Goal: Task Accomplishment & Management: Use online tool/utility

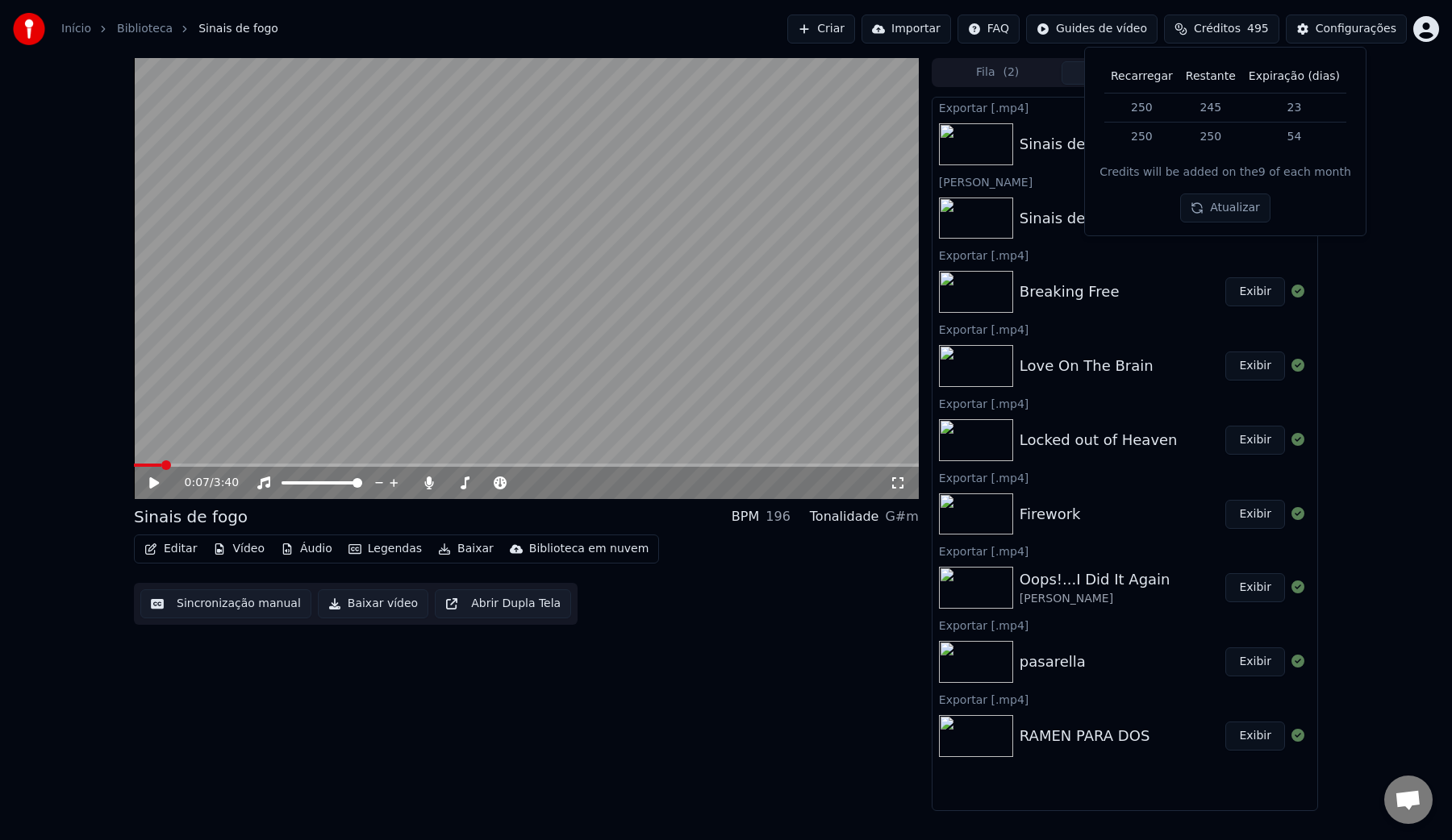
scroll to position [74, 0]
click at [1211, 25] on span "Créditos" at bounding box center [1217, 29] width 46 height 16
click at [1241, 72] on button "Biblioteca" at bounding box center [1252, 73] width 127 height 24
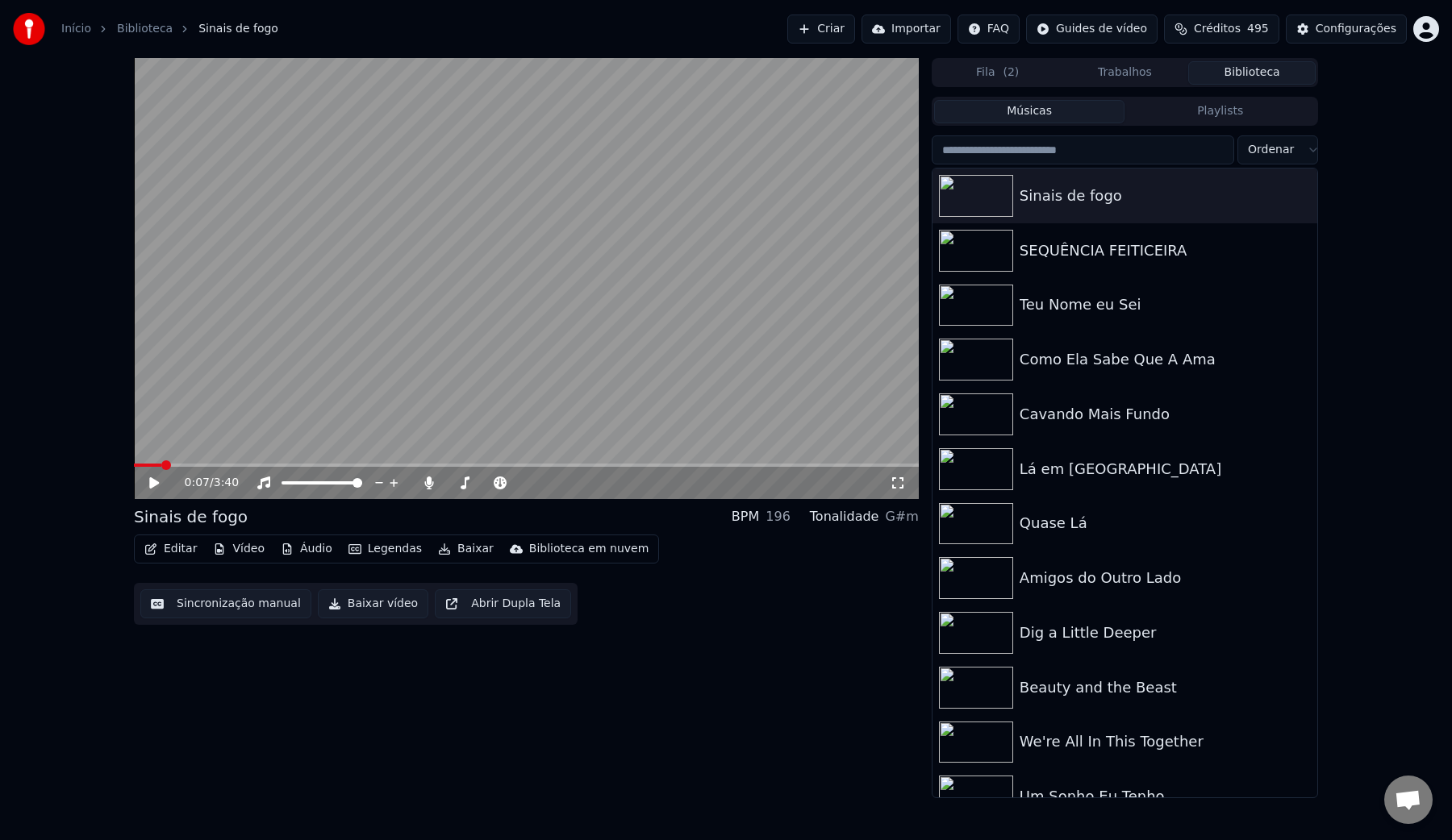
click at [1078, 147] on input "search" at bounding box center [1082, 150] width 303 height 29
paste input "*****"
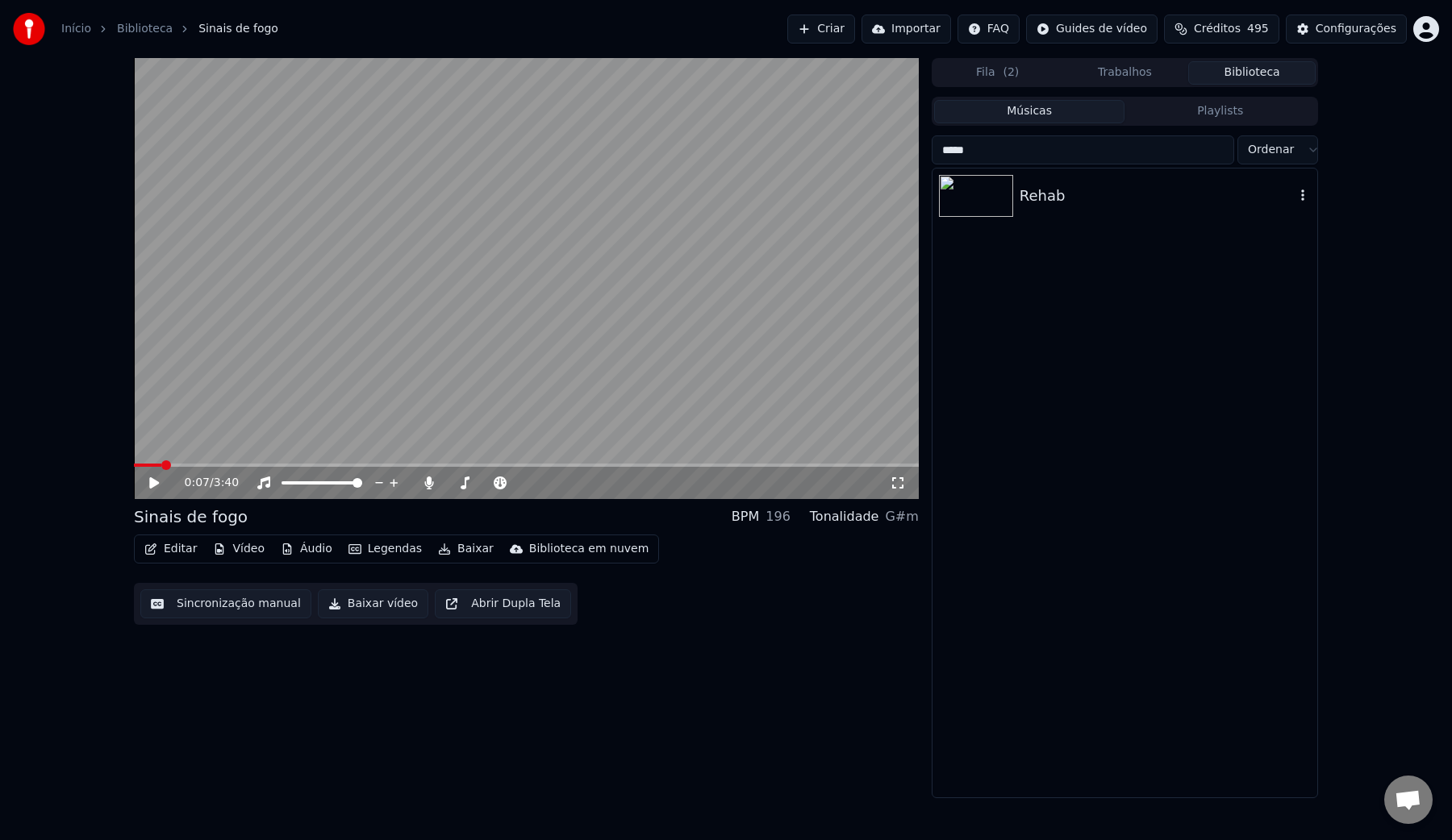
type input "*****"
click at [1064, 208] on div "Rehab" at bounding box center [1125, 196] width 385 height 54
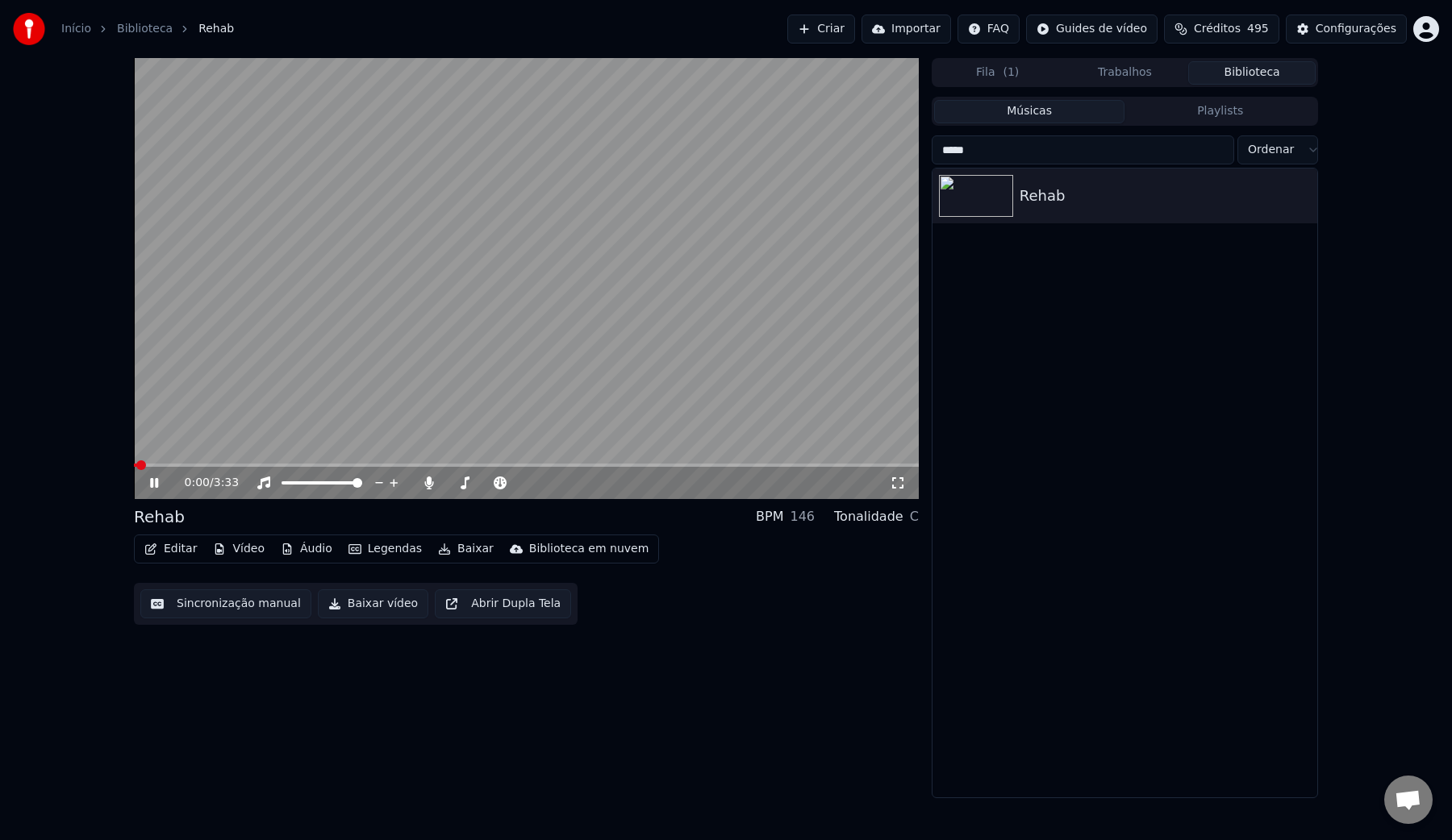
click at [225, 606] on button "Sincronização manual" at bounding box center [225, 604] width 171 height 29
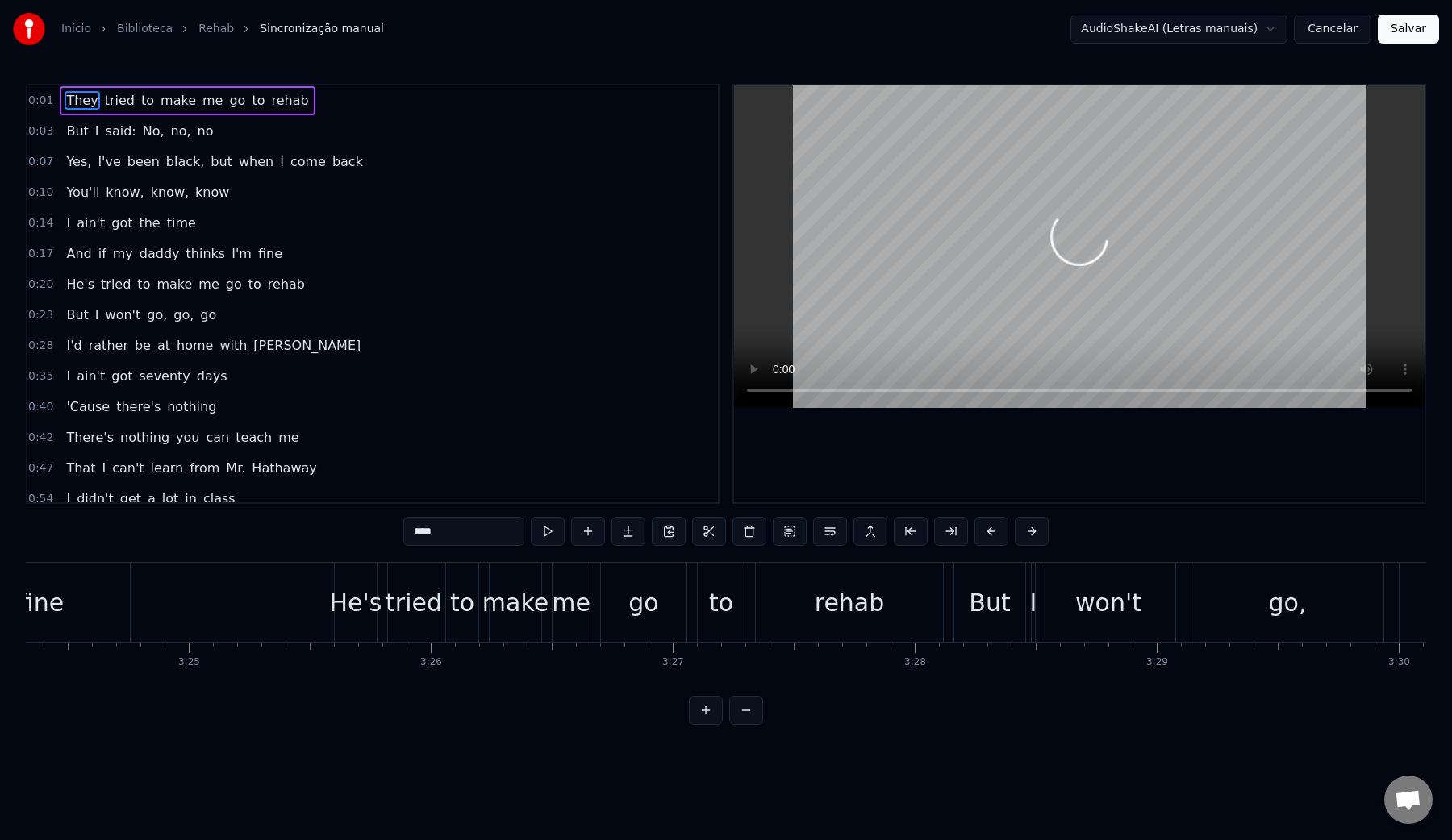
scroll to position [0, 49669]
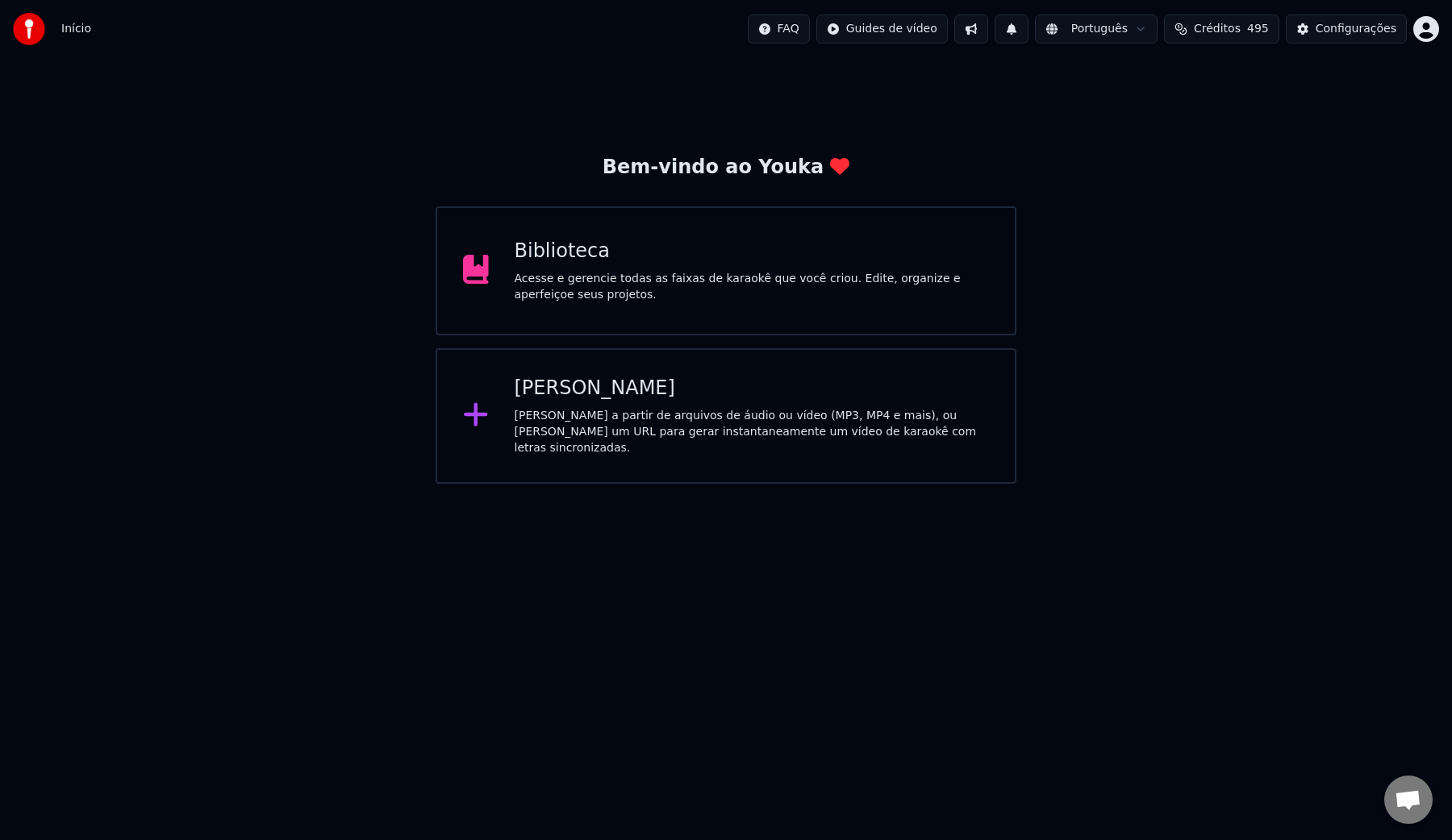
scroll to position [74, 0]
click at [665, 274] on div "Acesse e gerencie todas as faixas de karaokê que você criou. Edite, organize e …" at bounding box center [751, 287] width 475 height 33
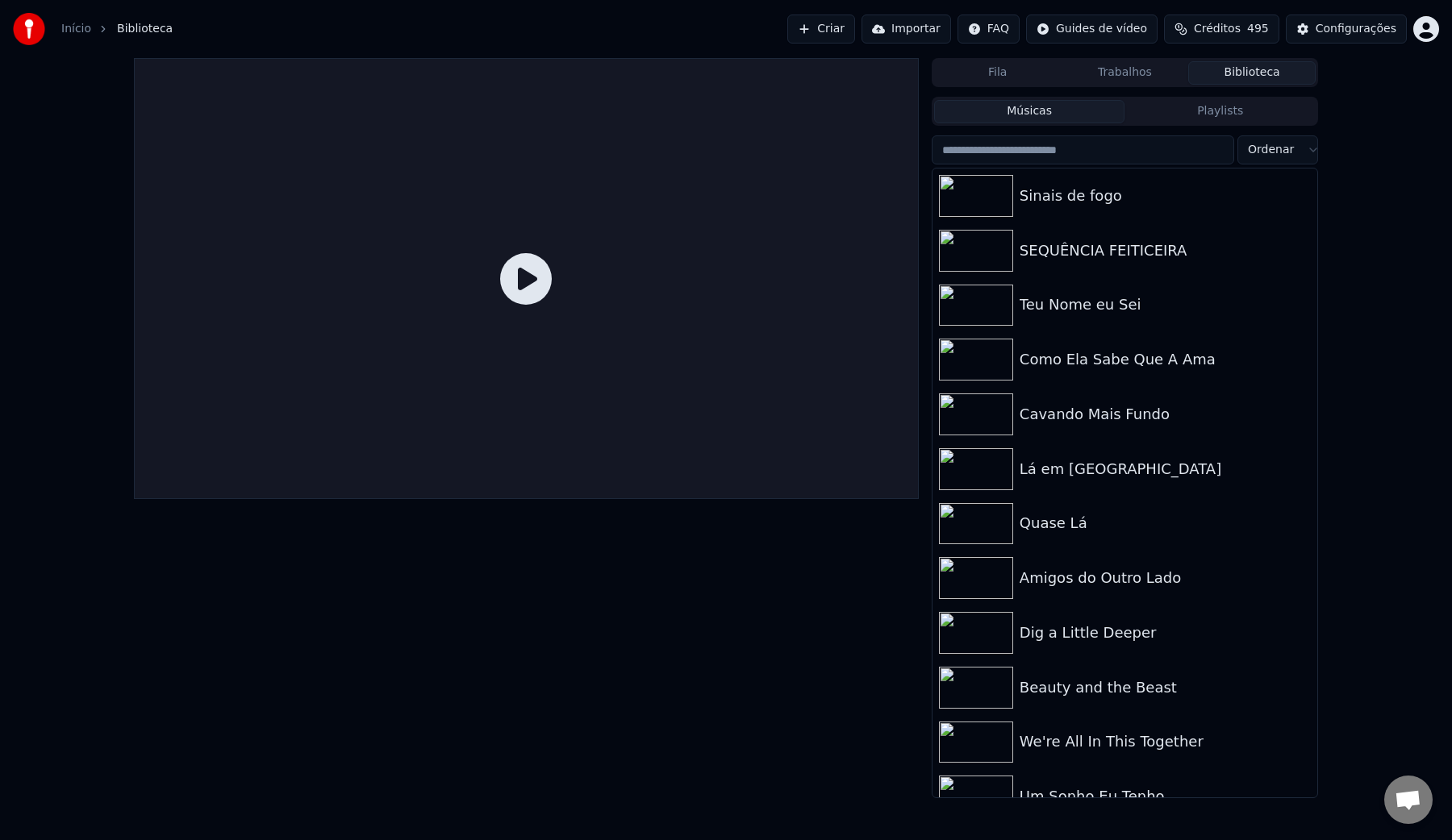
click at [1120, 154] on input "search" at bounding box center [1082, 150] width 303 height 29
paste input "*****"
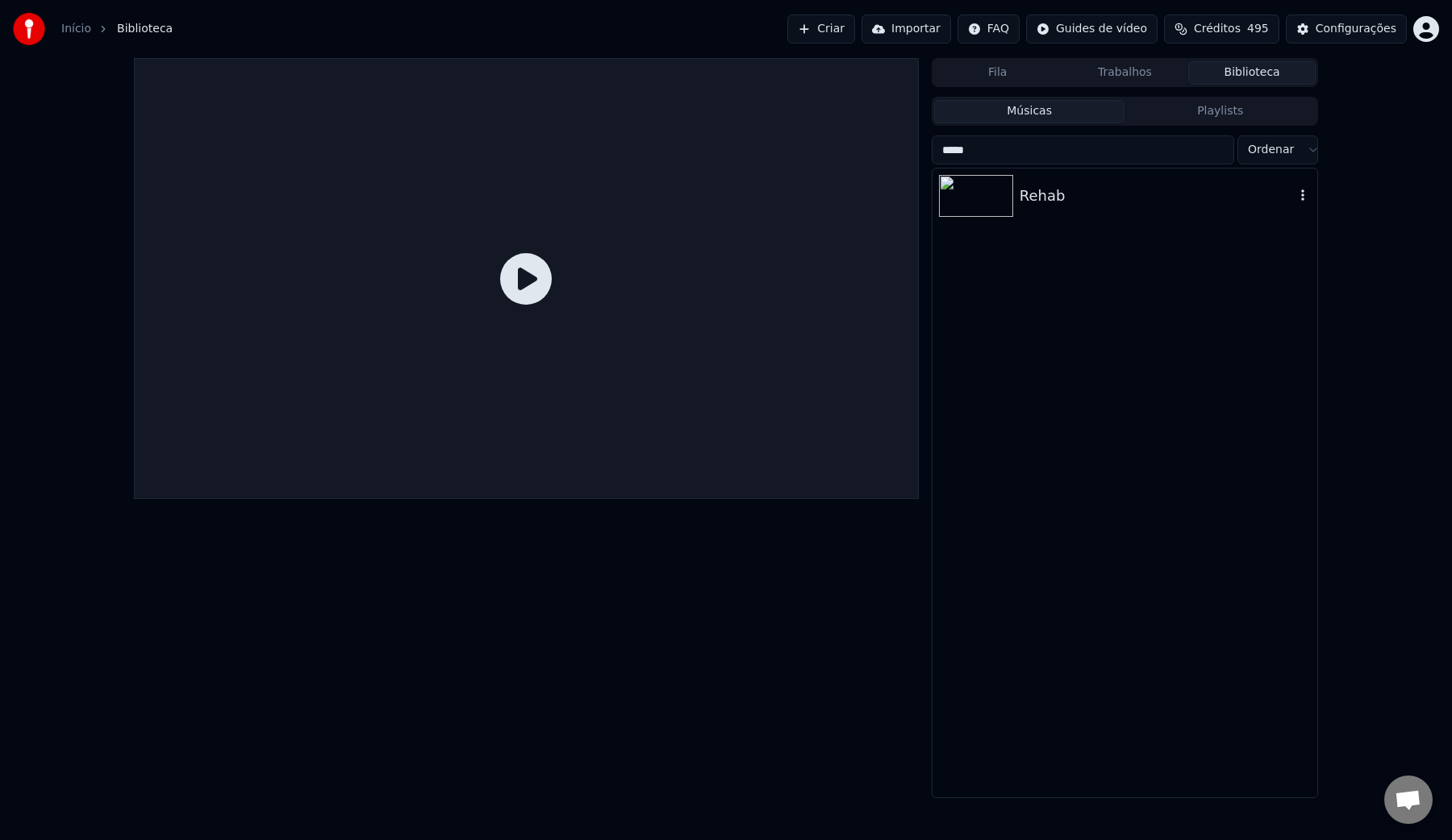
type input "*****"
click at [1057, 201] on div "Rehab" at bounding box center [1157, 195] width 275 height 23
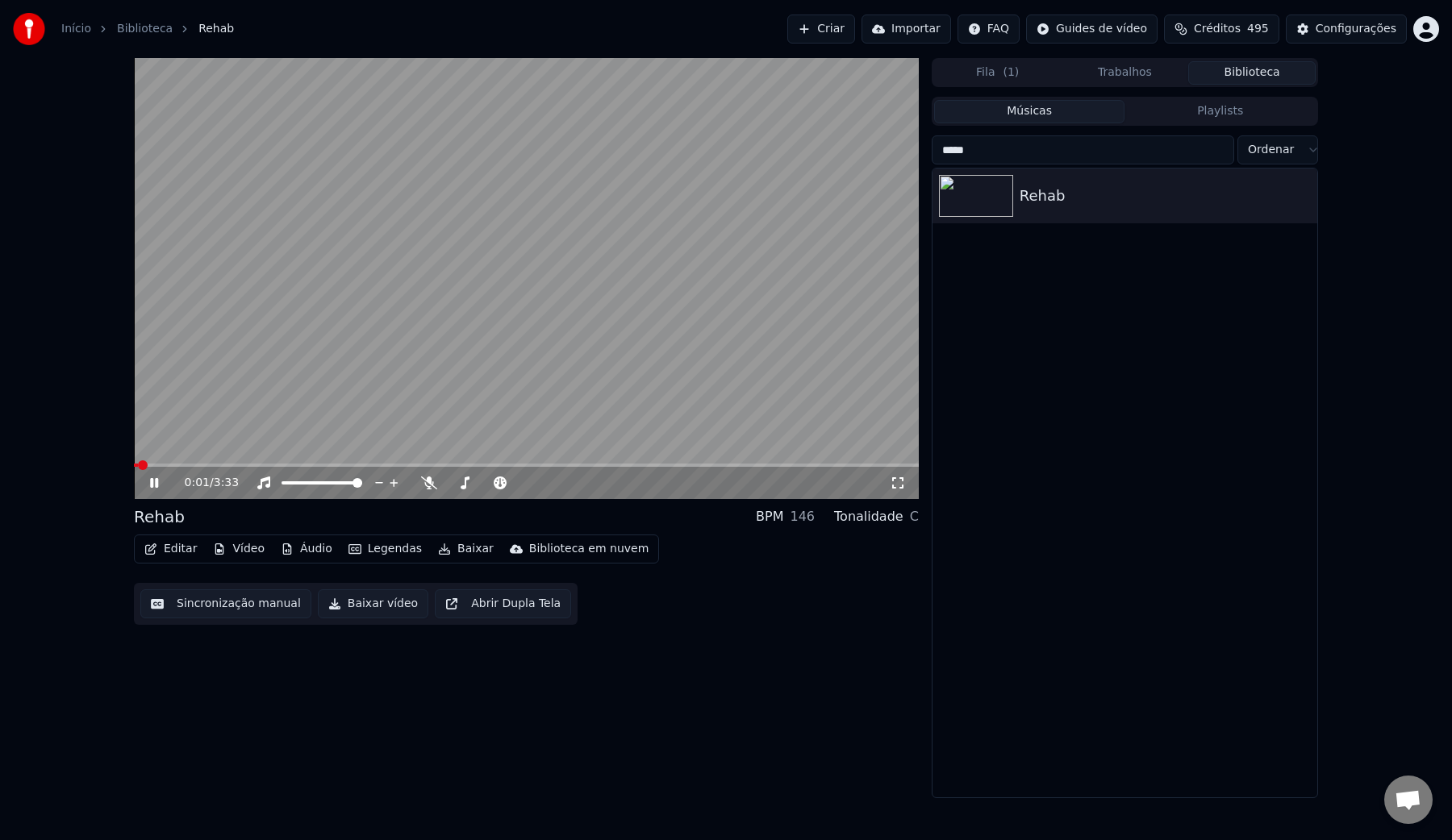
click at [213, 602] on button "Sincronização manual" at bounding box center [225, 604] width 171 height 29
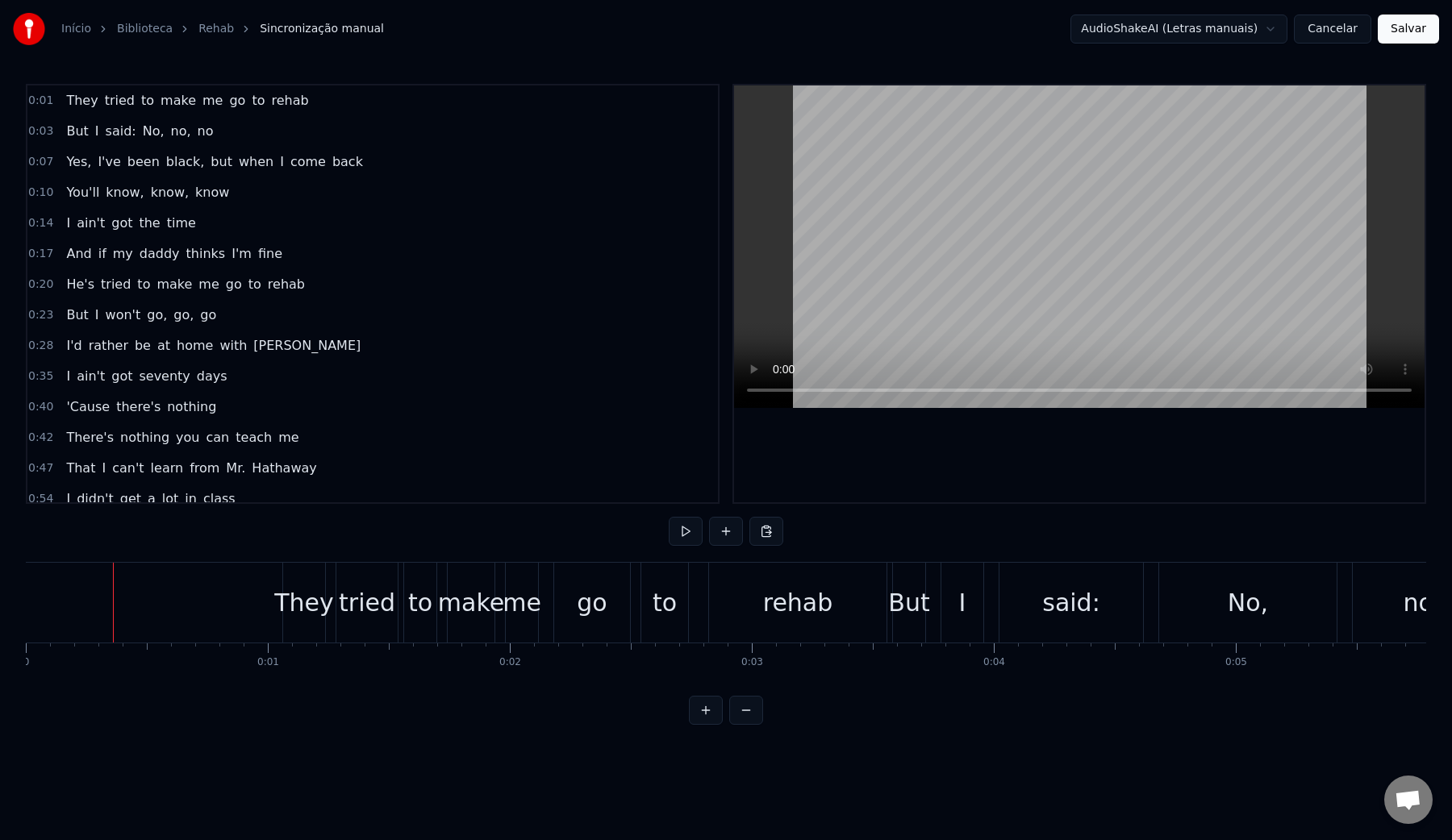
click at [940, 246] on video at bounding box center [1079, 246] width 691 height 322
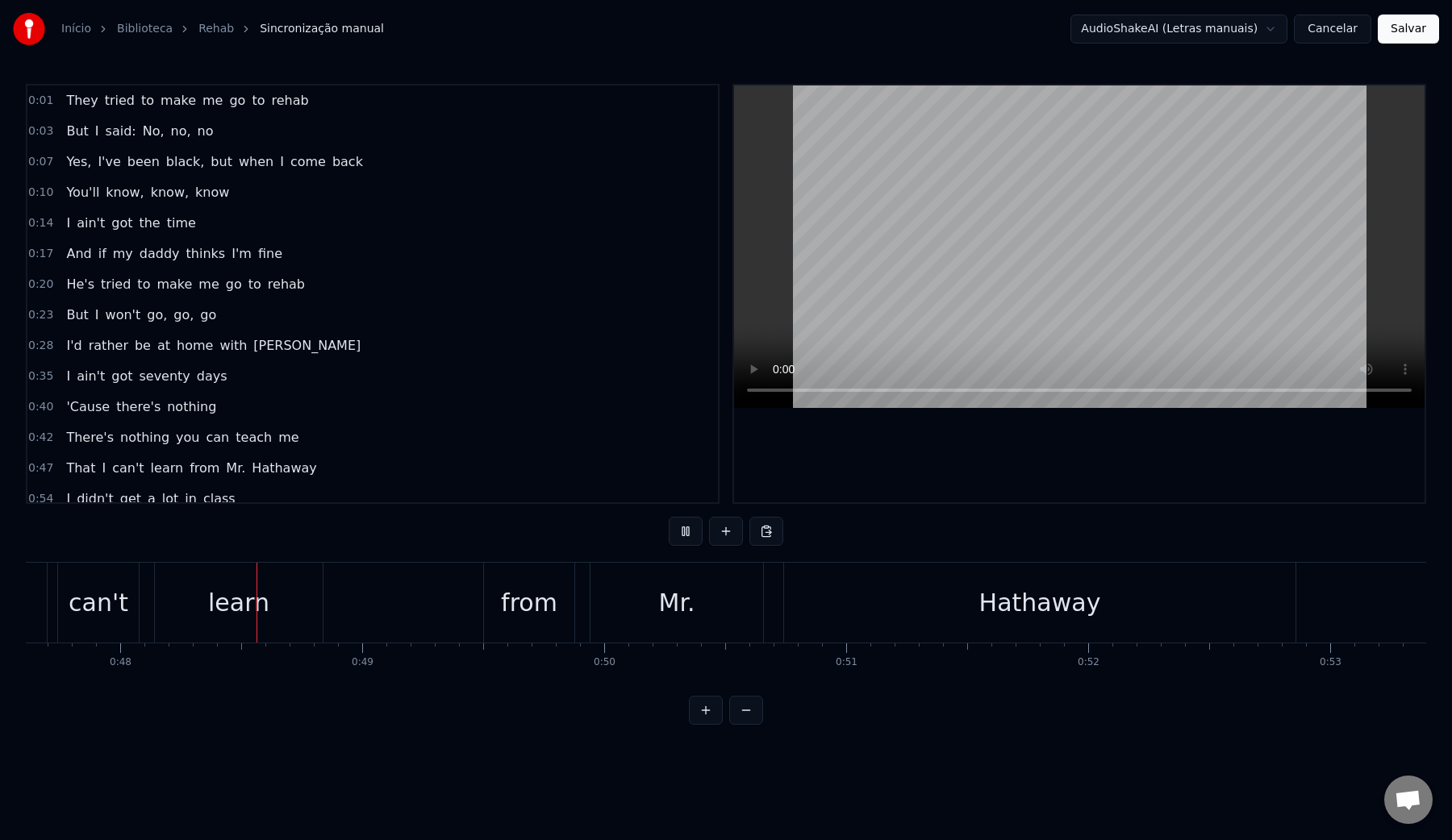
scroll to position [0, 11533]
click at [1030, 264] on video at bounding box center [1079, 246] width 691 height 322
click at [506, 616] on div "from" at bounding box center [519, 603] width 56 height 36
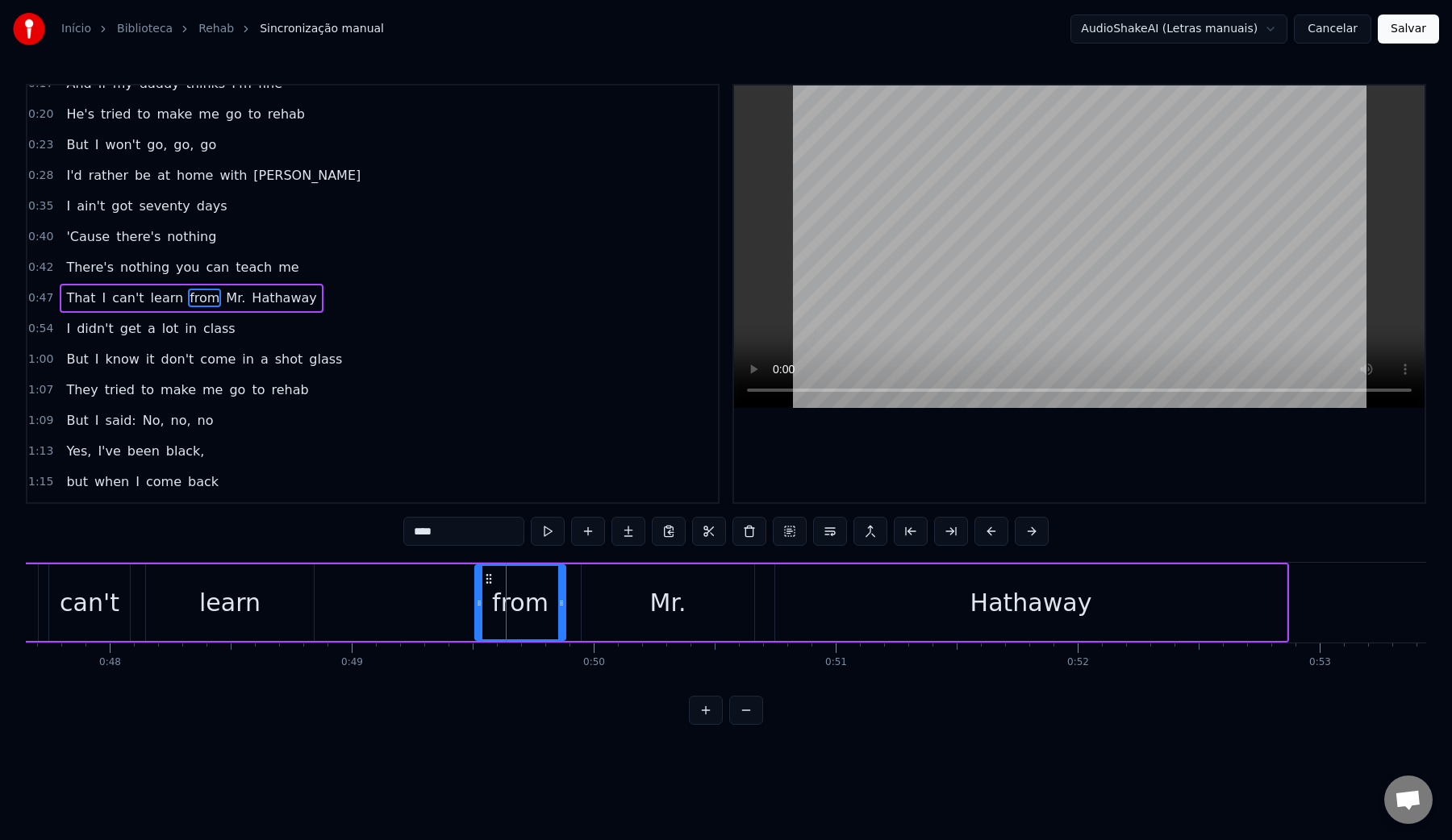
scroll to position [174, 0]
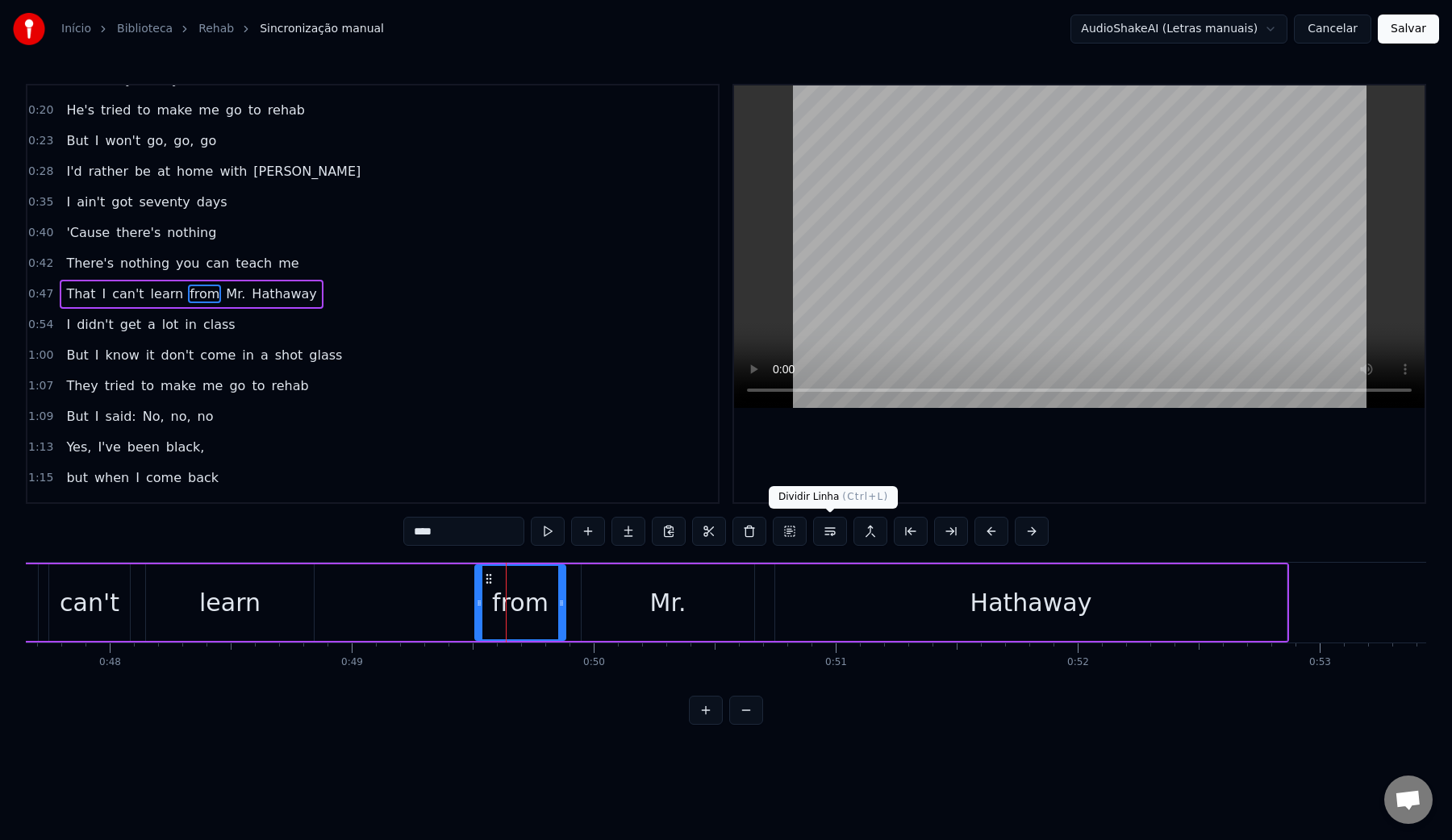
click at [823, 531] on button at bounding box center [830, 531] width 34 height 29
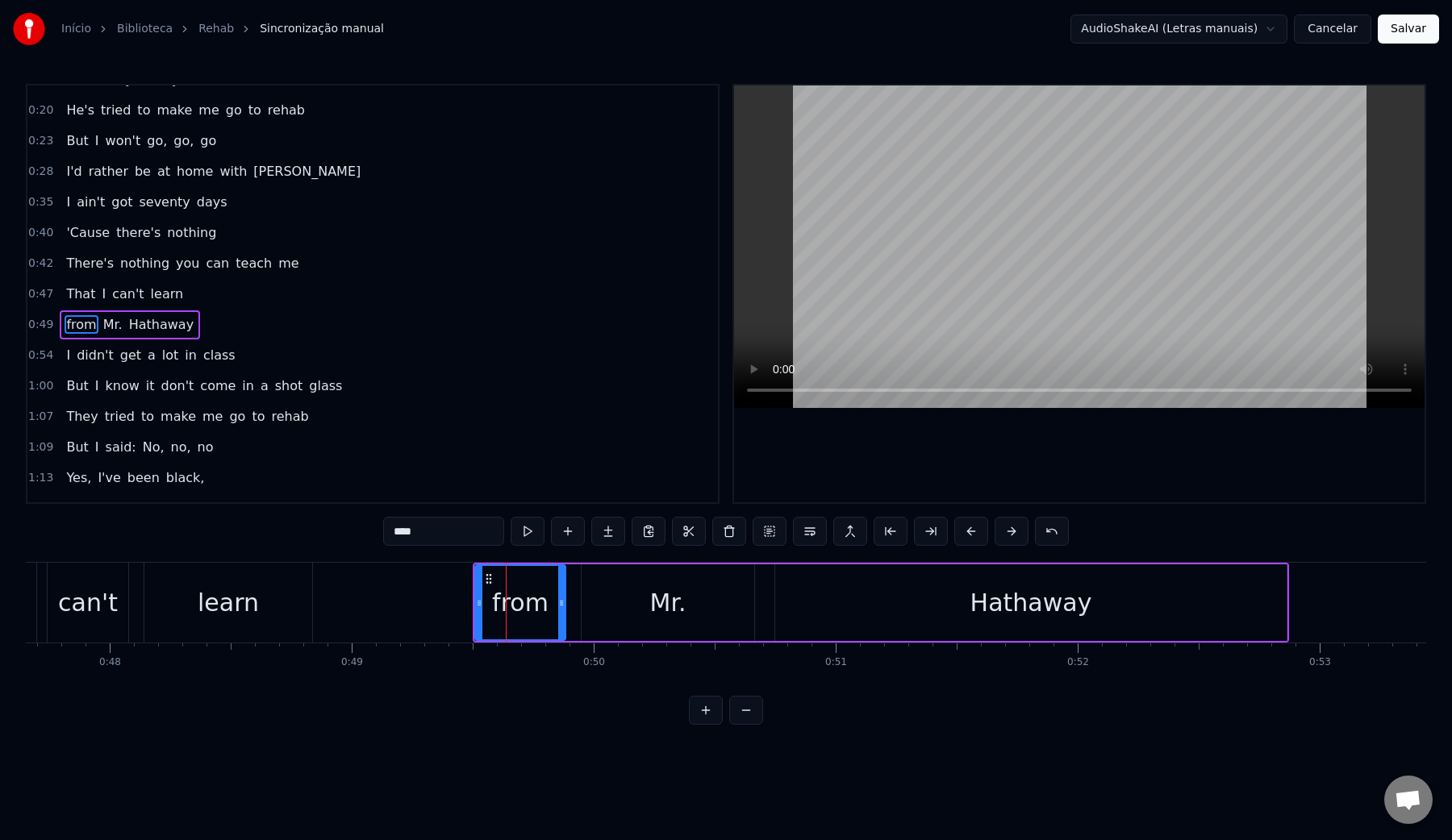
scroll to position [205, 0]
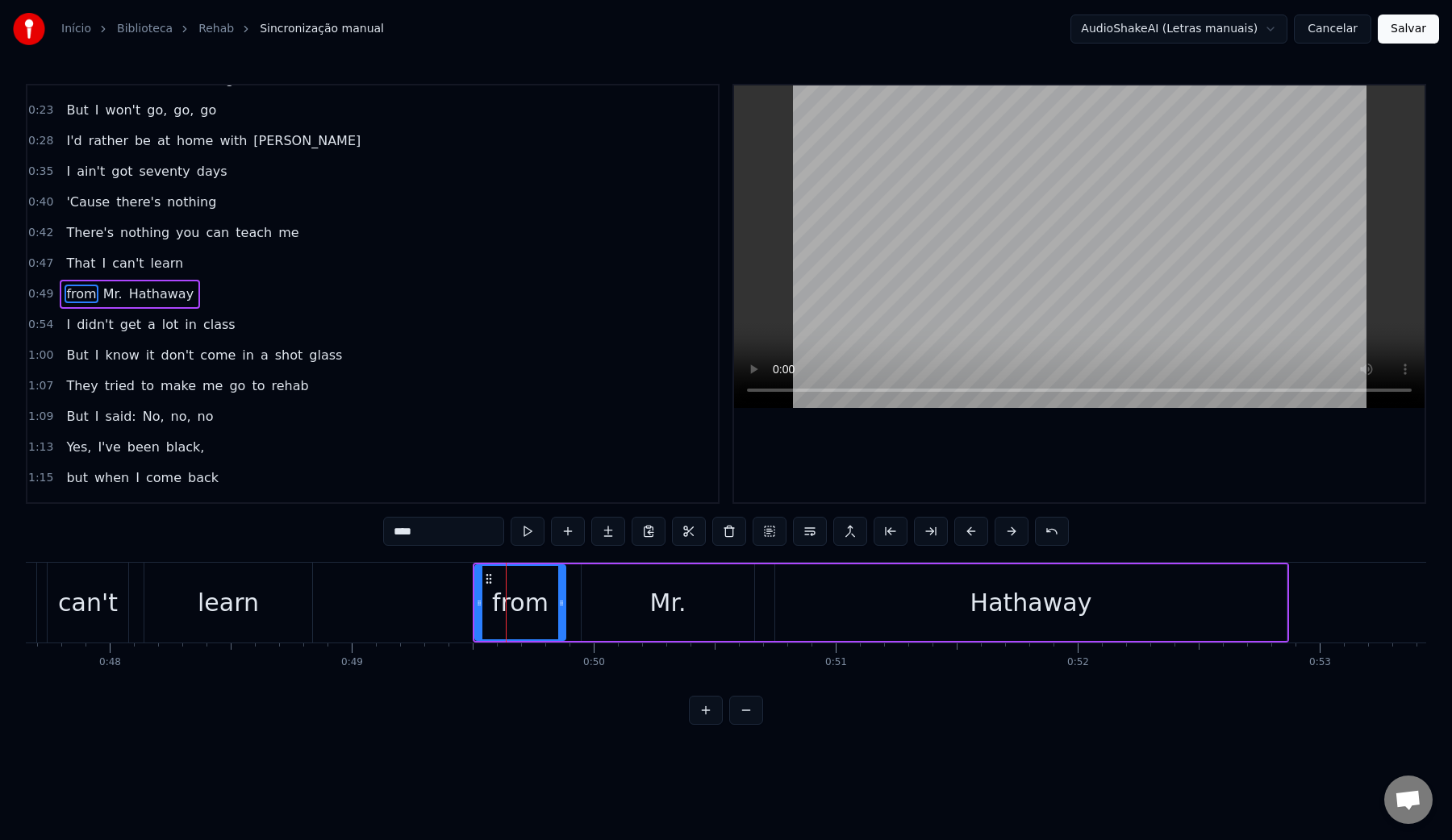
click at [873, 229] on video at bounding box center [1079, 246] width 691 height 322
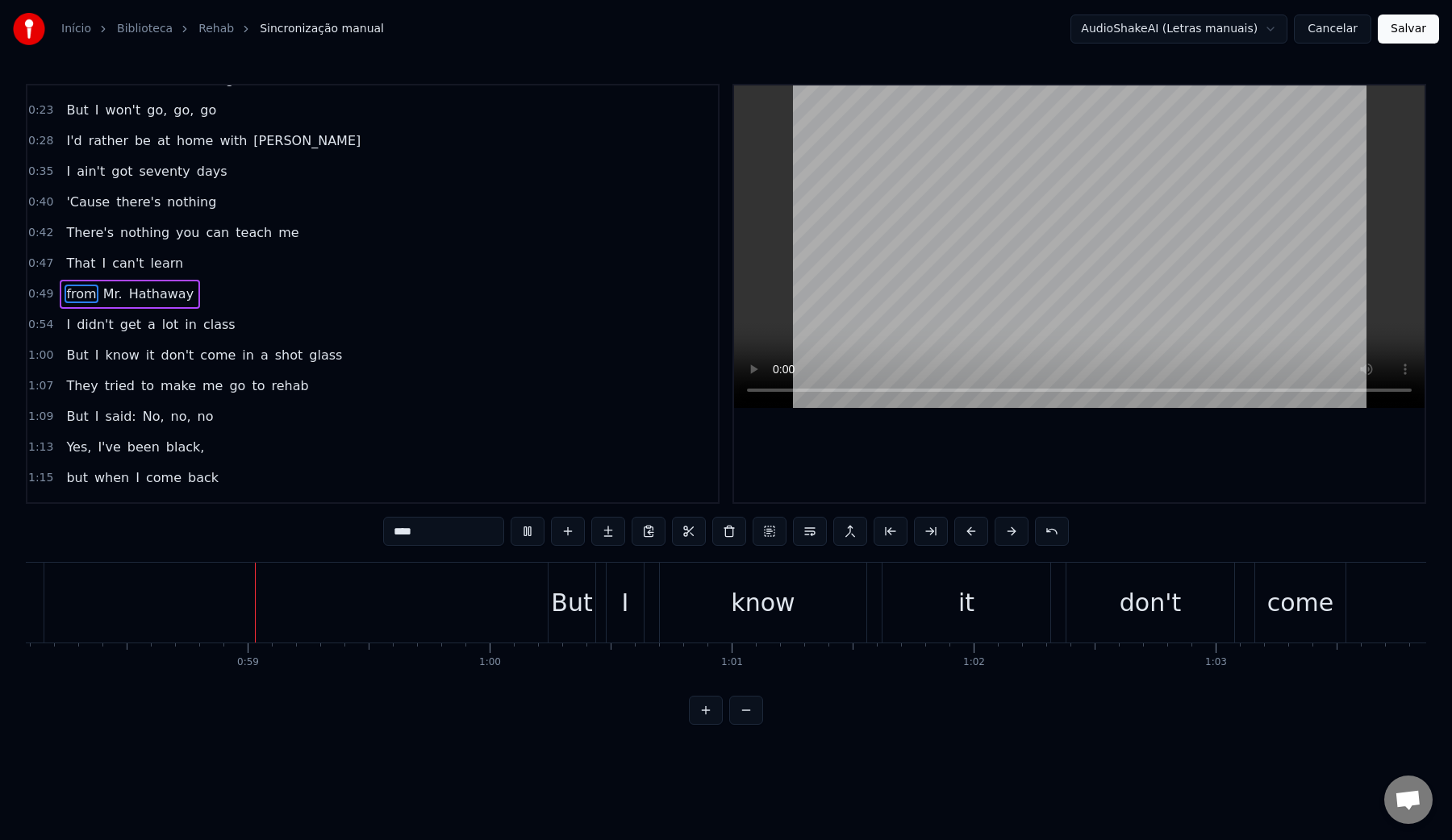
scroll to position [0, 14070]
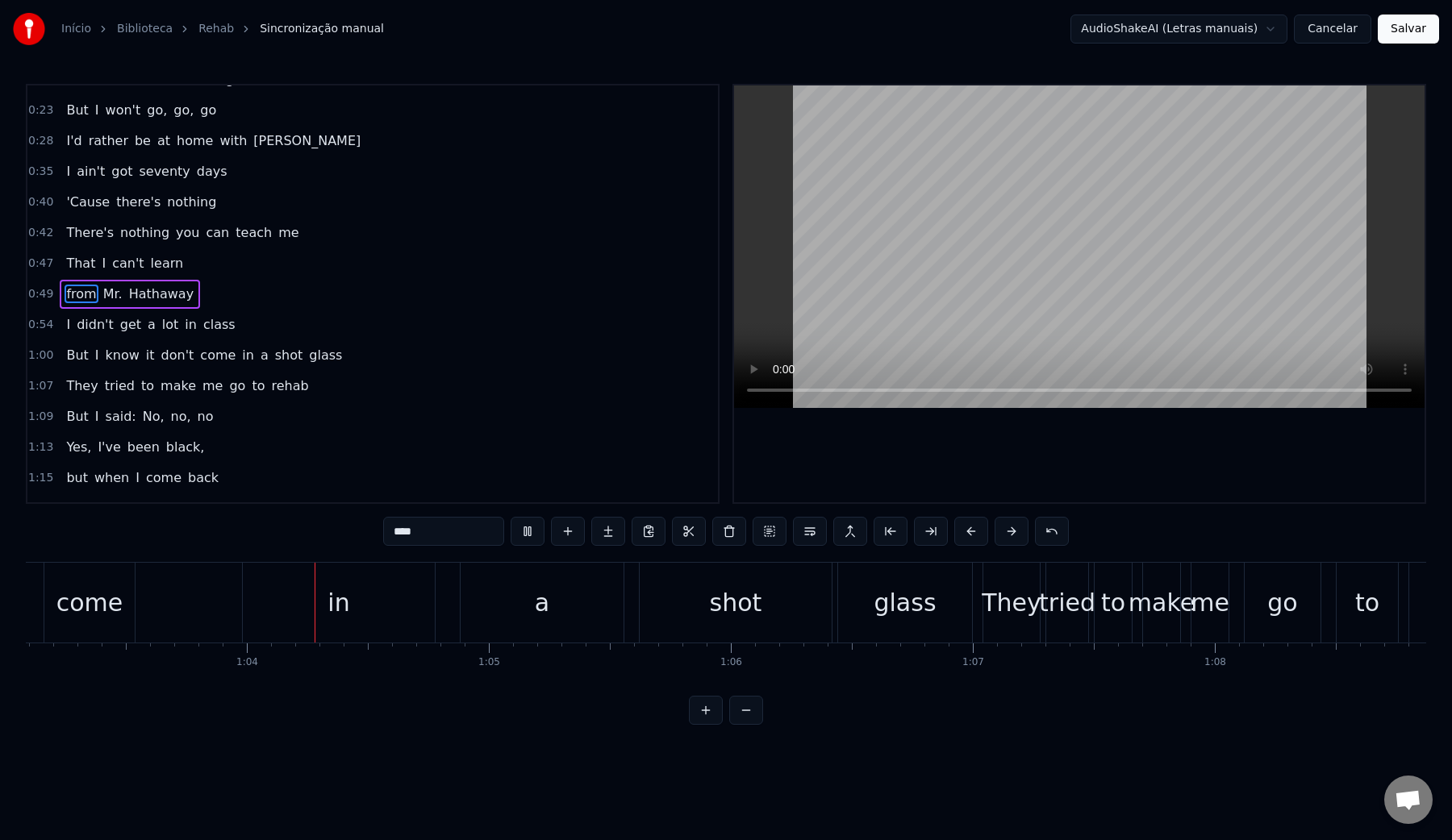
click at [948, 236] on video at bounding box center [1079, 246] width 691 height 322
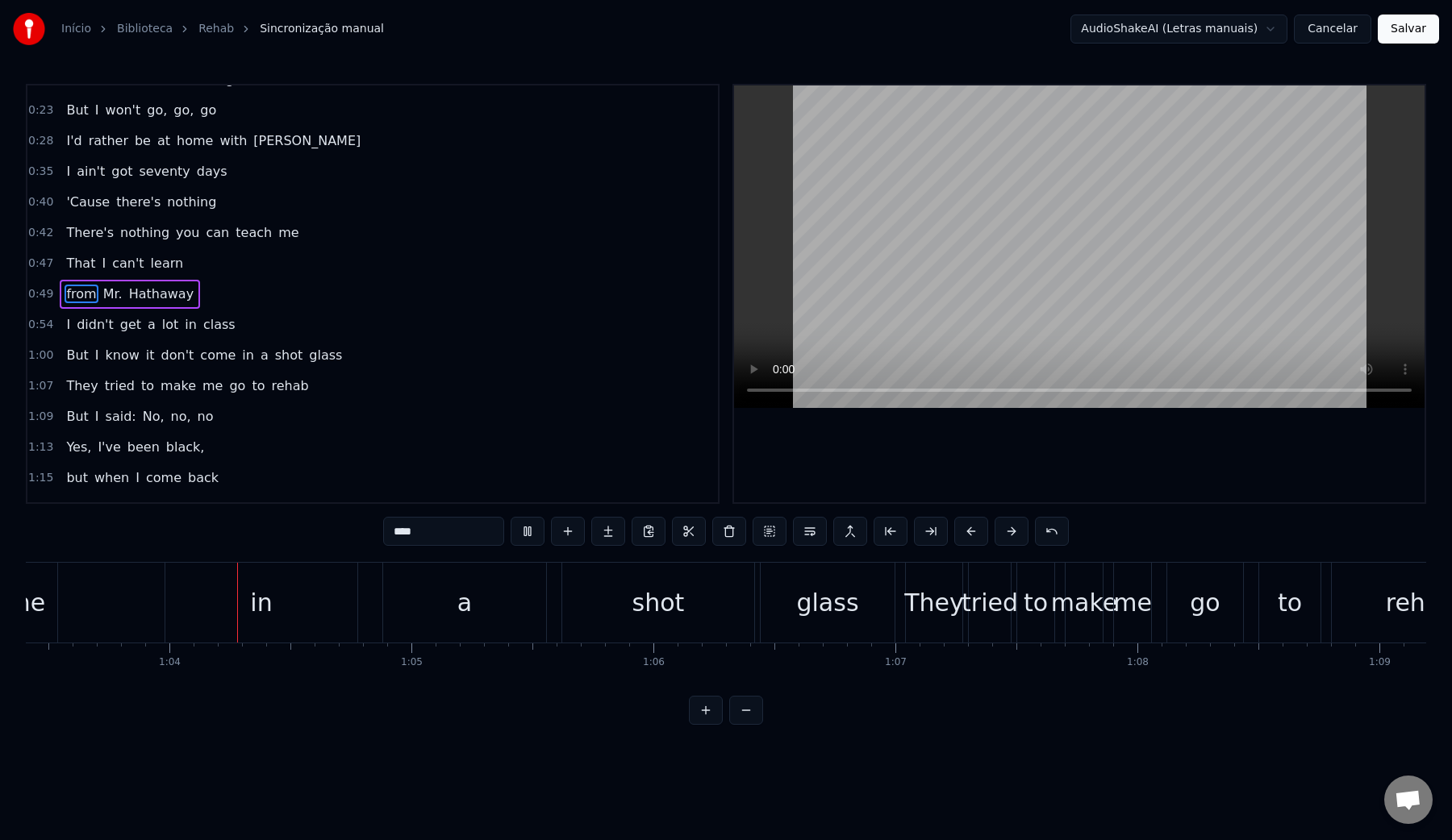
scroll to position [0, 15359]
click at [248, 600] on div "in" at bounding box center [248, 603] width 22 height 36
type input "**"
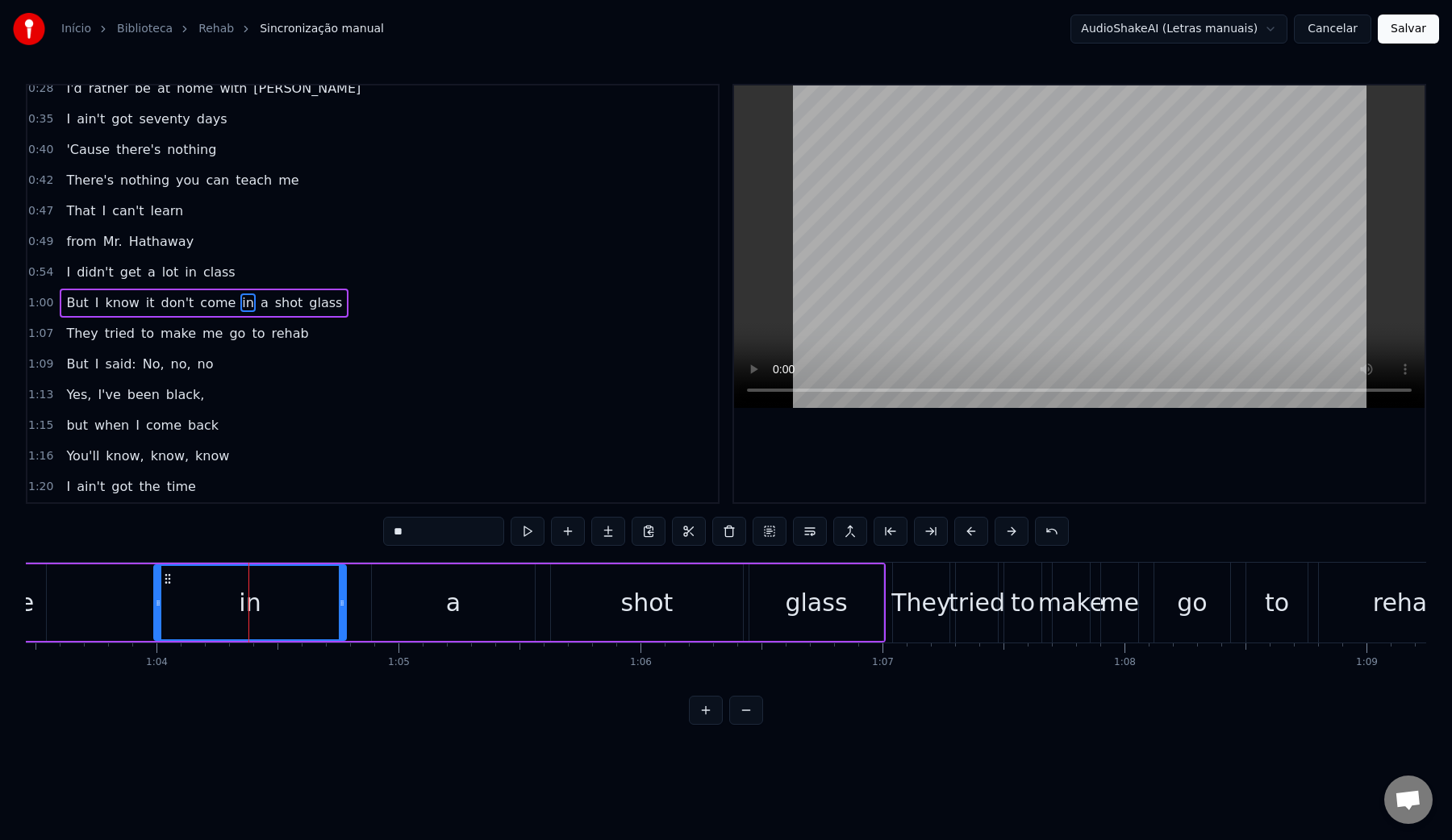
scroll to position [266, 0]
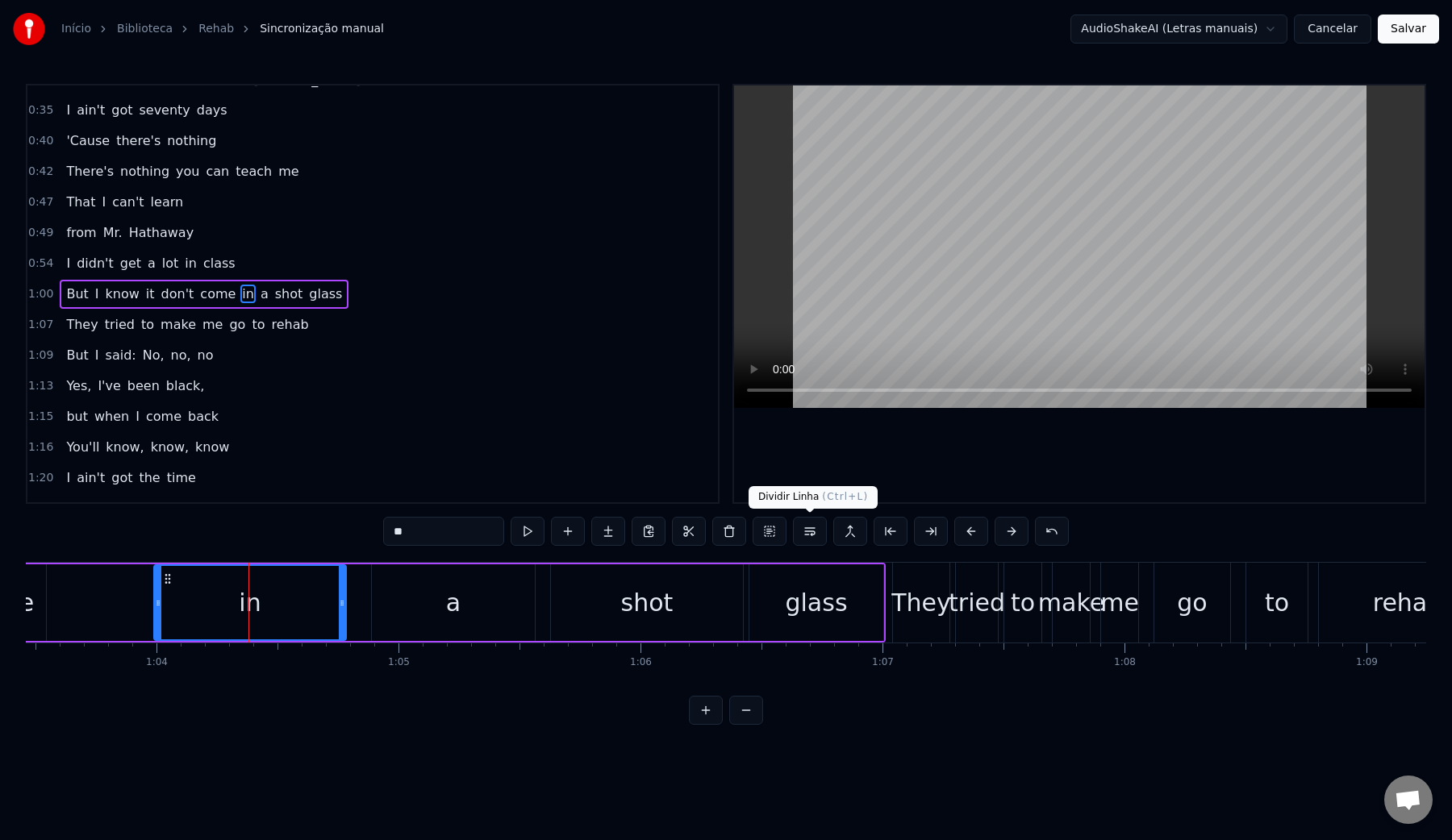
click at [816, 532] on button at bounding box center [810, 531] width 34 height 29
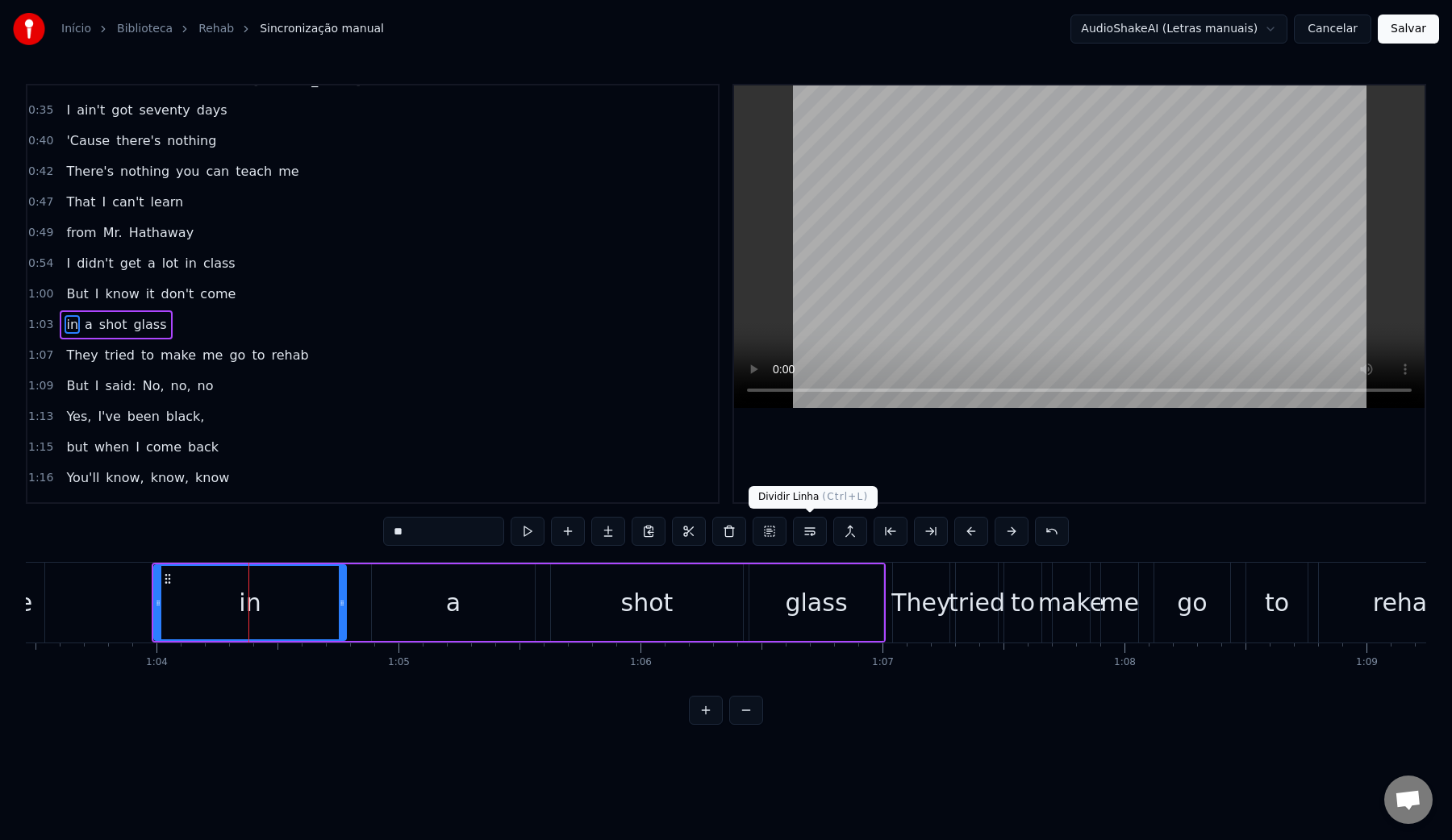
scroll to position [297, 0]
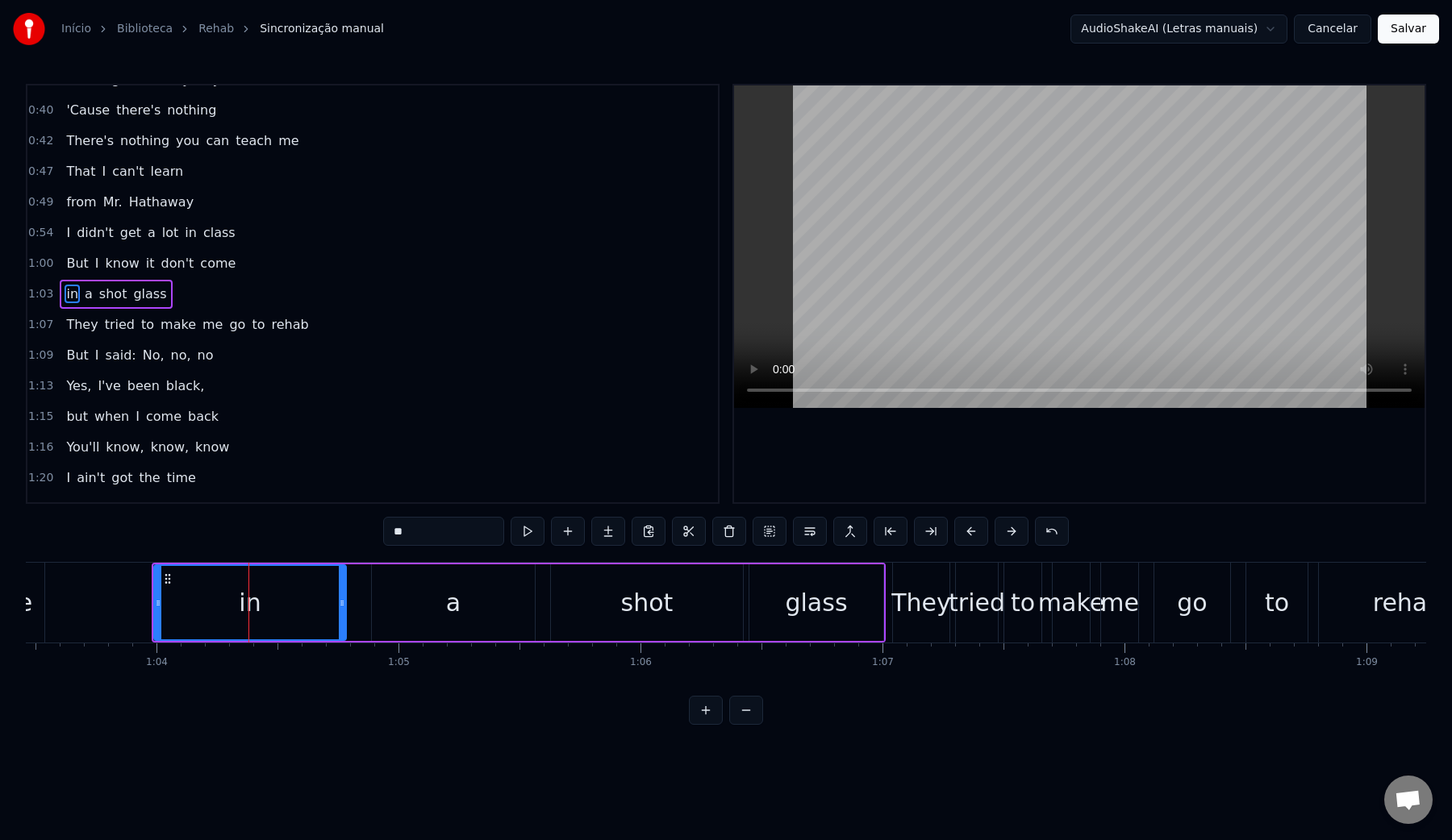
click at [917, 279] on video at bounding box center [1079, 246] width 691 height 322
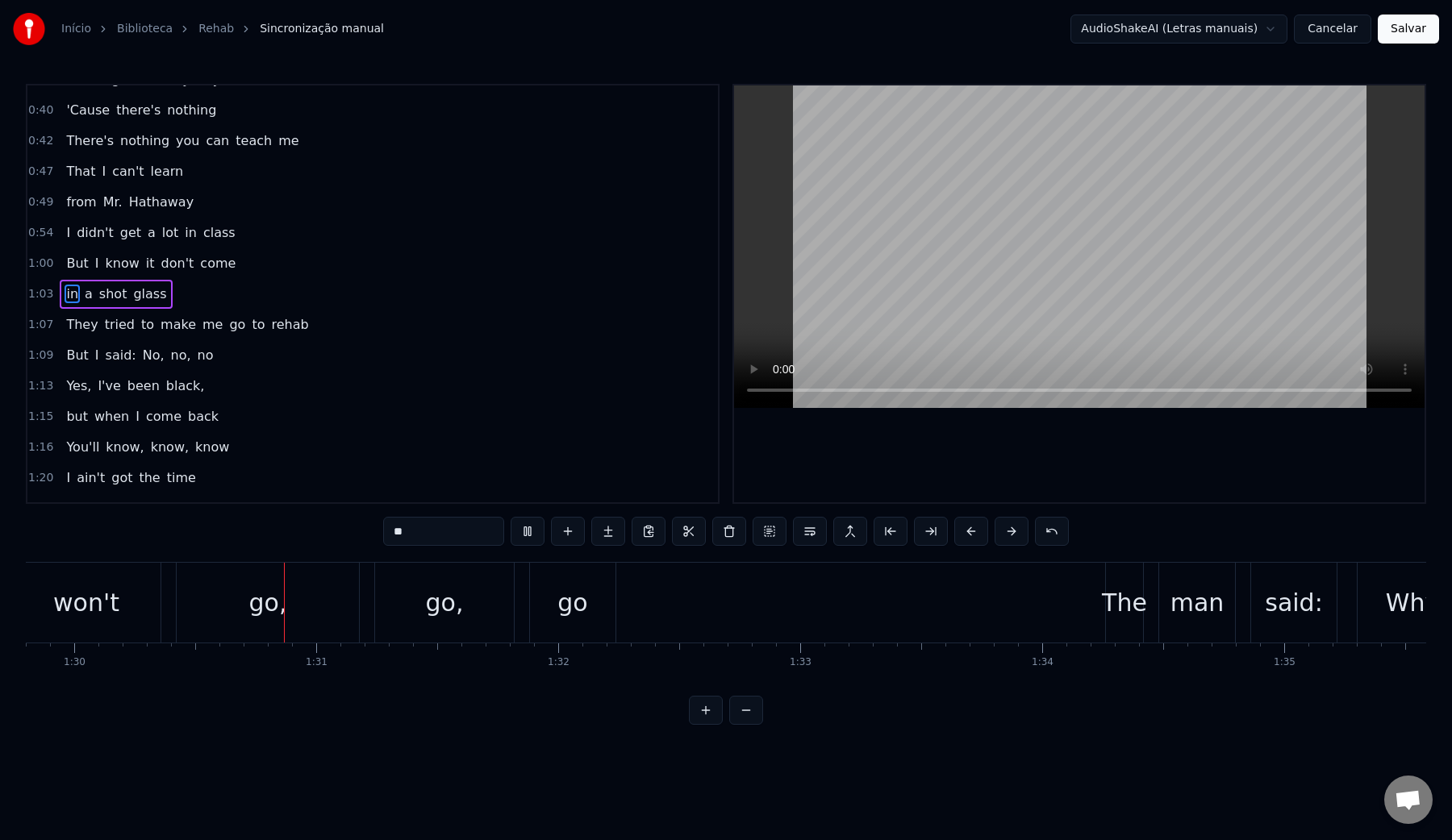
scroll to position [0, 21751]
click at [862, 253] on video at bounding box center [1079, 246] width 691 height 322
click at [892, 242] on video at bounding box center [1079, 246] width 691 height 322
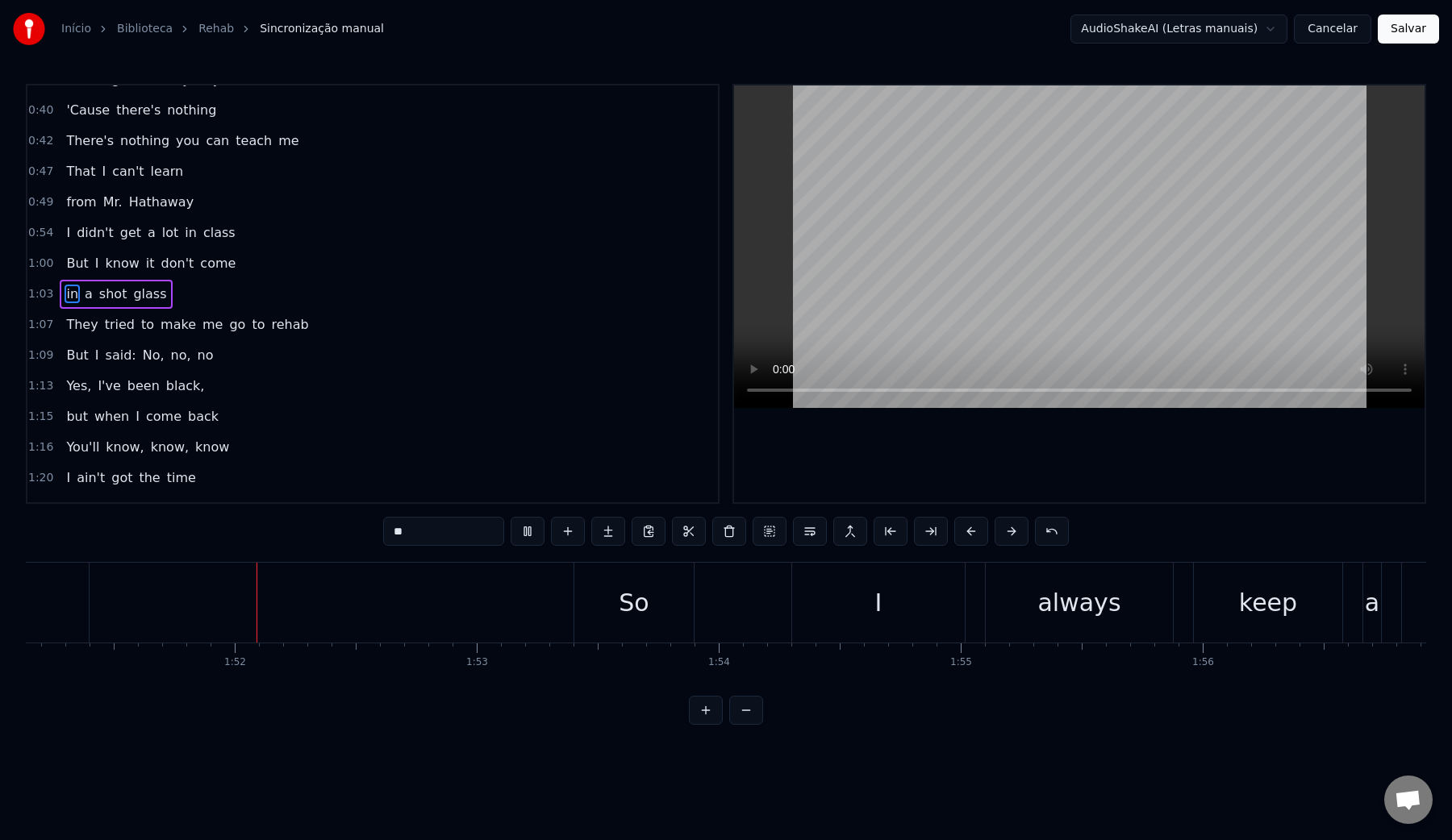
scroll to position [0, 26903]
click at [936, 215] on video at bounding box center [1079, 246] width 691 height 322
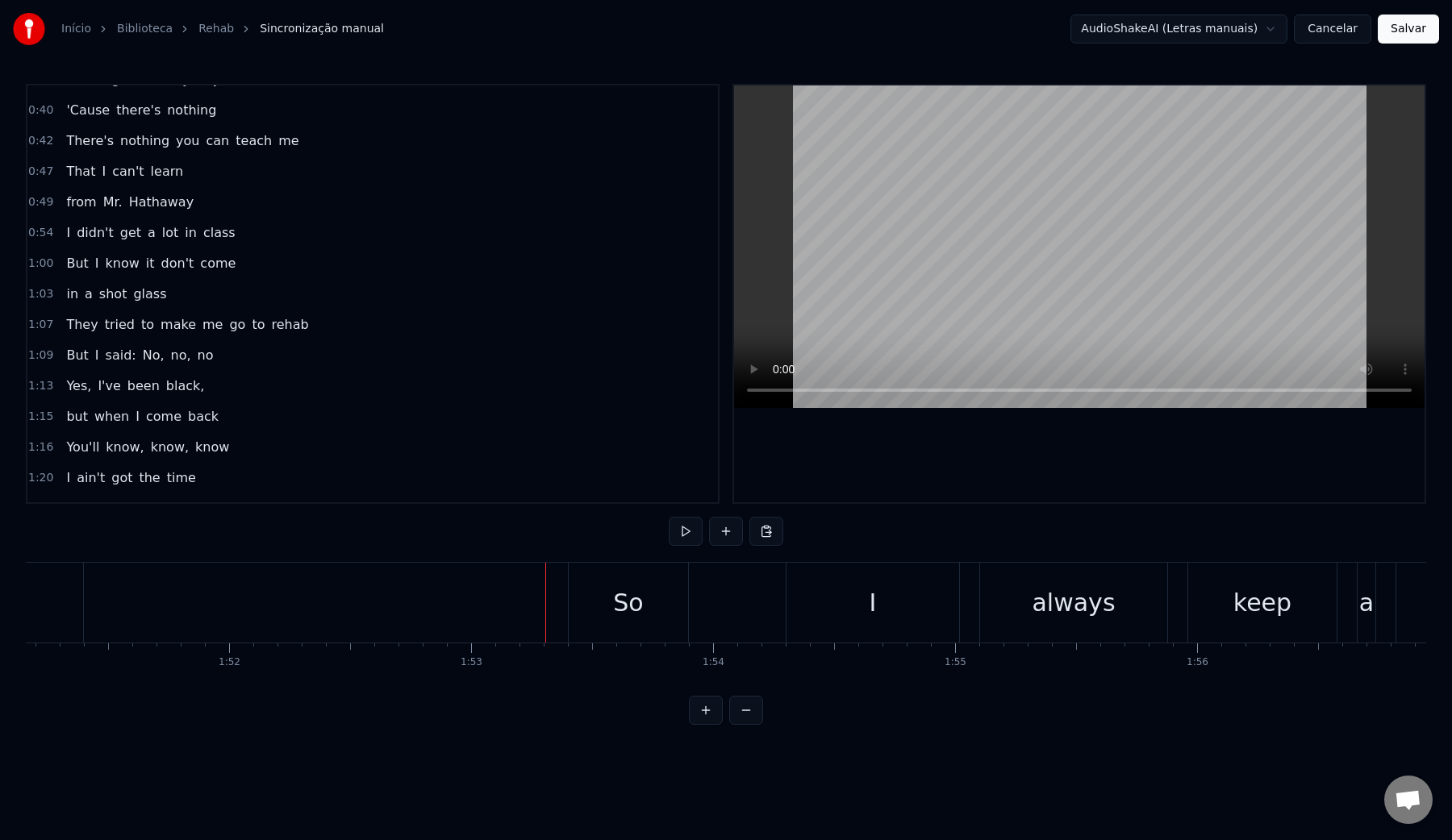
click at [941, 219] on video at bounding box center [1079, 246] width 691 height 322
click at [592, 614] on div "So" at bounding box center [628, 603] width 119 height 80
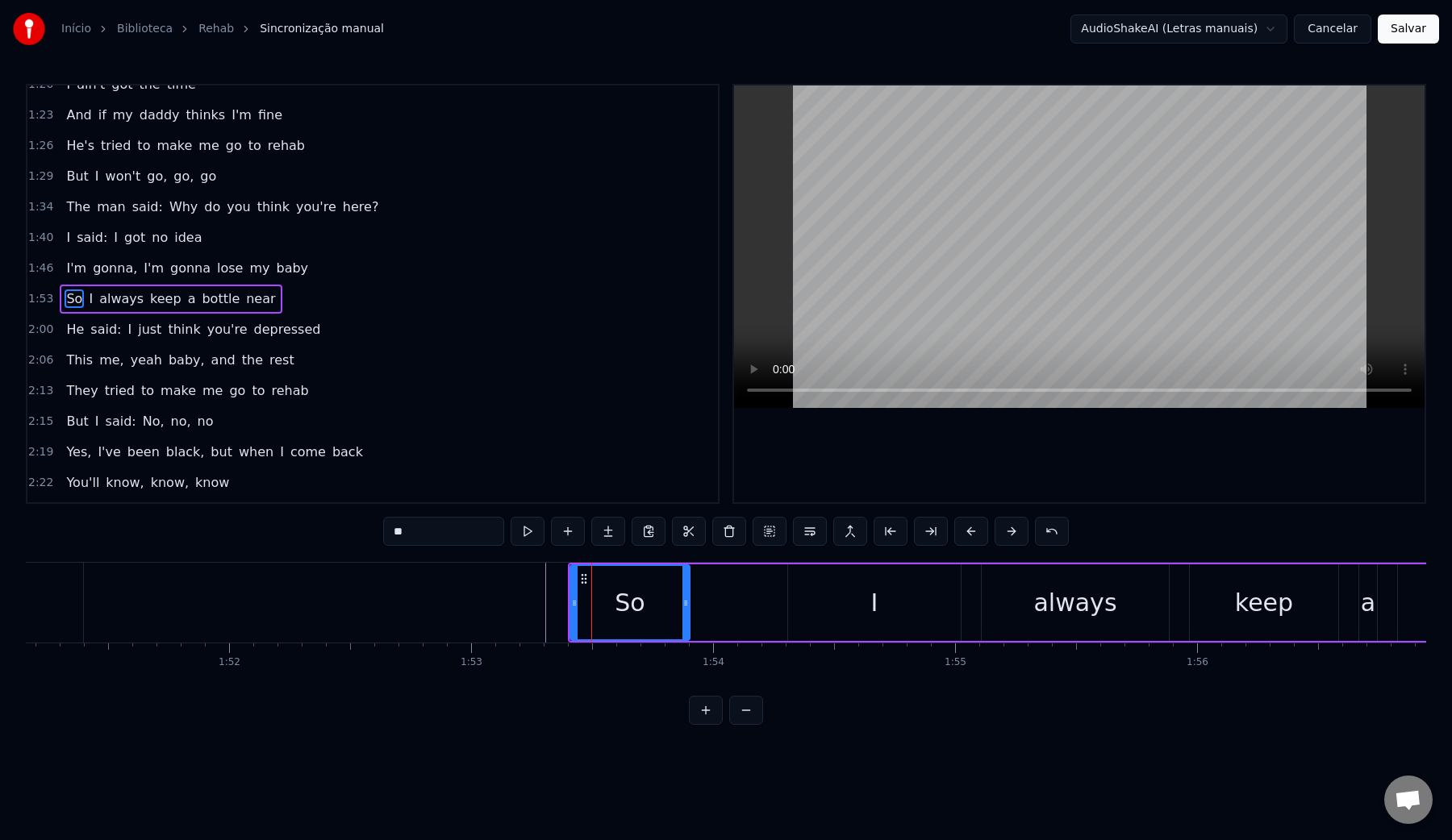
scroll to position [695, 0]
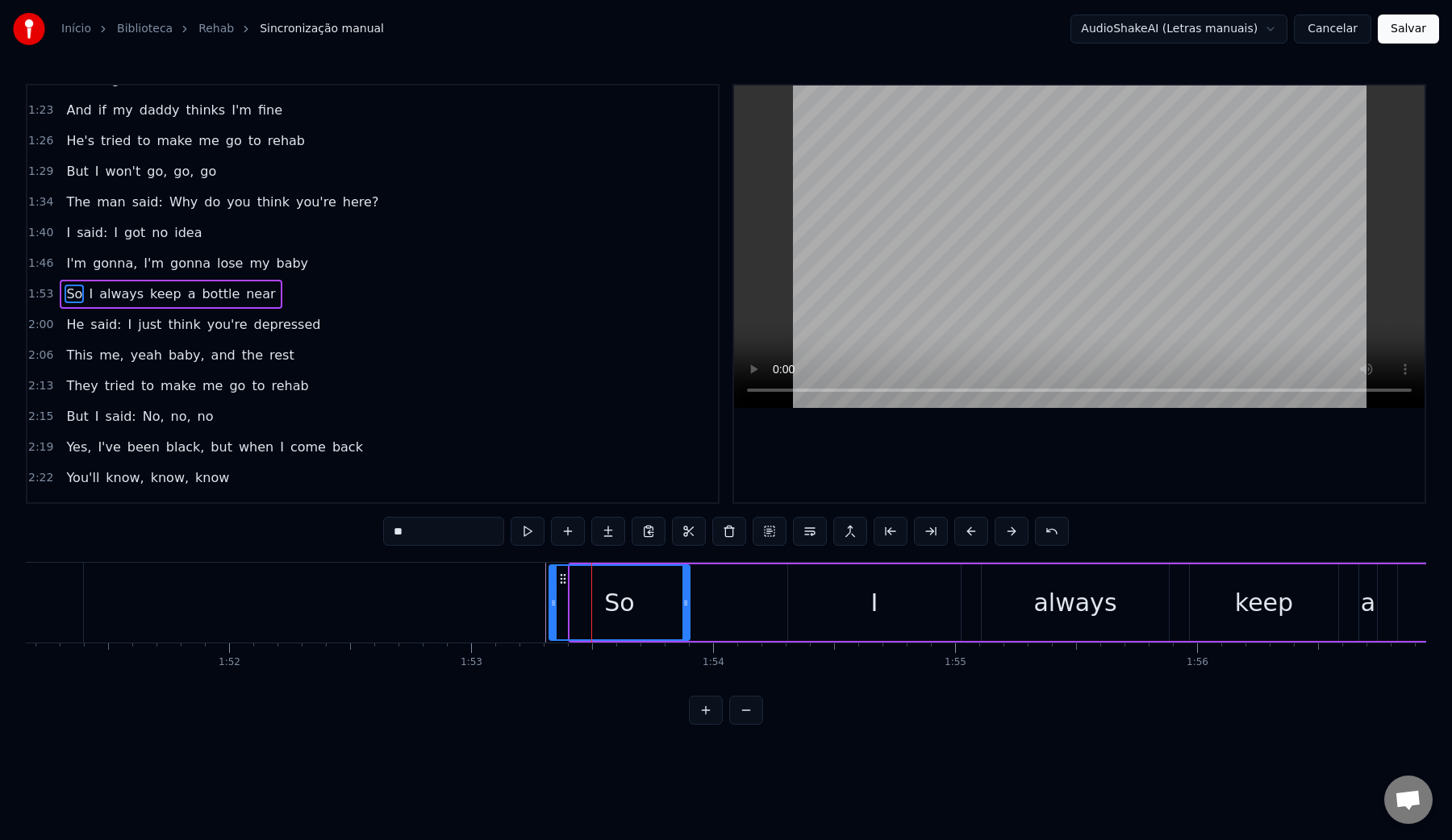
drag, startPoint x: 574, startPoint y: 607, endPoint x: 552, endPoint y: 605, distance: 22.1
click at [551, 605] on icon at bounding box center [553, 603] width 6 height 13
click at [865, 289] on video at bounding box center [1079, 246] width 691 height 322
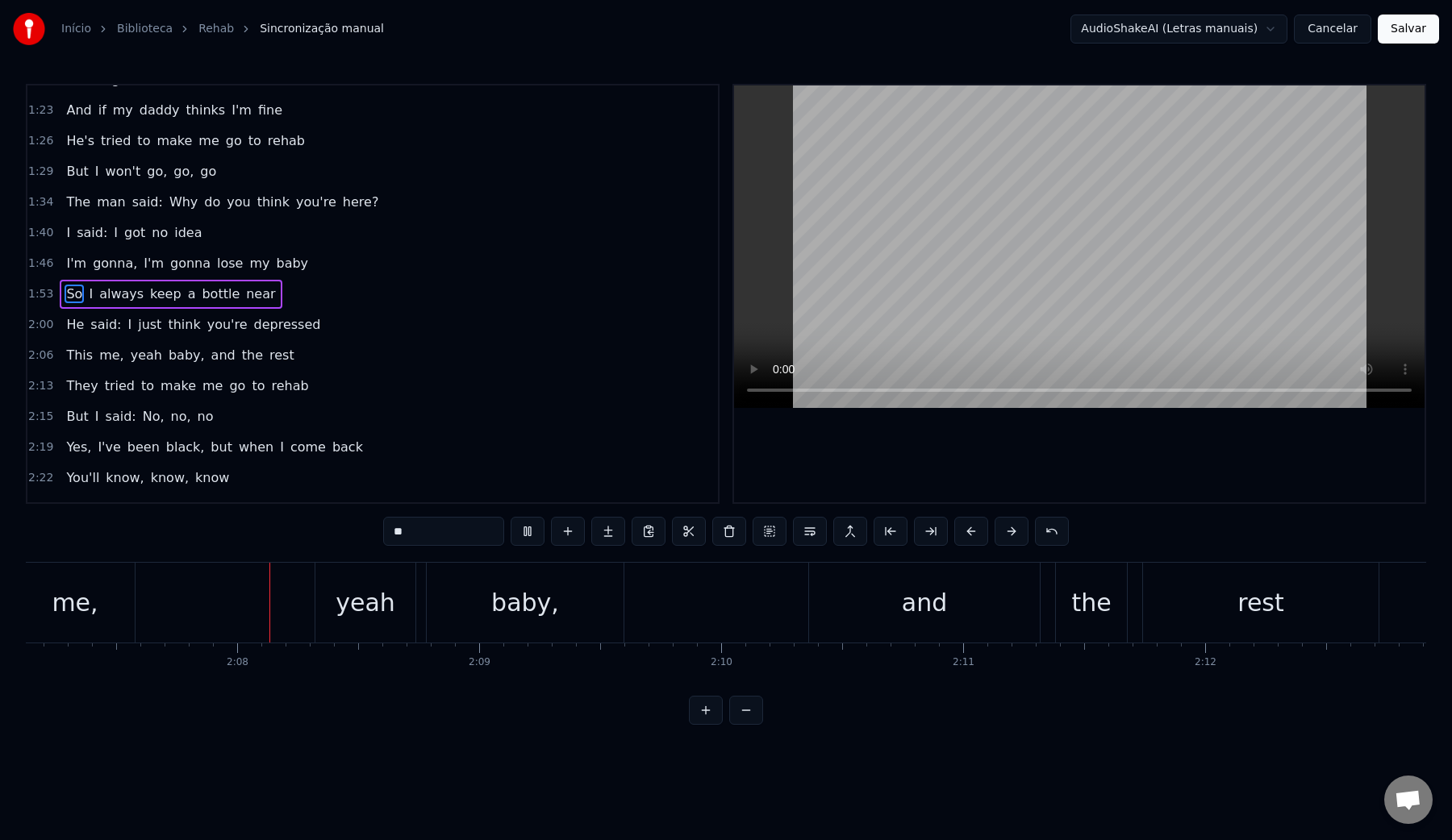
scroll to position [0, 30773]
click at [969, 292] on video at bounding box center [1079, 246] width 691 height 322
click at [350, 607] on div "yeah" at bounding box center [360, 603] width 60 height 36
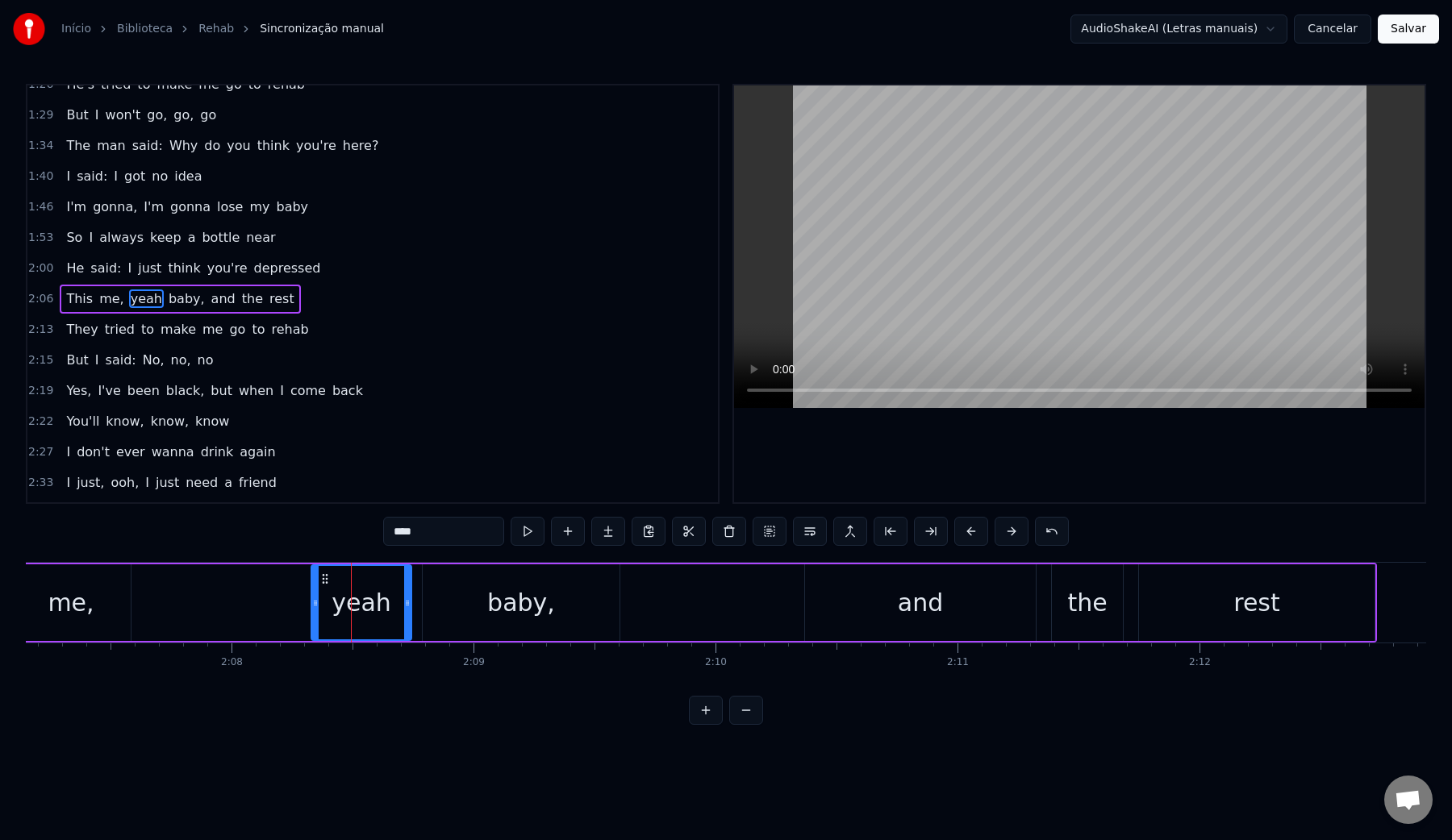
scroll to position [756, 0]
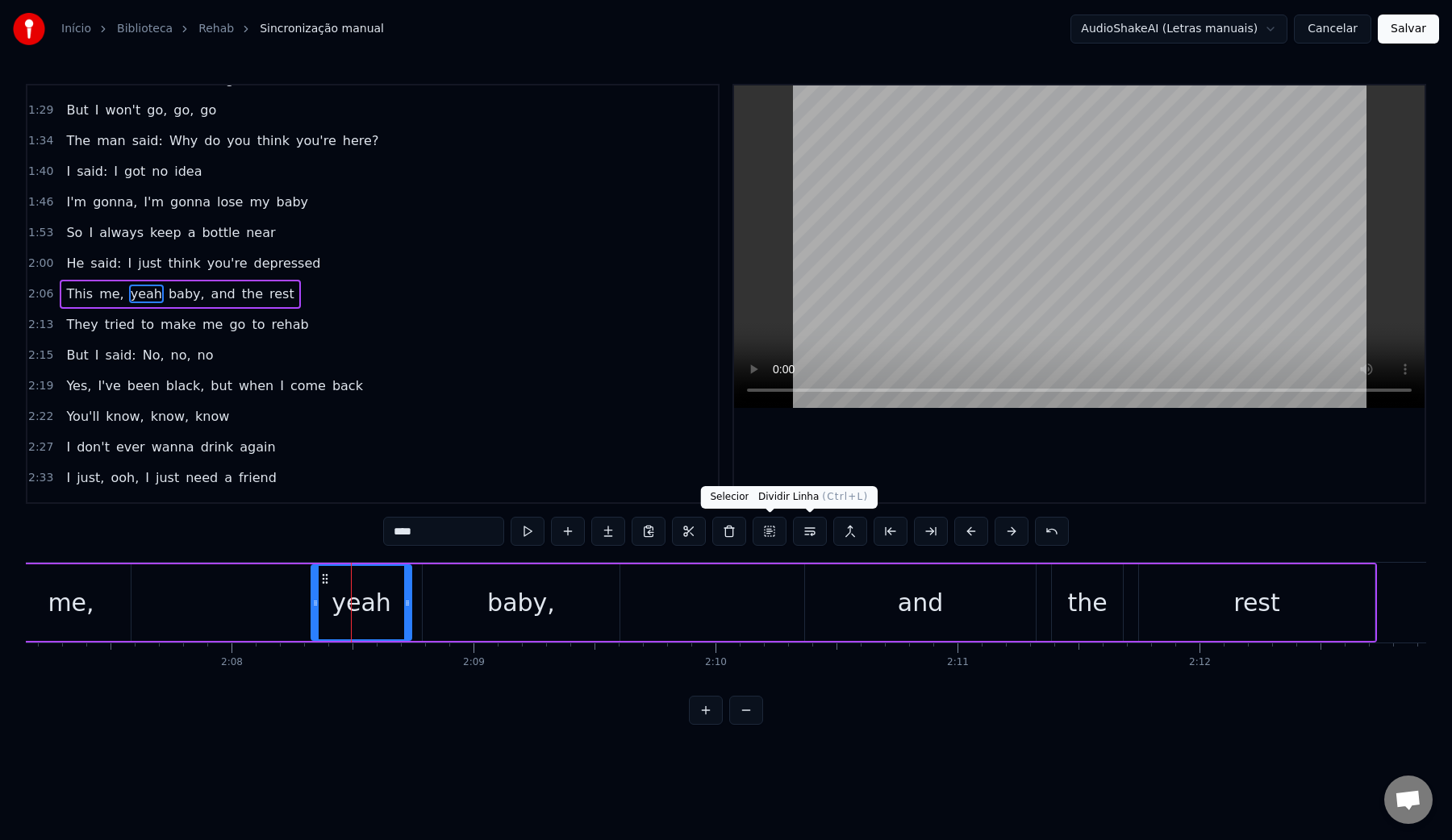
click at [809, 535] on button at bounding box center [810, 531] width 34 height 29
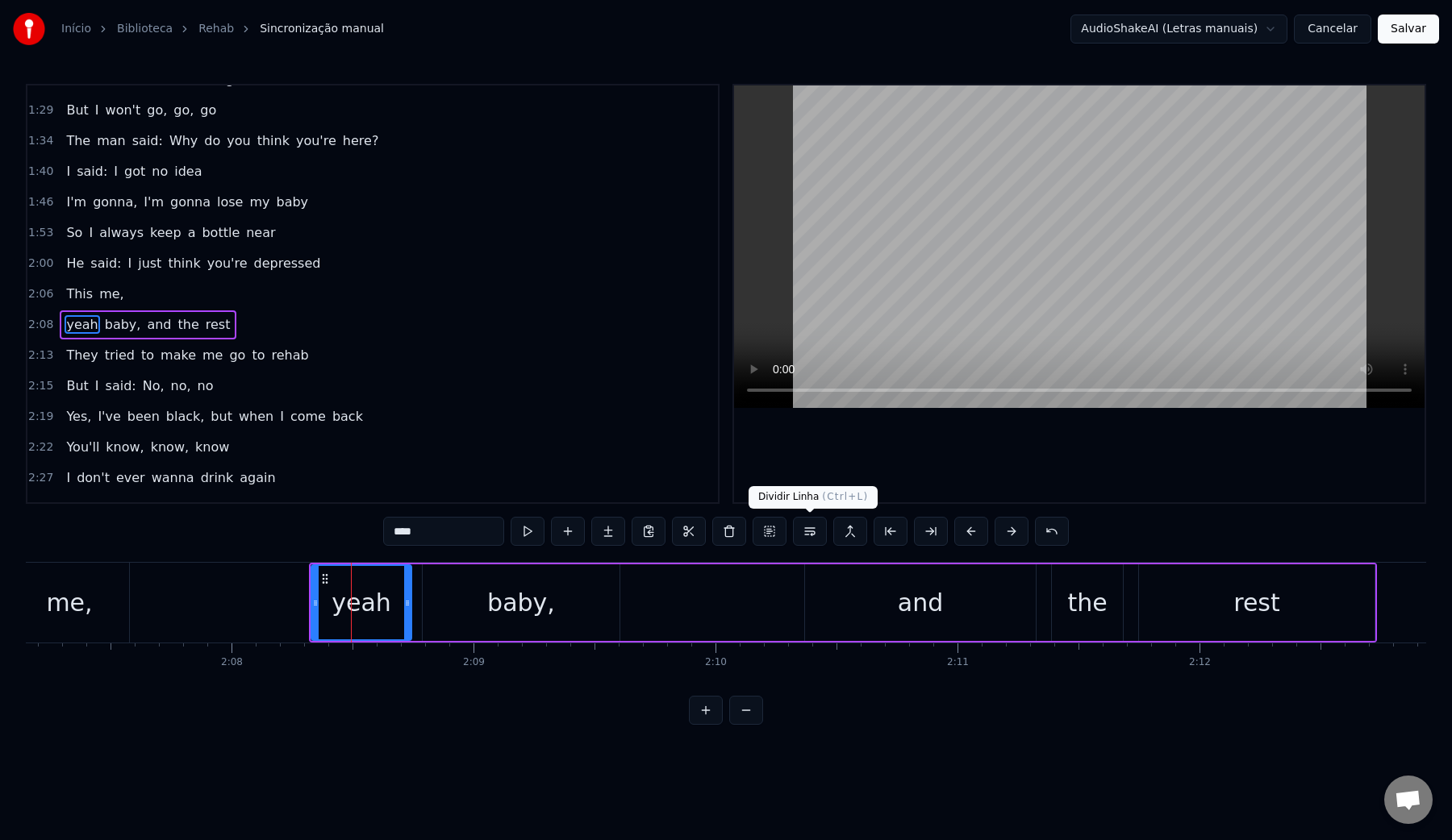
scroll to position [787, 0]
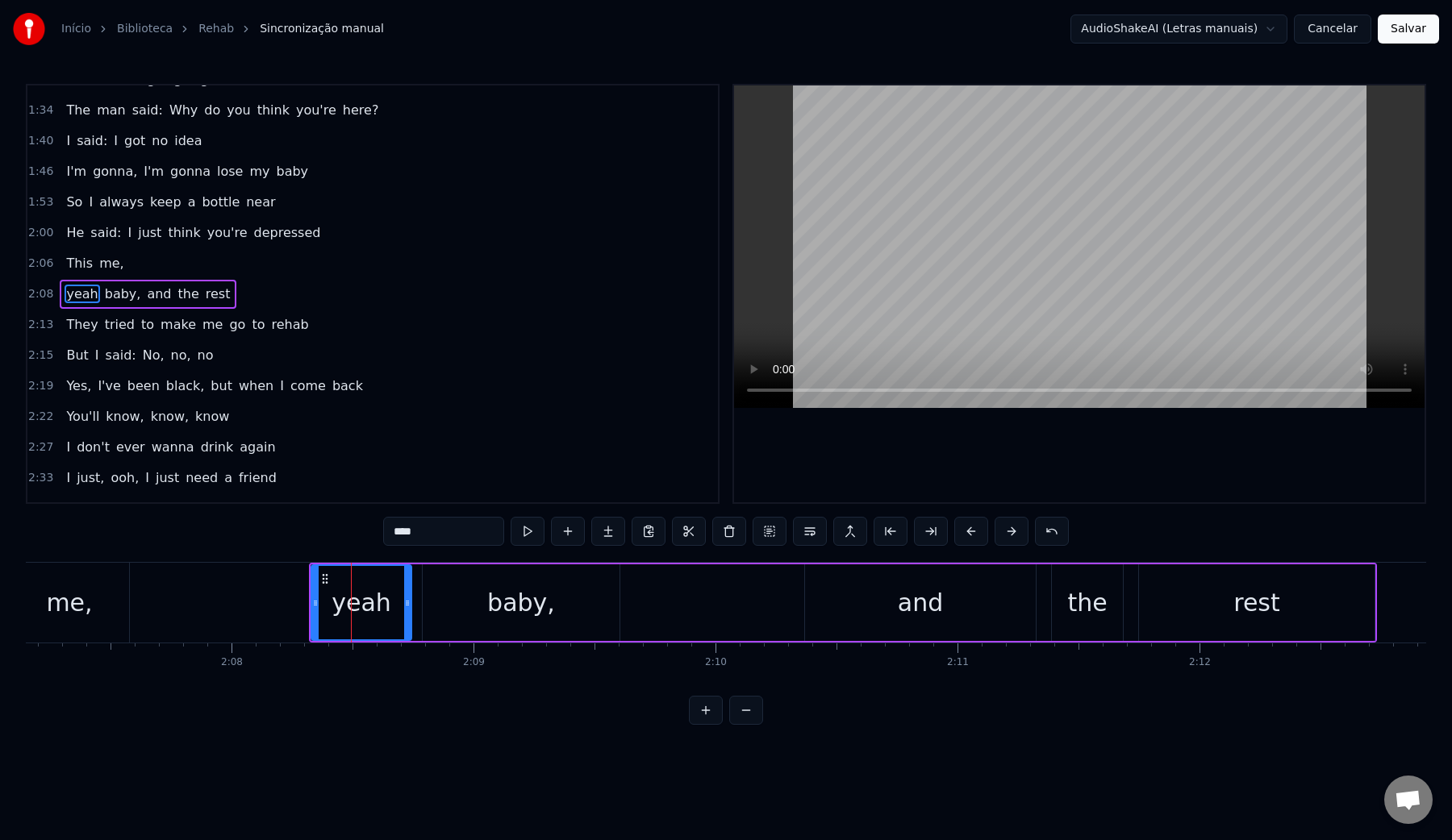
click at [840, 611] on div "and" at bounding box center [920, 602] width 231 height 76
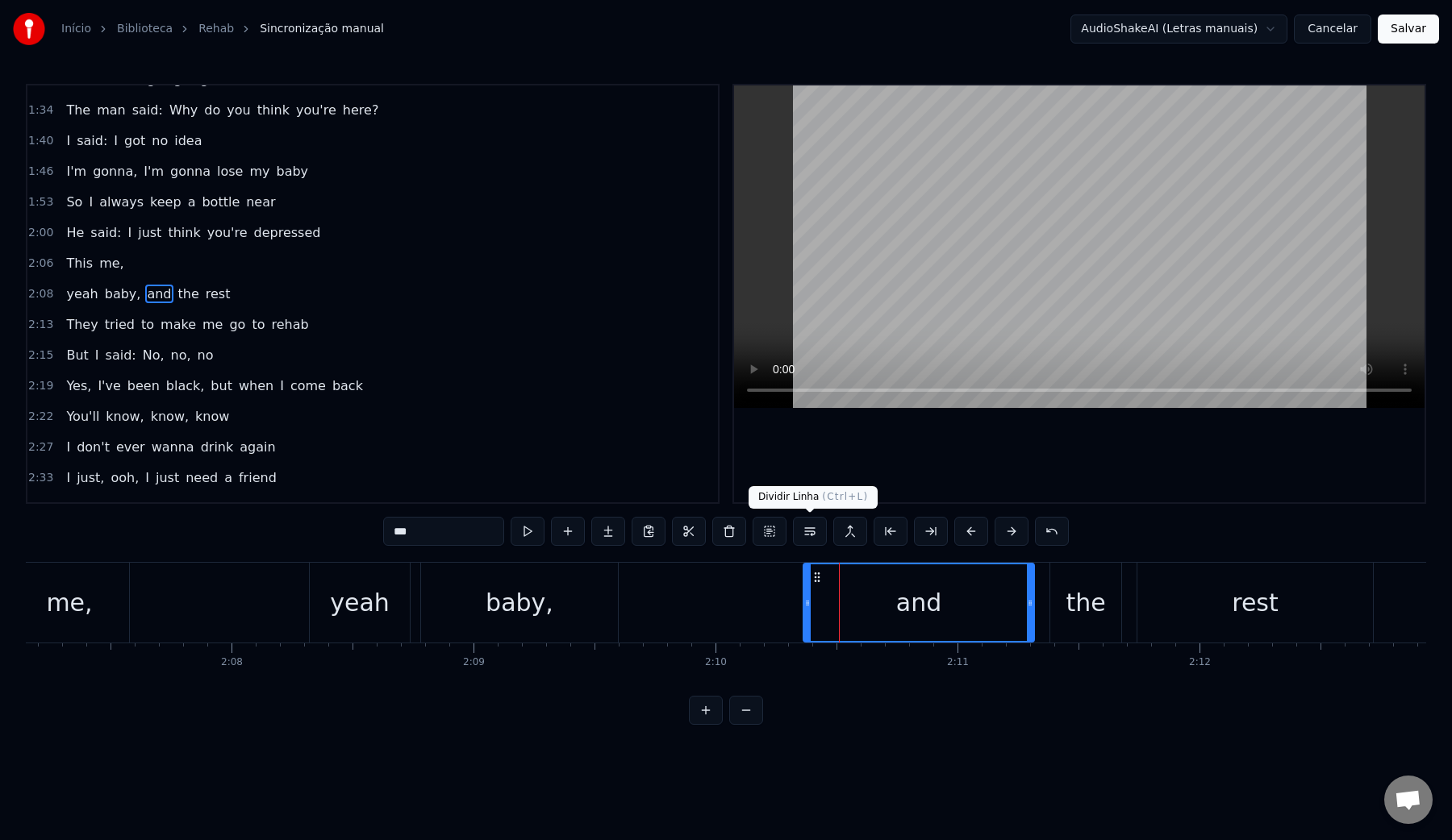
click at [812, 535] on button at bounding box center [810, 531] width 34 height 29
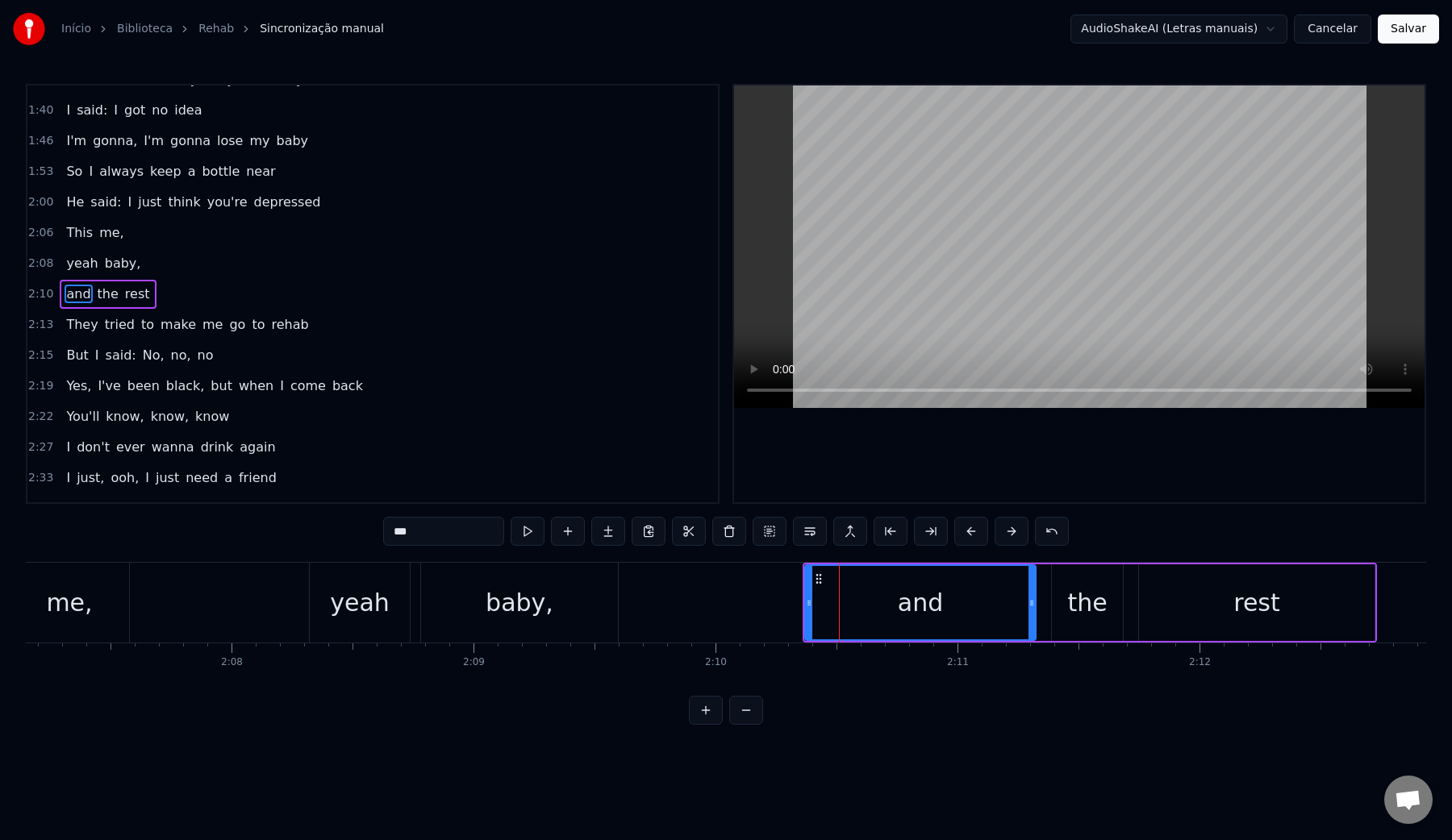
click at [960, 245] on video at bounding box center [1079, 246] width 691 height 322
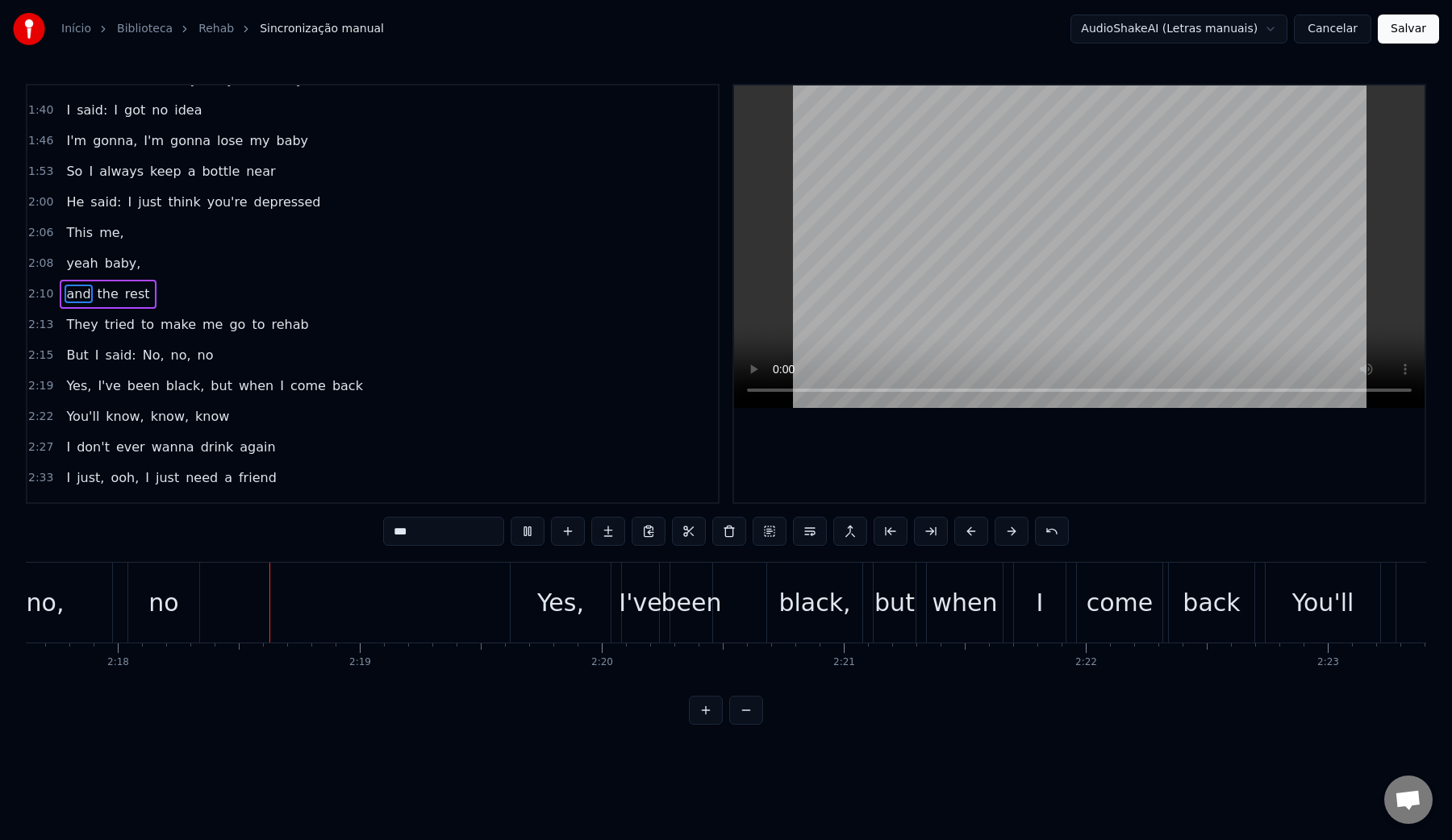
scroll to position [0, 33320]
click at [1032, 191] on video at bounding box center [1079, 246] width 691 height 322
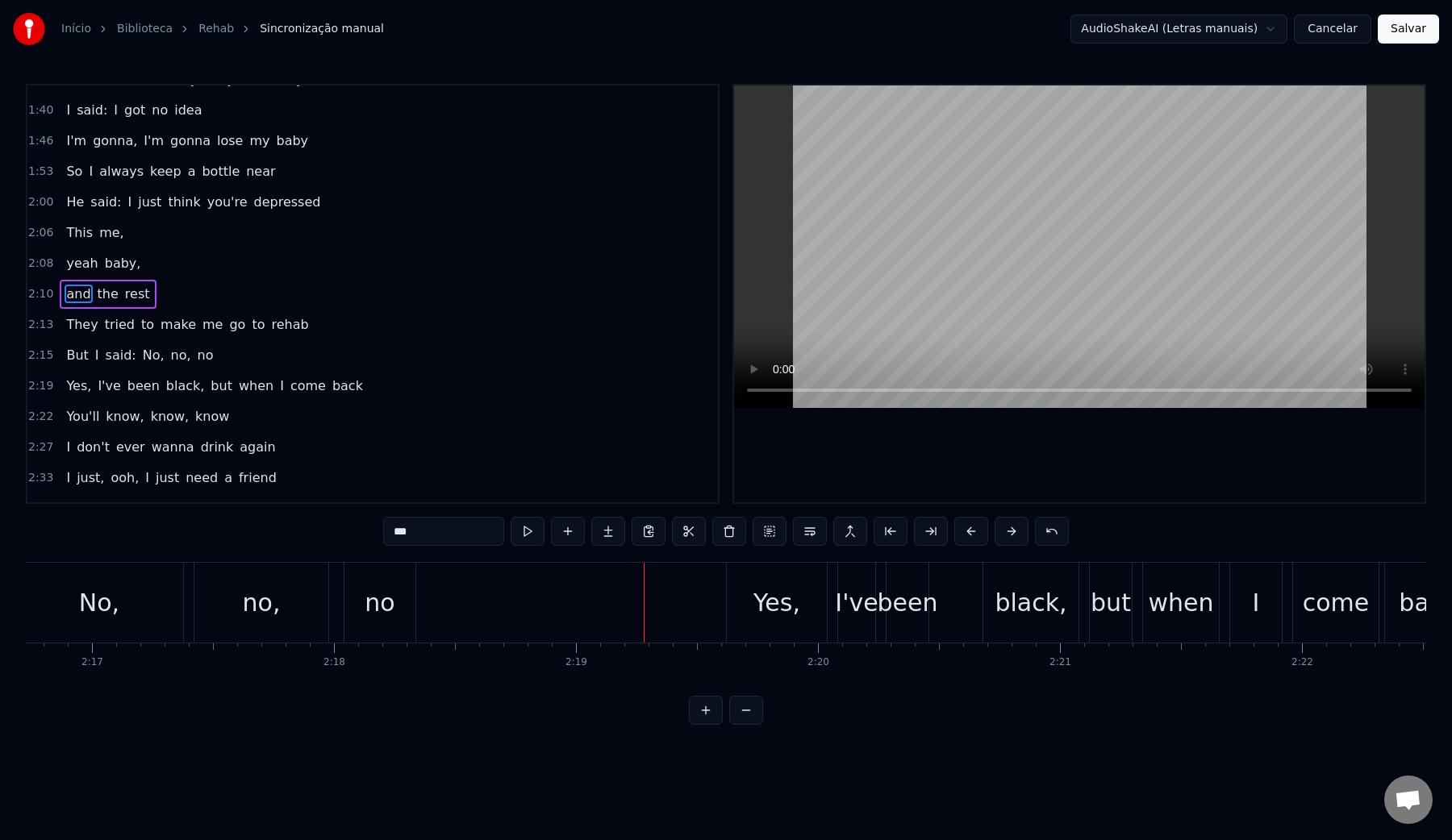
scroll to position [0, 32712]
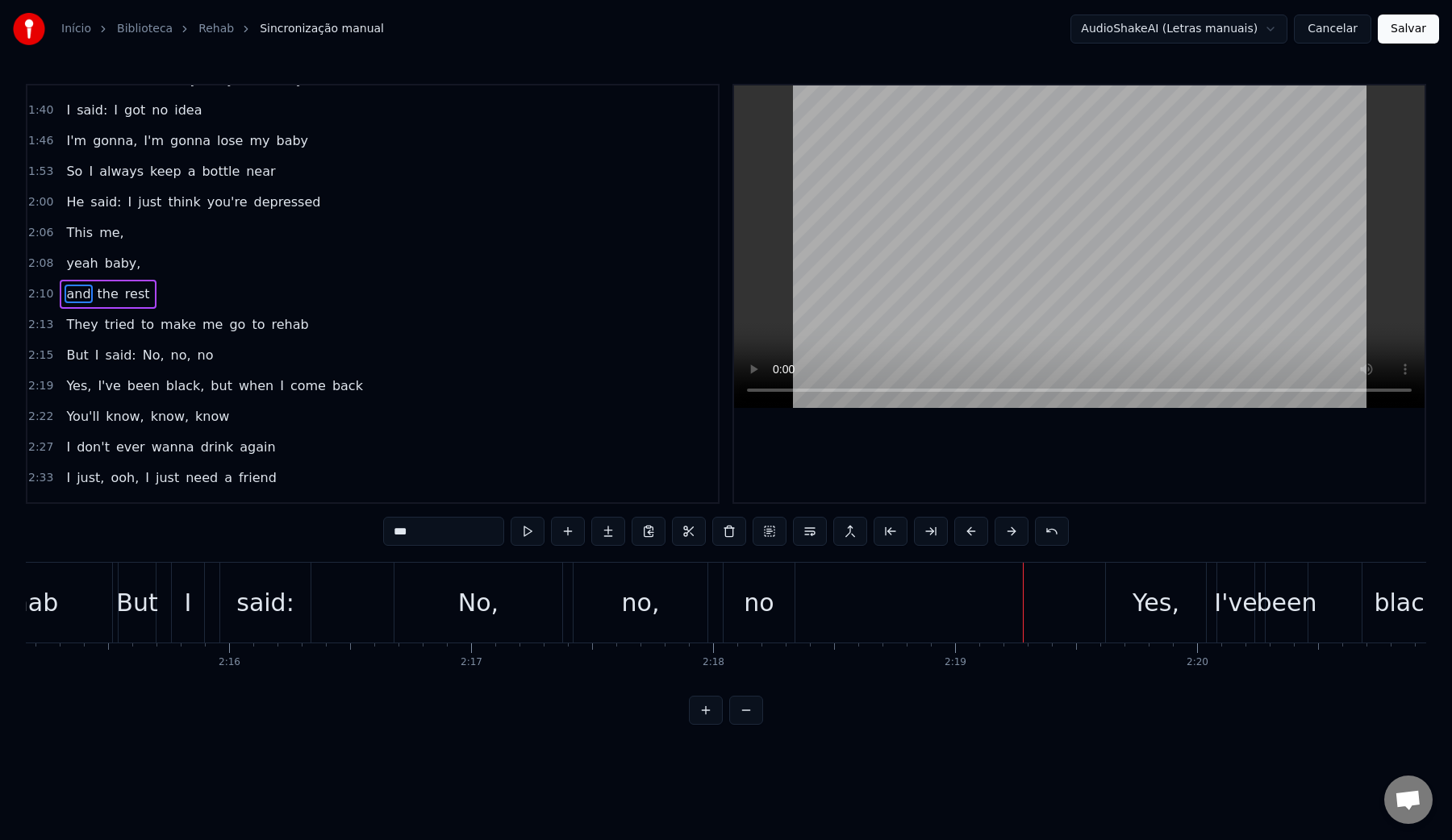
click at [275, 609] on div "said:" at bounding box center [265, 603] width 58 height 36
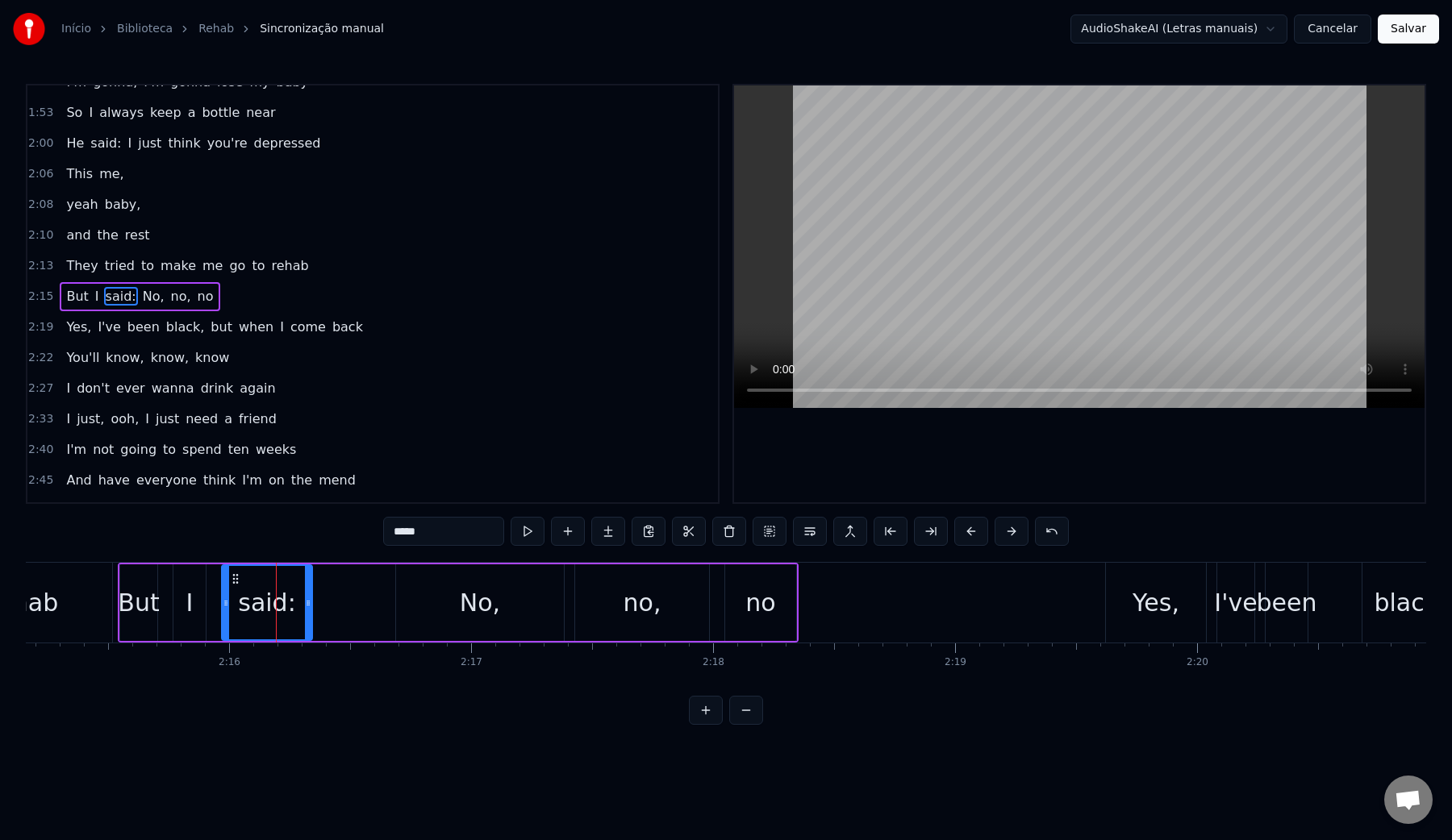
scroll to position [879, 0]
click at [900, 290] on video at bounding box center [1079, 246] width 691 height 322
click at [909, 287] on video at bounding box center [1079, 246] width 691 height 322
click at [413, 608] on div "No," at bounding box center [480, 602] width 168 height 76
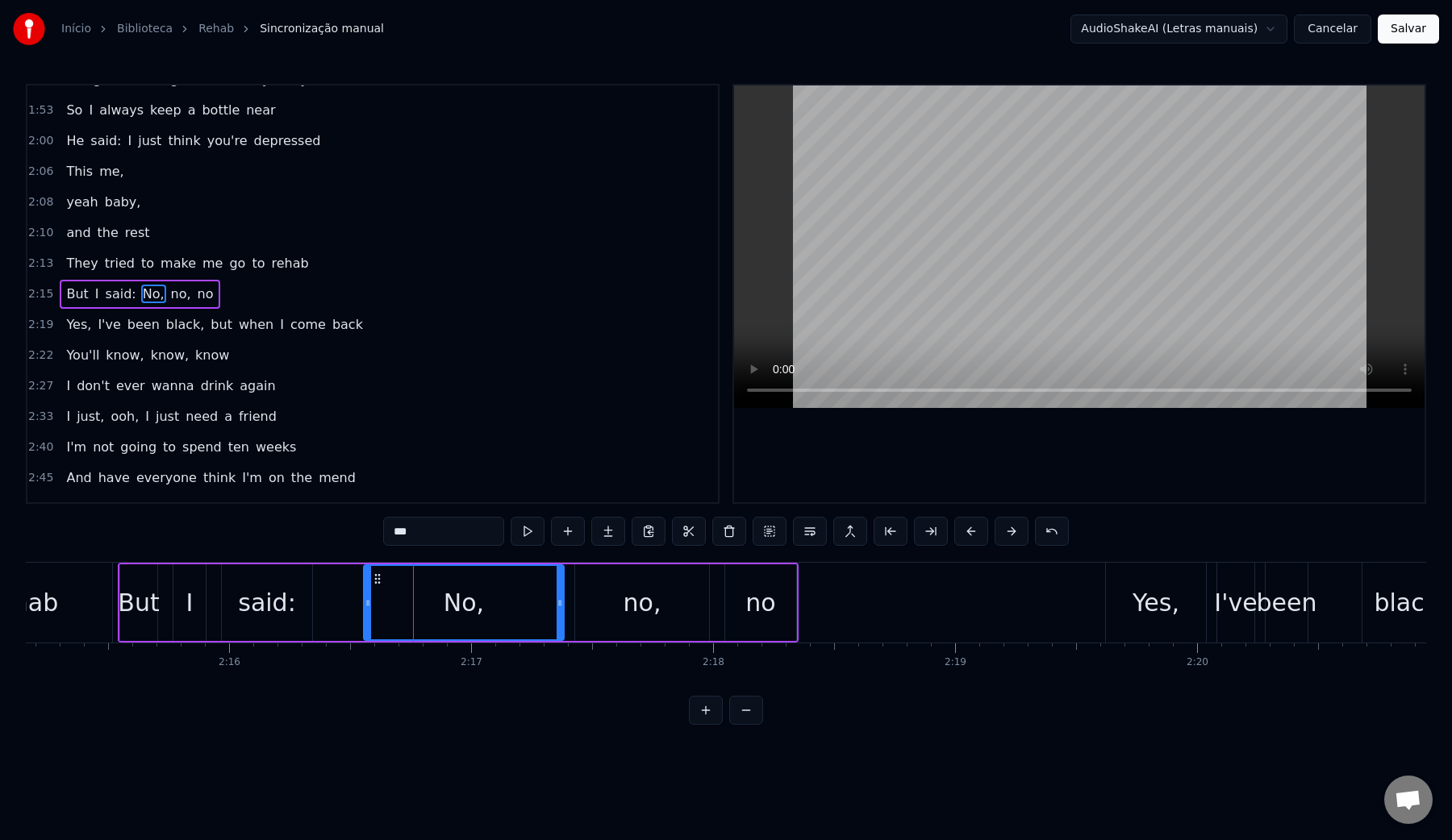
drag, startPoint x: 399, startPoint y: 608, endPoint x: 366, endPoint y: 605, distance: 33.1
click at [366, 605] on icon at bounding box center [367, 603] width 6 height 13
click at [878, 248] on video at bounding box center [1079, 246] width 691 height 322
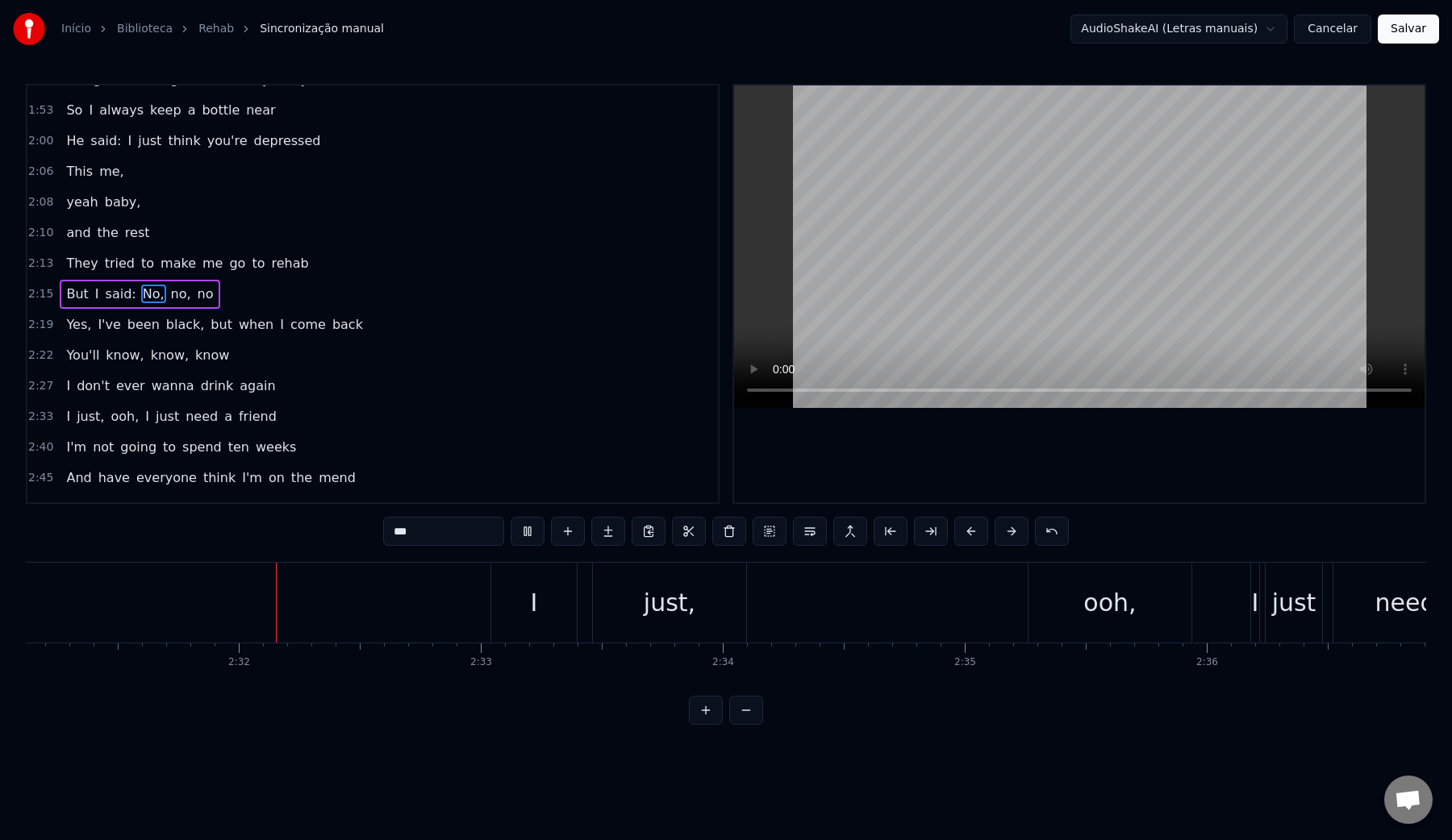
scroll to position [0, 36587]
click at [923, 268] on video at bounding box center [1079, 246] width 691 height 322
click at [1073, 604] on div "ooh," at bounding box center [1097, 603] width 163 height 80
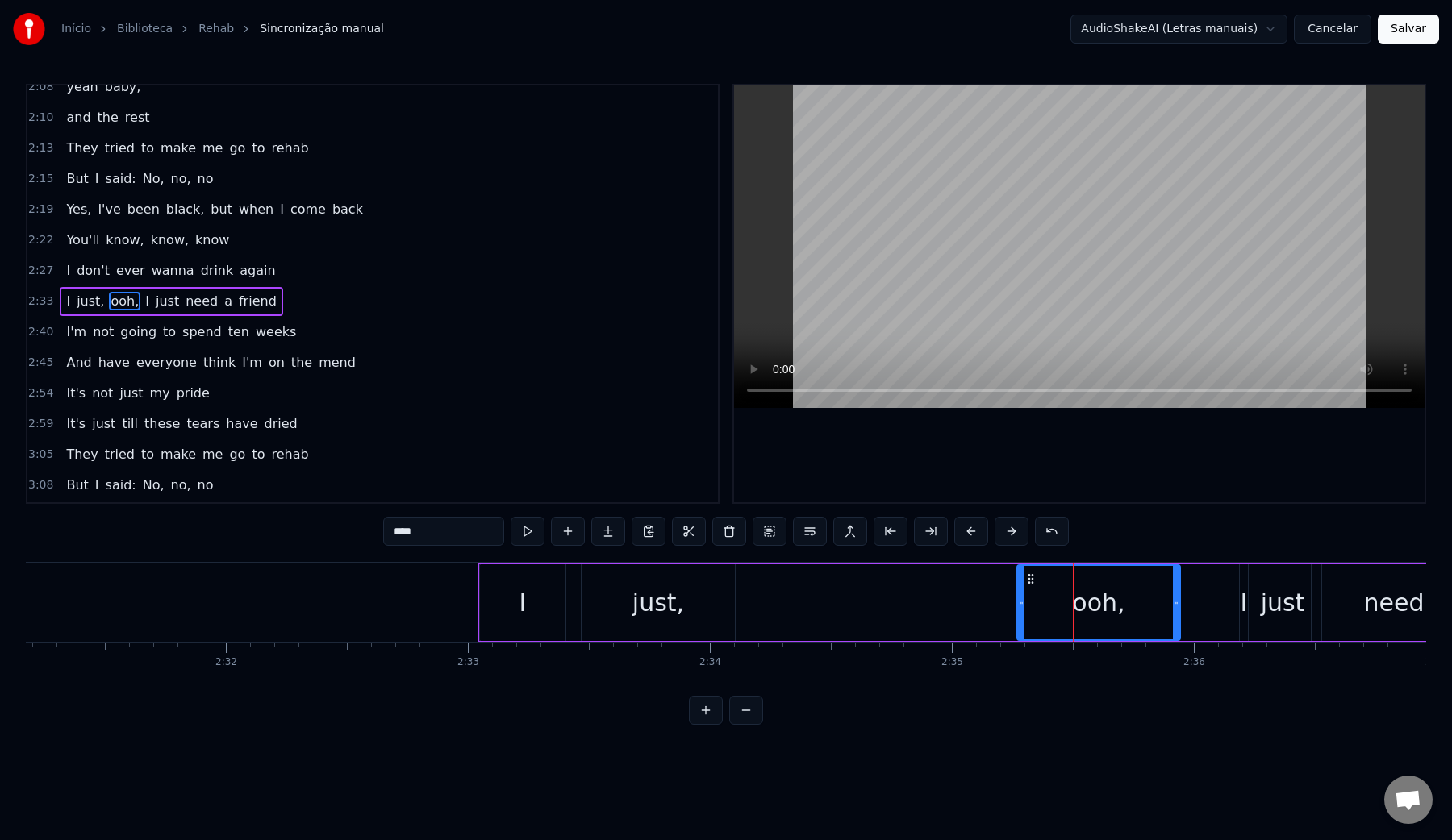
scroll to position [1002, 0]
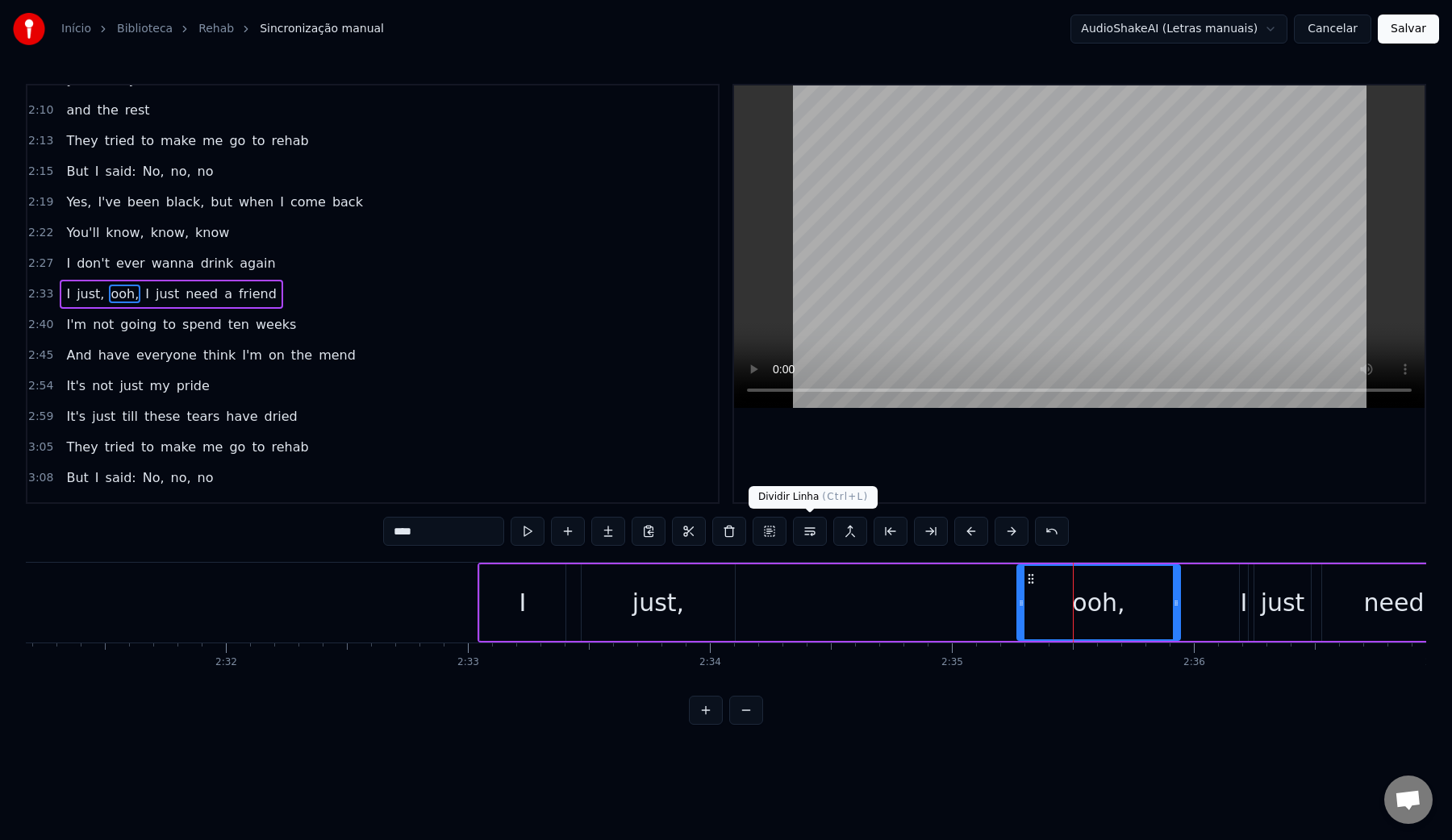
click at [814, 538] on button at bounding box center [810, 531] width 34 height 29
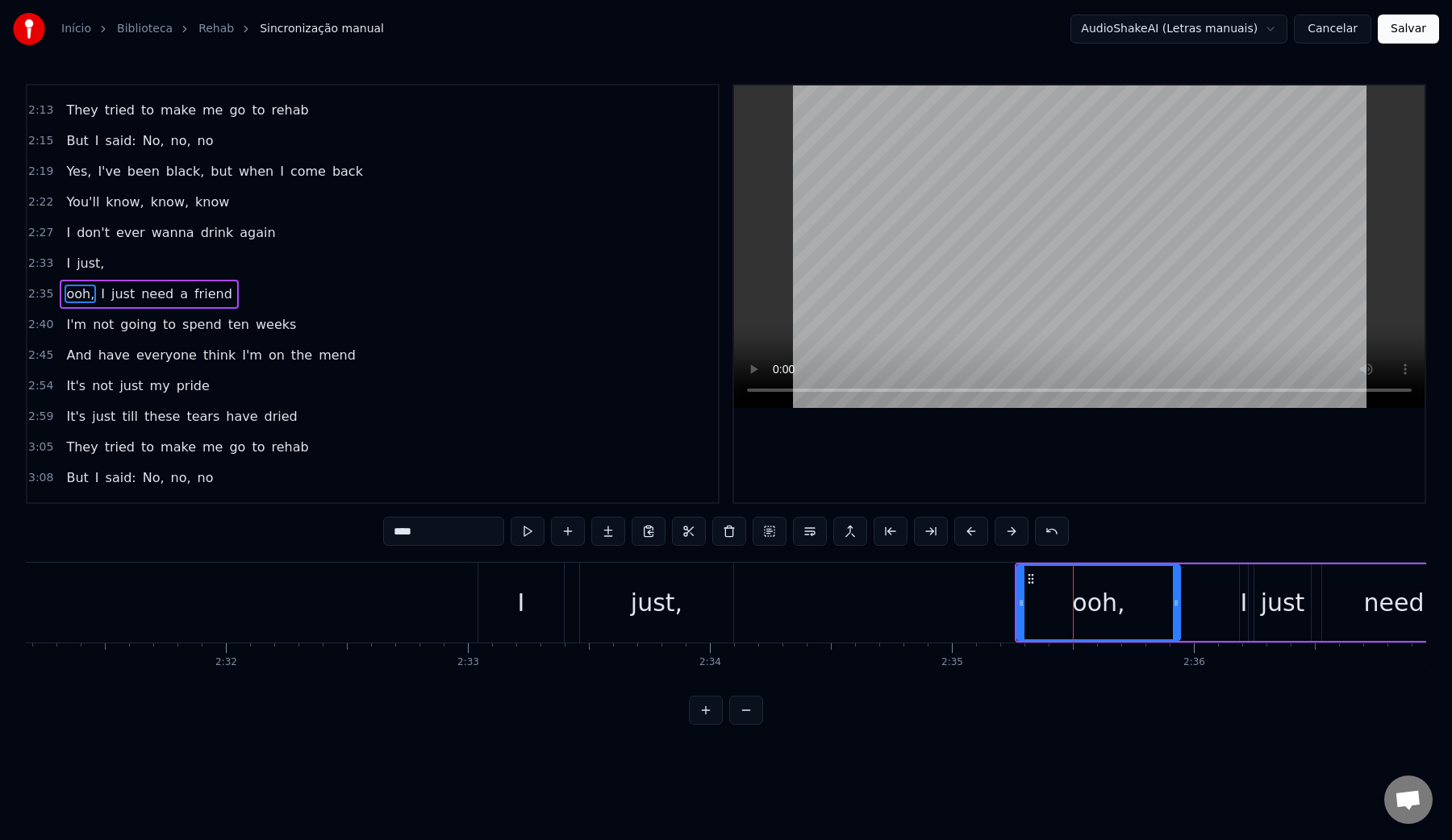
click at [1024, 259] on video at bounding box center [1079, 246] width 691 height 322
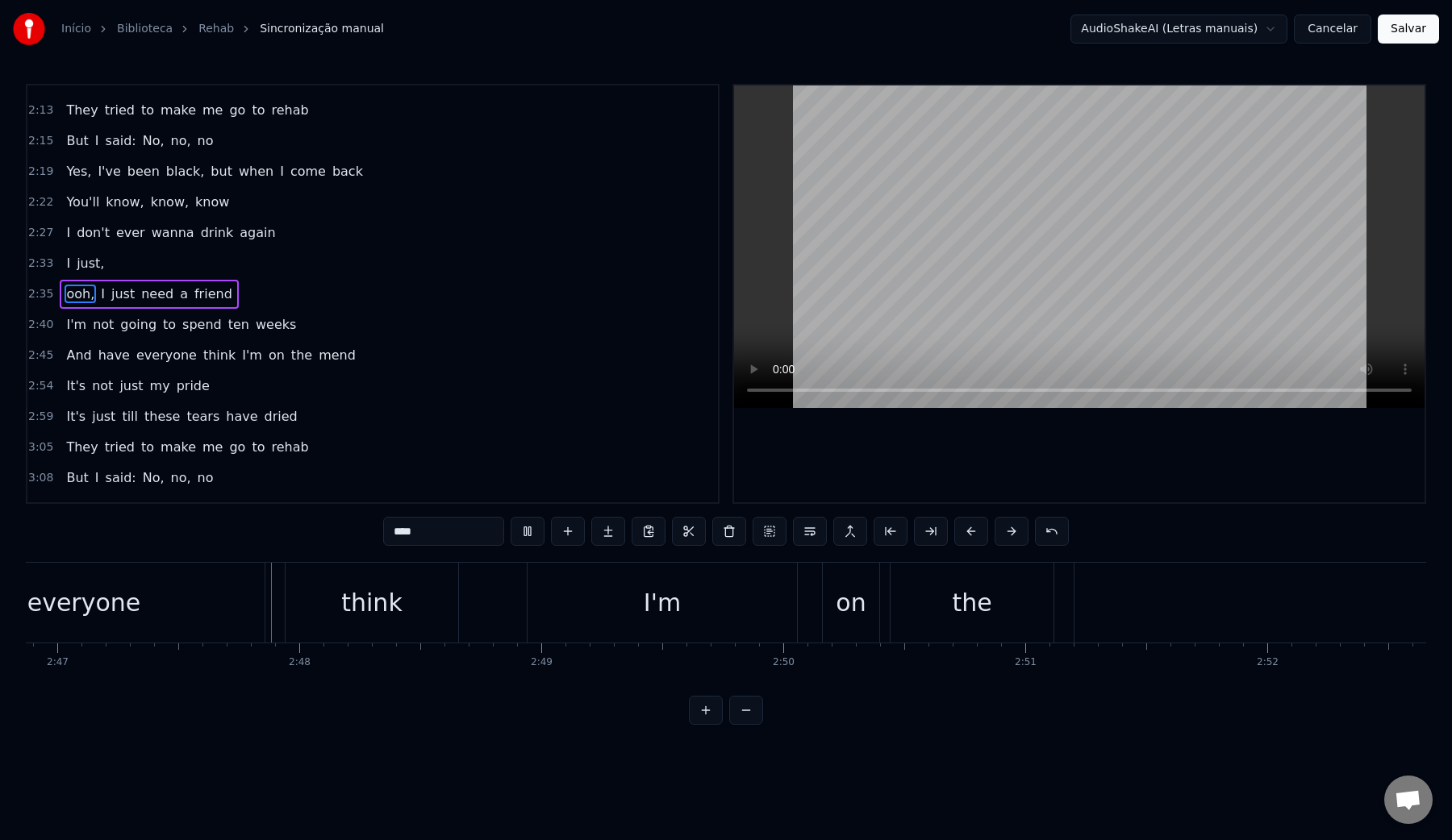
scroll to position [0, 40398]
click at [1024, 259] on video at bounding box center [1079, 246] width 691 height 322
click at [550, 593] on div "I'm" at bounding box center [650, 603] width 270 height 80
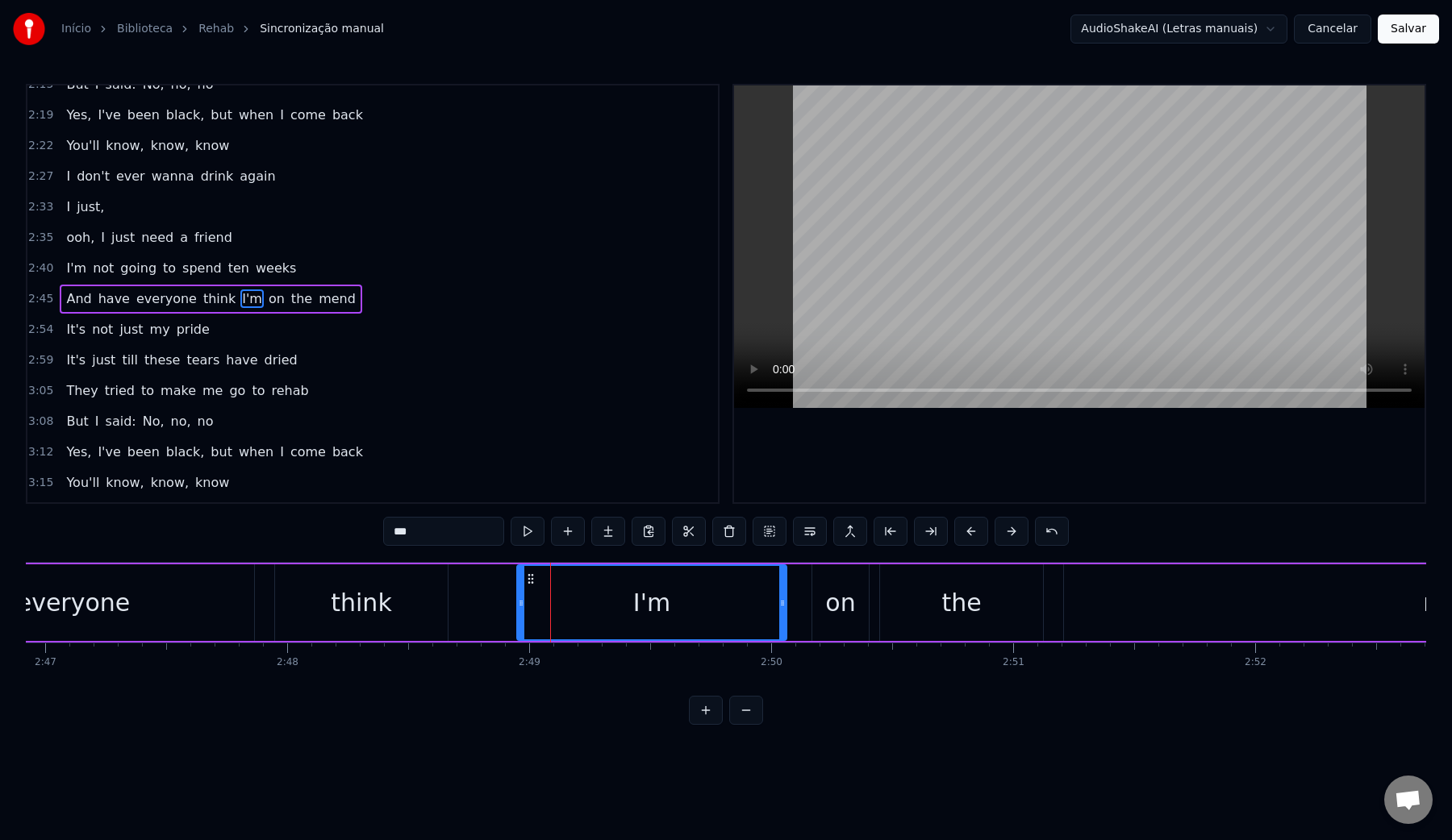
scroll to position [1093, 0]
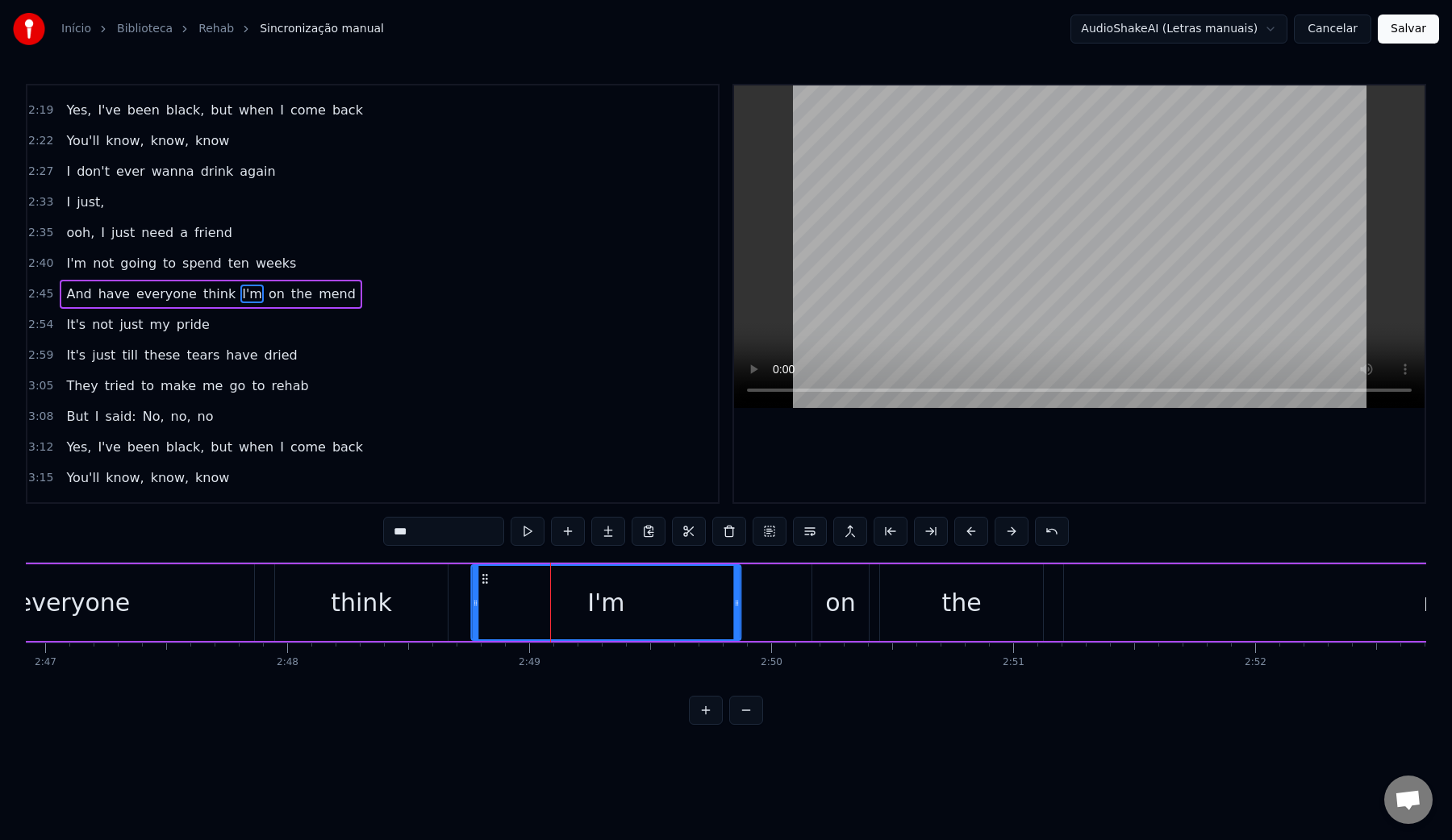
drag, startPoint x: 532, startPoint y: 584, endPoint x: 481, endPoint y: 582, distance: 51.0
click at [480, 582] on icon at bounding box center [484, 578] width 13 height 13
drag, startPoint x: 731, startPoint y: 601, endPoint x: 574, endPoint y: 598, distance: 157.0
click at [573, 598] on icon at bounding box center [574, 603] width 6 height 13
click at [341, 596] on div "think" at bounding box center [361, 603] width 61 height 36
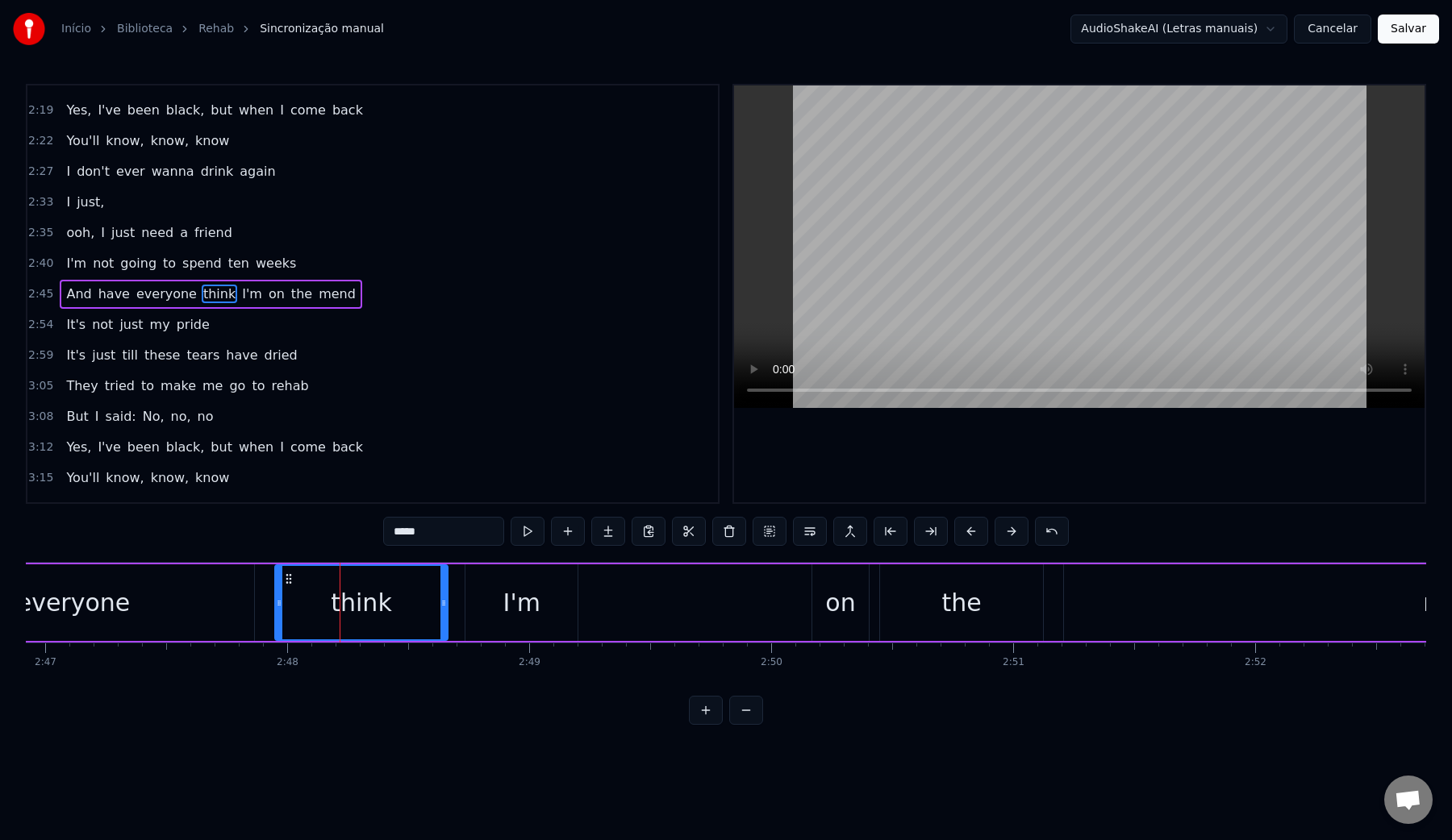
click at [932, 260] on video at bounding box center [1079, 246] width 691 height 322
click at [830, 598] on div "on" at bounding box center [840, 603] width 30 height 36
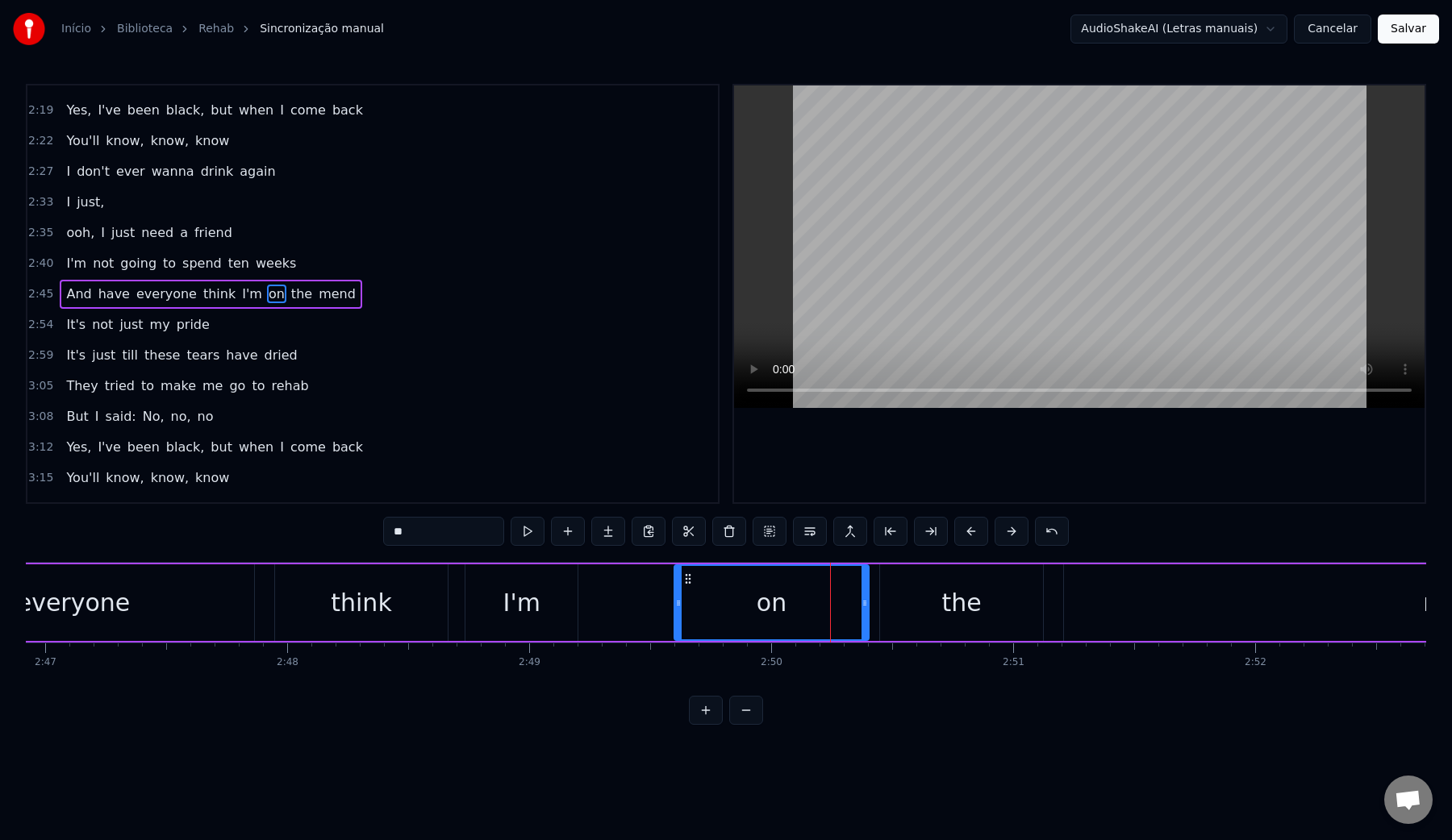
drag, startPoint x: 816, startPoint y: 605, endPoint x: 679, endPoint y: 600, distance: 137.1
click at [679, 600] on icon at bounding box center [678, 603] width 6 height 13
click at [967, 277] on video at bounding box center [1079, 246] width 691 height 322
drag, startPoint x: 864, startPoint y: 602, endPoint x: 804, endPoint y: 600, distance: 60.0
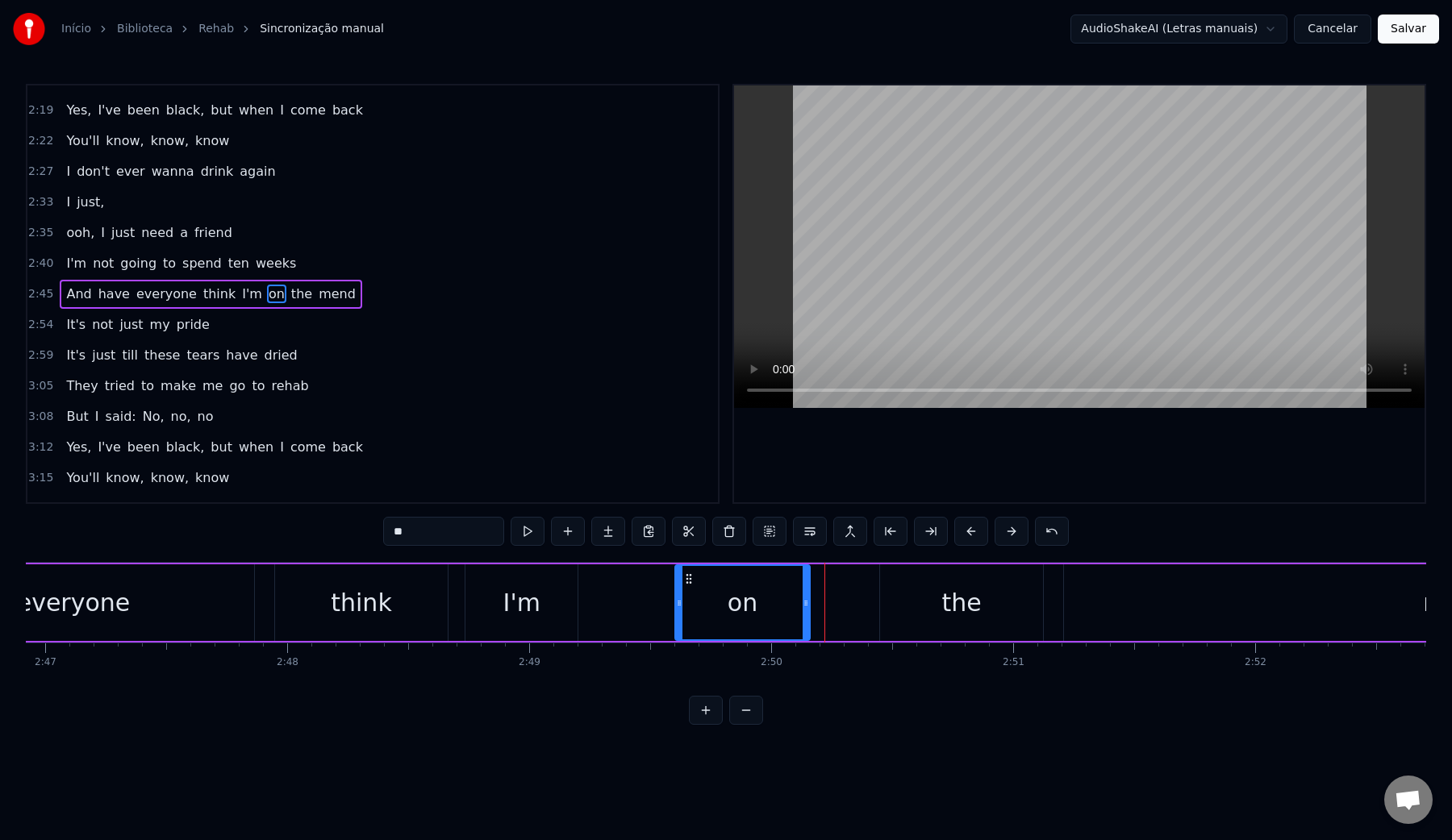
click at [804, 600] on icon at bounding box center [805, 603] width 6 height 13
click at [935, 603] on div "the" at bounding box center [961, 602] width 163 height 76
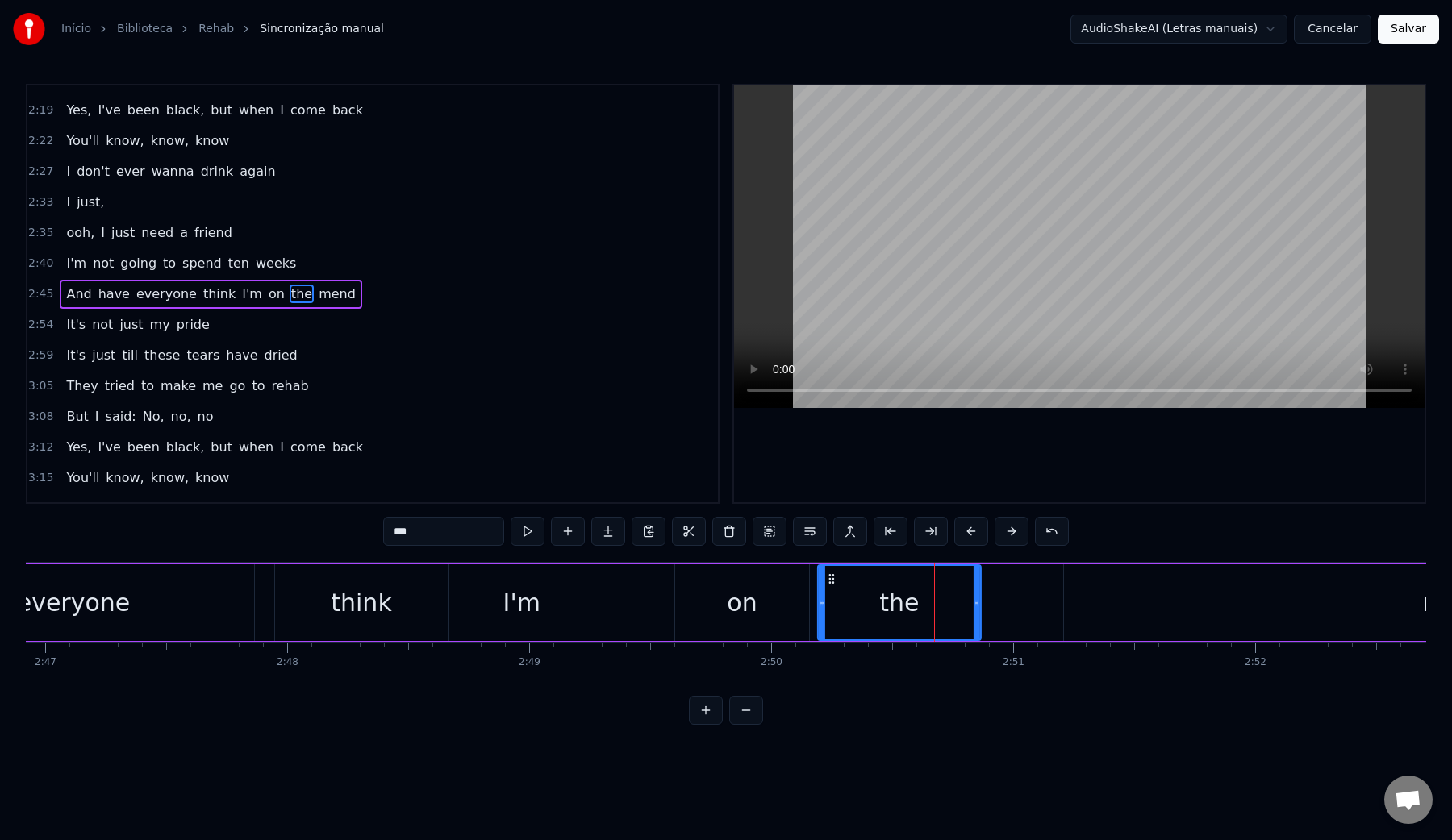
drag, startPoint x: 895, startPoint y: 583, endPoint x: 831, endPoint y: 580, distance: 64.1
click at [831, 580] on icon at bounding box center [831, 578] width 13 height 13
click at [716, 593] on div "on" at bounding box center [741, 602] width 134 height 76
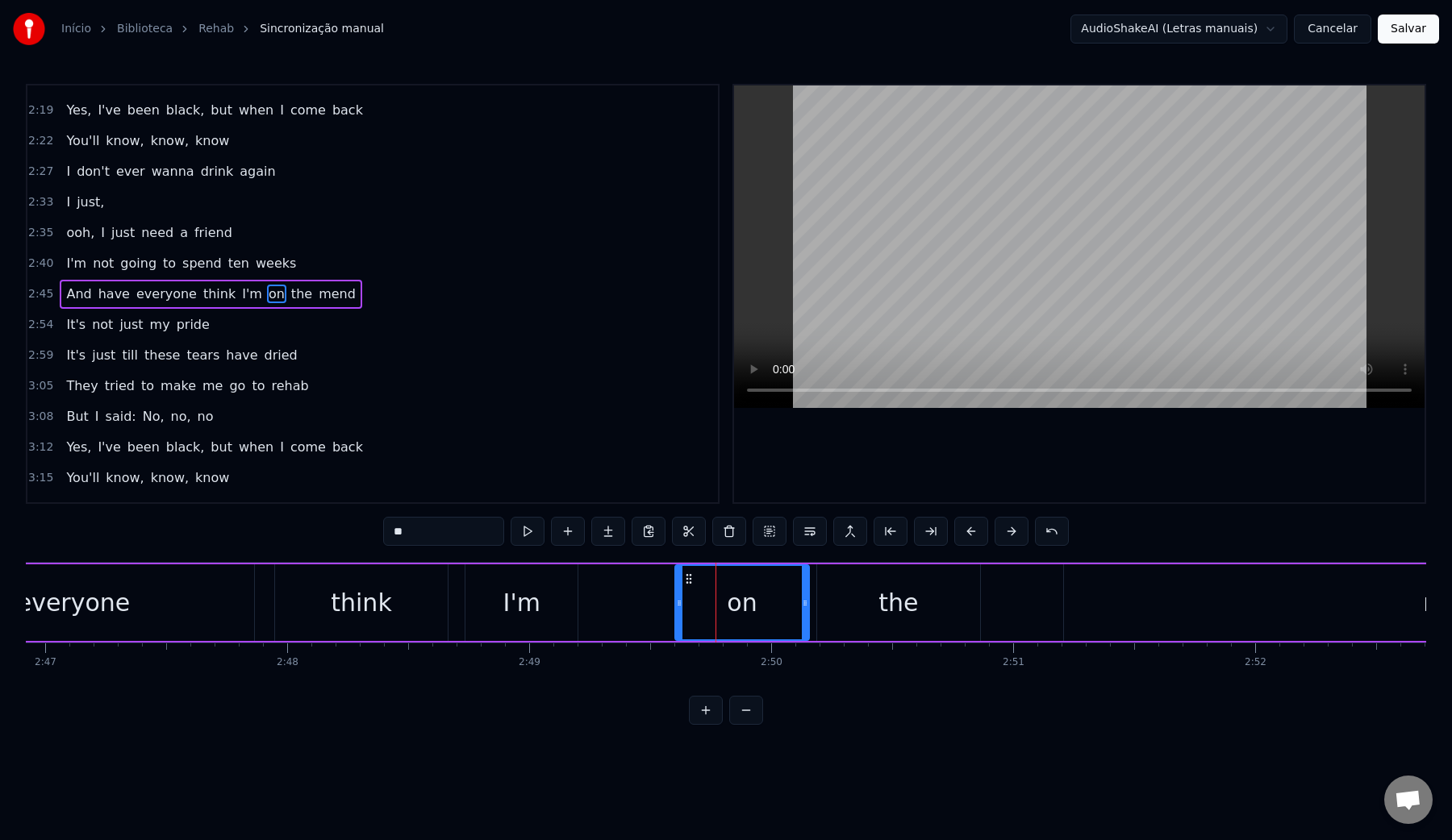
click at [960, 266] on video at bounding box center [1079, 246] width 691 height 322
click at [924, 593] on div "the" at bounding box center [898, 602] width 163 height 76
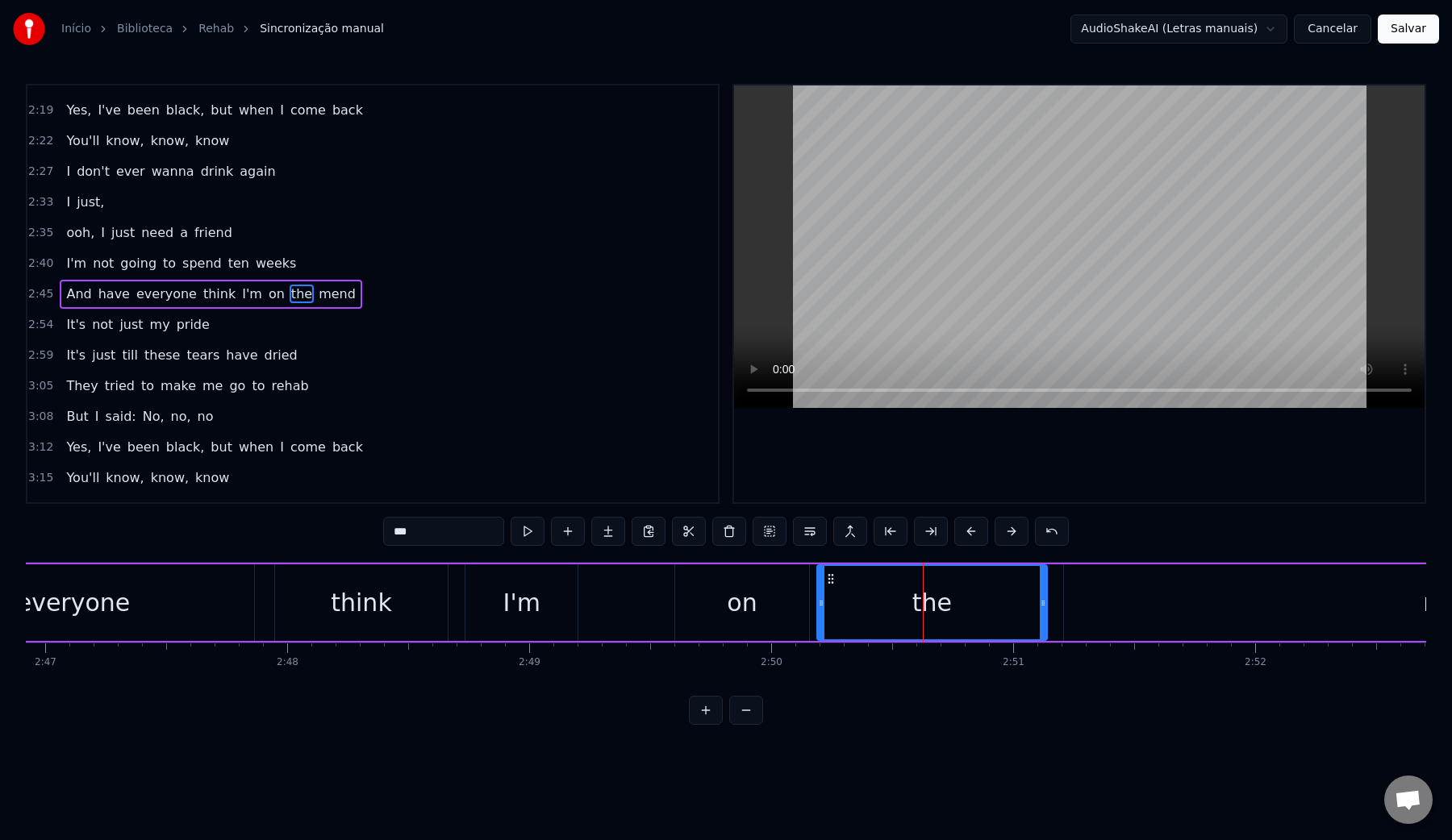
drag, startPoint x: 975, startPoint y: 602, endPoint x: 1042, endPoint y: 603, distance: 67.0
click at [1042, 603] on icon at bounding box center [1042, 603] width 6 height 13
click at [521, 600] on div "I'm" at bounding box center [522, 603] width 37 height 36
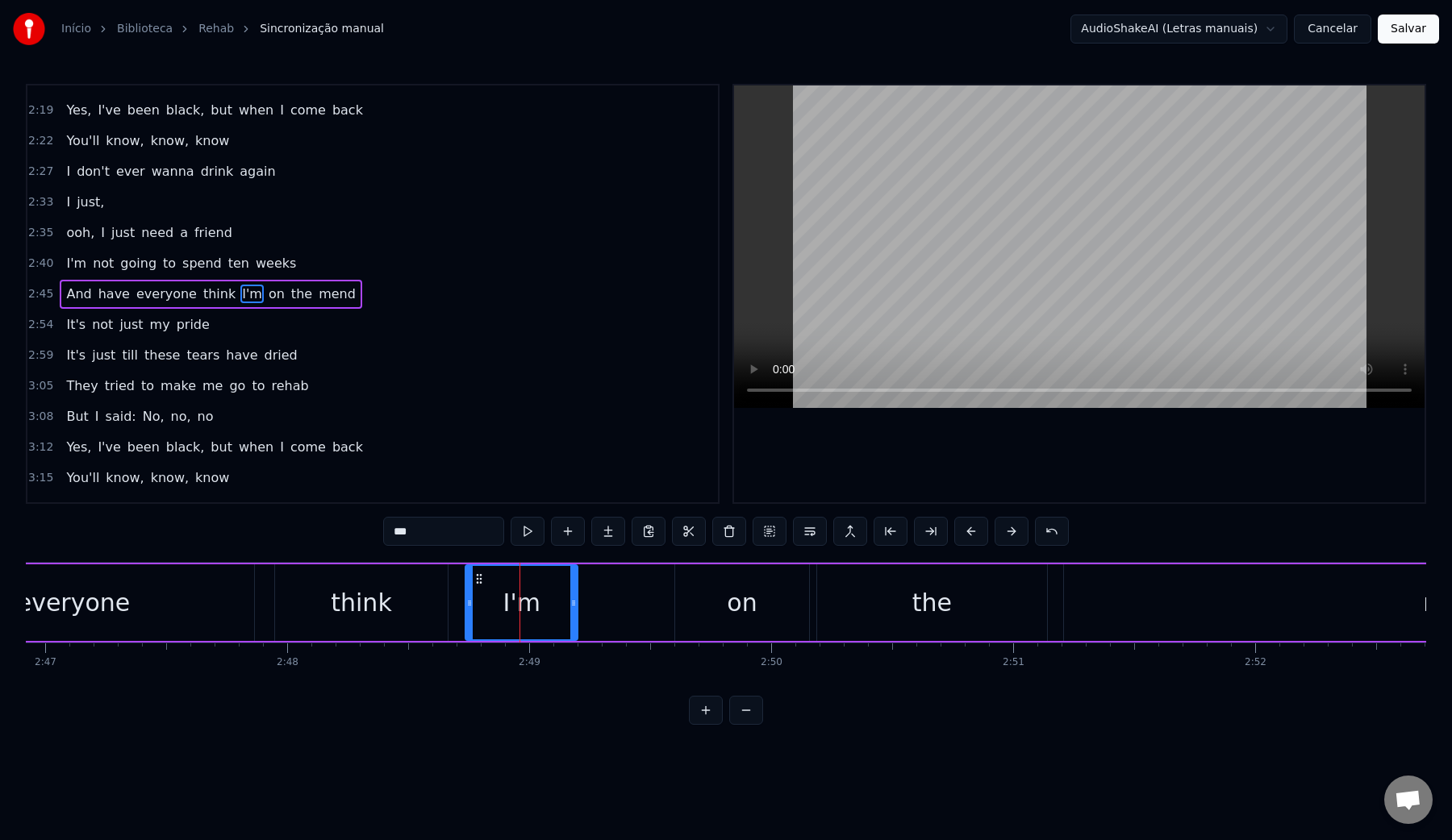
click at [955, 270] on video at bounding box center [1079, 246] width 691 height 322
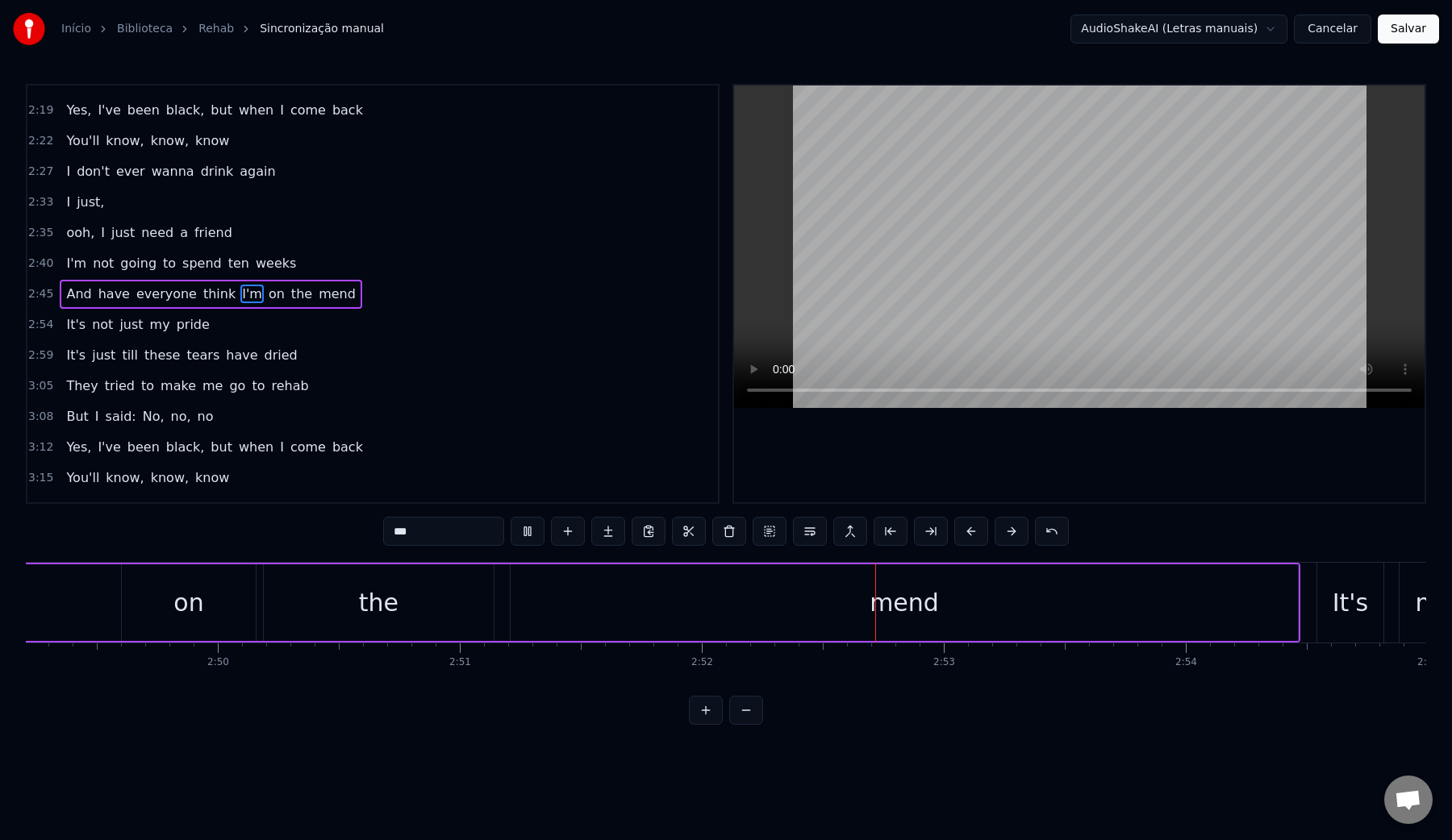
click at [955, 270] on video at bounding box center [1079, 246] width 691 height 322
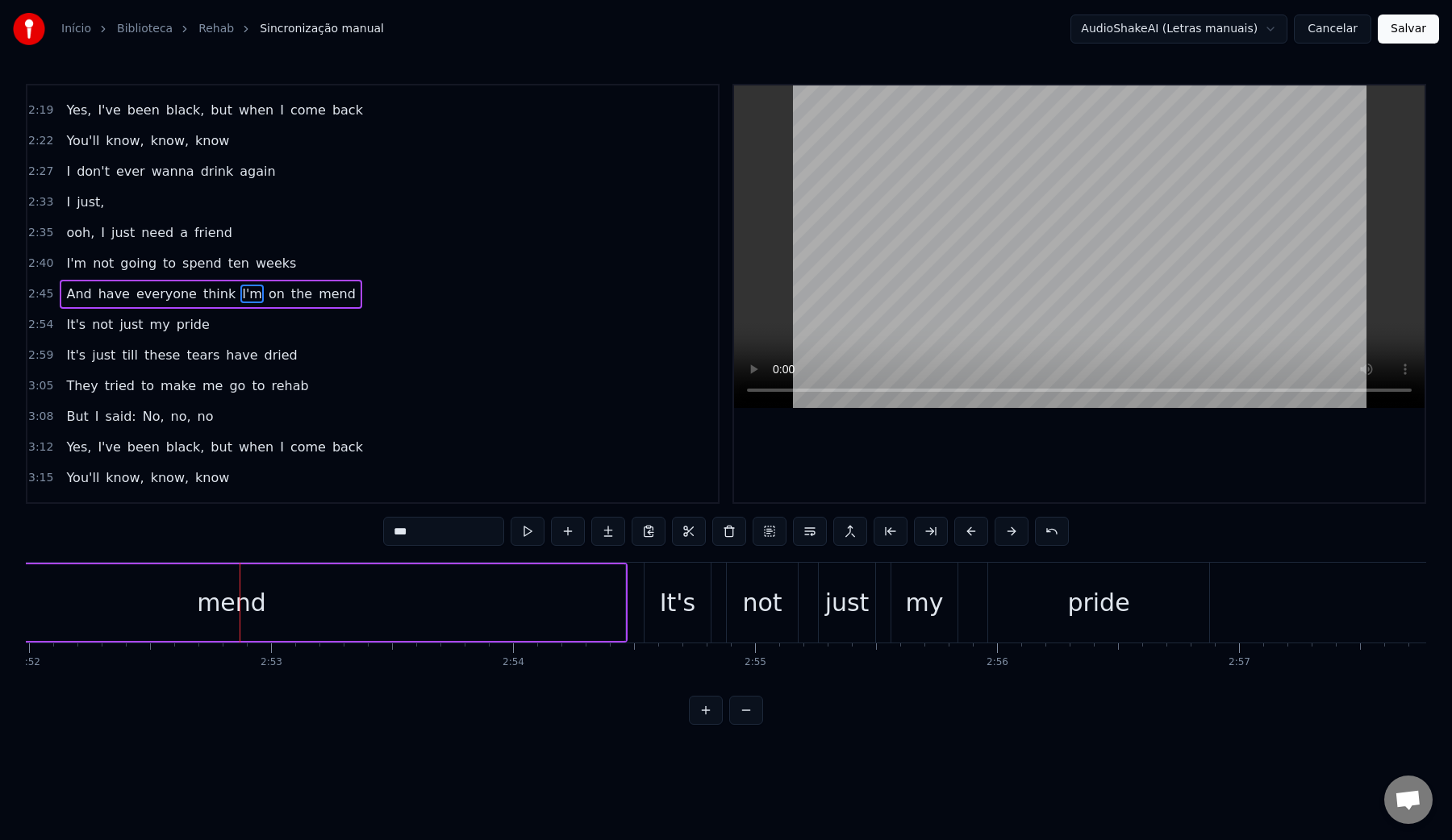
scroll to position [0, 41660]
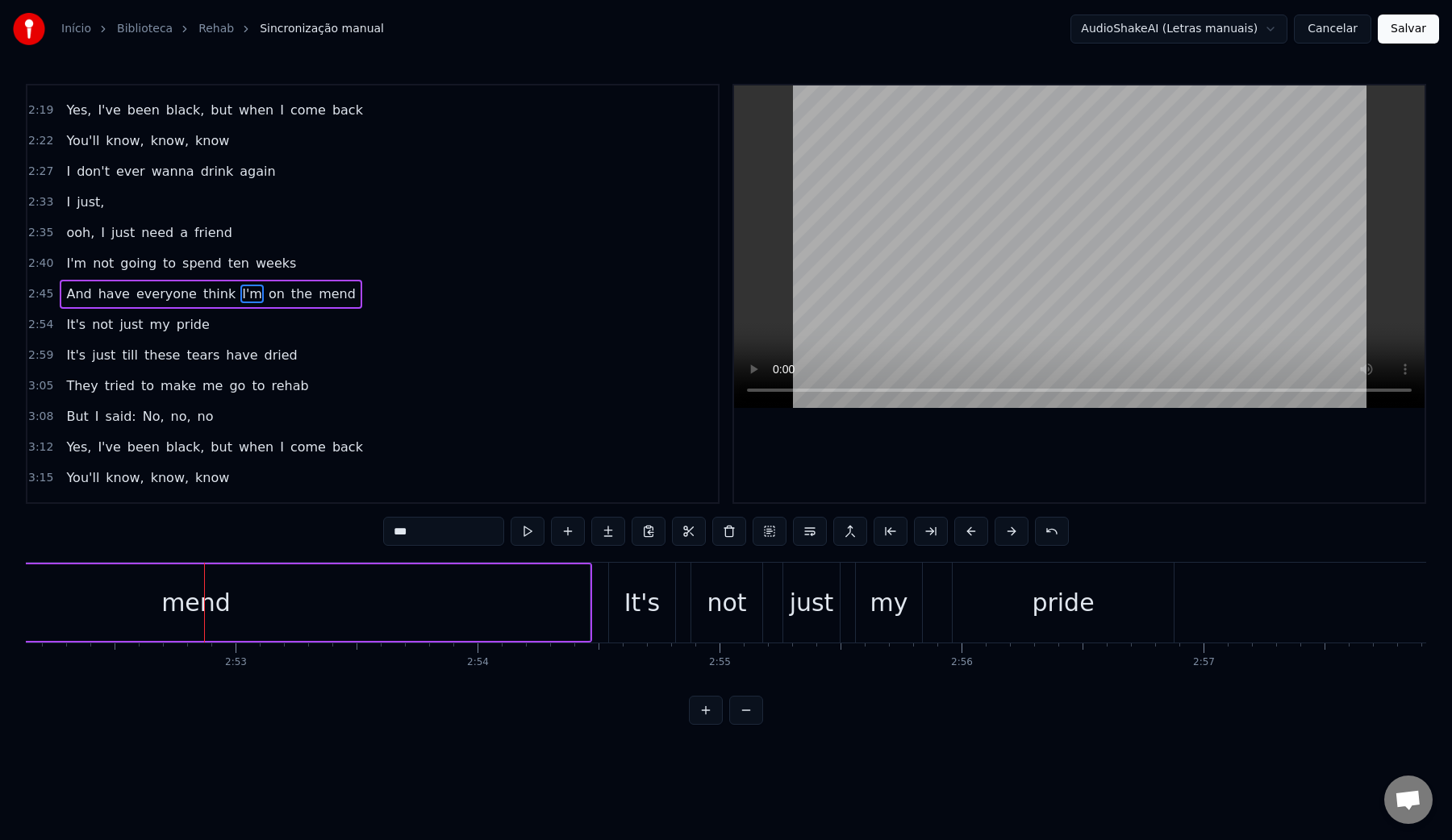
click at [191, 603] on div "mend" at bounding box center [196, 603] width 69 height 36
drag, startPoint x: 583, startPoint y: 606, endPoint x: 179, endPoint y: 605, distance: 404.0
click at [179, 605] on icon at bounding box center [181, 603] width 6 height 13
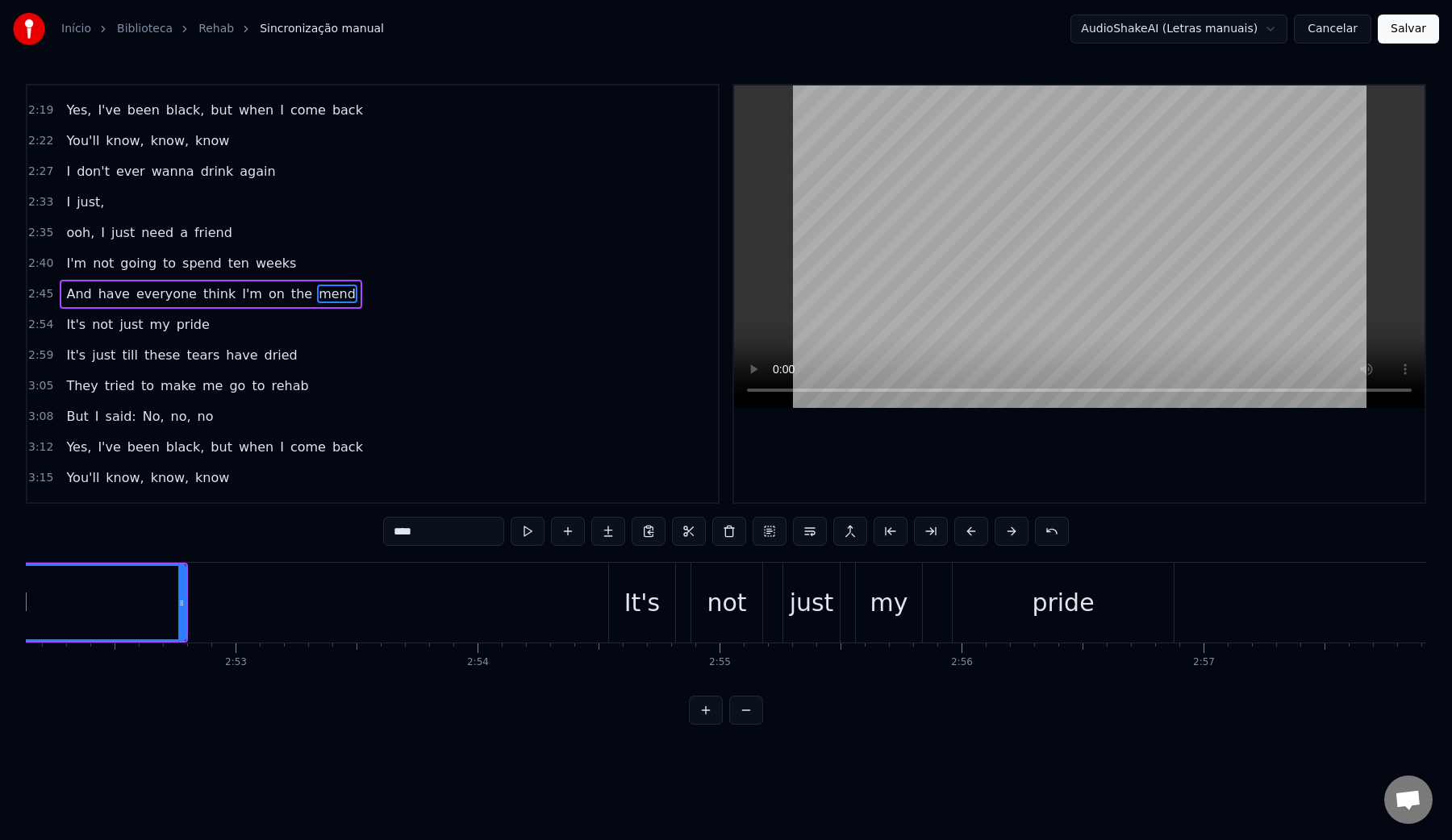
click at [967, 206] on video at bounding box center [1079, 246] width 691 height 322
click at [642, 613] on div "It's" at bounding box center [642, 603] width 36 height 36
type input "****"
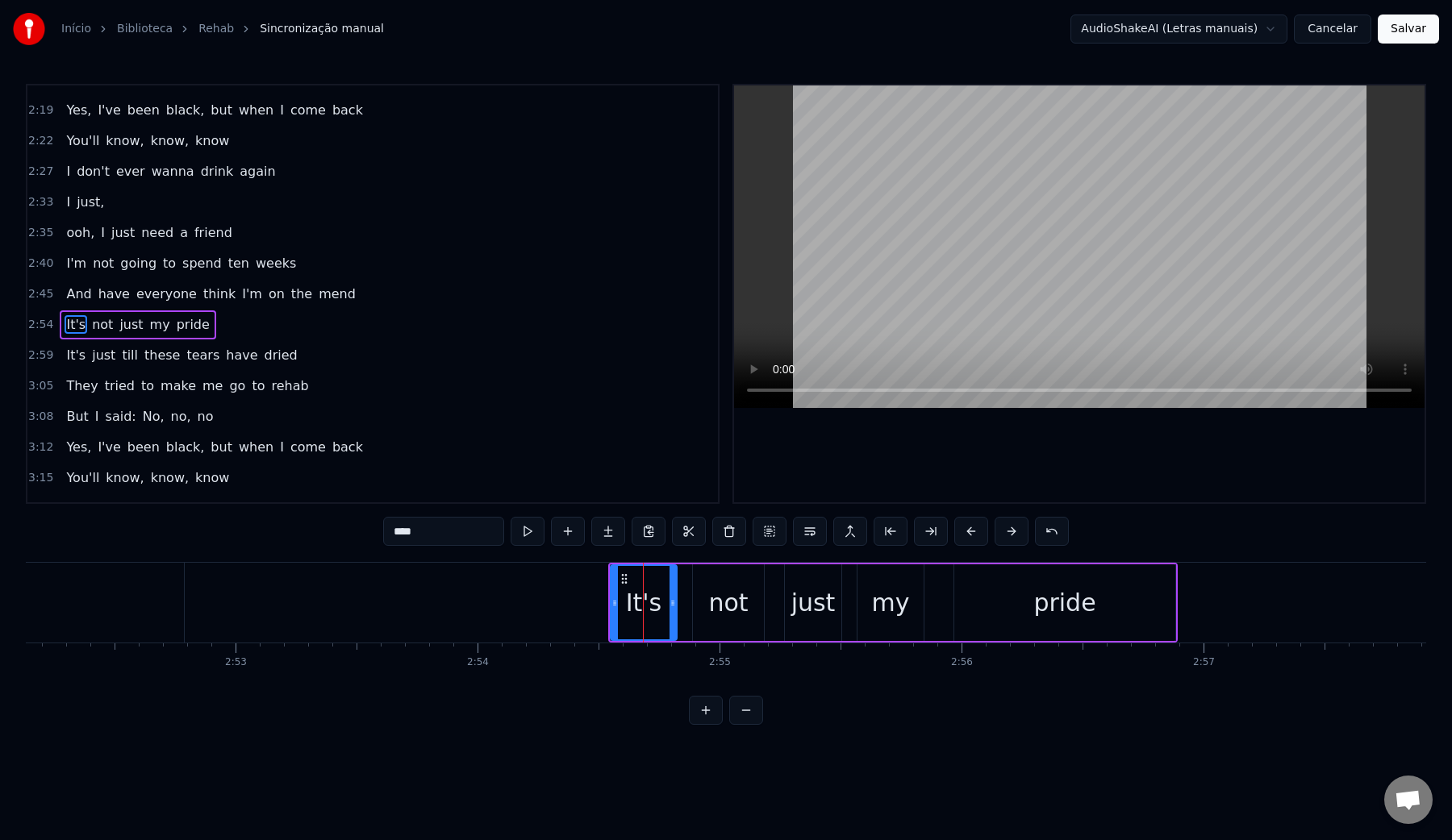
scroll to position [1124, 0]
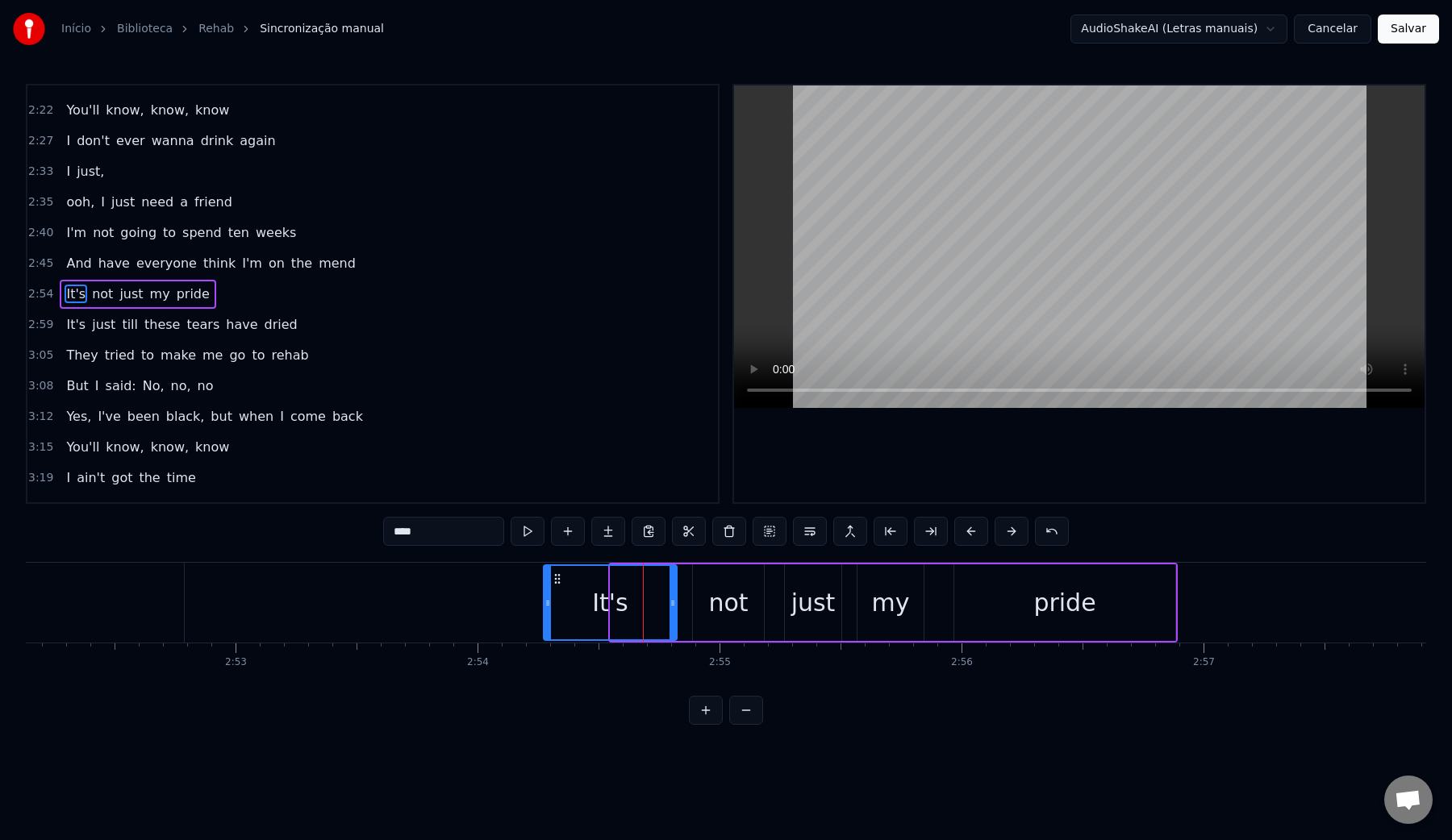
drag, startPoint x: 615, startPoint y: 608, endPoint x: 550, endPoint y: 608, distance: 65.0
click at [550, 608] on icon at bounding box center [547, 603] width 6 height 13
click at [902, 248] on video at bounding box center [1079, 246] width 691 height 322
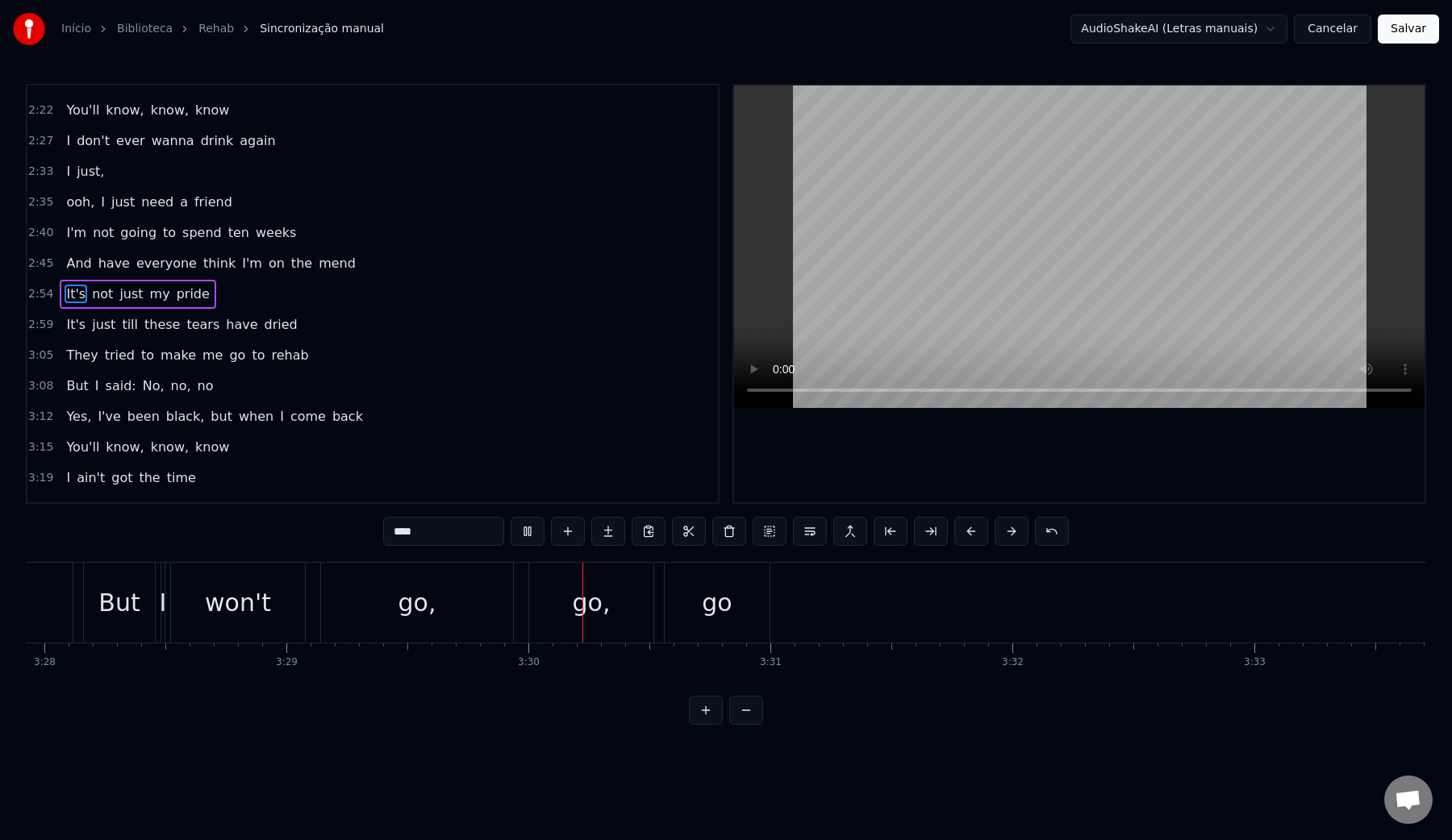
scroll to position [0, 50343]
click at [1401, 33] on button "Salvar" at bounding box center [1407, 29] width 61 height 29
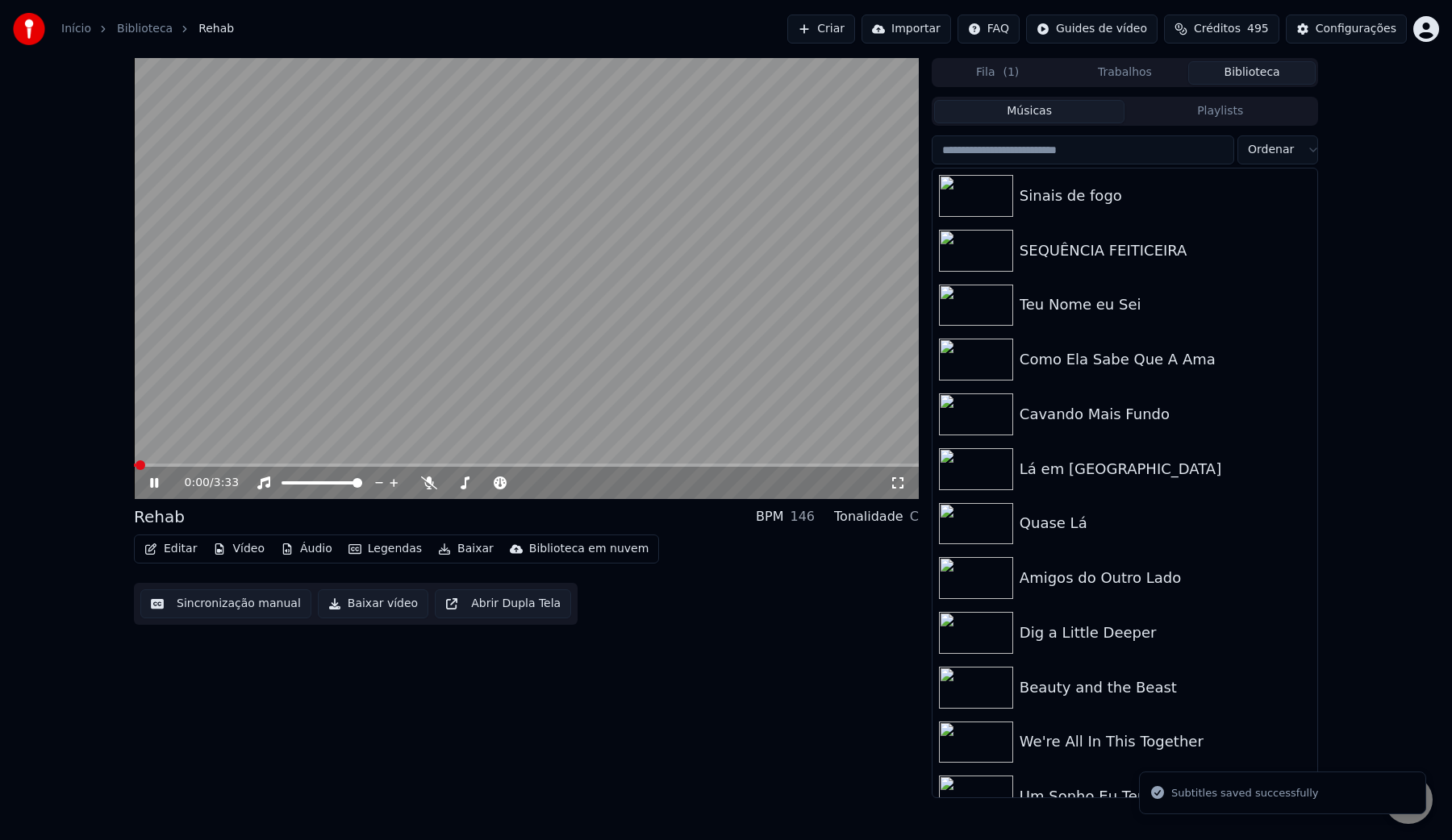
click at [356, 599] on button "Baixar vídeo" at bounding box center [373, 604] width 111 height 29
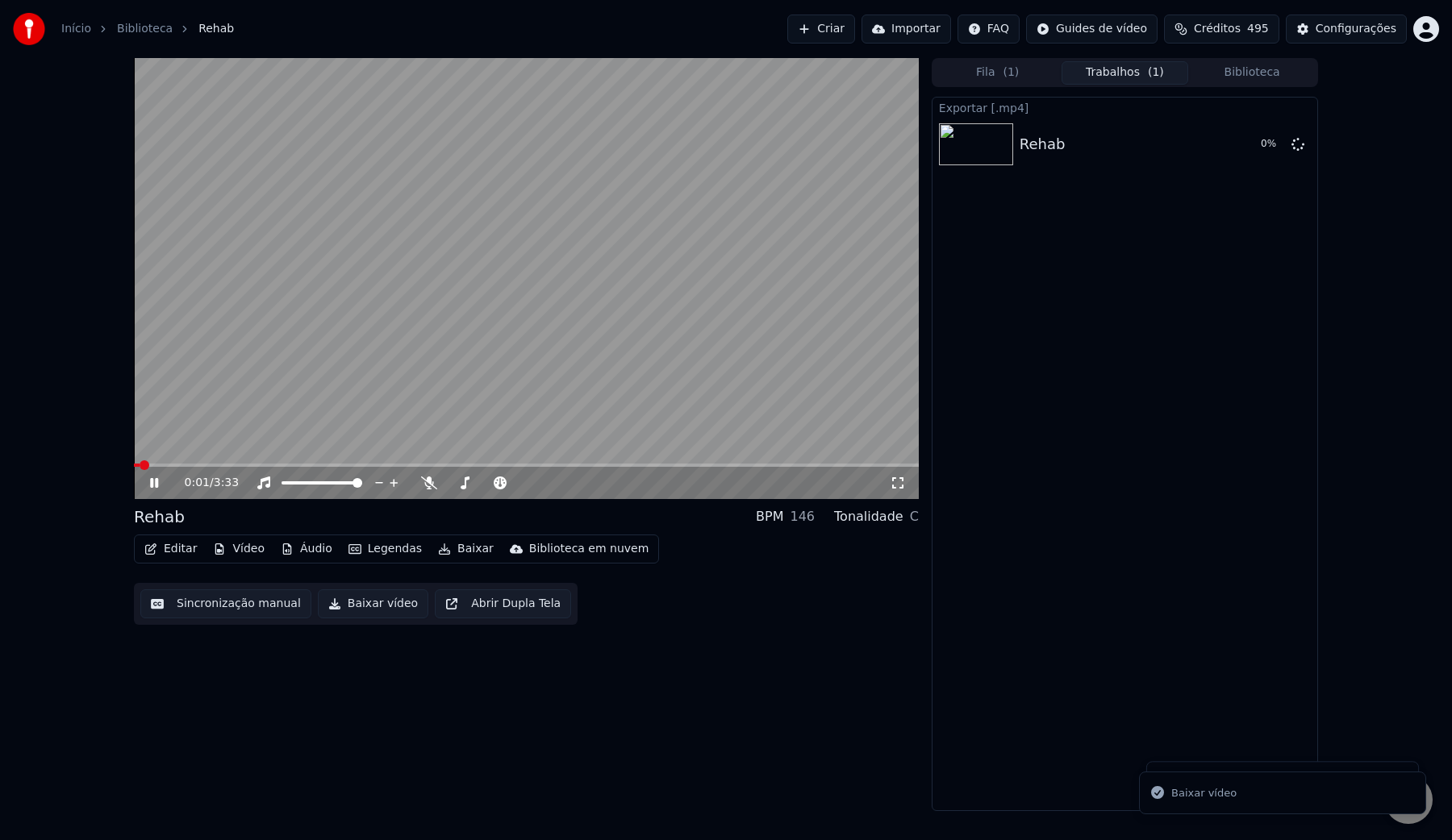
click at [343, 334] on video at bounding box center [526, 279] width 785 height 441
click at [1233, 74] on button "Biblioteca" at bounding box center [1252, 73] width 127 height 24
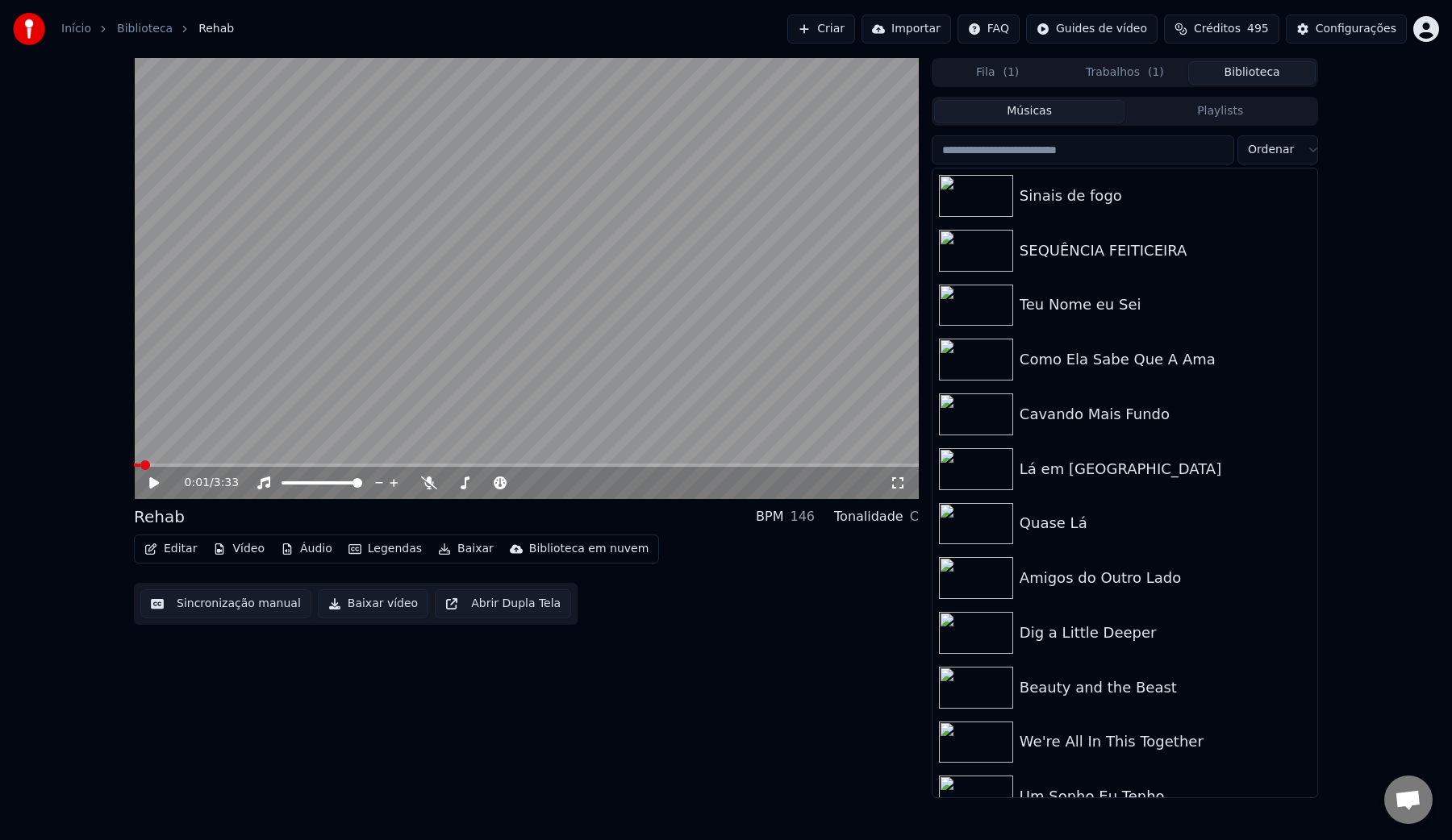
click at [1062, 153] on input "search" at bounding box center [1082, 150] width 303 height 29
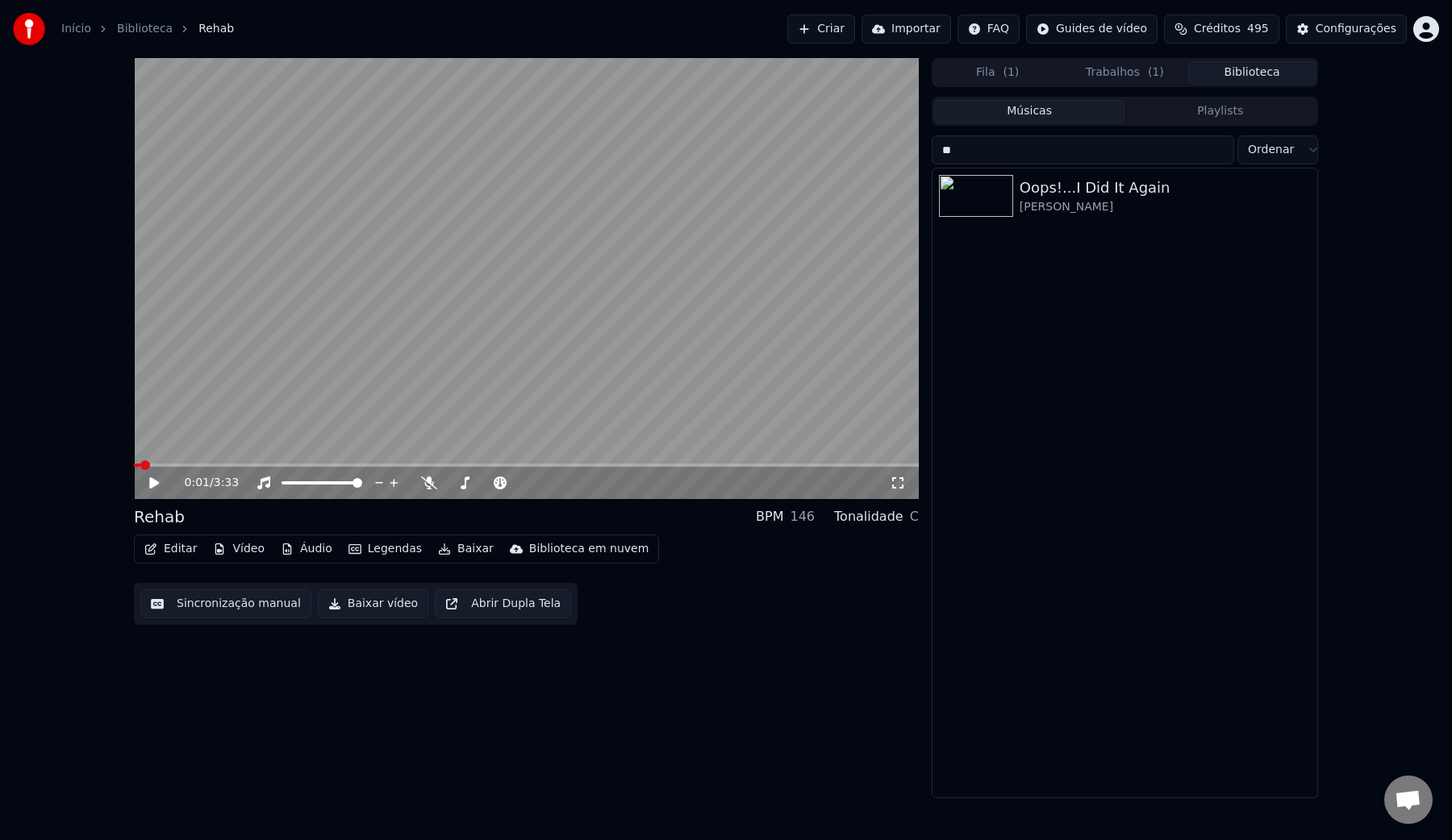
type input "*"
type input "****"
click at [1099, 191] on div "Baby One More Time" at bounding box center [1157, 195] width 275 height 23
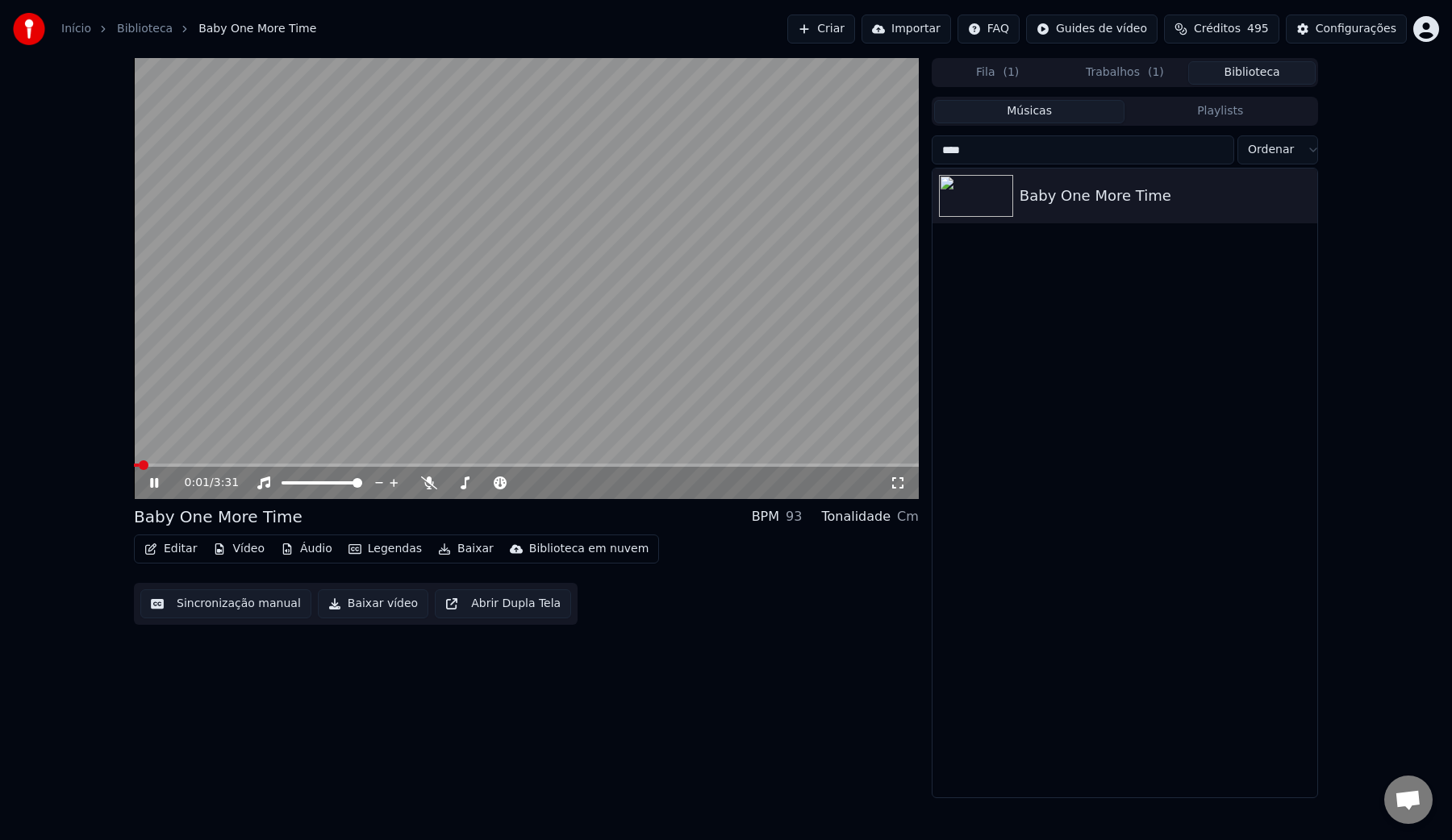
click at [213, 596] on button "Sincronização manual" at bounding box center [225, 604] width 171 height 29
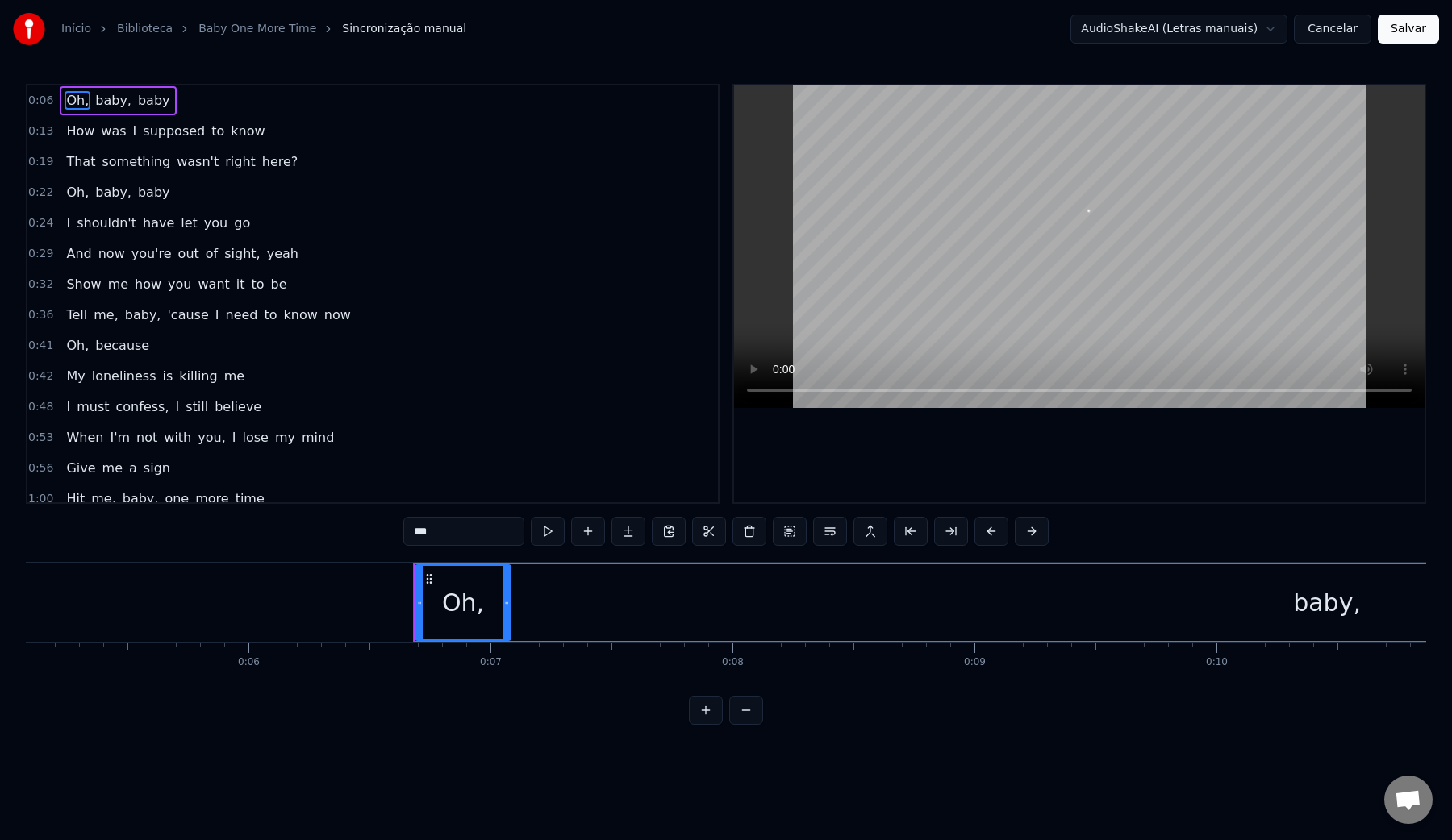
scroll to position [0, 1536]
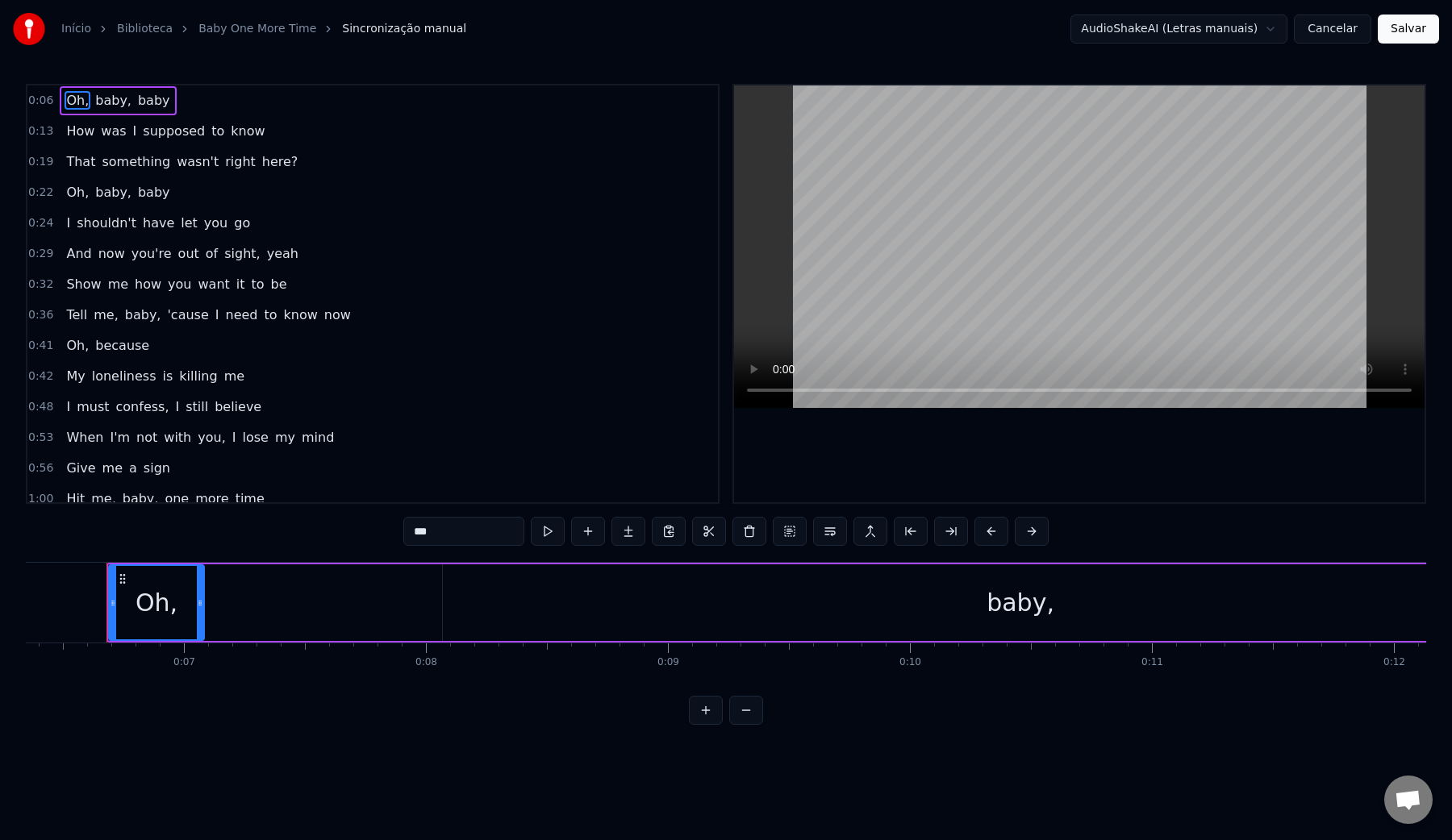
click at [1025, 212] on video at bounding box center [1079, 246] width 691 height 322
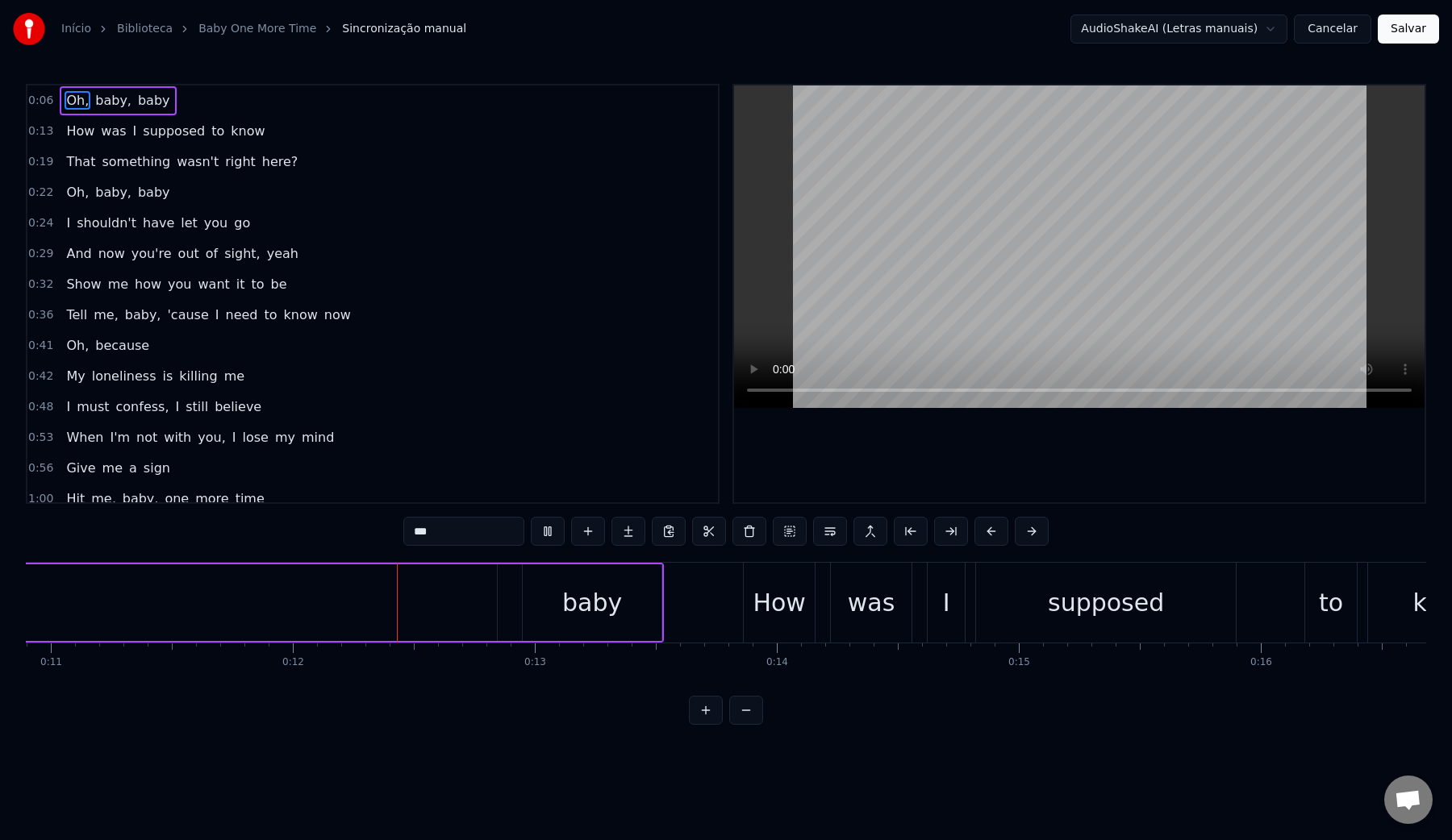
scroll to position [0, 2801]
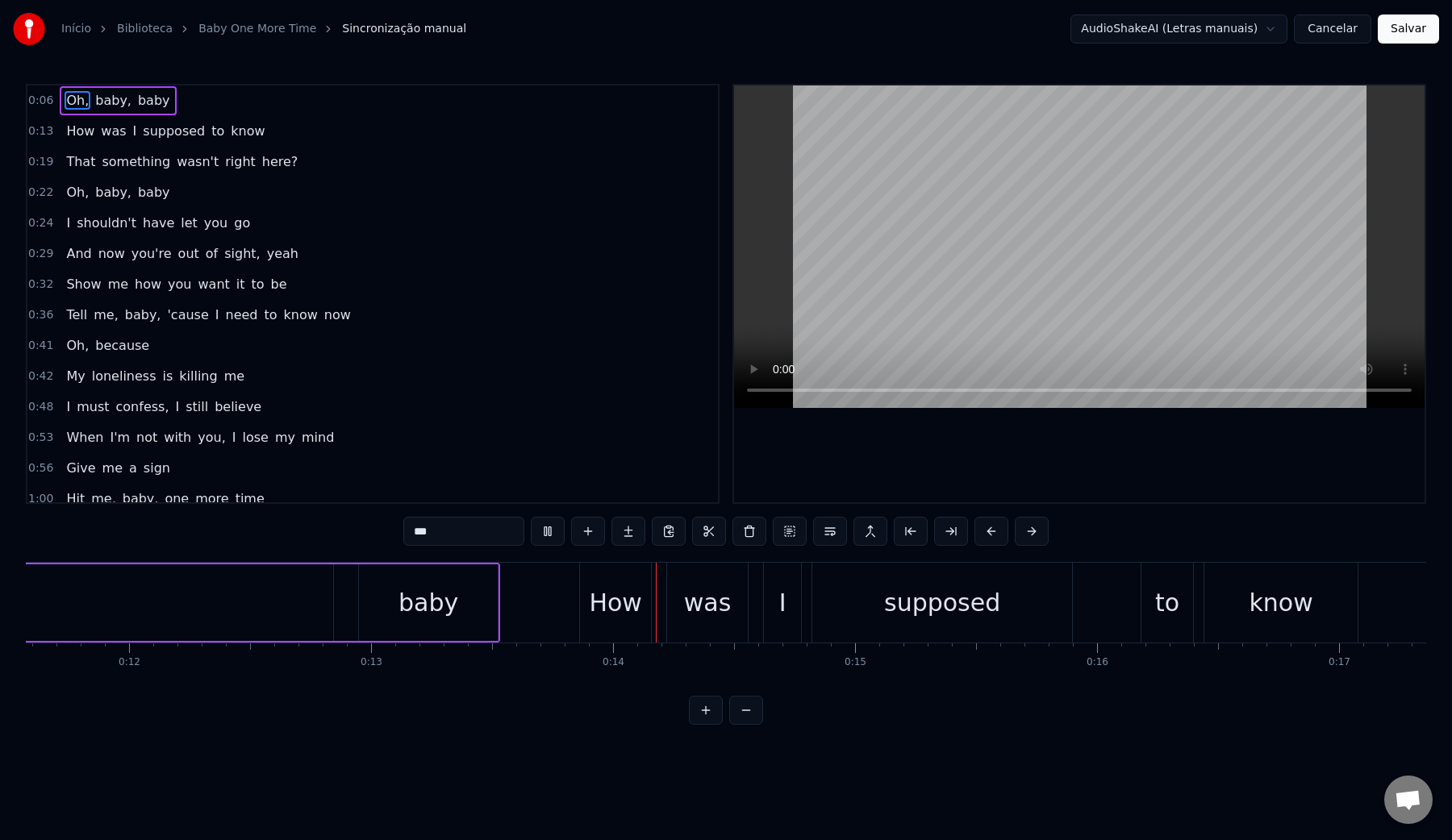
click at [999, 210] on video at bounding box center [1079, 246] width 691 height 322
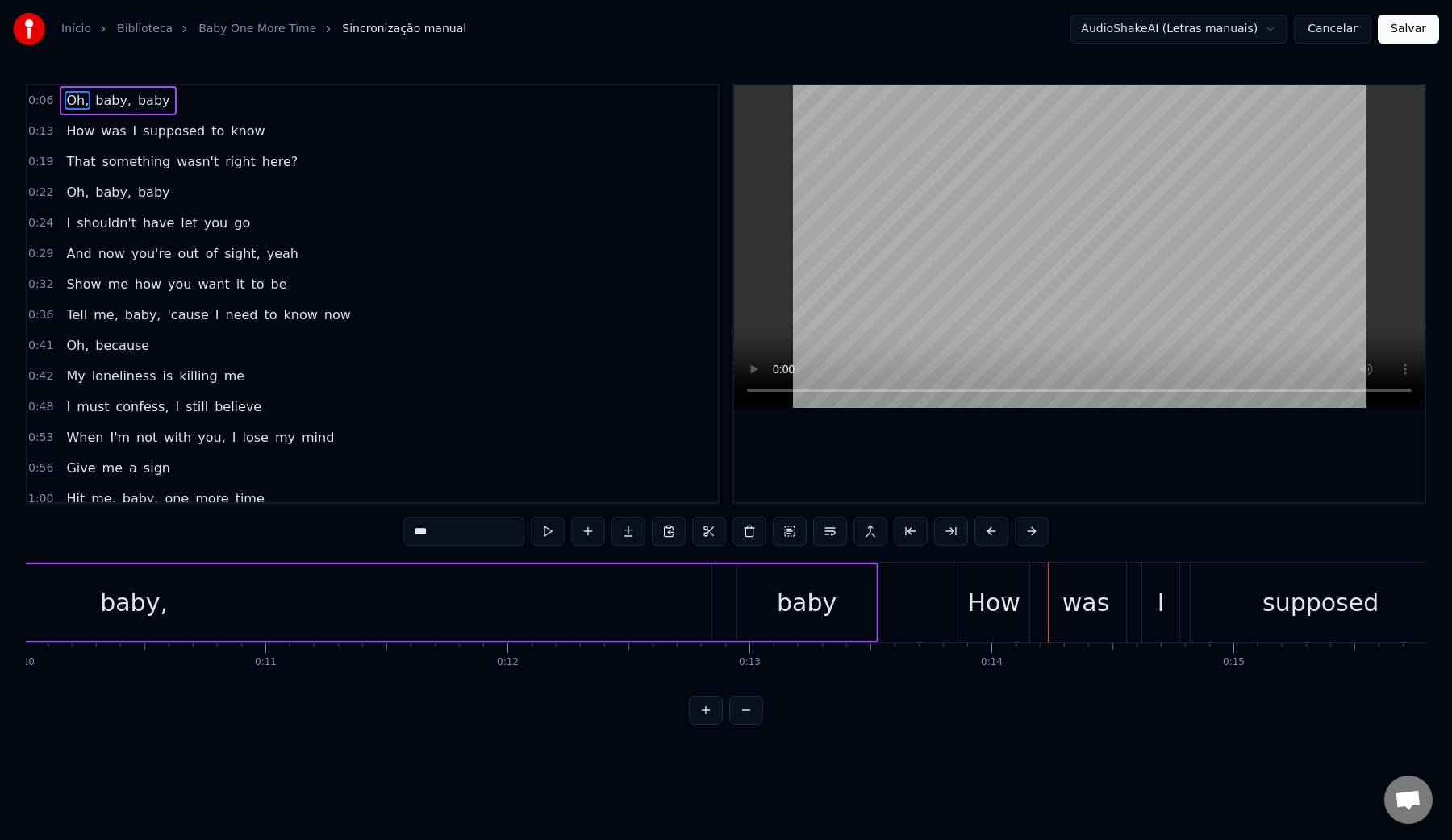
scroll to position [0, 2351]
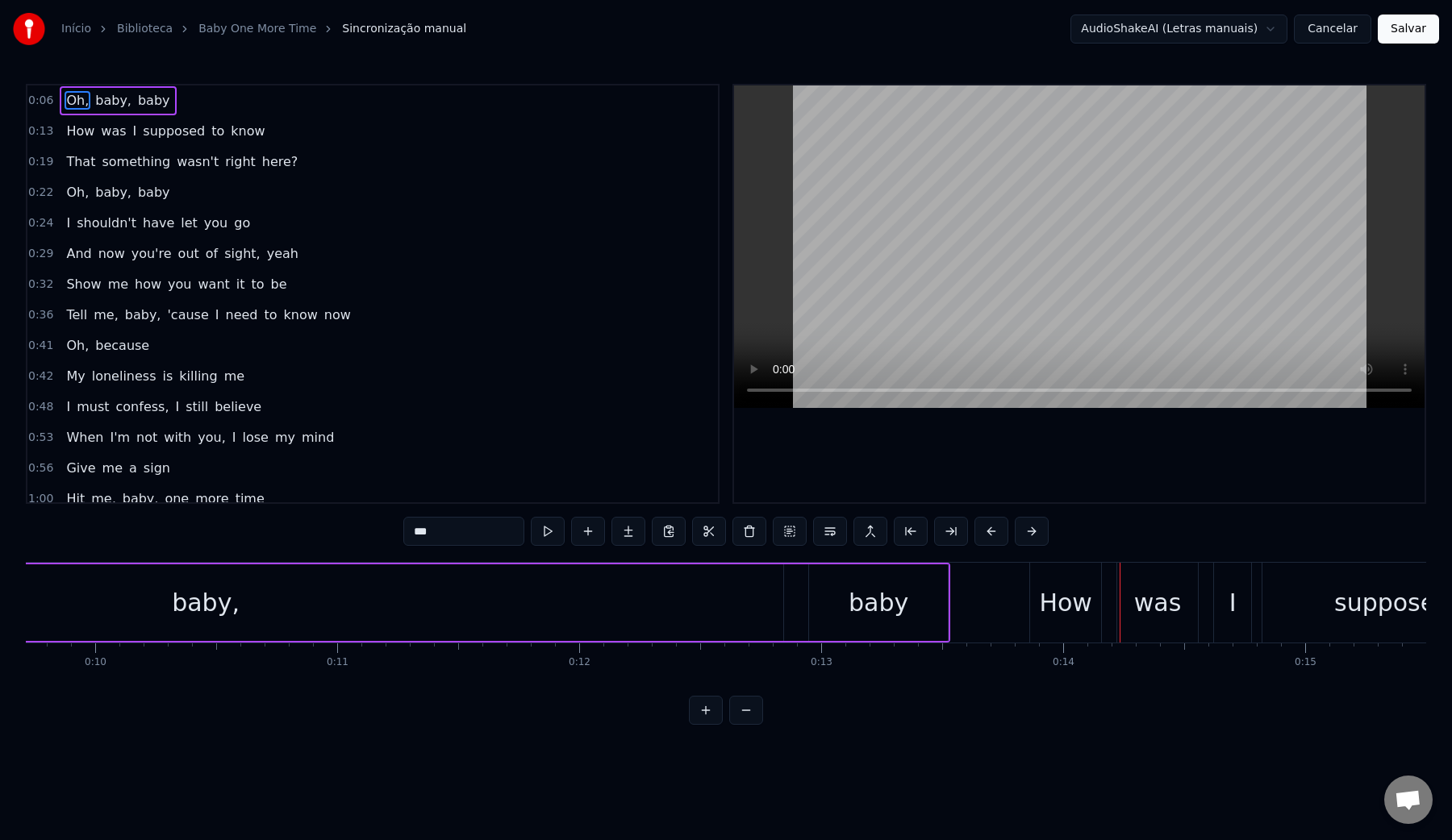
click at [680, 601] on div "baby," at bounding box center [205, 602] width 1155 height 76
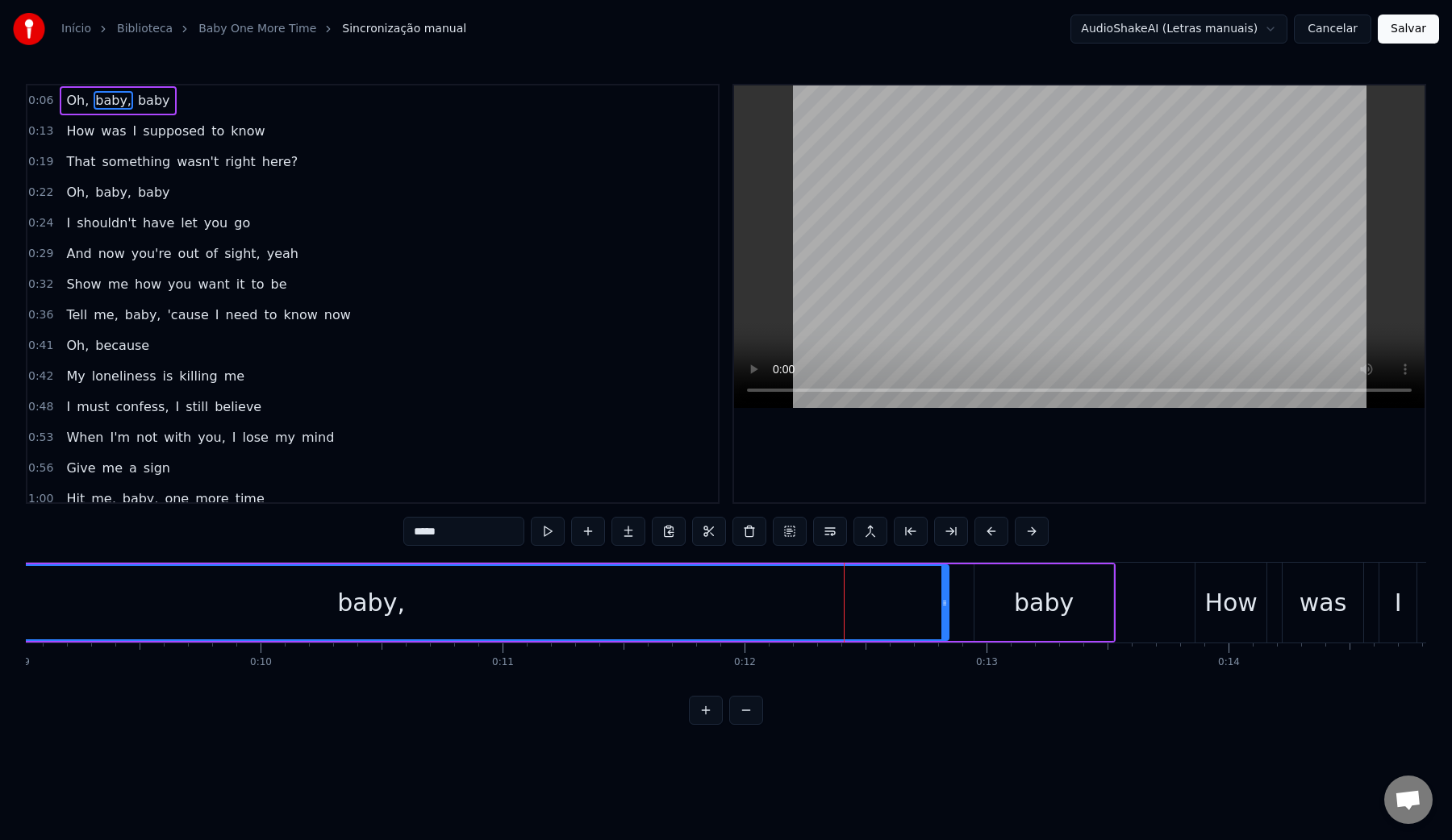
scroll to position [0, 1924]
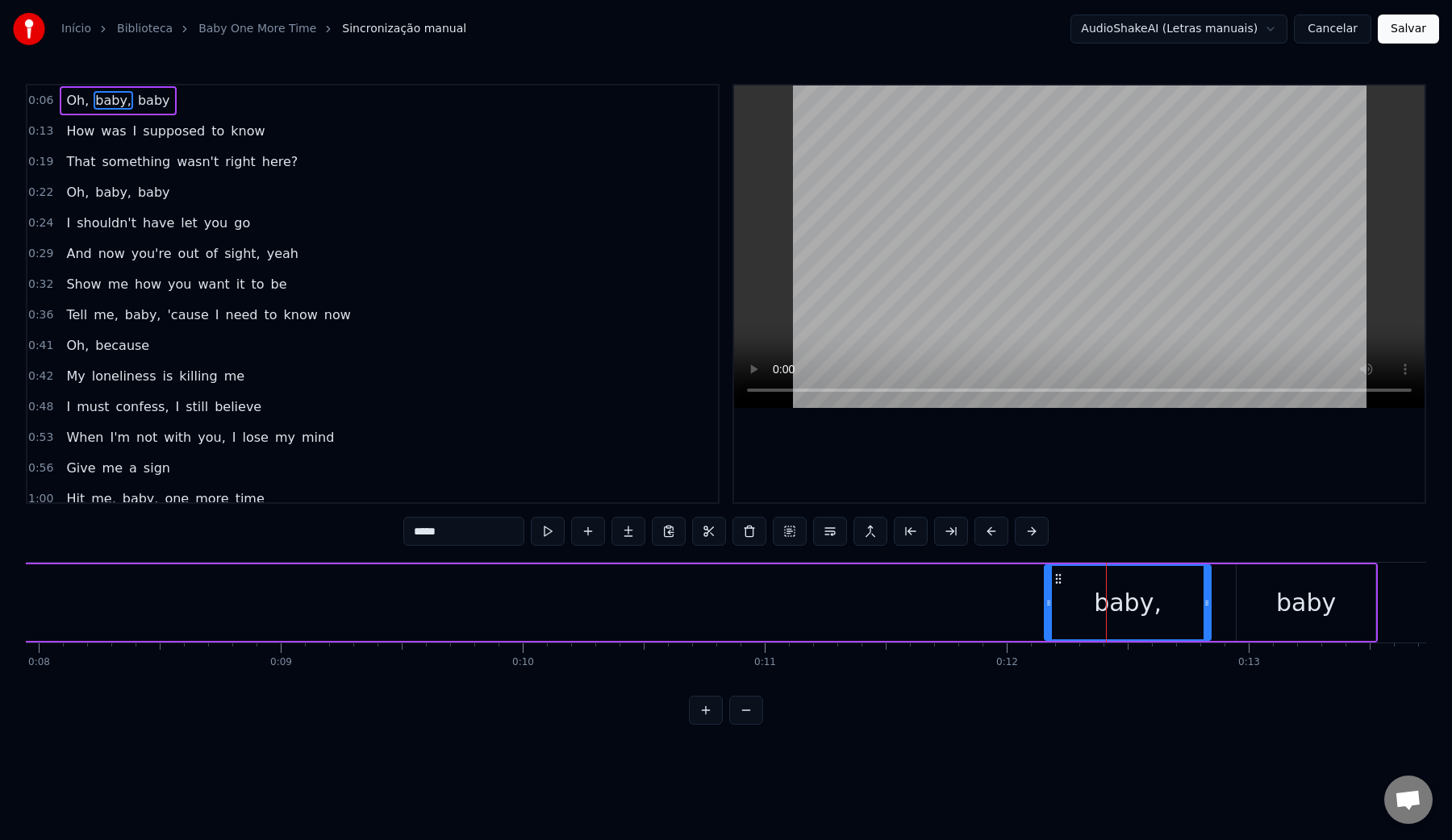
drag, startPoint x: 57, startPoint y: 608, endPoint x: 1047, endPoint y: 606, distance: 990.0
click at [1047, 606] on icon at bounding box center [1049, 603] width 6 height 13
drag, startPoint x: 1048, startPoint y: 606, endPoint x: 1069, endPoint y: 606, distance: 21.0
click at [1069, 606] on icon at bounding box center [1071, 603] width 6 height 13
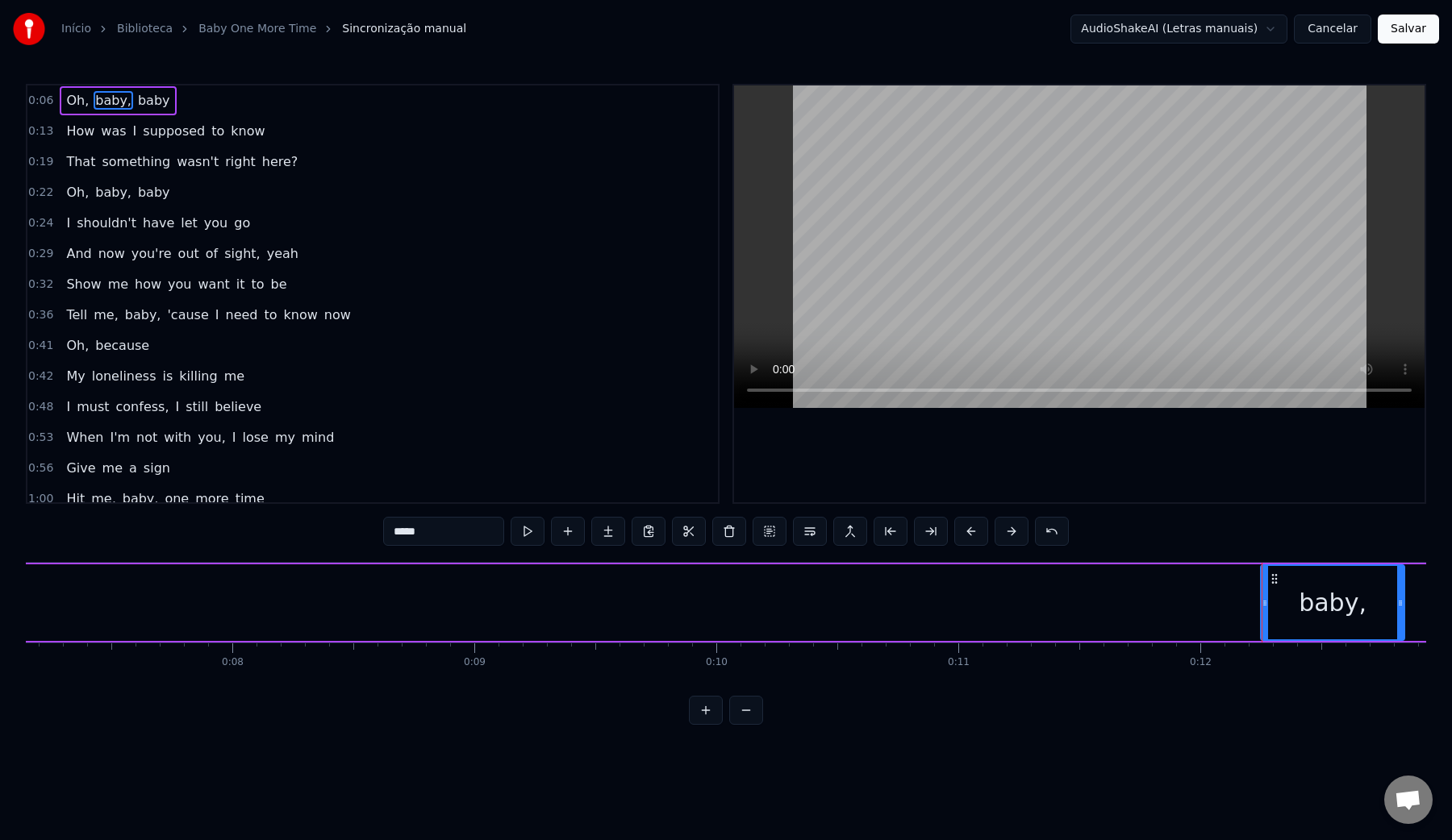
scroll to position [0, 1434]
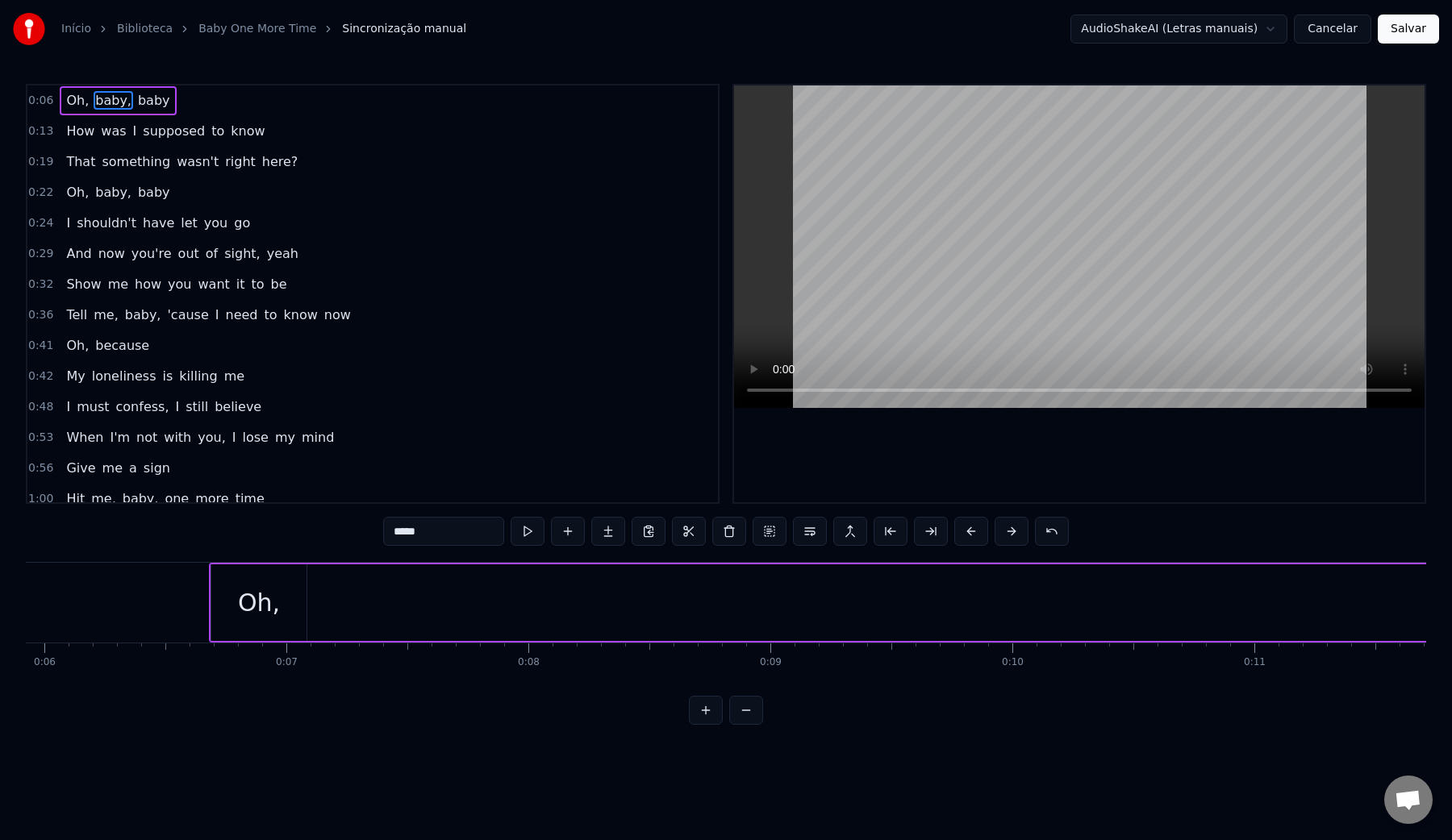
click at [249, 593] on div "Oh," at bounding box center [259, 603] width 42 height 36
type input "***"
drag, startPoint x: 224, startPoint y: 581, endPoint x: 1081, endPoint y: 577, distance: 857.0
click at [1065, 577] on icon at bounding box center [1059, 578] width 13 height 13
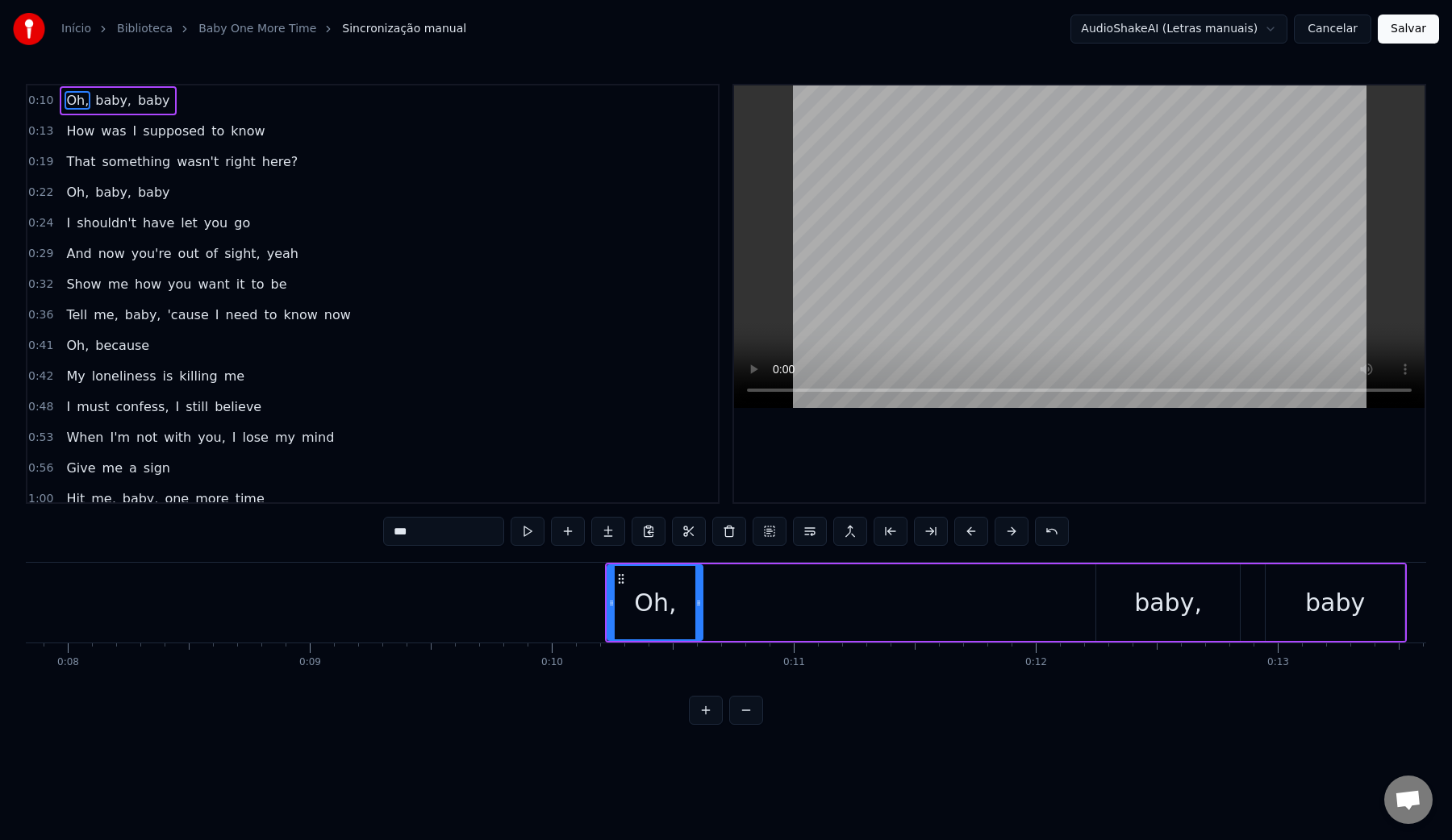
scroll to position [0, 1924]
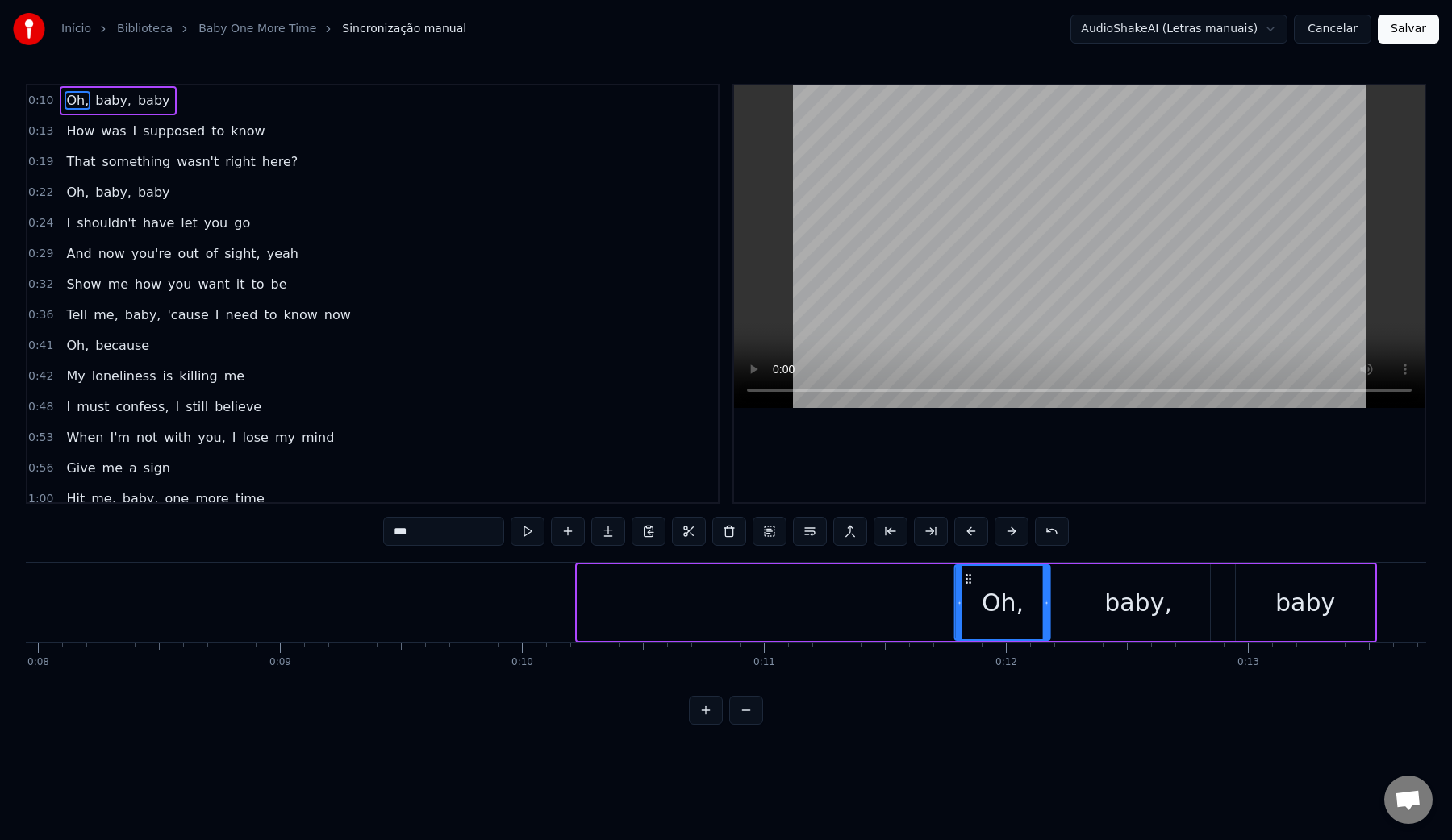
drag, startPoint x: 593, startPoint y: 579, endPoint x: 970, endPoint y: 586, distance: 377.1
click at [970, 586] on div "Oh," at bounding box center [1002, 602] width 94 height 74
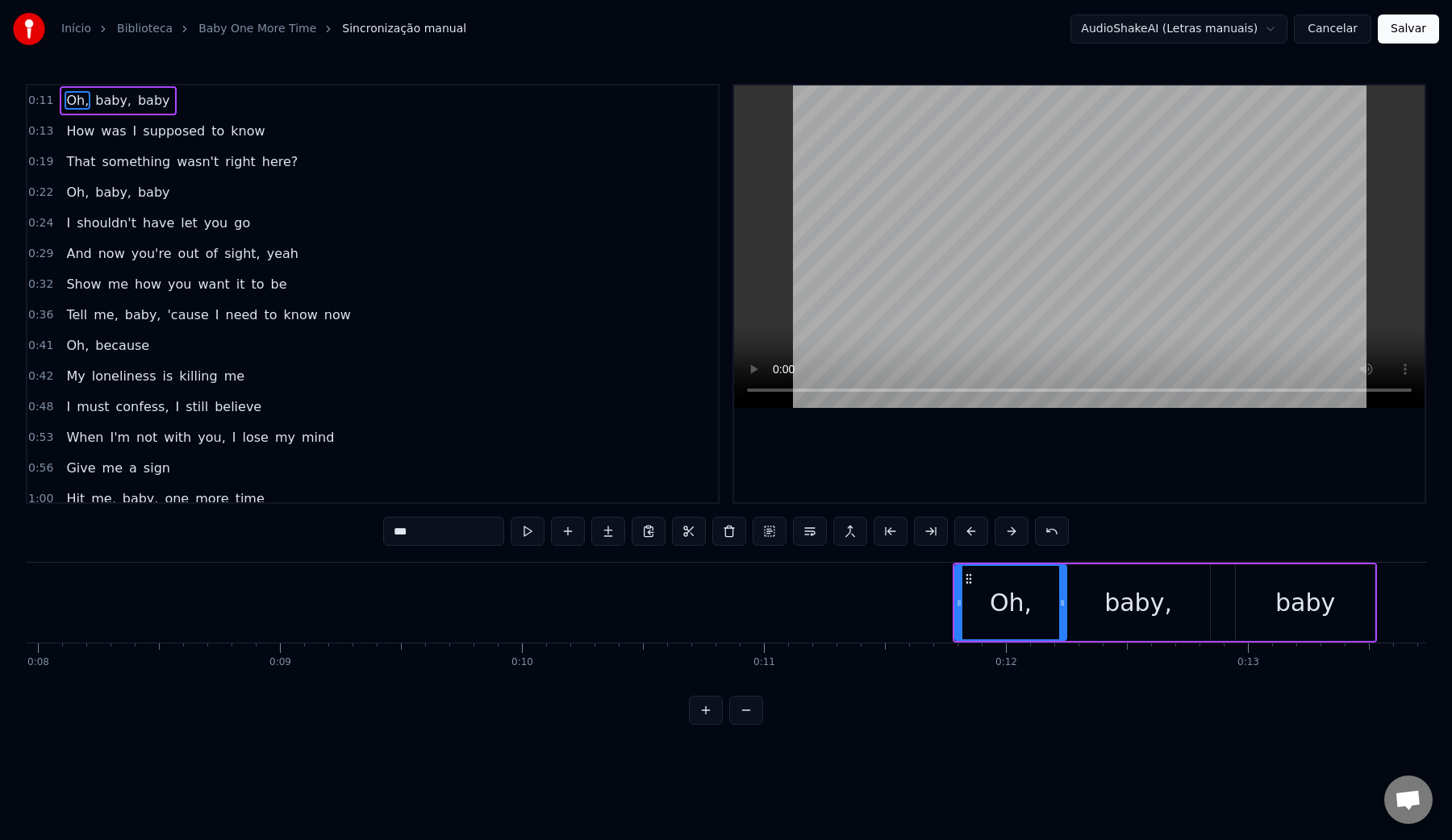
drag, startPoint x: 1046, startPoint y: 605, endPoint x: 1061, endPoint y: 609, distance: 15.5
click at [1061, 609] on div at bounding box center [1062, 602] width 6 height 74
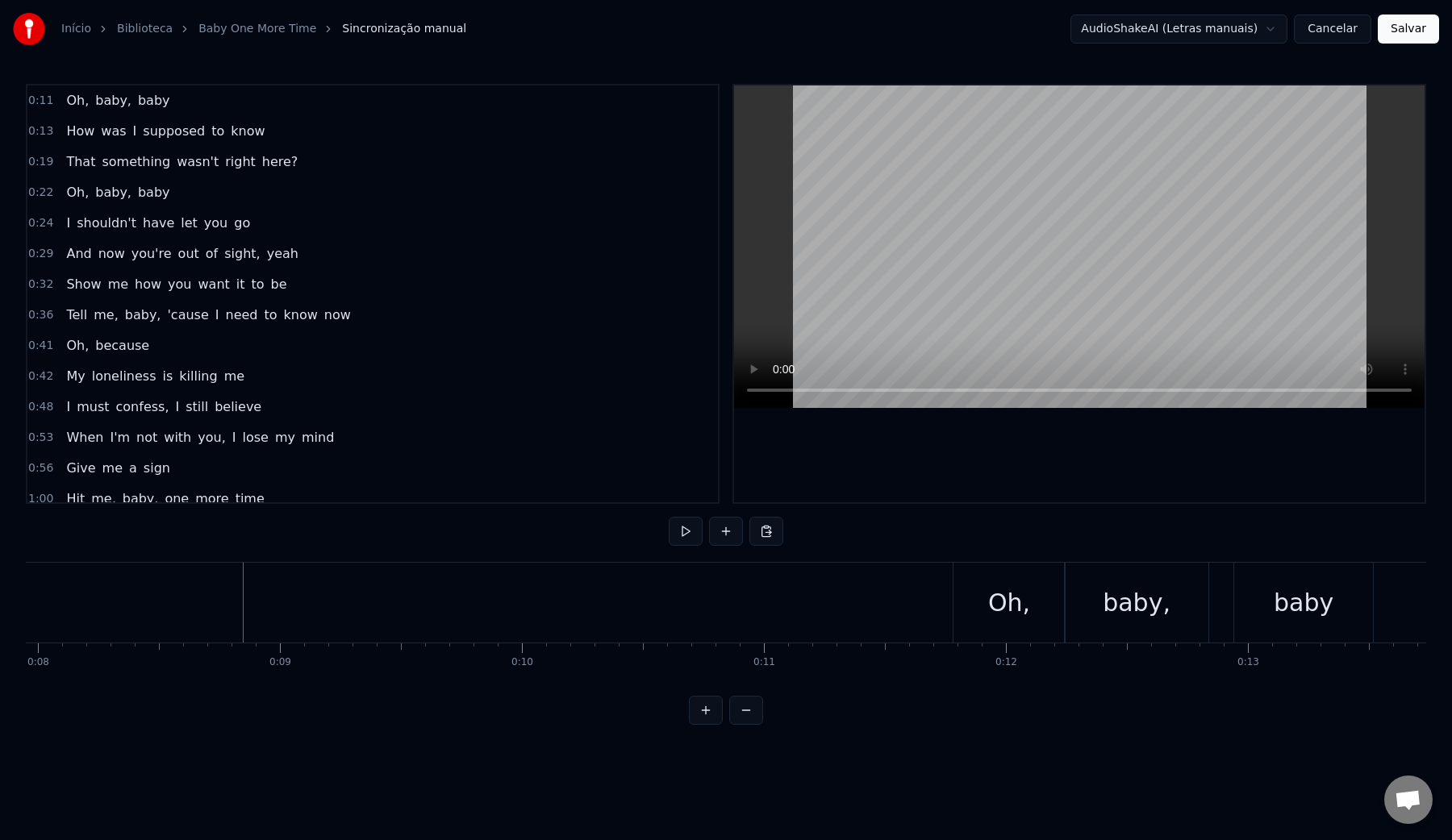
click at [860, 264] on video at bounding box center [1079, 246] width 691 height 322
click at [916, 238] on video at bounding box center [1079, 246] width 691 height 322
click at [917, 601] on div "That's" at bounding box center [871, 603] width 362 height 80
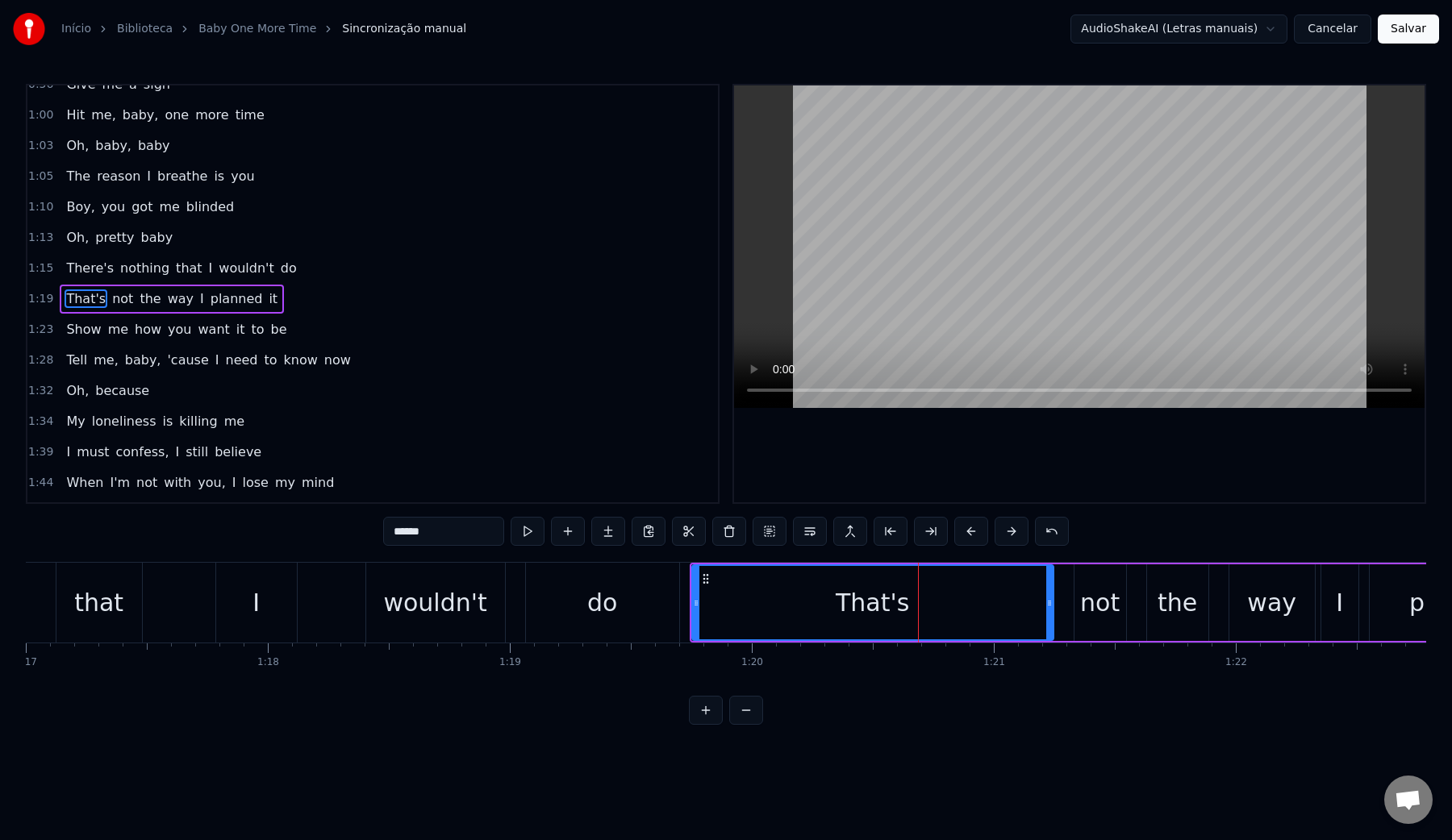
scroll to position [389, 0]
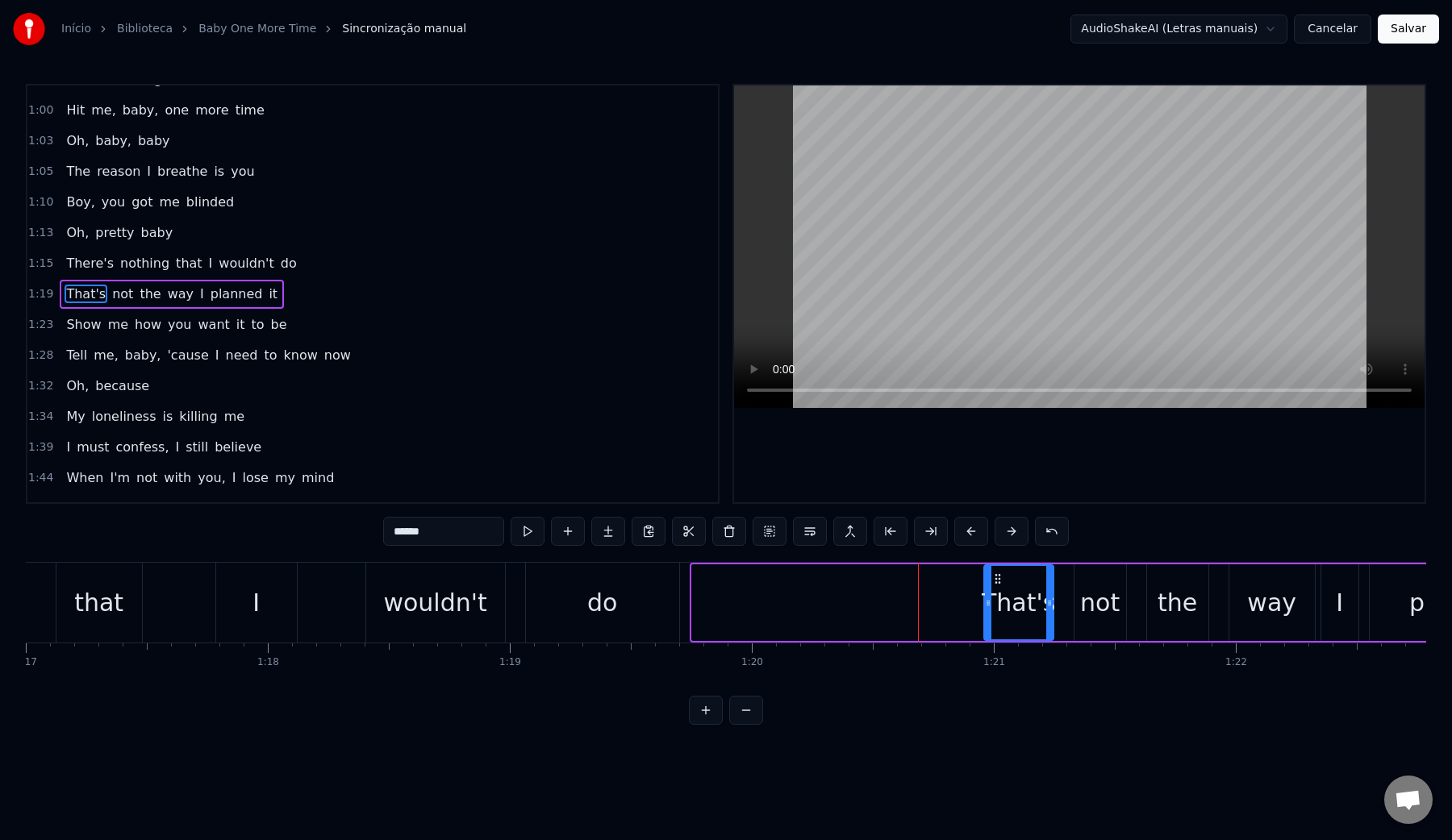
drag, startPoint x: 692, startPoint y: 605, endPoint x: 984, endPoint y: 602, distance: 292.0
click at [985, 602] on icon at bounding box center [988, 603] width 6 height 13
click at [959, 291] on video at bounding box center [1079, 246] width 691 height 322
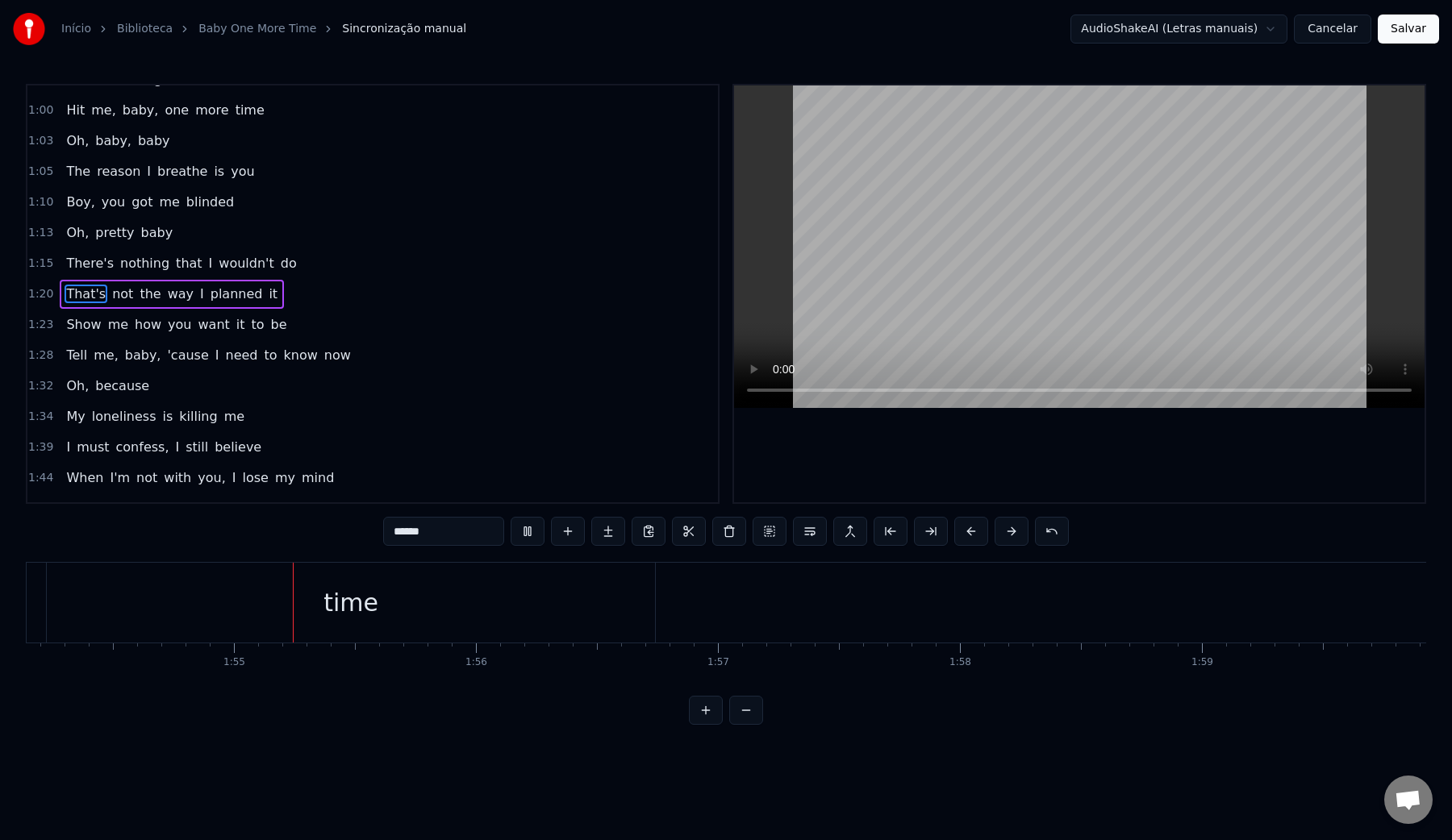
scroll to position [0, 27637]
click at [968, 231] on video at bounding box center [1079, 246] width 691 height 322
click at [183, 608] on div "time" at bounding box center [337, 603] width 608 height 80
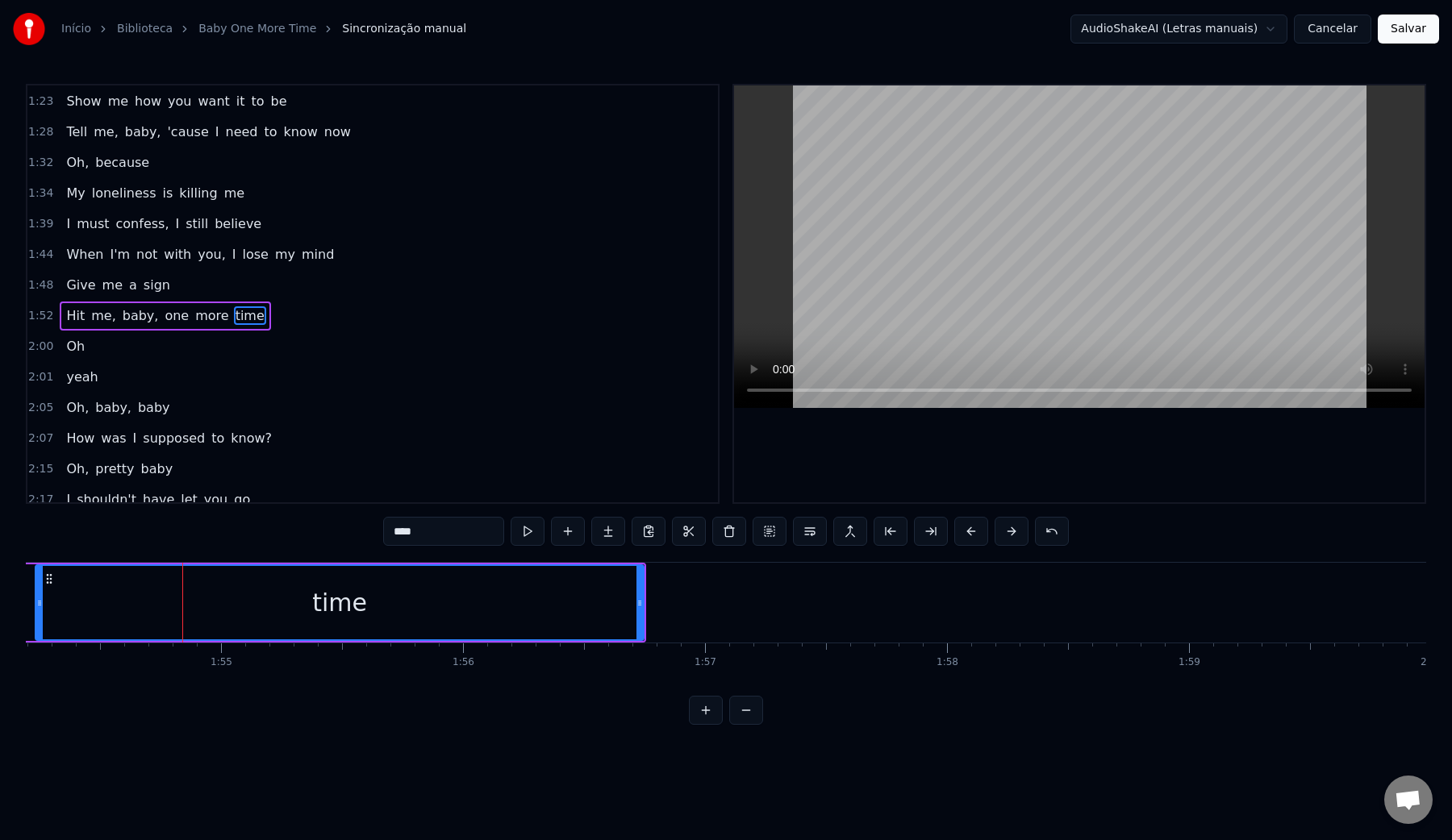
scroll to position [634, 0]
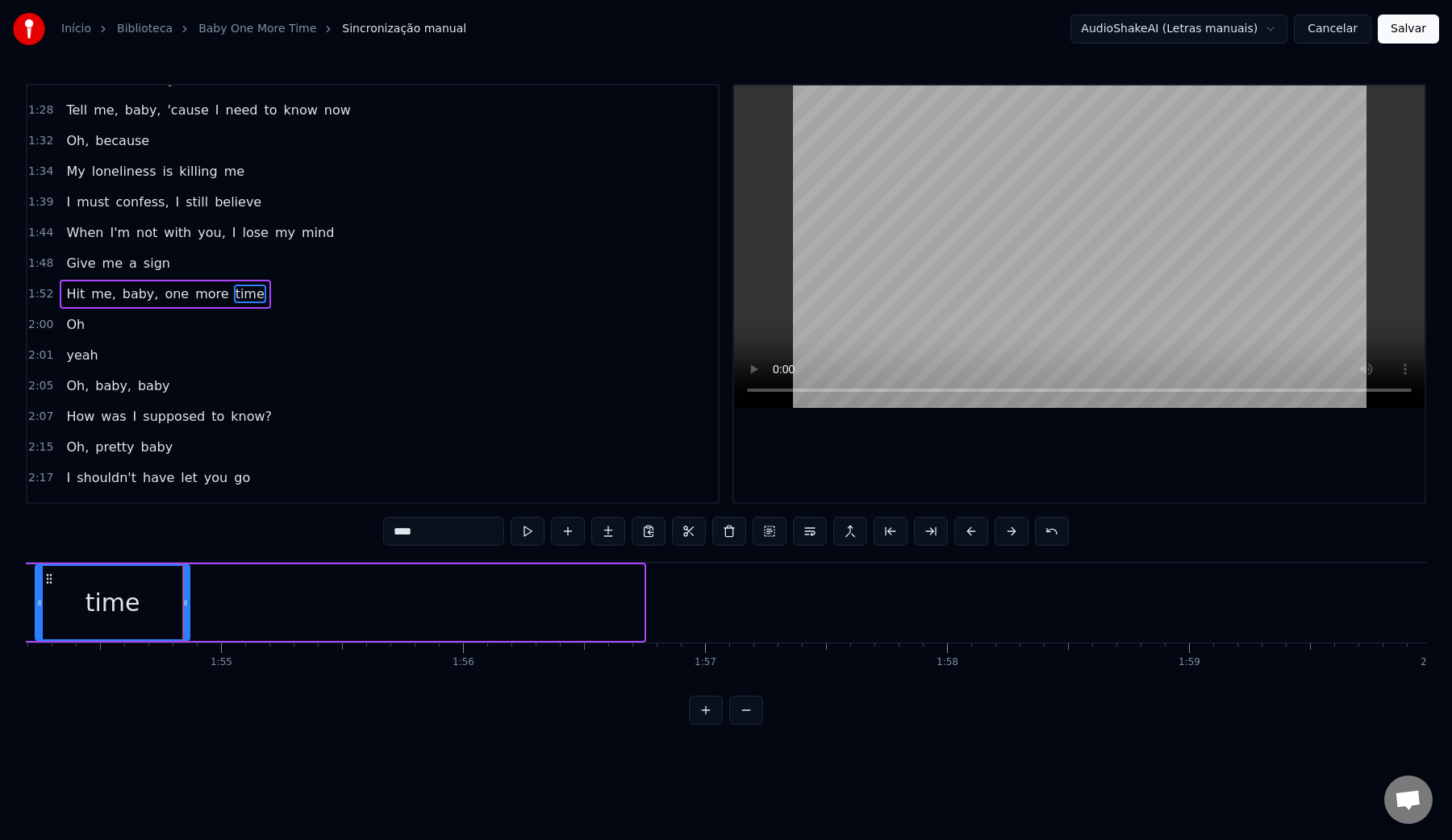
drag, startPoint x: 639, startPoint y: 602, endPoint x: 184, endPoint y: 600, distance: 455.0
click at [184, 600] on icon at bounding box center [185, 603] width 6 height 13
click at [885, 224] on video at bounding box center [1079, 246] width 691 height 322
click at [82, 586] on div "time" at bounding box center [113, 602] width 153 height 74
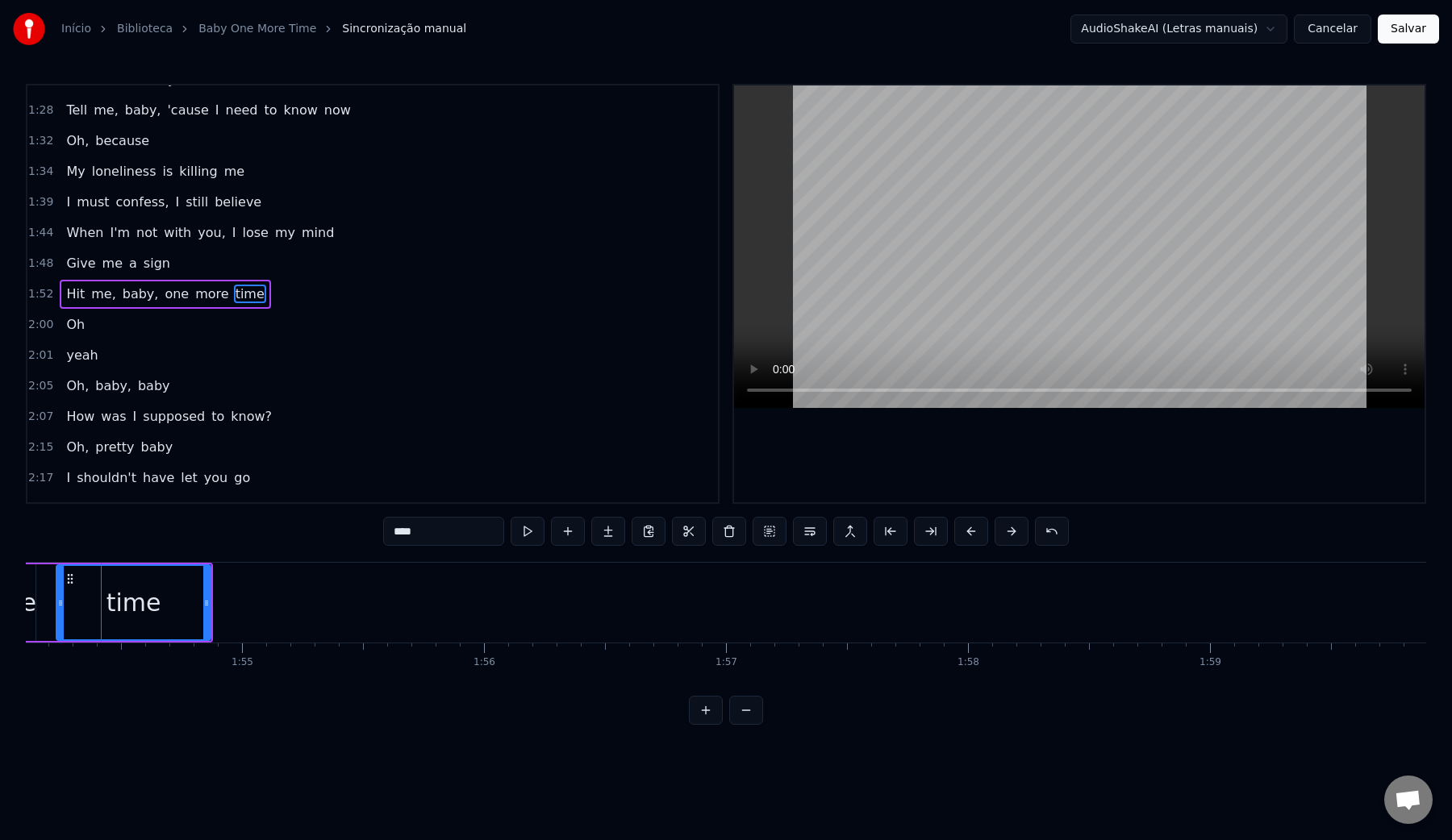
scroll to position [0, 27611]
click at [881, 247] on video at bounding box center [1079, 246] width 691 height 322
click at [893, 247] on video at bounding box center [1079, 246] width 691 height 322
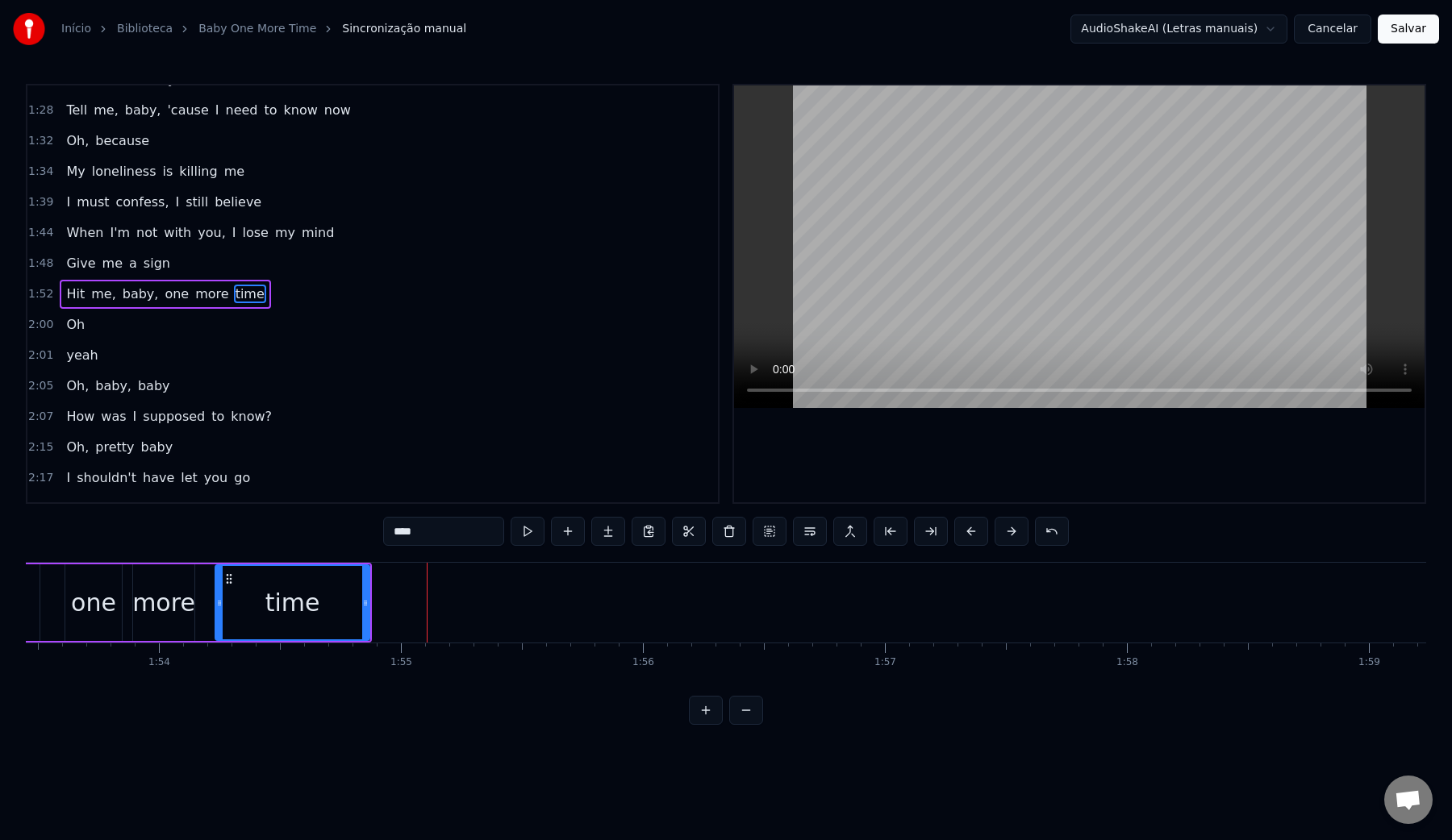
scroll to position [0, 27135]
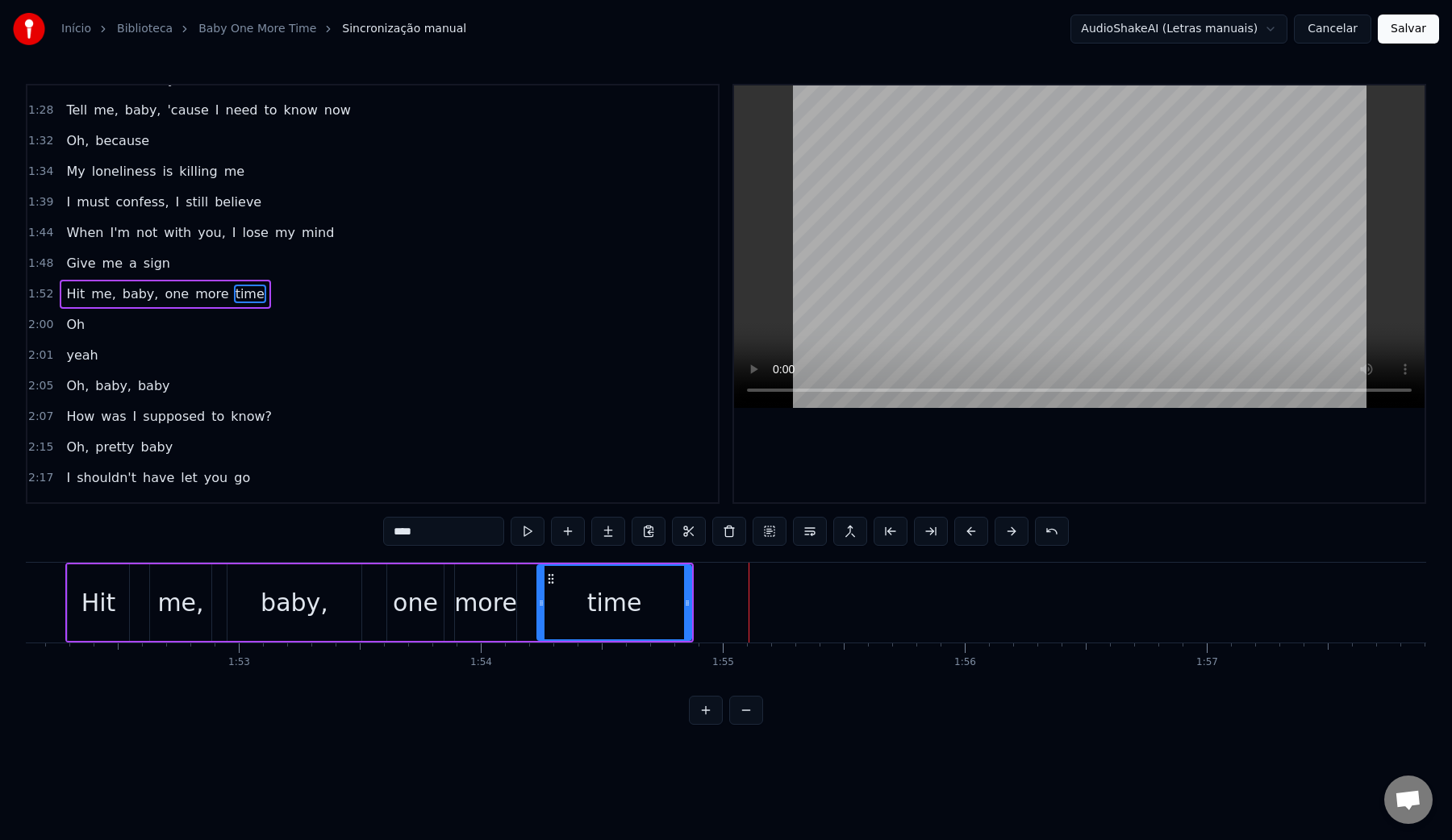
click at [242, 614] on div "baby," at bounding box center [293, 602] width 134 height 76
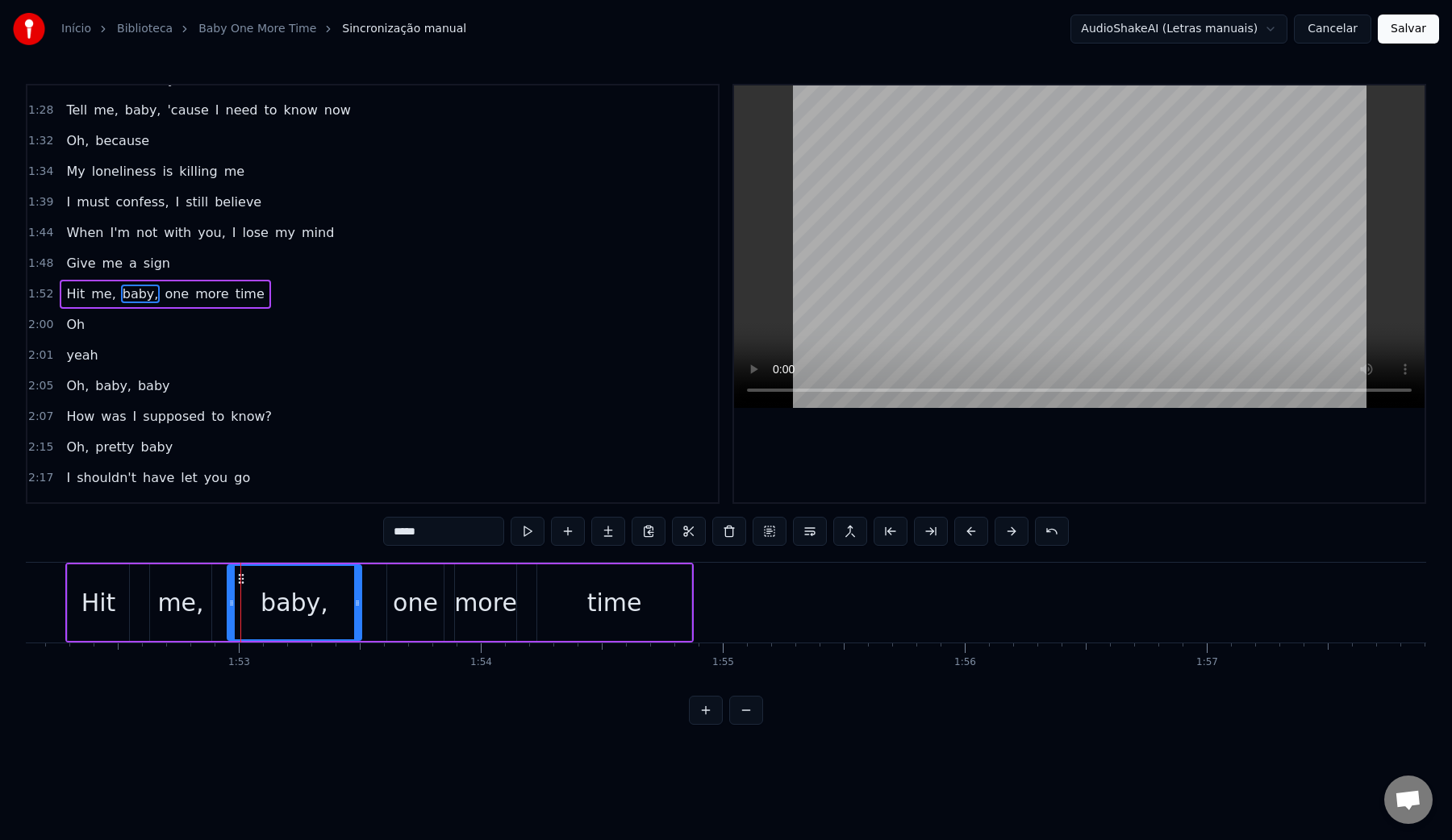
click at [863, 269] on video at bounding box center [1079, 246] width 691 height 322
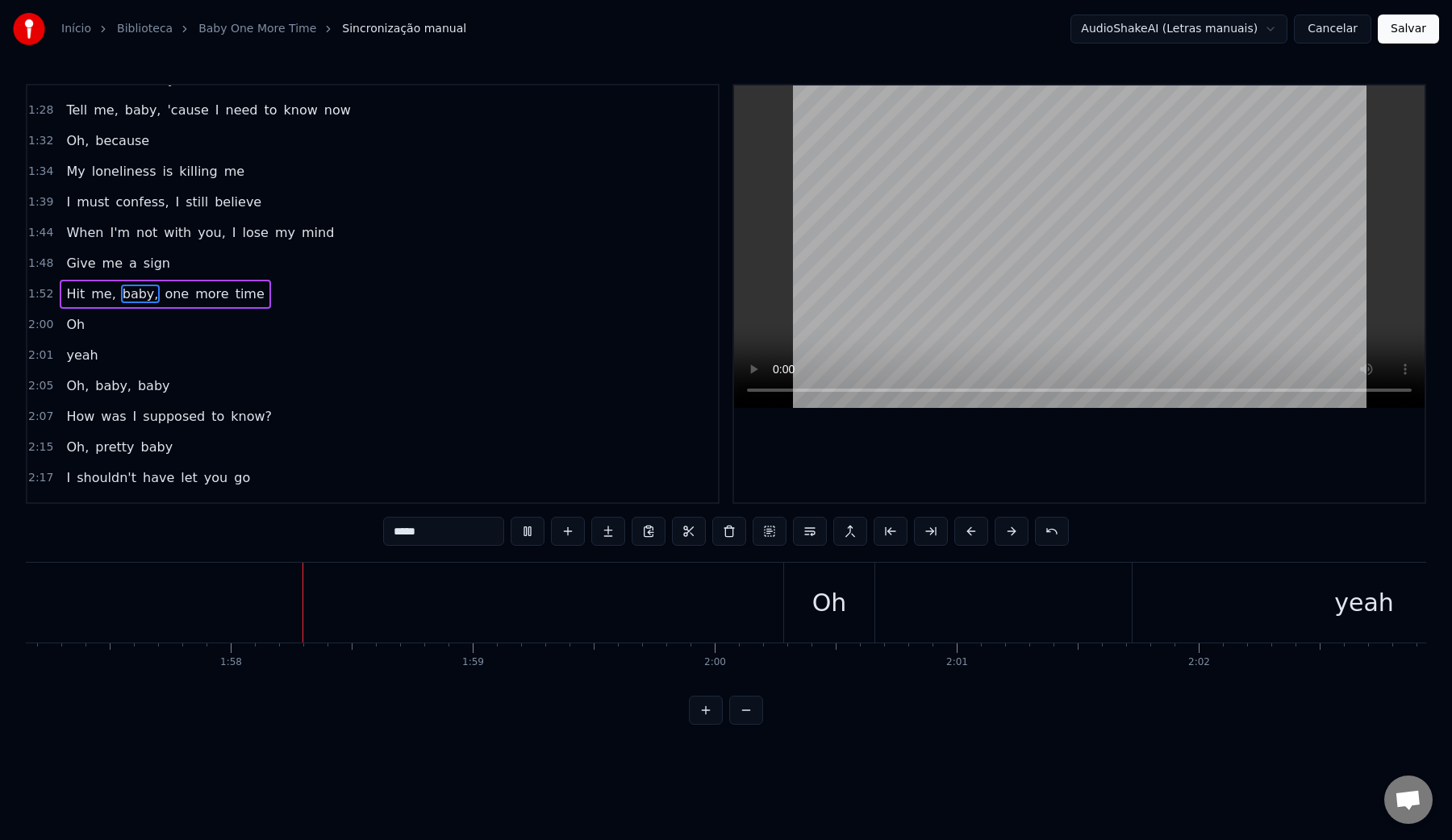
scroll to position [0, 28376]
click at [889, 289] on video at bounding box center [1079, 246] width 691 height 322
click at [776, 592] on div "Oh" at bounding box center [806, 603] width 90 height 80
type input "**"
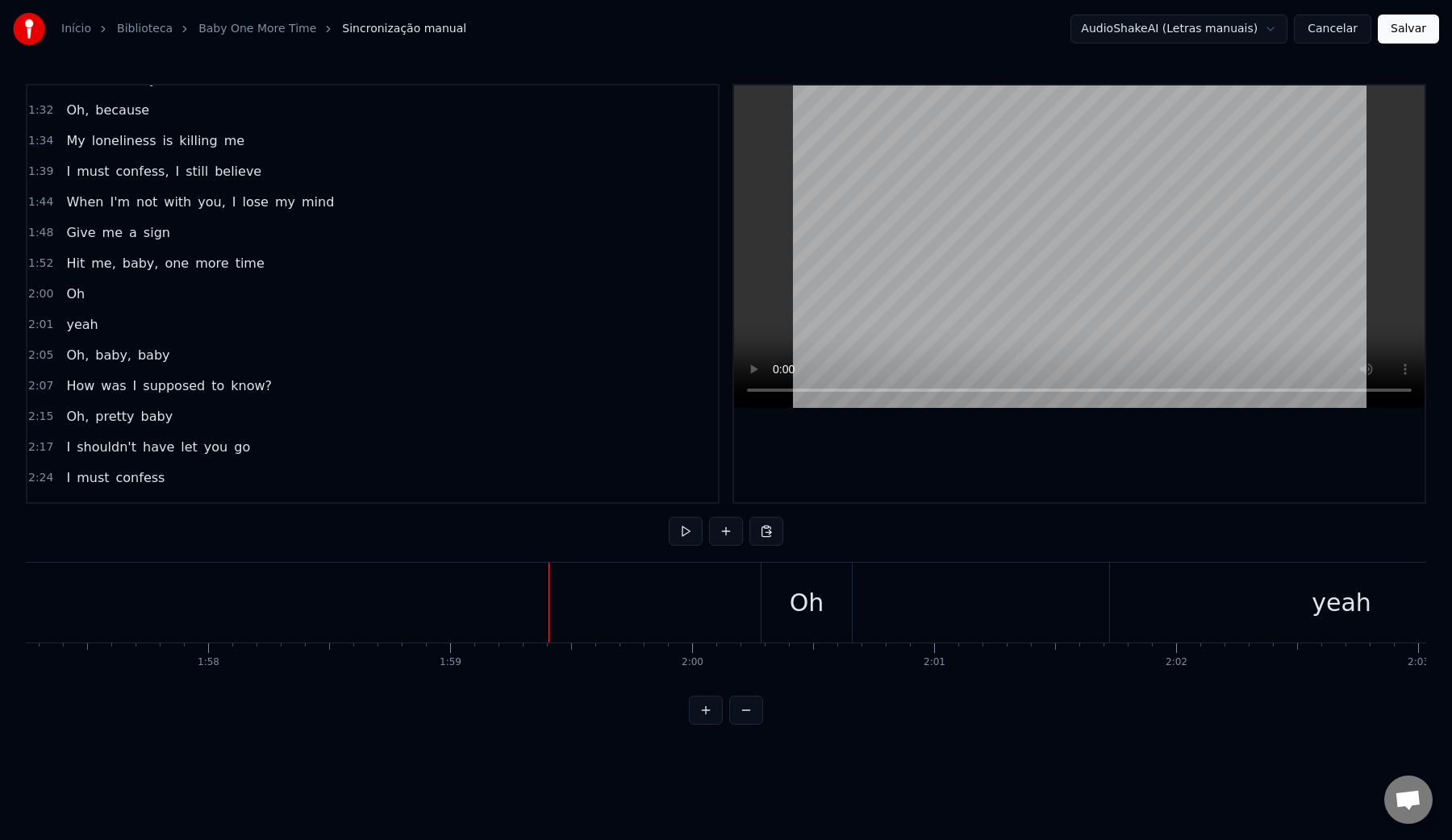
click at [775, 576] on div "Oh" at bounding box center [806, 603] width 90 height 80
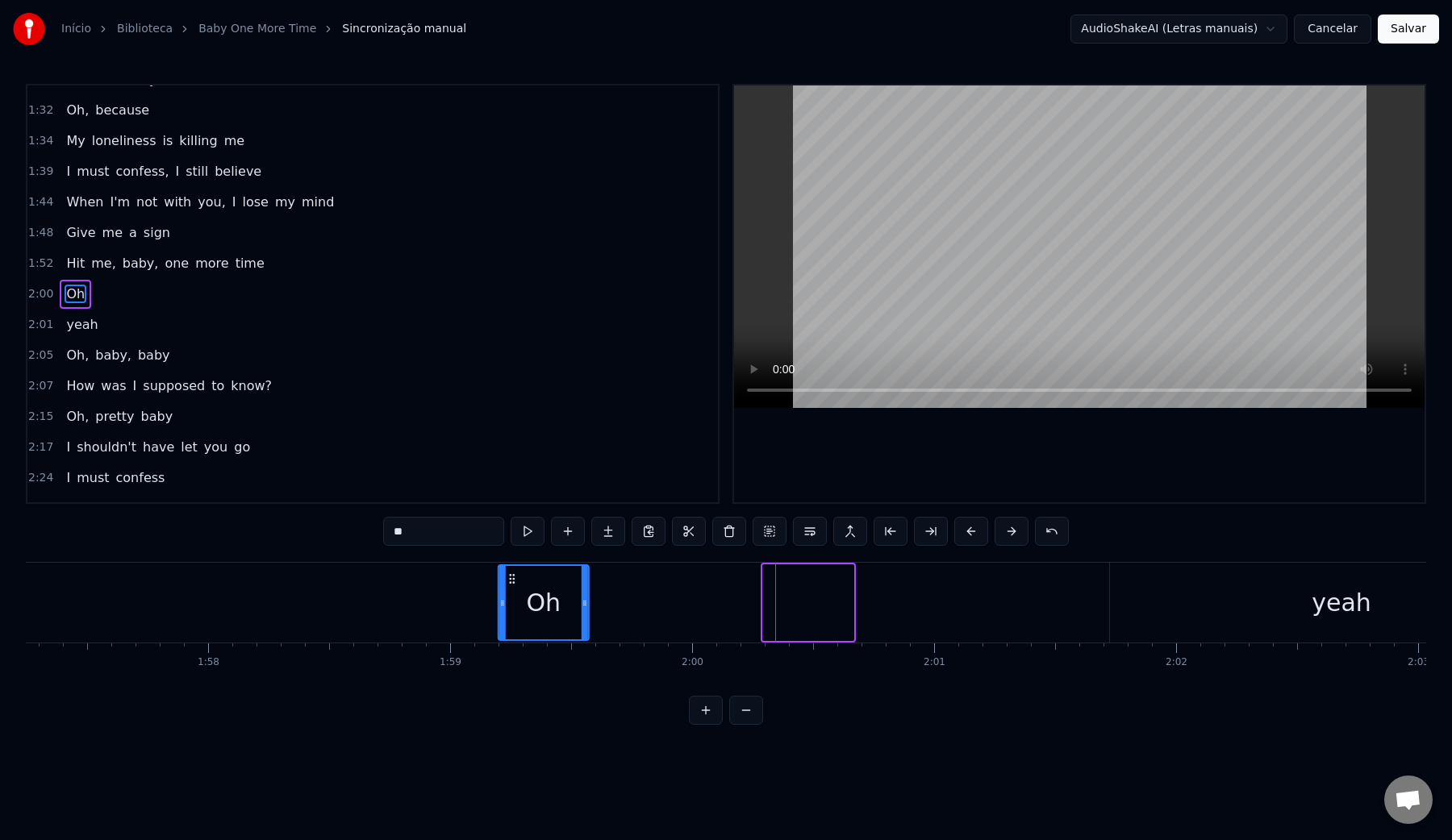
drag, startPoint x: 778, startPoint y: 578, endPoint x: 513, endPoint y: 599, distance: 265.8
click at [513, 599] on div "Oh" at bounding box center [544, 602] width 89 height 74
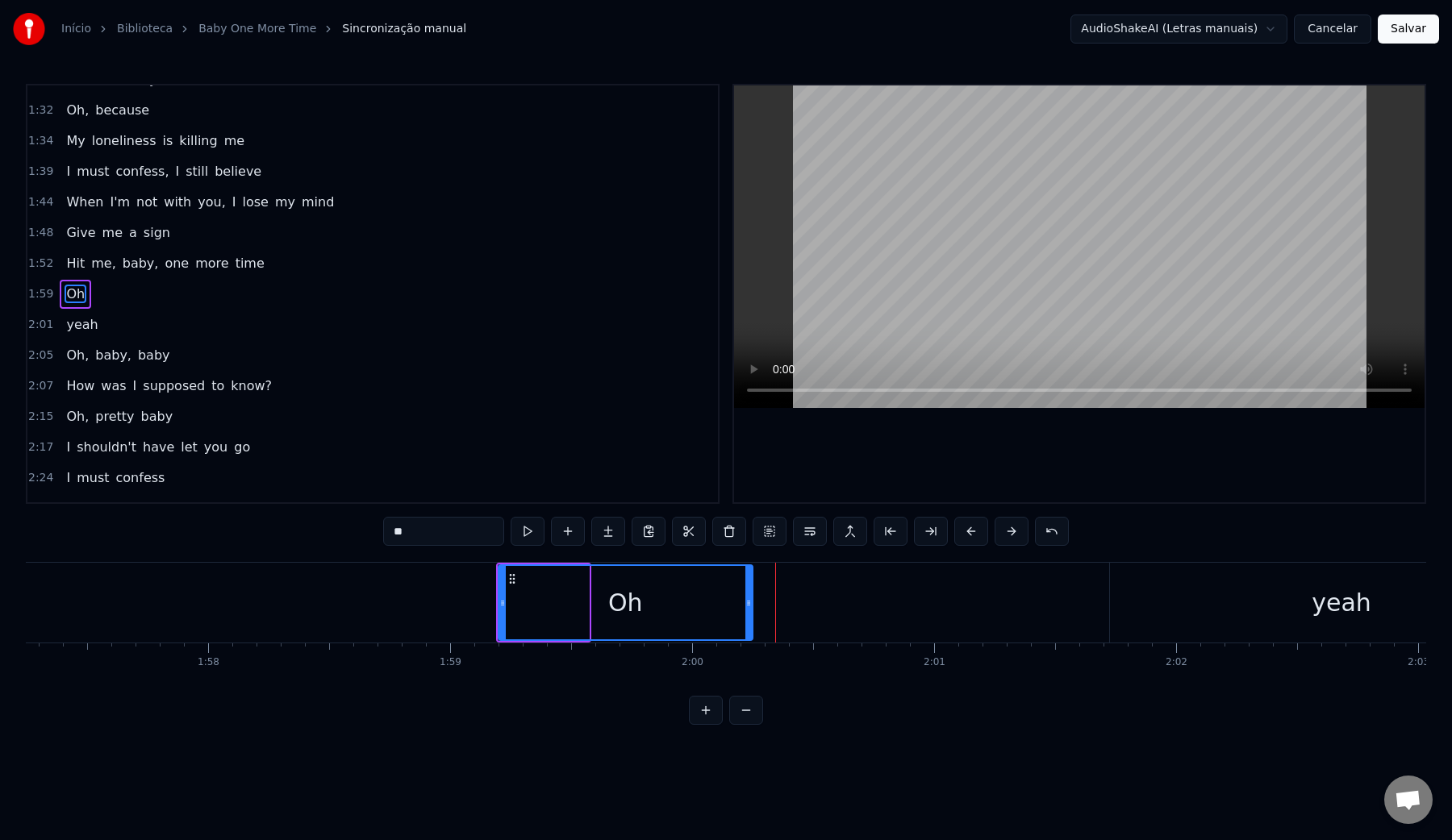
drag, startPoint x: 584, startPoint y: 608, endPoint x: 748, endPoint y: 606, distance: 164.0
click at [748, 606] on icon at bounding box center [748, 603] width 6 height 13
click at [532, 613] on div "Oh" at bounding box center [626, 602] width 253 height 74
click at [956, 212] on video at bounding box center [1079, 246] width 691 height 322
click at [987, 212] on video at bounding box center [1079, 246] width 691 height 322
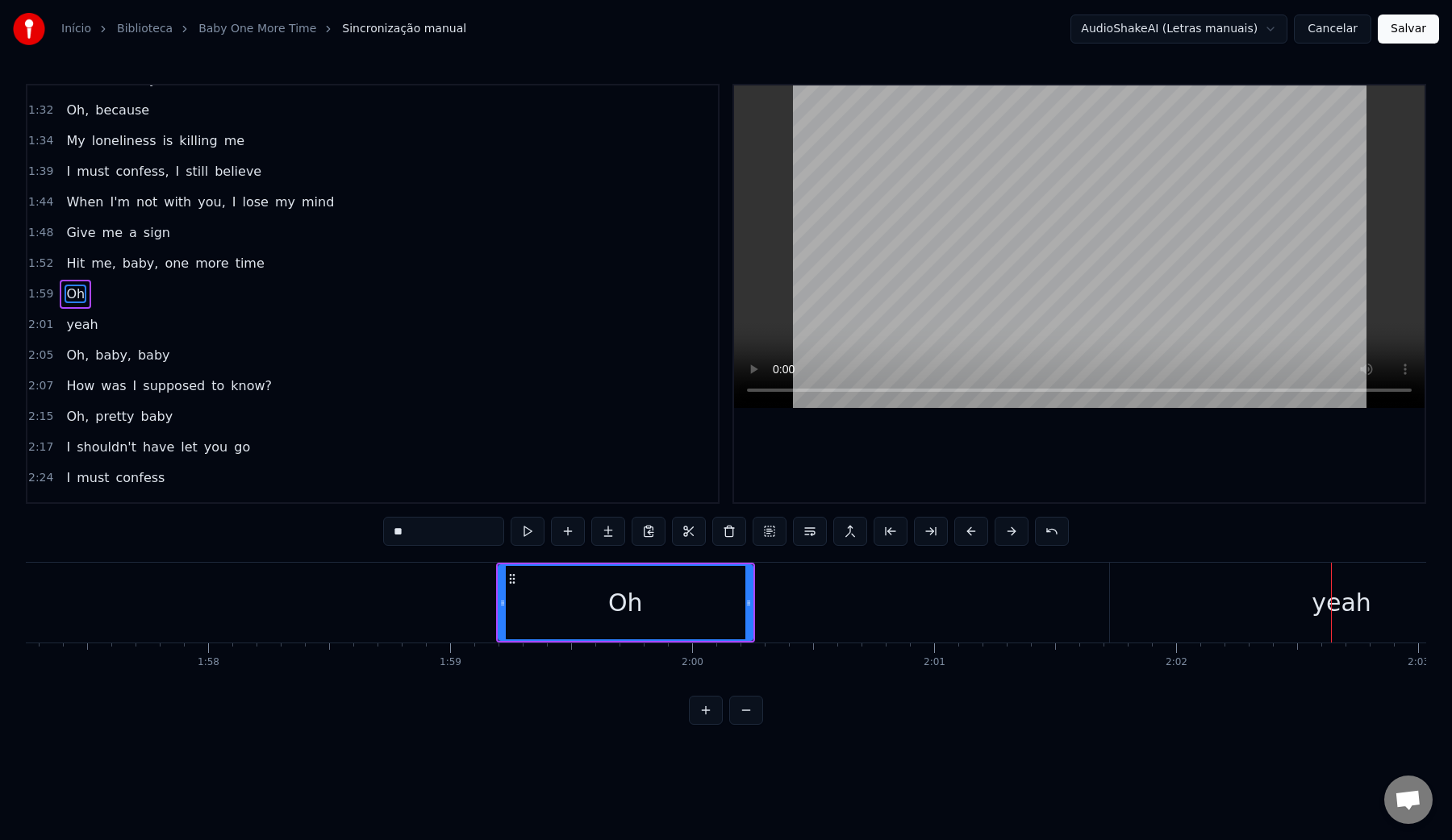
click at [1220, 596] on div "yeah" at bounding box center [1342, 603] width 463 height 80
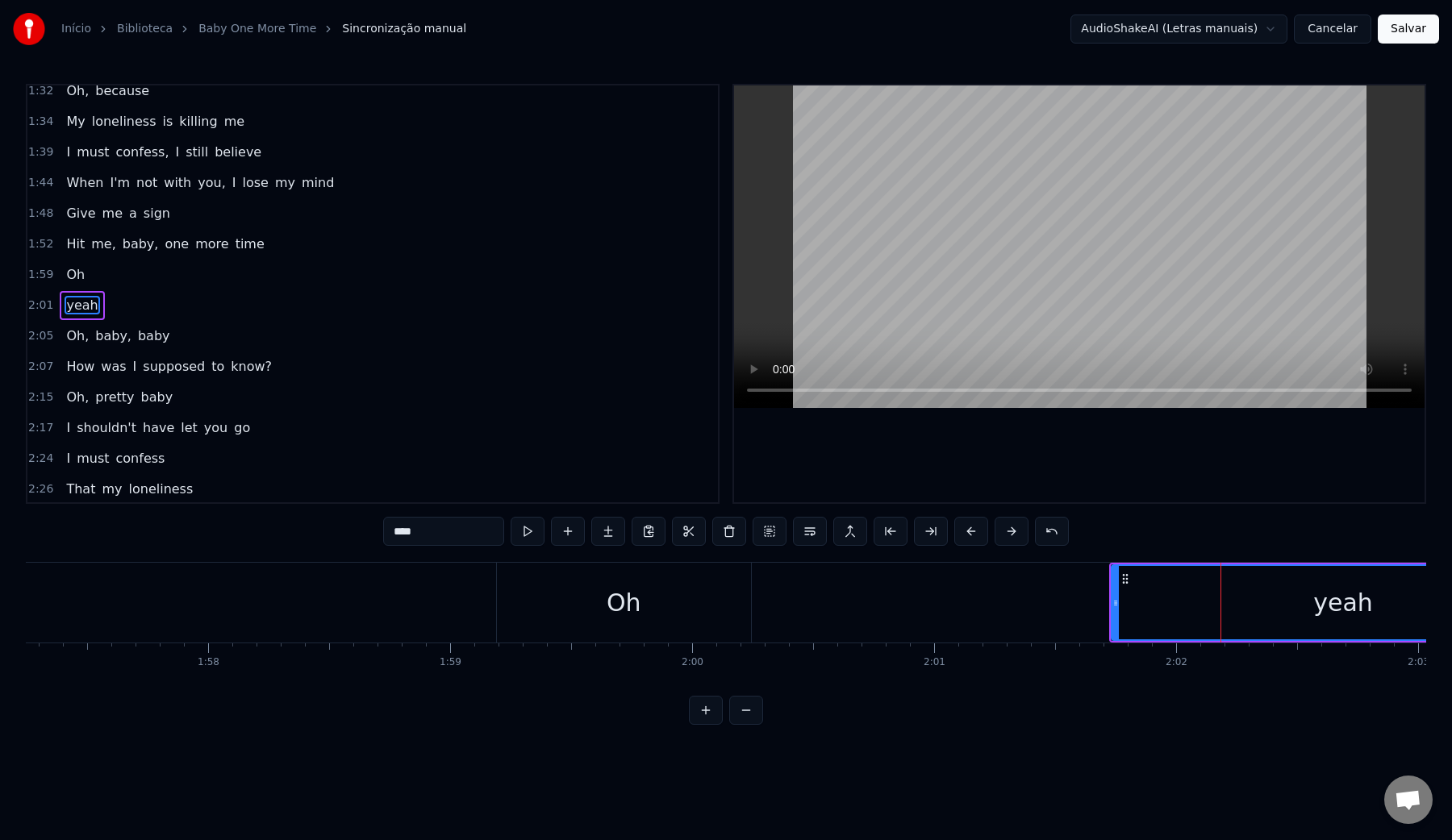
scroll to position [695, 0]
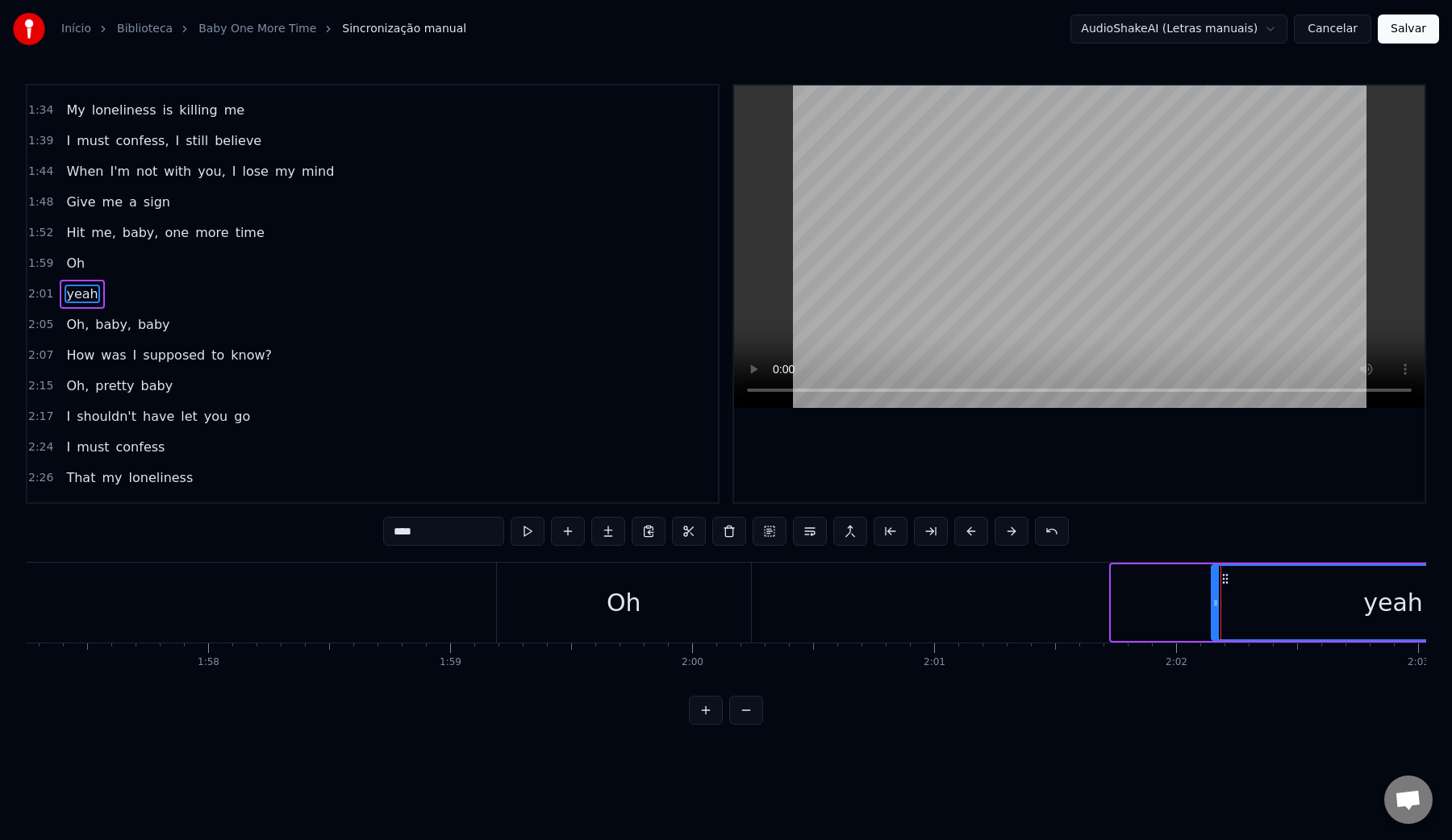
drag, startPoint x: 1115, startPoint y: 609, endPoint x: 1216, endPoint y: 607, distance: 101.0
click at [1216, 607] on div at bounding box center [1215, 602] width 6 height 74
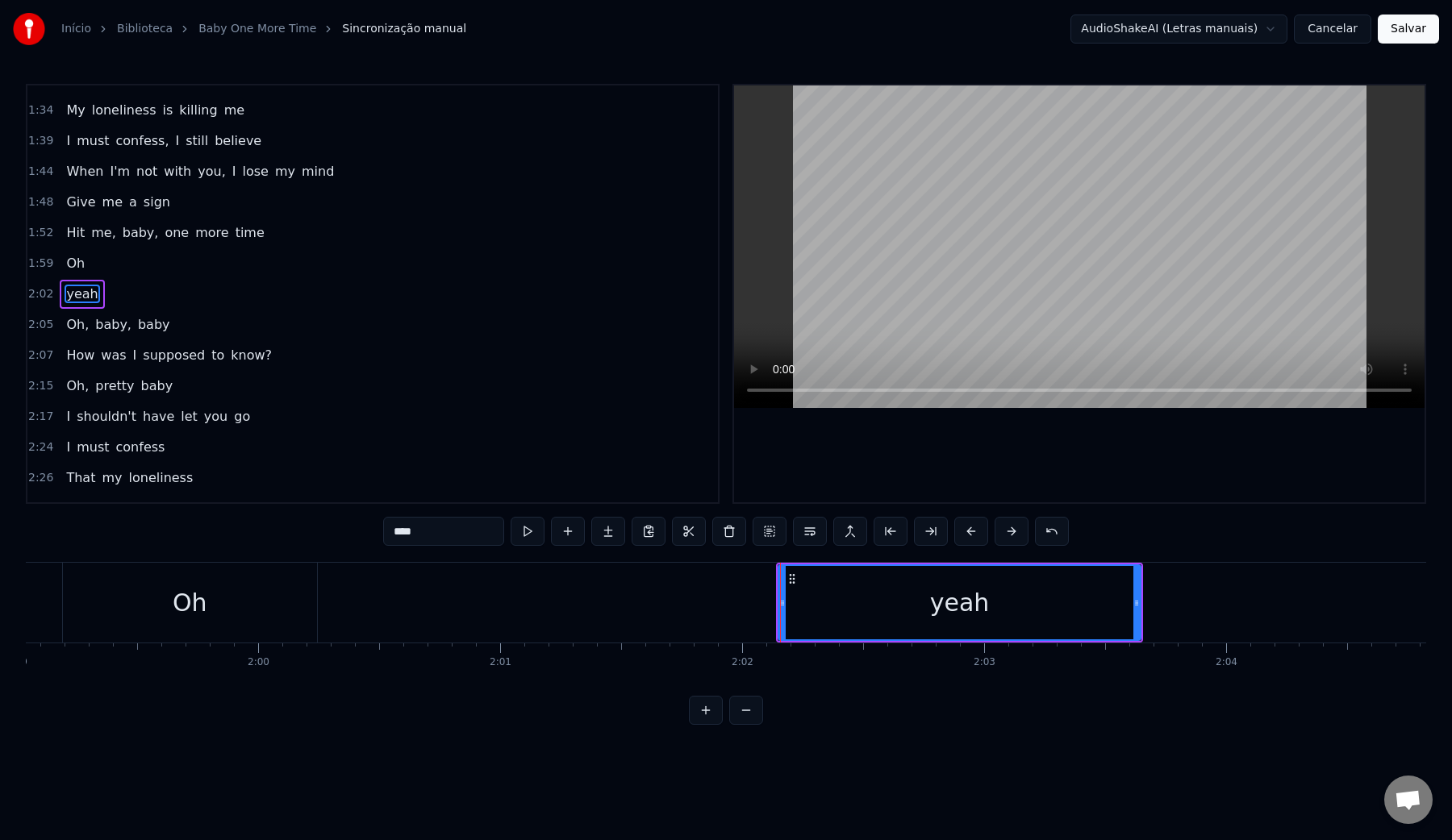
scroll to position [0, 28813]
click at [1021, 252] on video at bounding box center [1079, 246] width 691 height 322
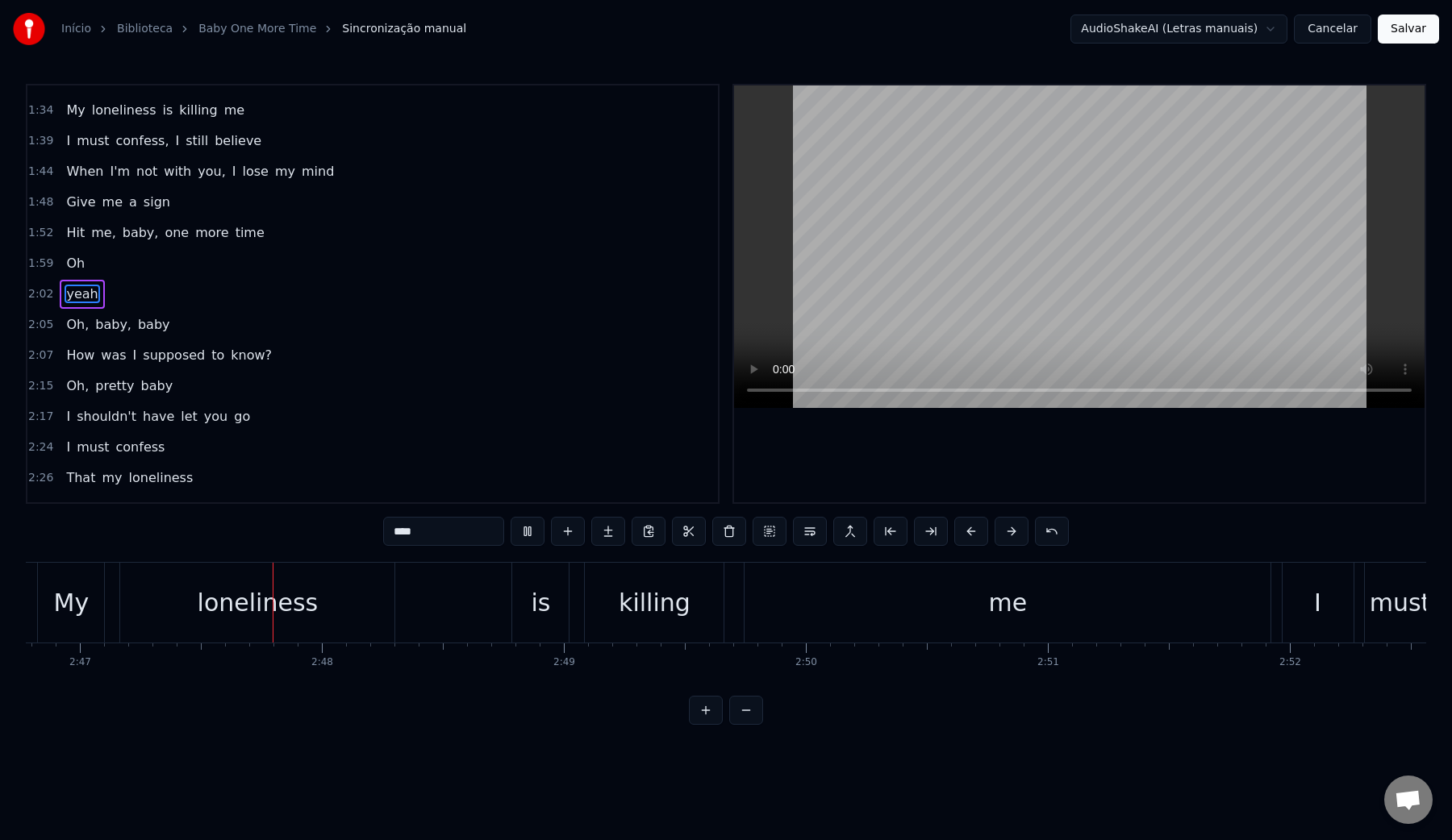
scroll to position [0, 40369]
click at [1053, 223] on video at bounding box center [1079, 246] width 691 height 322
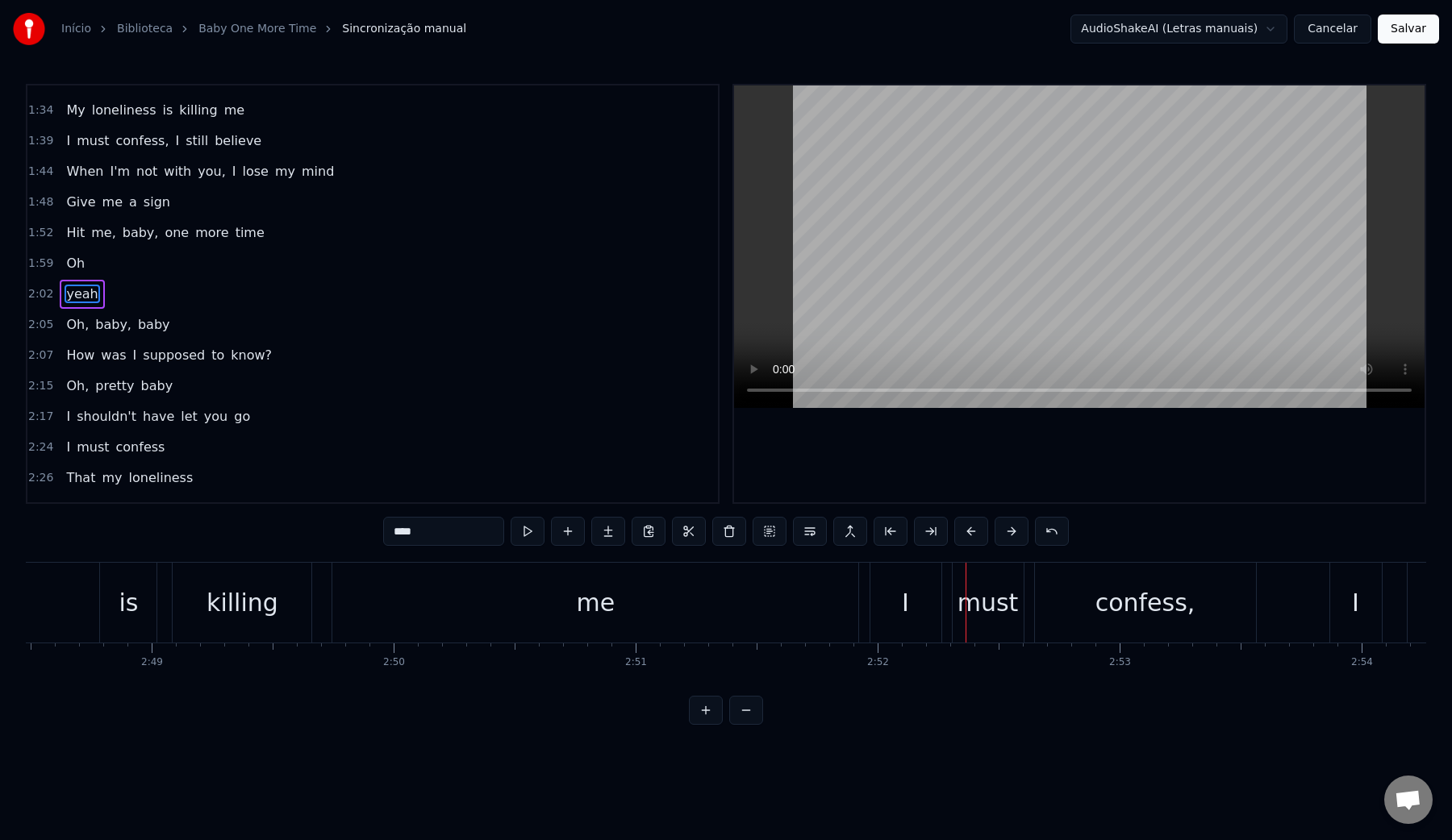
scroll to position [0, 40768]
click at [392, 608] on div "me" at bounding box center [602, 603] width 526 height 80
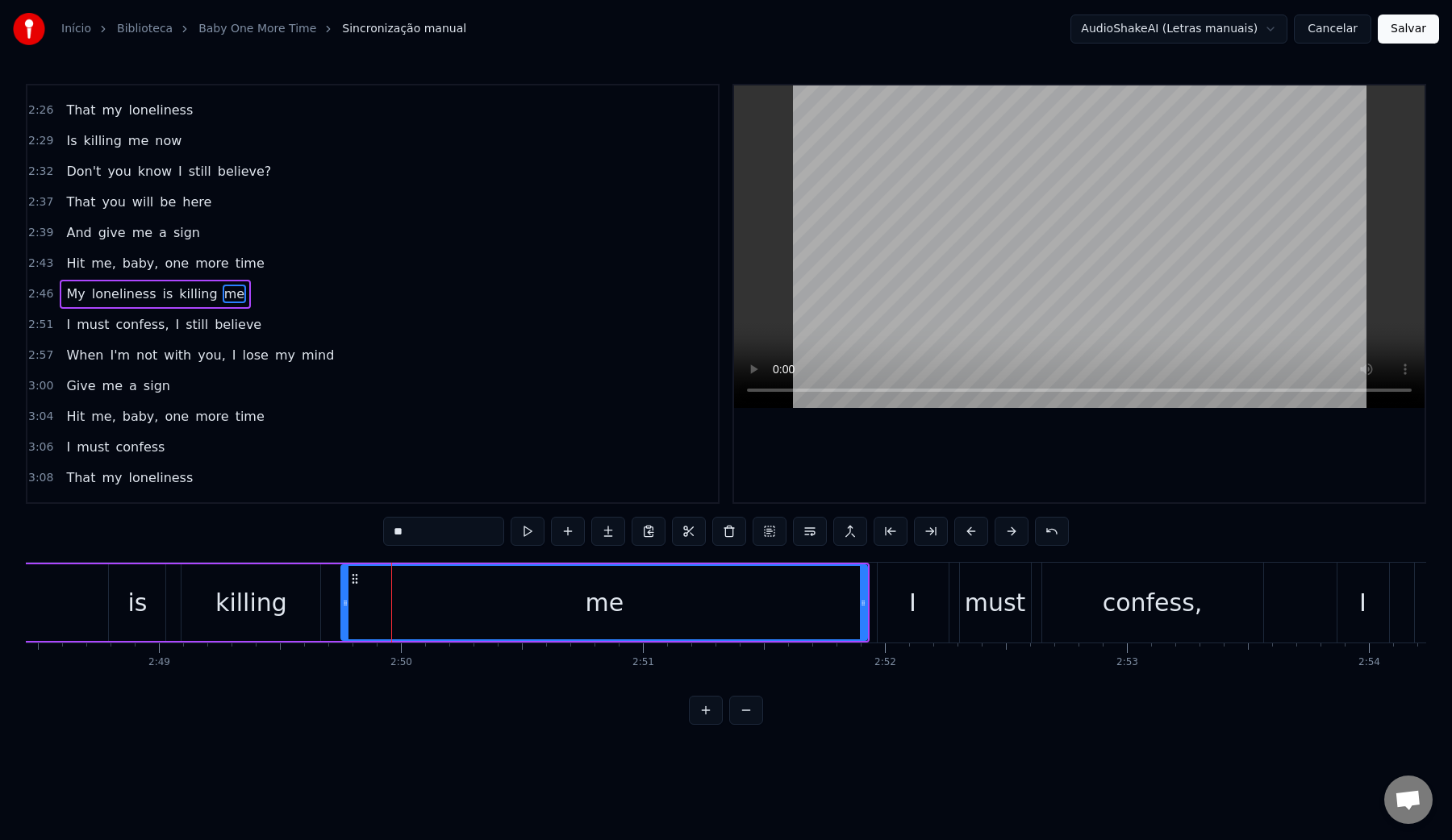
scroll to position [1062, 0]
click at [902, 302] on video at bounding box center [1079, 246] width 691 height 322
click at [913, 298] on video at bounding box center [1079, 246] width 691 height 322
click at [496, 607] on div "me" at bounding box center [603, 602] width 524 height 74
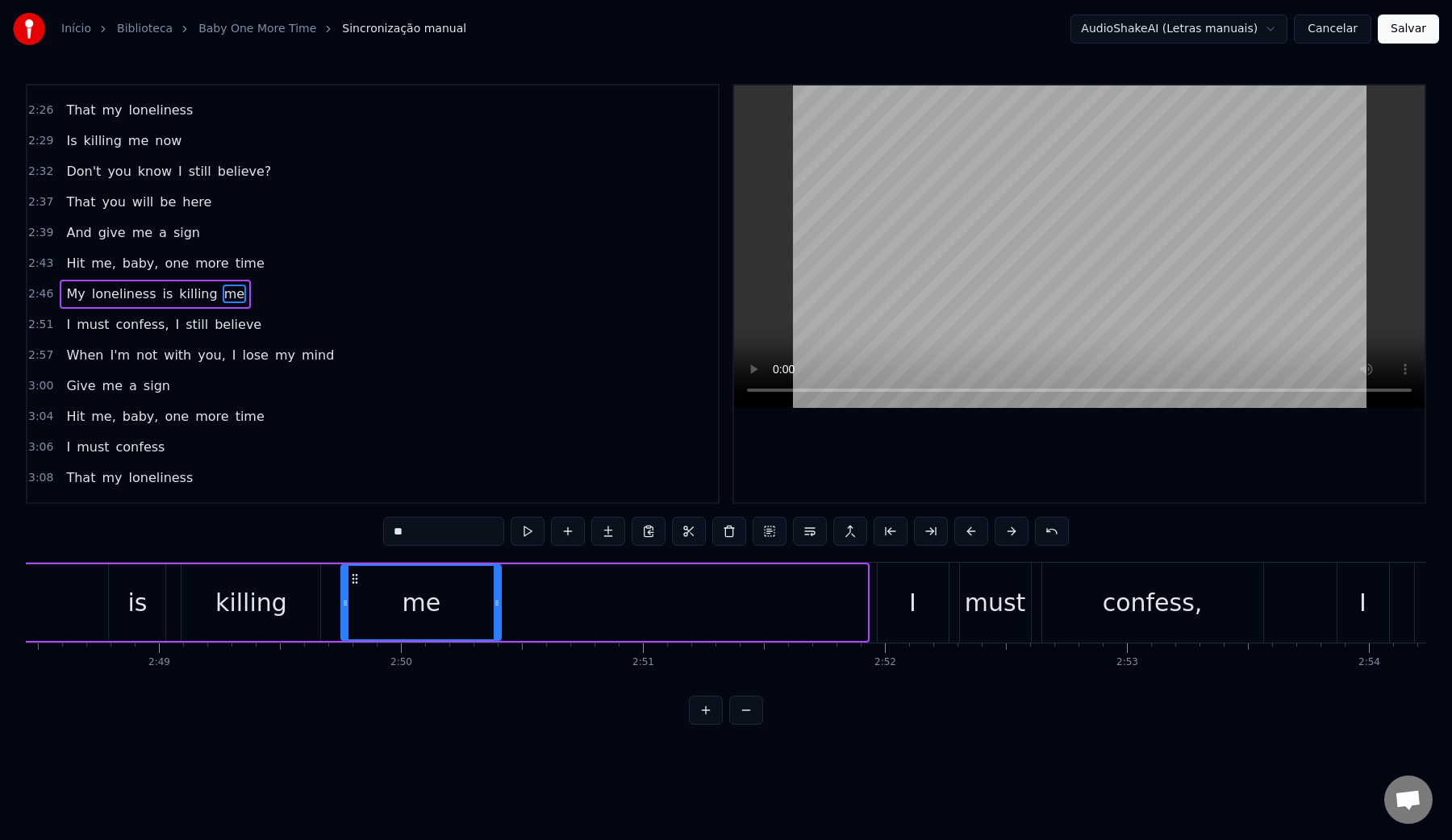
drag, startPoint x: 862, startPoint y: 598, endPoint x: 496, endPoint y: 588, distance: 366.1
click at [496, 588] on div at bounding box center [496, 602] width 6 height 74
click at [141, 600] on div "is" at bounding box center [136, 603] width 19 height 36
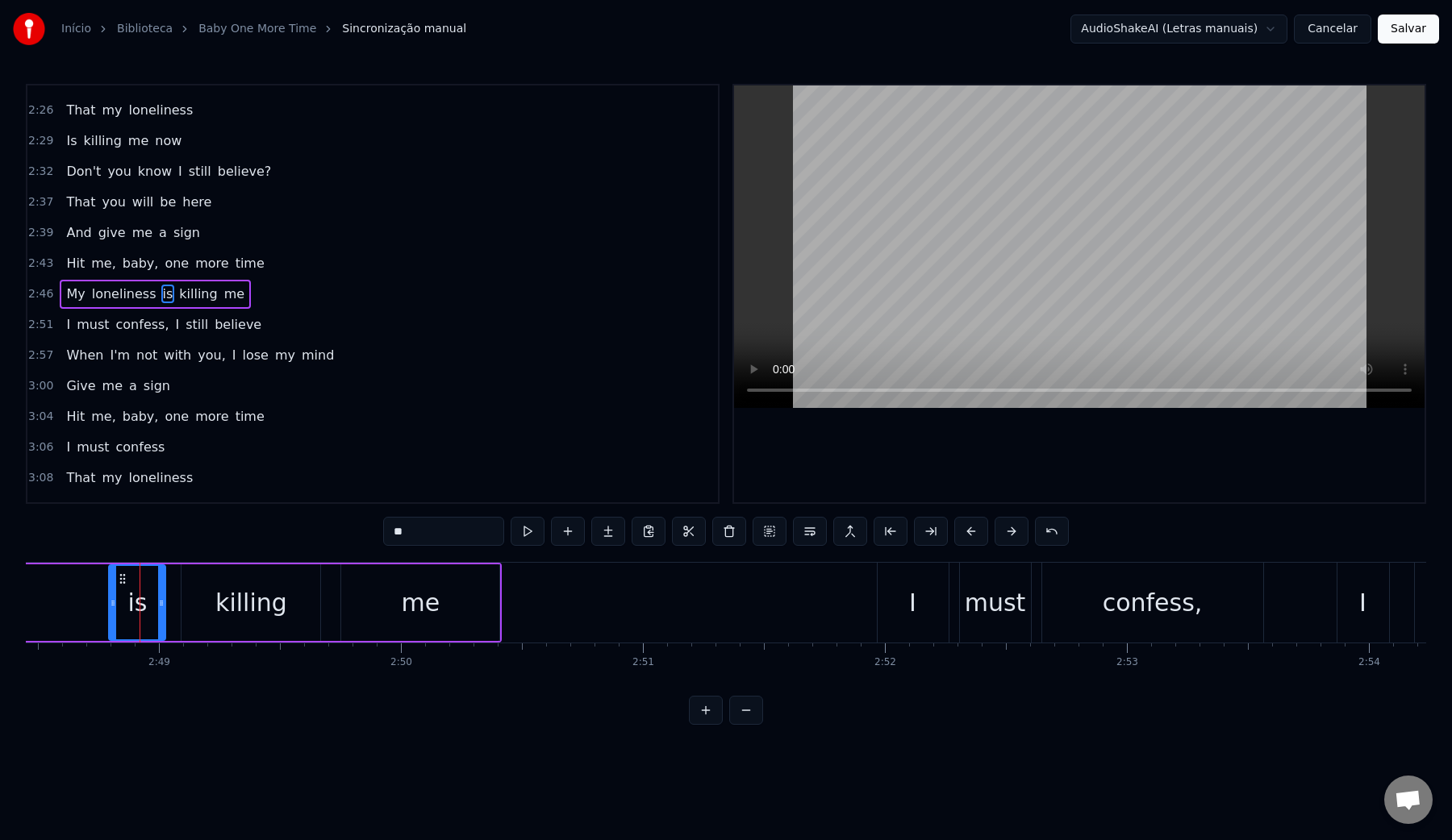
click at [990, 254] on video at bounding box center [1079, 246] width 691 height 322
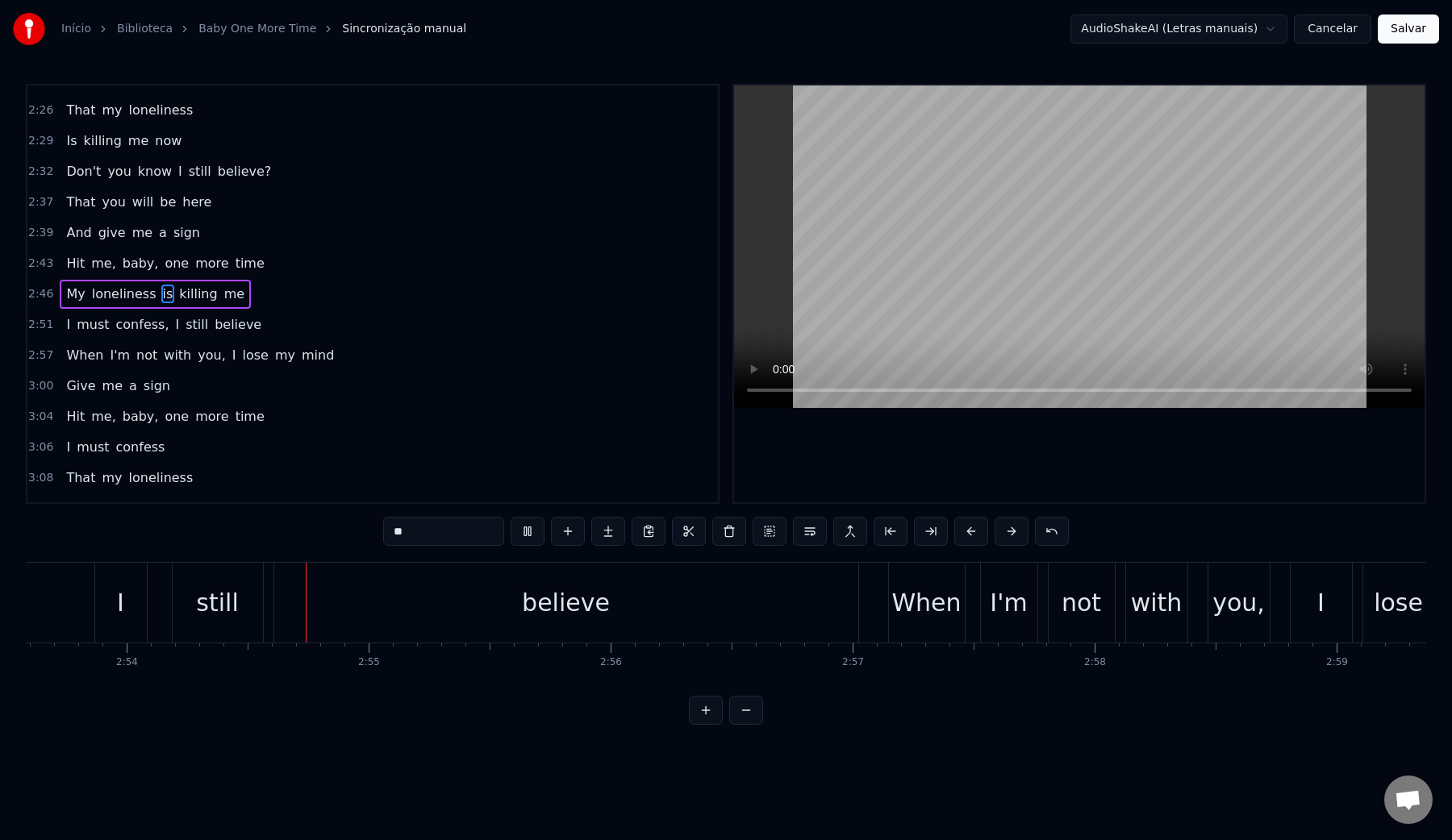
scroll to position [0, 42040]
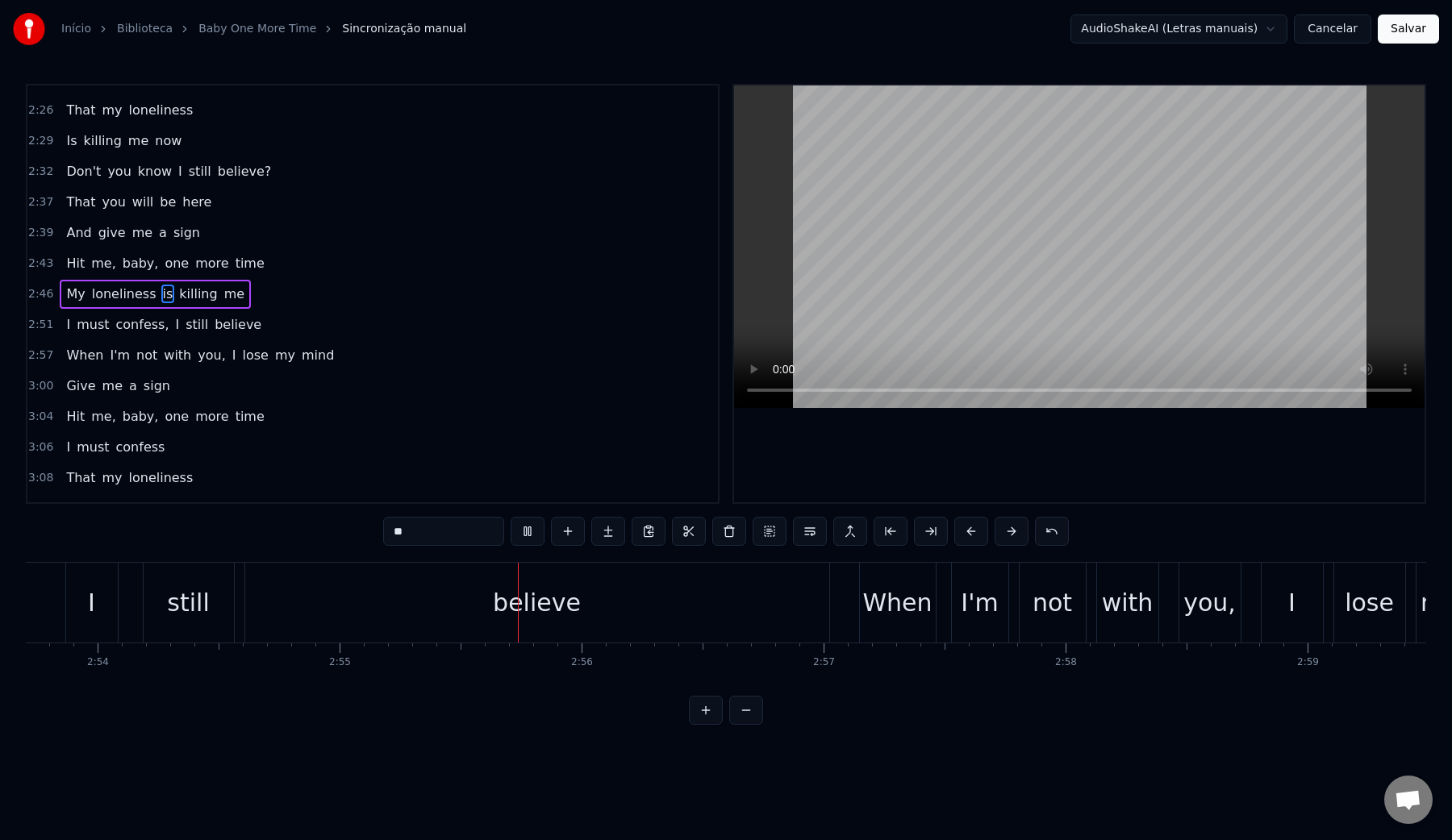
click at [990, 254] on video at bounding box center [1079, 246] width 691 height 322
click at [484, 600] on div "believe" at bounding box center [537, 603] width 584 height 80
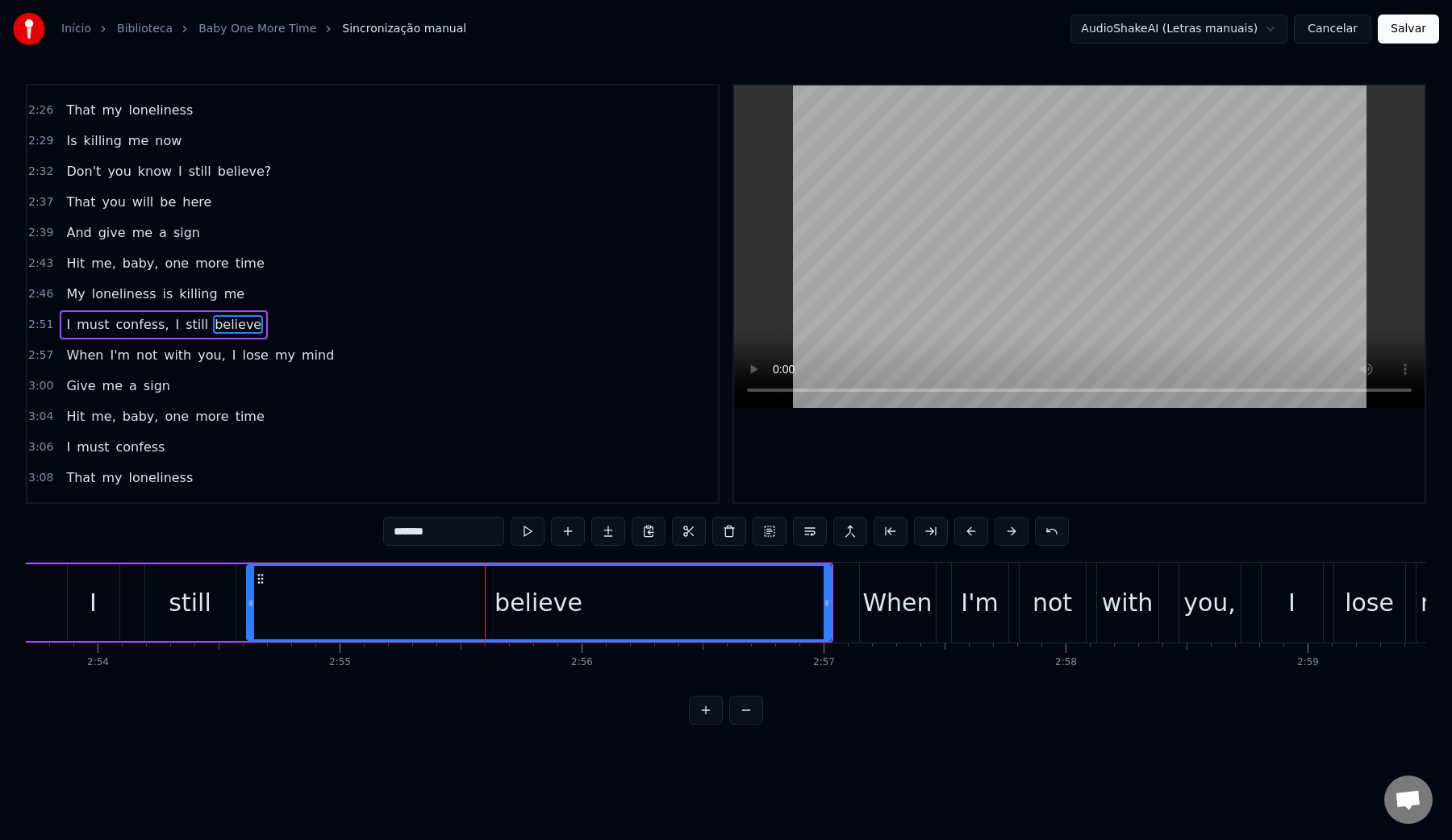
scroll to position [1093, 0]
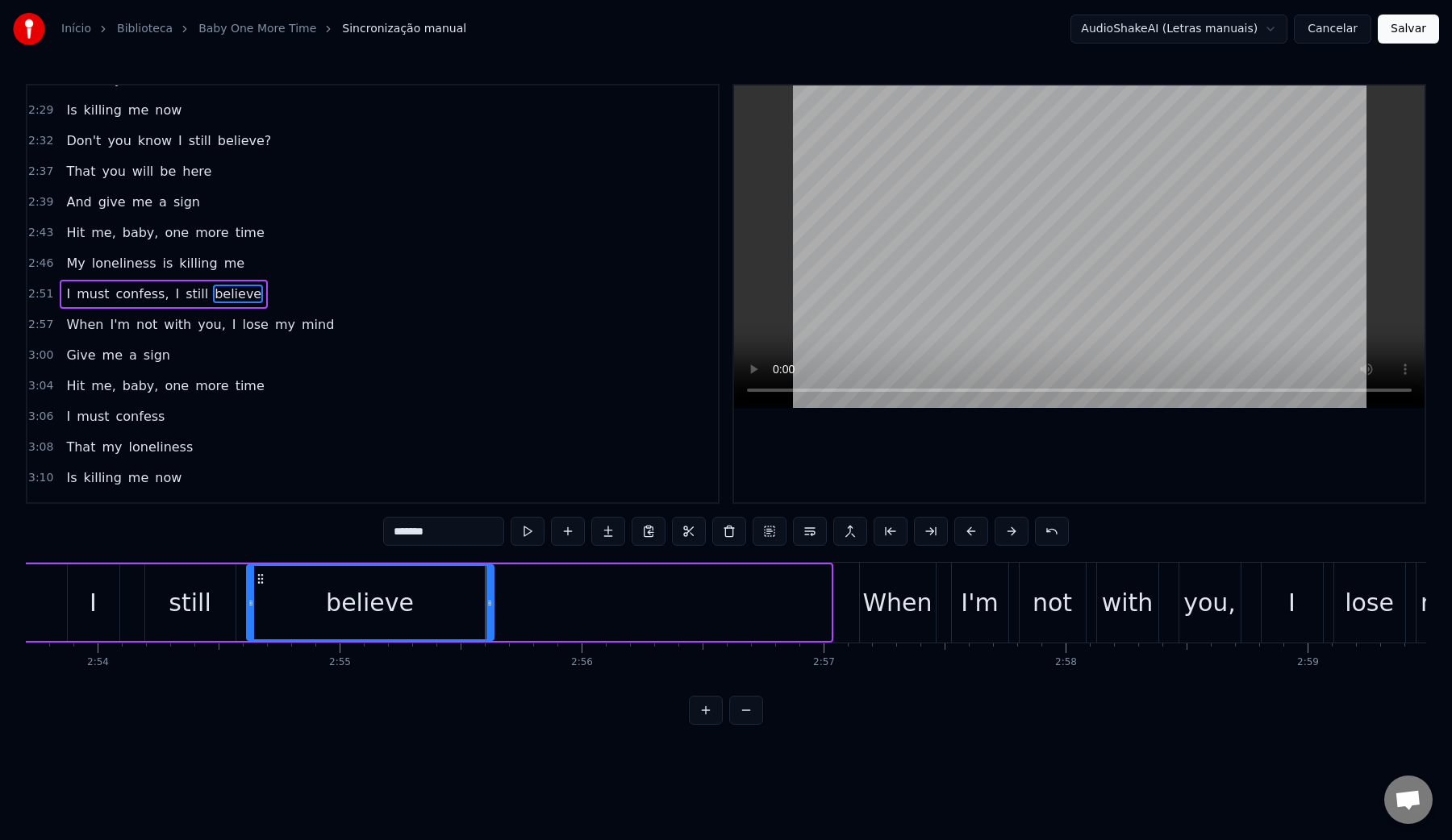
drag, startPoint x: 824, startPoint y: 599, endPoint x: 487, endPoint y: 600, distance: 337.0
click at [487, 600] on icon at bounding box center [489, 603] width 6 height 13
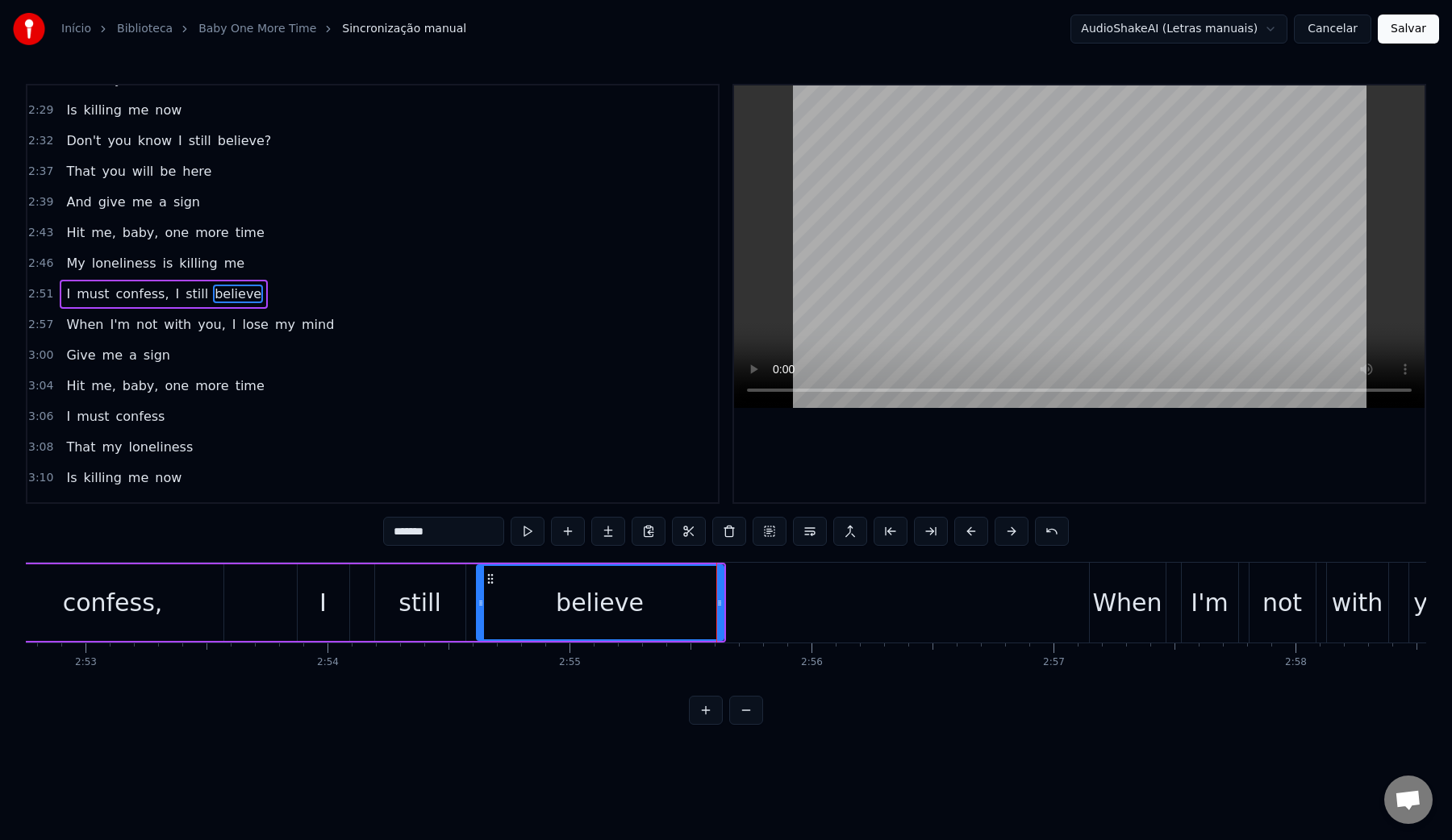
scroll to position [0, 41804]
click at [194, 619] on div "confess," at bounding box center [118, 602] width 221 height 76
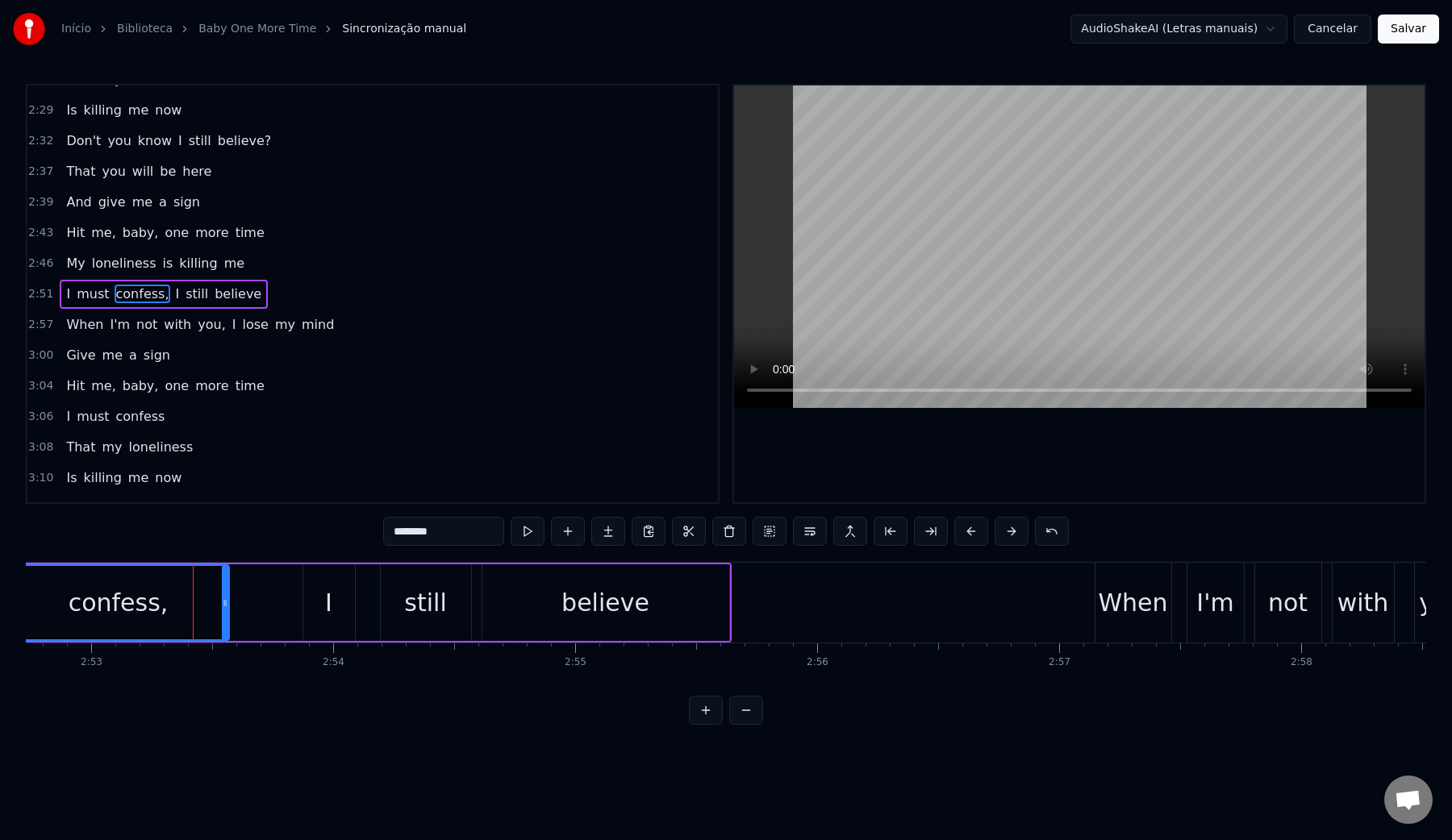
click at [926, 242] on video at bounding box center [1079, 246] width 691 height 322
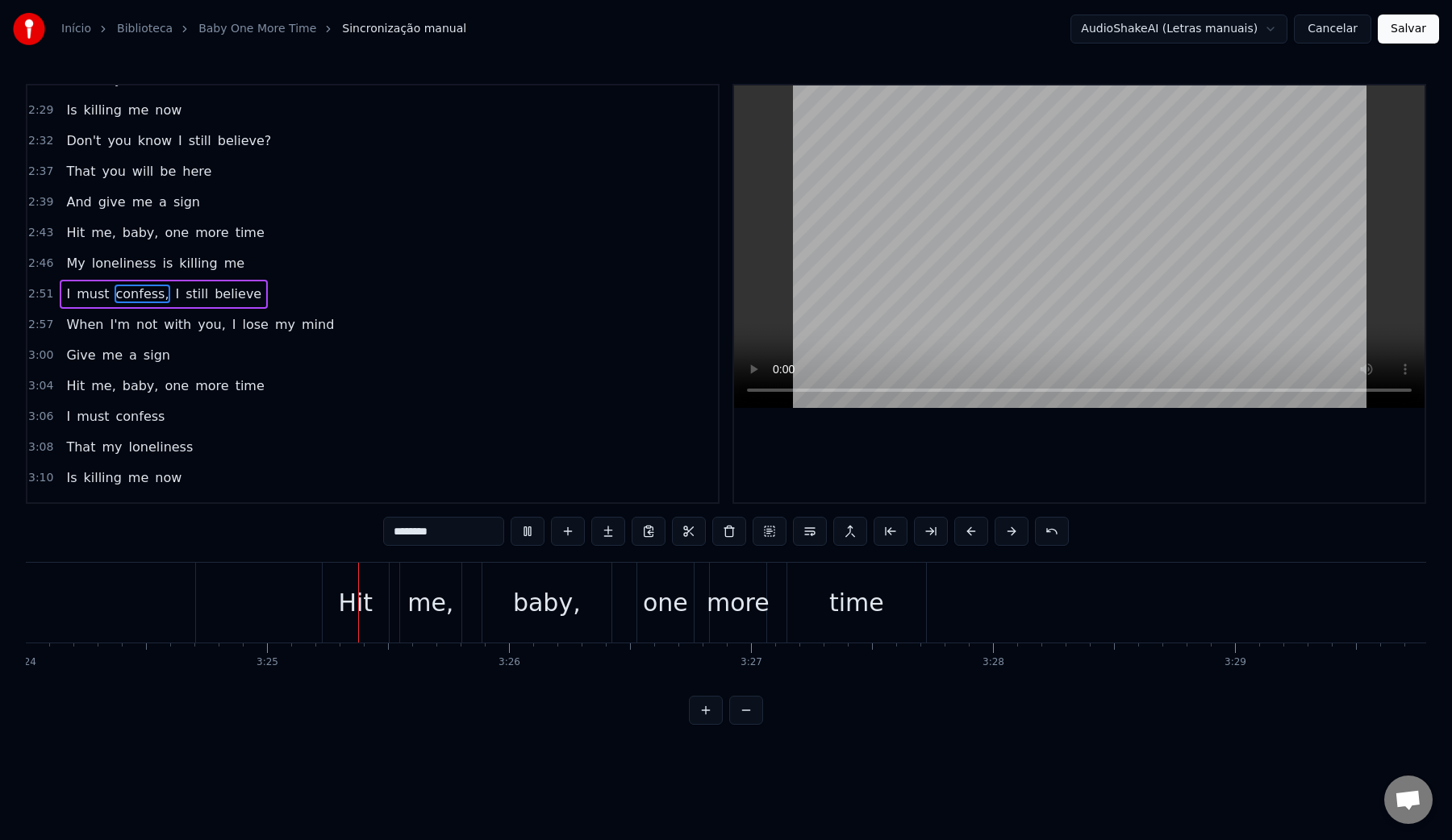
scroll to position [0, 49493]
click at [959, 259] on video at bounding box center [1079, 246] width 691 height 322
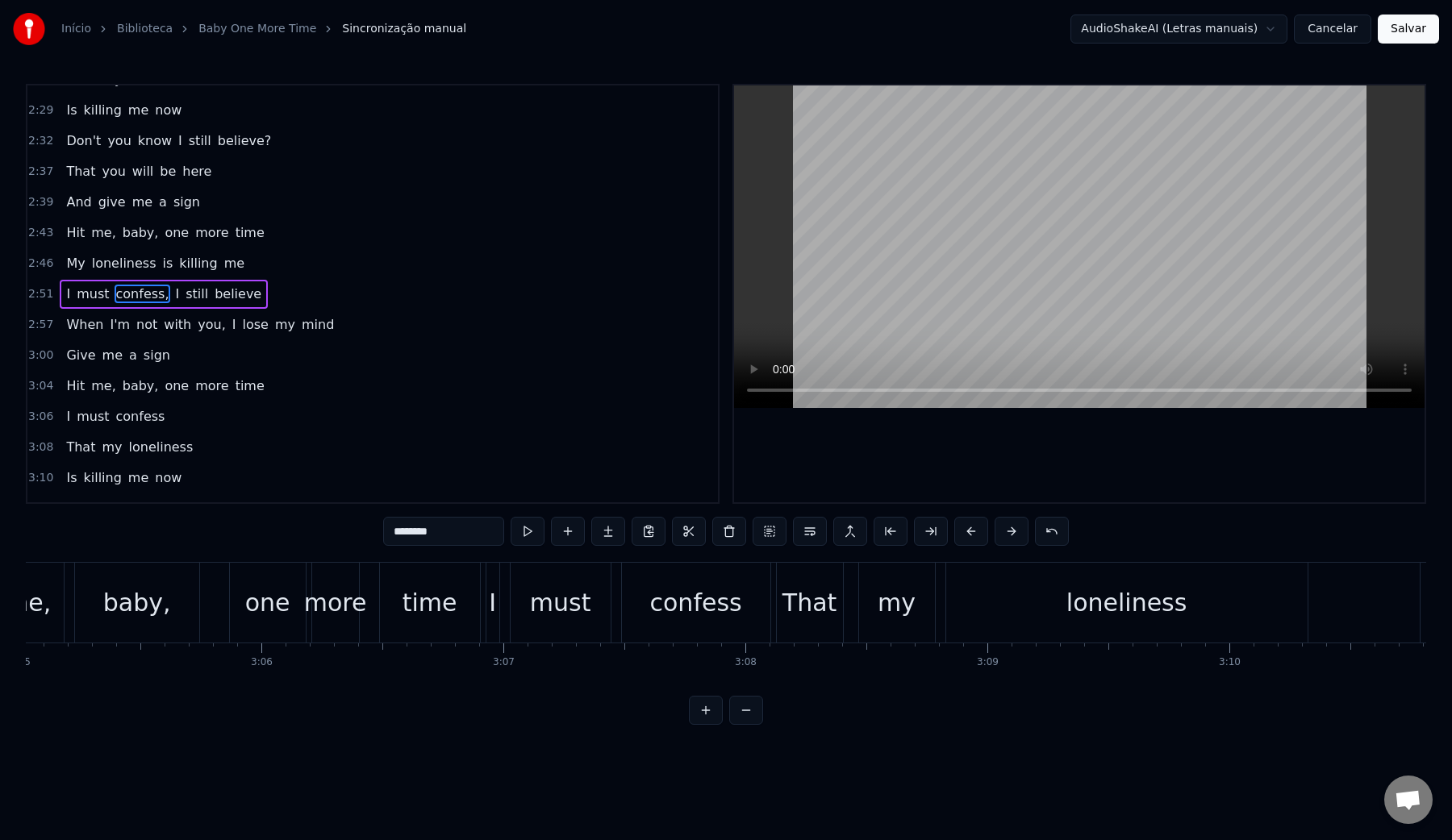
scroll to position [0, 44393]
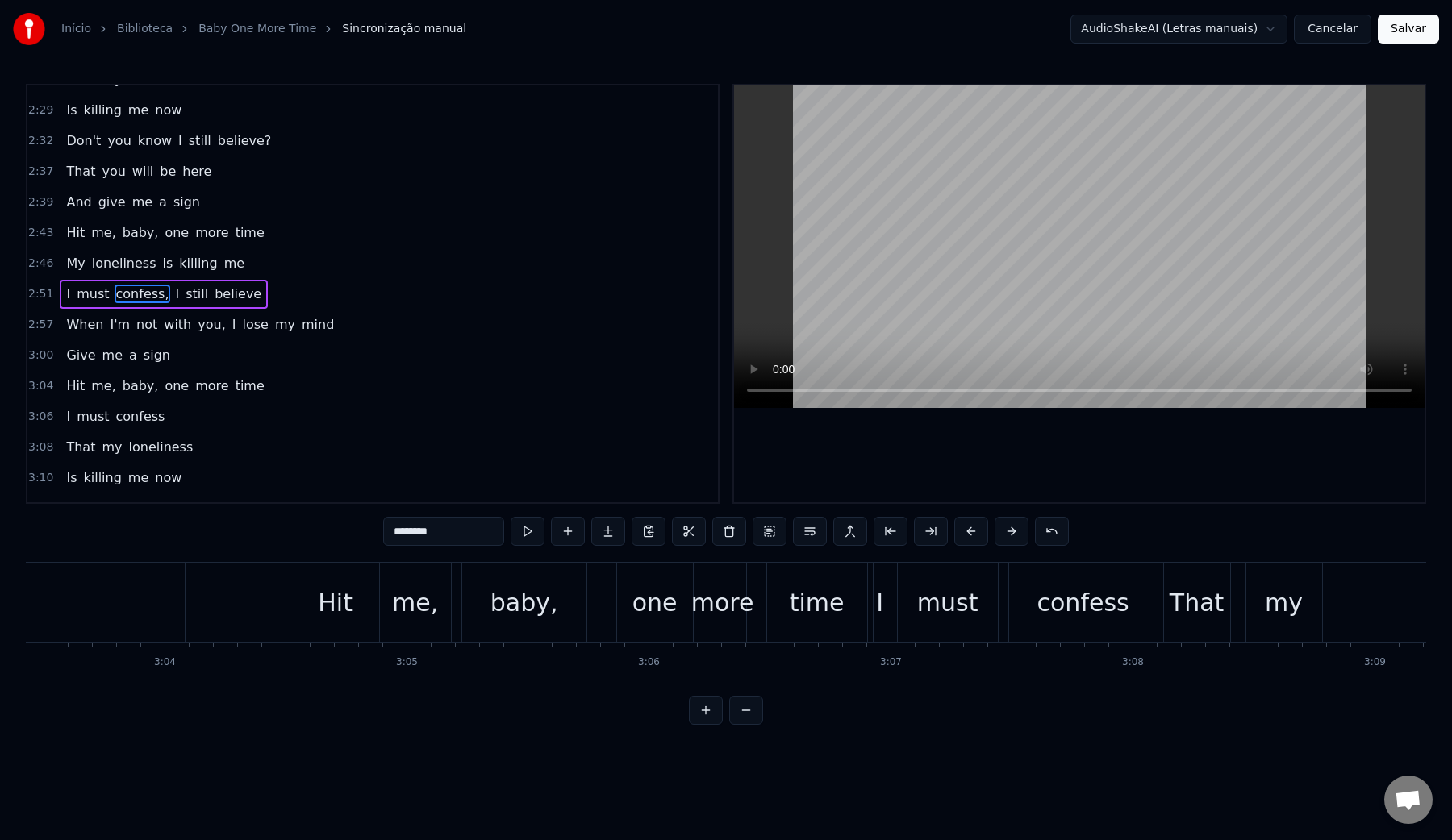
click at [446, 608] on div "me," at bounding box center [415, 603] width 71 height 80
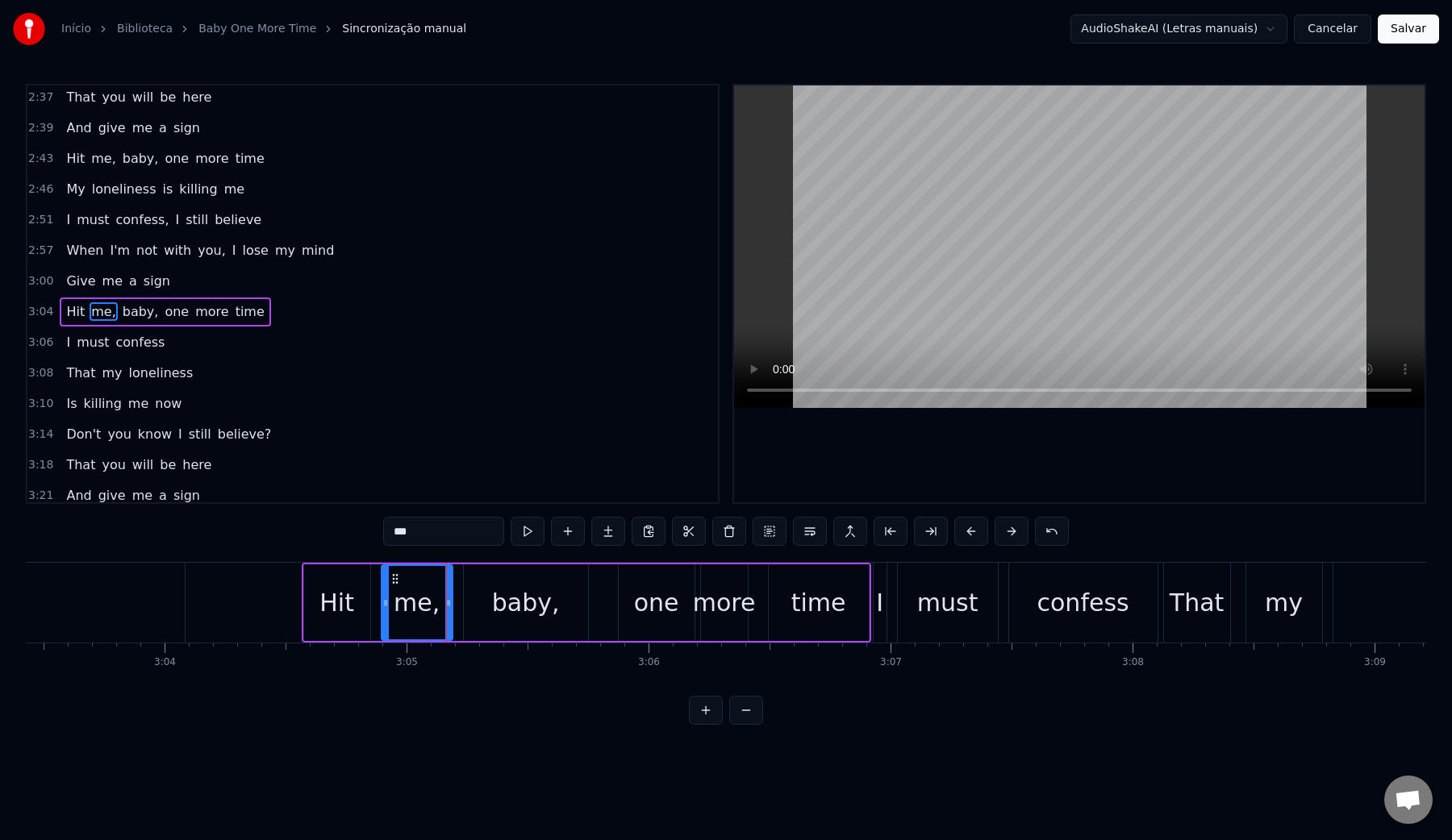
scroll to position [1185, 0]
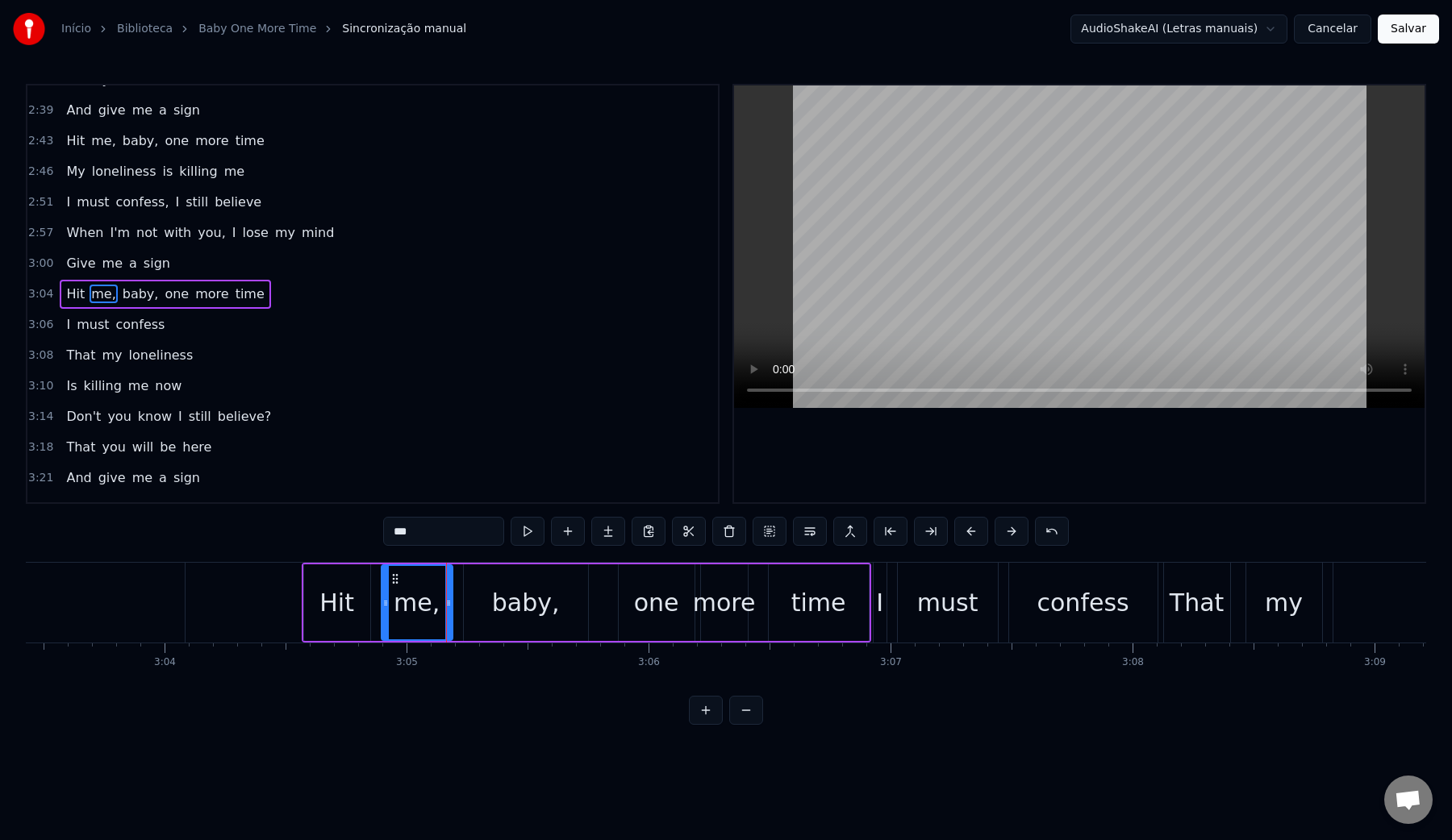
click at [990, 226] on video at bounding box center [1079, 246] width 691 height 322
click at [1034, 233] on video at bounding box center [1079, 246] width 691 height 322
click at [879, 598] on div "I" at bounding box center [880, 603] width 7 height 36
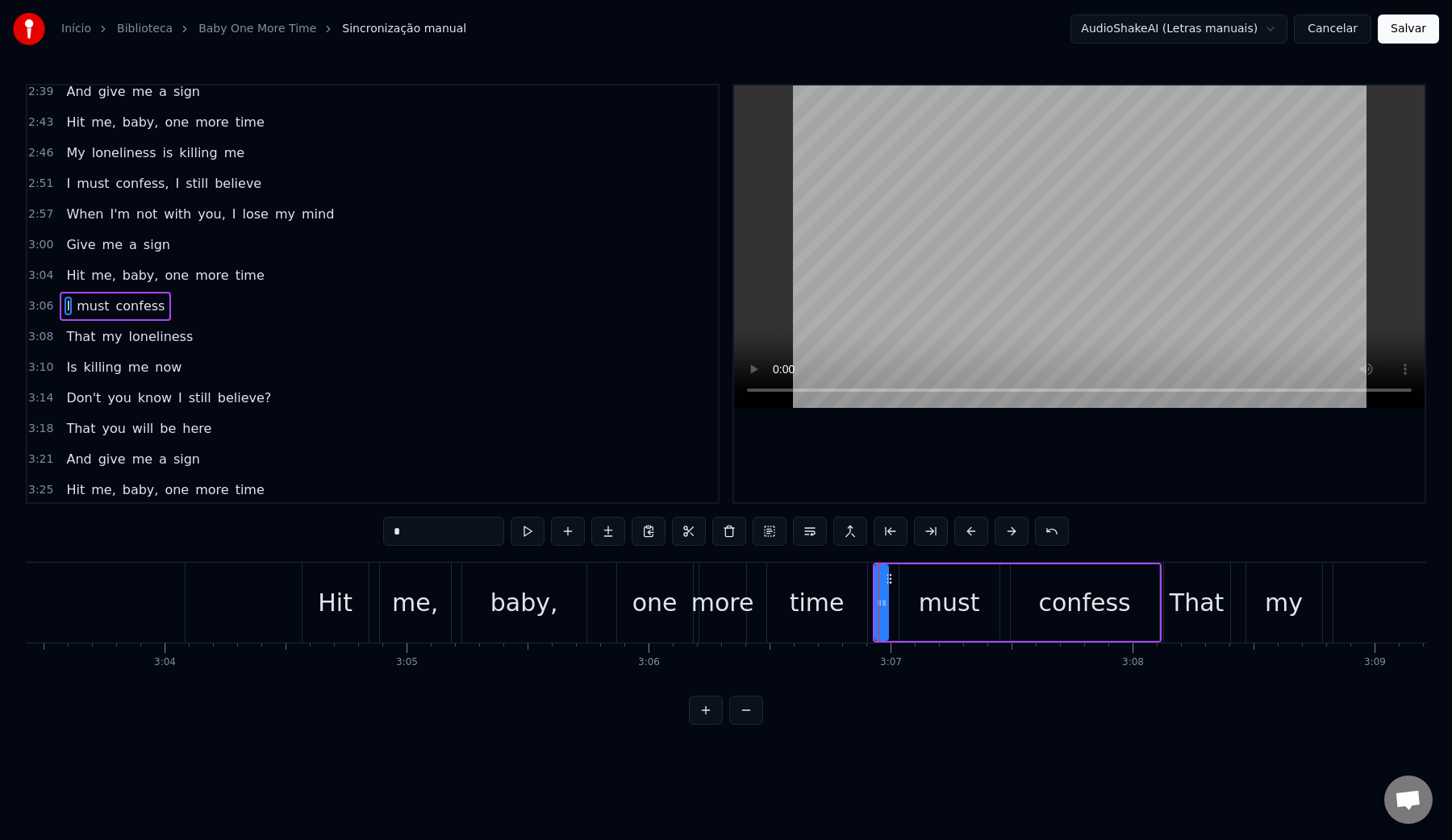
scroll to position [1207, 0]
drag, startPoint x: 876, startPoint y: 605, endPoint x: 686, endPoint y: 612, distance: 190.1
click at [686, 612] on div at bounding box center [689, 602] width 6 height 74
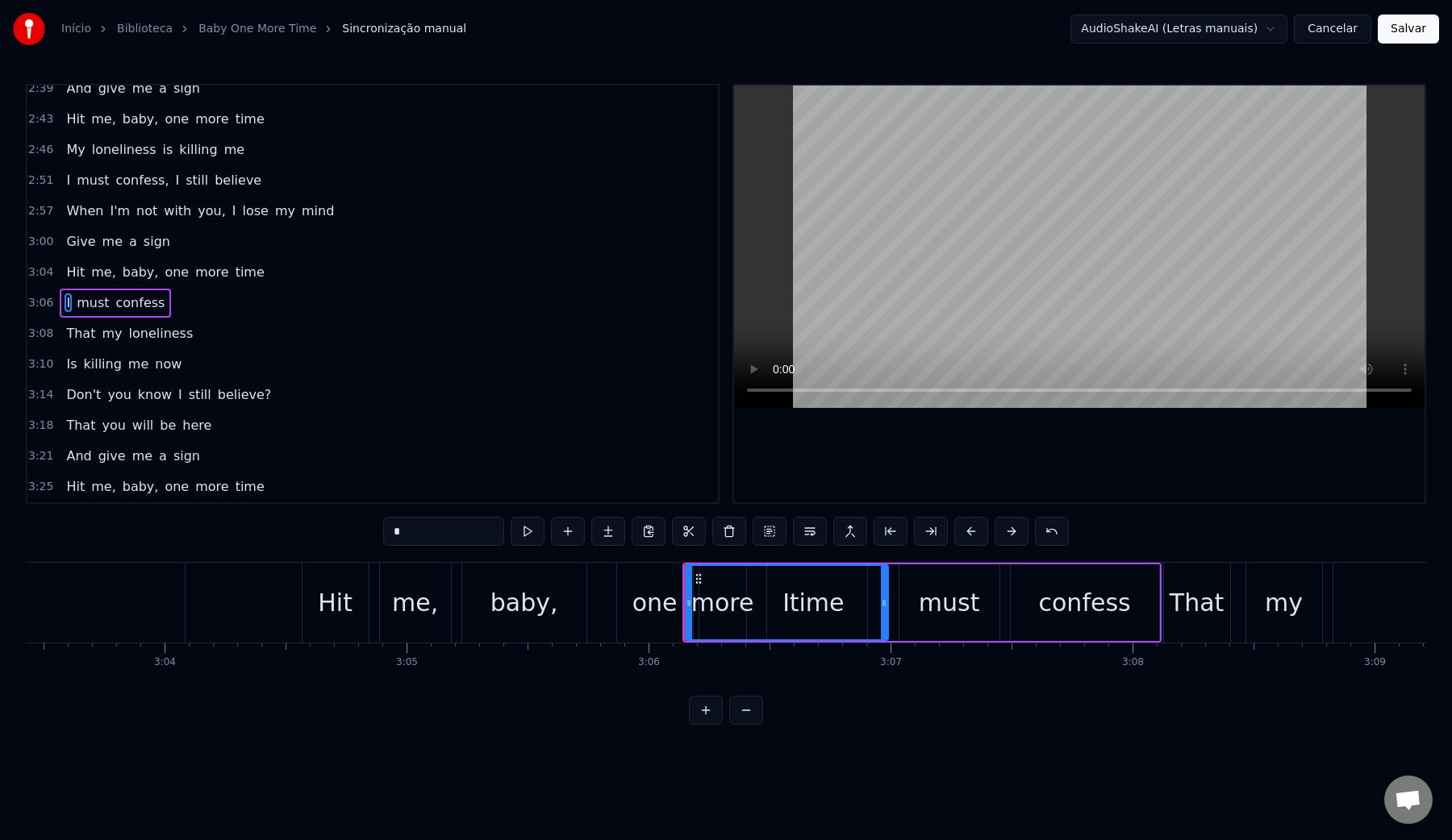
click at [1022, 182] on video at bounding box center [1079, 246] width 691 height 322
drag, startPoint x: 691, startPoint y: 606, endPoint x: 612, endPoint y: 604, distance: 79.0
click at [612, 604] on icon at bounding box center [610, 603] width 6 height 13
click at [917, 265] on video at bounding box center [1079, 246] width 691 height 322
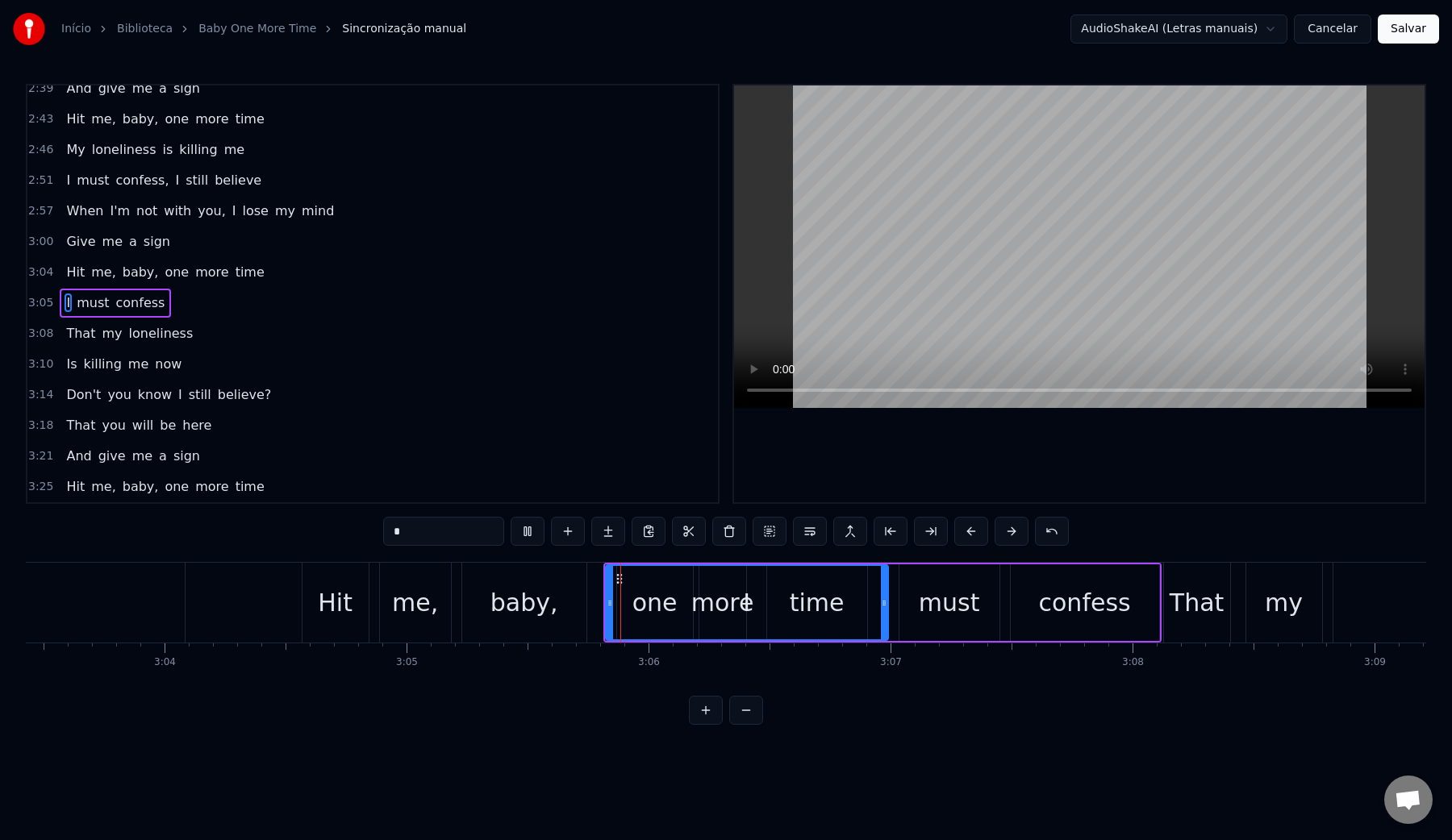
click at [917, 265] on video at bounding box center [1079, 246] width 691 height 322
drag, startPoint x: 883, startPoint y: 600, endPoint x: 655, endPoint y: 605, distance: 228.1
click at [655, 605] on icon at bounding box center [655, 603] width 6 height 13
click at [938, 598] on div "must" at bounding box center [949, 603] width 61 height 36
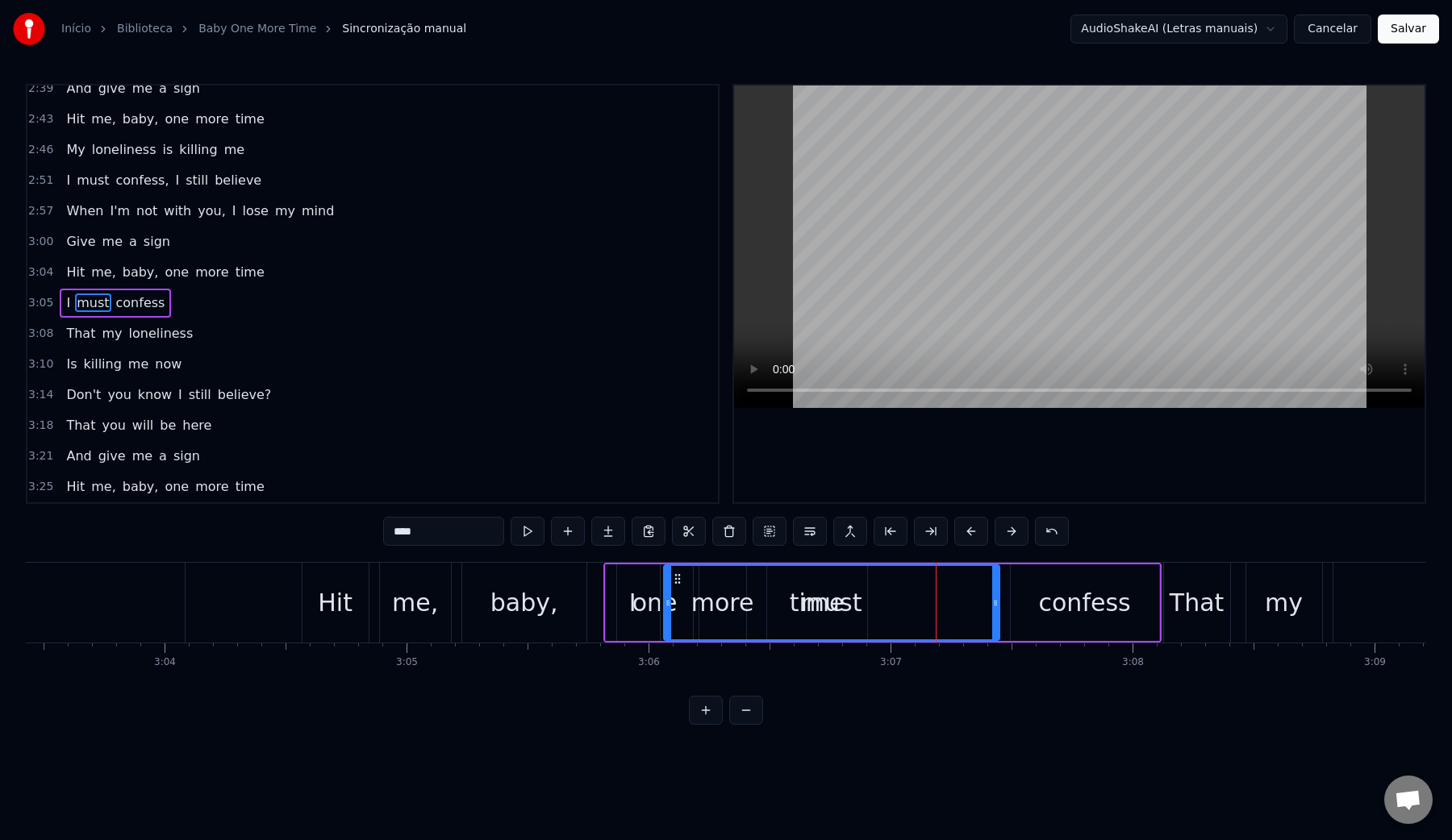
drag, startPoint x: 903, startPoint y: 606, endPoint x: 668, endPoint y: 609, distance: 235.0
click at [668, 609] on div at bounding box center [668, 602] width 6 height 74
click at [962, 233] on video at bounding box center [1079, 246] width 691 height 322
drag, startPoint x: 996, startPoint y: 603, endPoint x: 765, endPoint y: 597, distance: 231.1
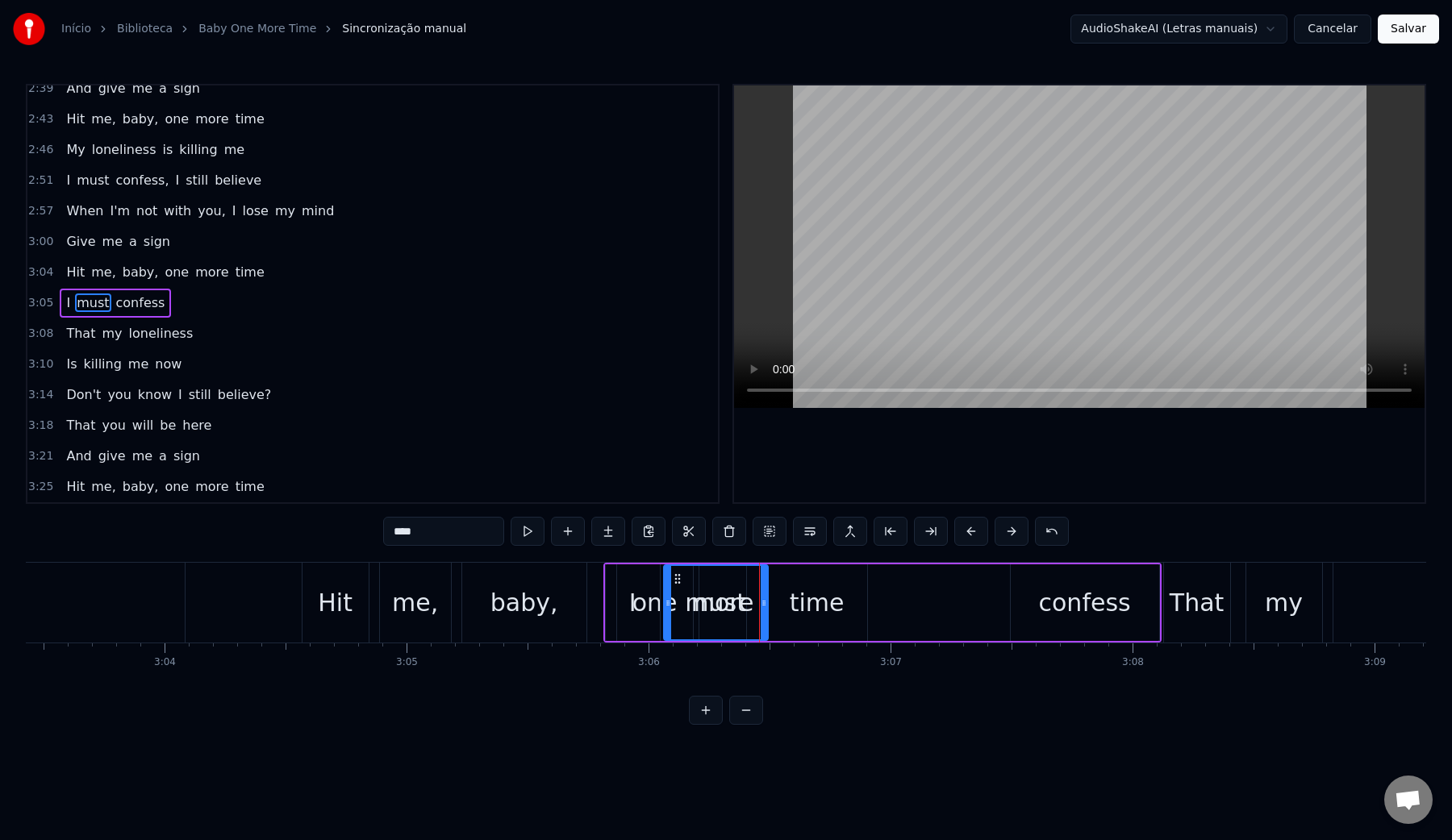
click at [765, 597] on icon at bounding box center [763, 603] width 6 height 13
click at [1046, 599] on div "confess" at bounding box center [1085, 603] width 92 height 36
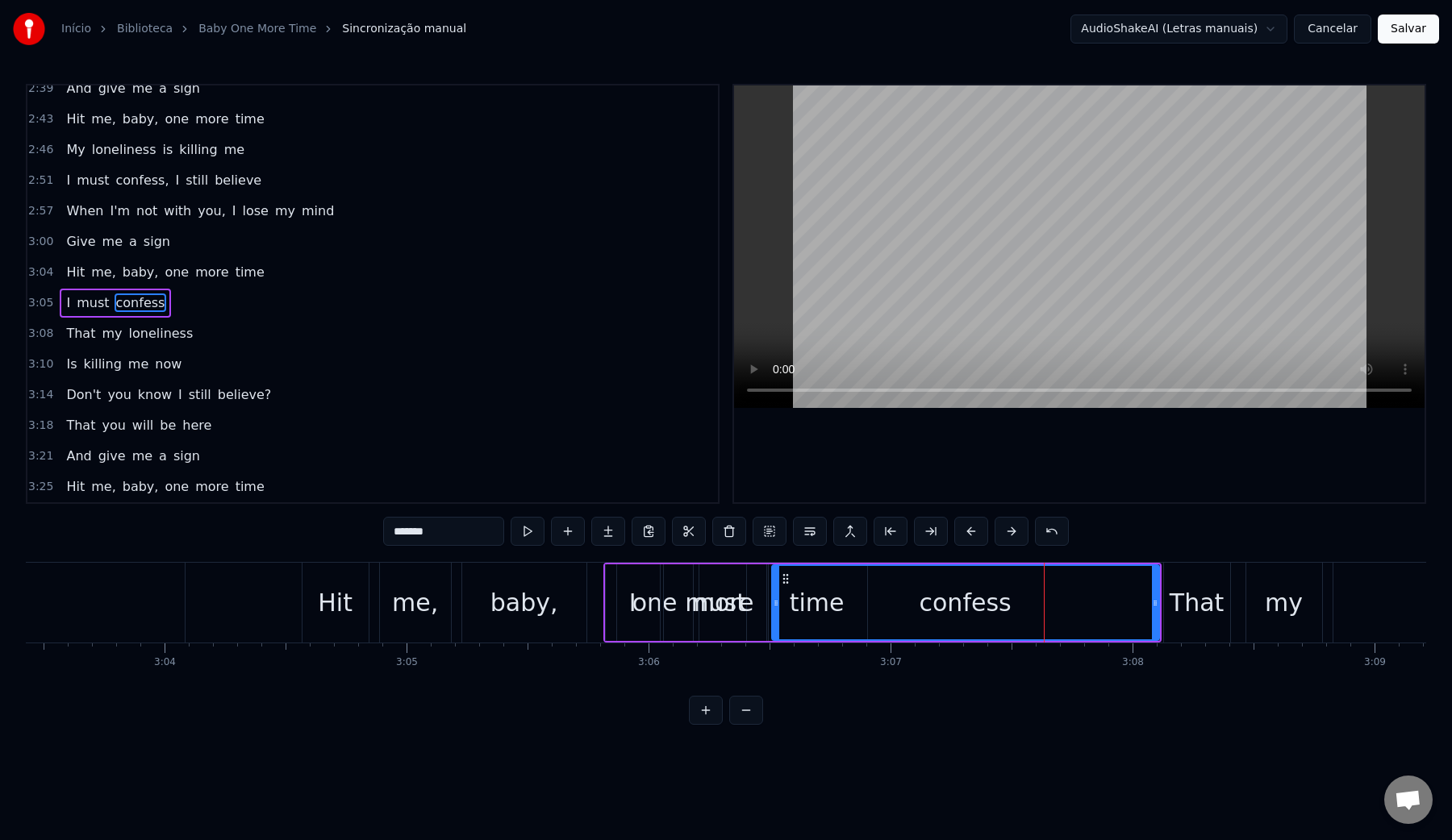
drag, startPoint x: 1014, startPoint y: 606, endPoint x: 775, endPoint y: 611, distance: 239.1
click at [775, 611] on div at bounding box center [776, 602] width 6 height 74
click at [426, 608] on div "me," at bounding box center [414, 603] width 46 height 36
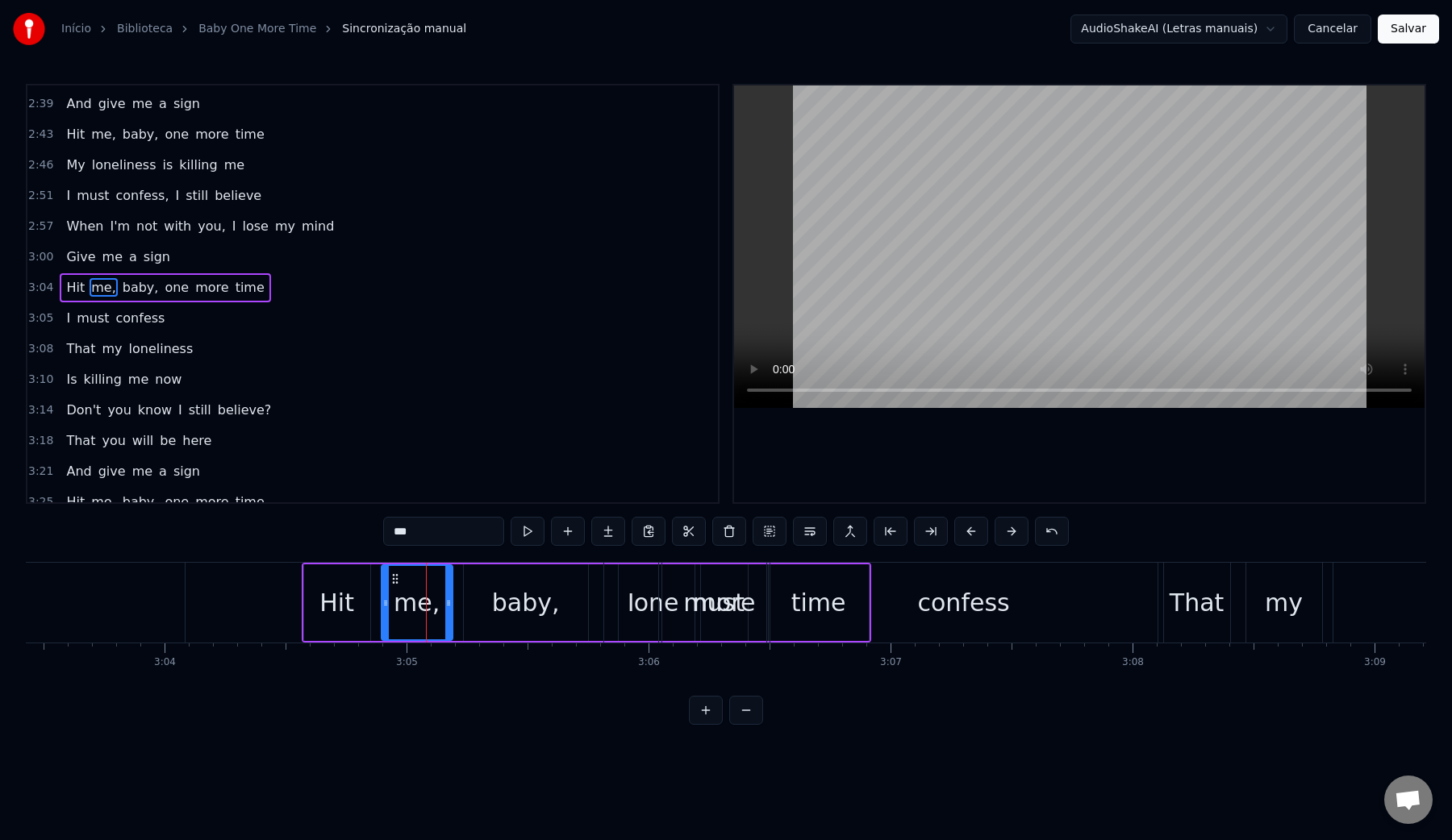
scroll to position [1185, 0]
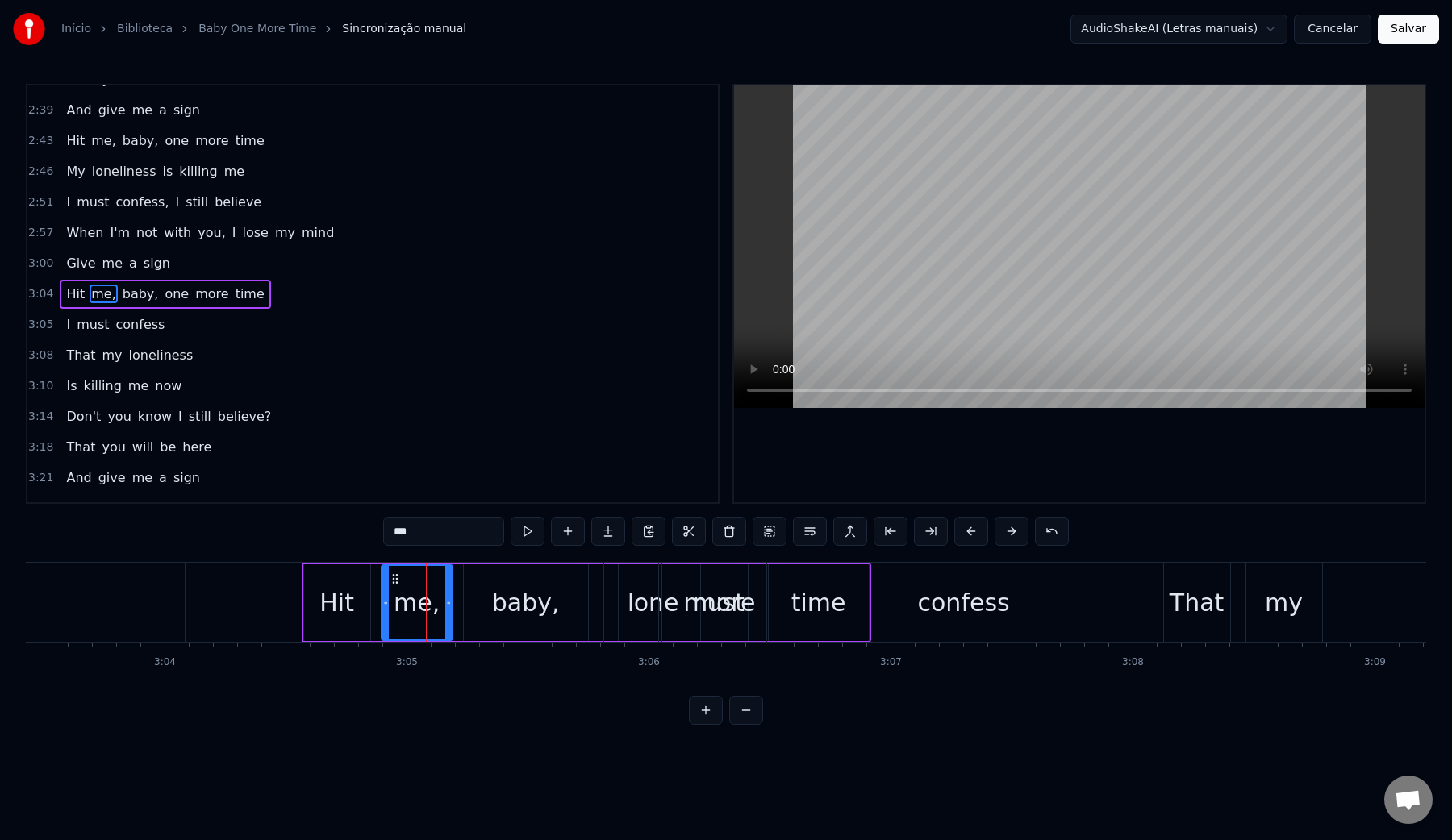
click at [507, 612] on div "baby," at bounding box center [526, 603] width 68 height 36
click at [608, 602] on div "I" at bounding box center [631, 603] width 54 height 80
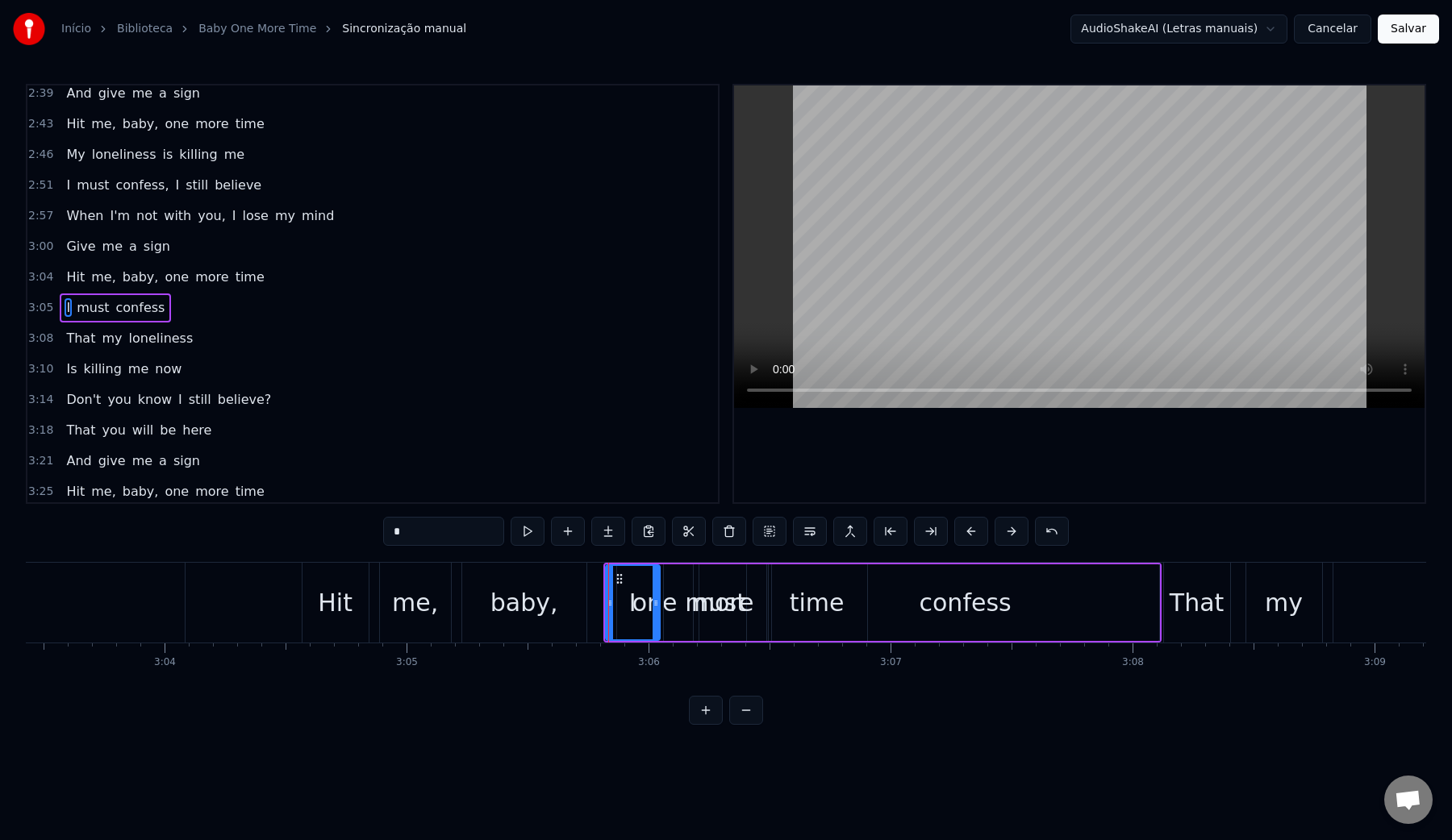
scroll to position [1207, 0]
click at [166, 274] on span "one" at bounding box center [176, 272] width 27 height 18
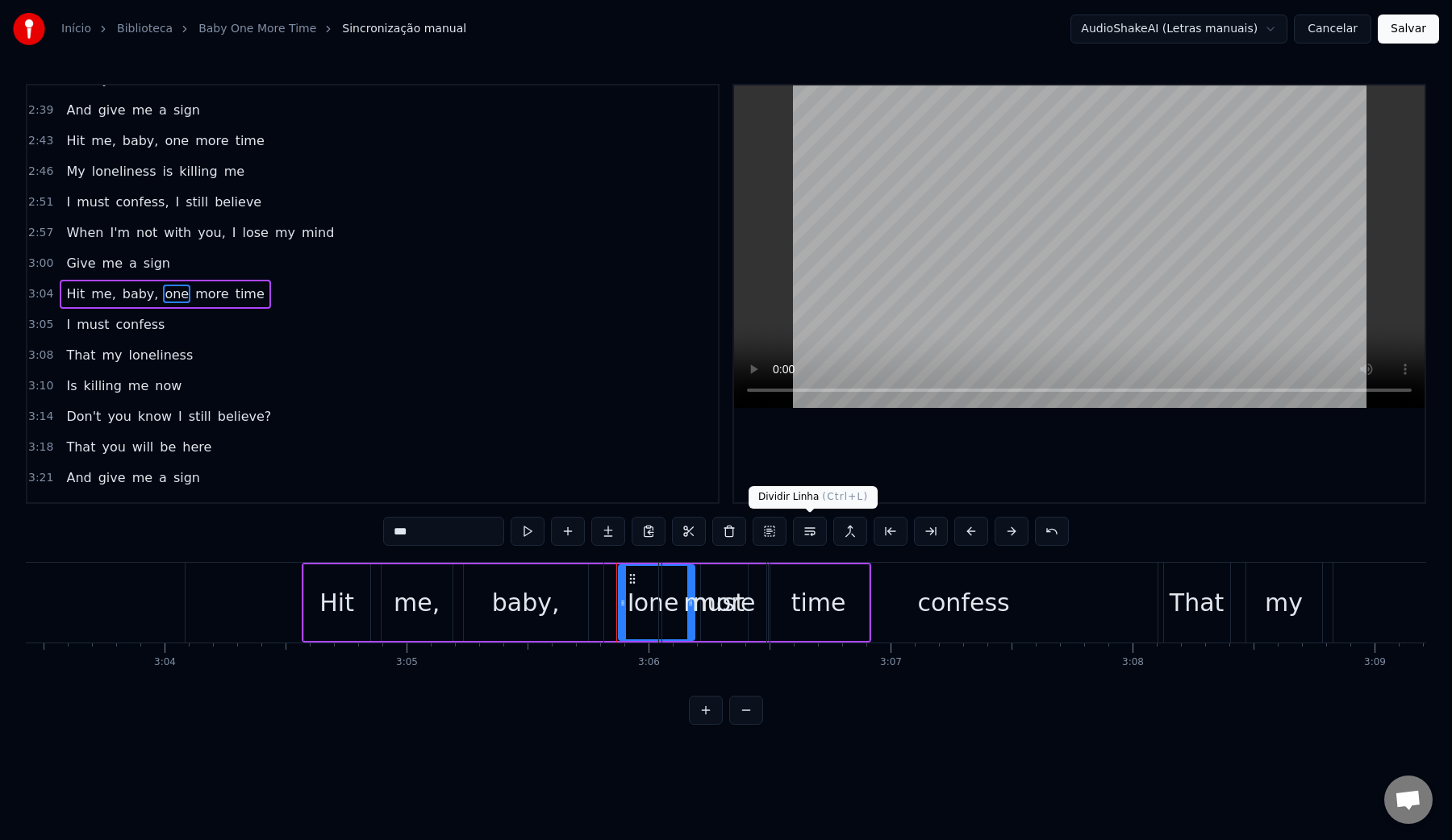
click at [808, 534] on button at bounding box center [810, 531] width 34 height 29
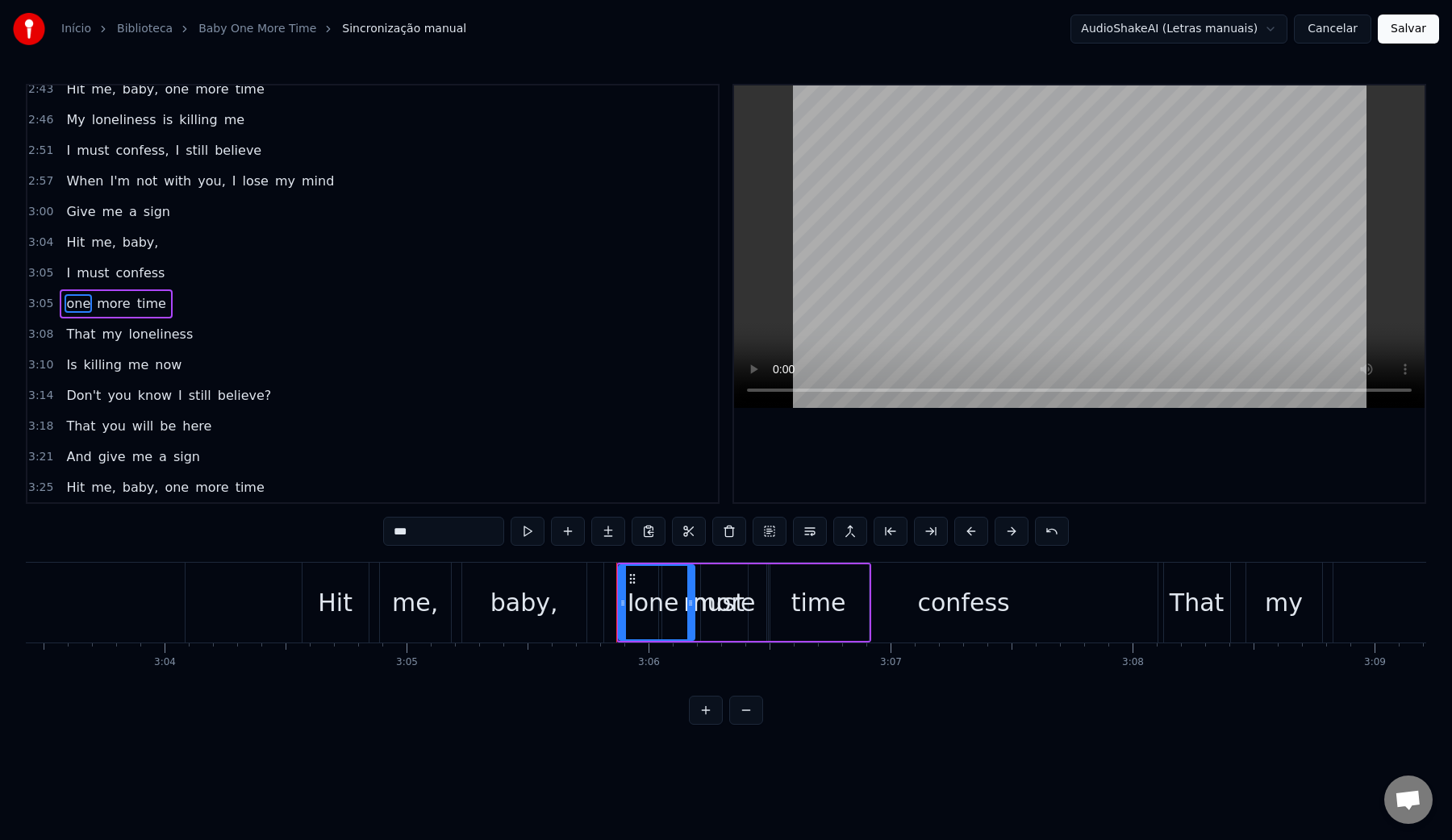
scroll to position [1238, 0]
click at [349, 611] on div "Hit" at bounding box center [335, 603] width 35 height 36
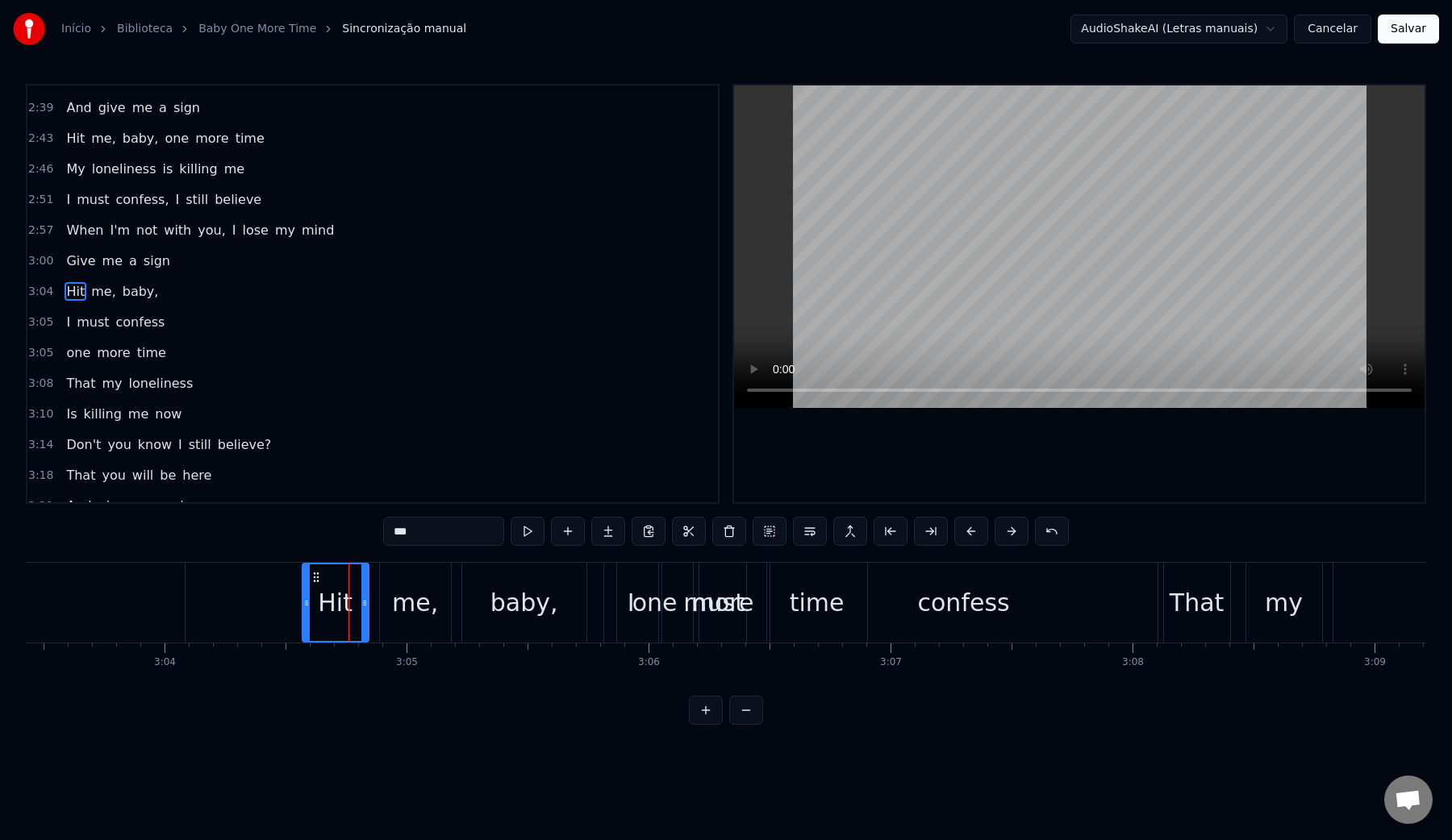
scroll to position [1185, 0]
click at [1010, 219] on video at bounding box center [1079, 246] width 691 height 322
click at [1032, 220] on video at bounding box center [1079, 246] width 691 height 322
click at [65, 330] on span "I" at bounding box center [68, 324] width 7 height 18
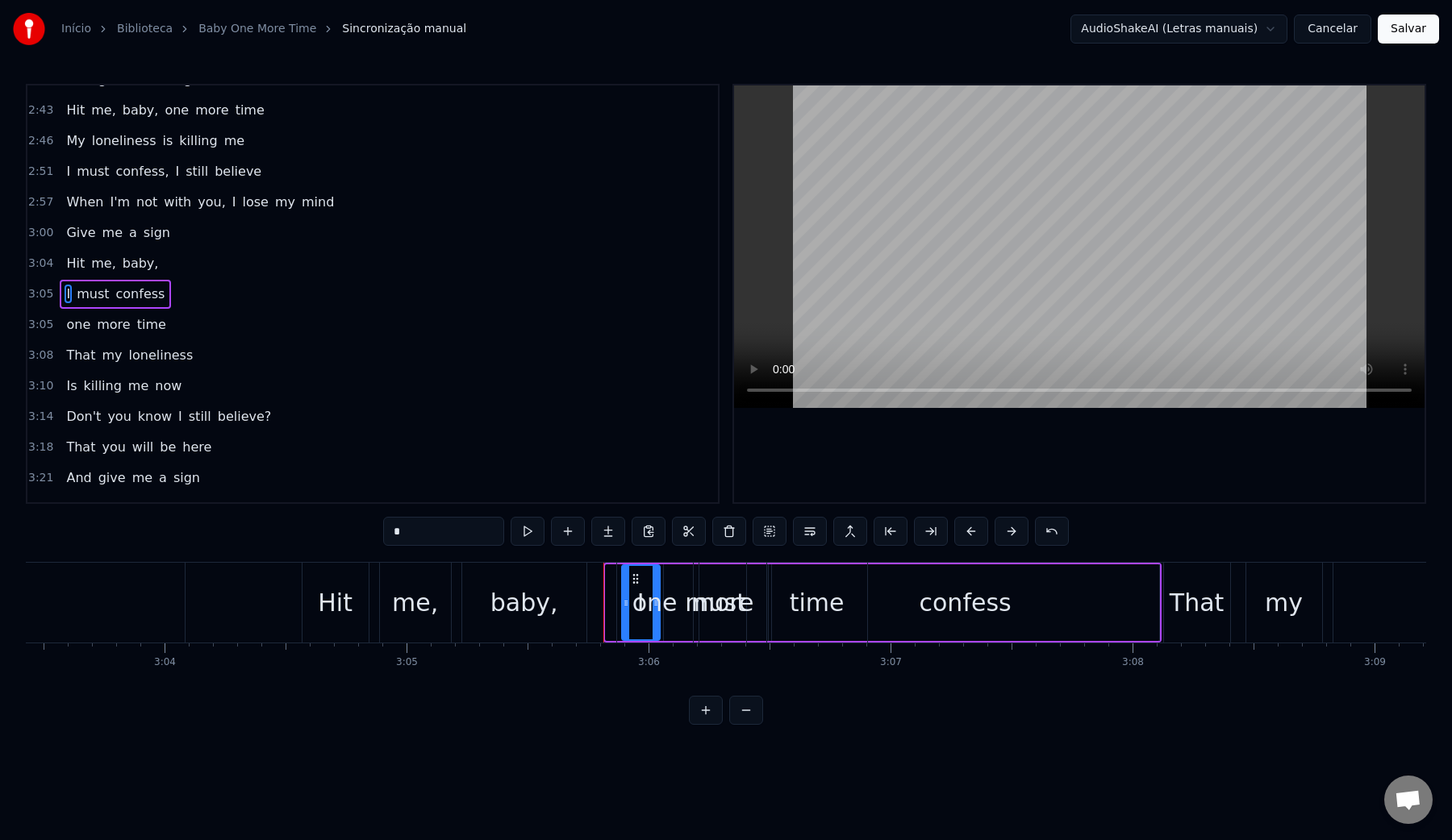
drag, startPoint x: 608, startPoint y: 607, endPoint x: 624, endPoint y: 607, distance: 16.0
click at [907, 212] on video at bounding box center [1079, 246] width 691 height 322
click at [913, 217] on video at bounding box center [1079, 246] width 691 height 322
click at [917, 605] on div "confess" at bounding box center [966, 602] width 387 height 76
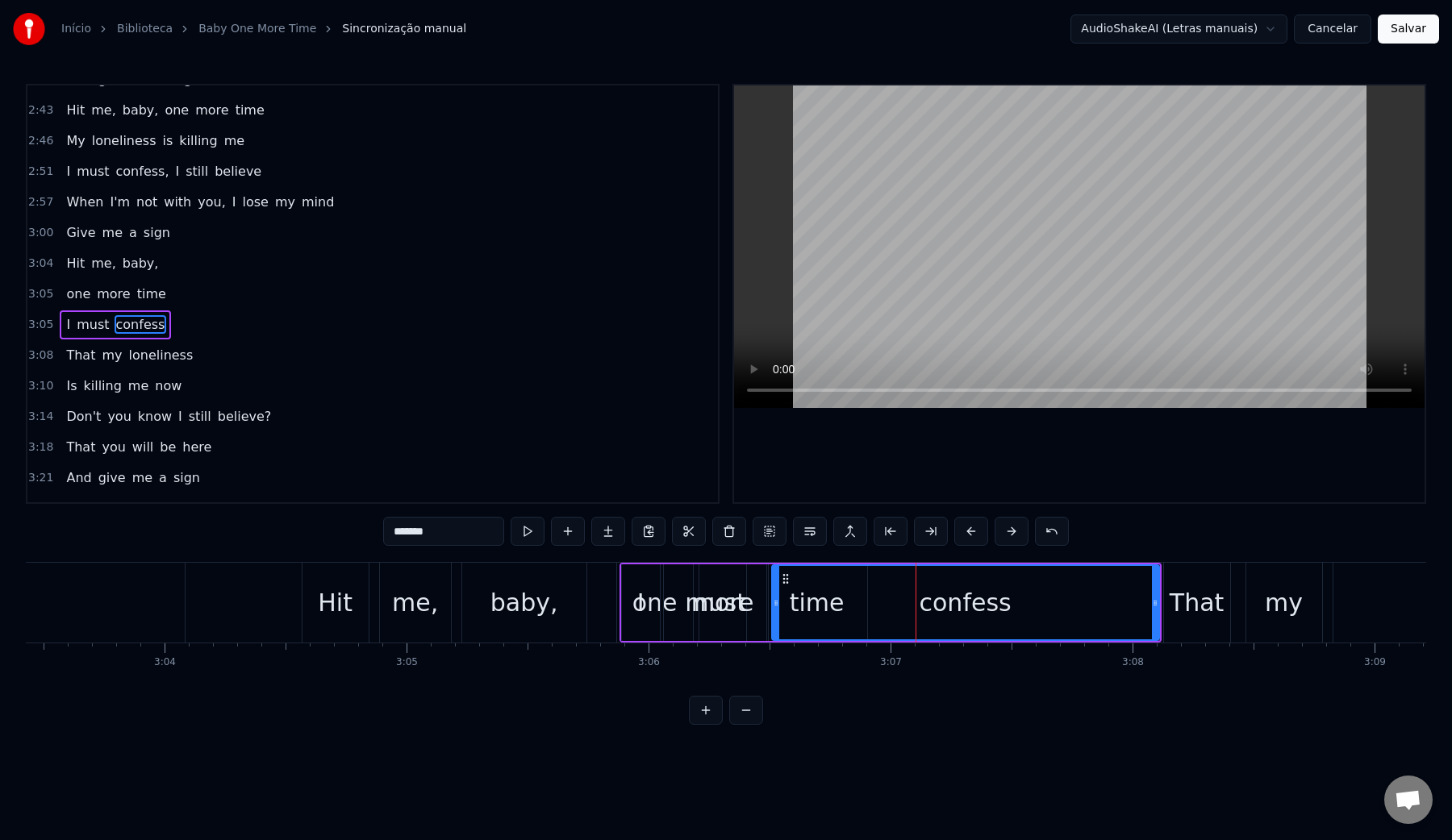
scroll to position [1238, 0]
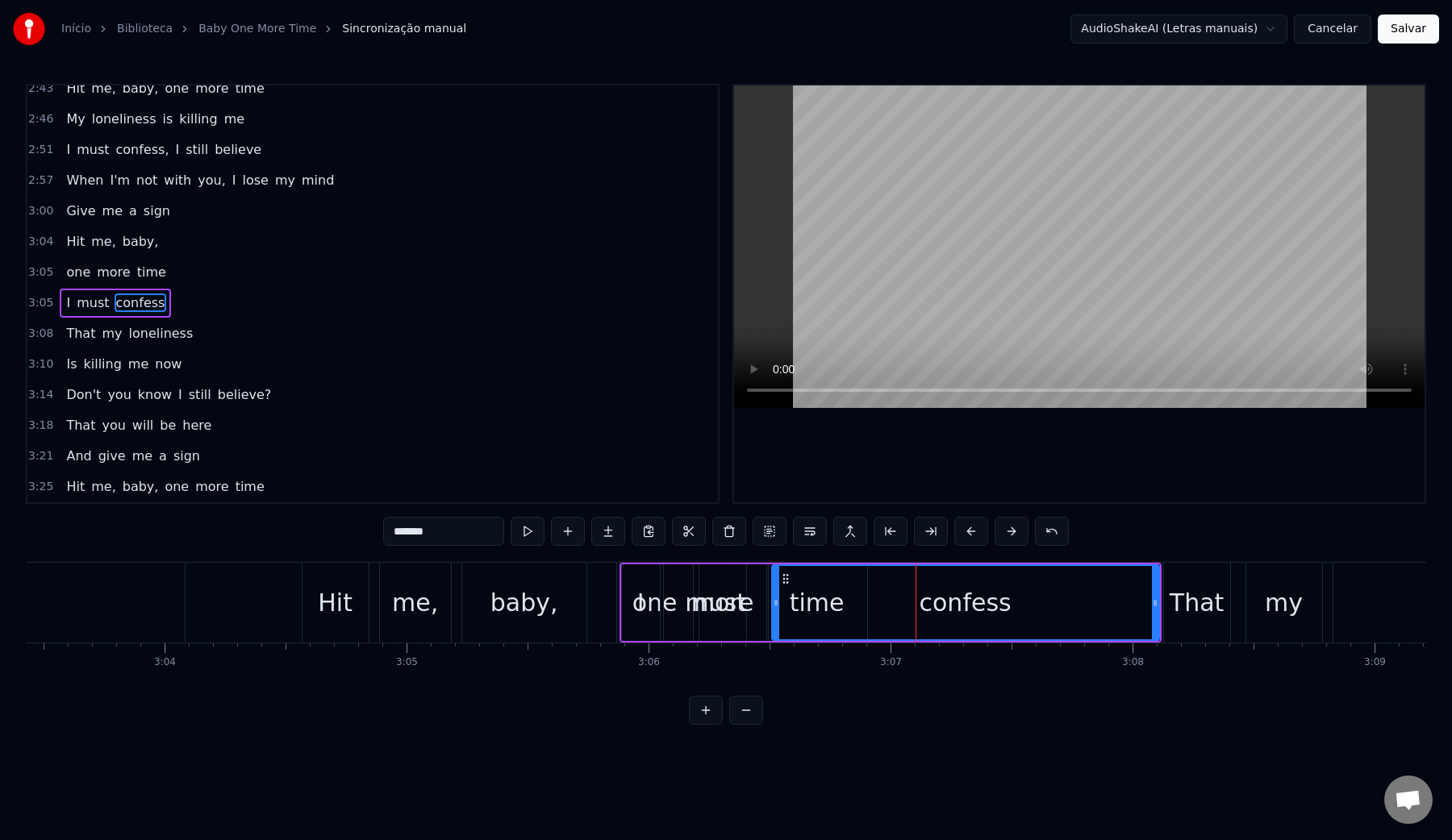
click at [955, 203] on video at bounding box center [1079, 246] width 691 height 322
drag, startPoint x: 1158, startPoint y: 598, endPoint x: 1030, endPoint y: 589, distance: 128.3
click at [1030, 589] on div "confess" at bounding box center [904, 602] width 266 height 76
click at [342, 600] on div "Hit" at bounding box center [335, 603] width 35 height 36
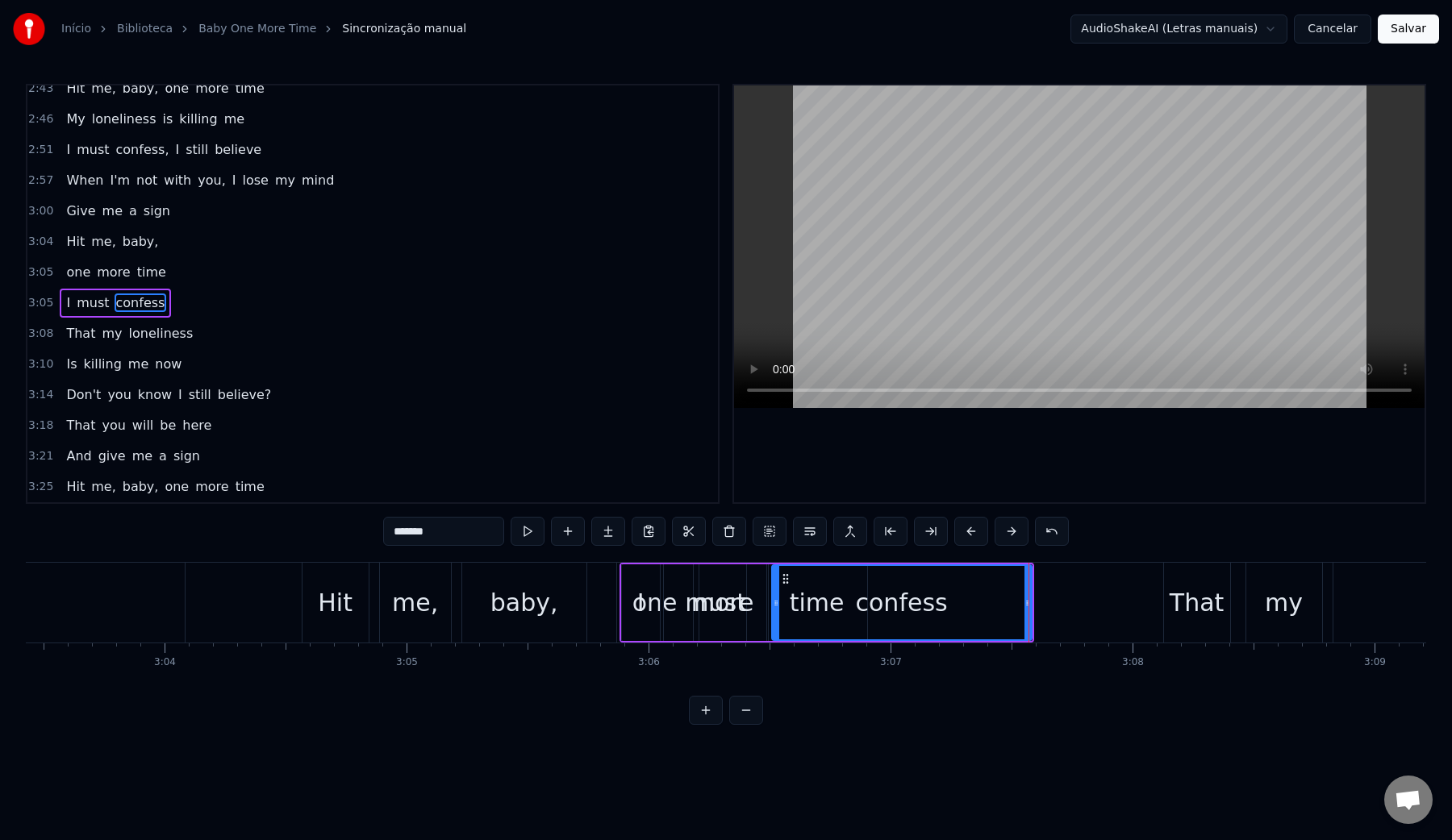
type input "***"
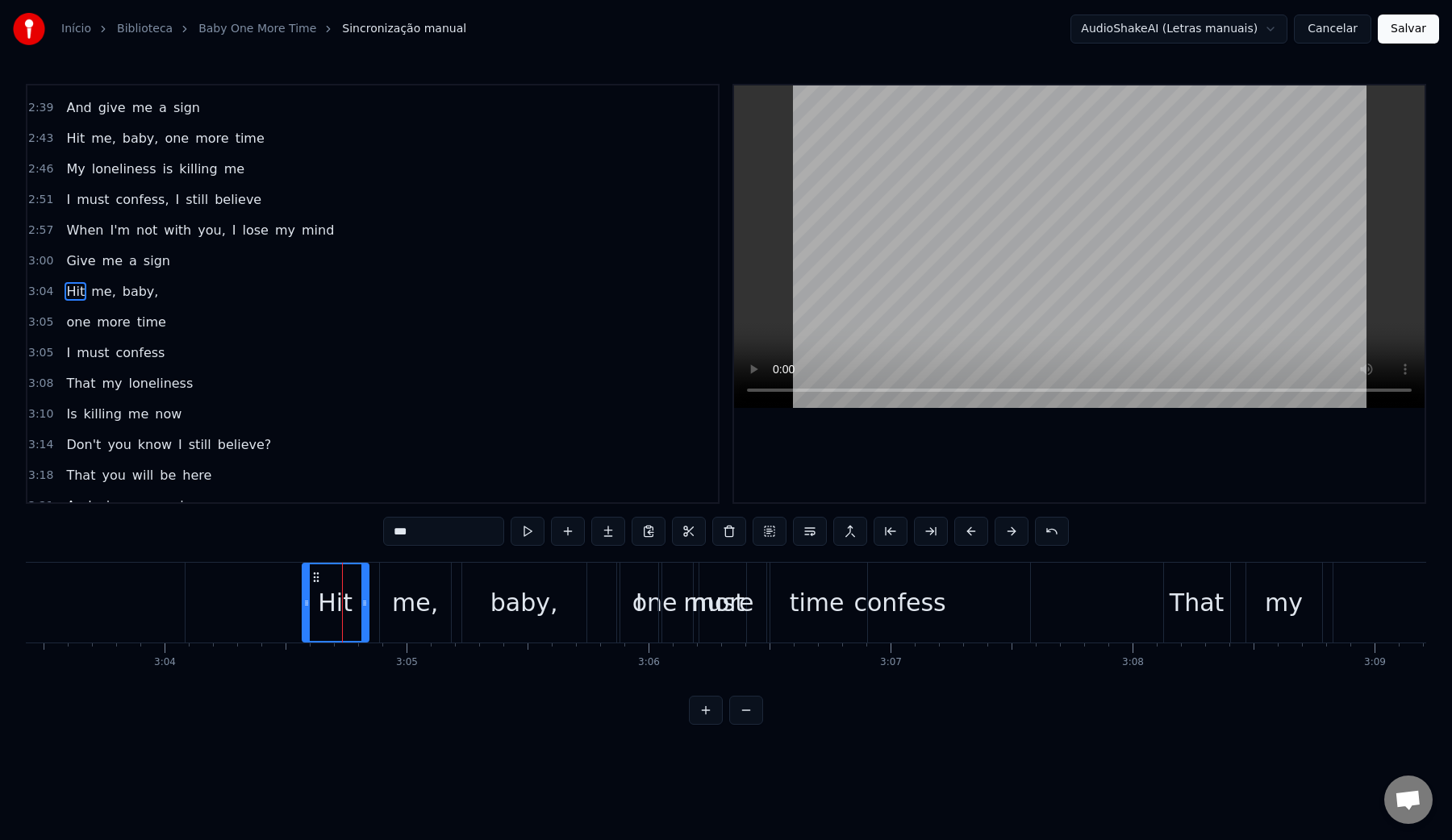
scroll to position [1185, 0]
click at [880, 246] on video at bounding box center [1079, 246] width 691 height 322
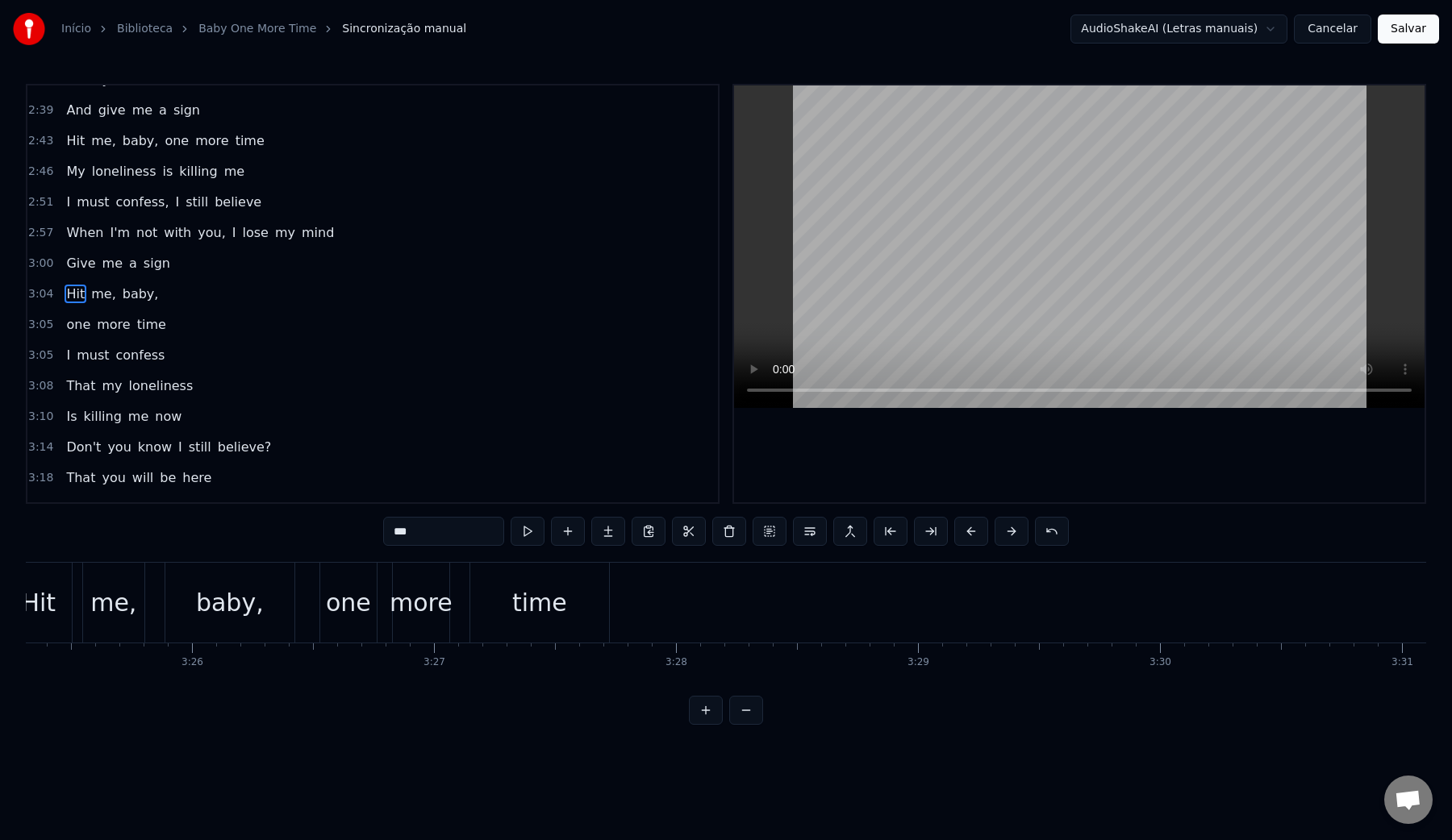
scroll to position [0, 49691]
click at [1421, 39] on button "Salvar" at bounding box center [1407, 29] width 61 height 29
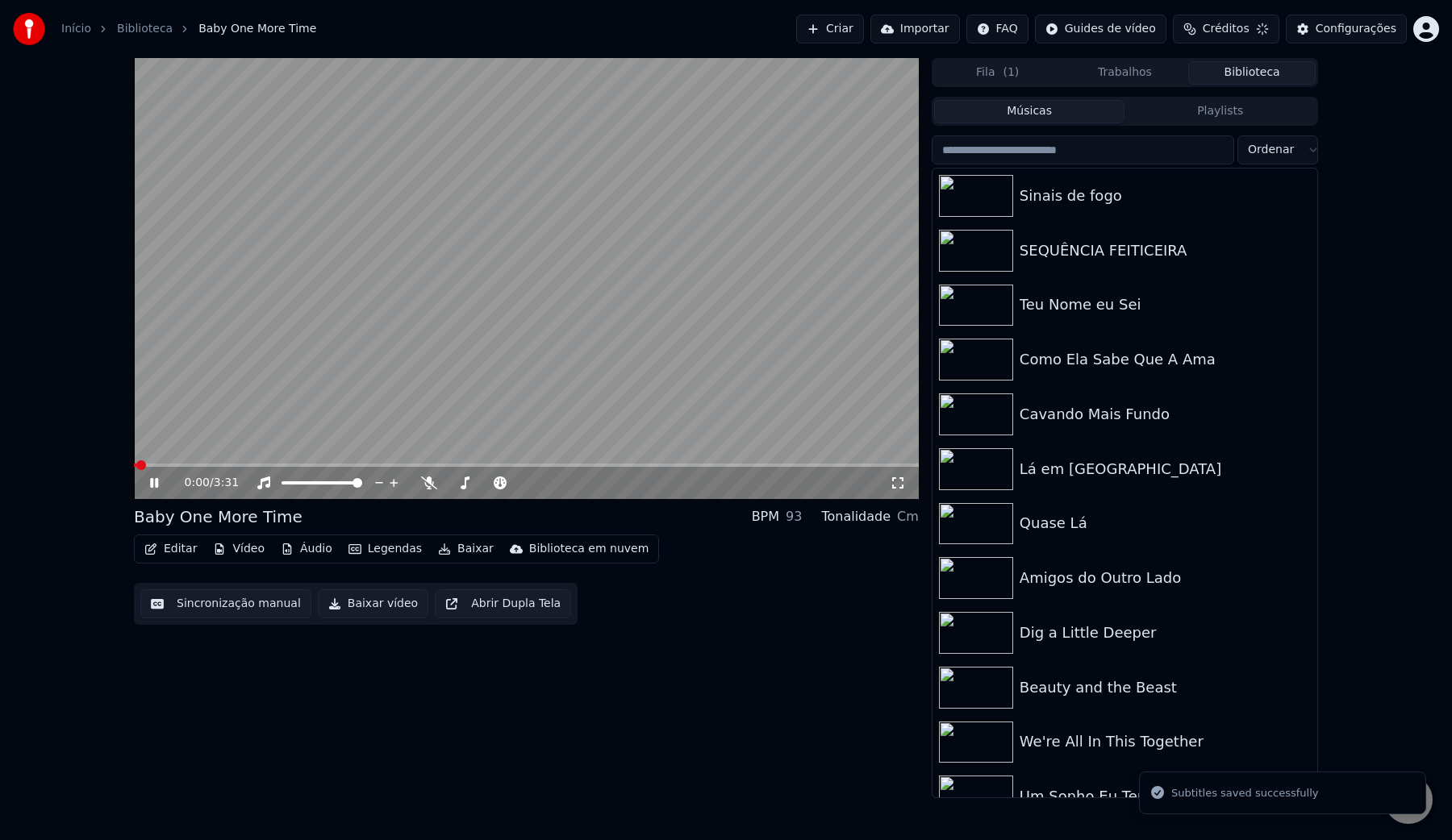
click at [373, 608] on button "Baixar vídeo" at bounding box center [373, 604] width 111 height 29
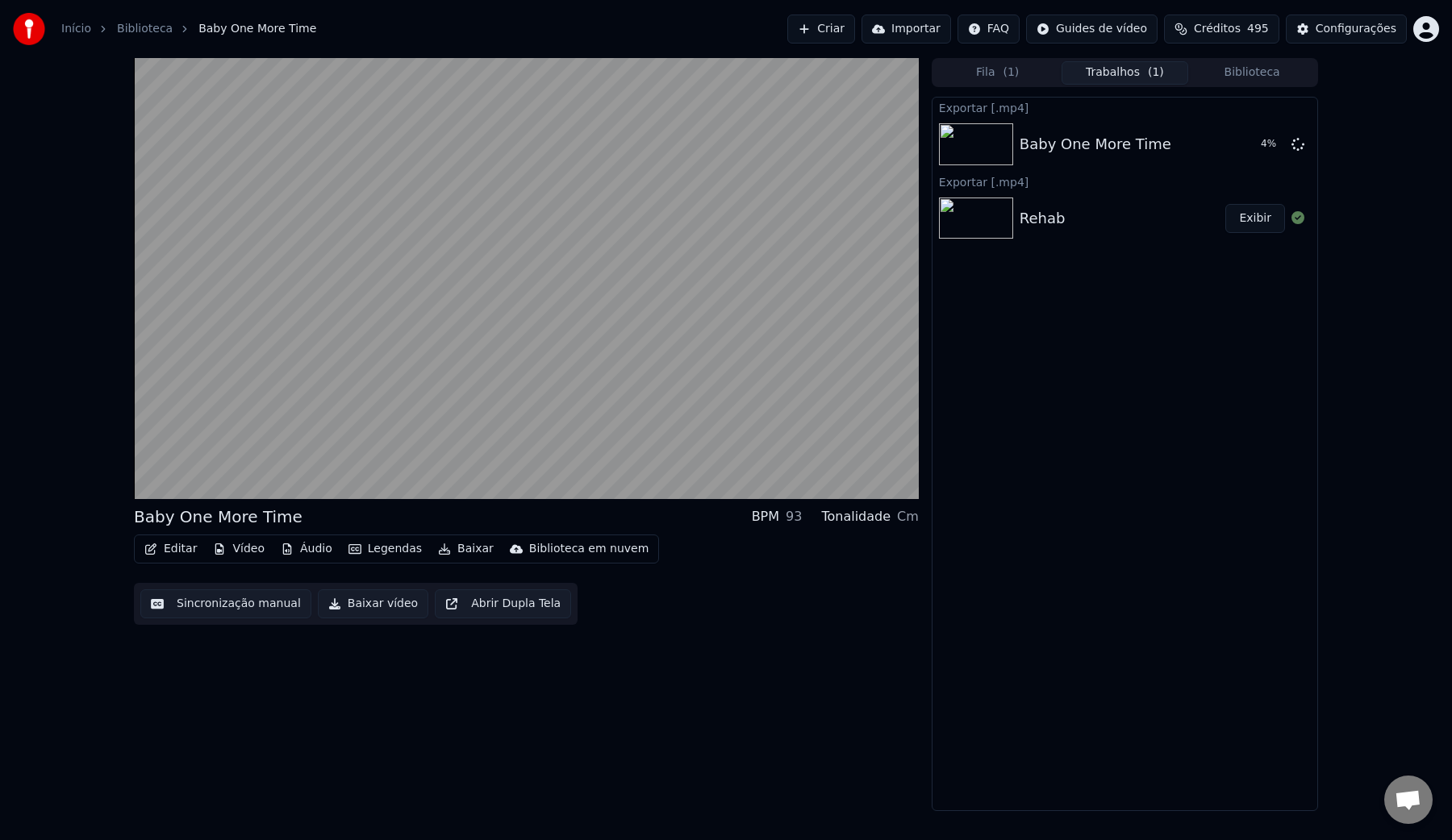
click at [1257, 74] on button "Biblioteca" at bounding box center [1252, 73] width 127 height 24
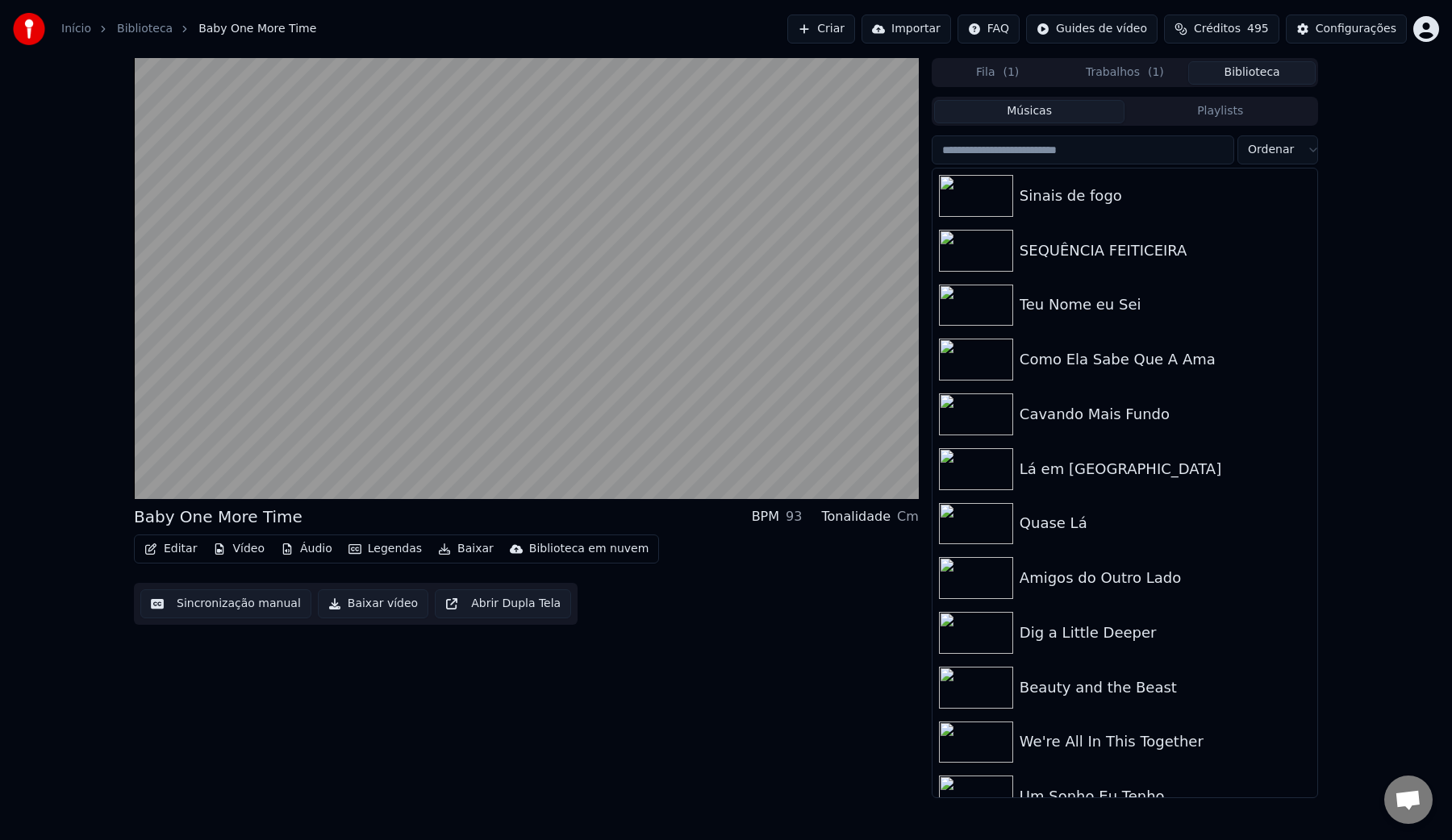
click at [1082, 161] on input "search" at bounding box center [1082, 150] width 303 height 29
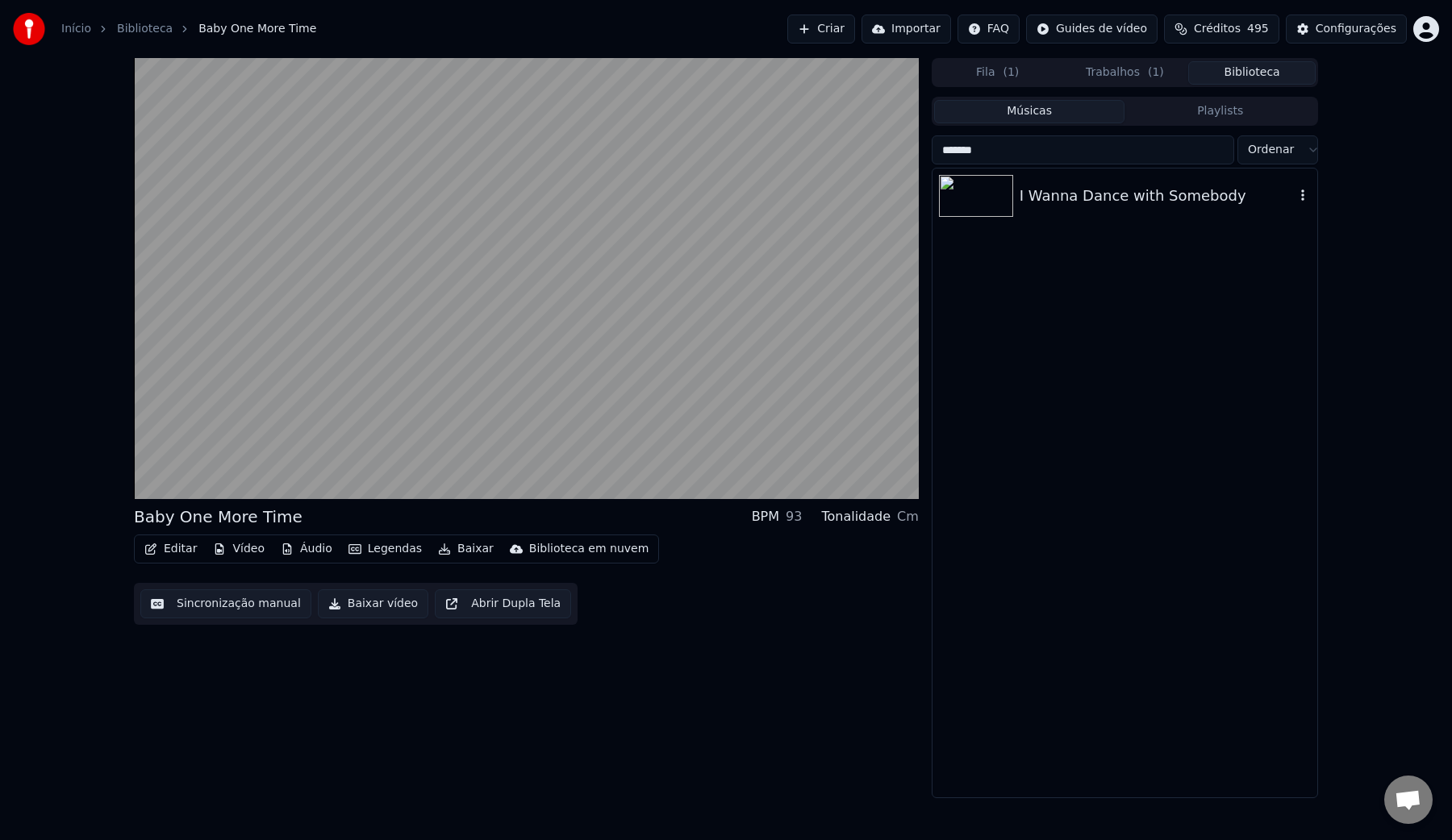
type input "*******"
click at [1054, 194] on div "I Wanna Dance with Somebody" at bounding box center [1157, 195] width 275 height 23
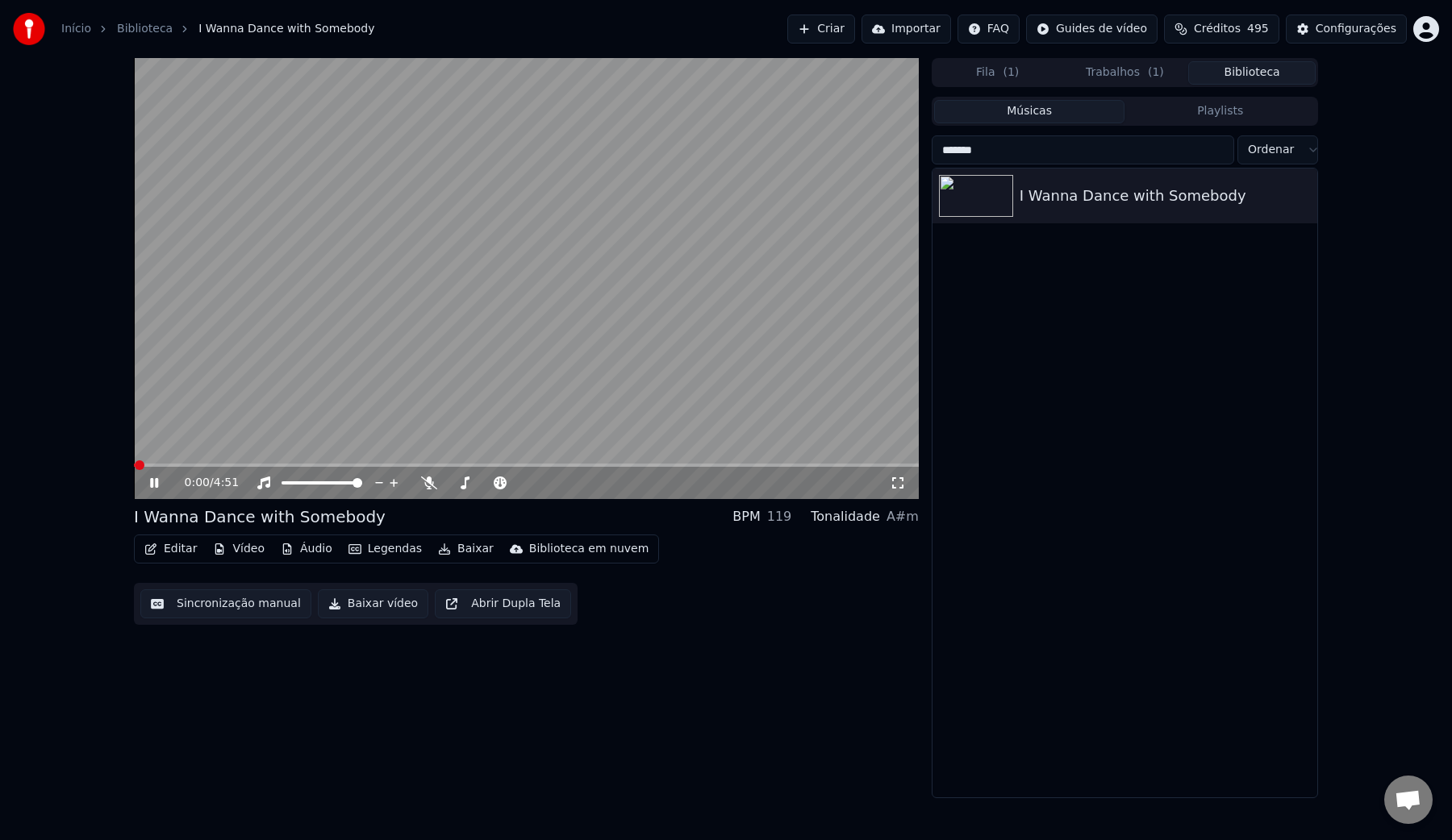
click at [218, 602] on button "Sincronização manual" at bounding box center [225, 604] width 171 height 29
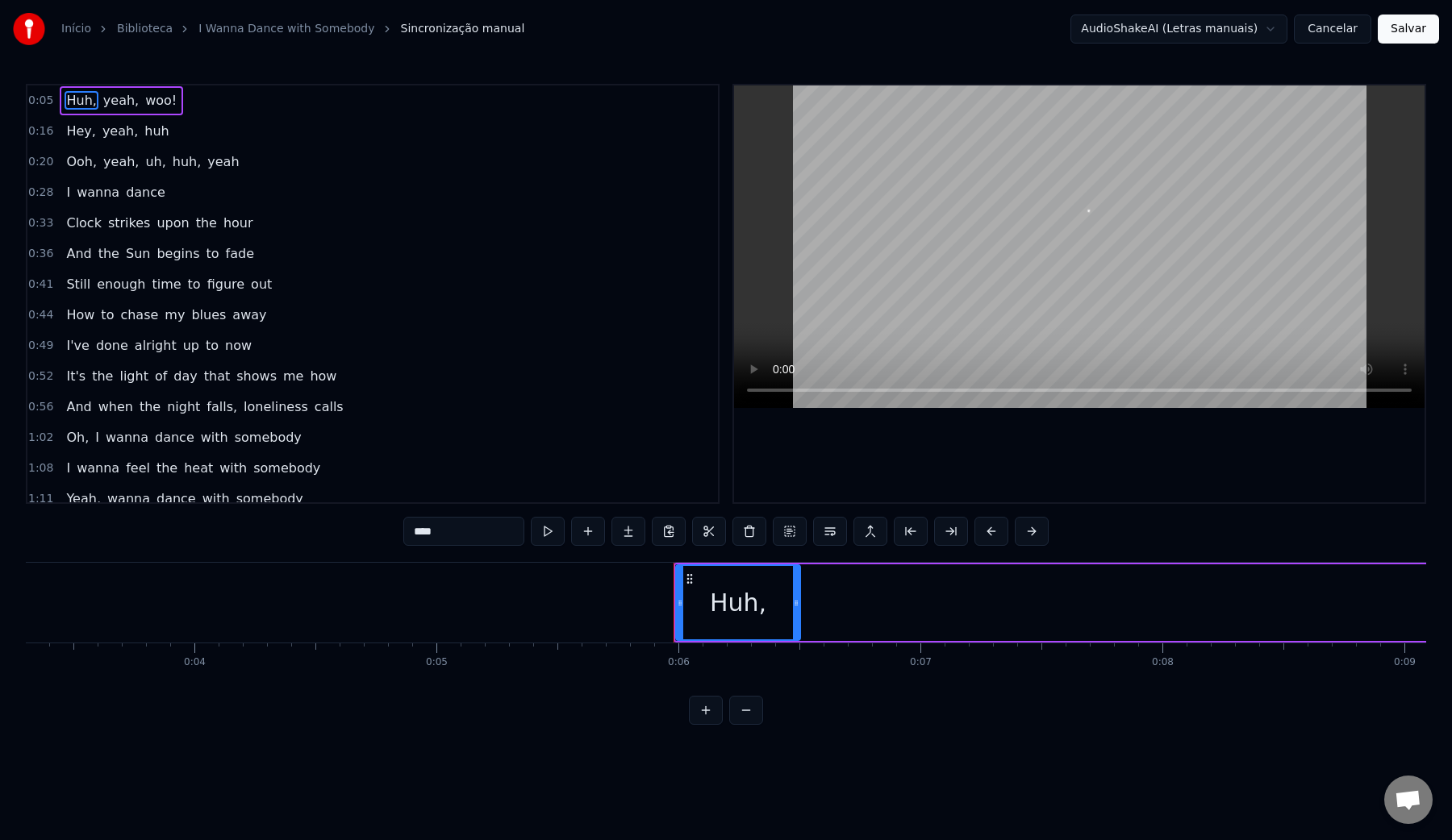
scroll to position [0, 737]
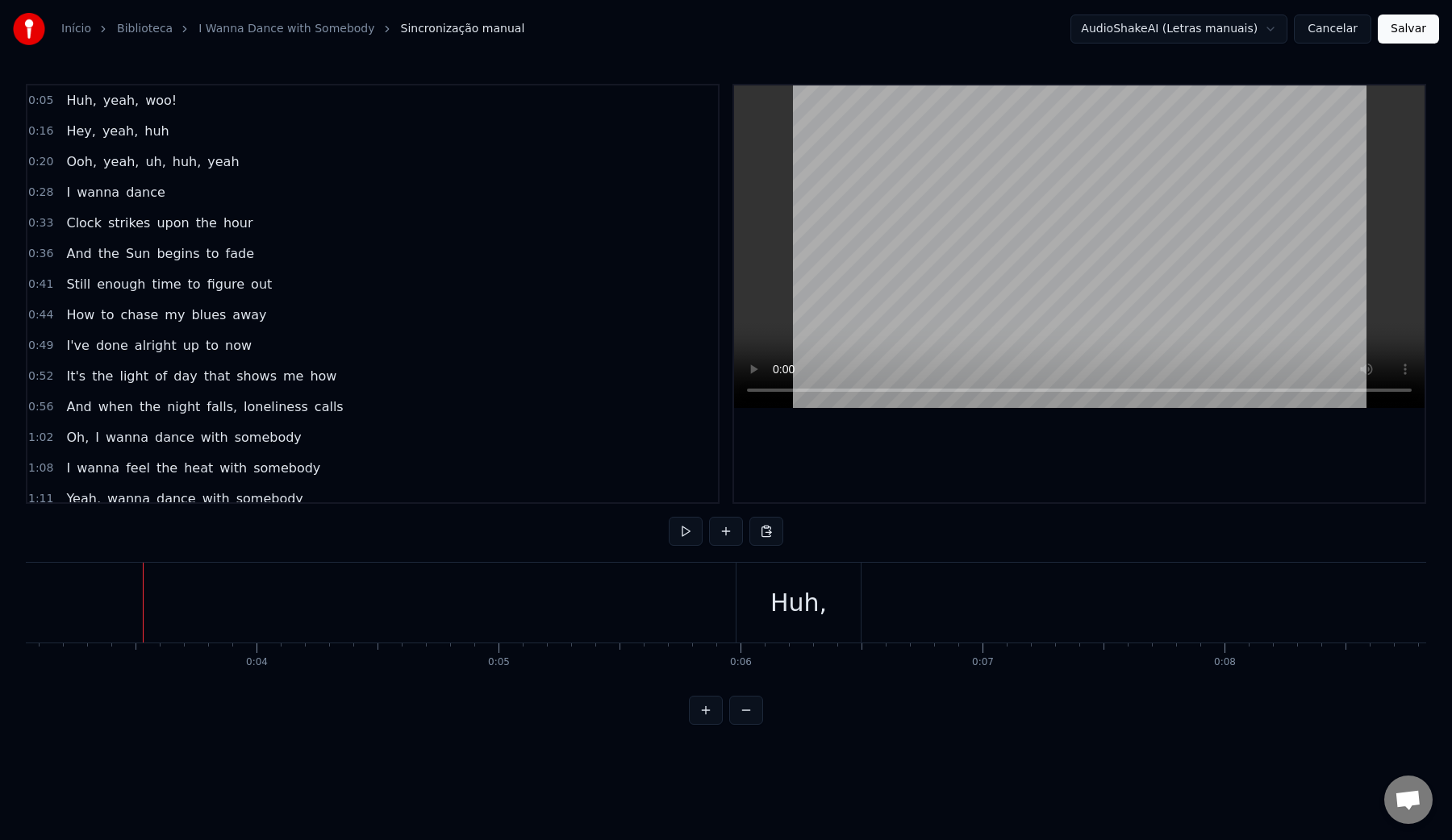
click at [967, 277] on video at bounding box center [1079, 246] width 691 height 322
click at [1010, 239] on video at bounding box center [1079, 246] width 691 height 322
click at [1004, 191] on video at bounding box center [1079, 246] width 691 height 322
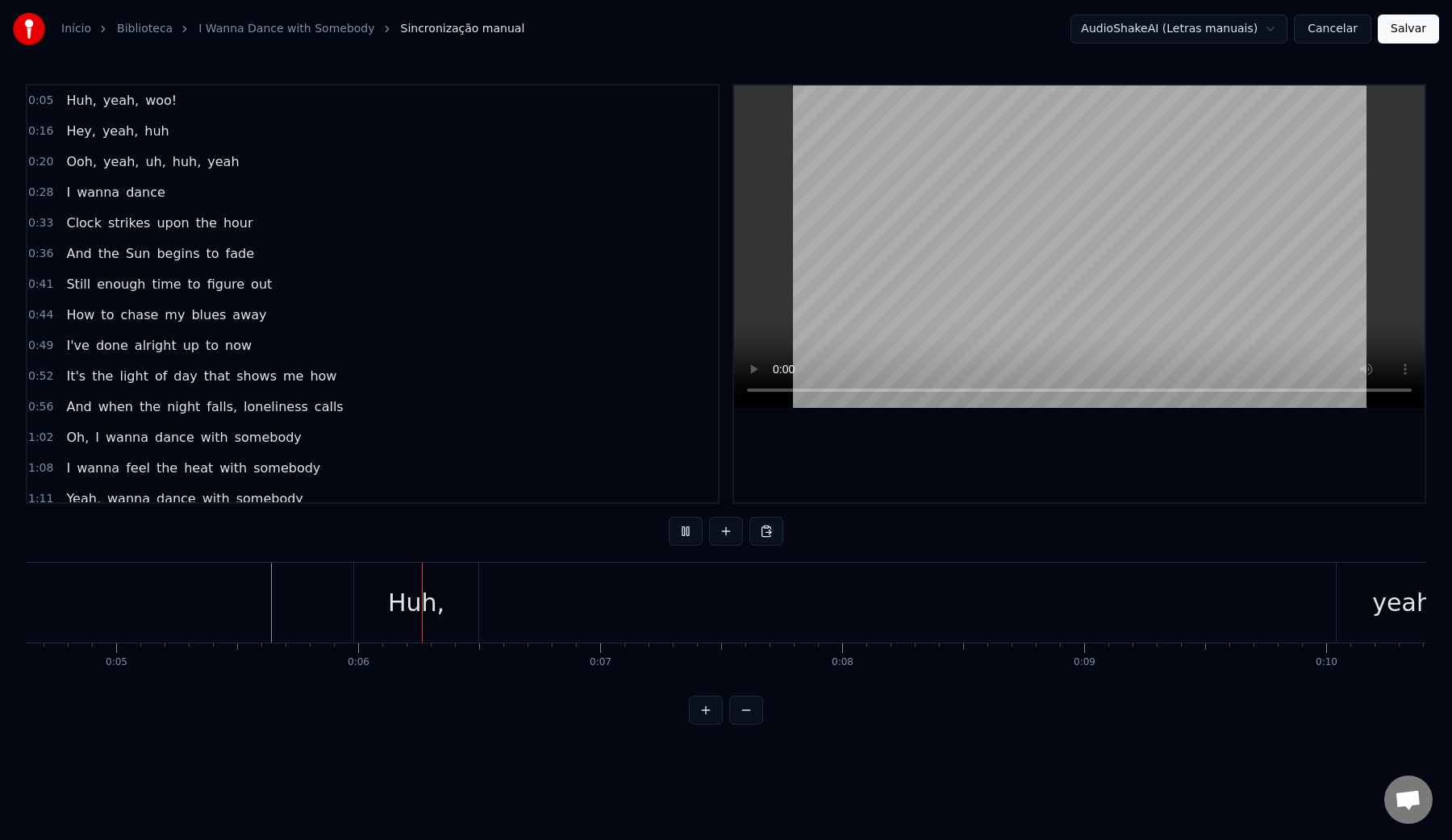
click at [1004, 191] on video at bounding box center [1079, 246] width 691 height 322
click at [1364, 595] on div "yeah," at bounding box center [1406, 603] width 139 height 80
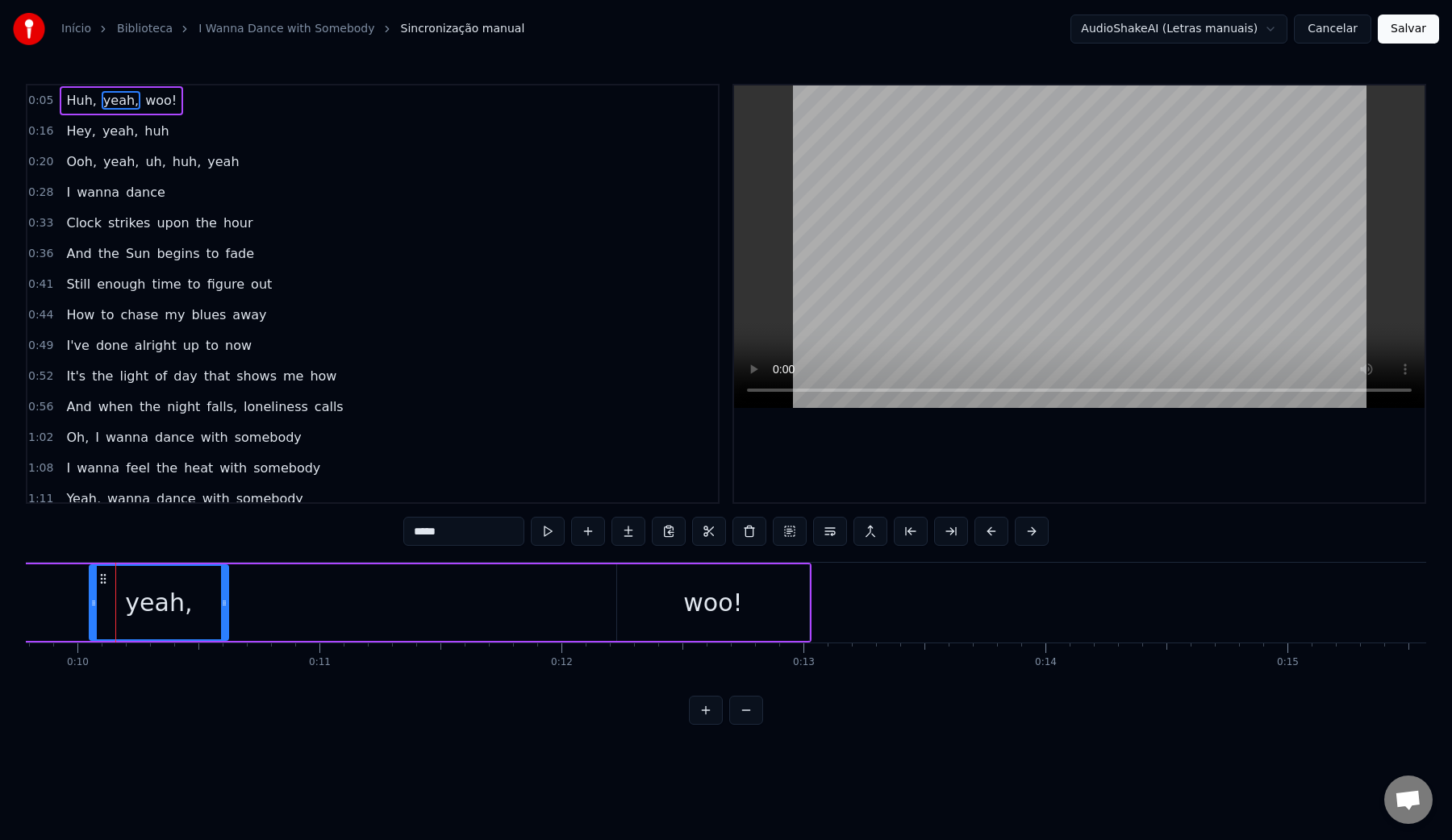
scroll to position [0, 2377]
click at [829, 534] on button at bounding box center [830, 531] width 34 height 29
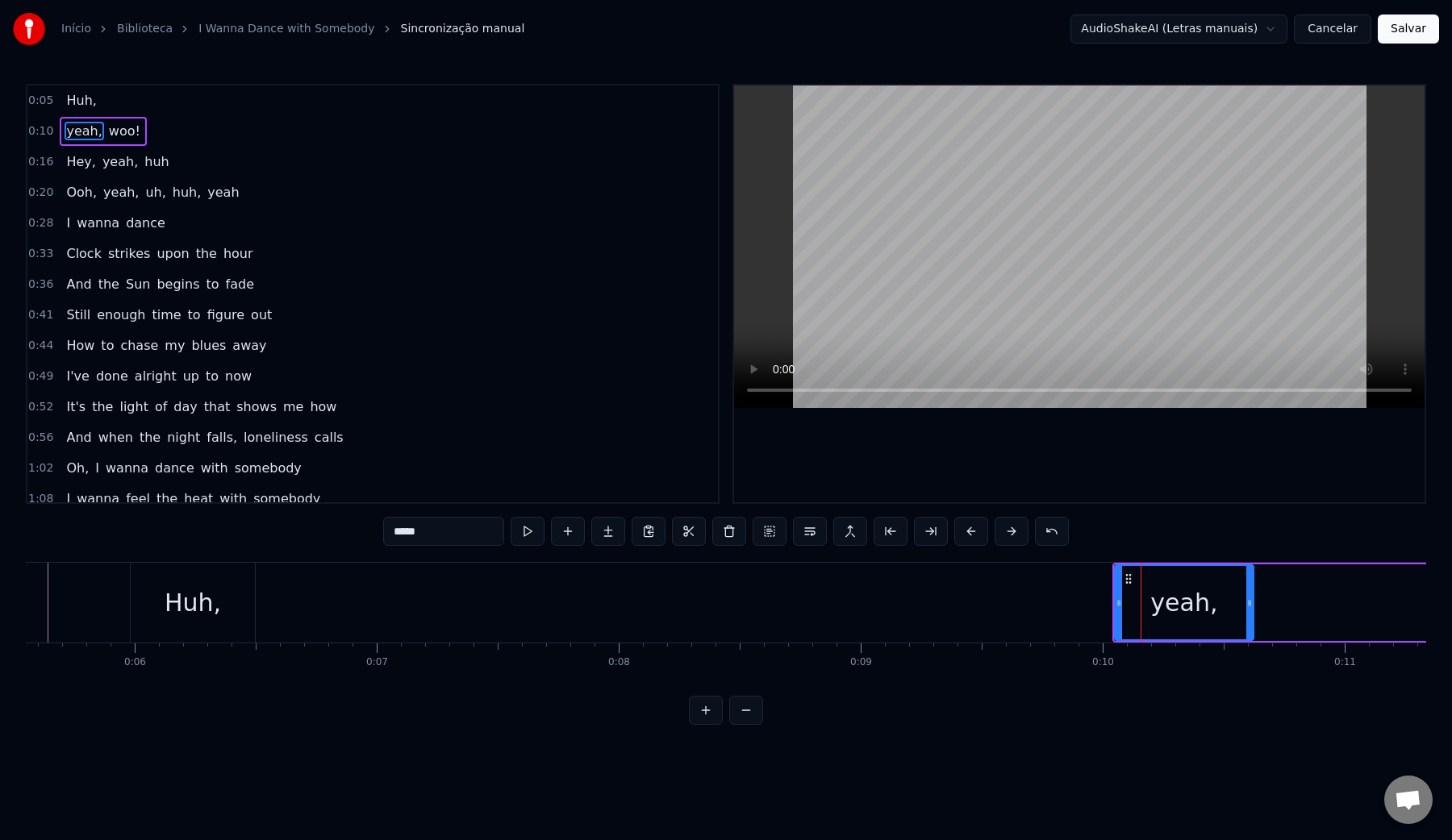
scroll to position [0, 1299]
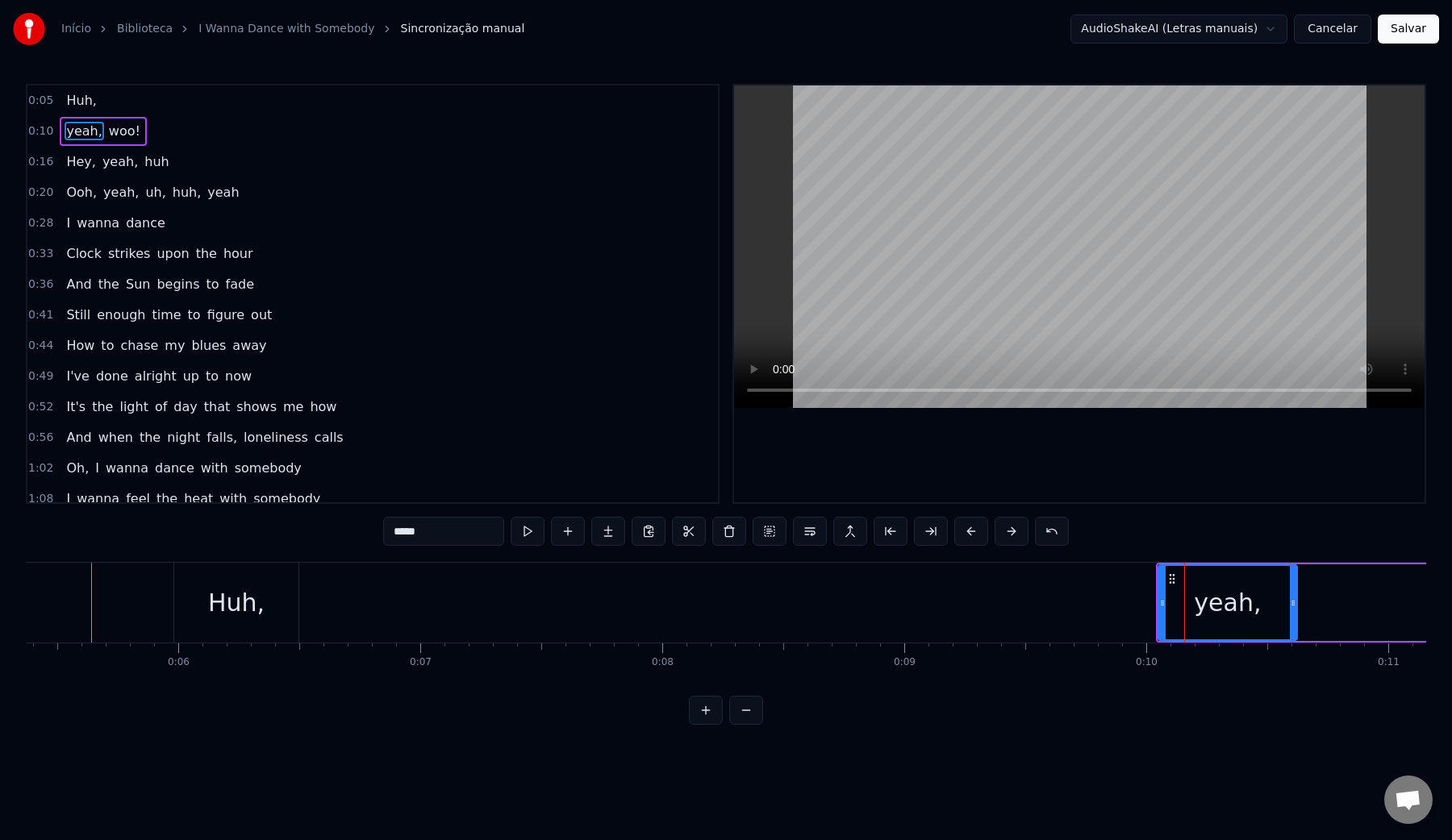
click at [270, 606] on div "Huh," at bounding box center [236, 603] width 124 height 80
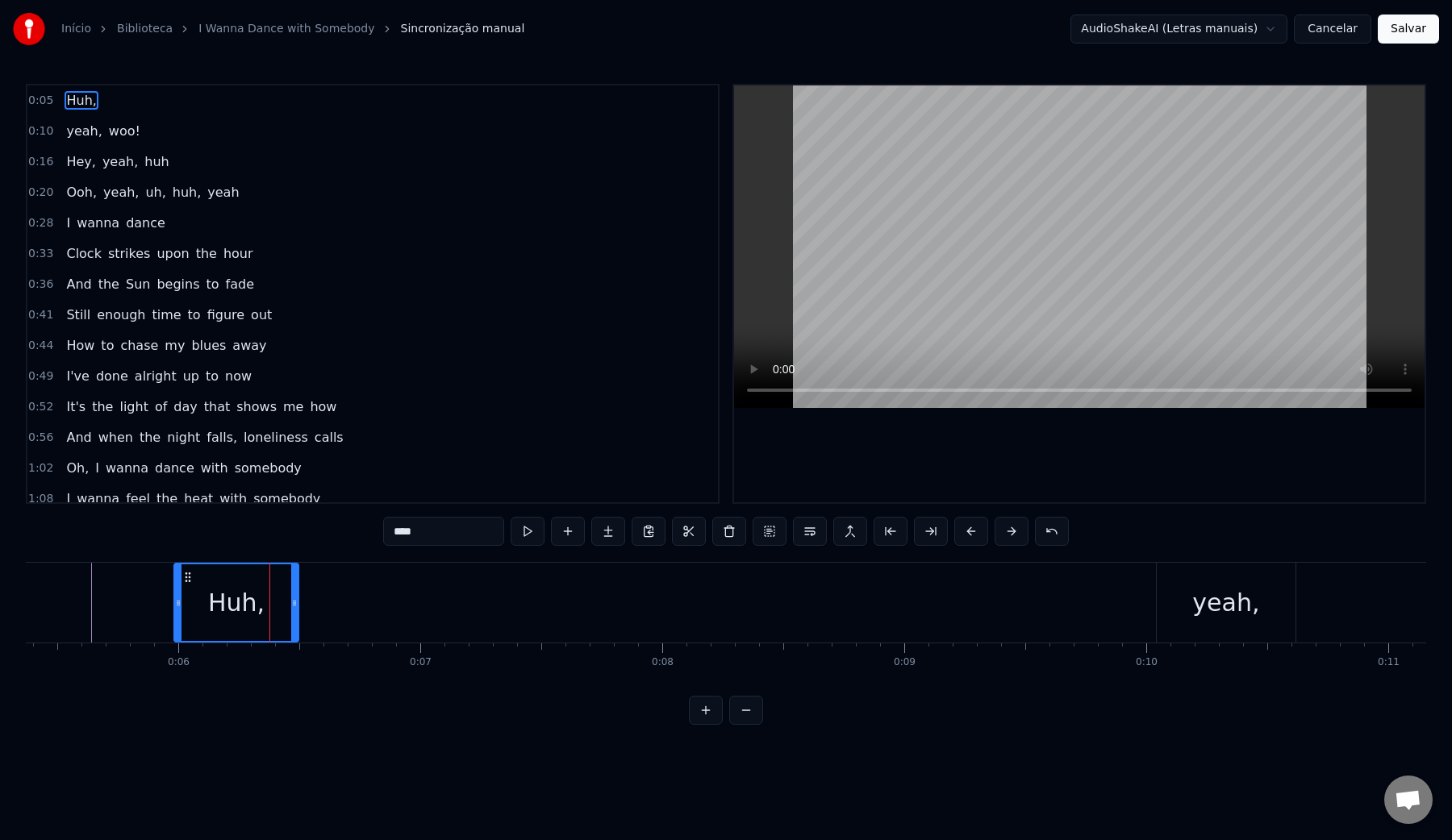
type input "*****"
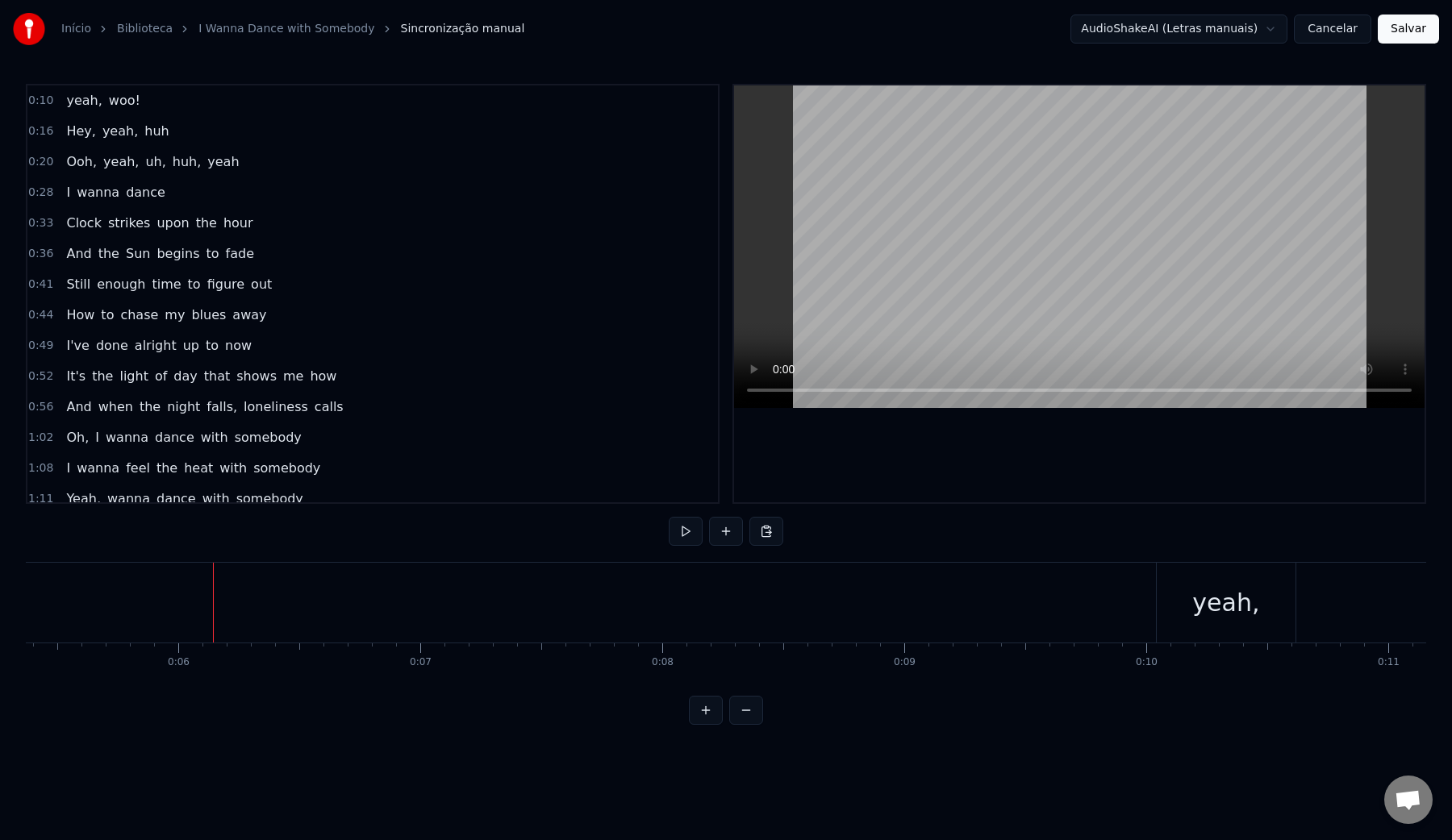
click at [1006, 272] on video at bounding box center [1079, 246] width 691 height 322
click at [1016, 254] on video at bounding box center [1079, 246] width 691 height 322
click at [492, 597] on div "woo!" at bounding box center [520, 603] width 192 height 80
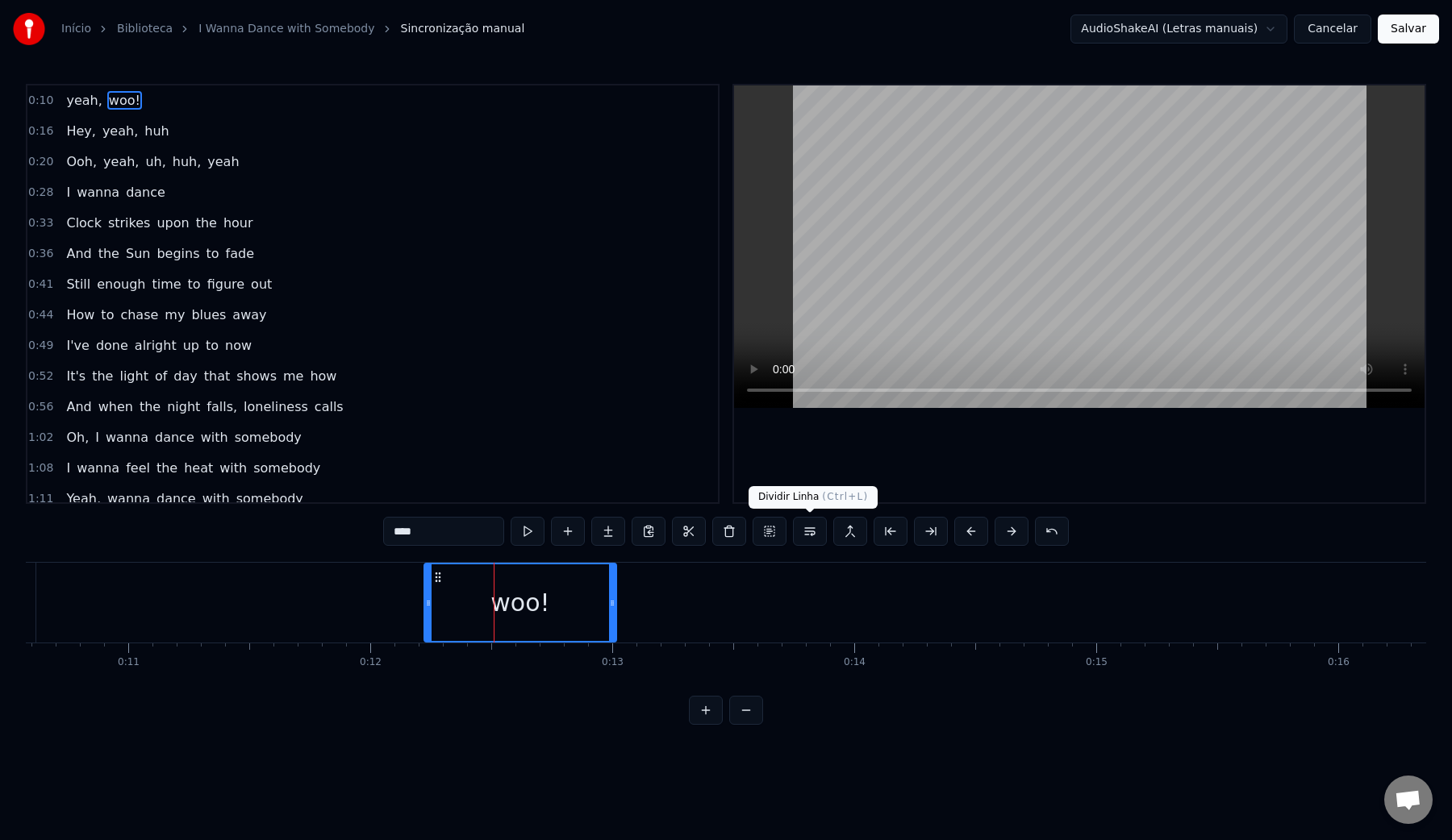
click at [806, 529] on button at bounding box center [810, 531] width 34 height 29
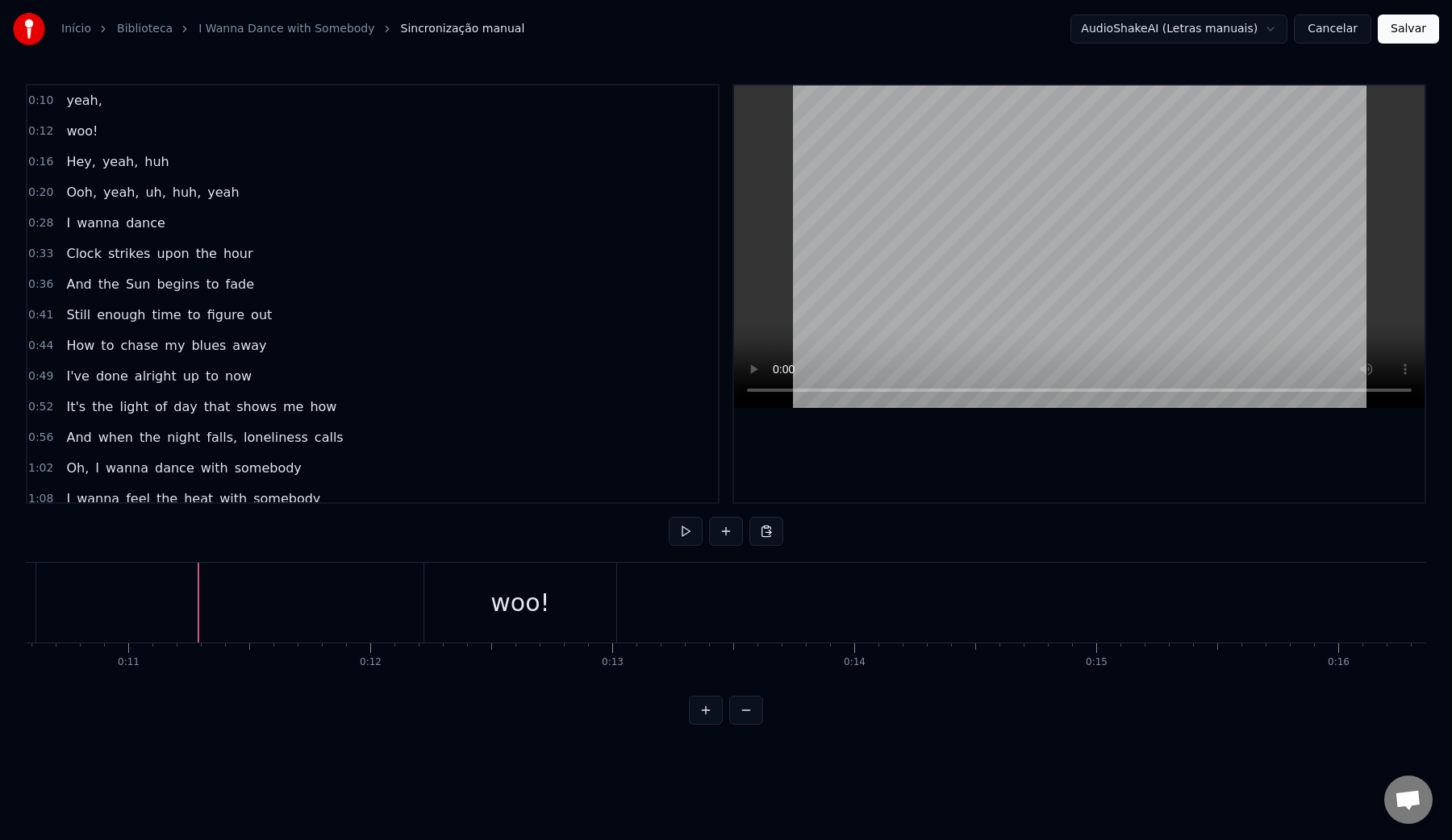
click at [1019, 198] on video at bounding box center [1079, 246] width 691 height 322
click at [1025, 209] on video at bounding box center [1079, 246] width 691 height 322
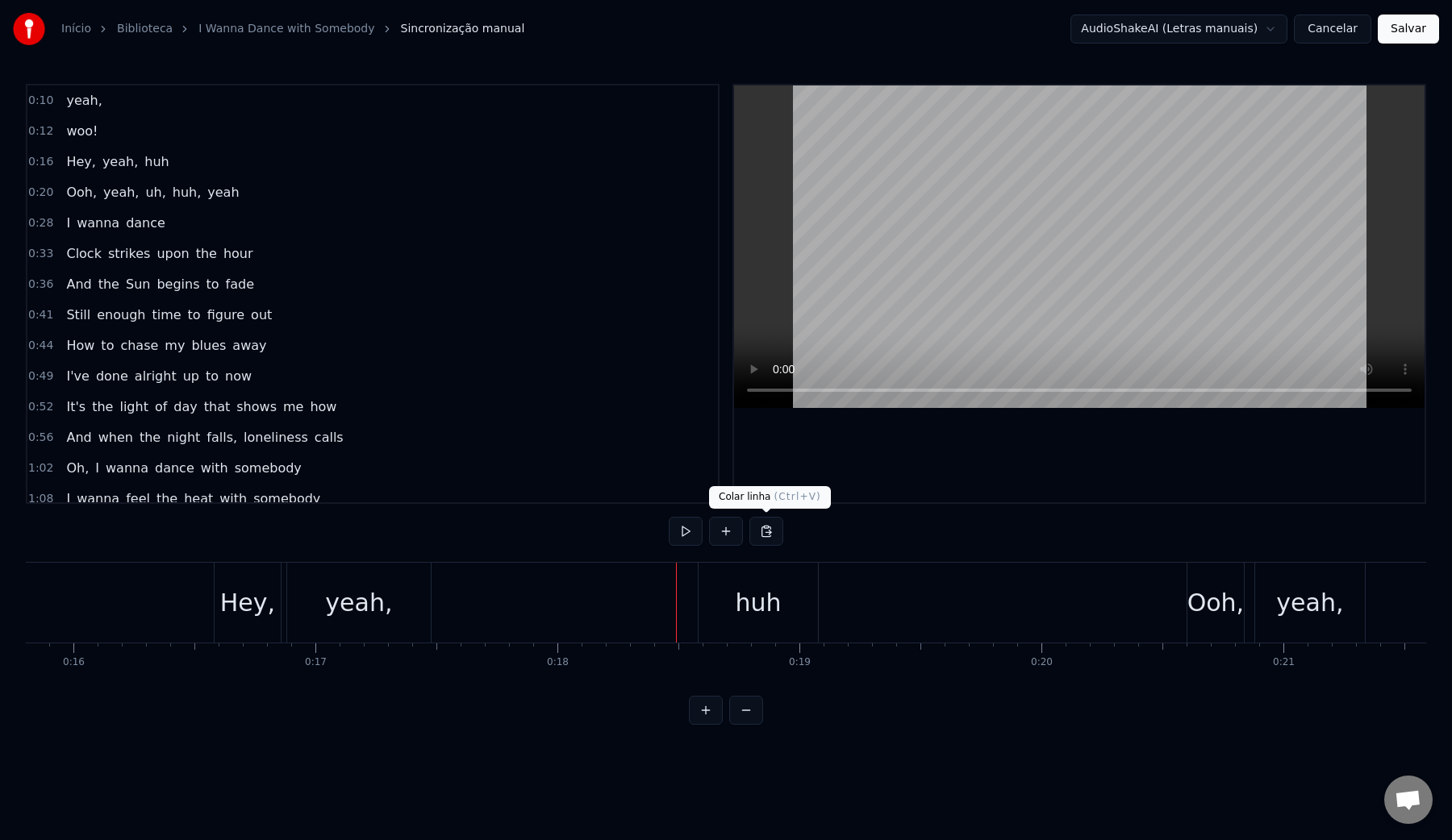
click at [730, 598] on div "huh" at bounding box center [758, 603] width 119 height 80
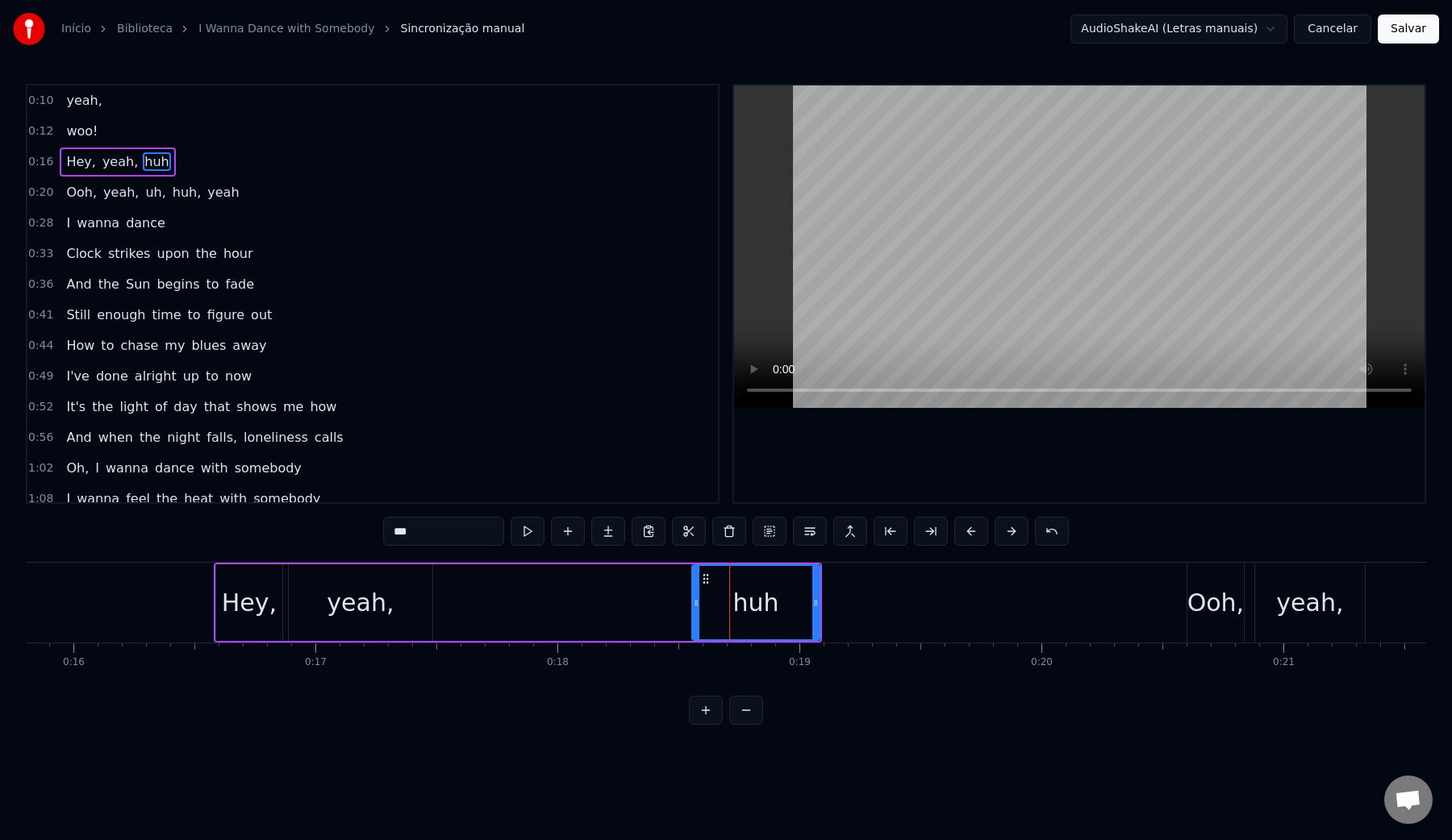
click at [695, 602] on icon at bounding box center [696, 603] width 6 height 13
click at [805, 528] on button at bounding box center [810, 531] width 34 height 29
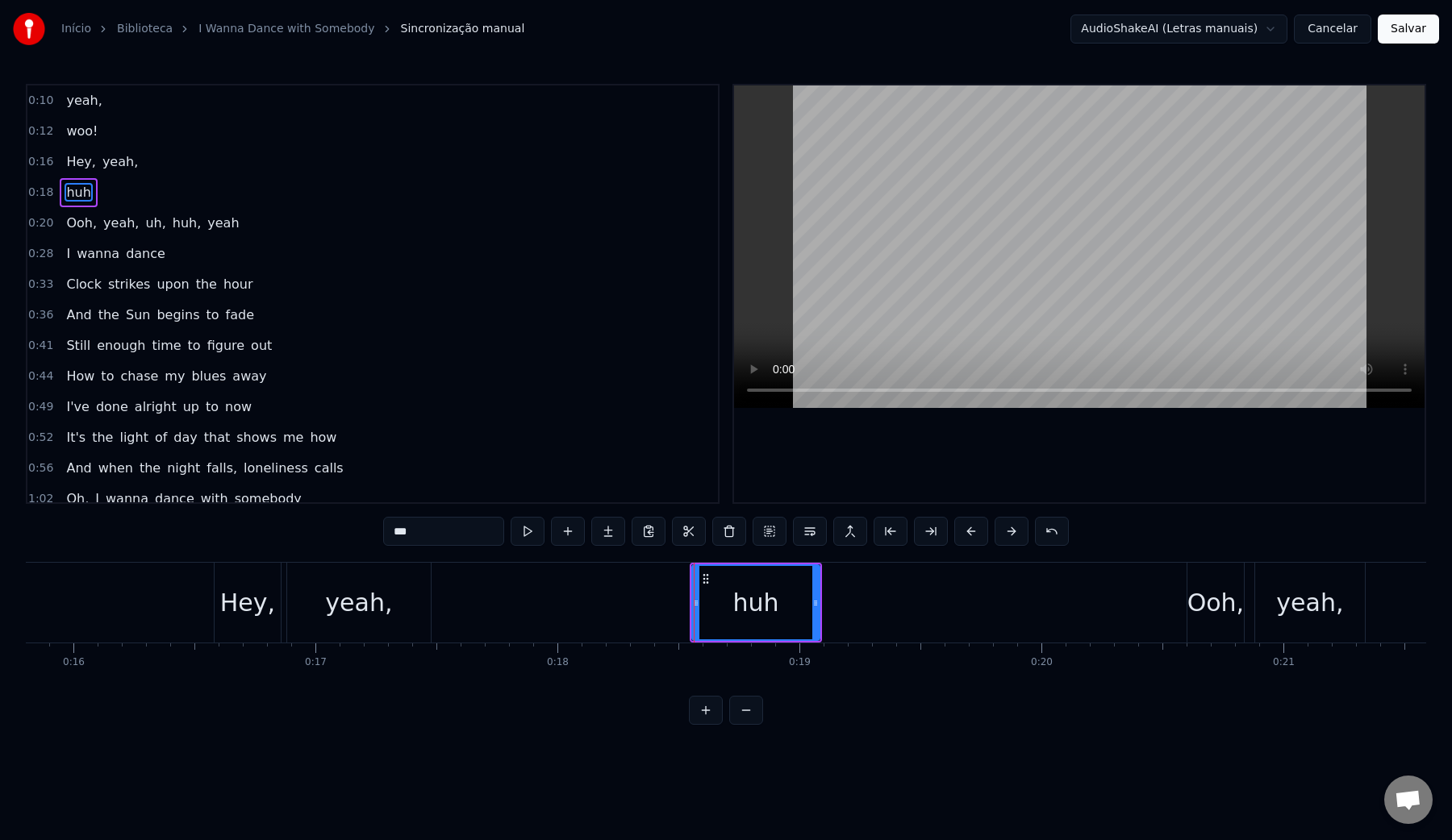
click at [973, 219] on video at bounding box center [1079, 246] width 691 height 322
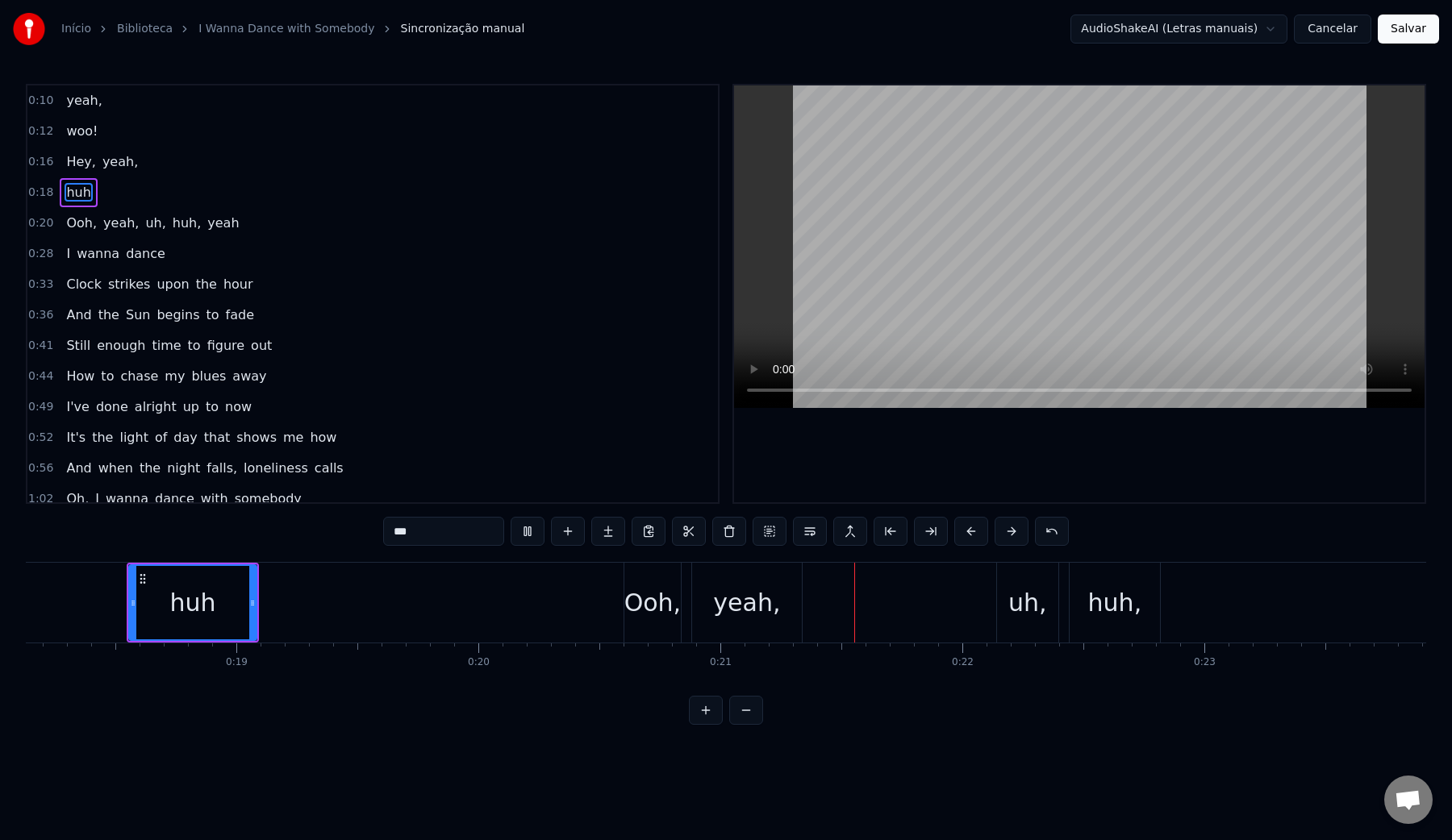
click at [973, 219] on video at bounding box center [1079, 246] width 691 height 322
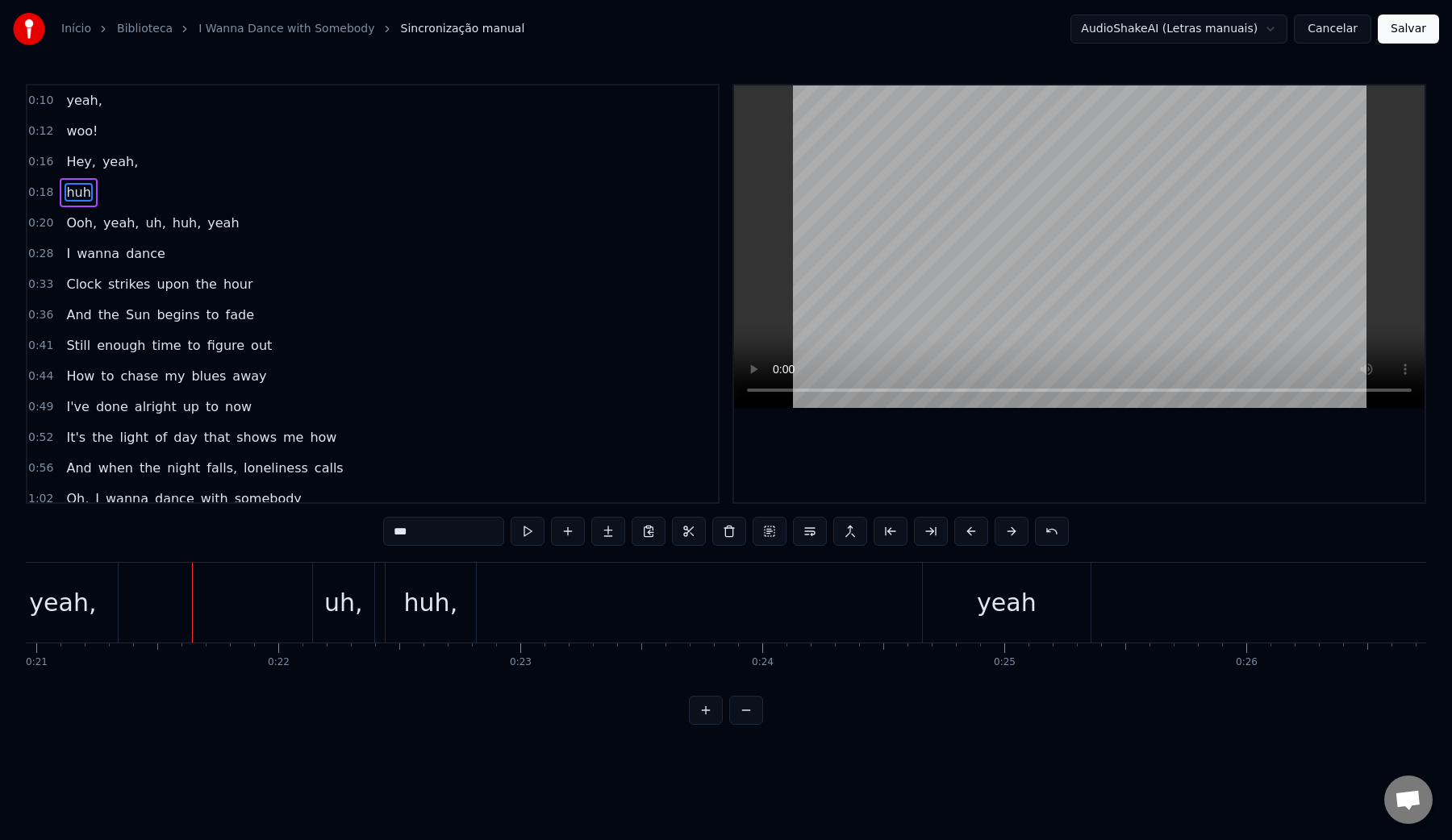
scroll to position [0, 5072]
click at [324, 605] on div "uh," at bounding box center [343, 603] width 61 height 80
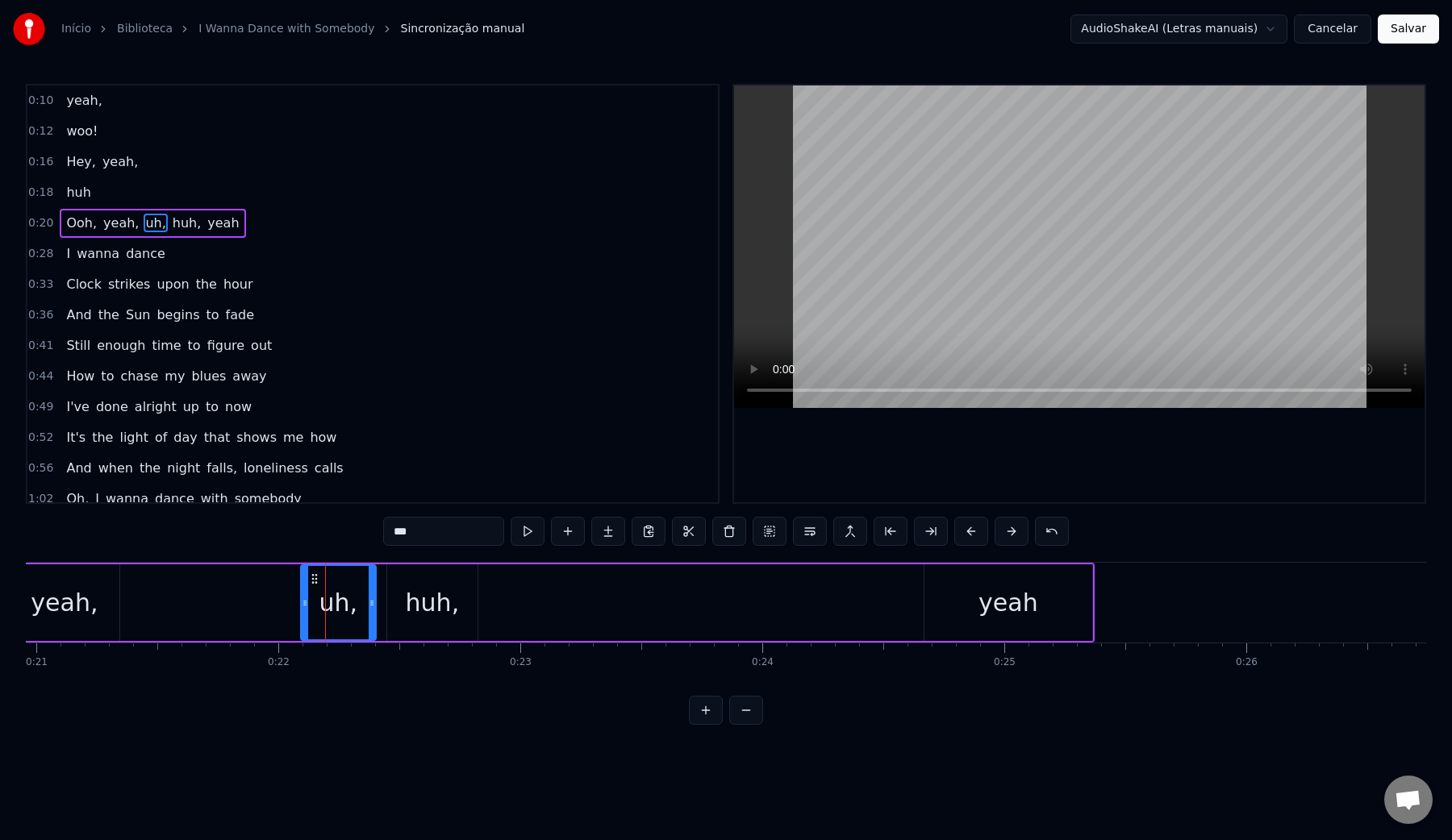
drag, startPoint x: 318, startPoint y: 604, endPoint x: 302, endPoint y: 604, distance: 16.0
click at [302, 604] on icon at bounding box center [304, 603] width 6 height 13
click at [809, 524] on button at bounding box center [810, 531] width 34 height 29
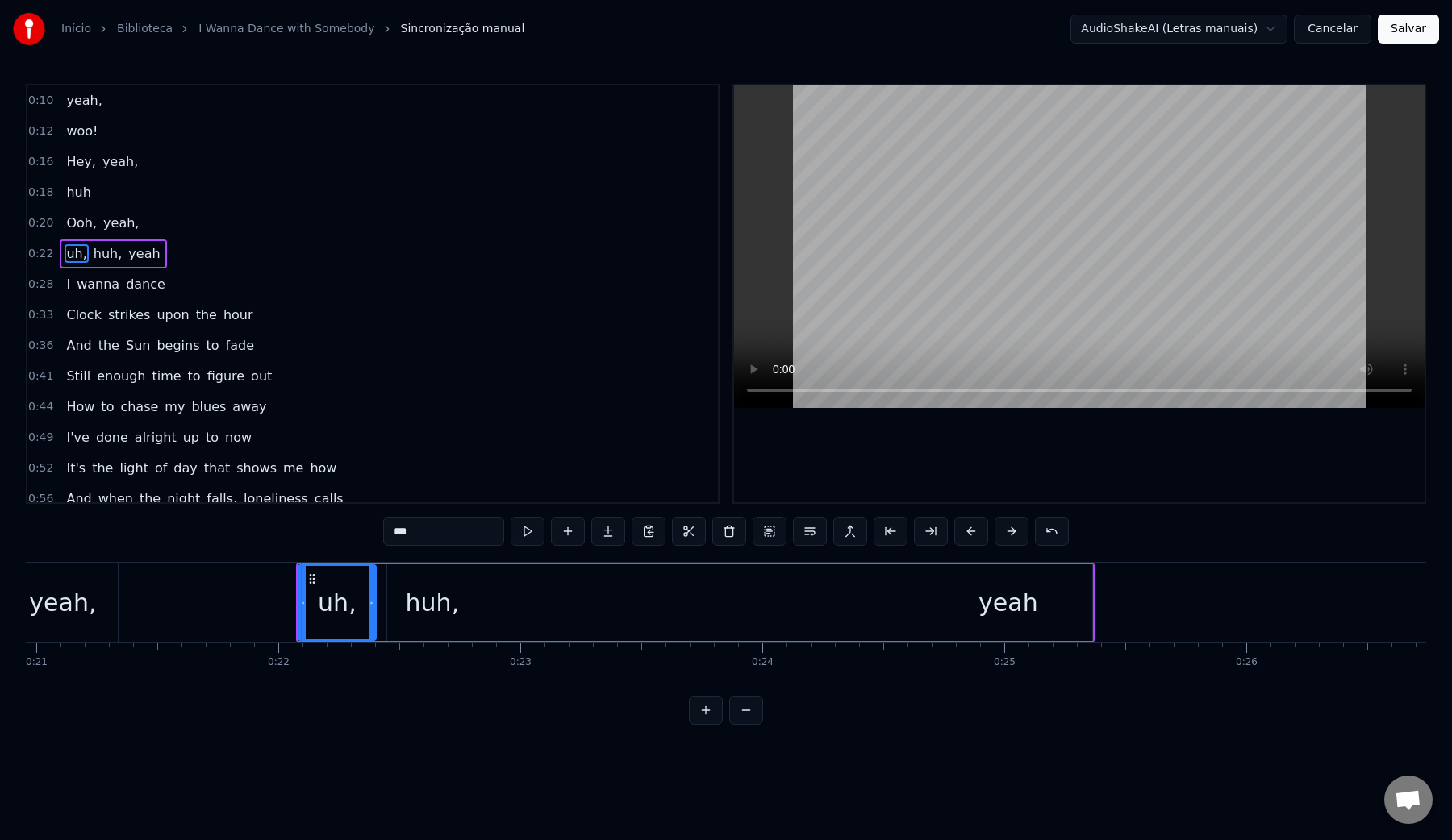
click at [909, 240] on video at bounding box center [1079, 246] width 691 height 322
click at [909, 241] on video at bounding box center [1079, 246] width 691 height 322
click at [937, 599] on div "yeah" at bounding box center [1008, 602] width 168 height 76
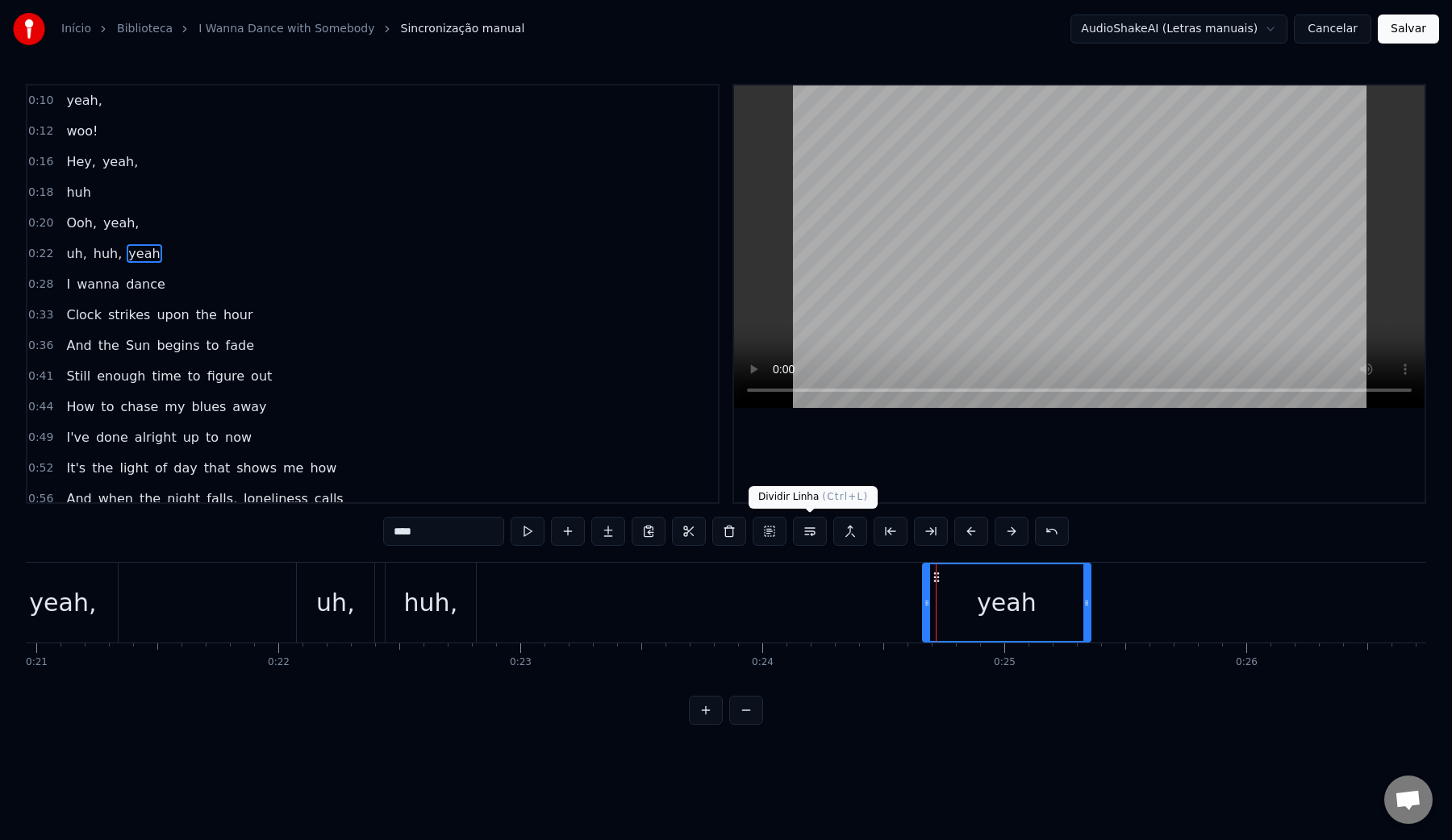
click at [809, 536] on button at bounding box center [810, 531] width 34 height 29
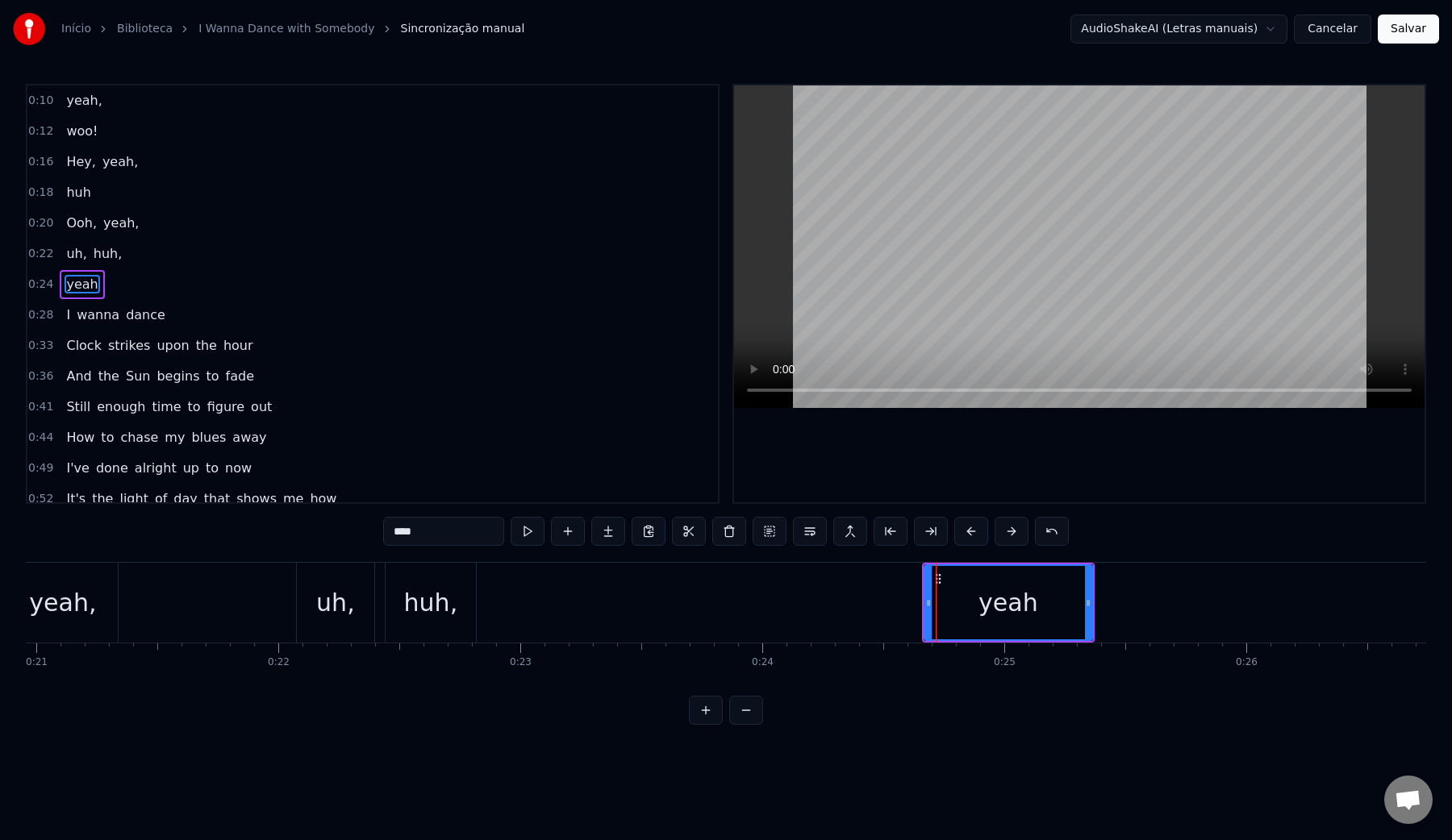
click at [897, 275] on video at bounding box center [1079, 246] width 691 height 322
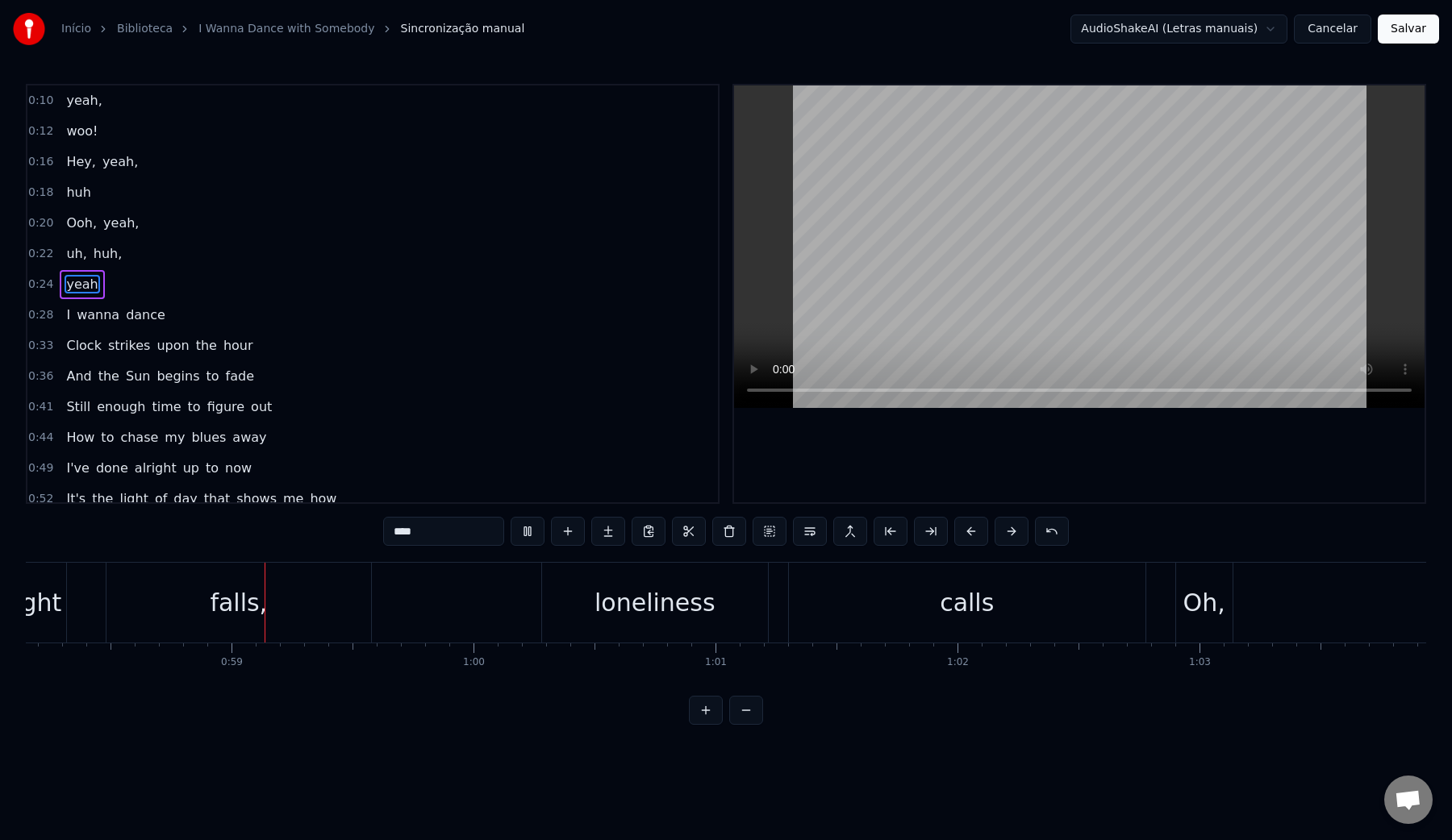
scroll to position [0, 14087]
click at [988, 269] on video at bounding box center [1079, 246] width 691 height 322
click at [546, 615] on div "loneliness" at bounding box center [641, 603] width 226 height 80
type input "**********"
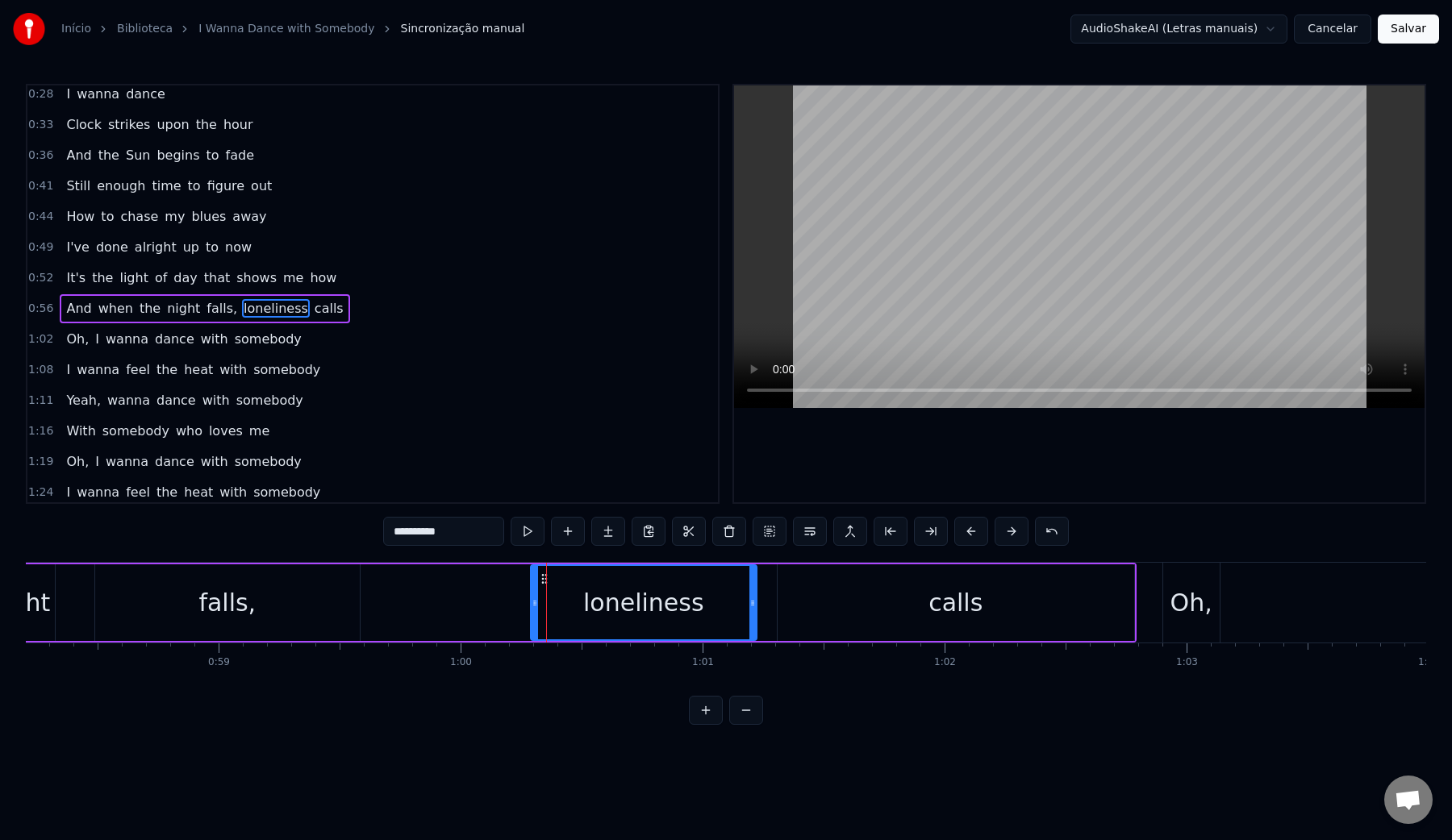
scroll to position [235, 0]
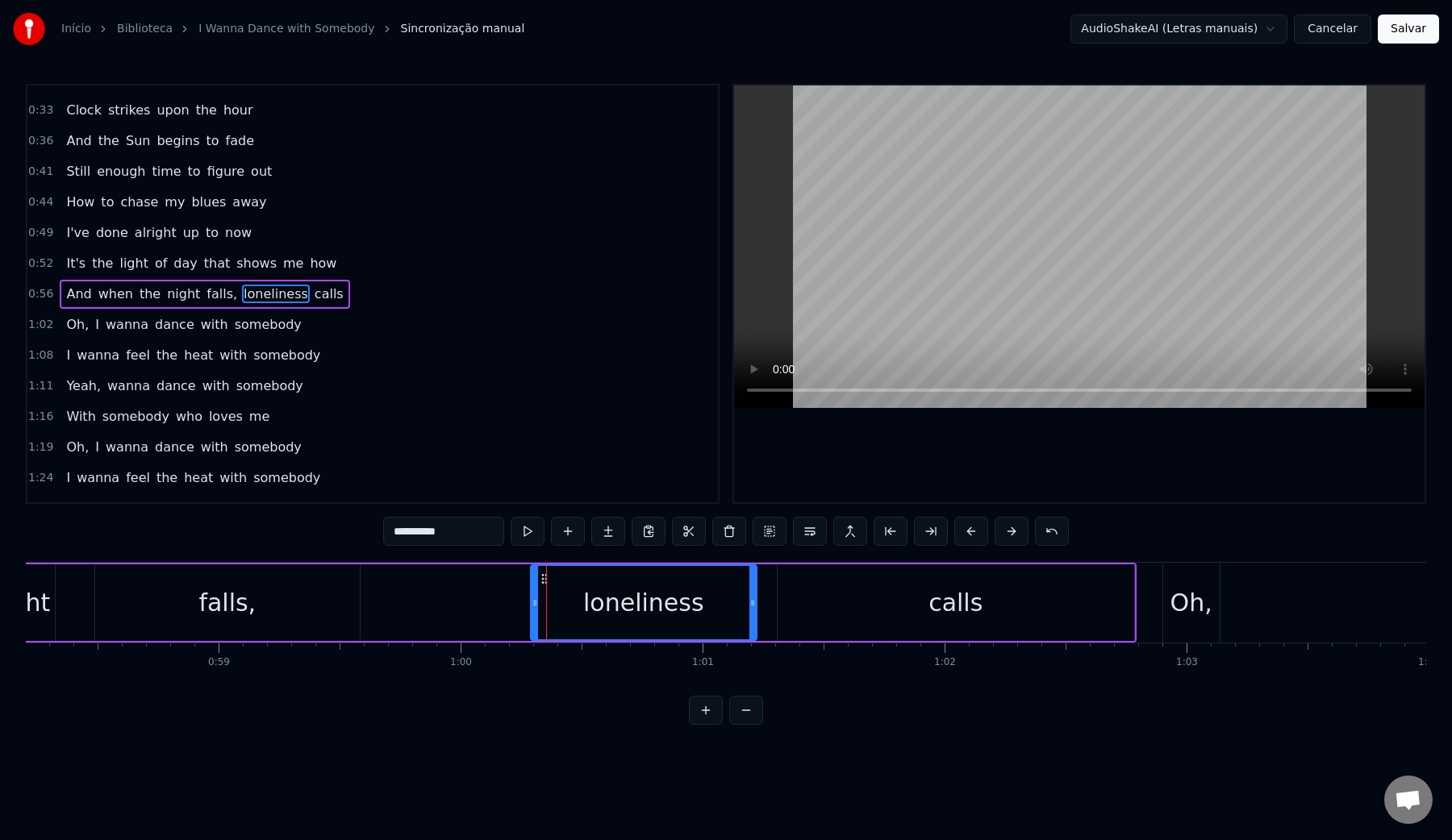
click at [402, 609] on div "And when the night falls, loneliness calls" at bounding box center [433, 603] width 1407 height 80
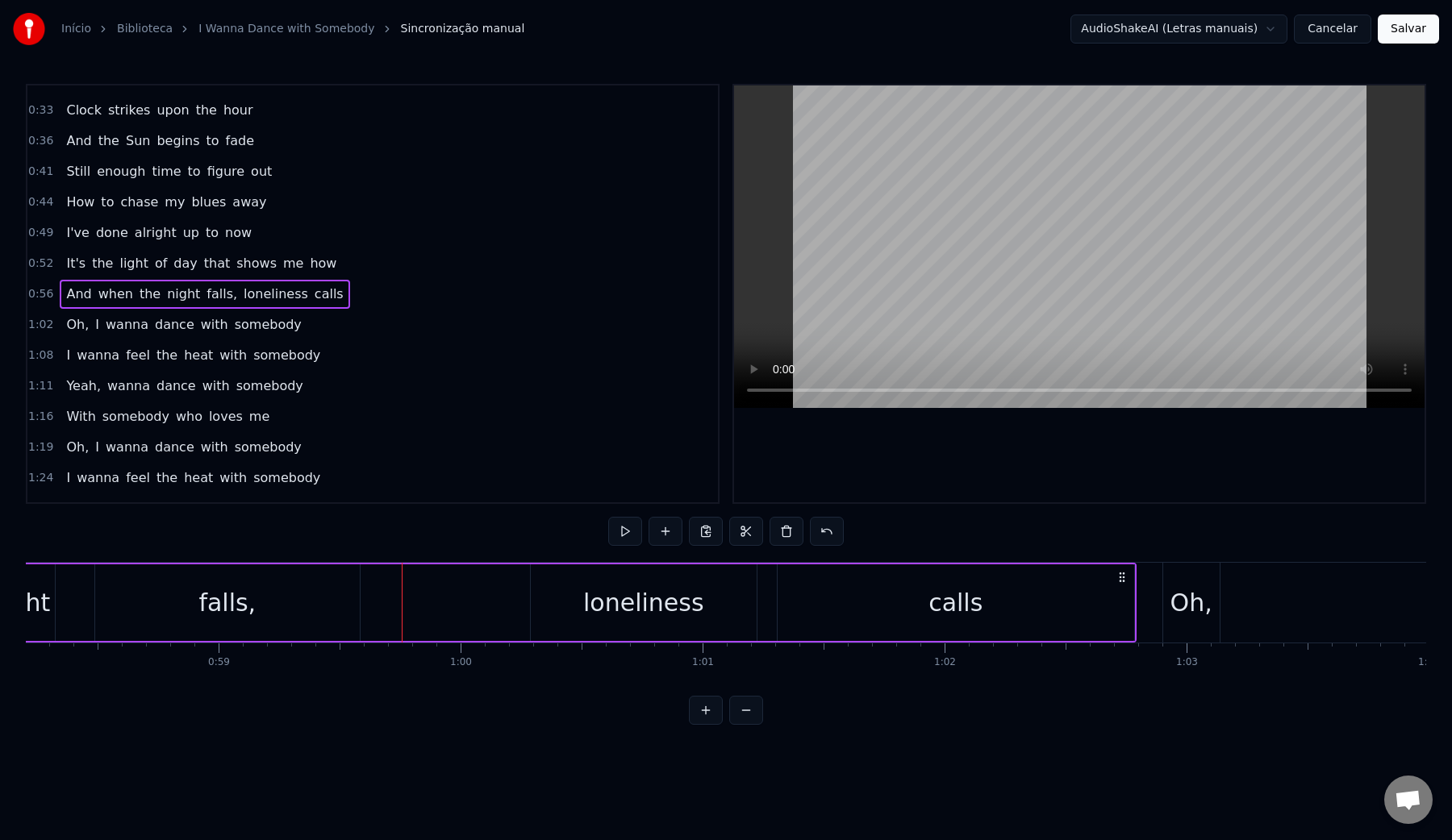
click at [995, 228] on video at bounding box center [1079, 246] width 691 height 322
click at [980, 248] on video at bounding box center [1079, 246] width 691 height 322
click at [559, 603] on div "loneliness" at bounding box center [643, 602] width 226 height 76
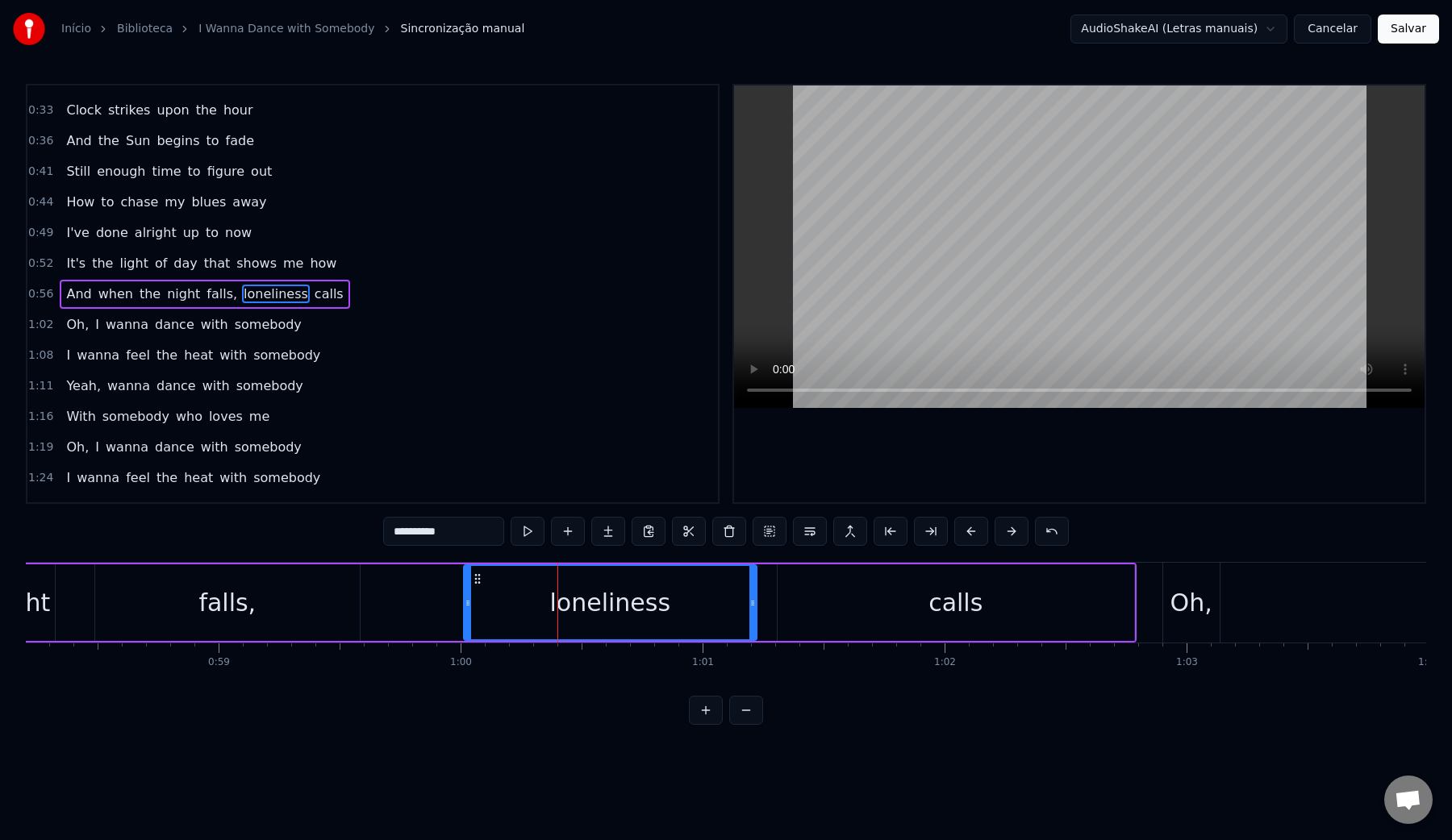
drag, startPoint x: 534, startPoint y: 603, endPoint x: 465, endPoint y: 600, distance: 69.1
click at [465, 600] on icon at bounding box center [467, 603] width 6 height 13
click at [802, 535] on button at bounding box center [810, 531] width 34 height 29
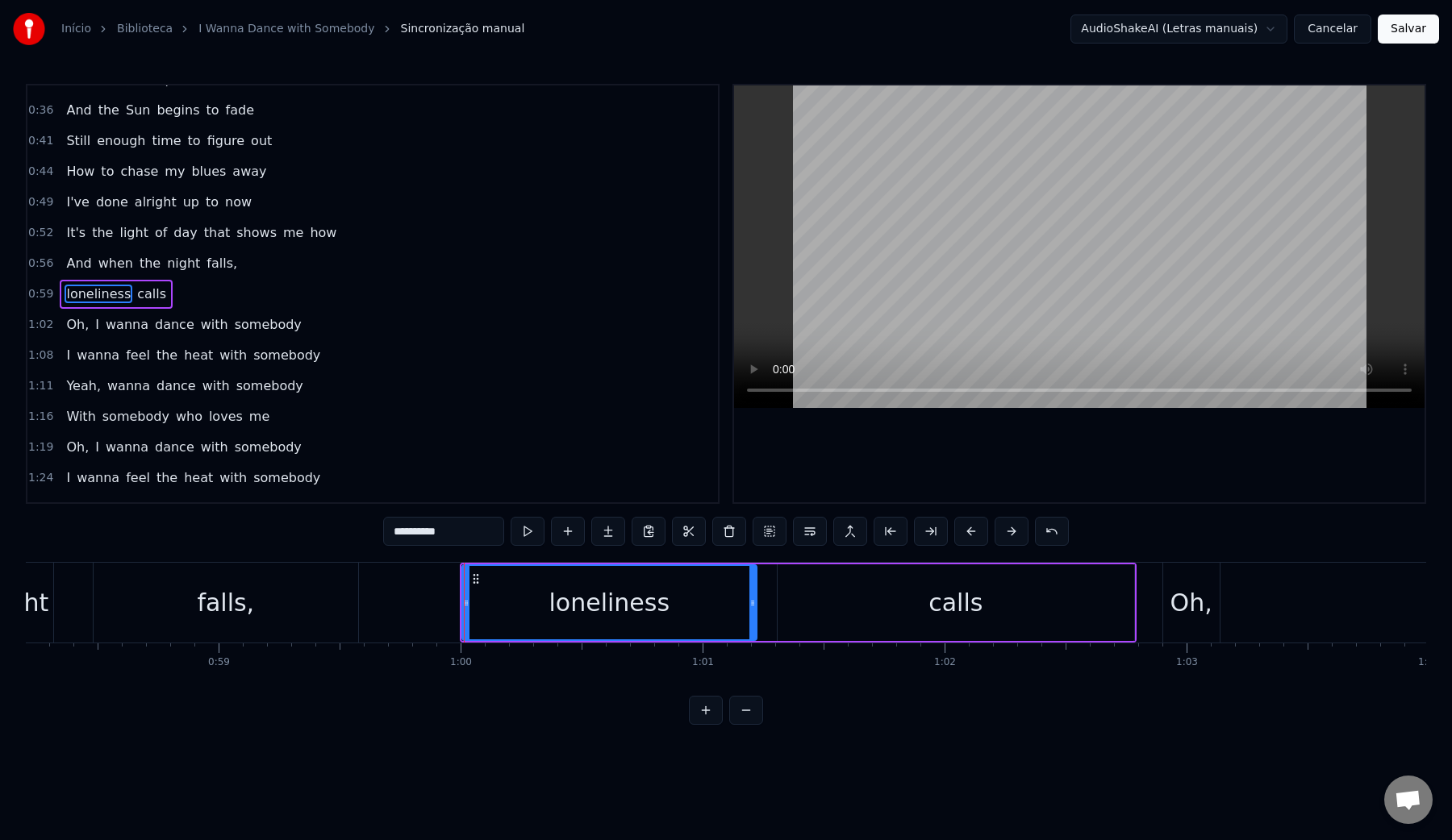
click at [143, 618] on div "falls," at bounding box center [225, 603] width 264 height 80
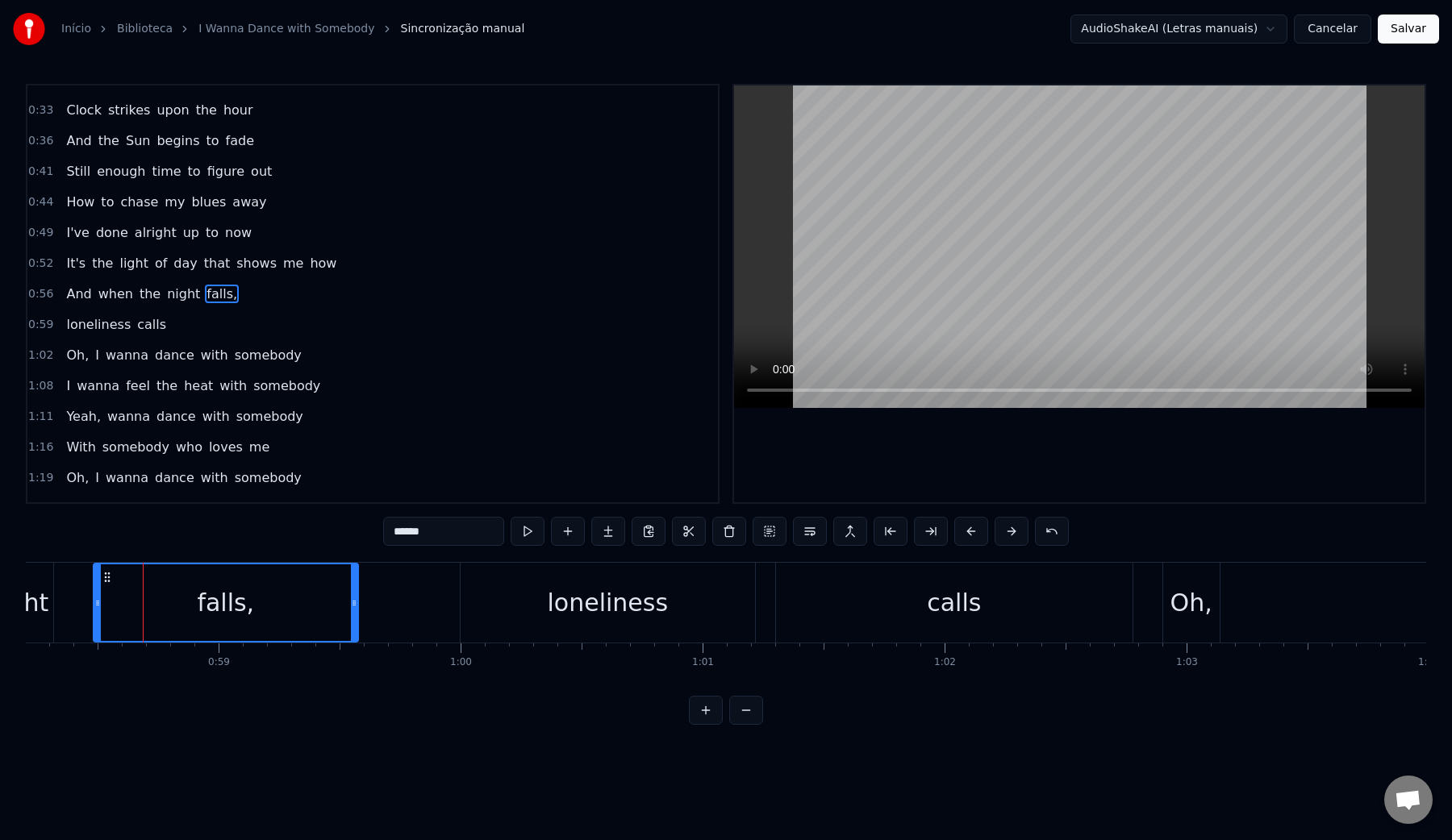
click at [949, 261] on video at bounding box center [1079, 246] width 691 height 322
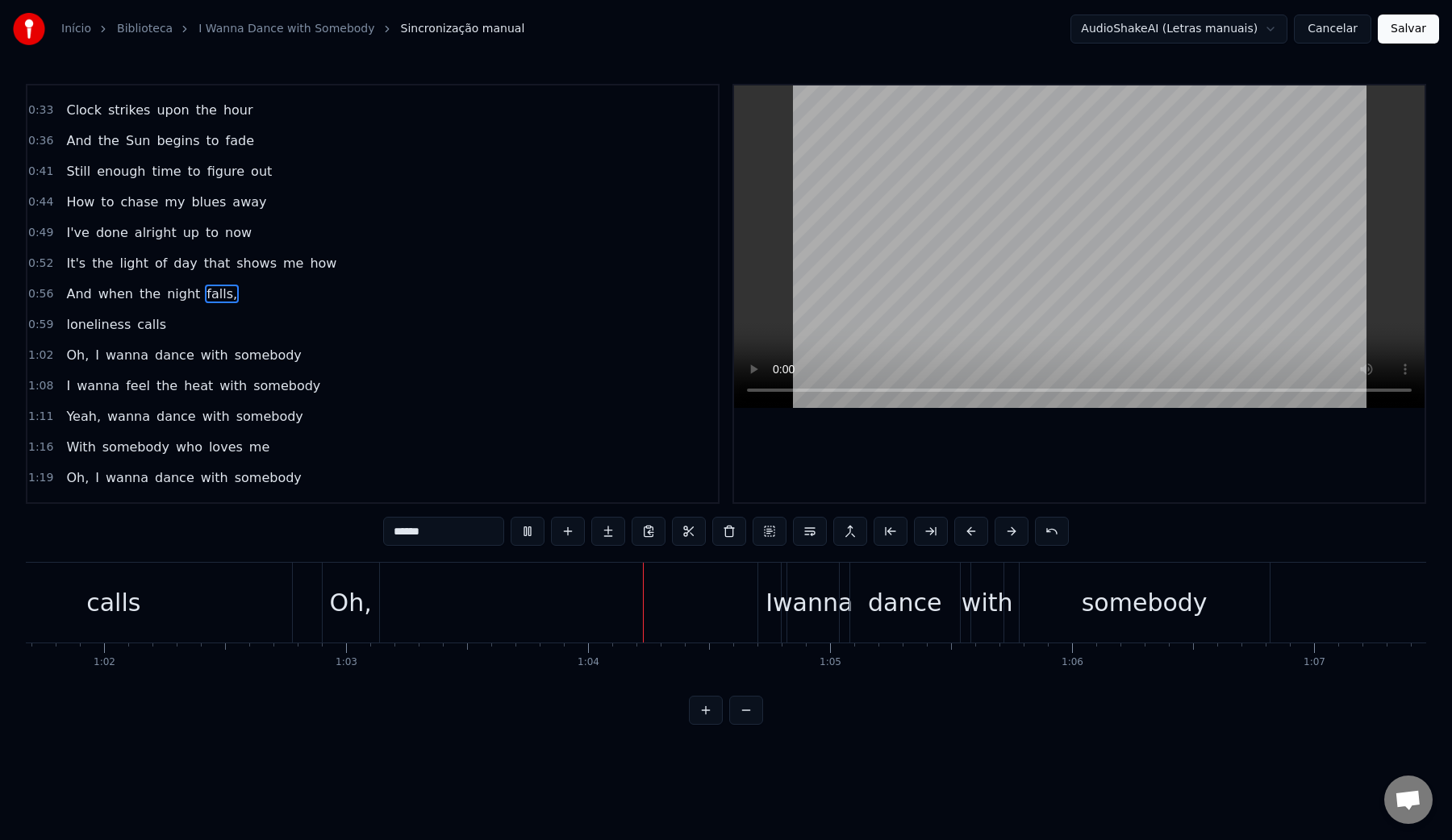
click at [1037, 217] on video at bounding box center [1079, 246] width 691 height 322
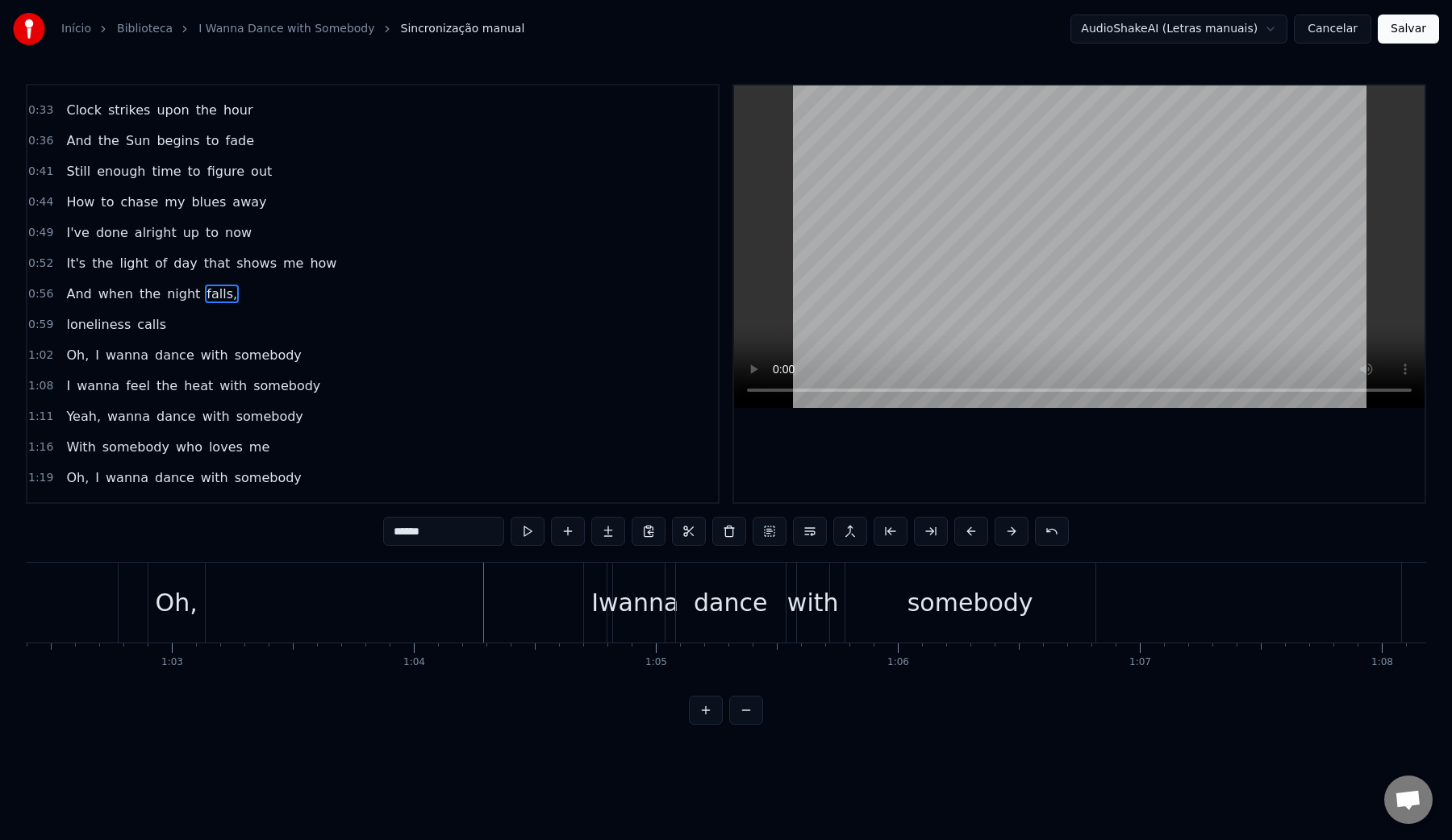
scroll to position [0, 15004]
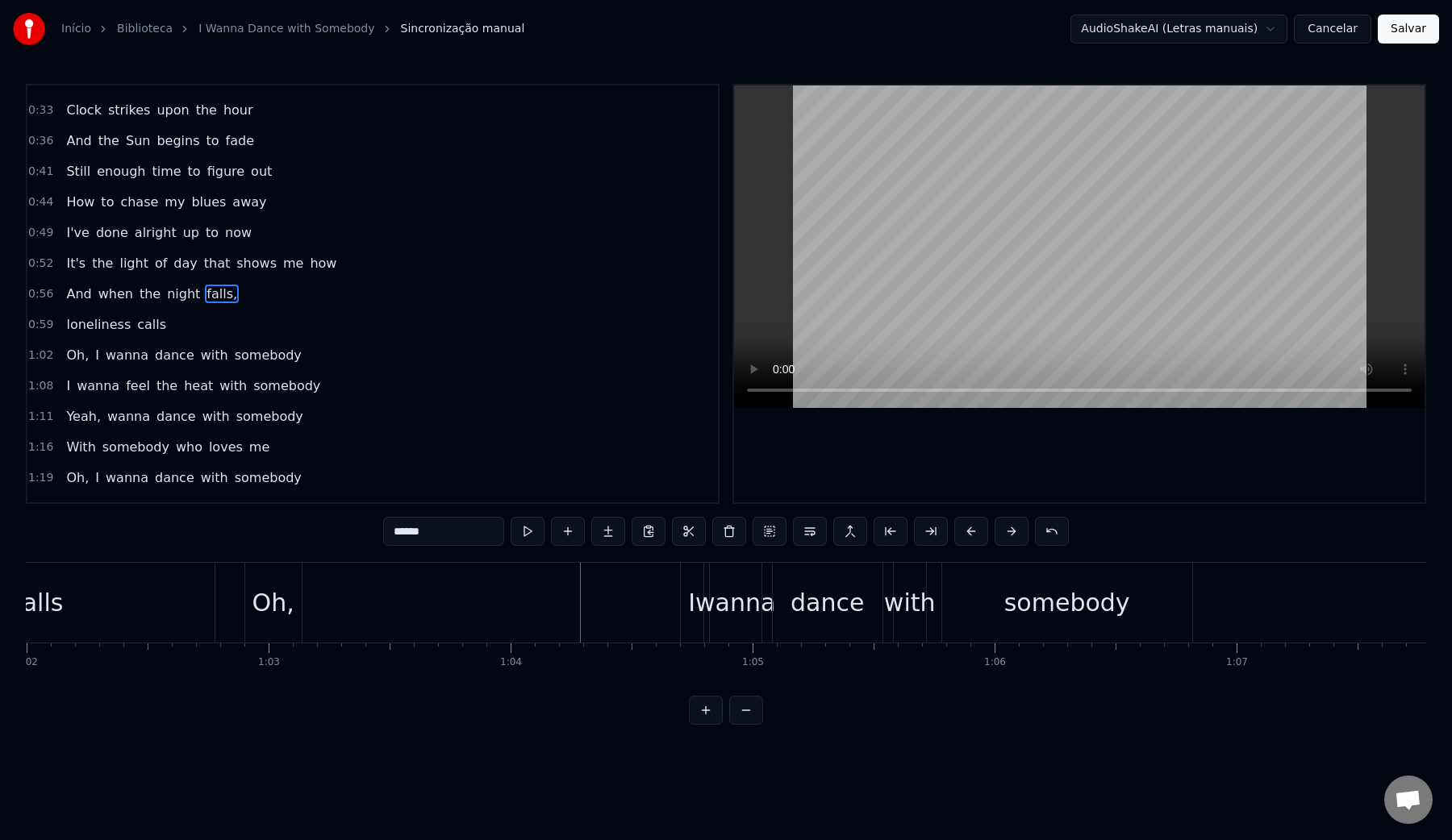
click at [280, 606] on div "Oh," at bounding box center [273, 603] width 42 height 36
type input "***"
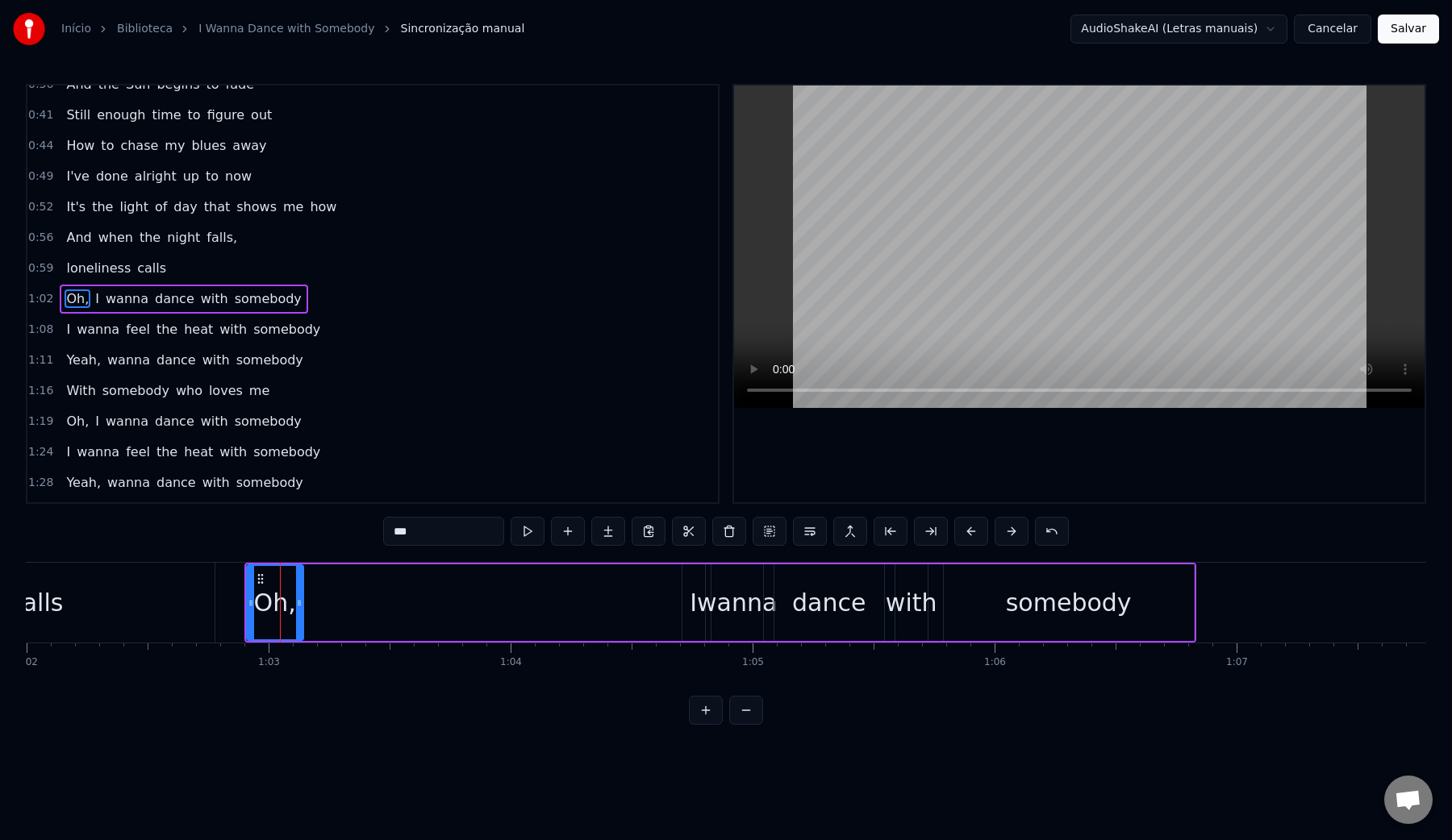
scroll to position [297, 0]
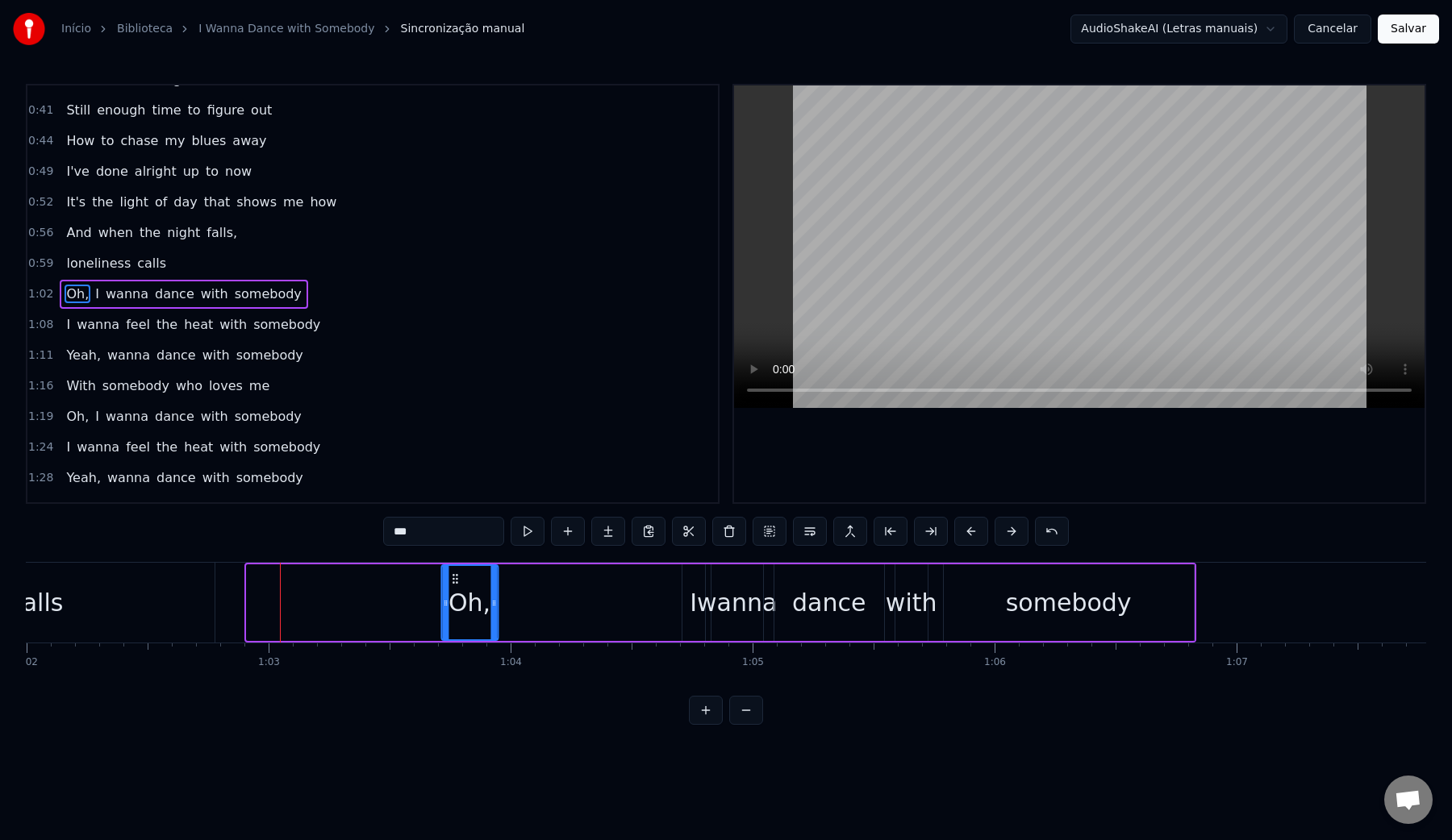
drag, startPoint x: 259, startPoint y: 581, endPoint x: 453, endPoint y: 584, distance: 194.0
click at [453, 584] on icon at bounding box center [455, 578] width 13 height 13
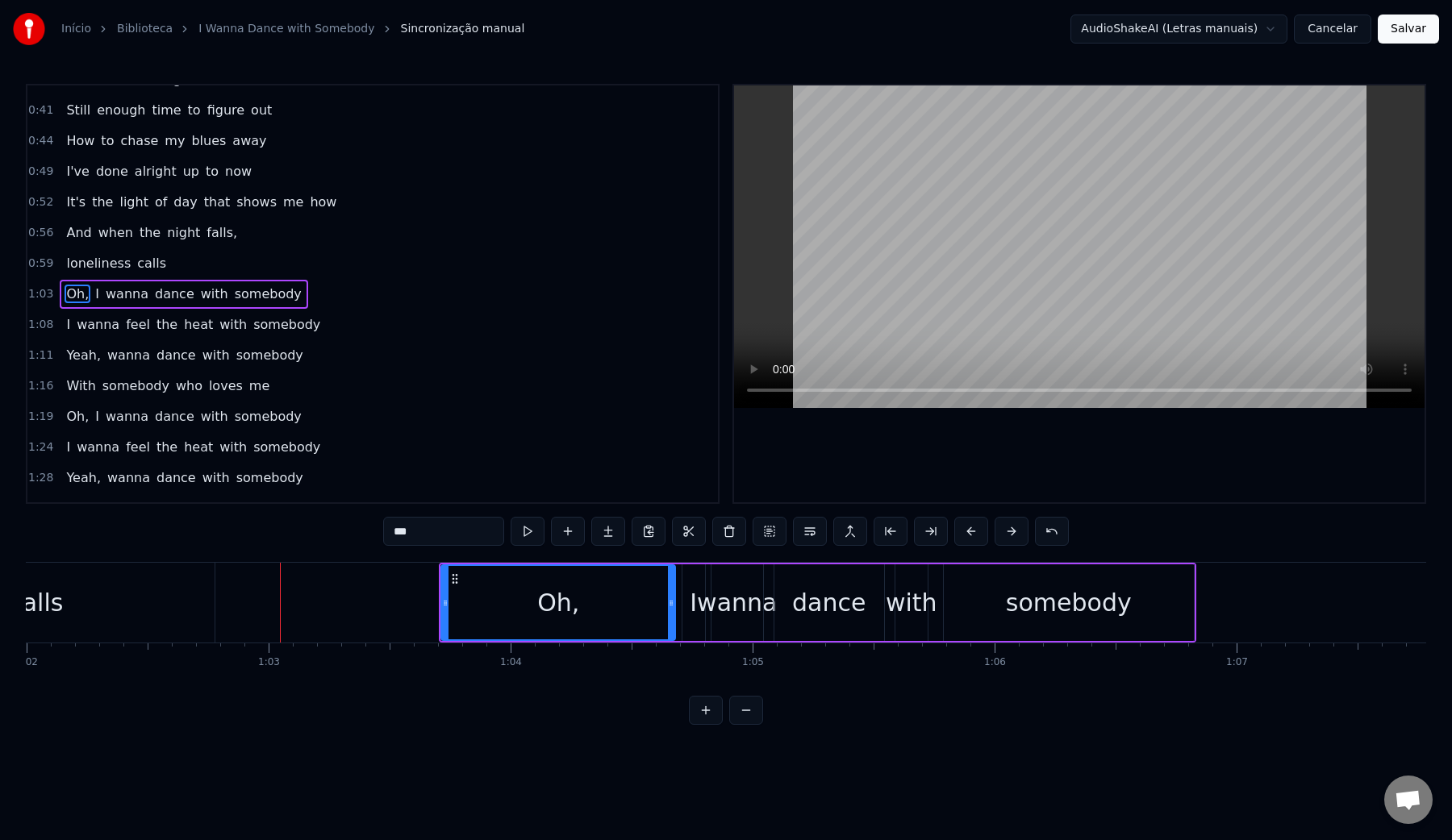
drag, startPoint x: 492, startPoint y: 597, endPoint x: 673, endPoint y: 606, distance: 181.2
click at [674, 606] on icon at bounding box center [671, 603] width 6 height 13
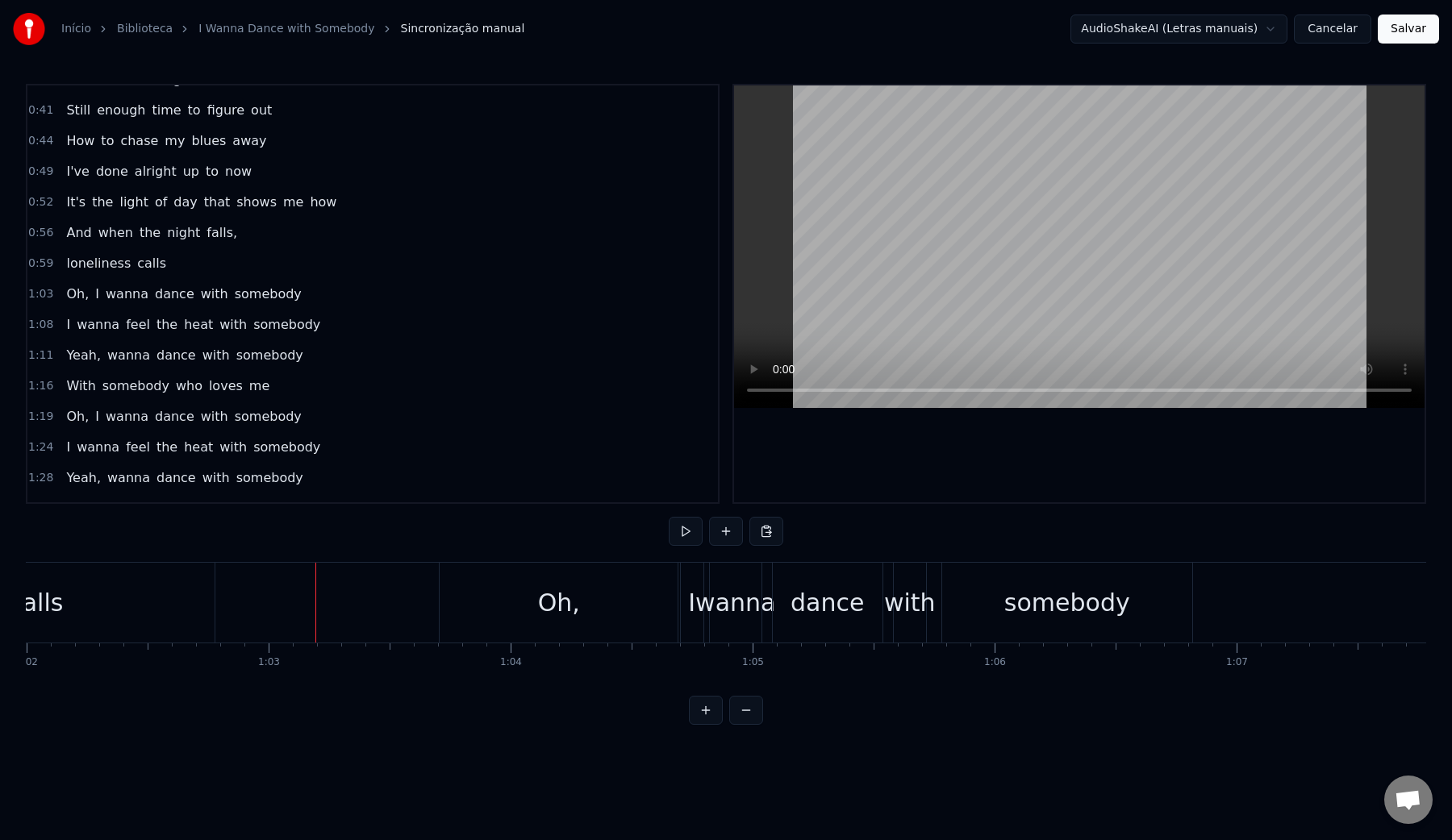
click at [1018, 191] on video at bounding box center [1079, 246] width 691 height 322
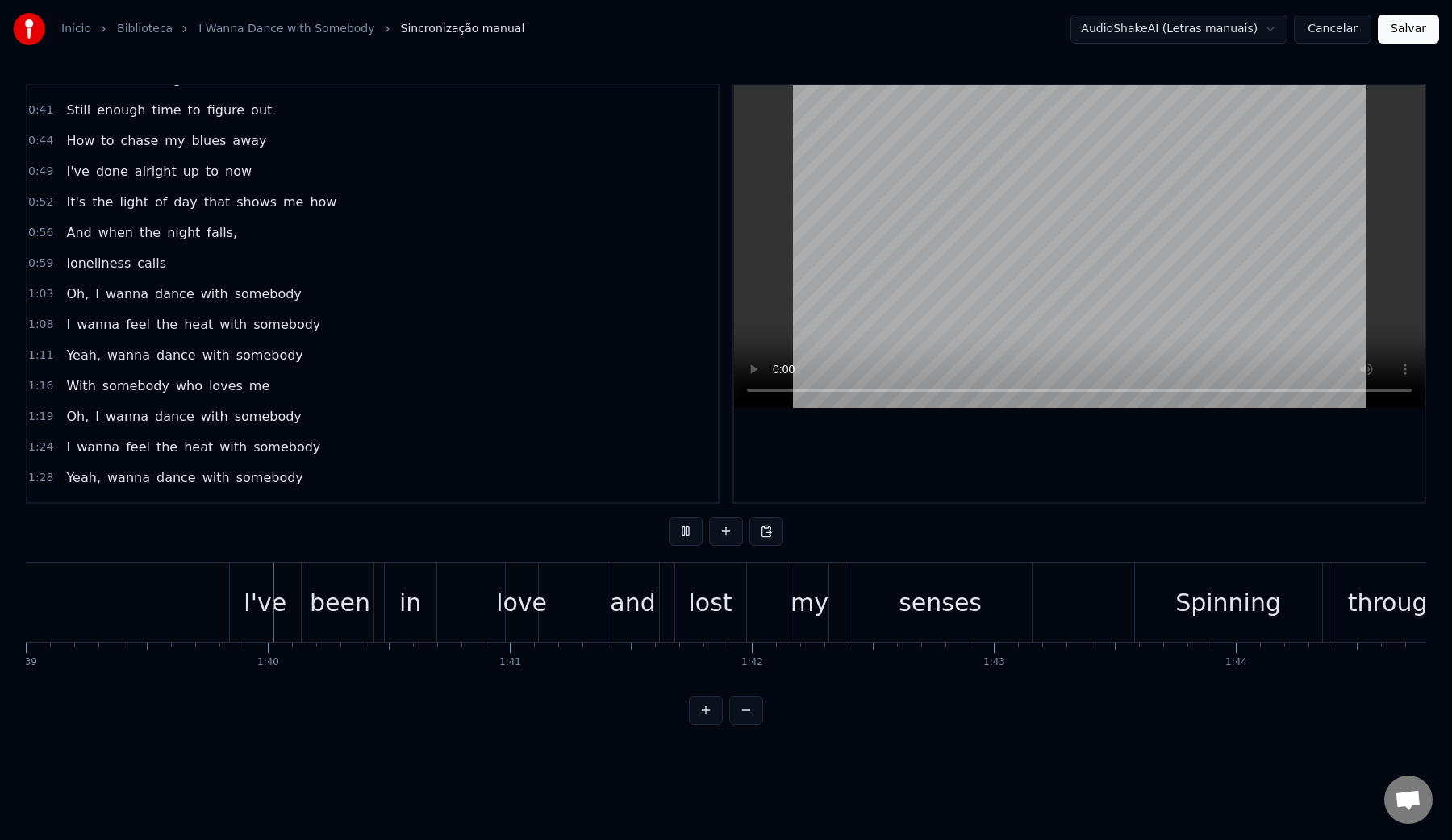
scroll to position [0, 23973]
click at [1026, 172] on video at bounding box center [1079, 246] width 691 height 322
click at [500, 618] on div "love" at bounding box center [509, 603] width 51 height 36
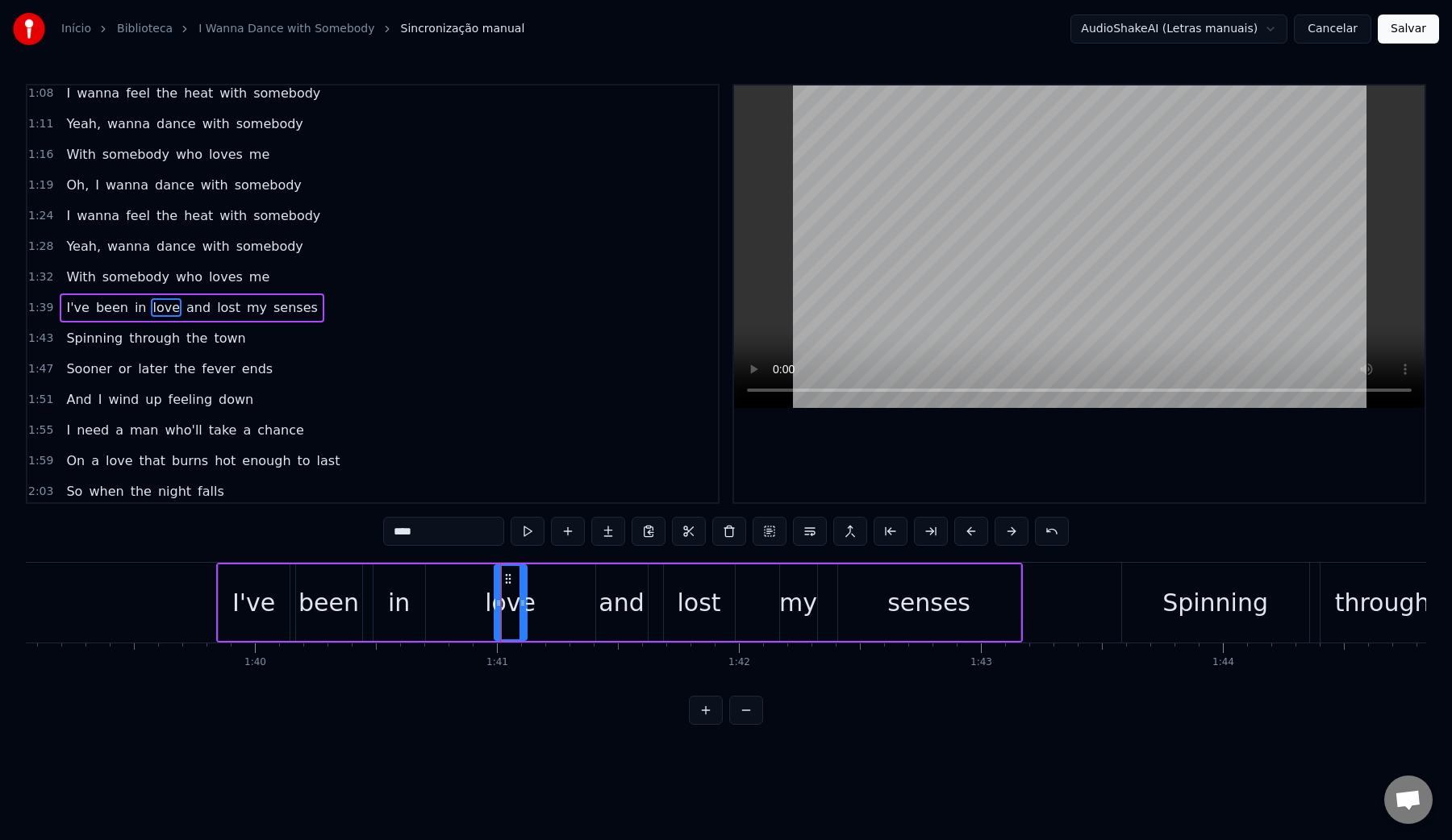
scroll to position [542, 0]
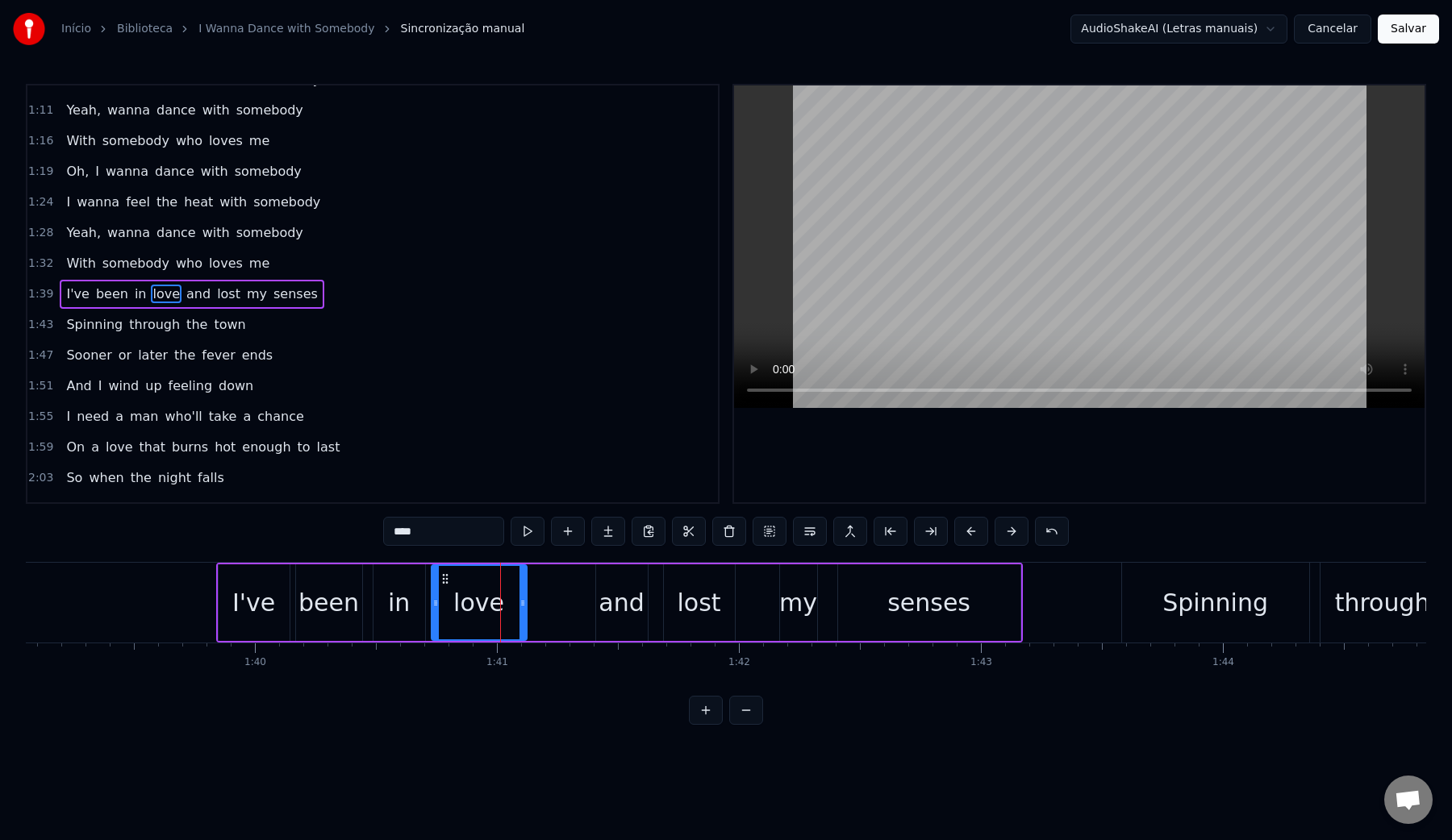
drag, startPoint x: 495, startPoint y: 606, endPoint x: 431, endPoint y: 602, distance: 64.1
click at [433, 602] on icon at bounding box center [435, 603] width 6 height 13
click at [264, 600] on div "I've" at bounding box center [254, 603] width 43 height 36
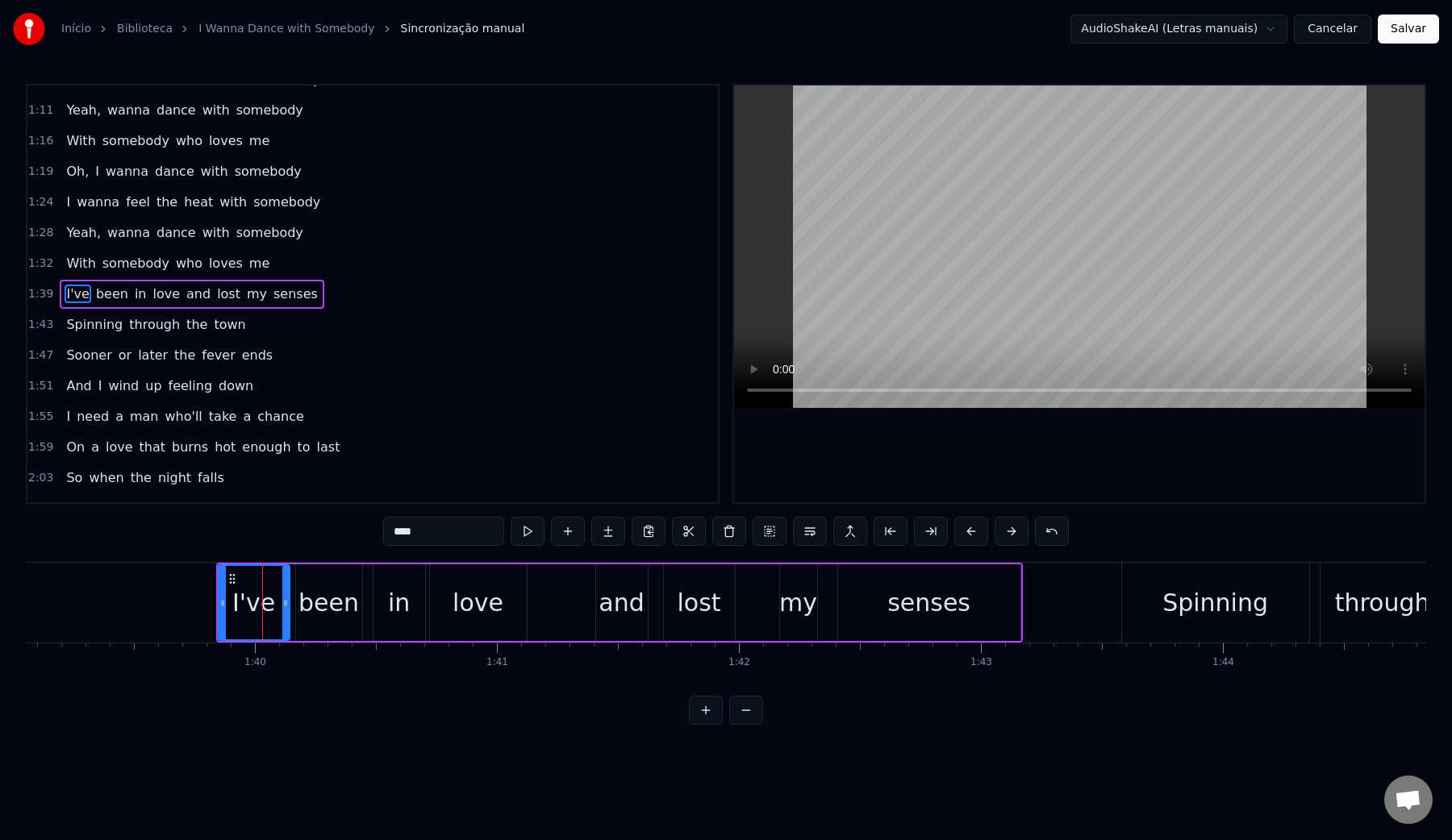
click at [1038, 209] on video at bounding box center [1079, 246] width 691 height 322
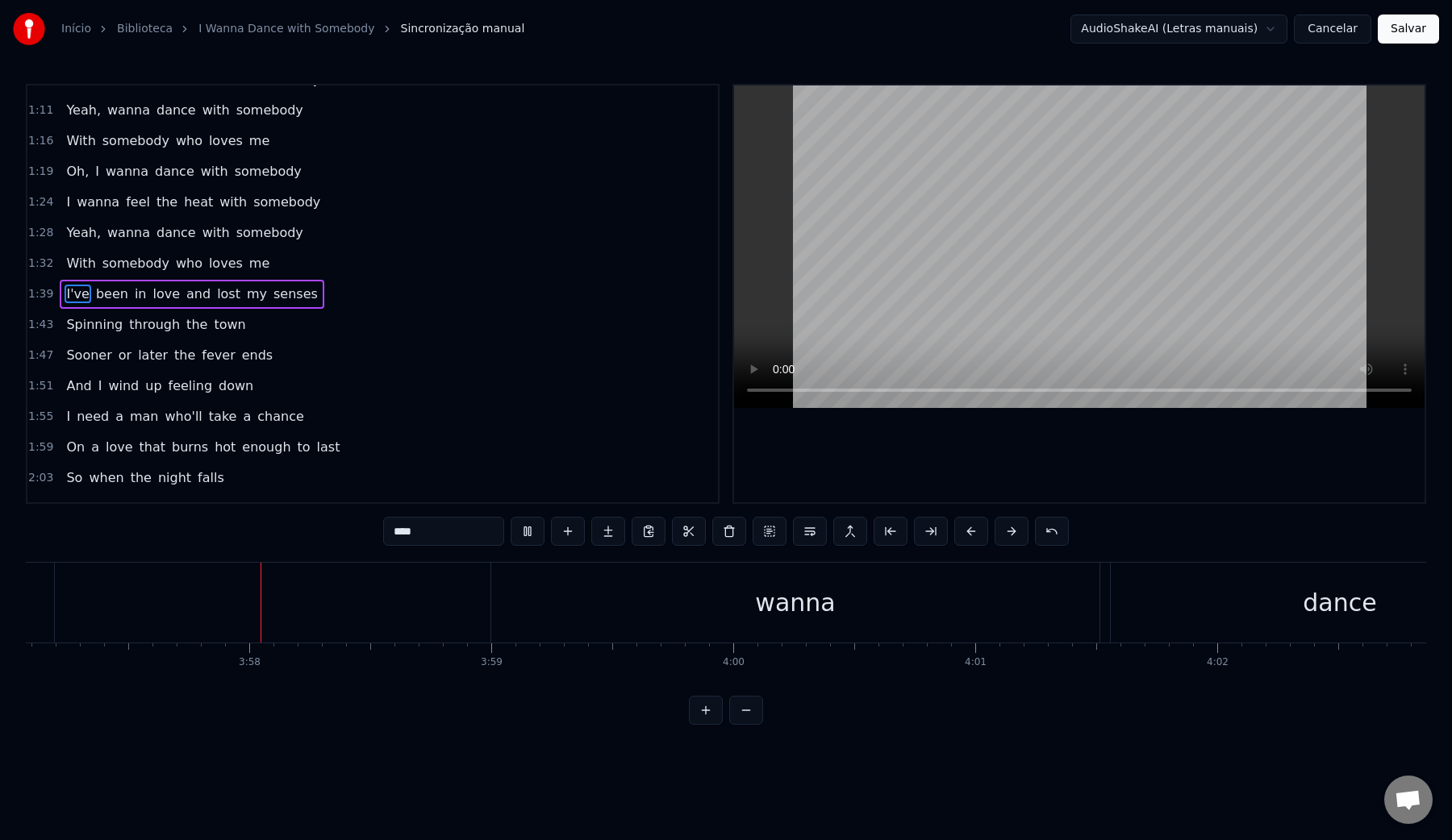
scroll to position [0, 57386]
click at [1049, 249] on video at bounding box center [1079, 246] width 691 height 322
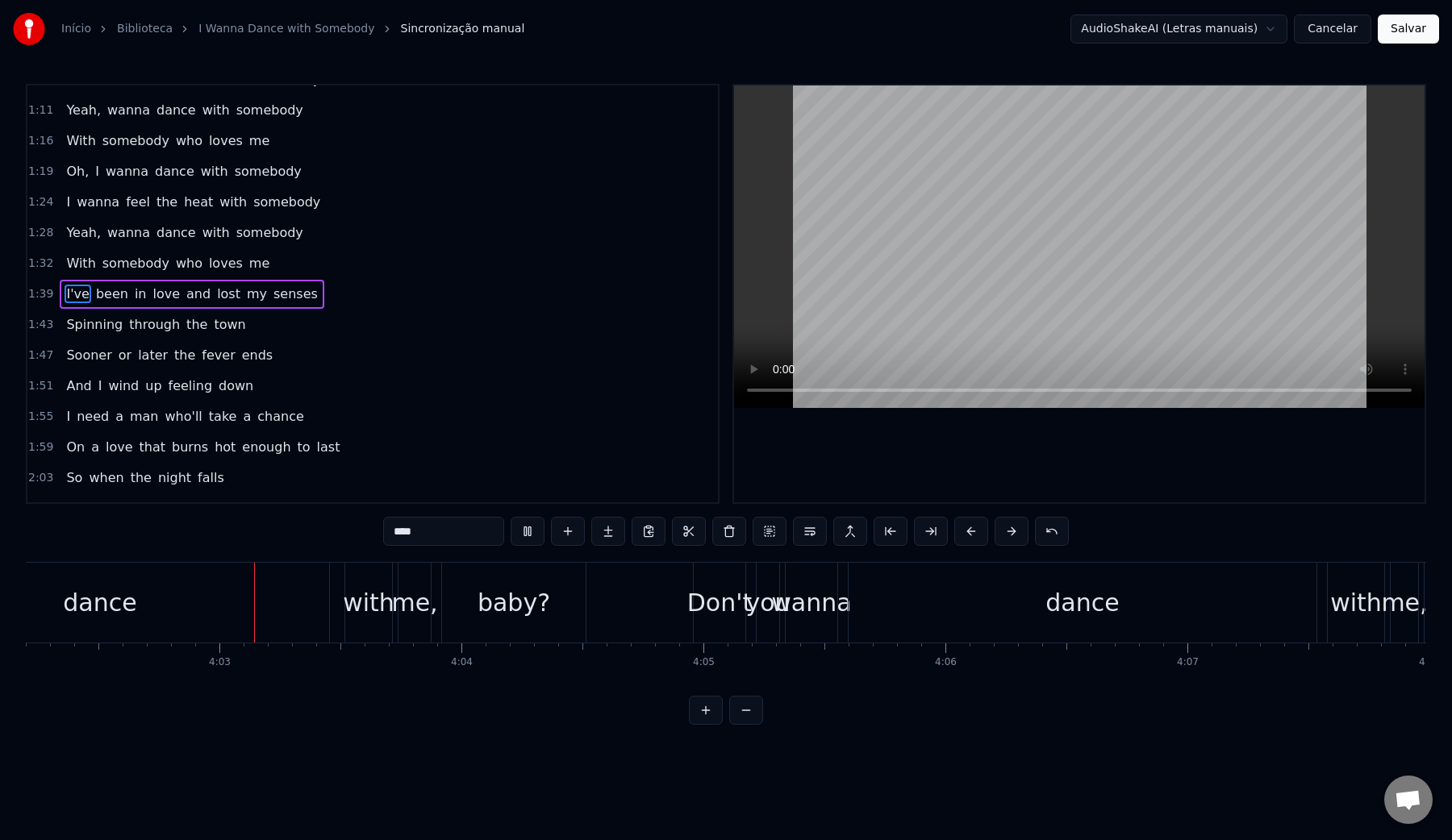
scroll to position [0, 58626]
click at [1049, 249] on video at bounding box center [1079, 246] width 691 height 322
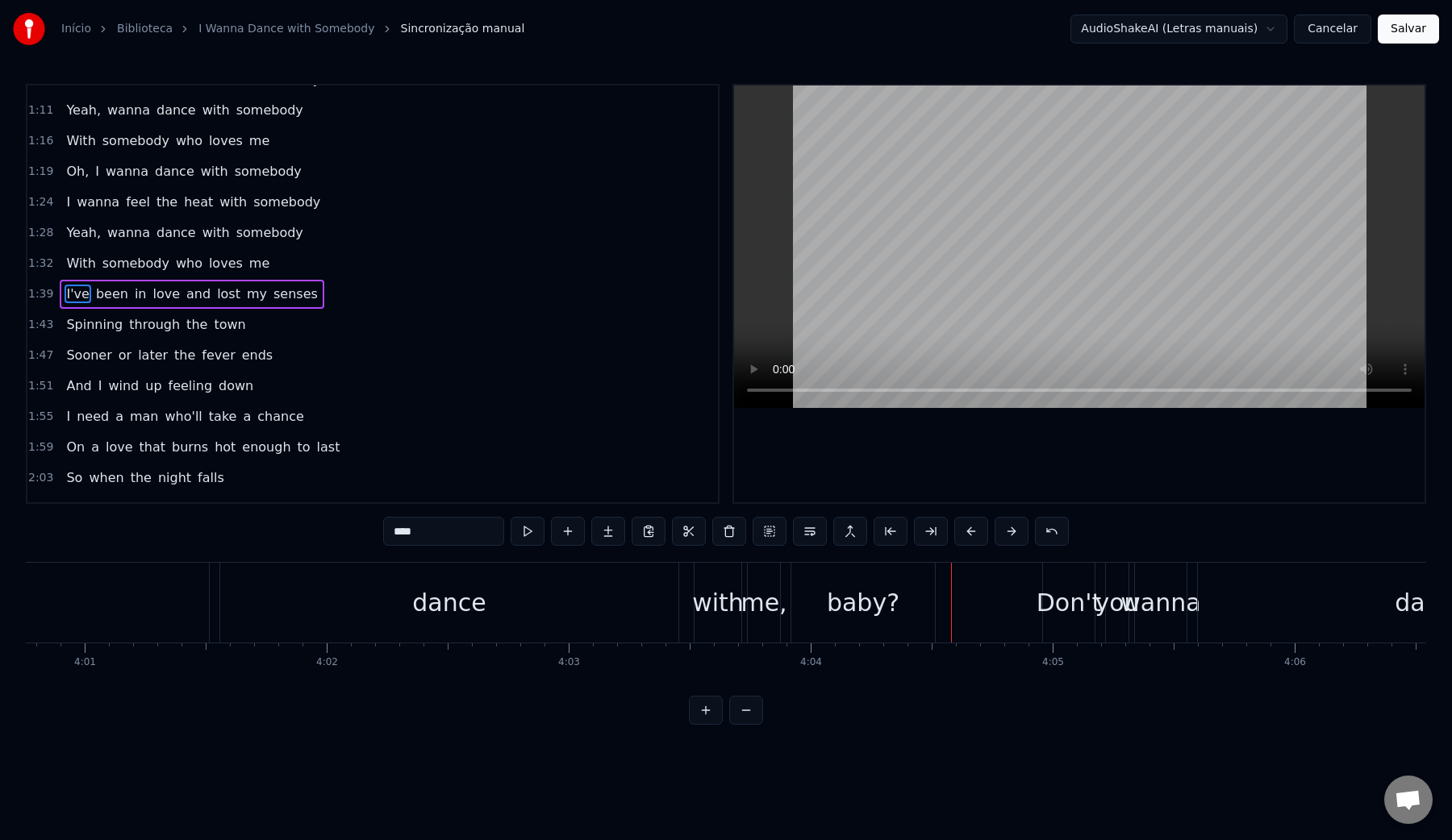
scroll to position [0, 58253]
click at [562, 604] on div "dance" at bounding box center [464, 603] width 458 height 80
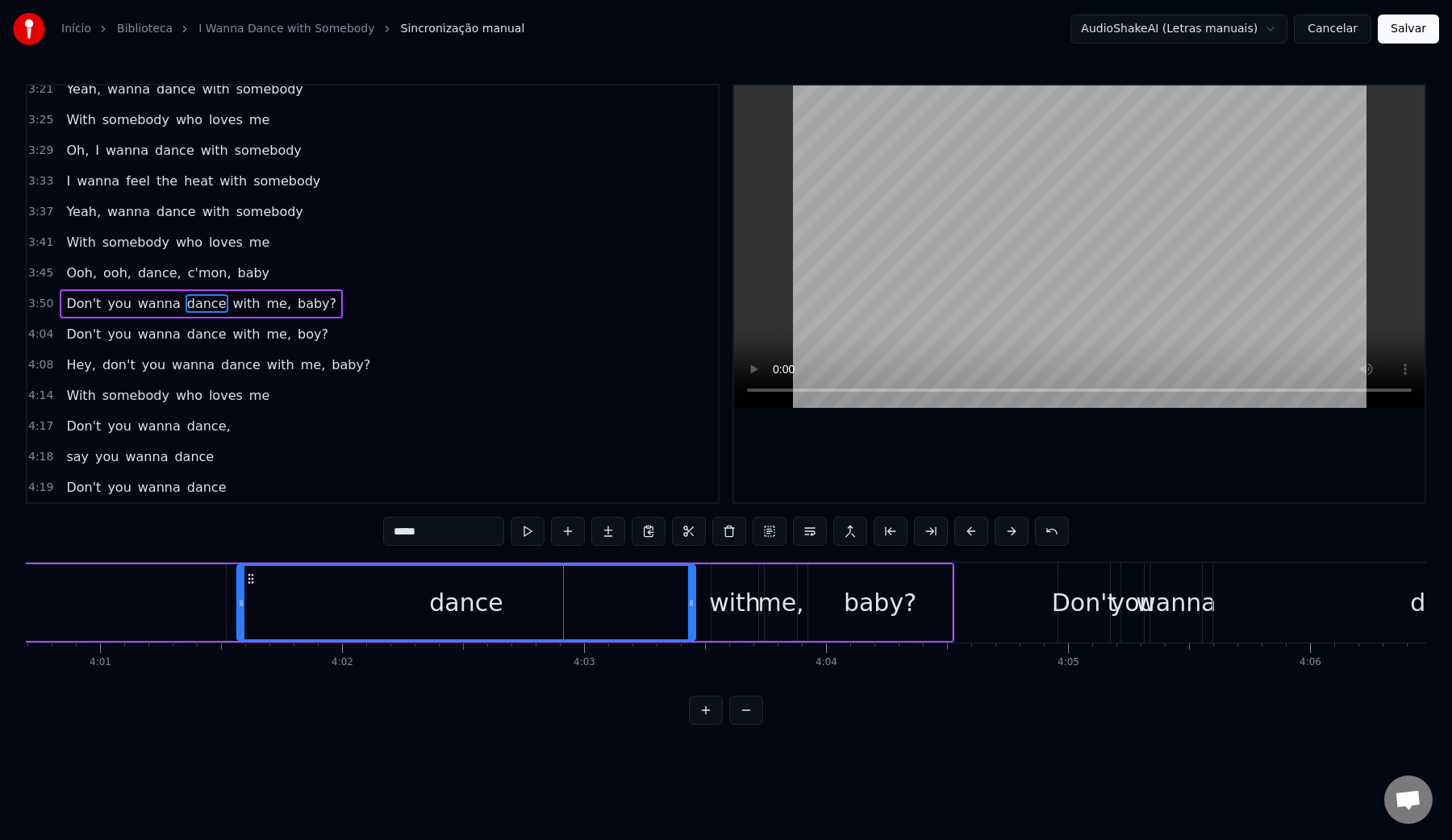
scroll to position [1553, 0]
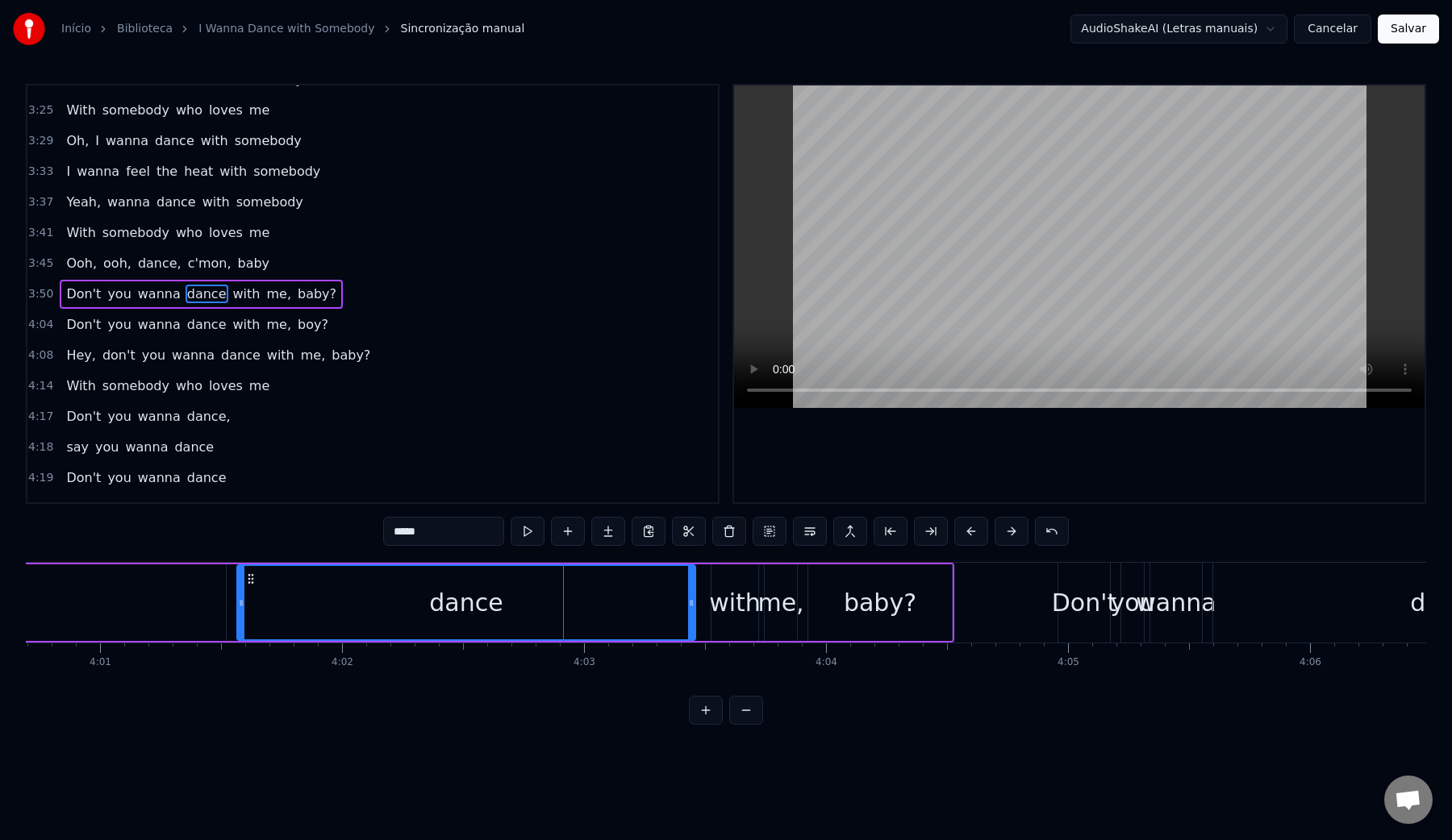
click at [250, 613] on div "dance" at bounding box center [466, 602] width 457 height 74
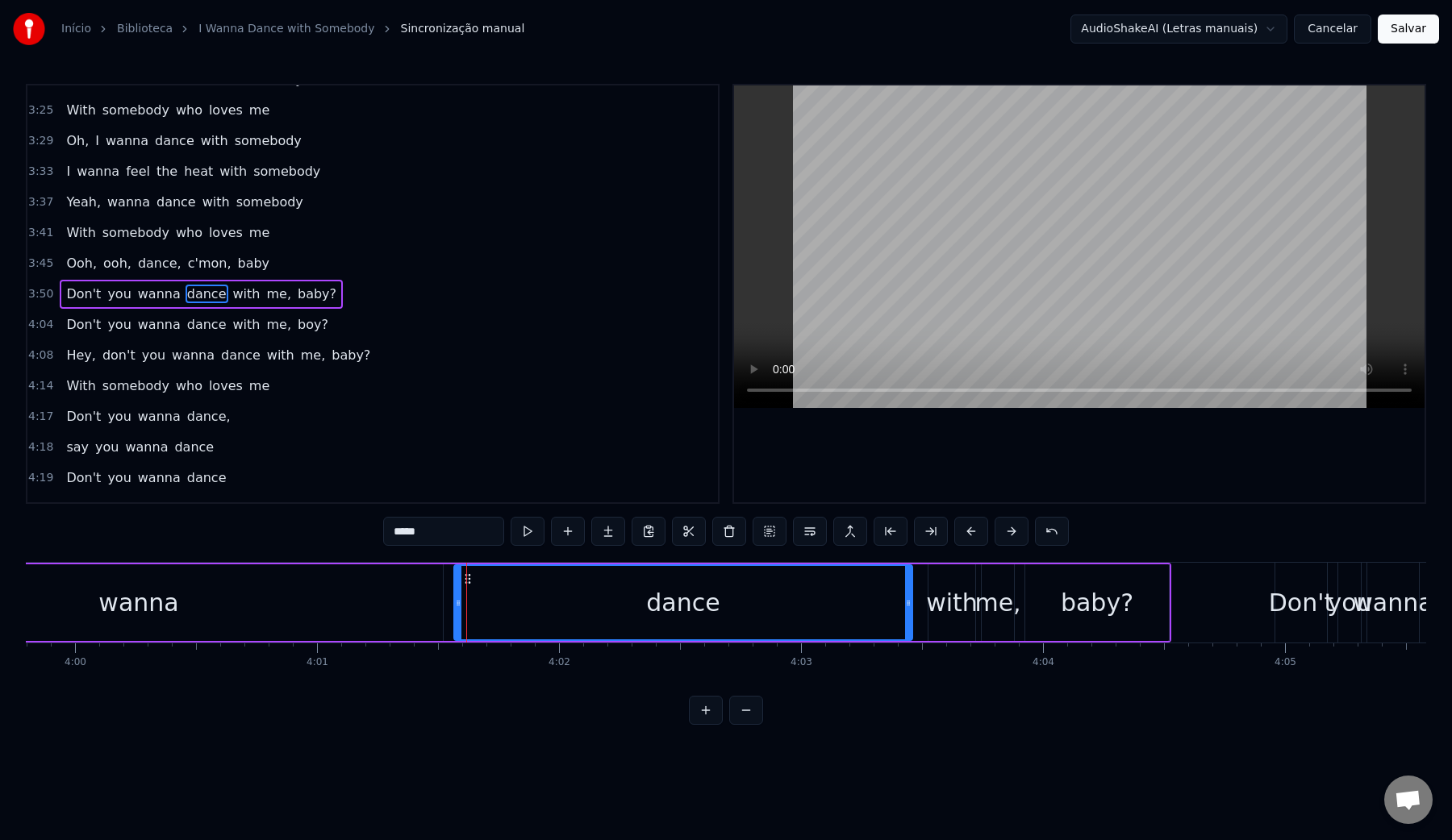
scroll to position [0, 57769]
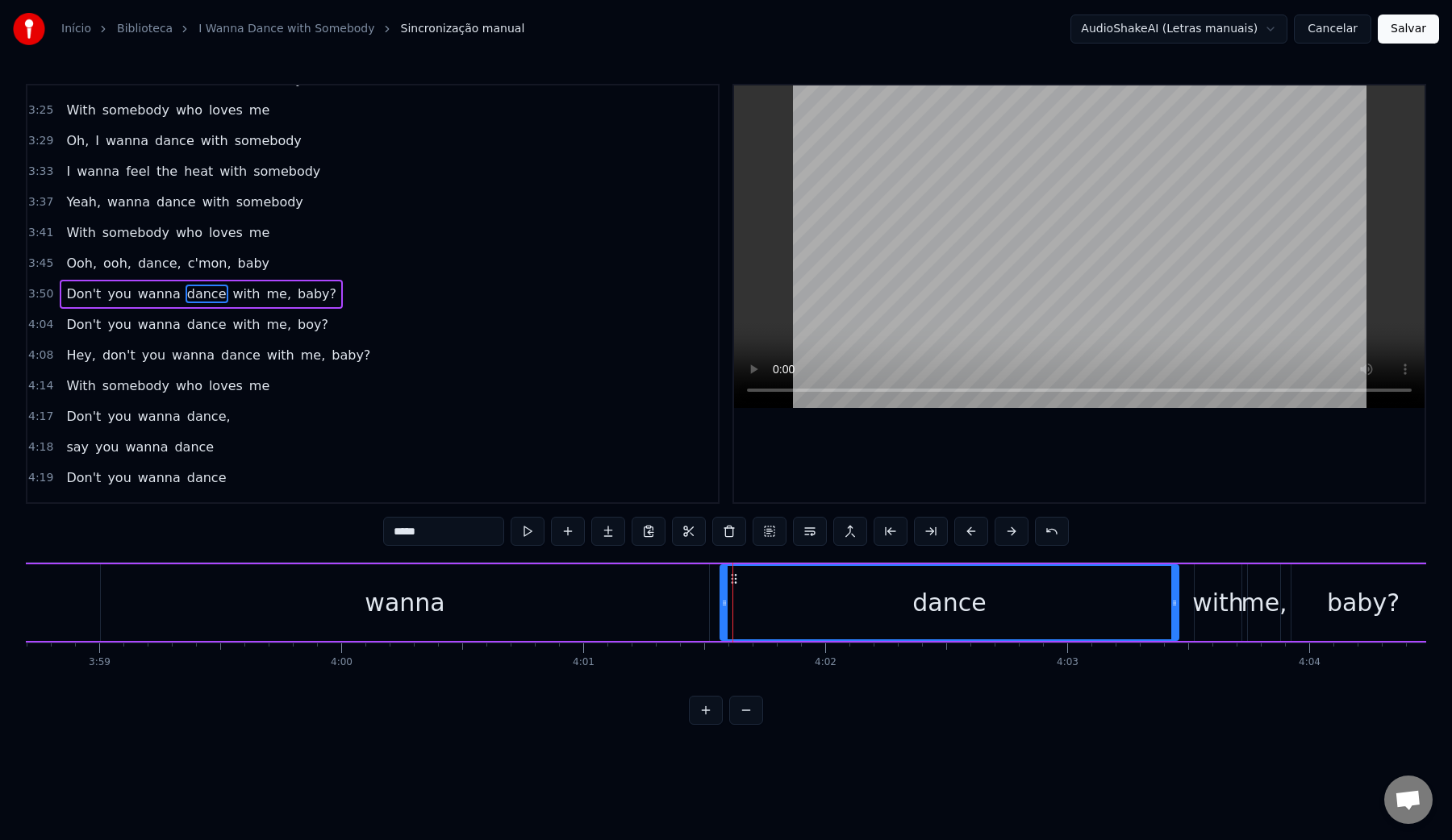
click at [333, 602] on div "wanna" at bounding box center [404, 602] width 608 height 76
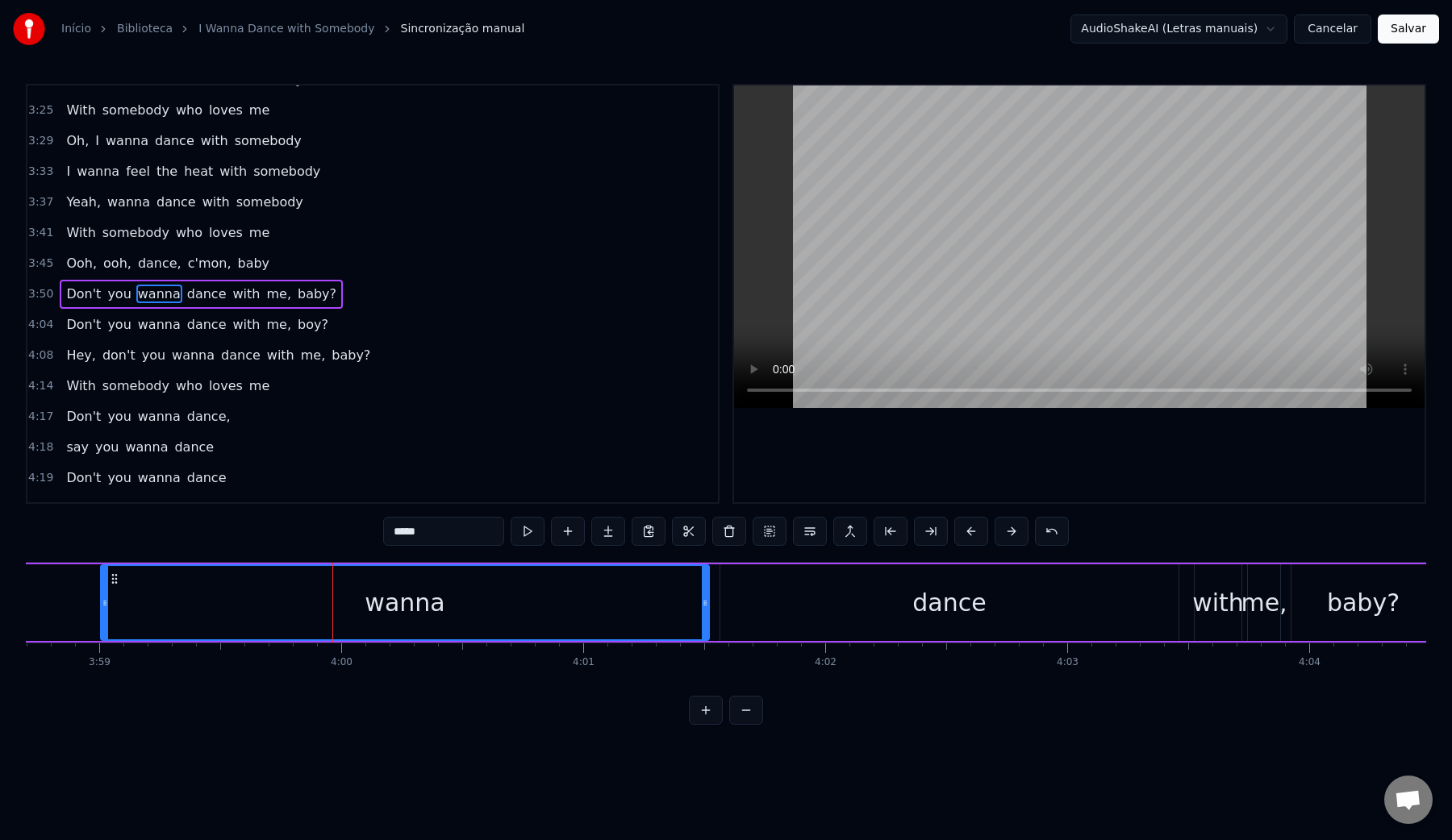
click at [963, 225] on video at bounding box center [1079, 246] width 691 height 322
click at [928, 225] on video at bounding box center [1079, 246] width 691 height 322
click at [744, 610] on div "dance" at bounding box center [950, 602] width 458 height 76
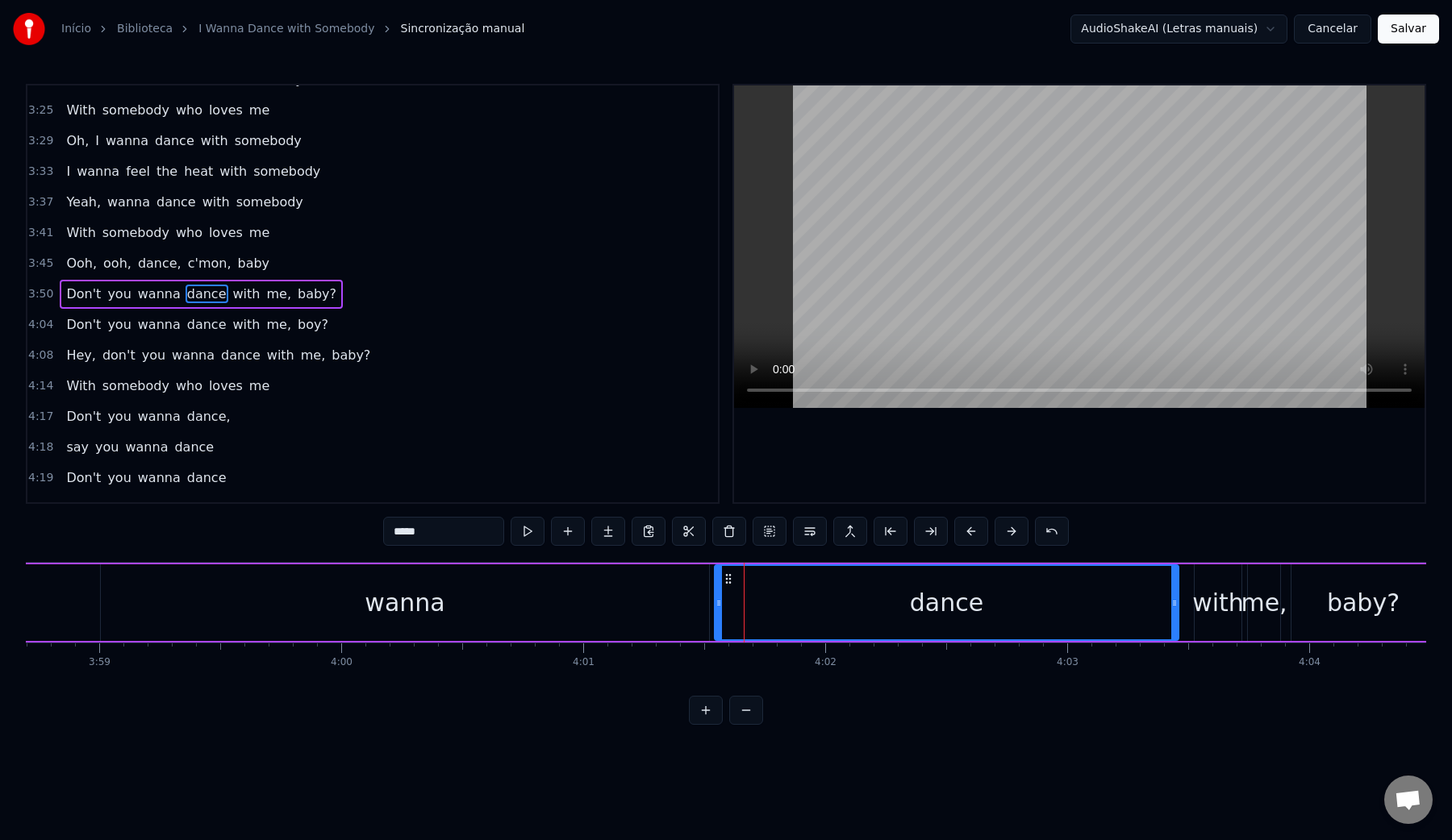
click at [718, 606] on icon at bounding box center [719, 603] width 6 height 13
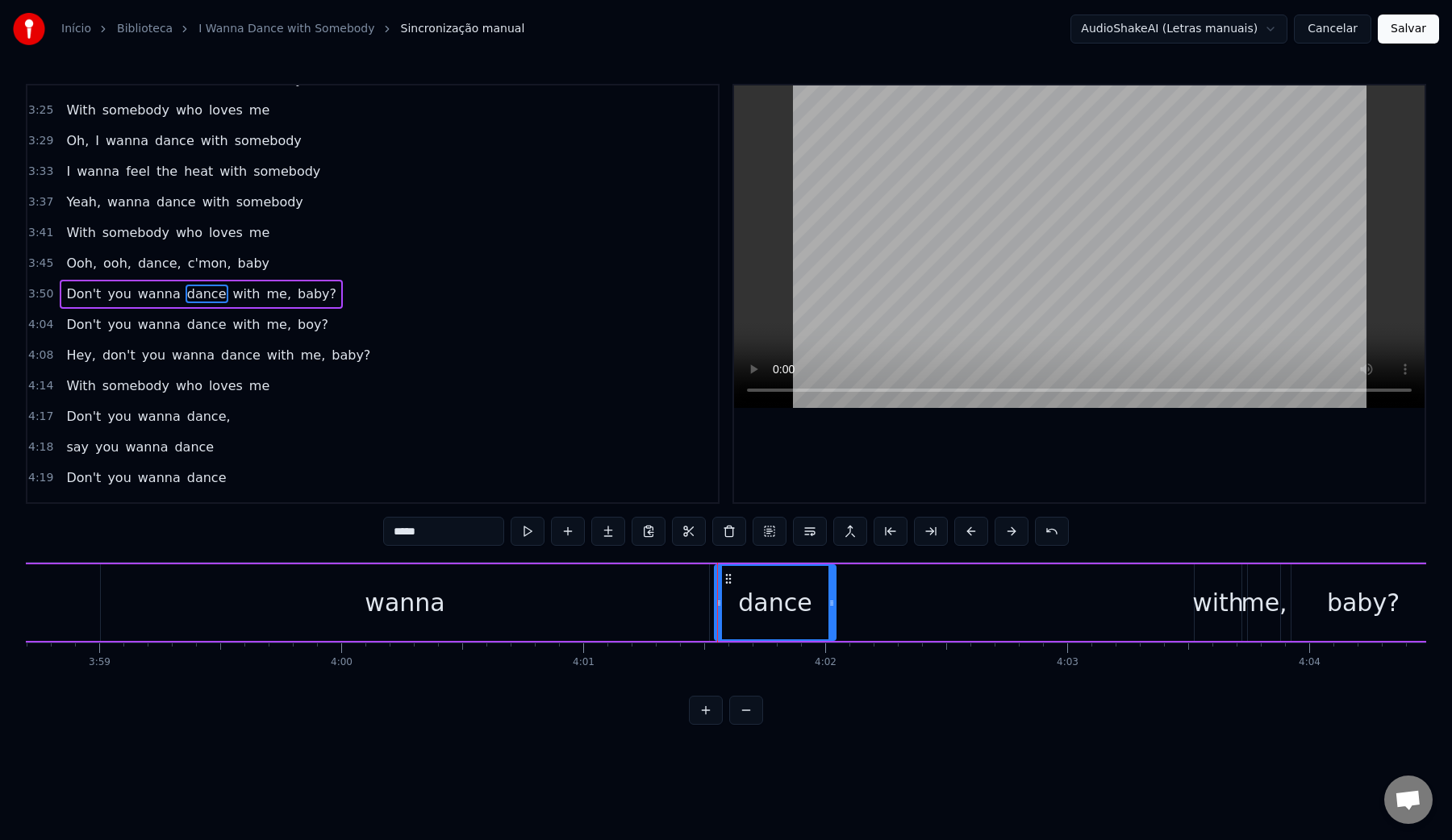
drag, startPoint x: 1176, startPoint y: 606, endPoint x: 833, endPoint y: 600, distance: 343.1
click at [833, 601] on icon at bounding box center [831, 603] width 6 height 13
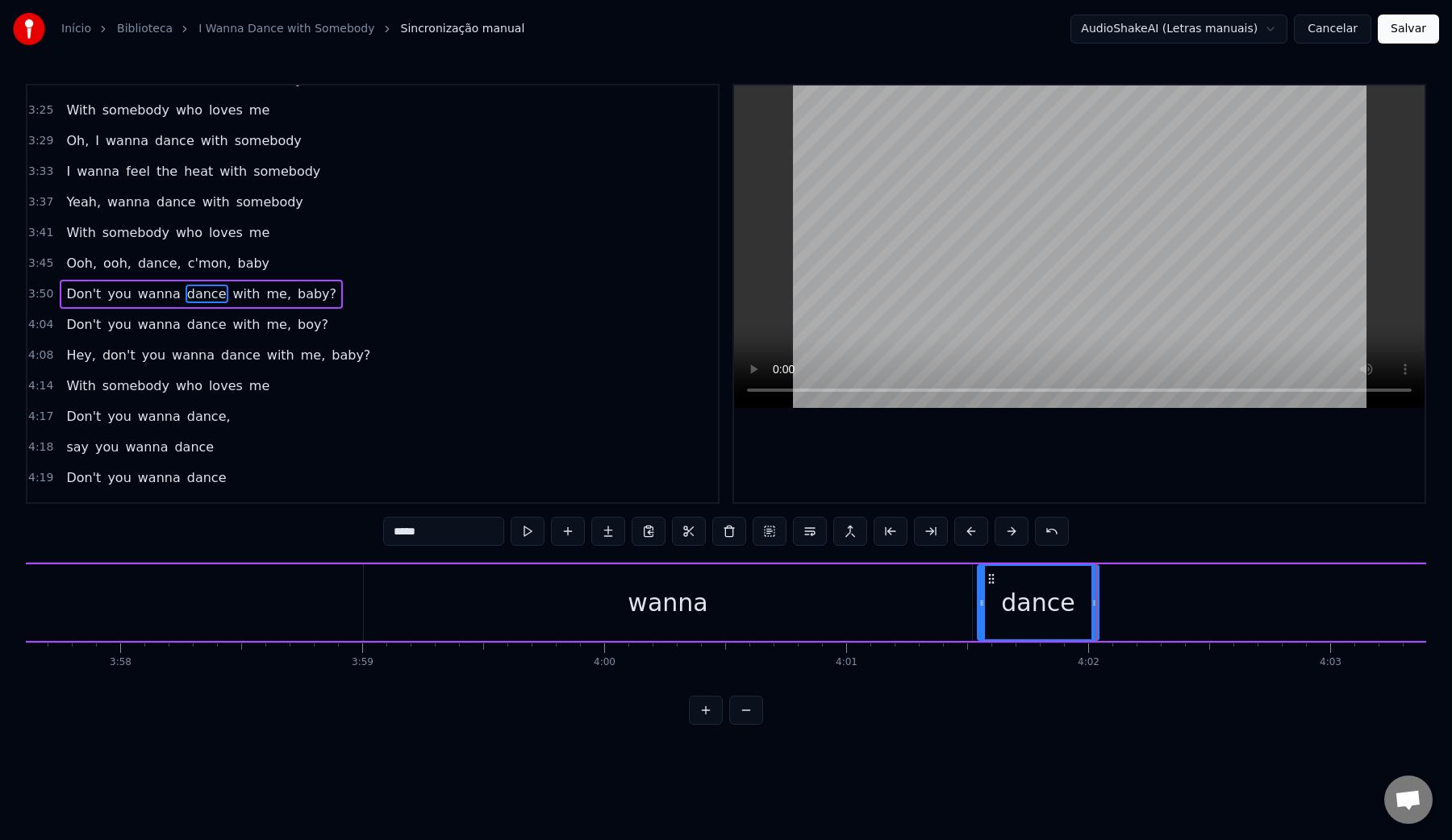
scroll to position [0, 57423]
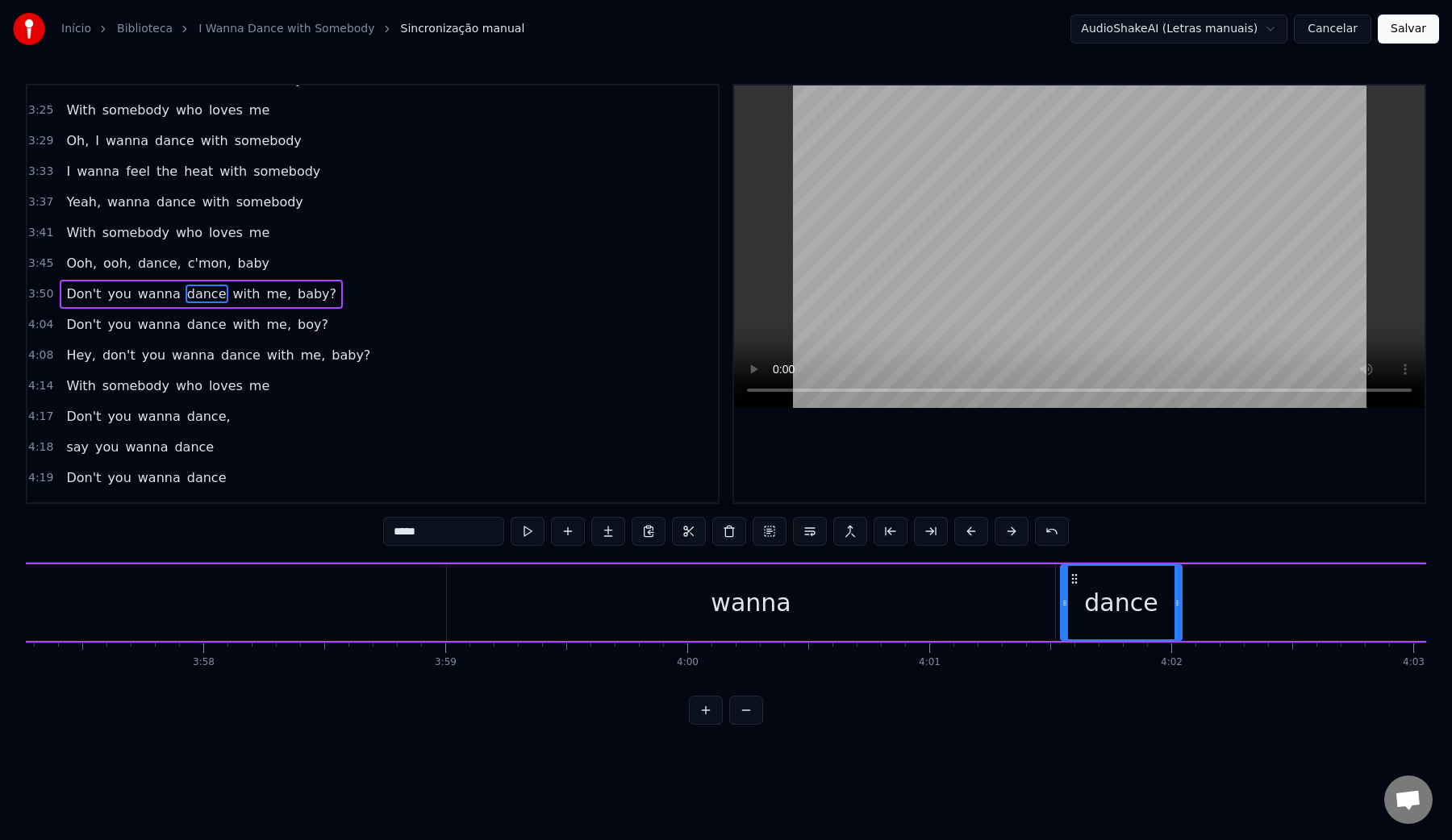
click at [791, 608] on div "wanna" at bounding box center [751, 602] width 608 height 76
type input "*****"
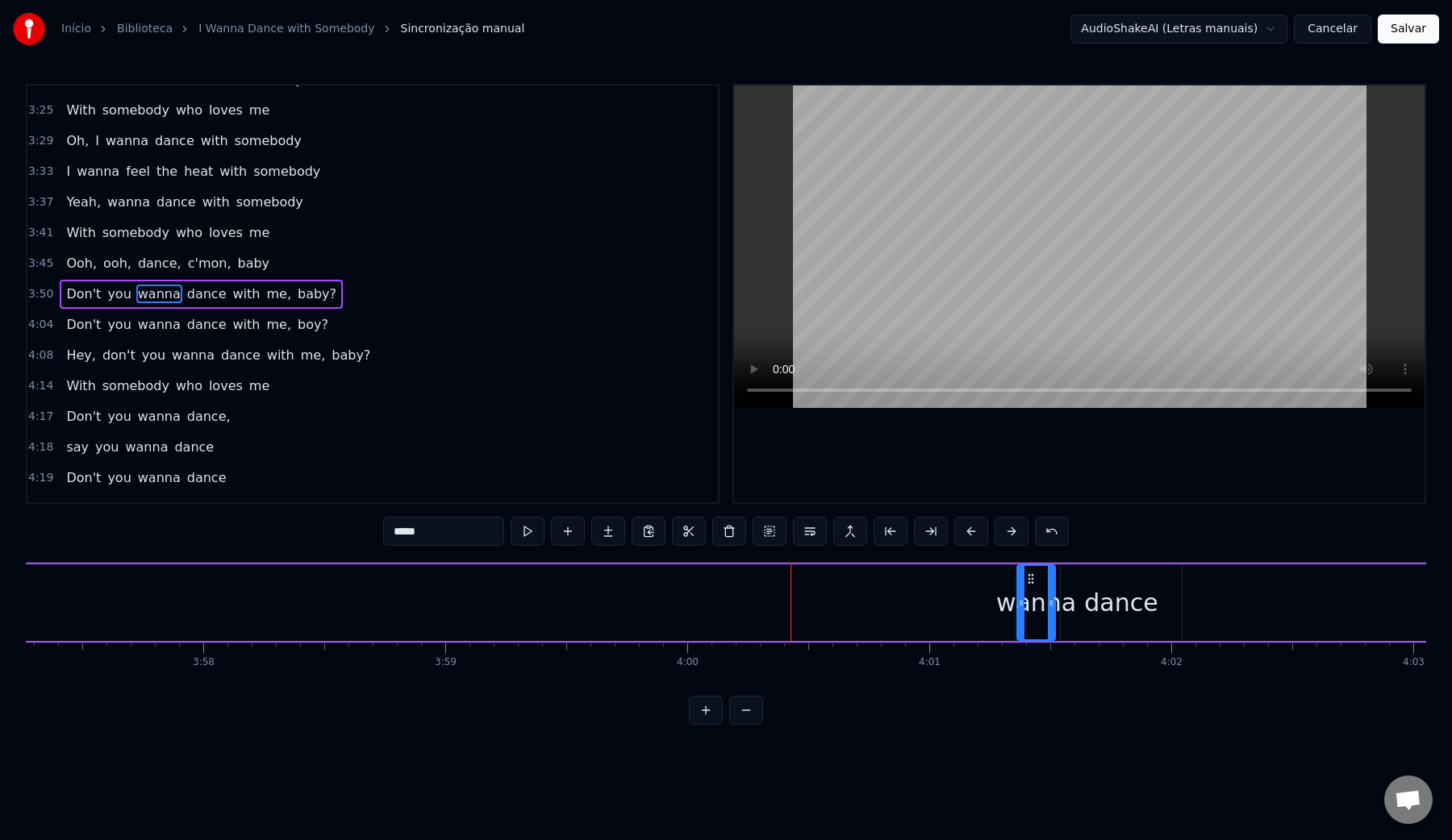
drag, startPoint x: 450, startPoint y: 605, endPoint x: 1021, endPoint y: 586, distance: 571.3
click at [1021, 586] on div at bounding box center [1020, 602] width 6 height 74
click at [622, 620] on div "Don't you wanna dance with me, baby?" at bounding box center [61, 603] width 3445 height 80
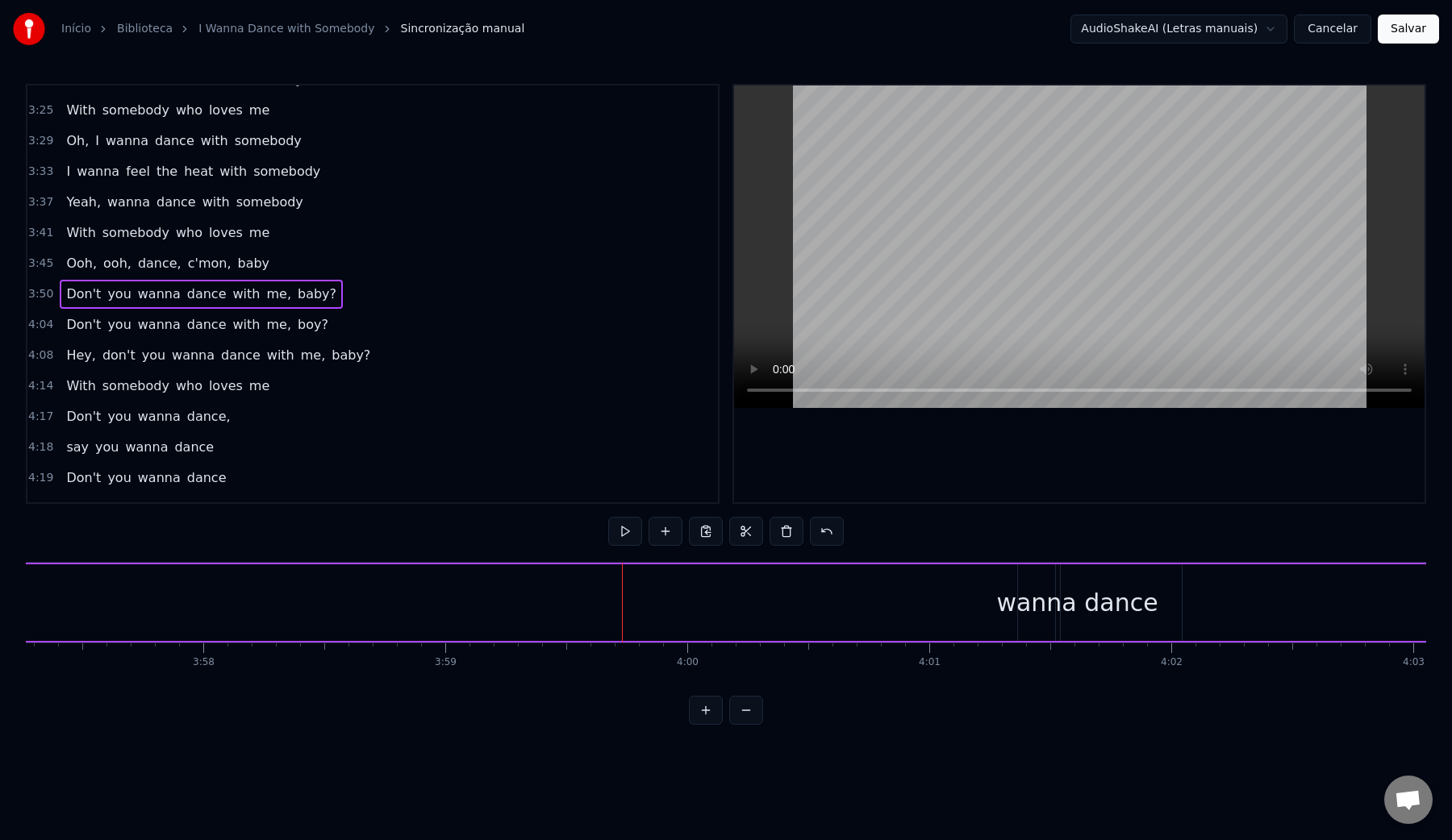
click at [905, 245] on video at bounding box center [1079, 246] width 691 height 322
click at [917, 243] on video at bounding box center [1079, 246] width 691 height 322
click at [1033, 608] on div "wanna" at bounding box center [1036, 603] width 80 height 36
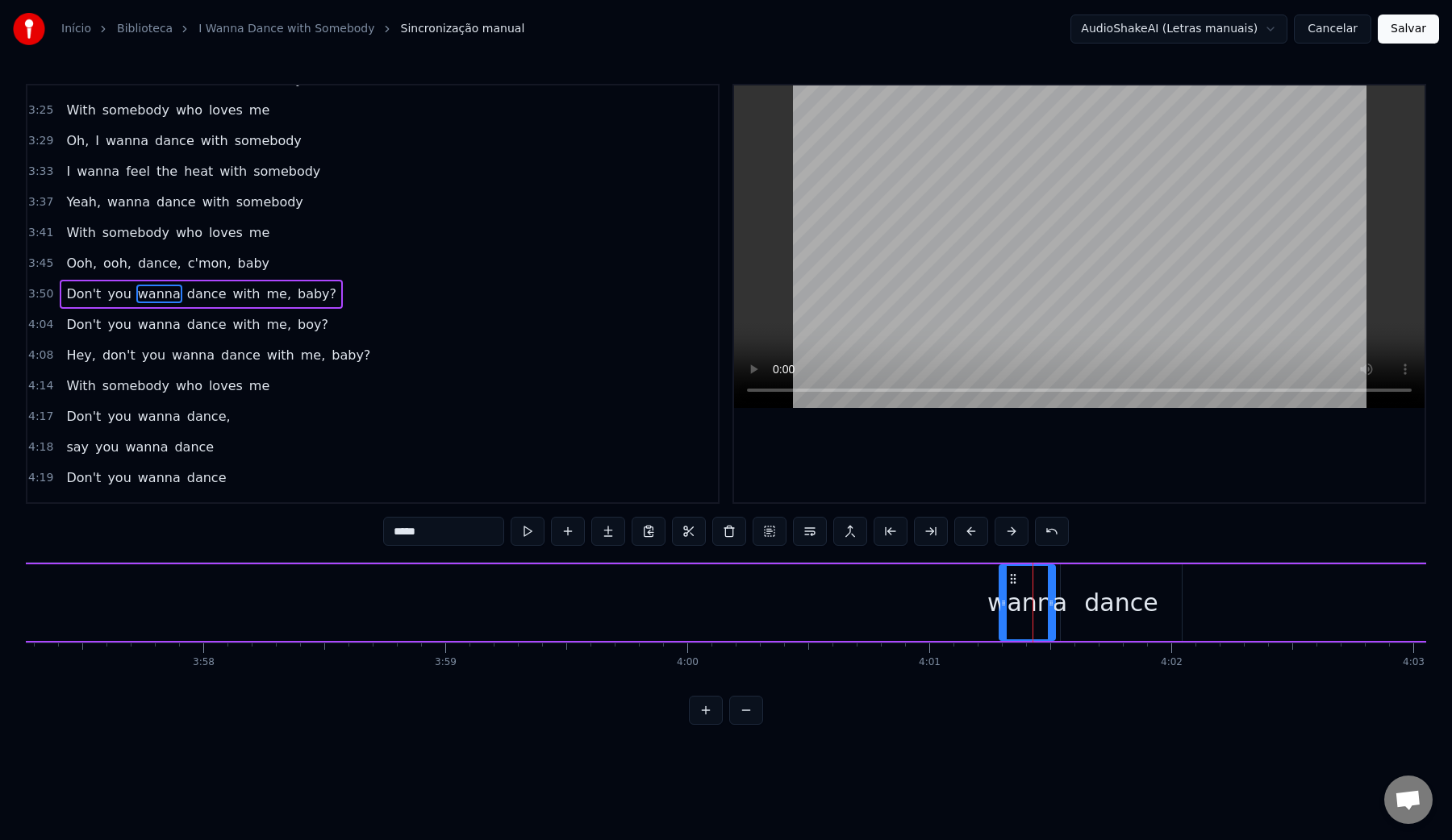
drag, startPoint x: 1019, startPoint y: 601, endPoint x: 1000, endPoint y: 601, distance: 19.0
click at [1000, 601] on icon at bounding box center [1003, 603] width 6 height 13
click at [369, 608] on div "you" at bounding box center [305, 602] width 603 height 76
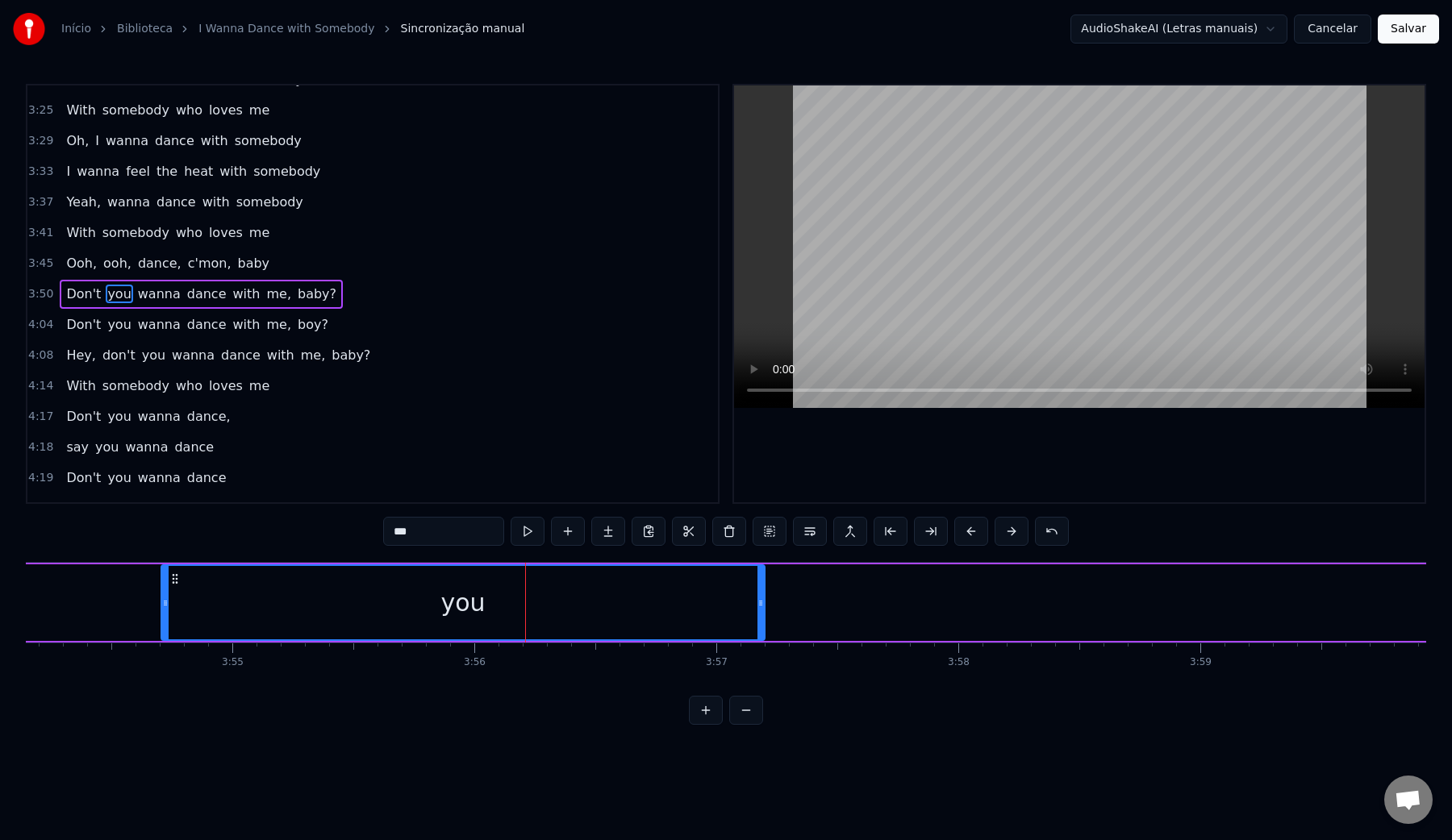
scroll to position [0, 56518]
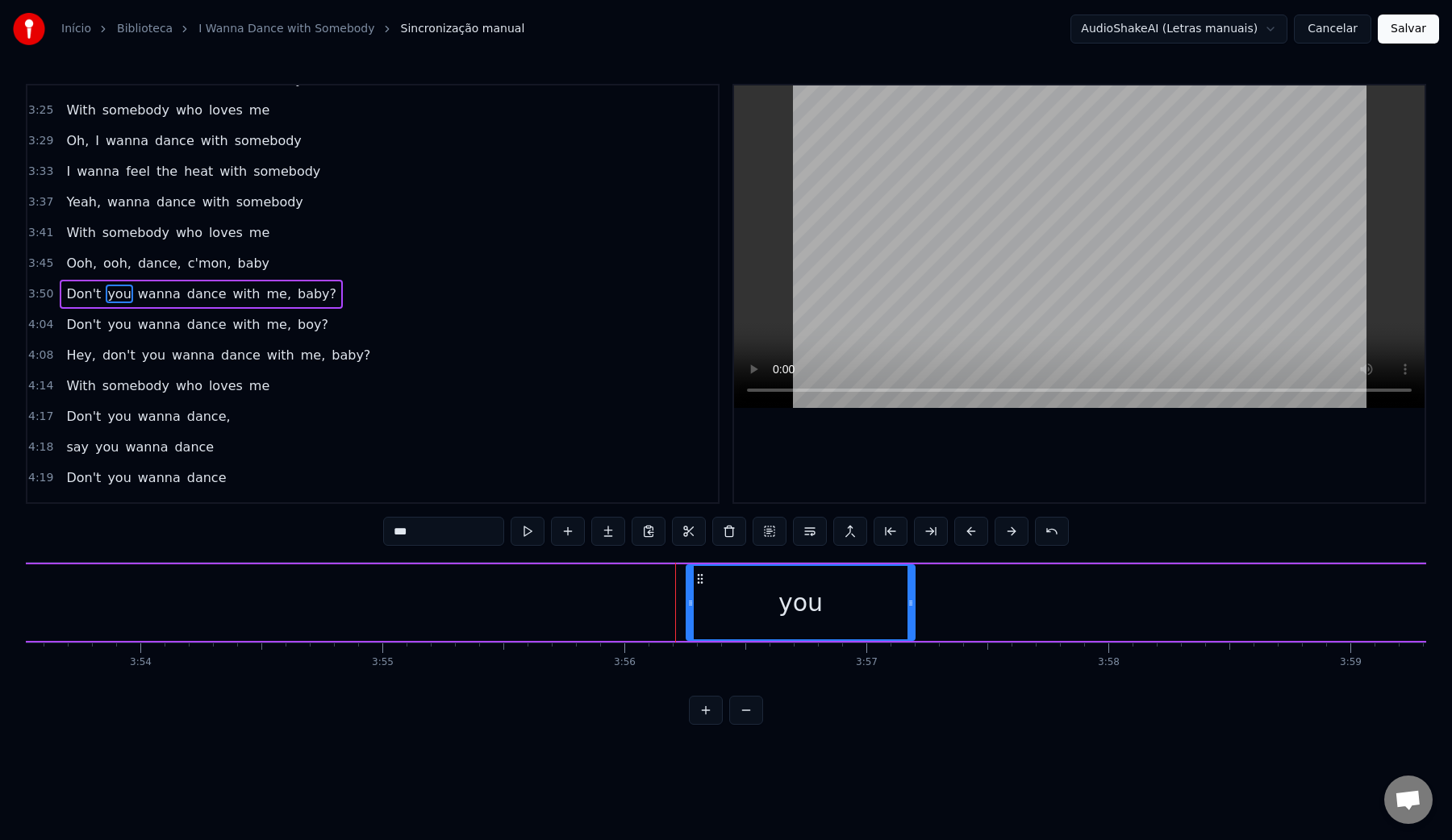
drag, startPoint x: 313, startPoint y: 604, endPoint x: 691, endPoint y: 608, distance: 378.0
click at [691, 608] on icon at bounding box center [690, 603] width 6 height 13
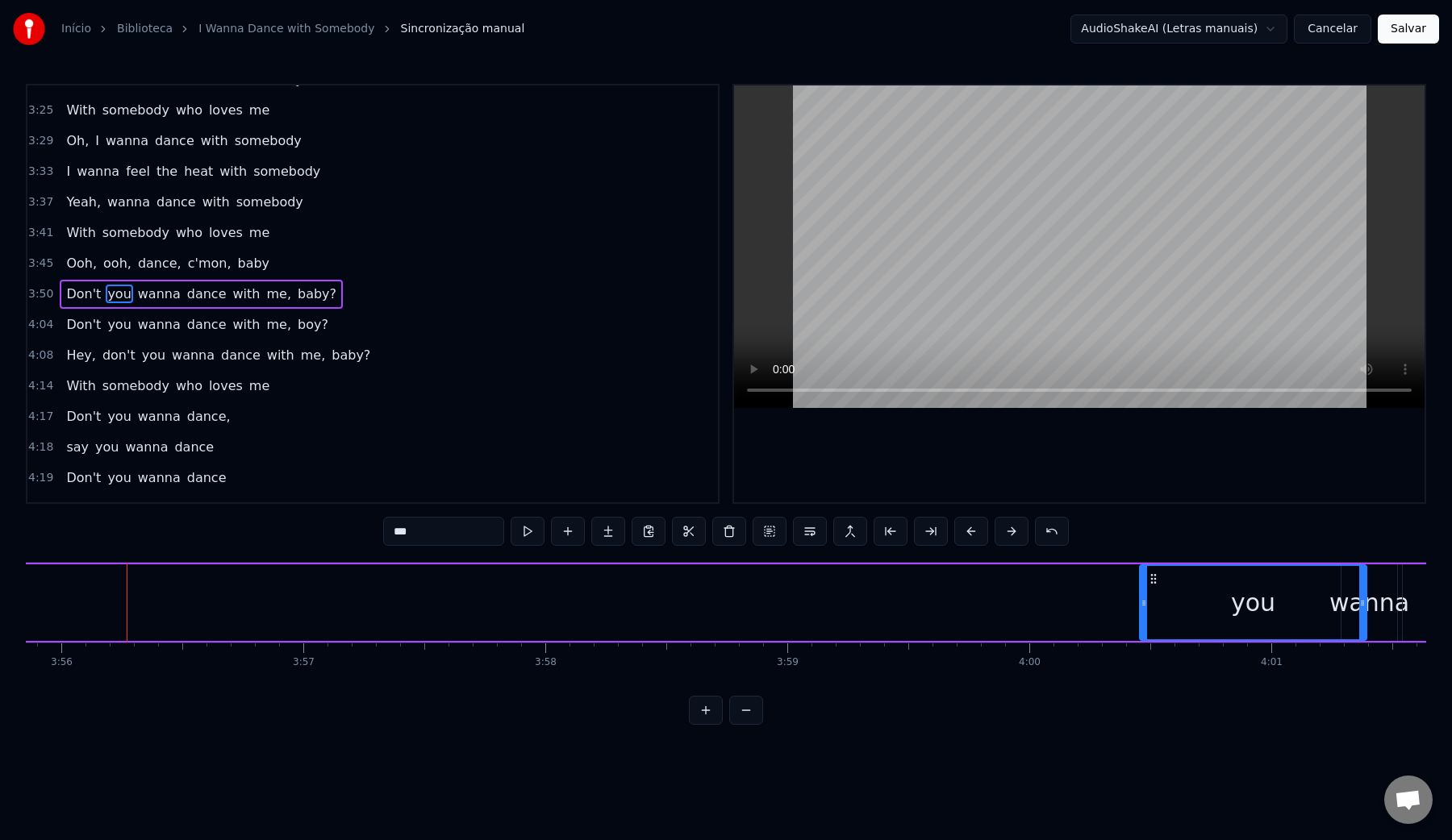
scroll to position [0, 57082]
drag, startPoint x: 700, startPoint y: 578, endPoint x: 1119, endPoint y: 582, distance: 419.0
click at [1119, 582] on icon at bounding box center [1121, 578] width 13 height 13
drag, startPoint x: 1111, startPoint y: 604, endPoint x: 1298, endPoint y: 607, distance: 187.0
click at [1298, 607] on icon at bounding box center [1297, 603] width 6 height 13
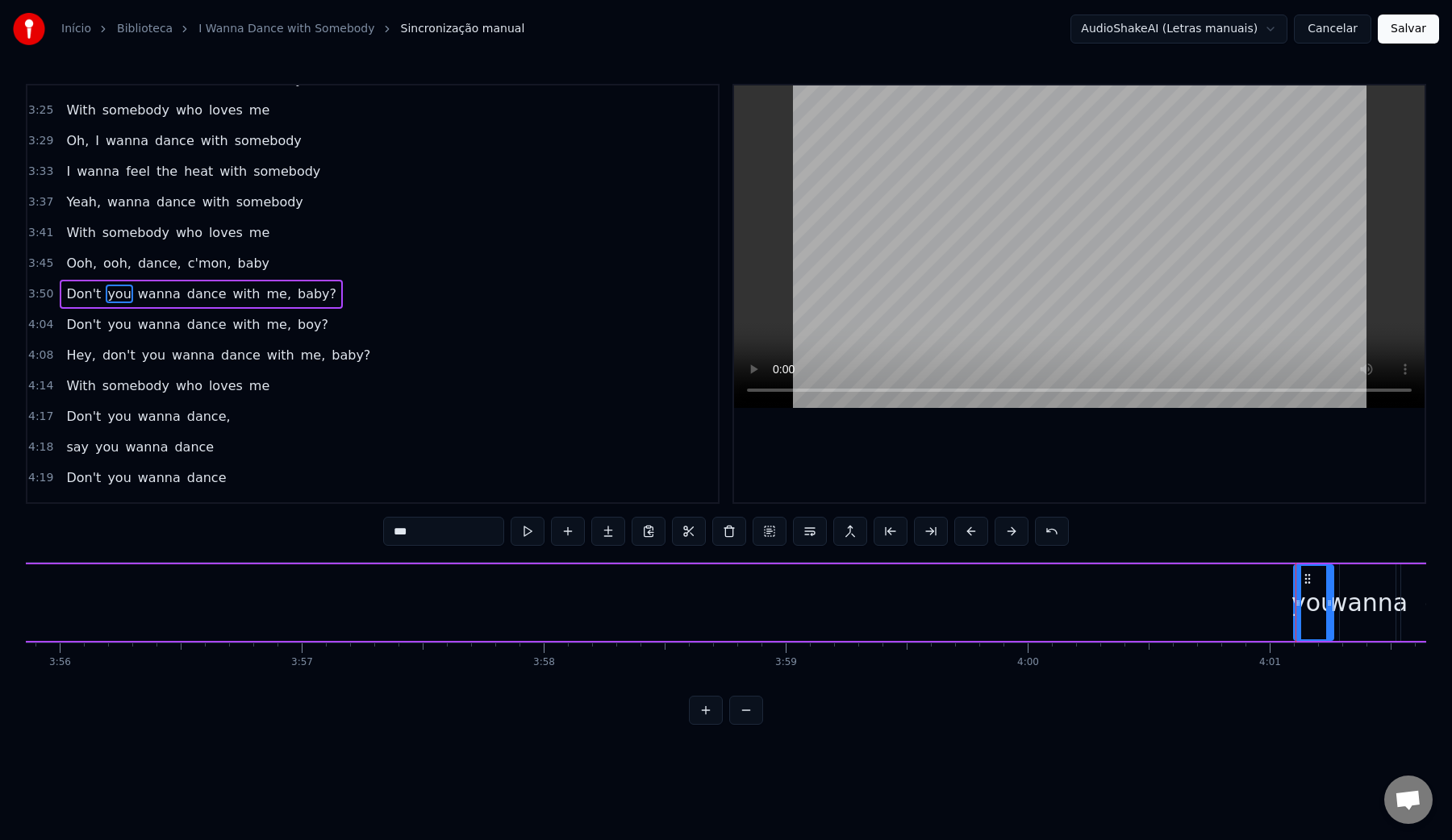
click at [75, 298] on span "Don't" at bounding box center [84, 293] width 38 height 18
type input "*****"
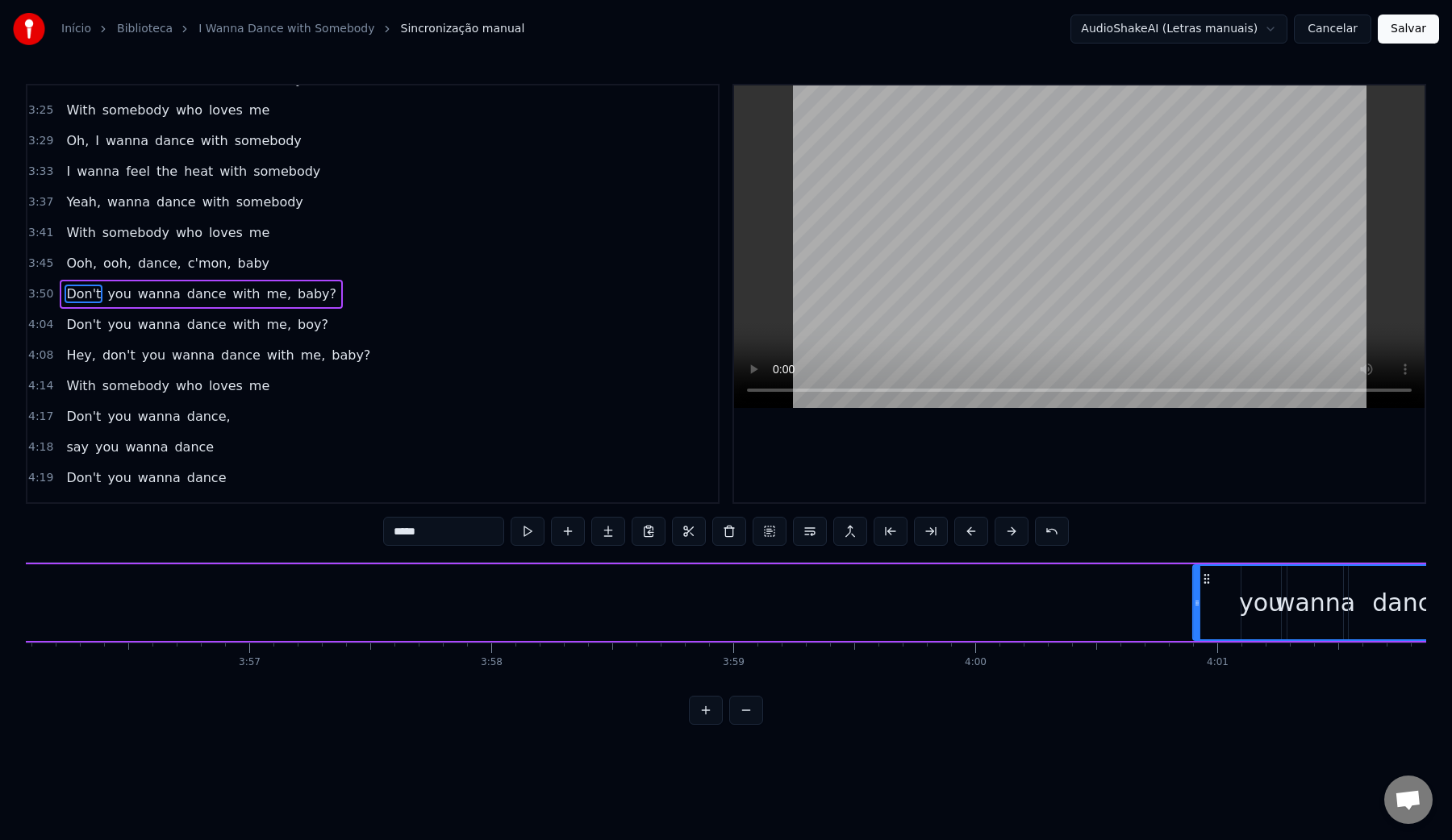
scroll to position [0, 57137]
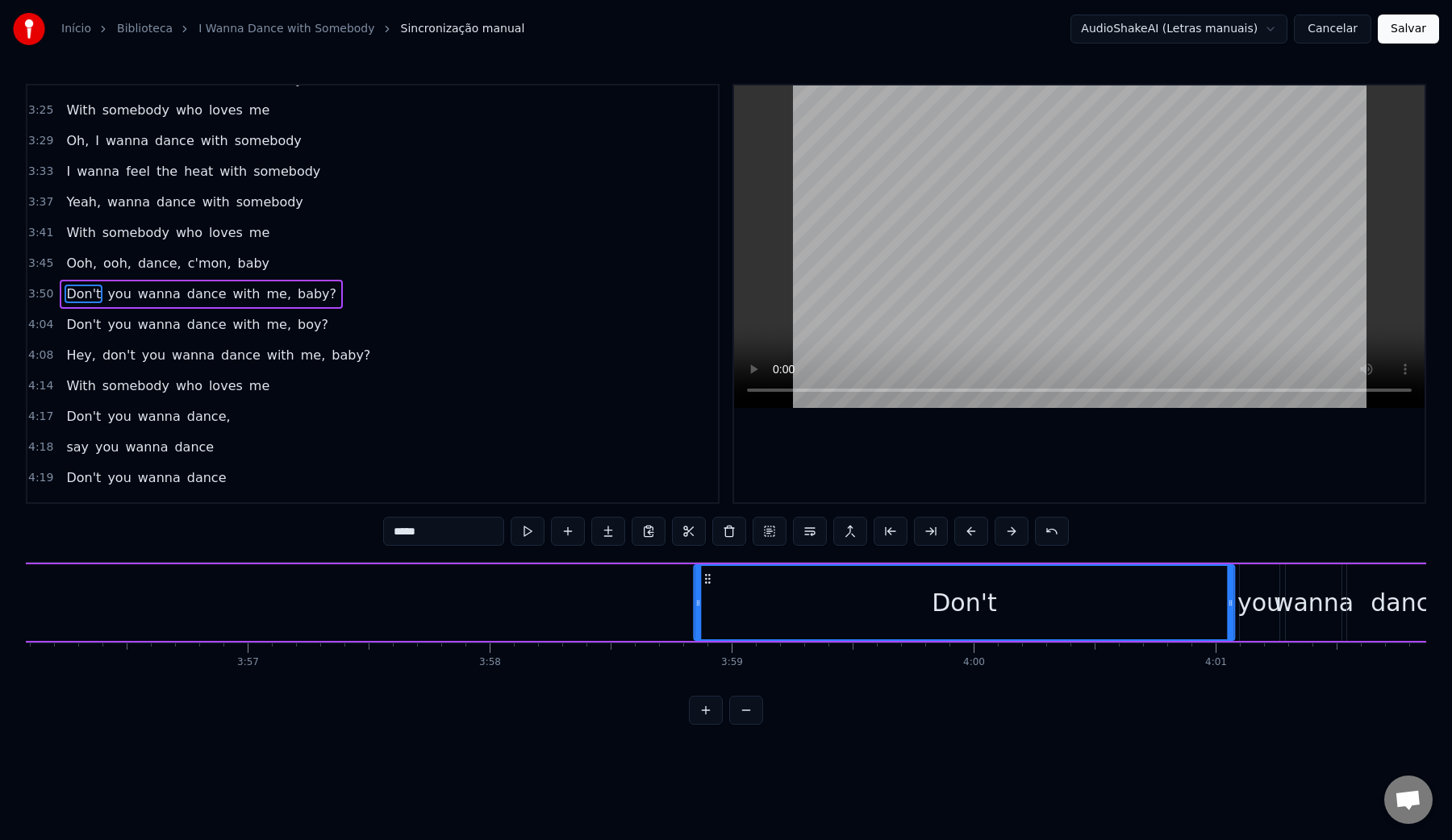
drag, startPoint x: 122, startPoint y: 580, endPoint x: 708, endPoint y: 608, distance: 586.7
click at [708, 608] on div "Don't" at bounding box center [963, 602] width 539 height 74
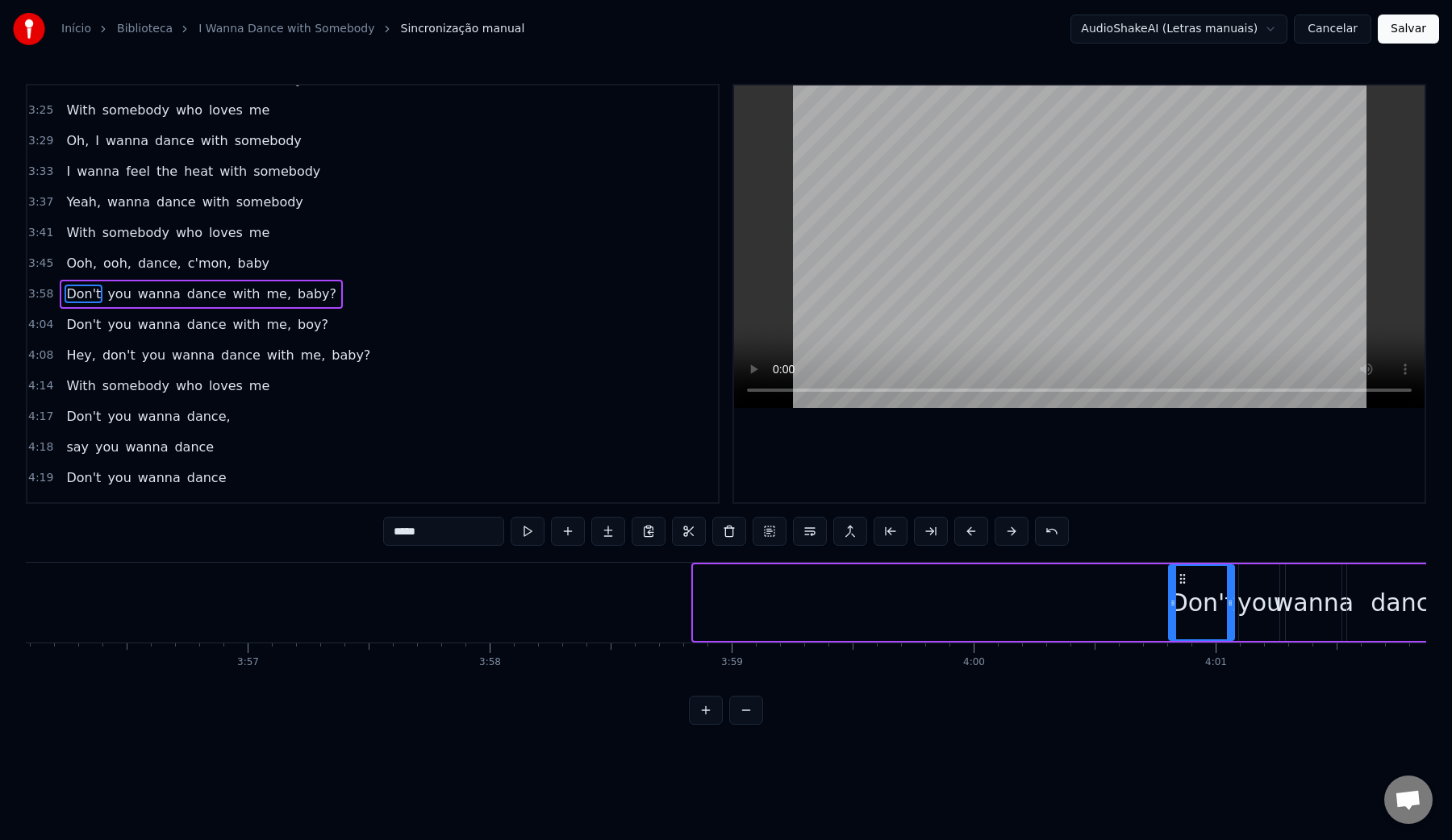
drag, startPoint x: 698, startPoint y: 605, endPoint x: 1173, endPoint y: 593, distance: 475.2
click at [1173, 593] on div at bounding box center [1172, 602] width 6 height 74
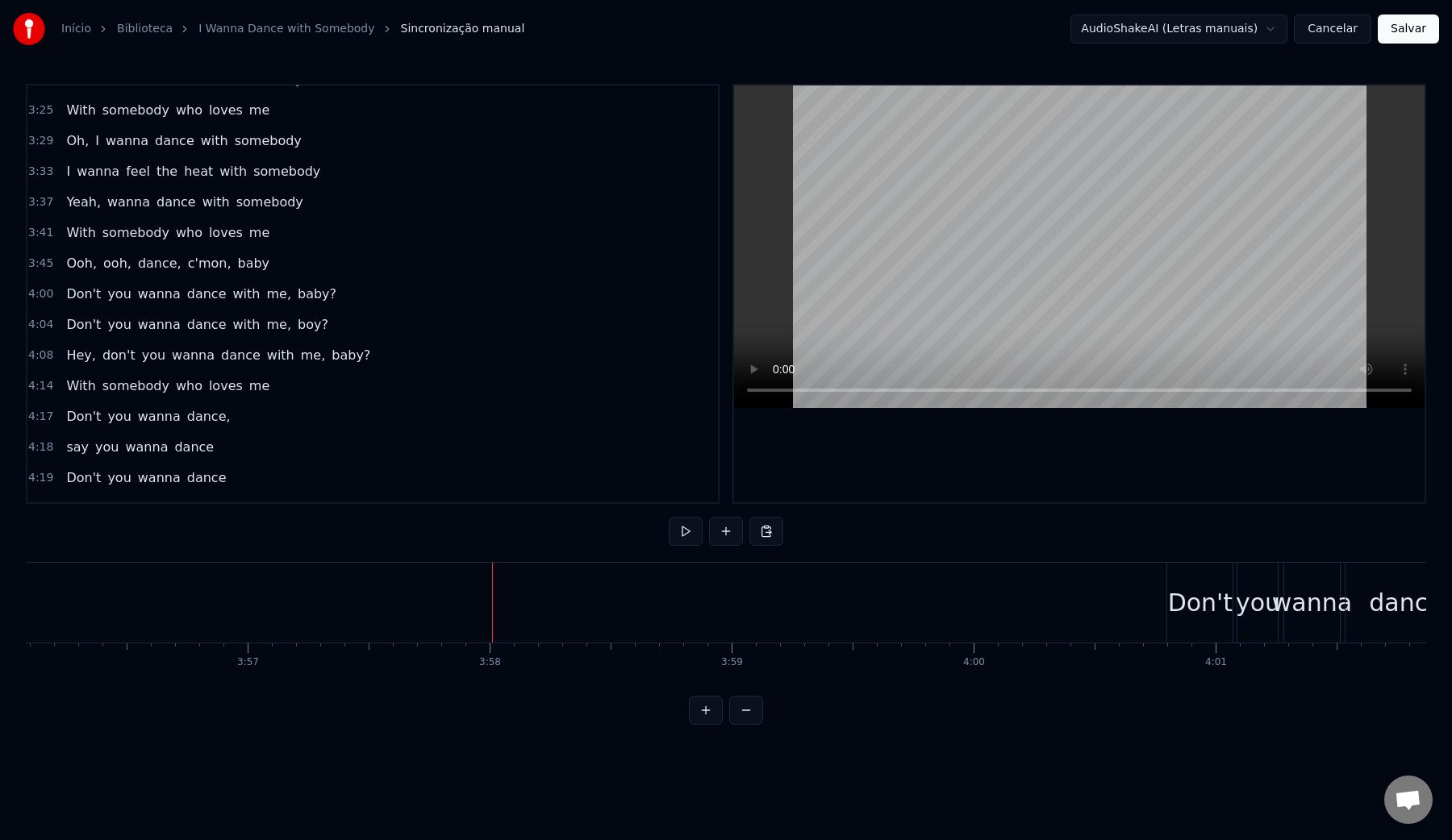
click at [901, 235] on video at bounding box center [1079, 246] width 691 height 322
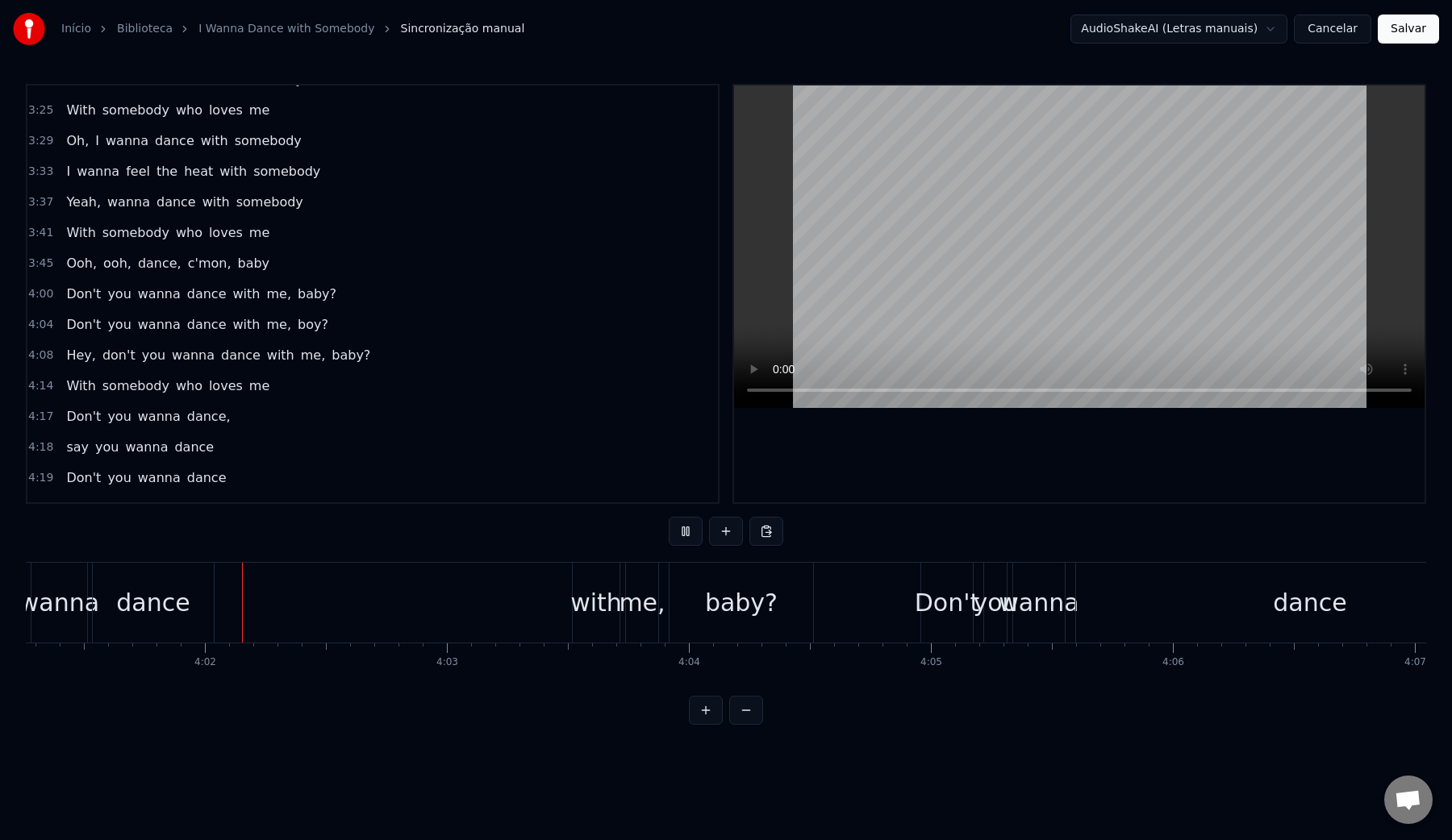
scroll to position [0, 58395]
click at [901, 235] on video at bounding box center [1079, 246] width 691 height 322
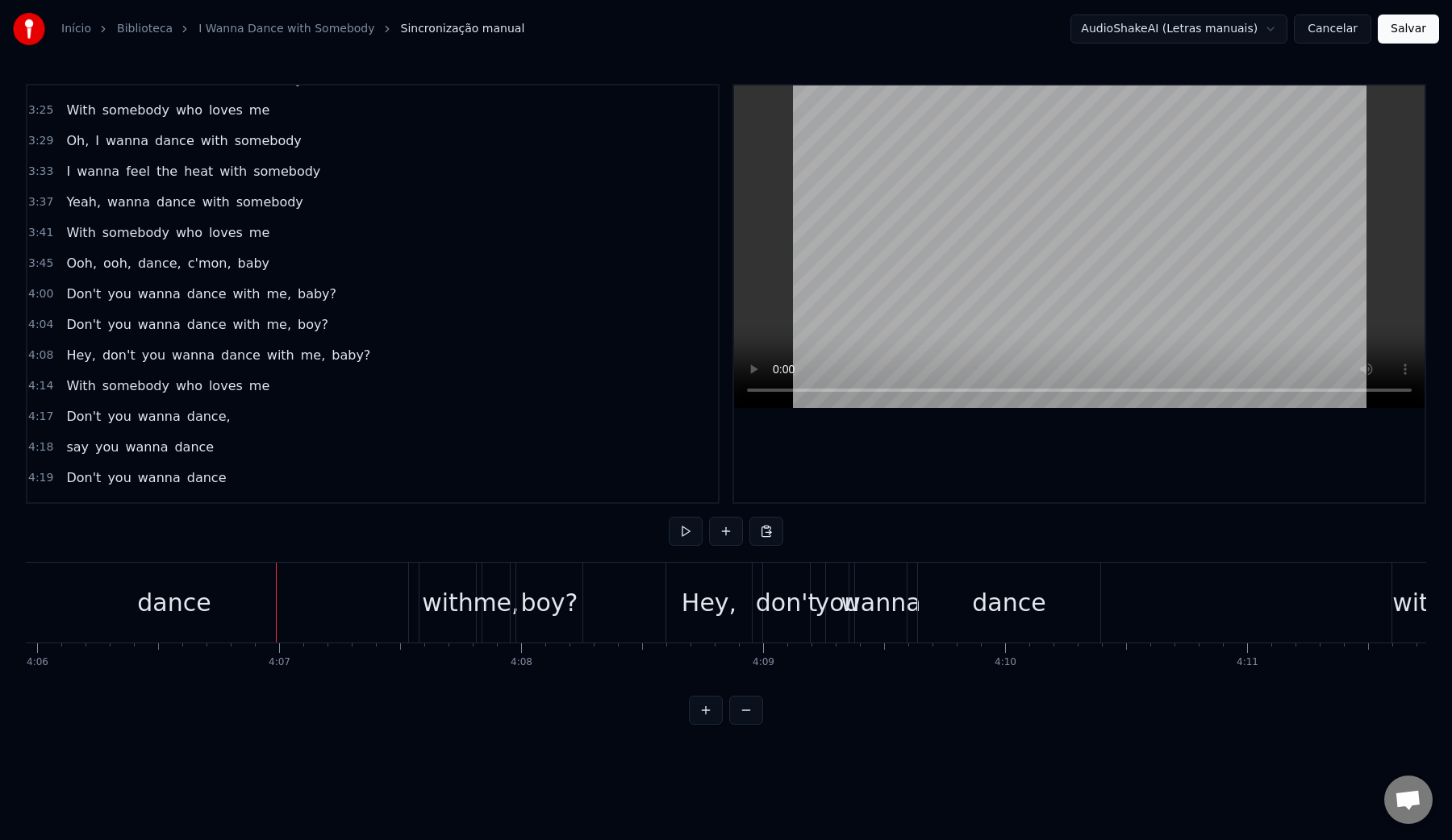
scroll to position [0, 59190]
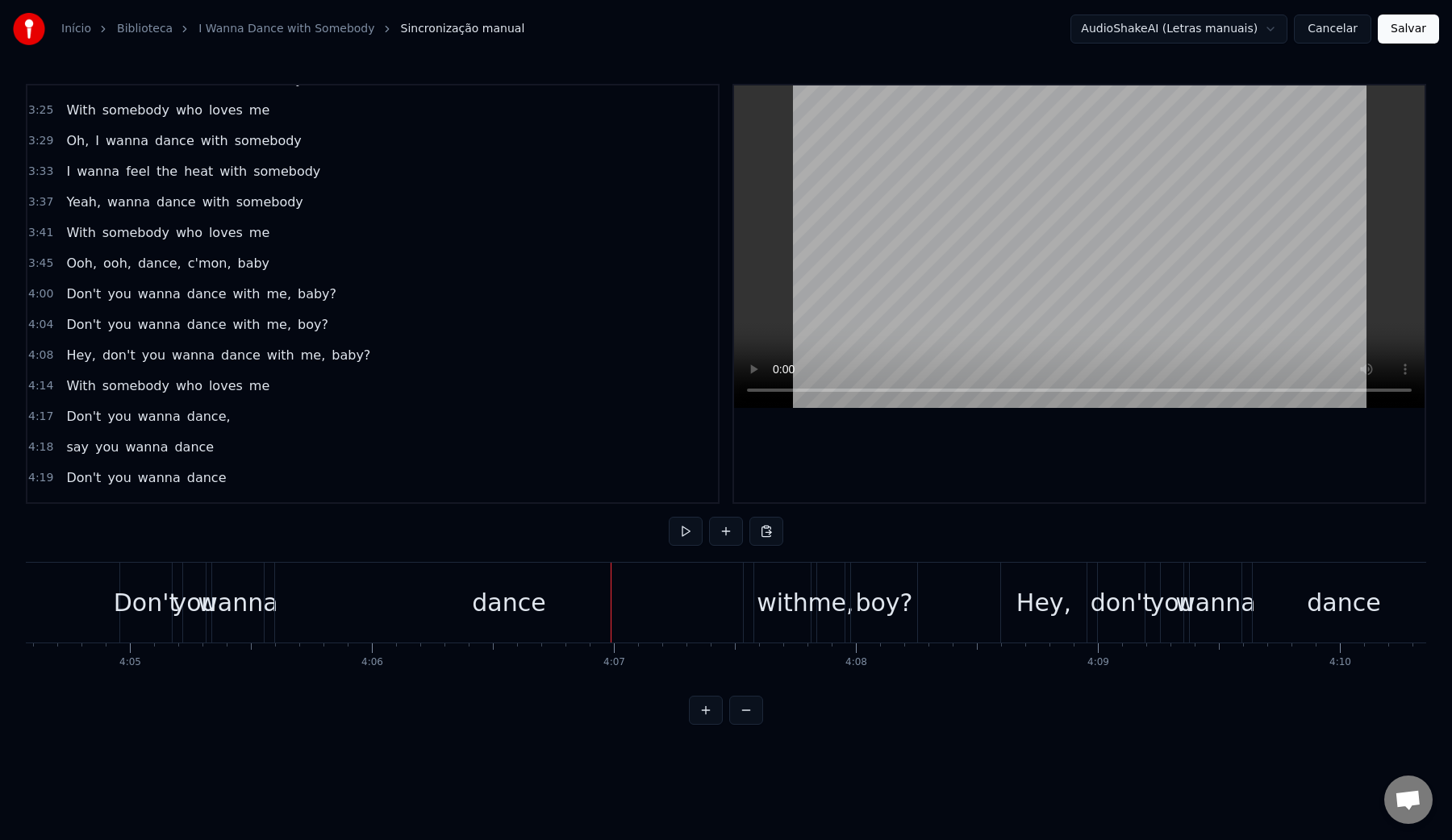
click at [529, 605] on div "dance" at bounding box center [508, 603] width 74 height 36
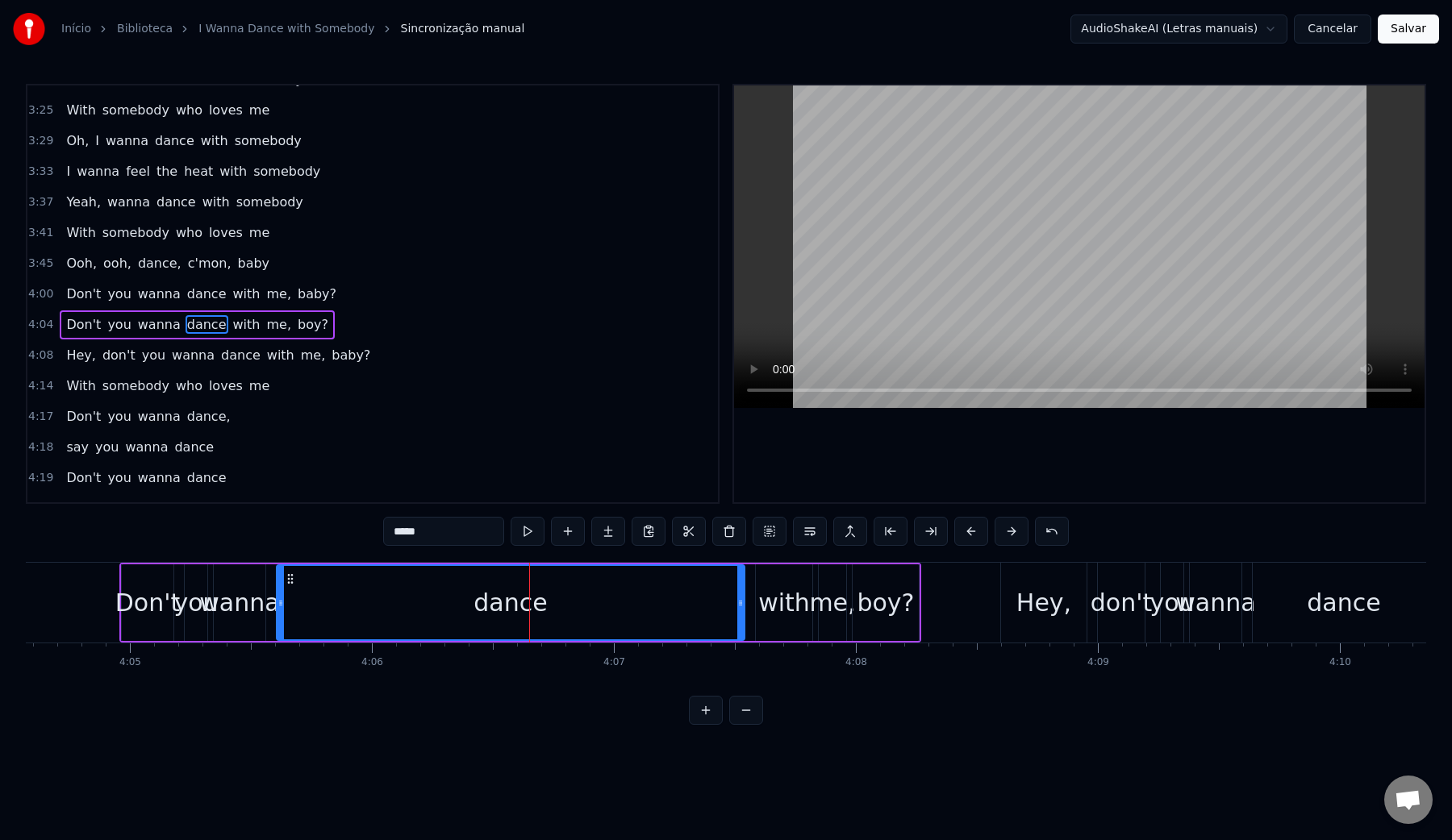
scroll to position [1584, 0]
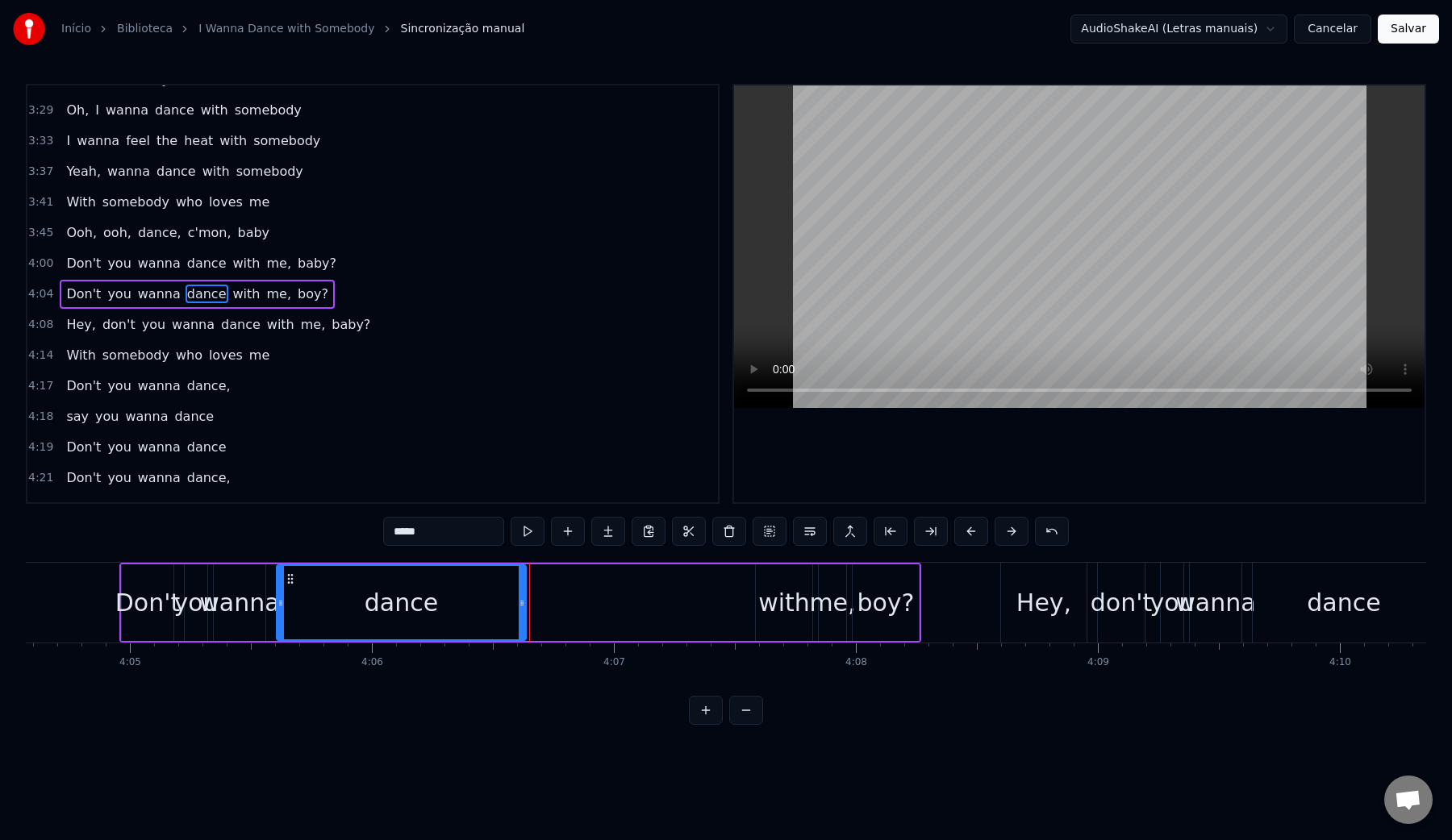
drag, startPoint x: 738, startPoint y: 600, endPoint x: 522, endPoint y: 596, distance: 216.0
click at [522, 597] on icon at bounding box center [522, 603] width 6 height 13
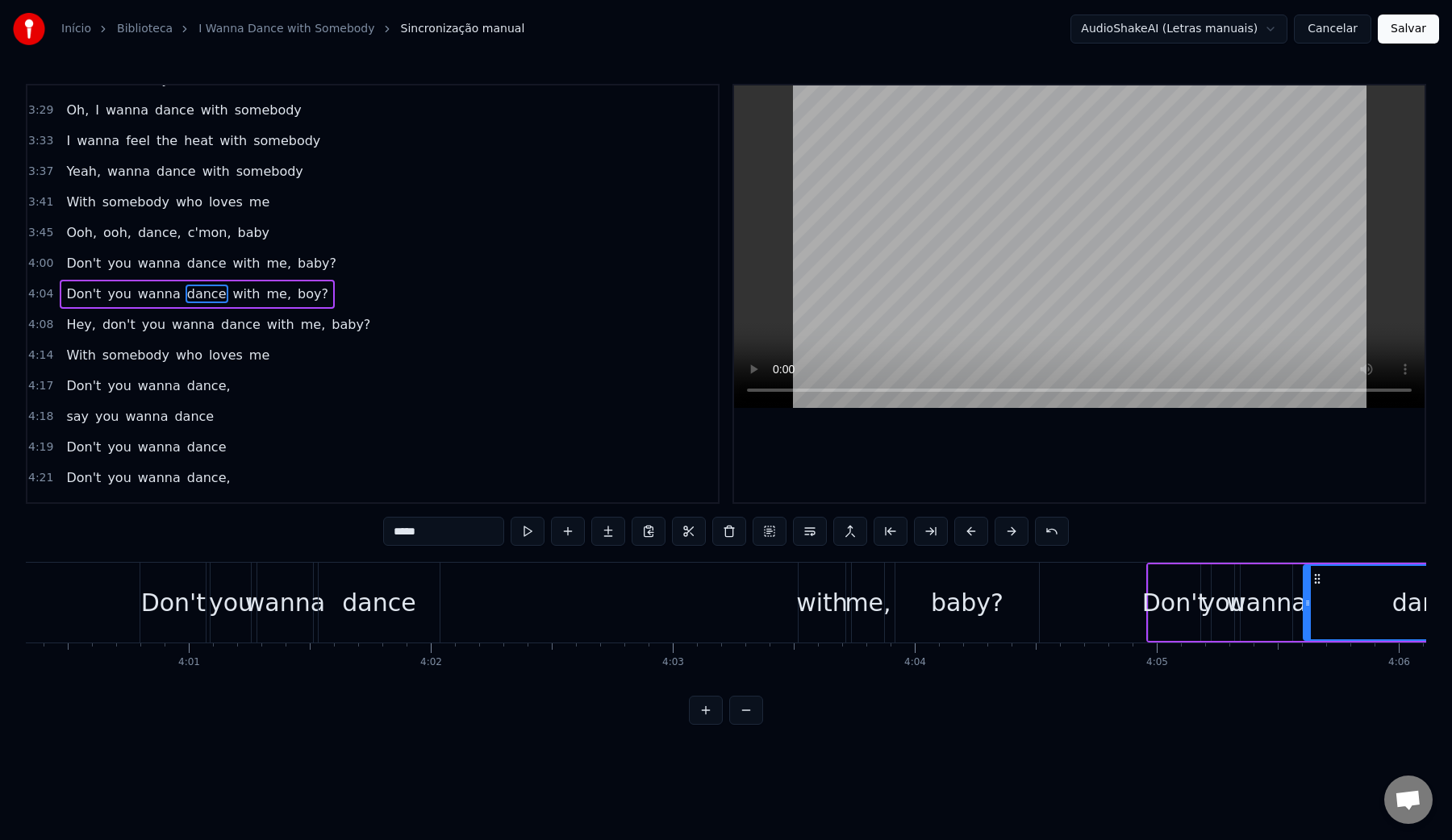
scroll to position [0, 58106]
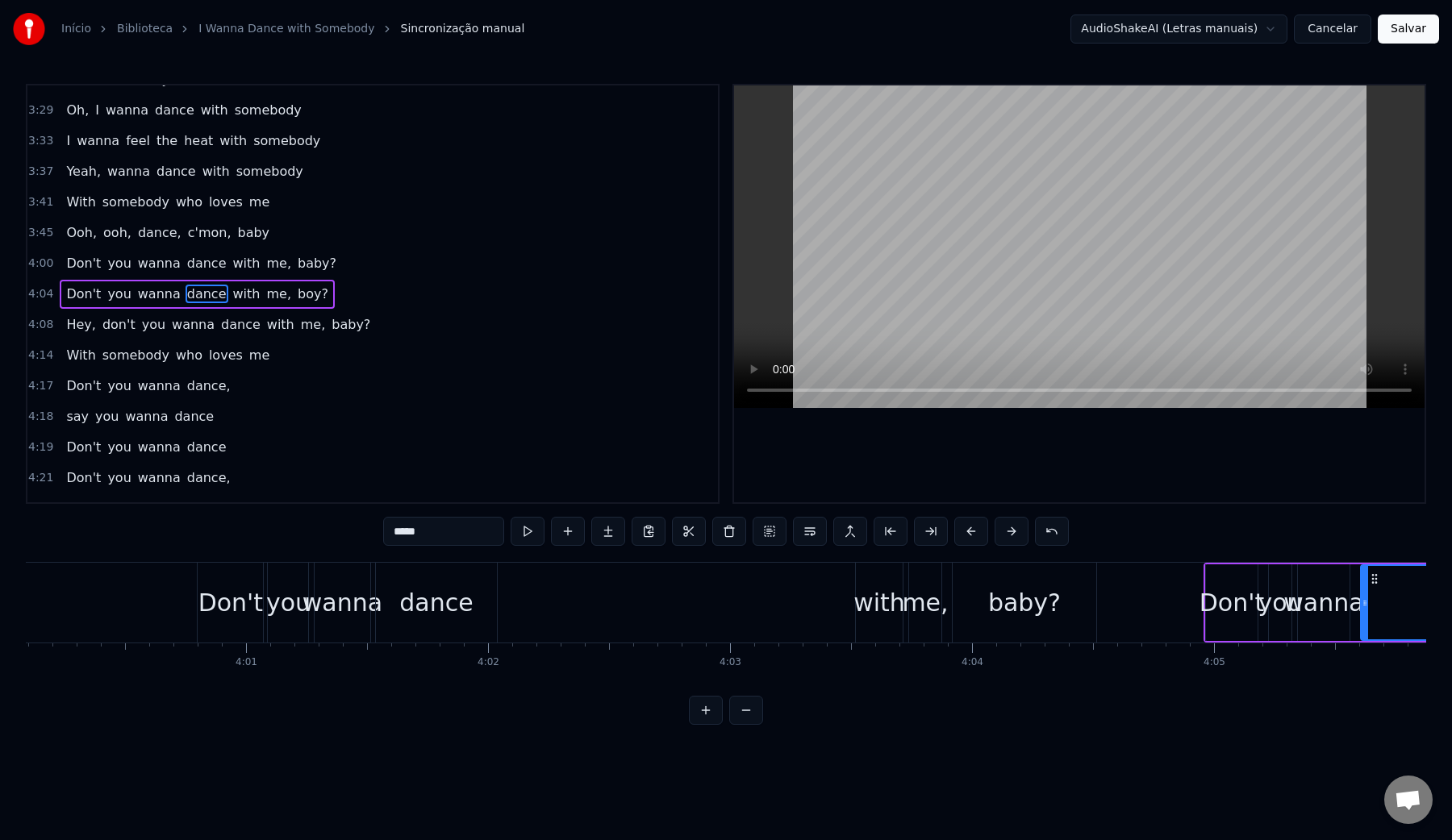
click at [875, 607] on div "with" at bounding box center [879, 603] width 52 height 36
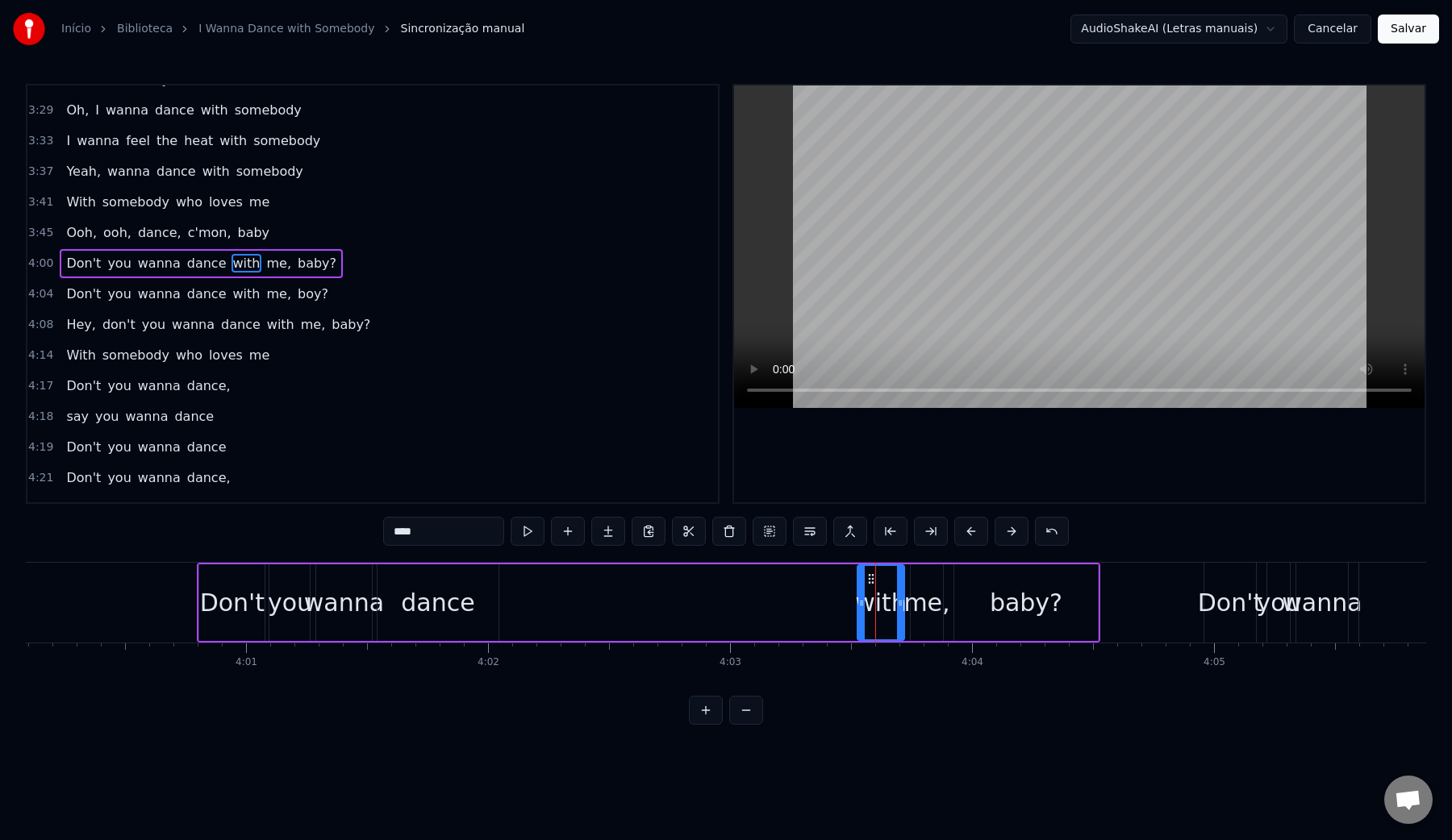
scroll to position [1553, 0]
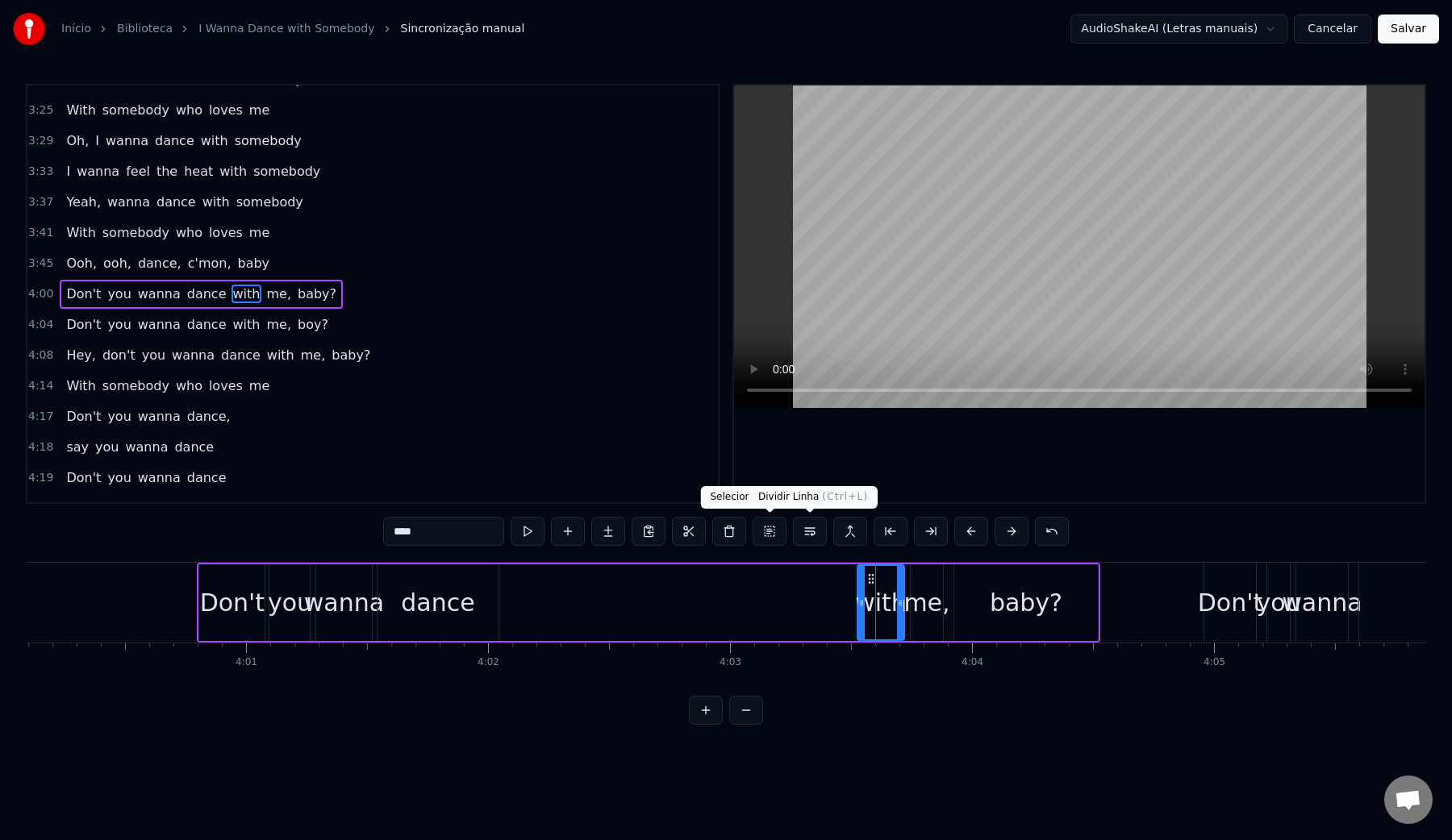
click at [802, 537] on button at bounding box center [810, 531] width 34 height 29
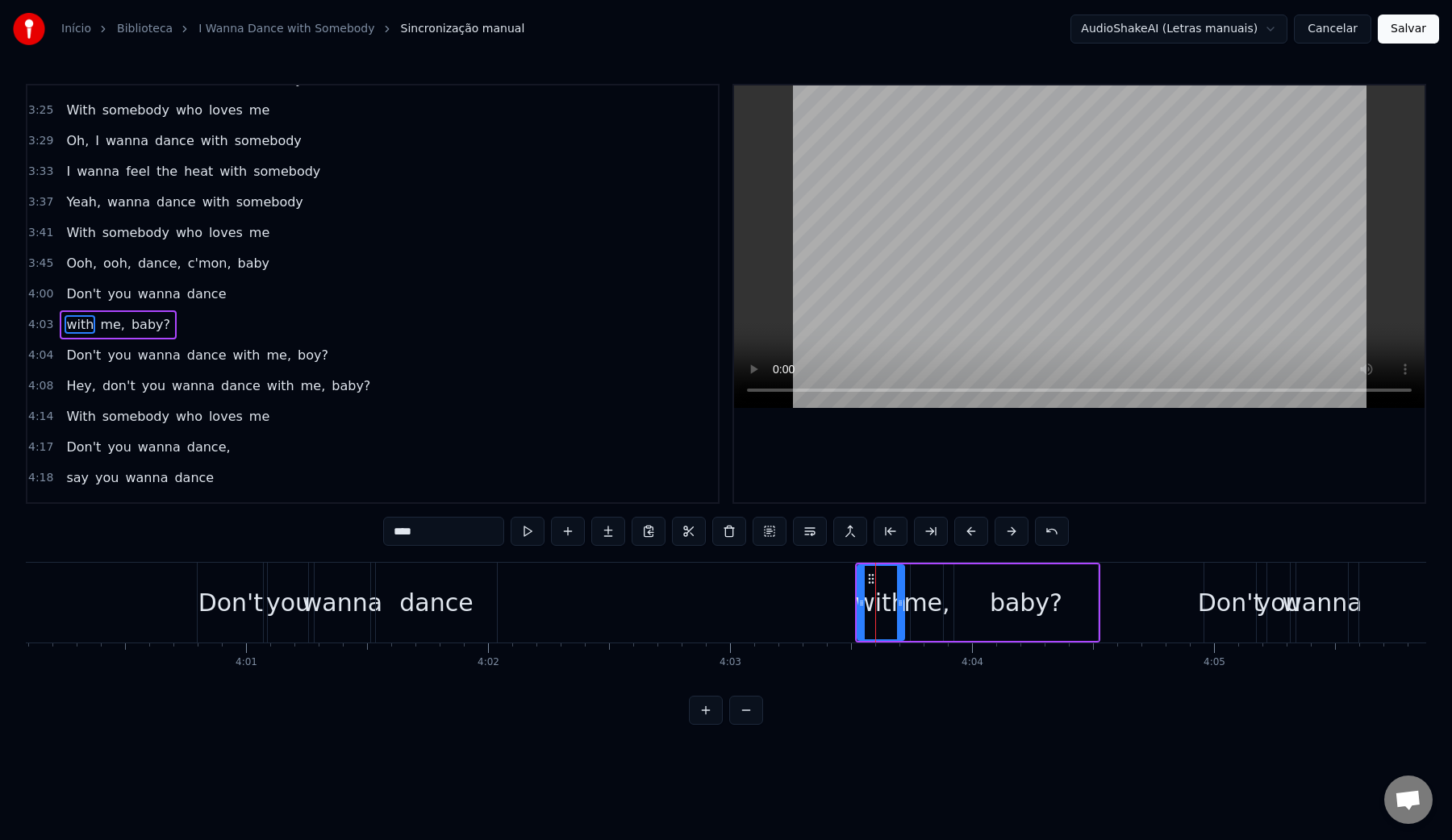
scroll to position [1584, 0]
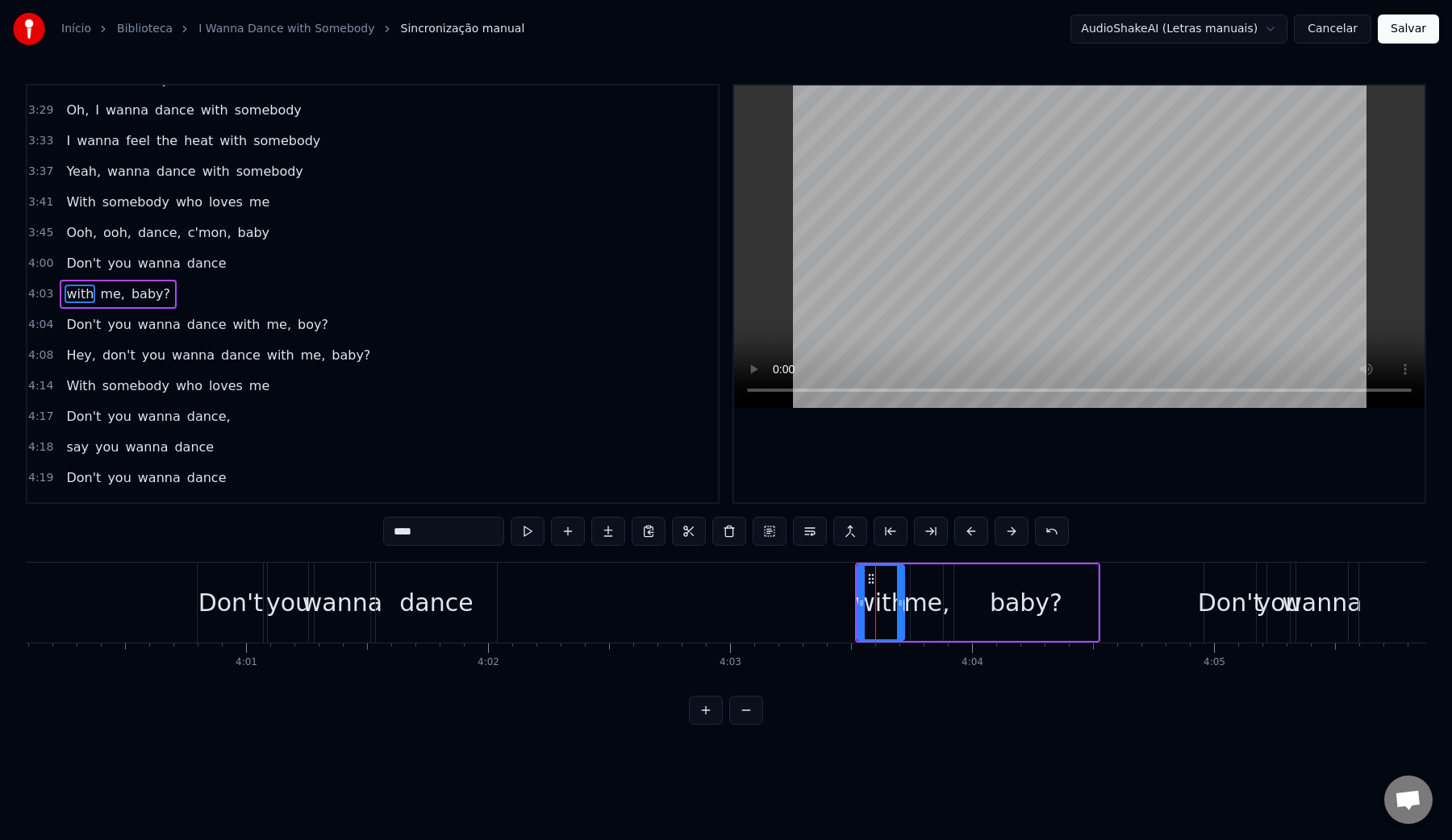
click at [928, 242] on video at bounding box center [1079, 246] width 691 height 322
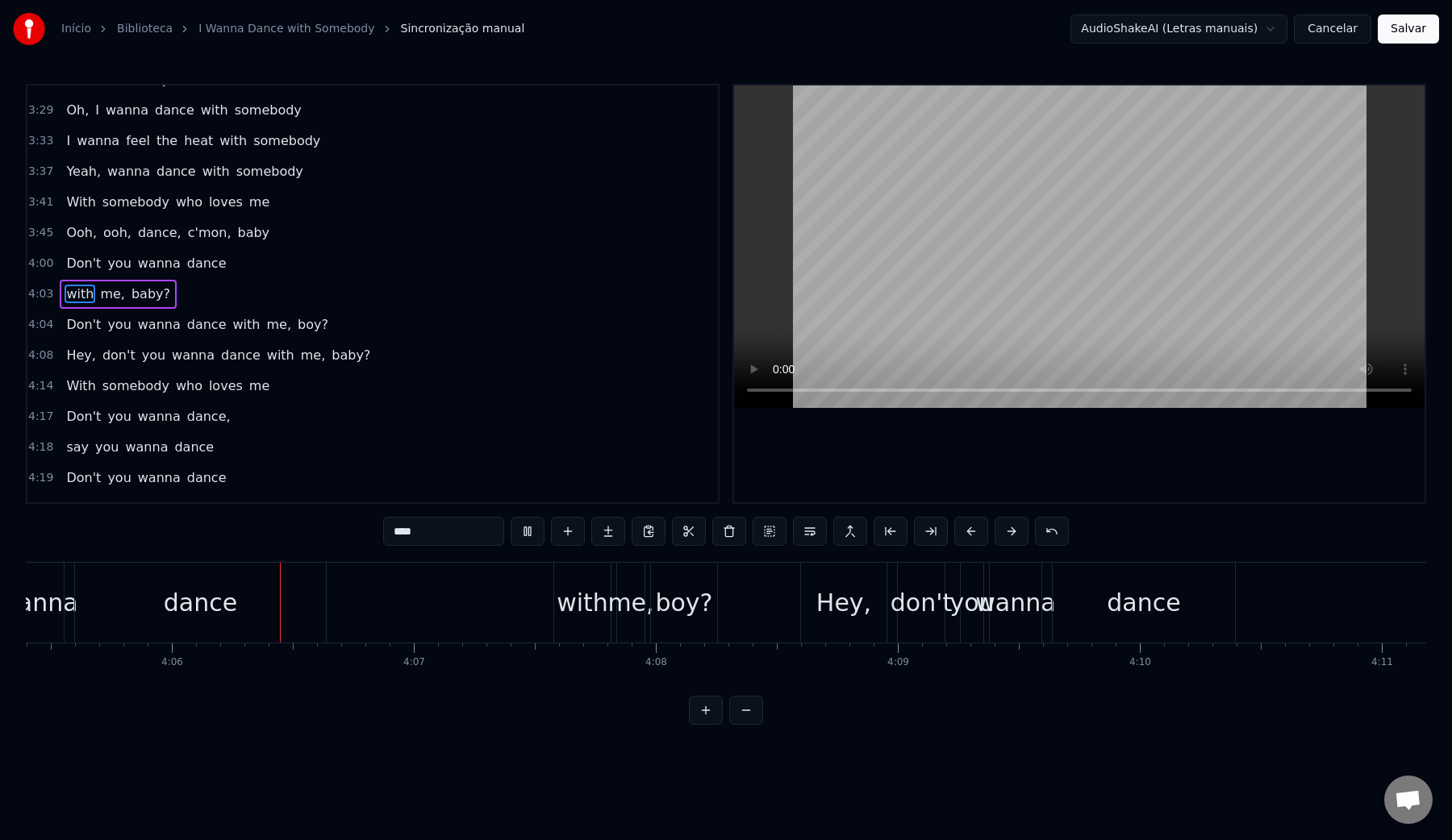
scroll to position [0, 59399]
click at [928, 242] on video at bounding box center [1079, 246] width 691 height 322
click at [916, 239] on video at bounding box center [1079, 246] width 691 height 322
click at [920, 238] on video at bounding box center [1079, 246] width 691 height 322
click at [558, 609] on div "with" at bounding box center [573, 603] width 52 height 36
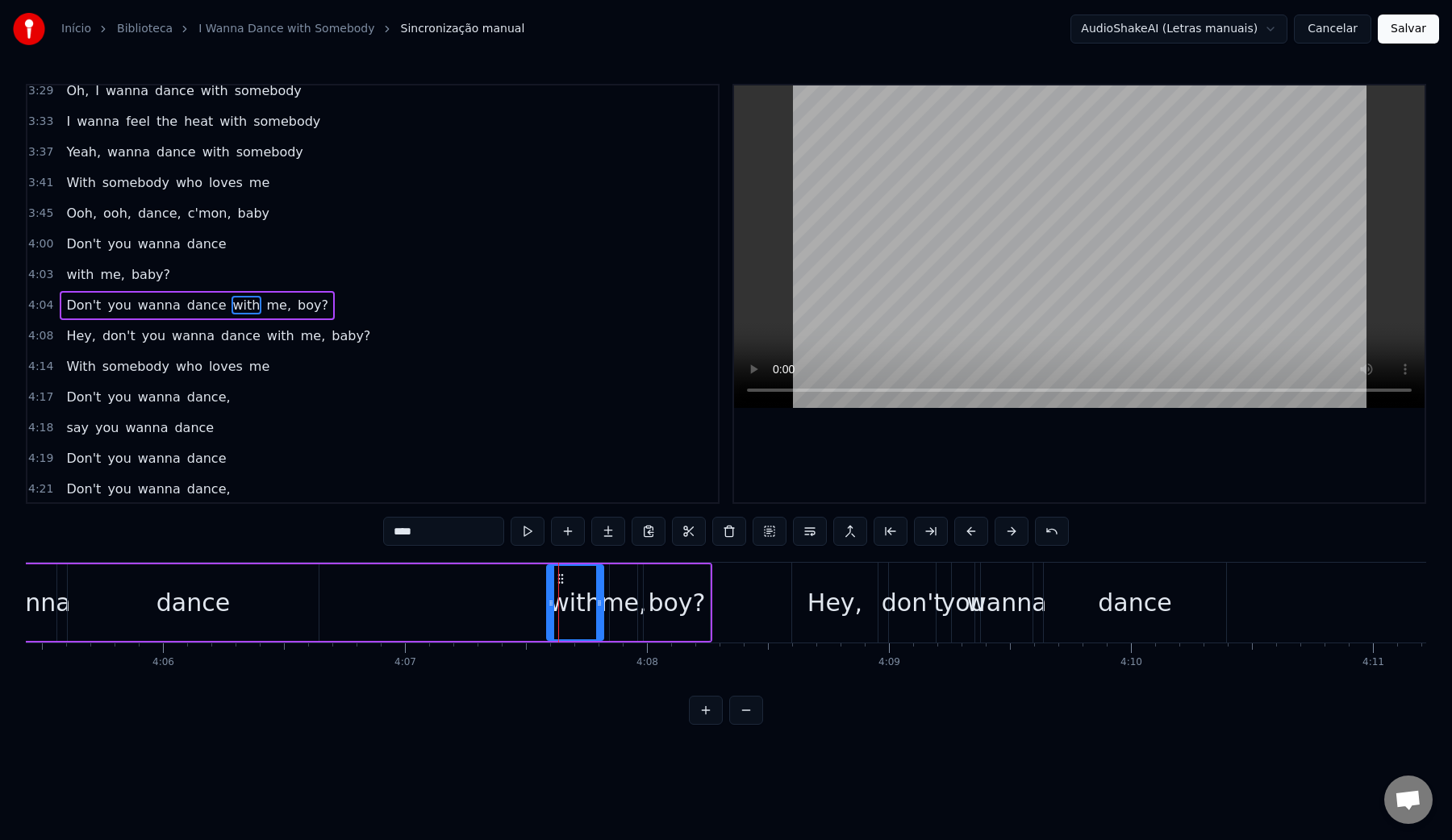
scroll to position [1614, 0]
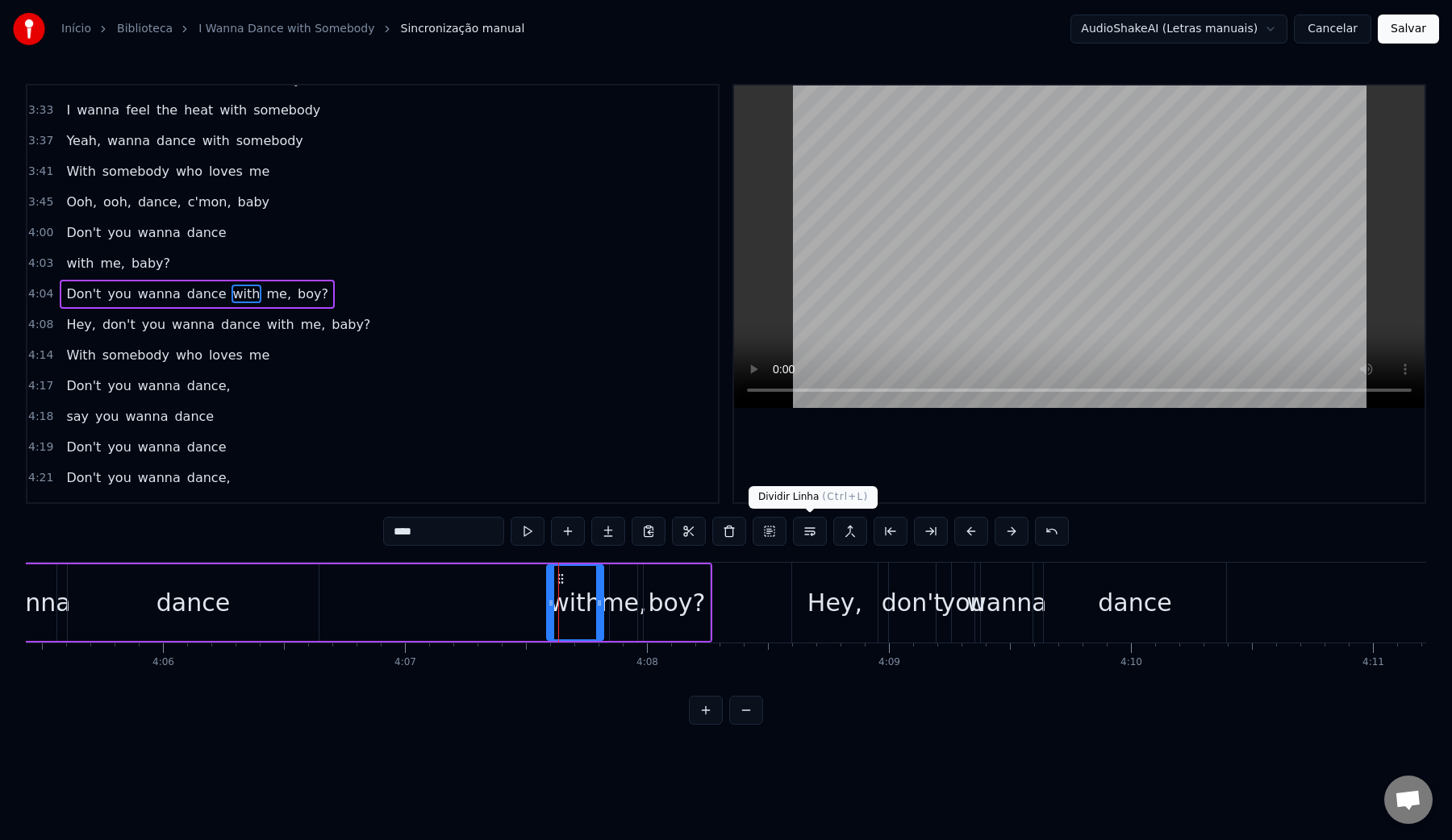
click at [811, 533] on button at bounding box center [810, 531] width 34 height 29
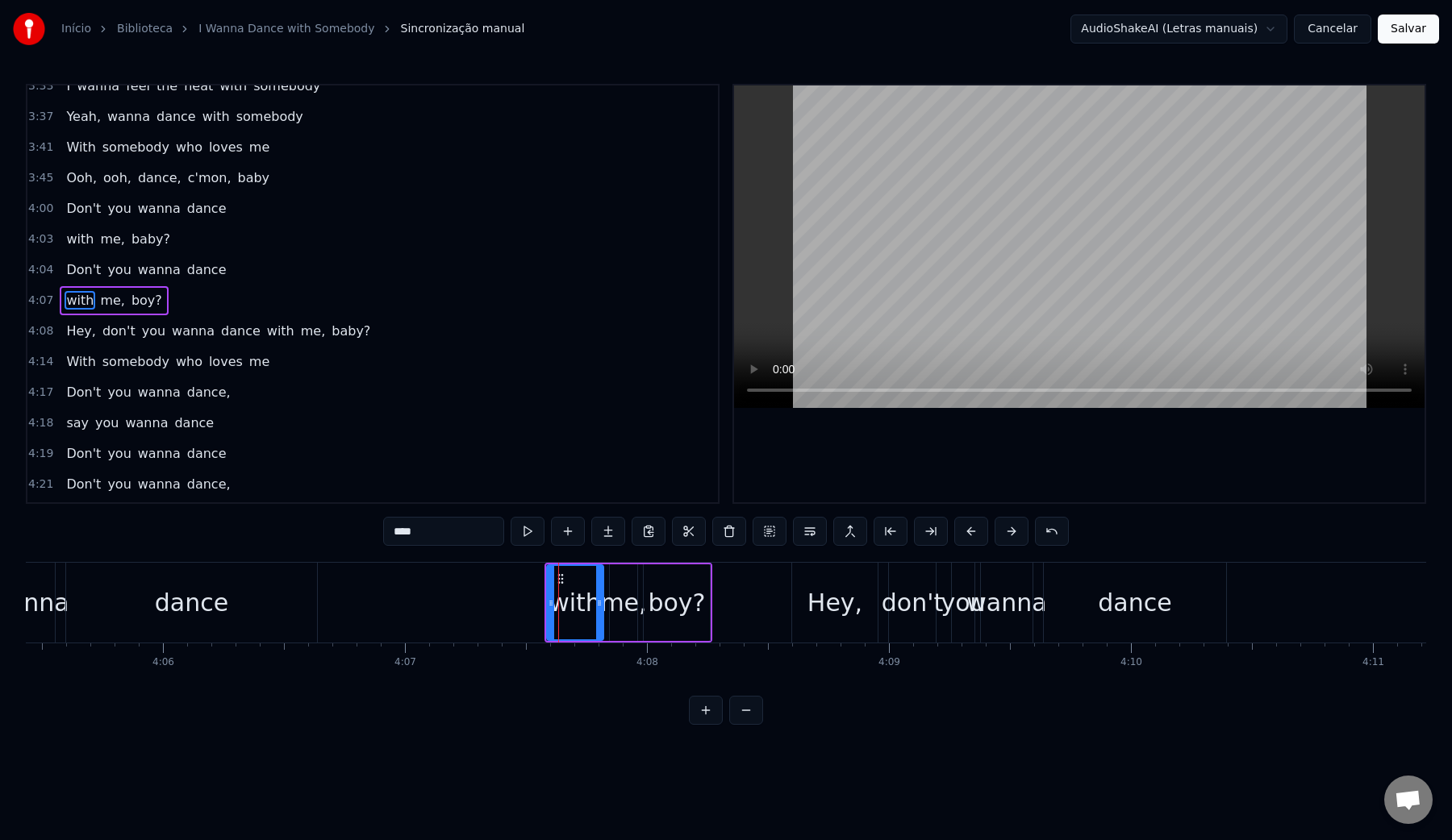
scroll to position [1645, 0]
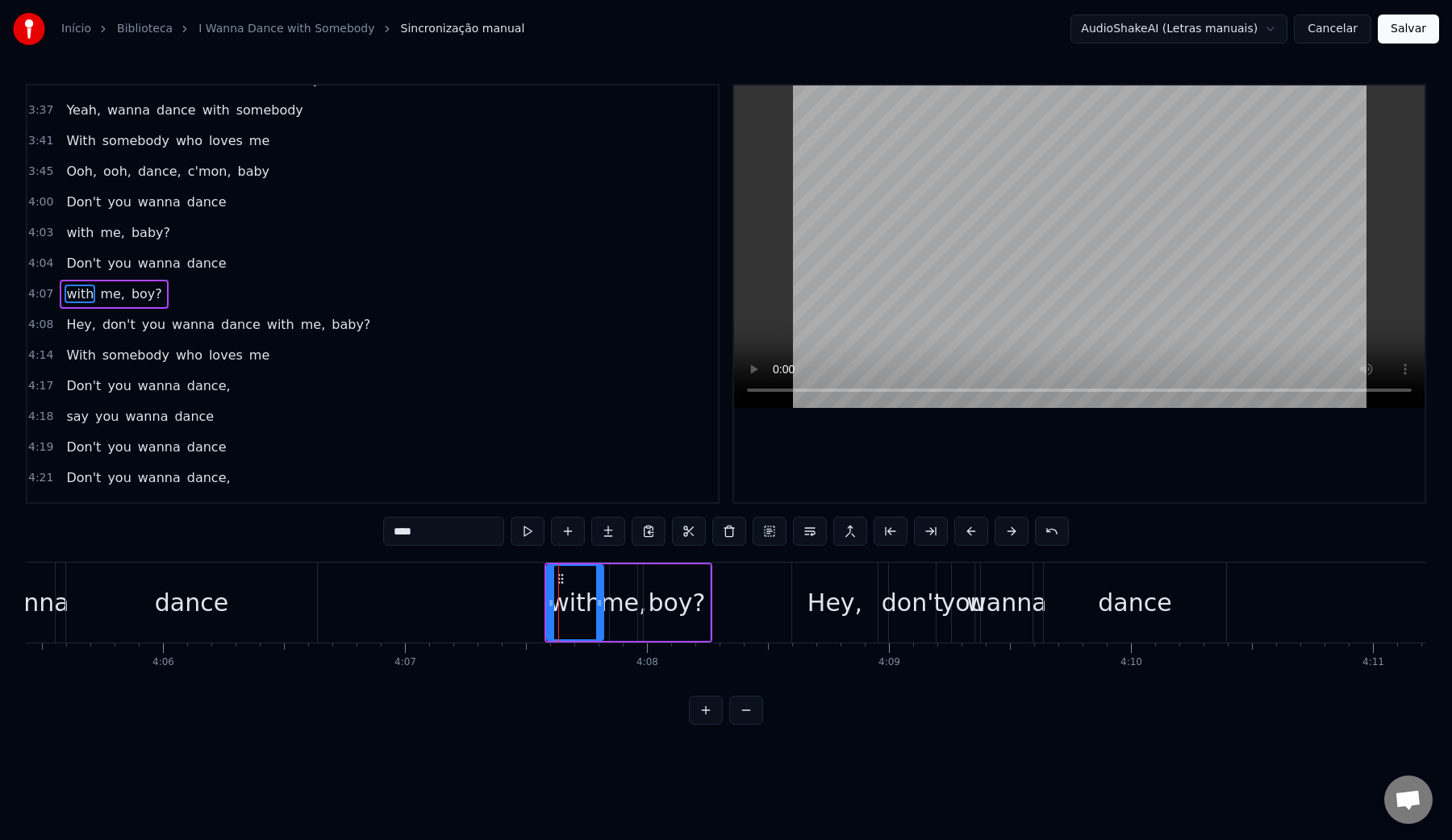
click at [894, 249] on video at bounding box center [1079, 246] width 691 height 322
click at [1104, 590] on div "dance" at bounding box center [1134, 603] width 74 height 36
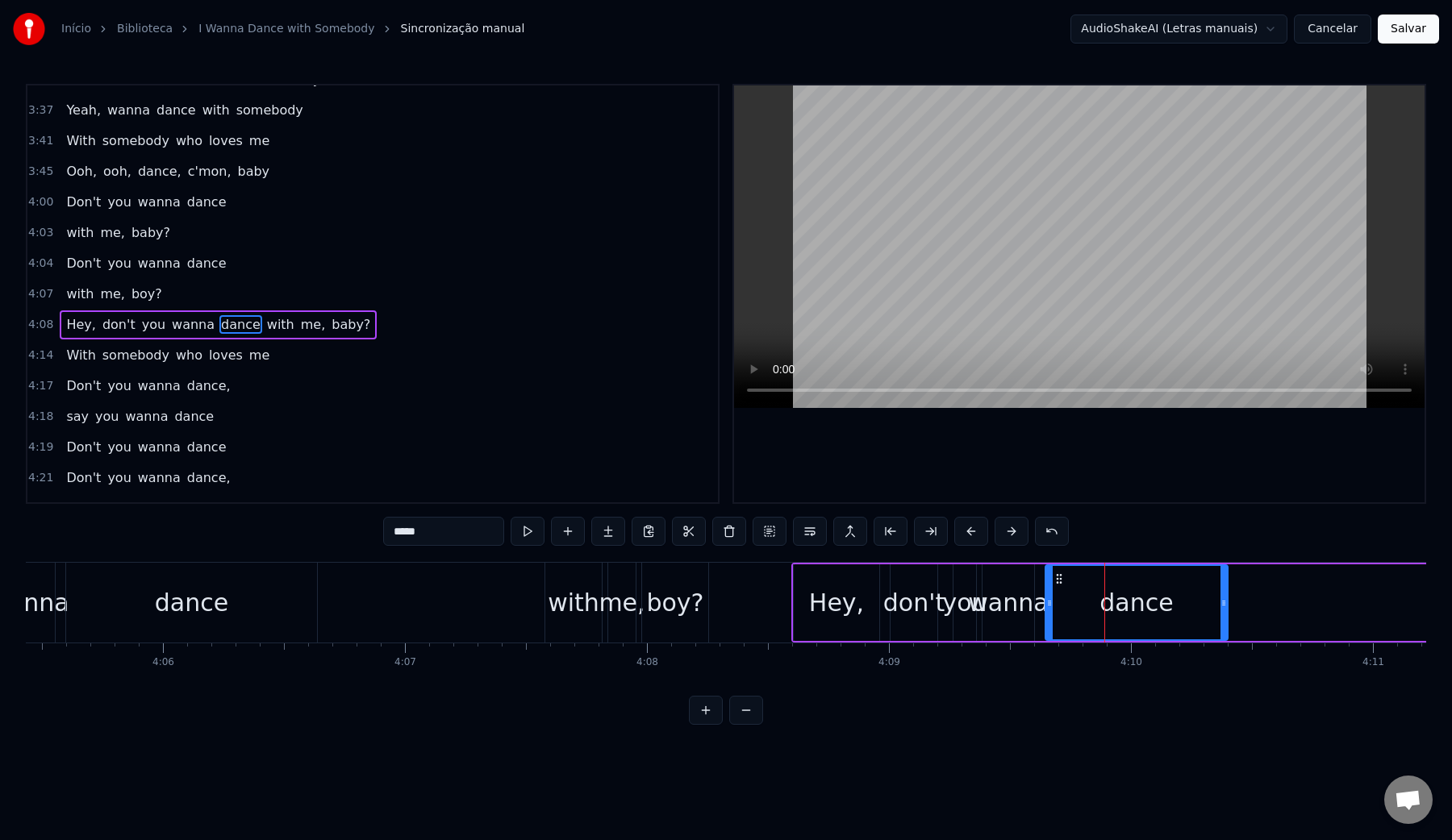
scroll to position [1675, 0]
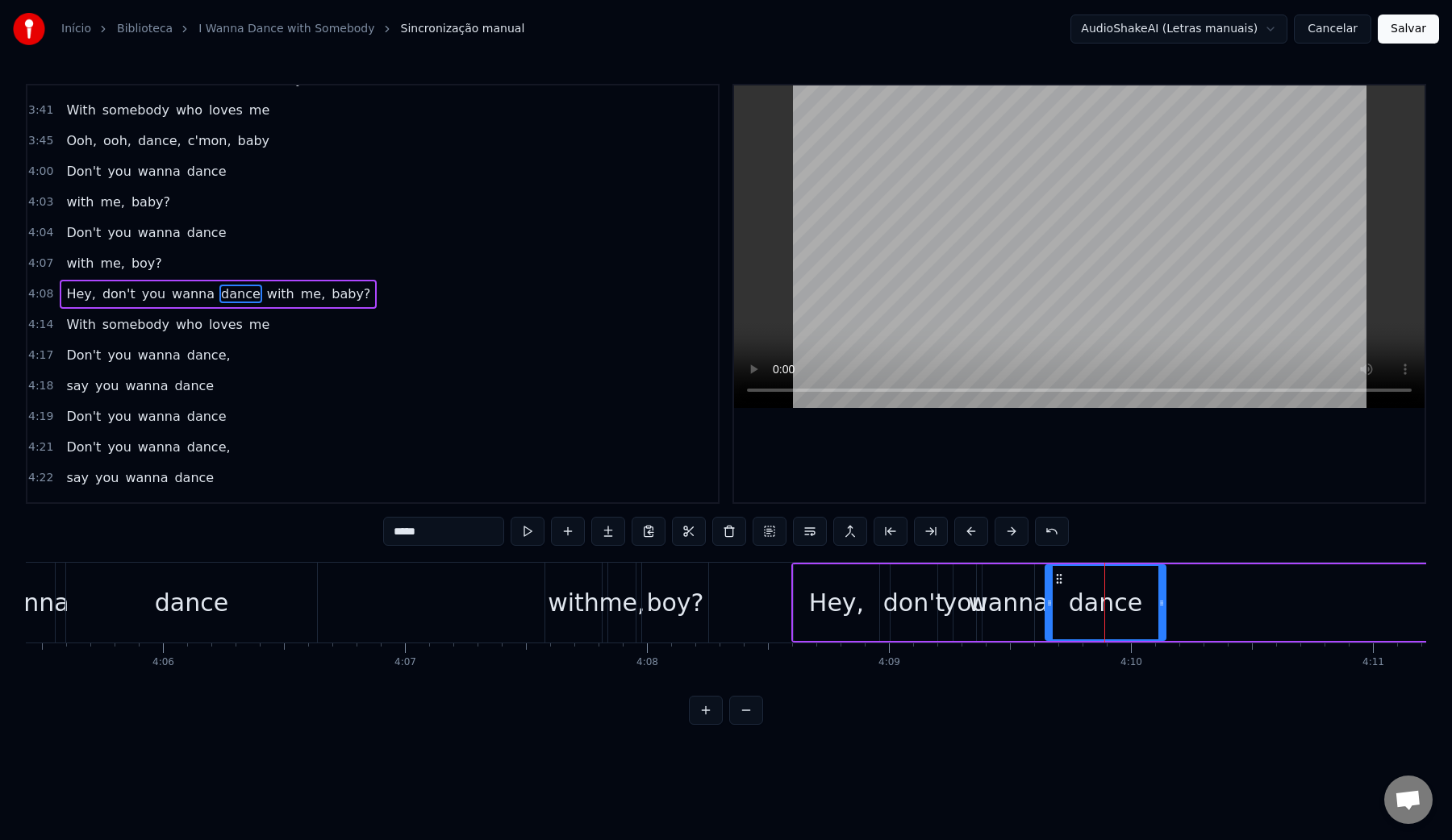
drag, startPoint x: 1225, startPoint y: 603, endPoint x: 1162, endPoint y: 610, distance: 63.4
click at [1162, 610] on div at bounding box center [1161, 602] width 6 height 74
click at [842, 606] on div "Hey," at bounding box center [837, 603] width 55 height 36
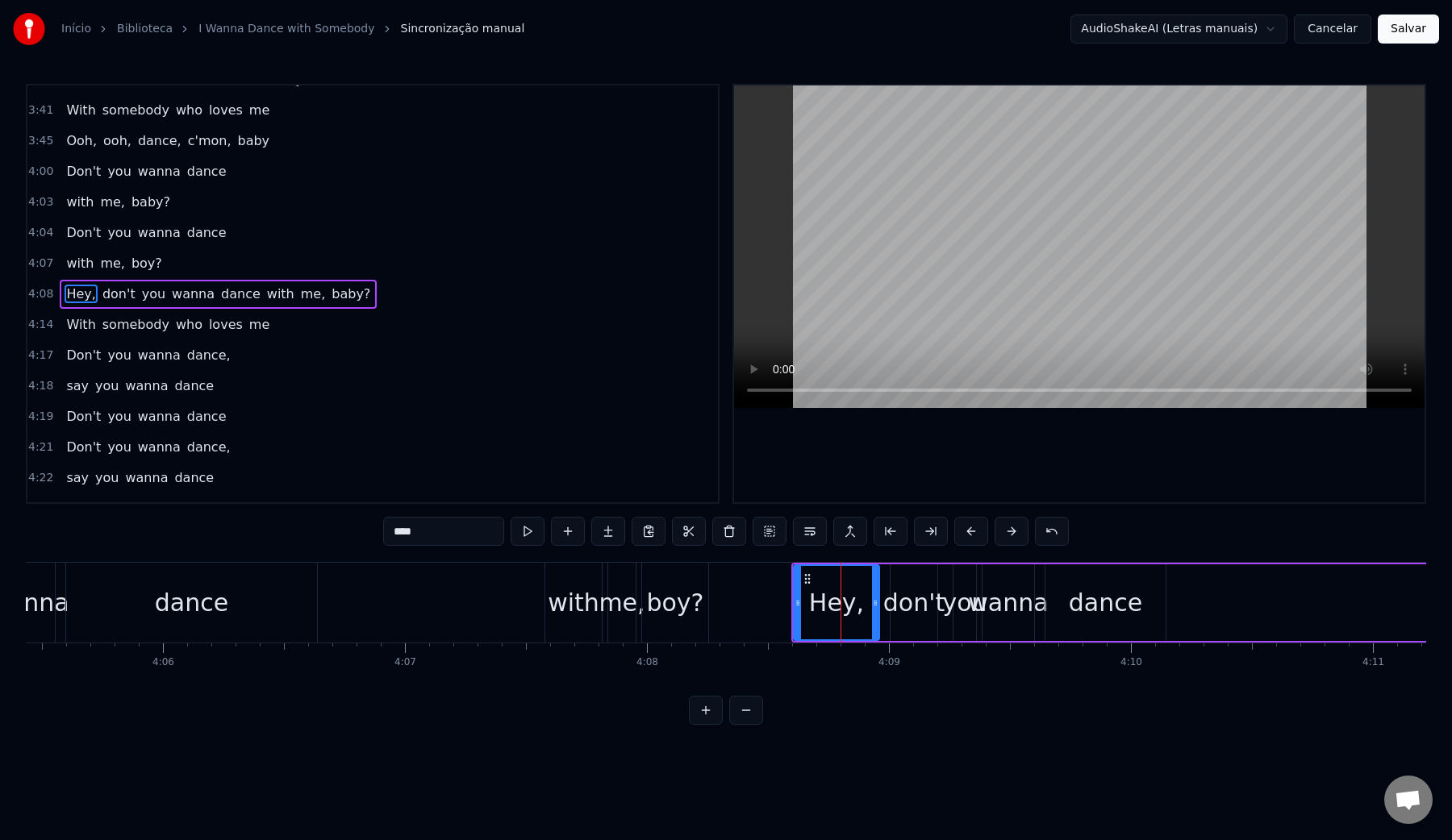
click at [892, 278] on video at bounding box center [1079, 246] width 691 height 322
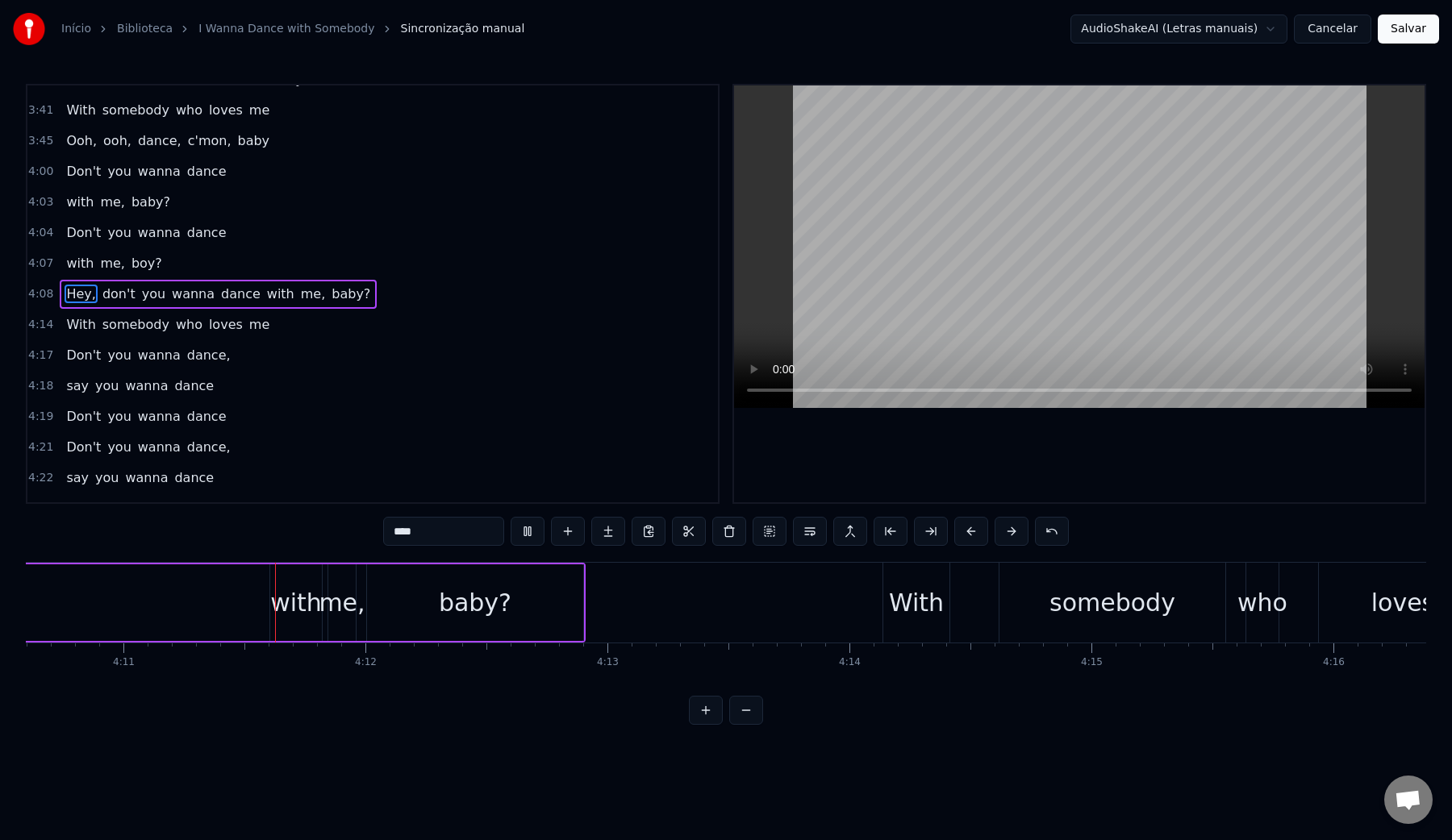
scroll to position [0, 60657]
click at [892, 278] on video at bounding box center [1079, 246] width 691 height 322
click at [280, 605] on div "with" at bounding box center [288, 603] width 52 height 36
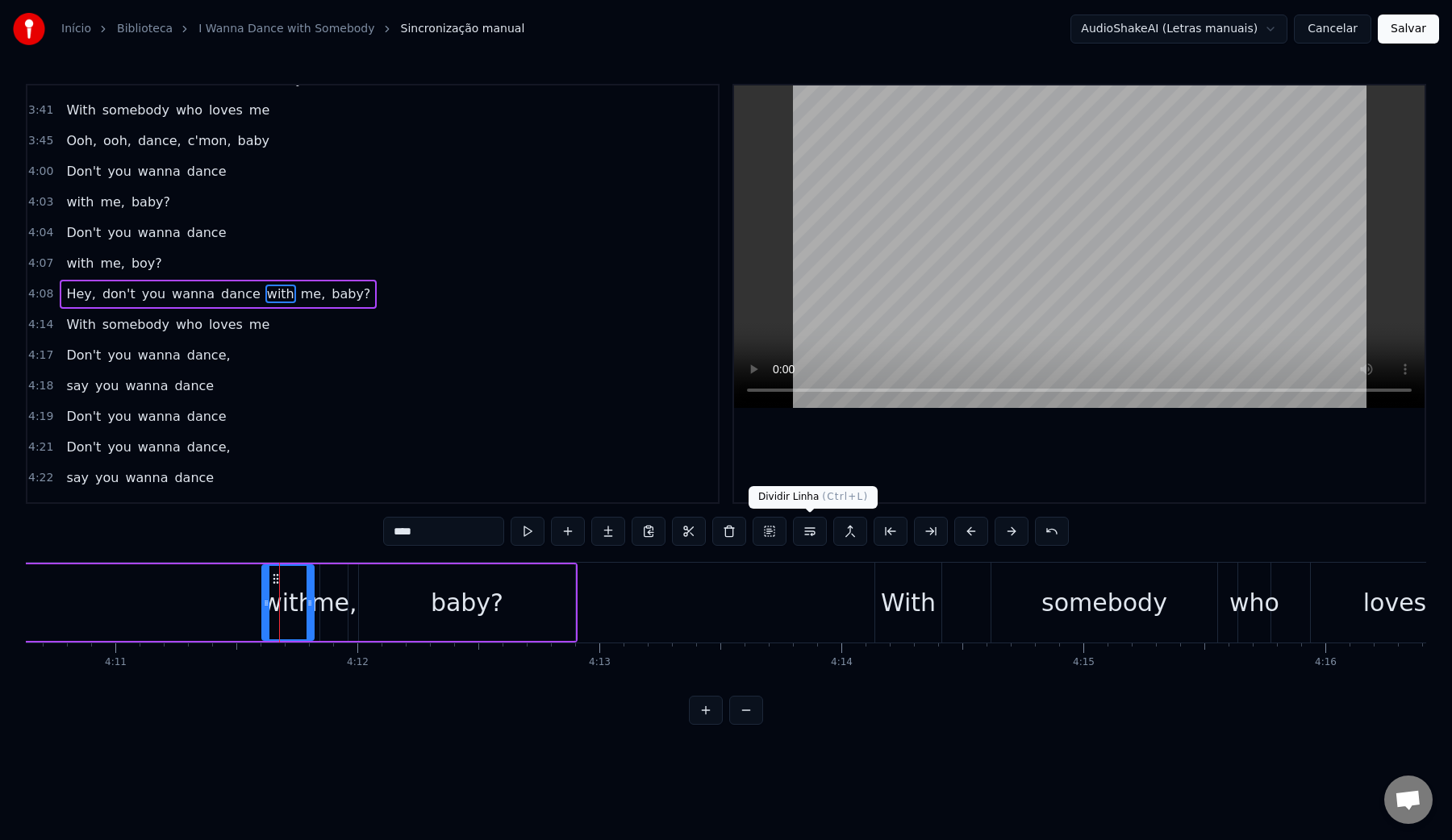
click at [805, 529] on button at bounding box center [810, 531] width 34 height 29
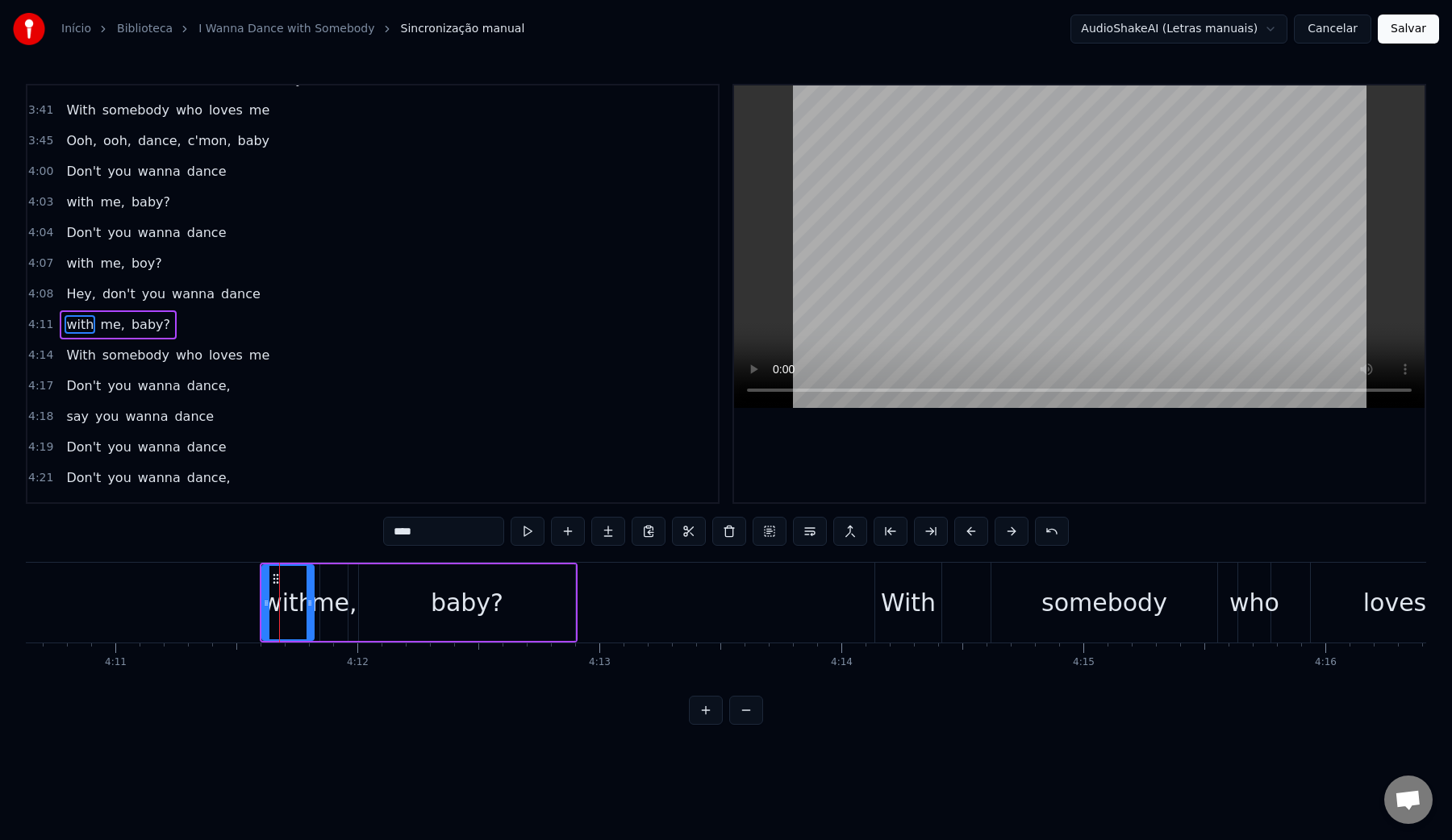
scroll to position [1706, 0]
click at [965, 245] on video at bounding box center [1079, 246] width 691 height 322
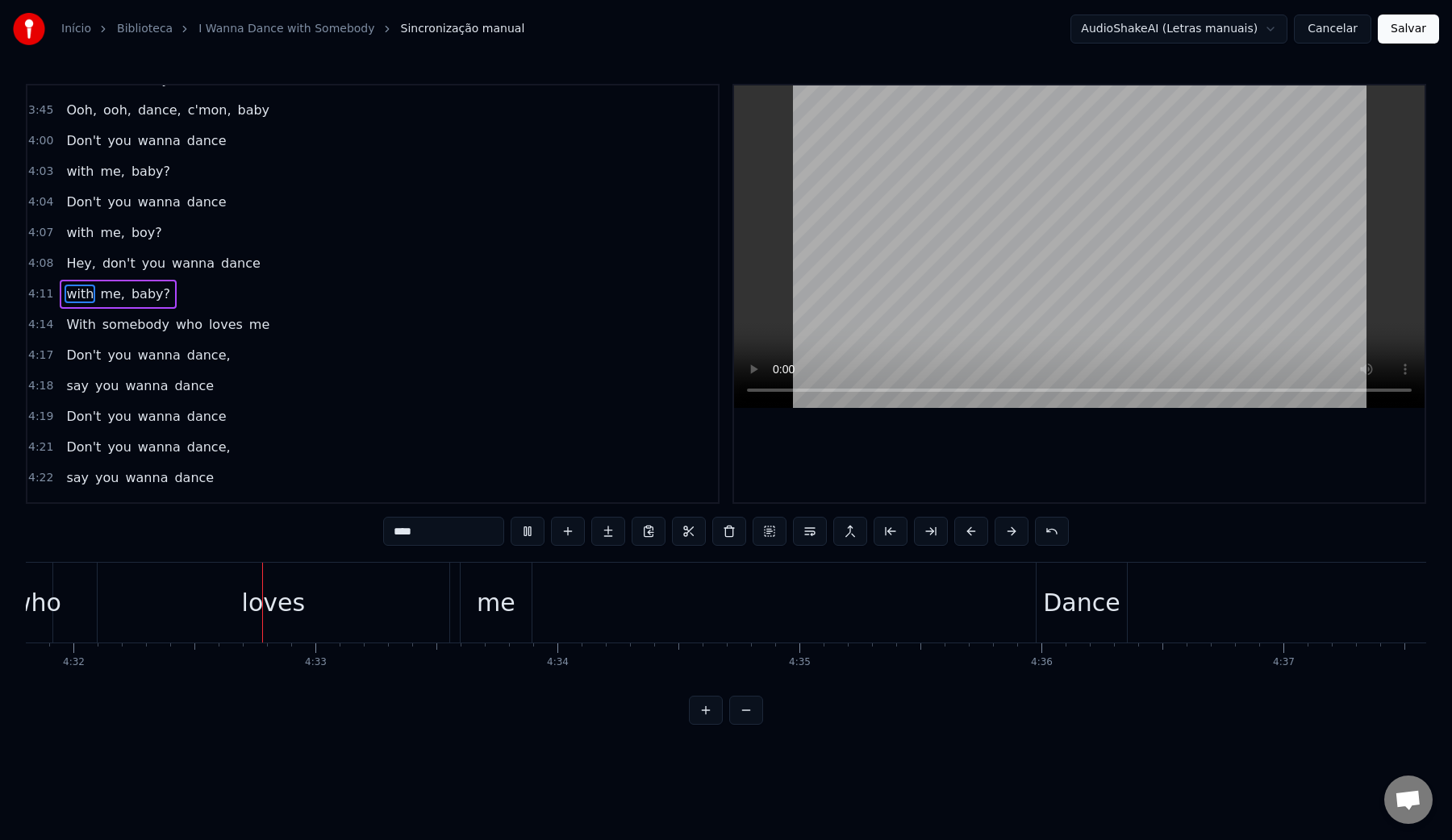
scroll to position [0, 65787]
click at [950, 255] on video at bounding box center [1079, 246] width 691 height 322
click at [1071, 615] on div "Dance" at bounding box center [1076, 603] width 76 height 36
type input "*****"
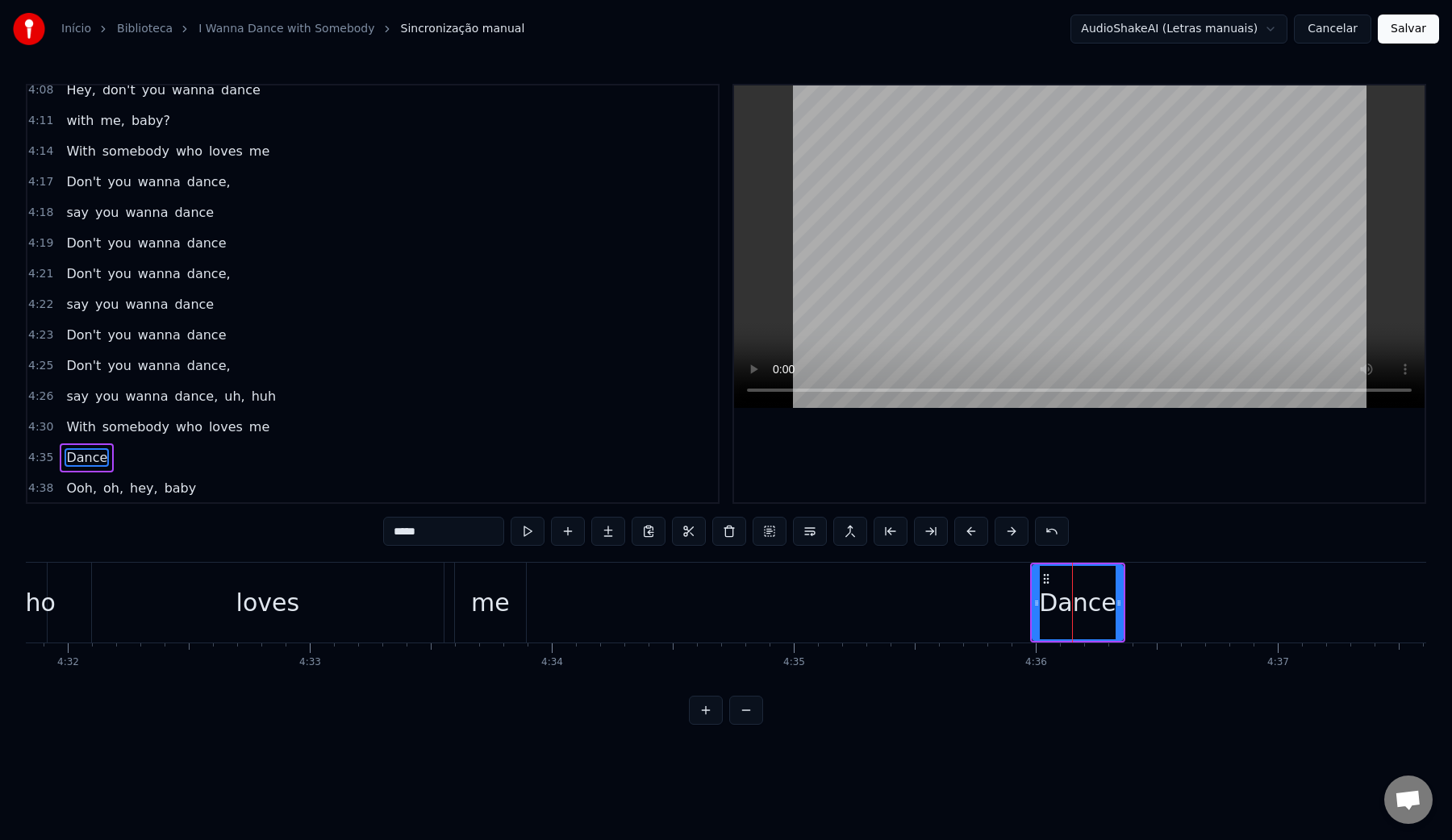
scroll to position [1881, 0]
drag, startPoint x: 1045, startPoint y: 578, endPoint x: 1103, endPoint y: 578, distance: 58.0
click at [1100, 578] on circle at bounding box center [1099, 578] width 1 height 1
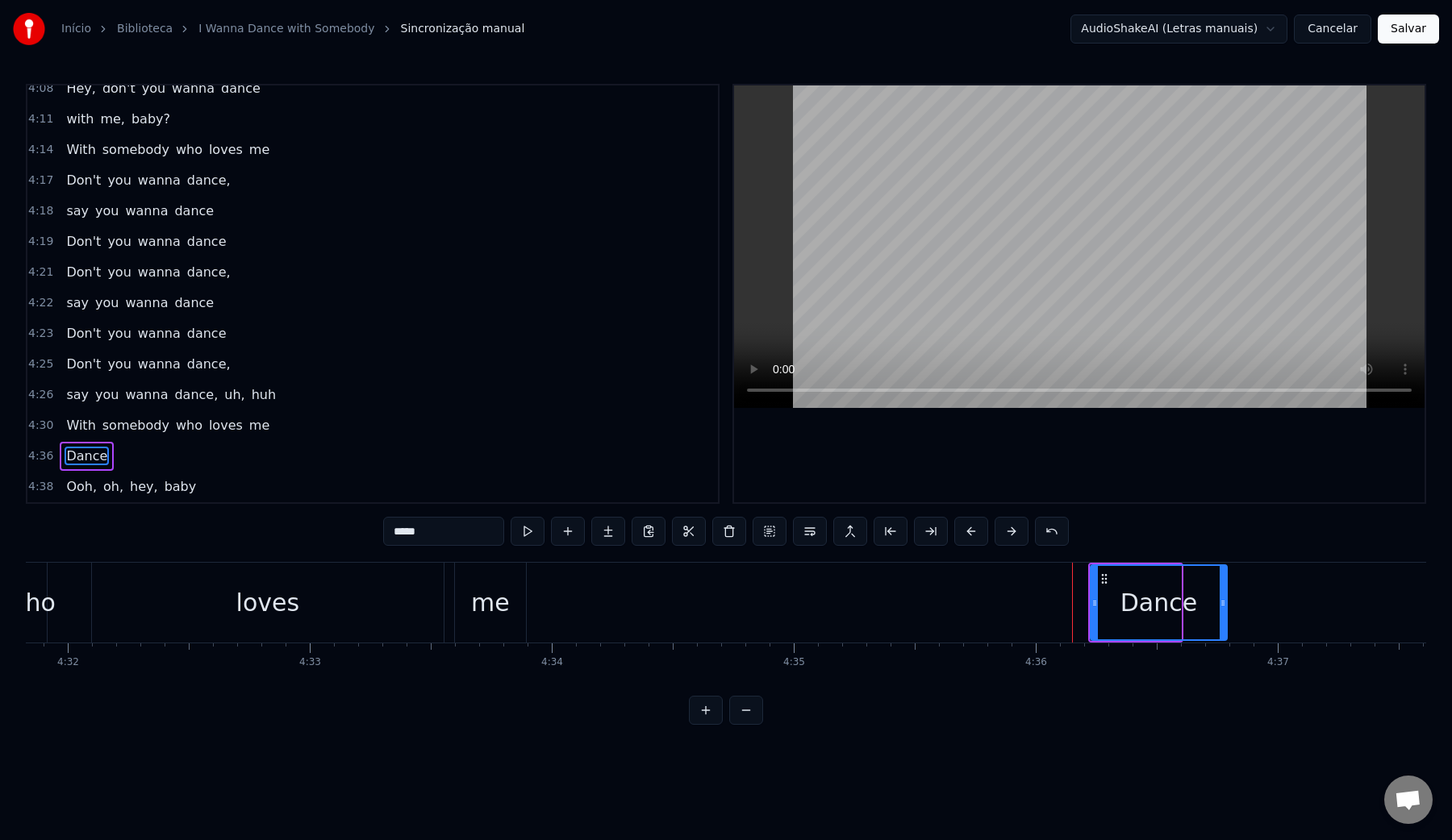
drag, startPoint x: 1176, startPoint y: 604, endPoint x: 1222, endPoint y: 604, distance: 46.0
click at [1222, 604] on icon at bounding box center [1222, 603] width 6 height 13
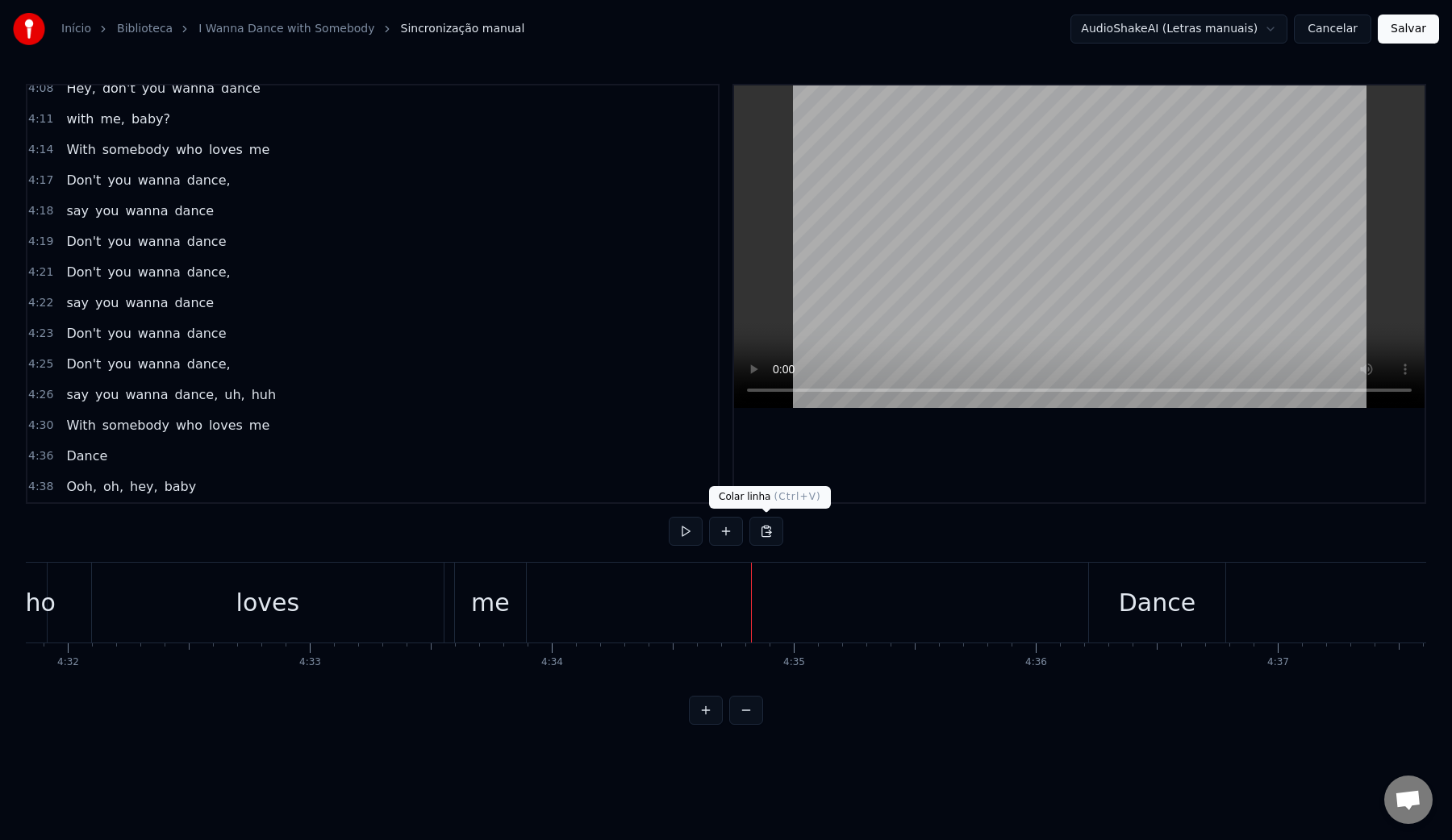
click at [919, 216] on video at bounding box center [1079, 246] width 691 height 322
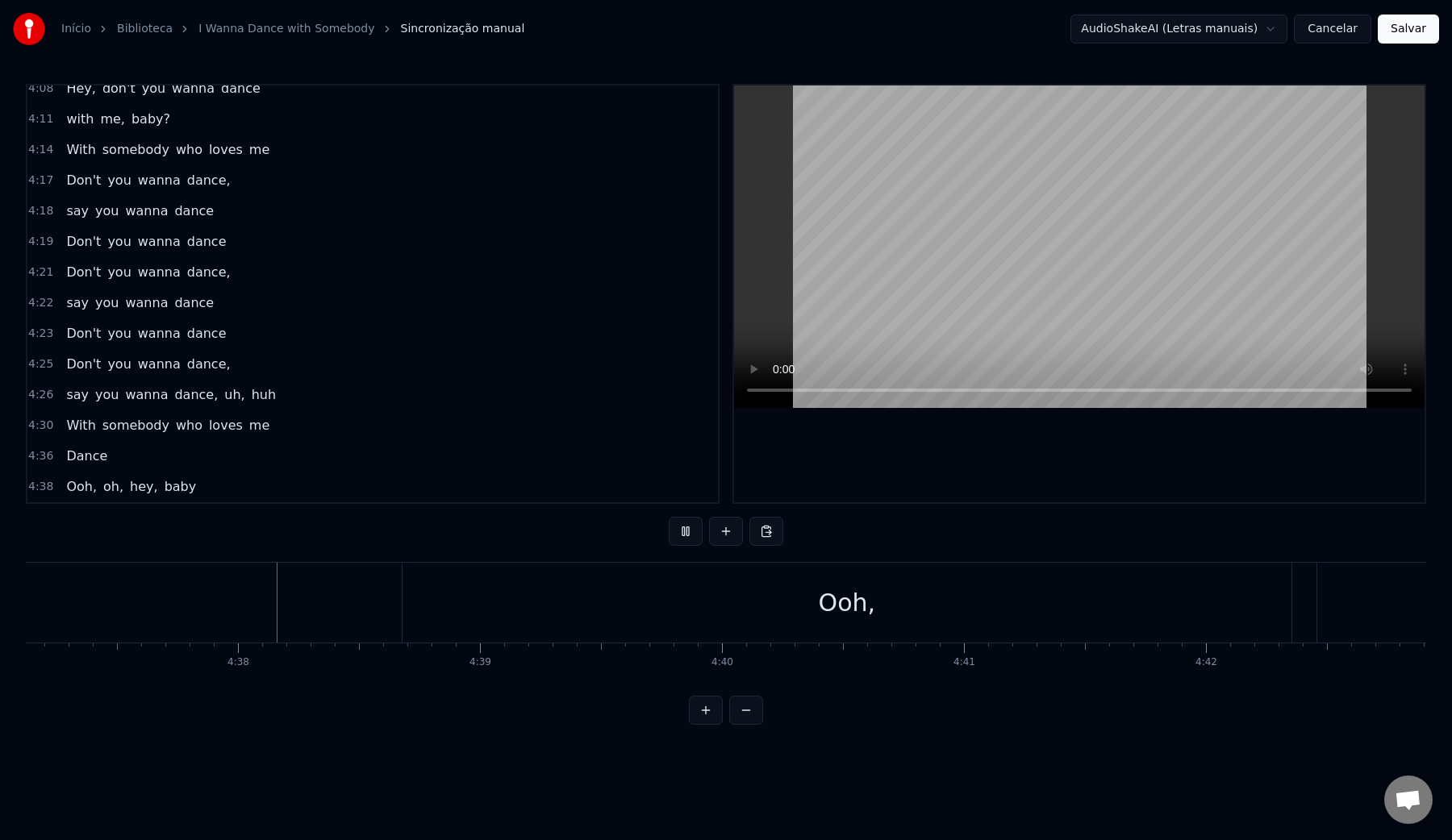
scroll to position [0, 67082]
click at [919, 216] on video at bounding box center [1079, 246] width 691 height 322
click at [633, 602] on div "Ooh," at bounding box center [834, 603] width 889 height 80
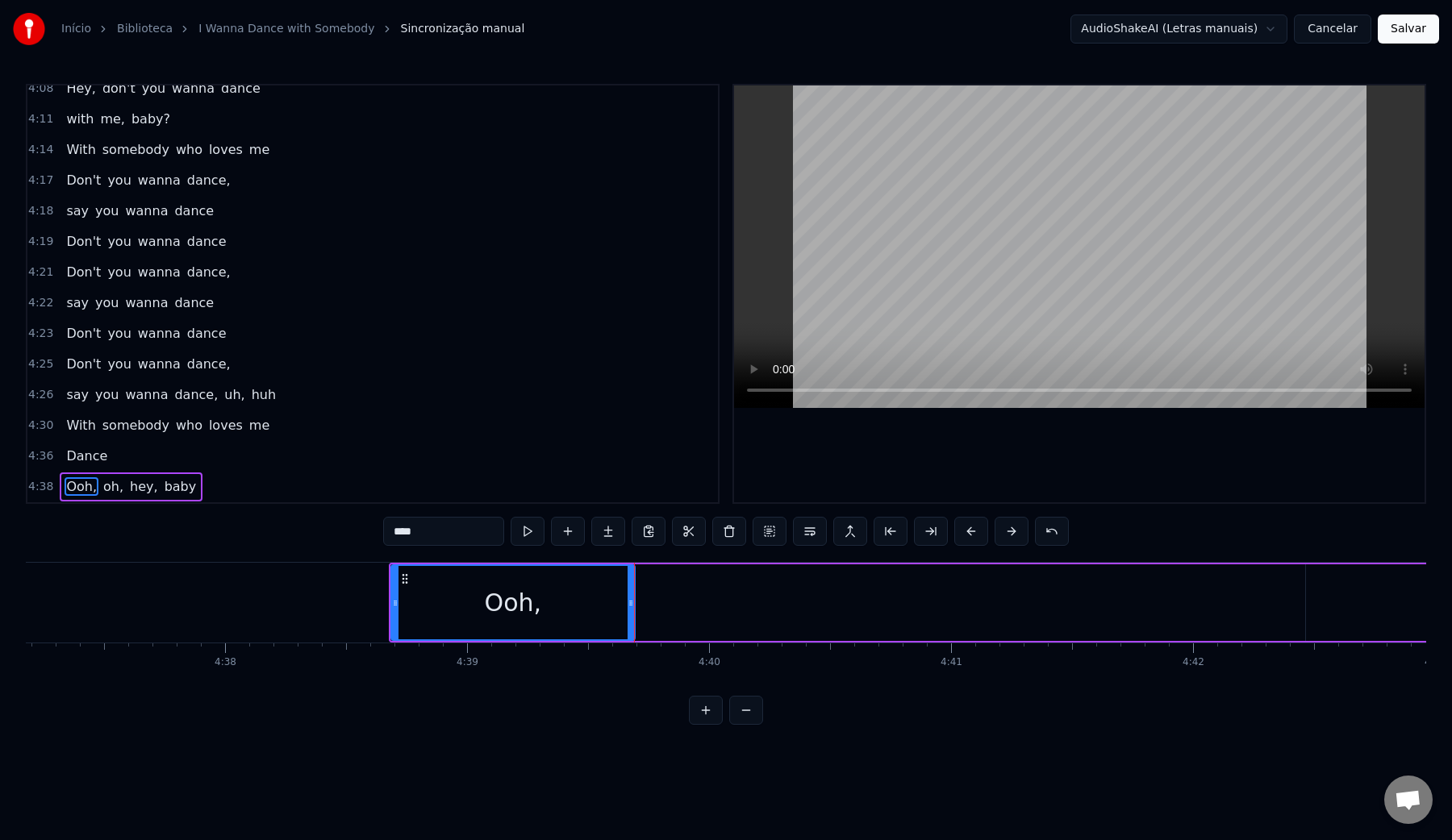
drag, startPoint x: 1277, startPoint y: 601, endPoint x: 631, endPoint y: 615, distance: 646.2
click at [631, 615] on div at bounding box center [631, 602] width 6 height 74
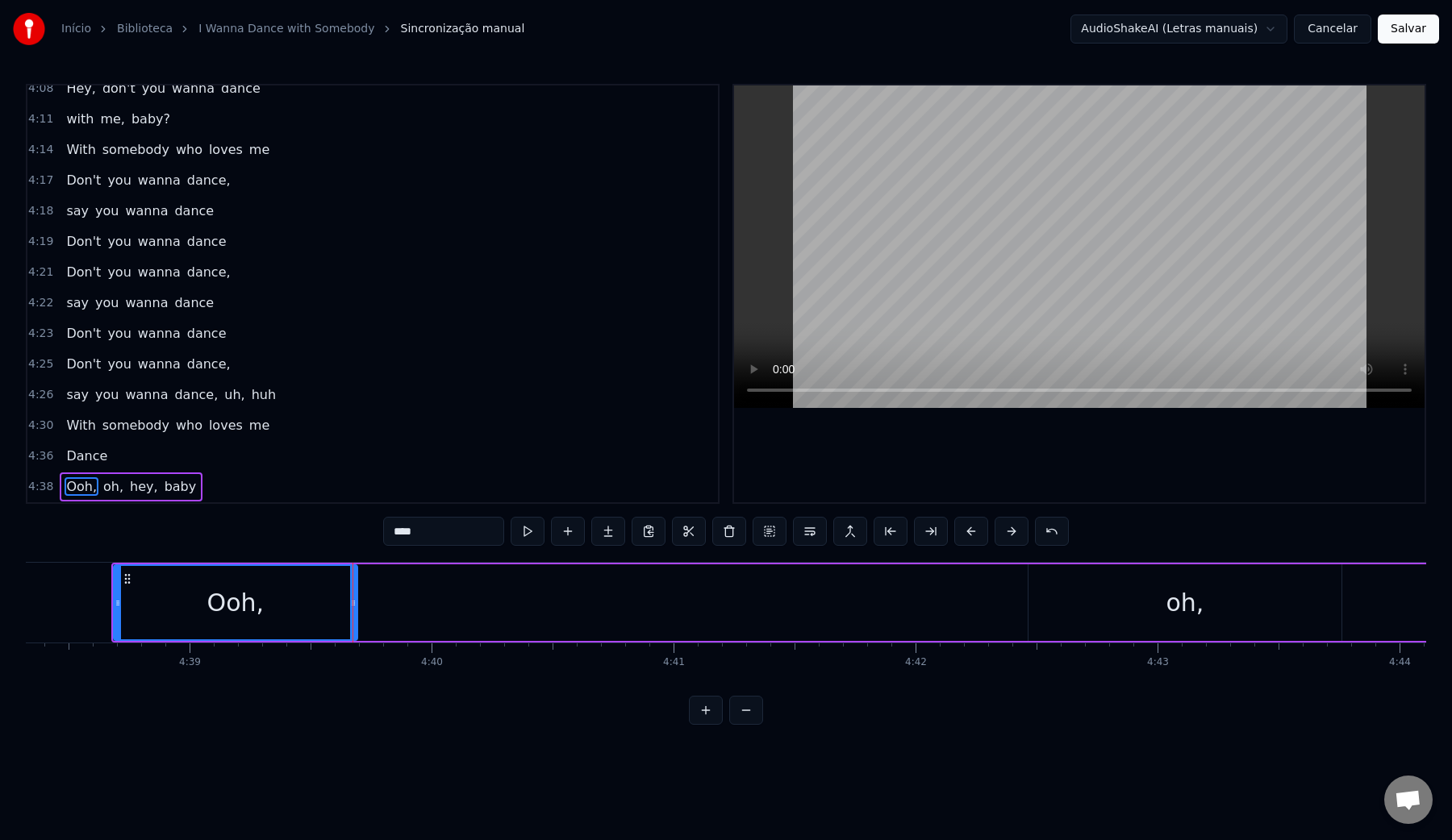
scroll to position [0, 67412]
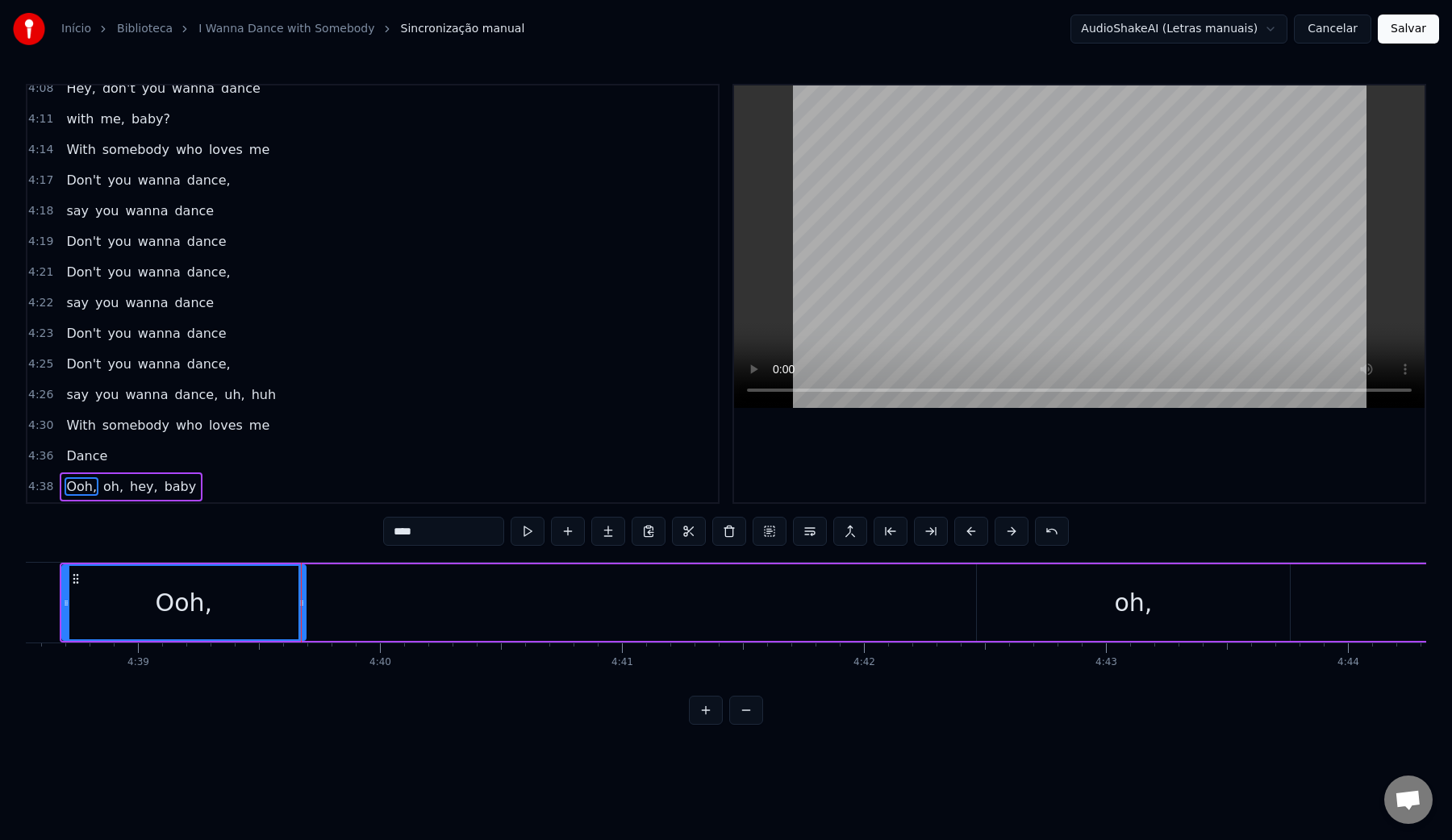
click at [1046, 604] on div "oh," at bounding box center [1133, 602] width 313 height 76
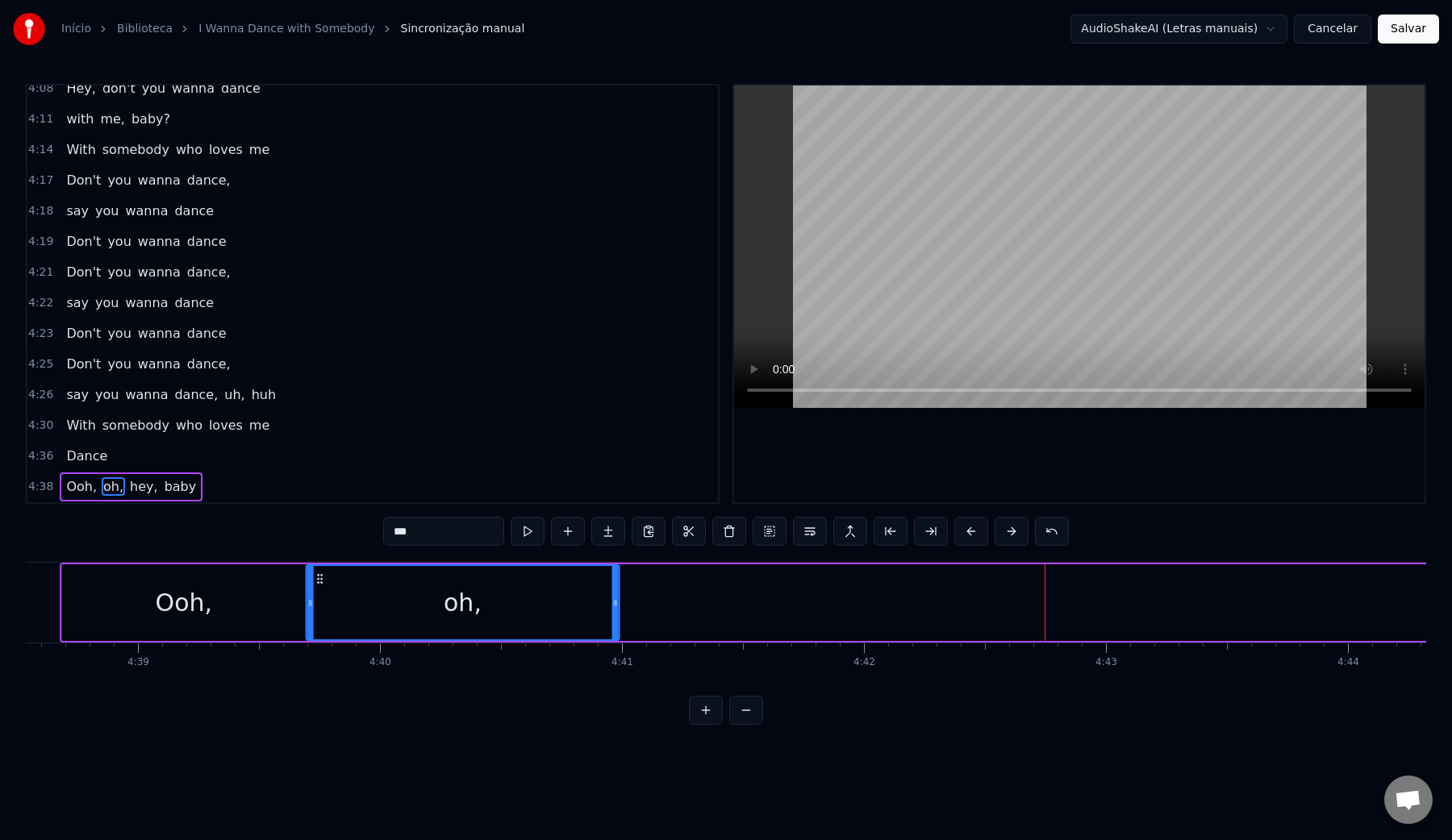
drag, startPoint x: 994, startPoint y: 581, endPoint x: 323, endPoint y: 584, distance: 671.0
click at [323, 584] on icon at bounding box center [319, 578] width 13 height 13
click at [313, 598] on div "oh," at bounding box center [462, 602] width 312 height 74
click at [867, 219] on video at bounding box center [1079, 246] width 691 height 322
click at [939, 234] on video at bounding box center [1079, 246] width 691 height 322
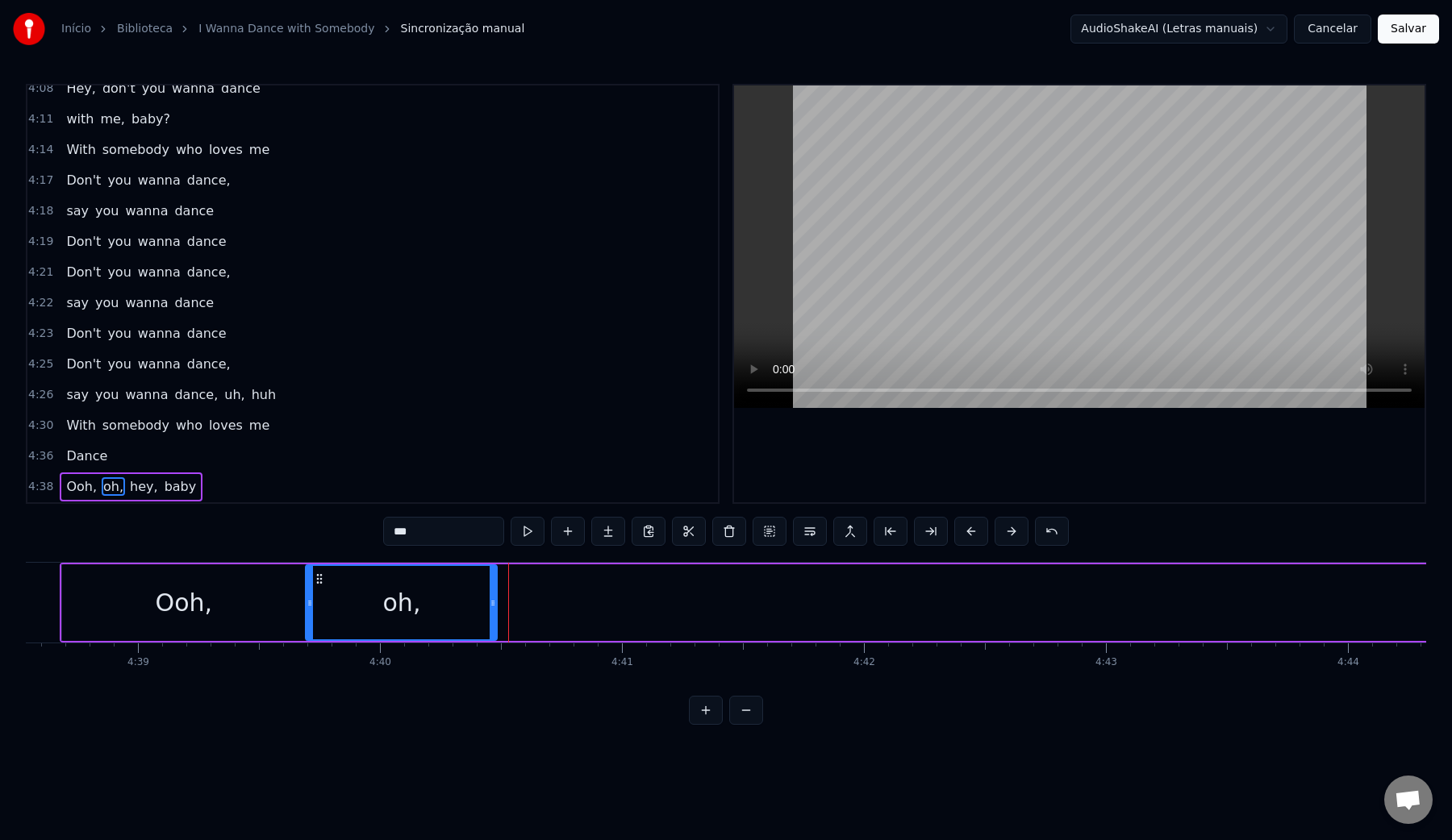
drag, startPoint x: 616, startPoint y: 604, endPoint x: 495, endPoint y: 605, distance: 121.0
click at [494, 605] on icon at bounding box center [492, 603] width 6 height 13
click at [992, 255] on video at bounding box center [1079, 246] width 691 height 322
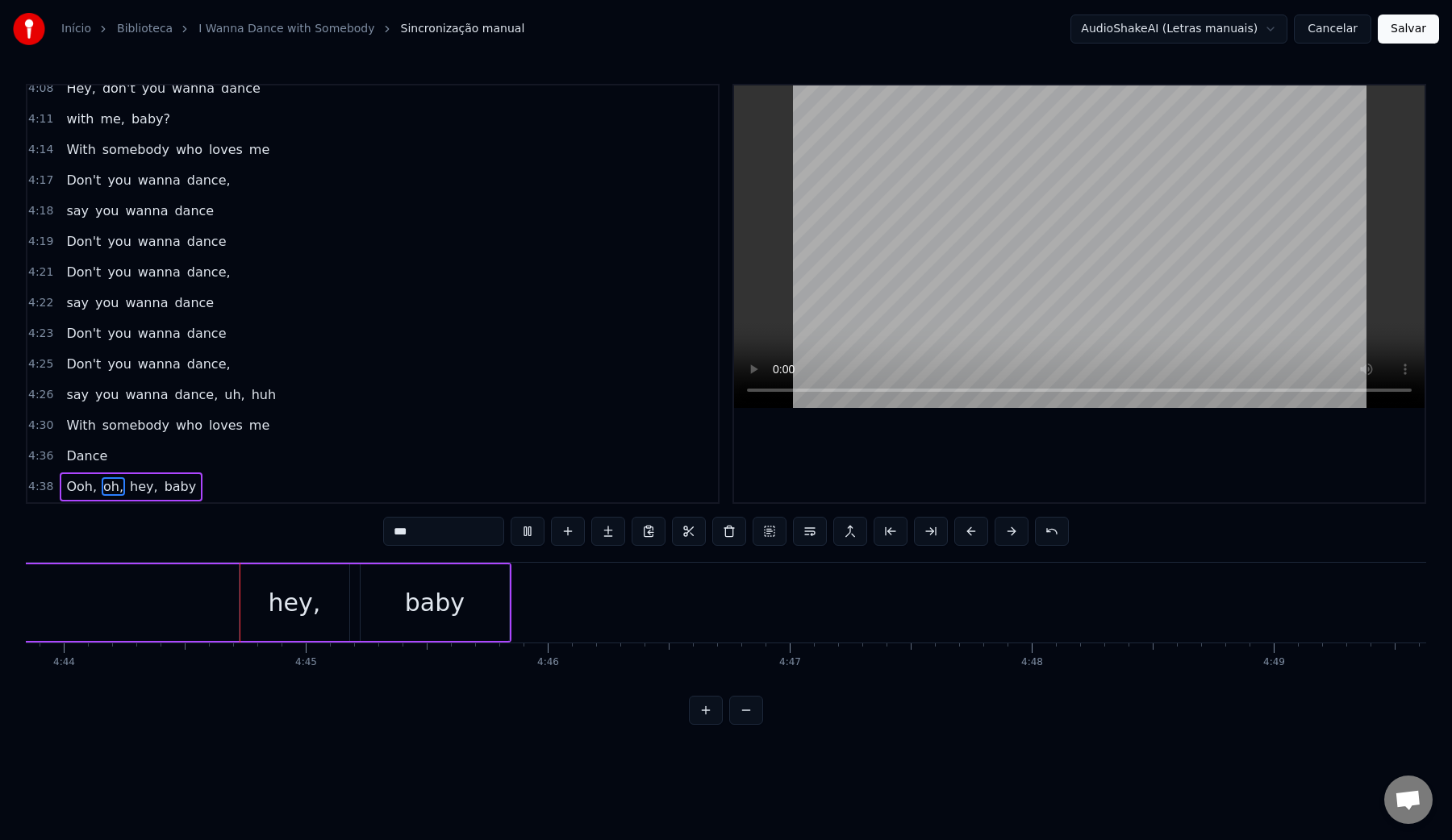
scroll to position [0, 68705]
click at [992, 255] on video at bounding box center [1079, 246] width 691 height 322
click at [460, 599] on div "baby" at bounding box center [425, 602] width 148 height 76
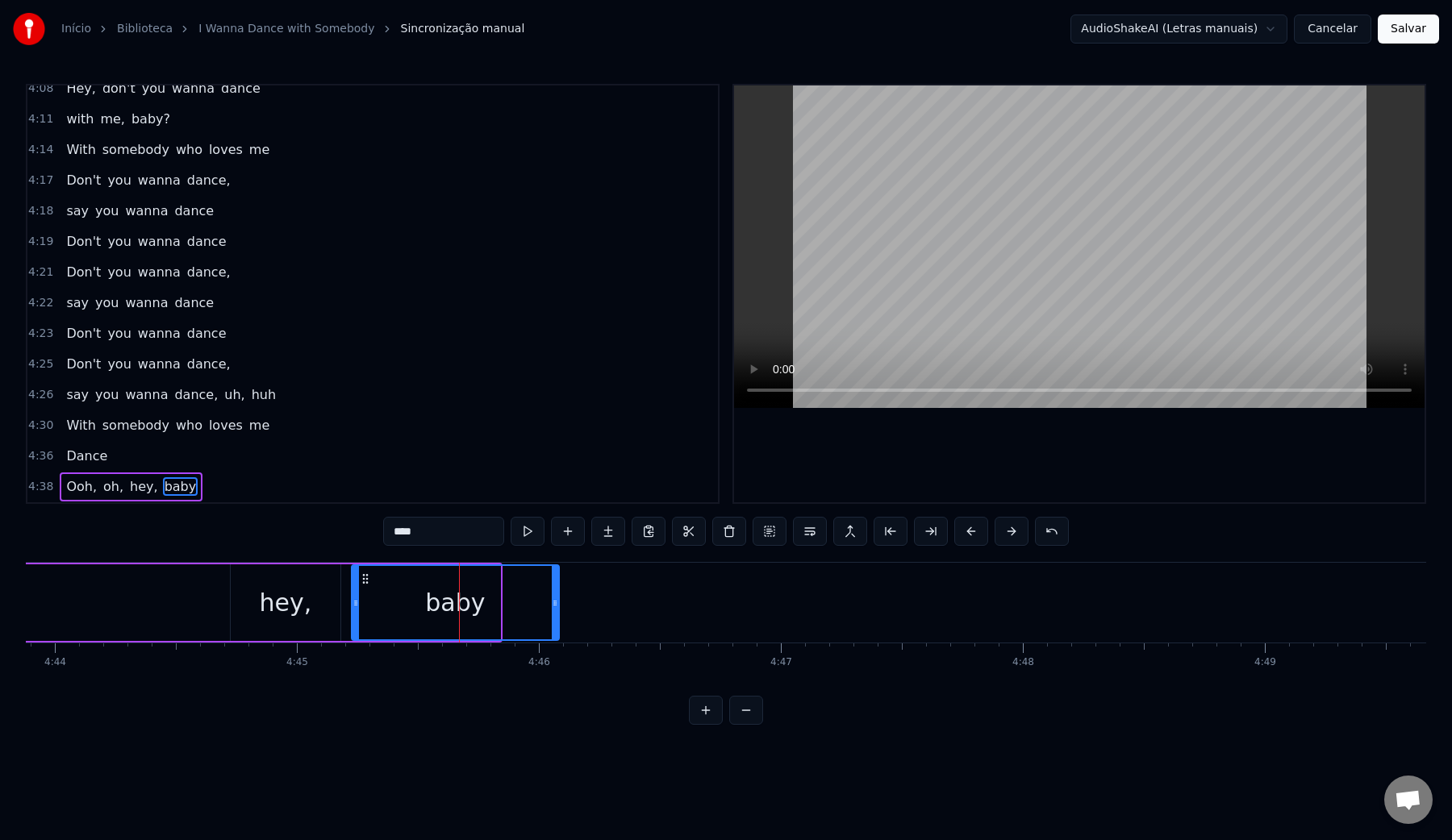
drag, startPoint x: 498, startPoint y: 600, endPoint x: 567, endPoint y: 598, distance: 69.0
click at [558, 598] on icon at bounding box center [554, 603] width 6 height 13
click at [278, 601] on div "hey," at bounding box center [285, 603] width 53 height 36
type input "****"
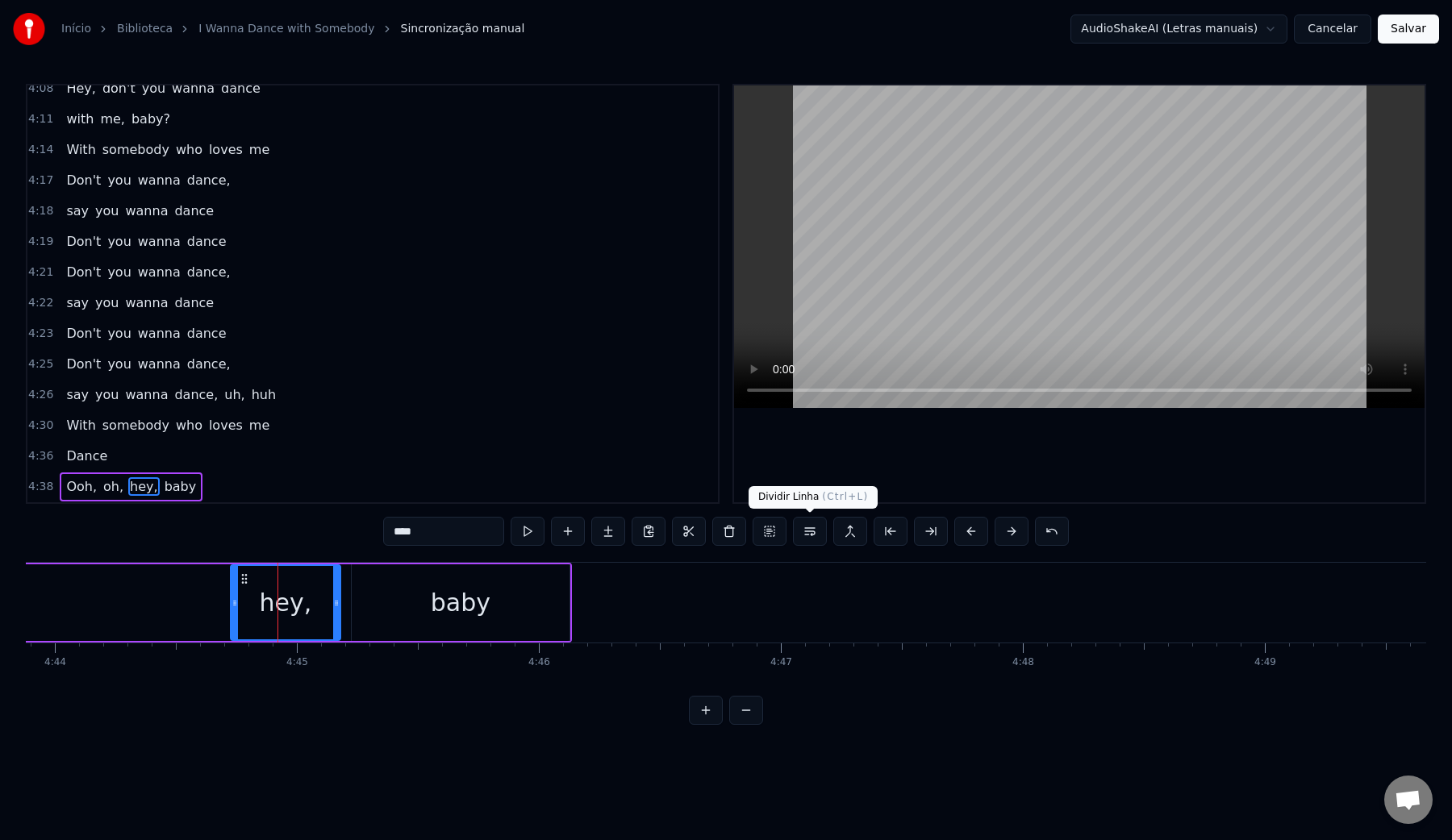
click at [810, 533] on button at bounding box center [810, 531] width 34 height 29
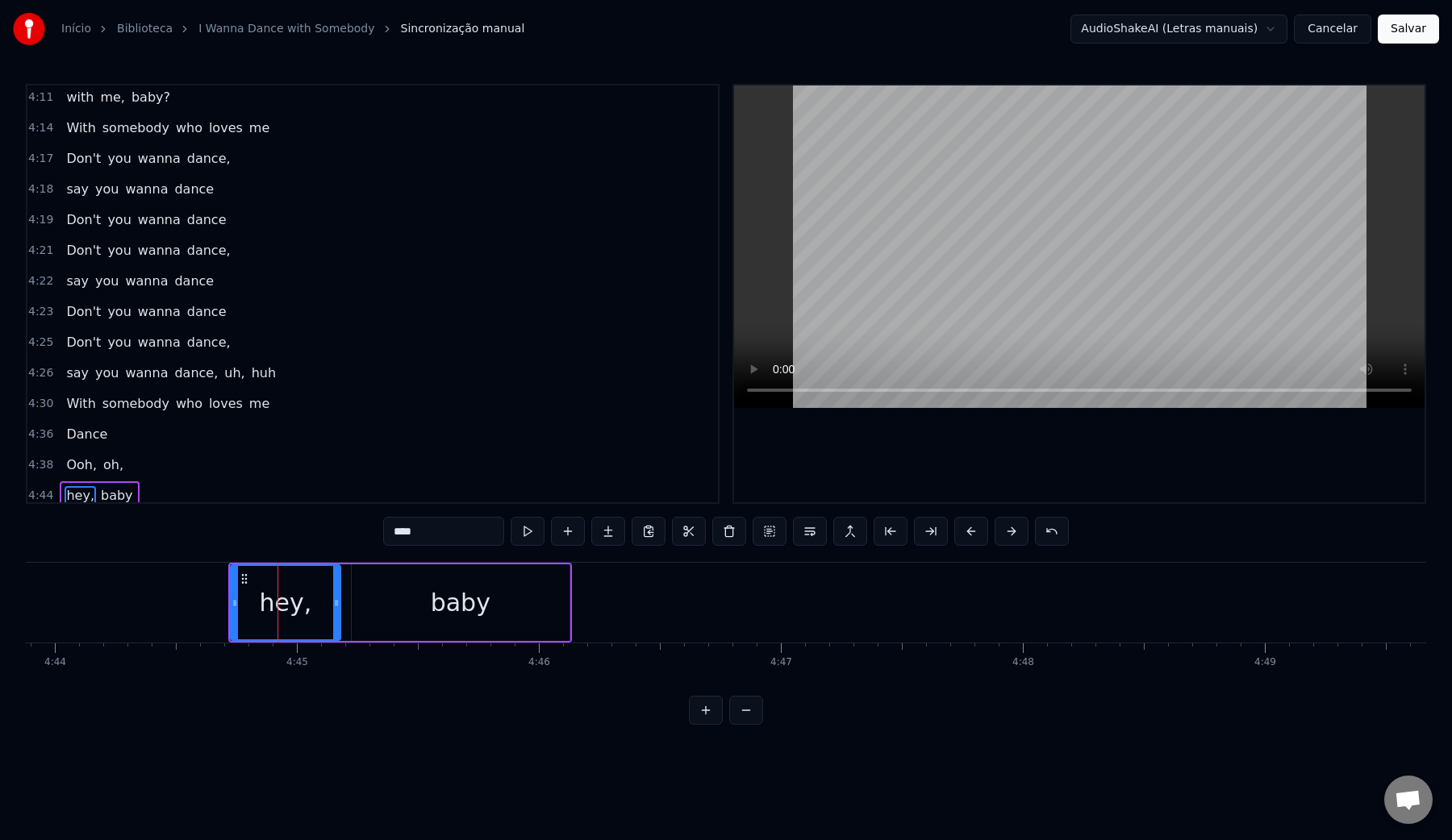
scroll to position [1912, 0]
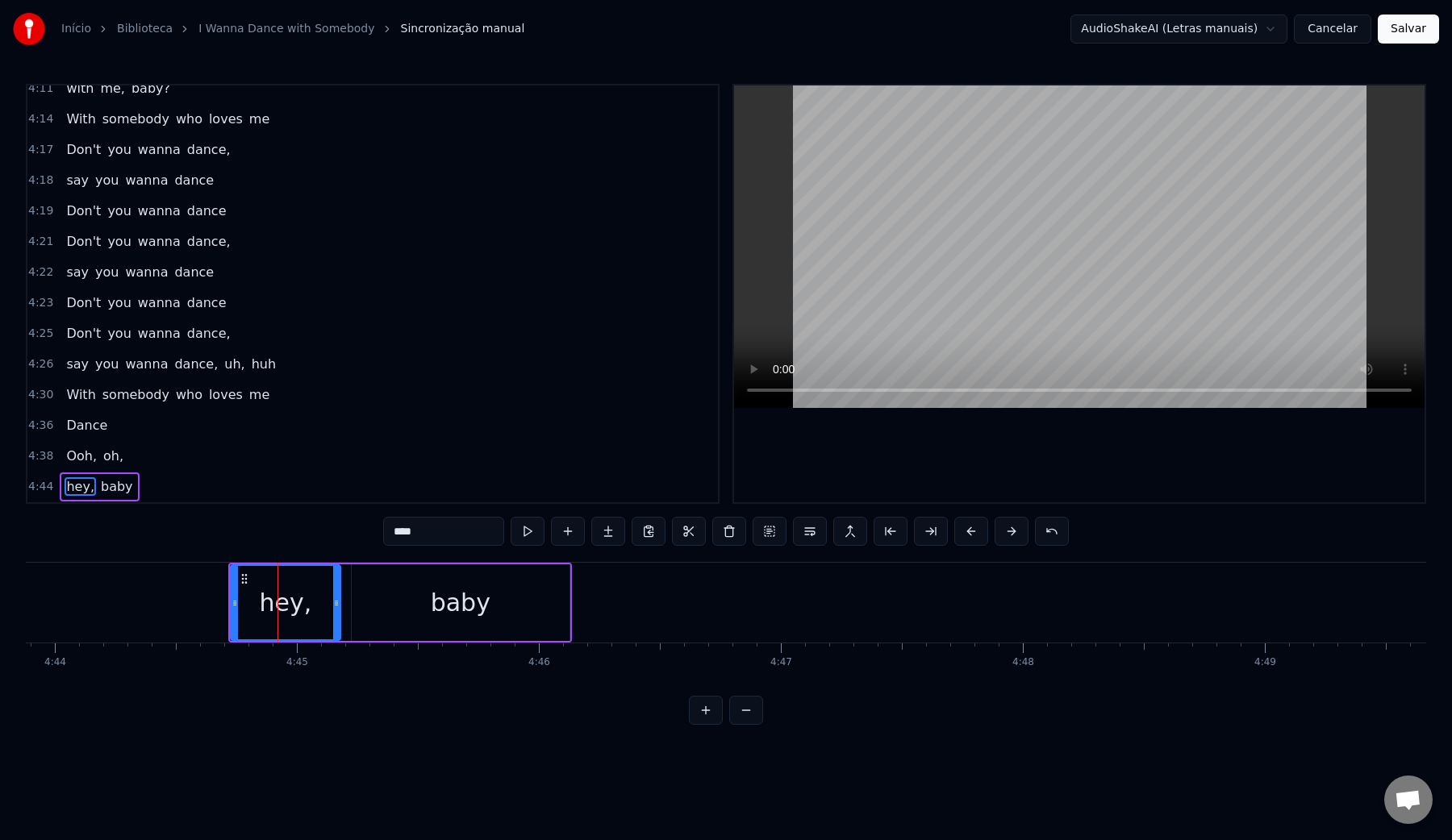
click at [1094, 298] on video at bounding box center [1079, 246] width 691 height 322
click at [1412, 25] on button "Salvar" at bounding box center [1407, 29] width 61 height 29
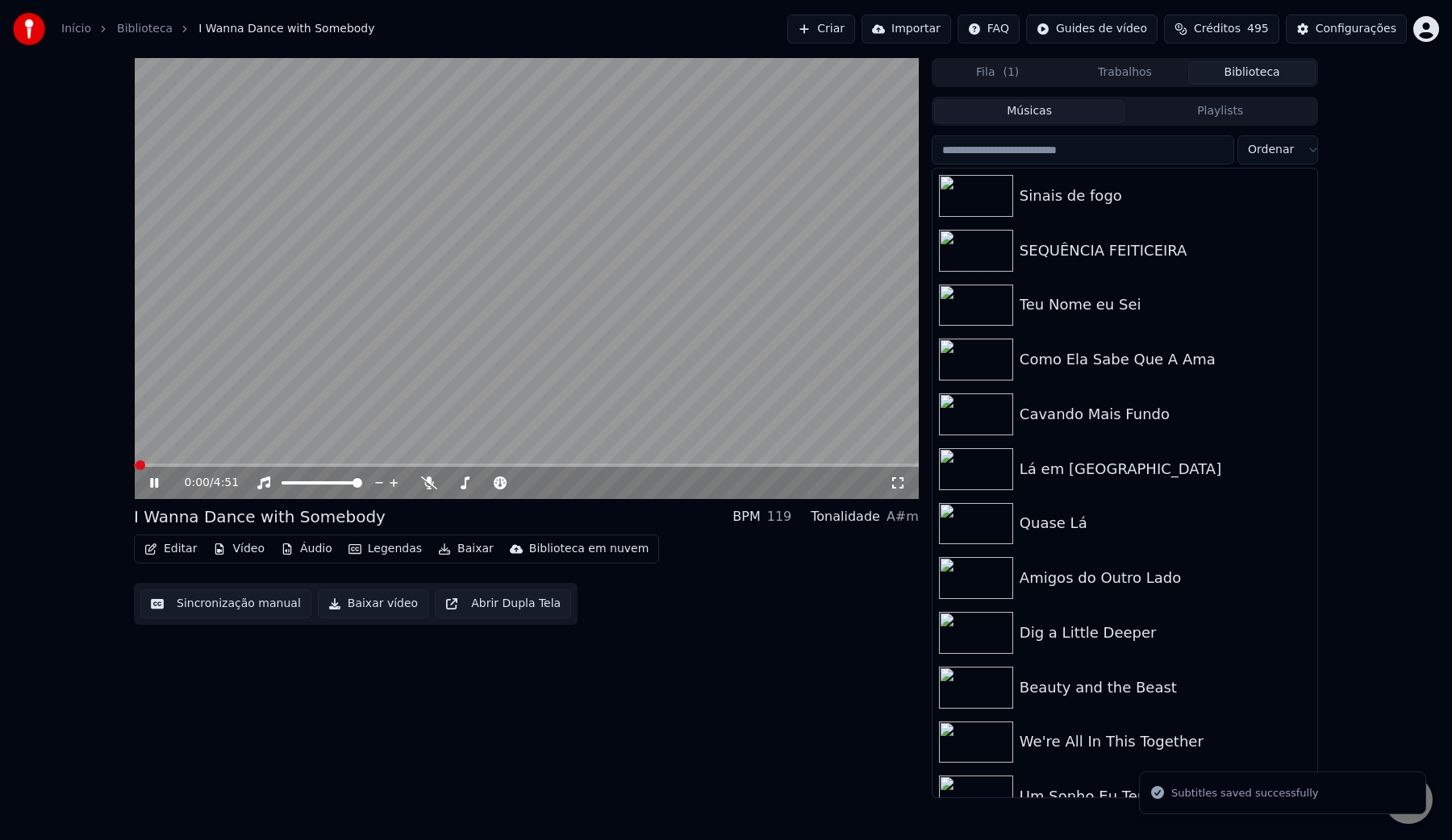
click at [351, 608] on button "Baixar vídeo" at bounding box center [373, 604] width 111 height 29
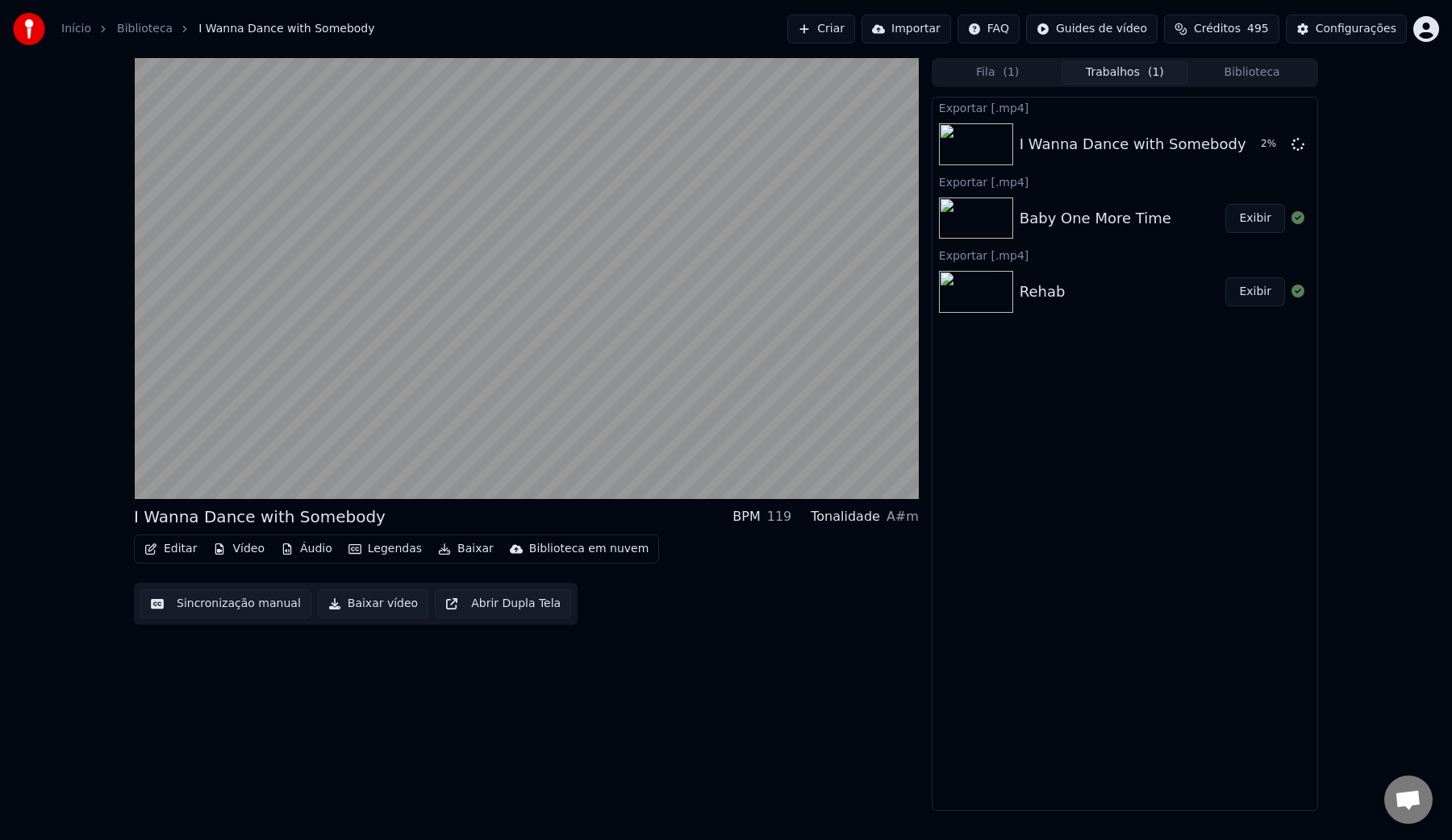
click at [1248, 72] on button "Biblioteca" at bounding box center [1252, 73] width 127 height 24
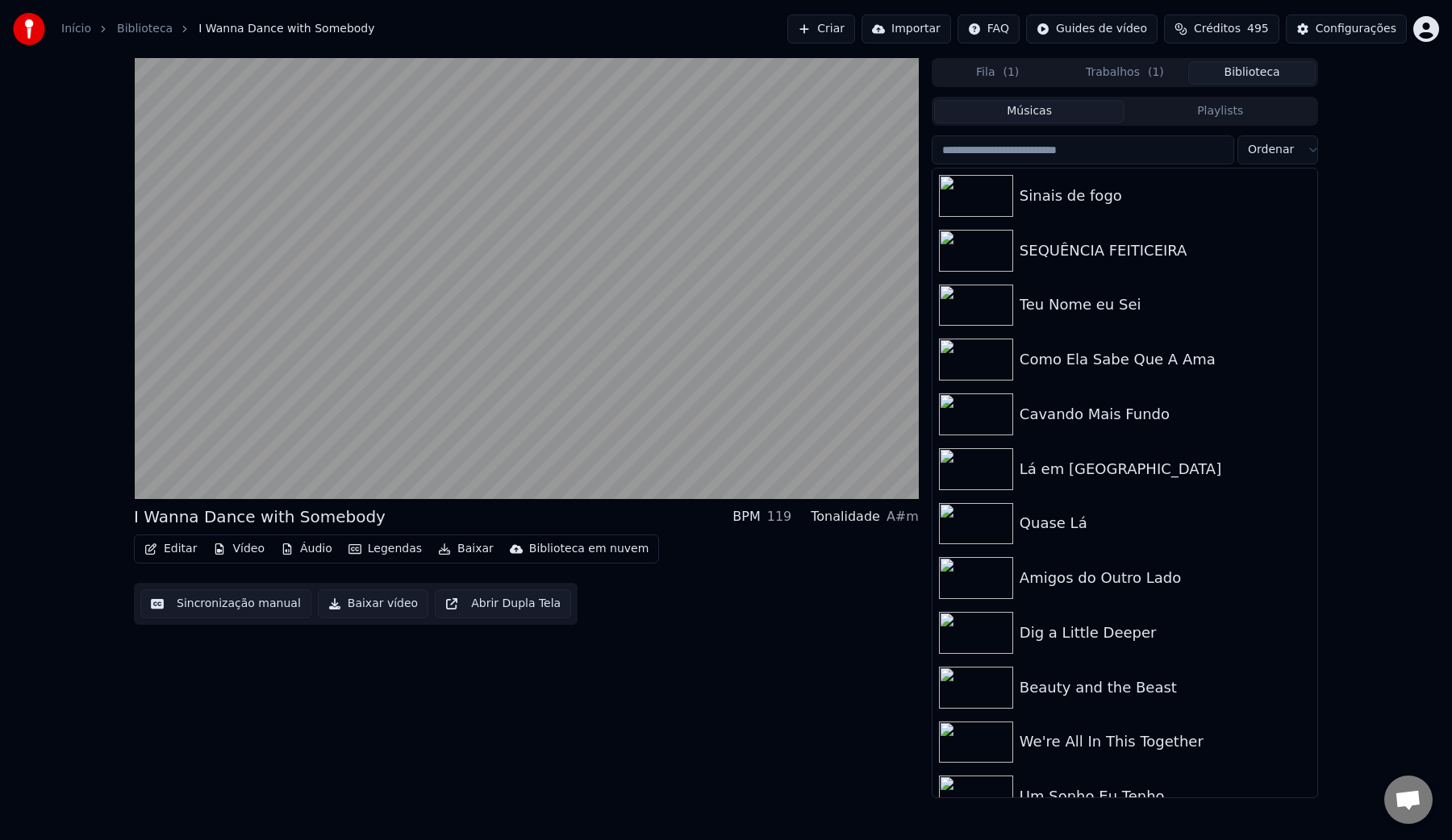
click at [1061, 153] on input "search" at bounding box center [1082, 150] width 303 height 29
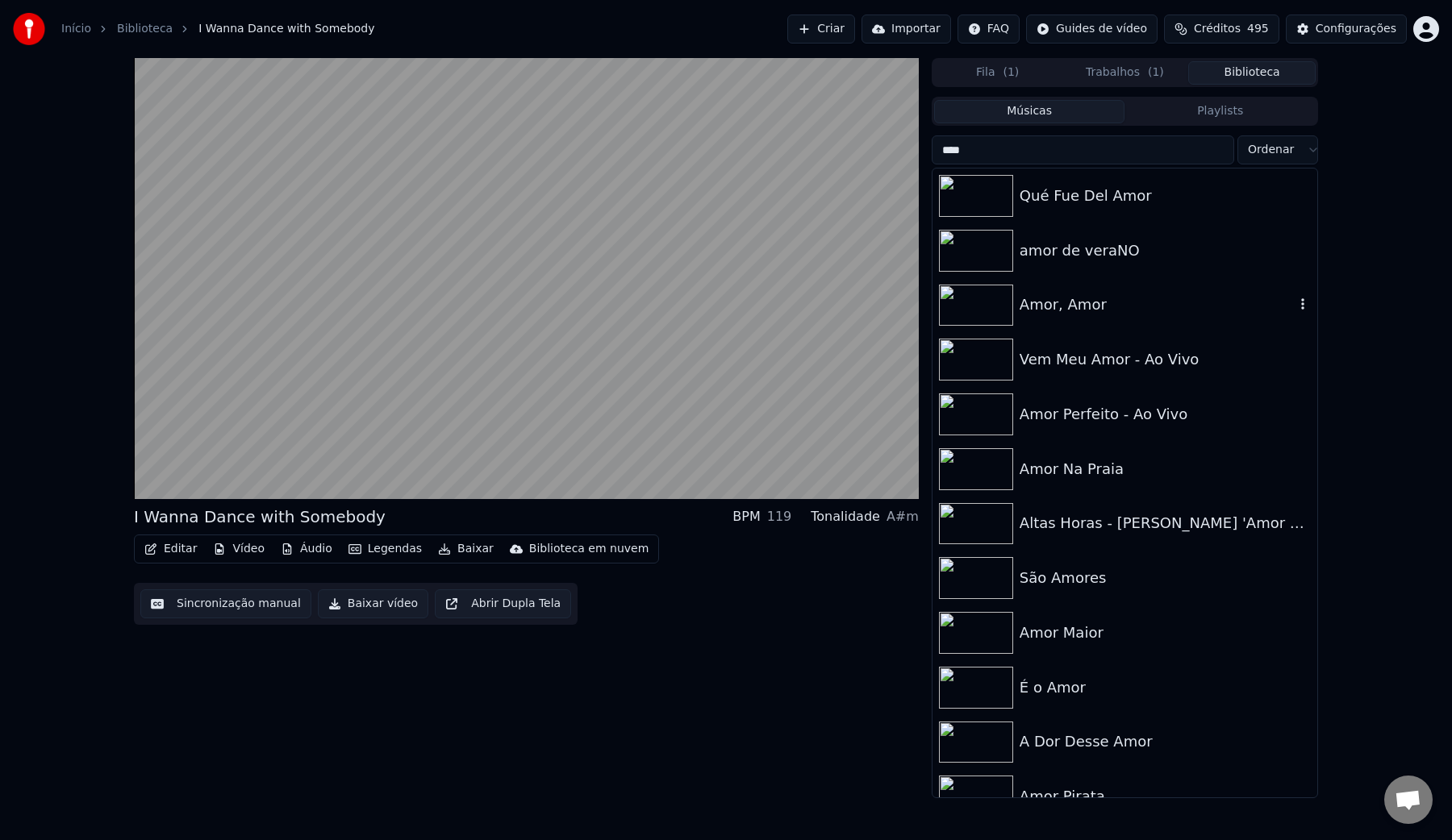
type input "****"
click at [1080, 298] on div "Amor, Amor" at bounding box center [1157, 304] width 275 height 23
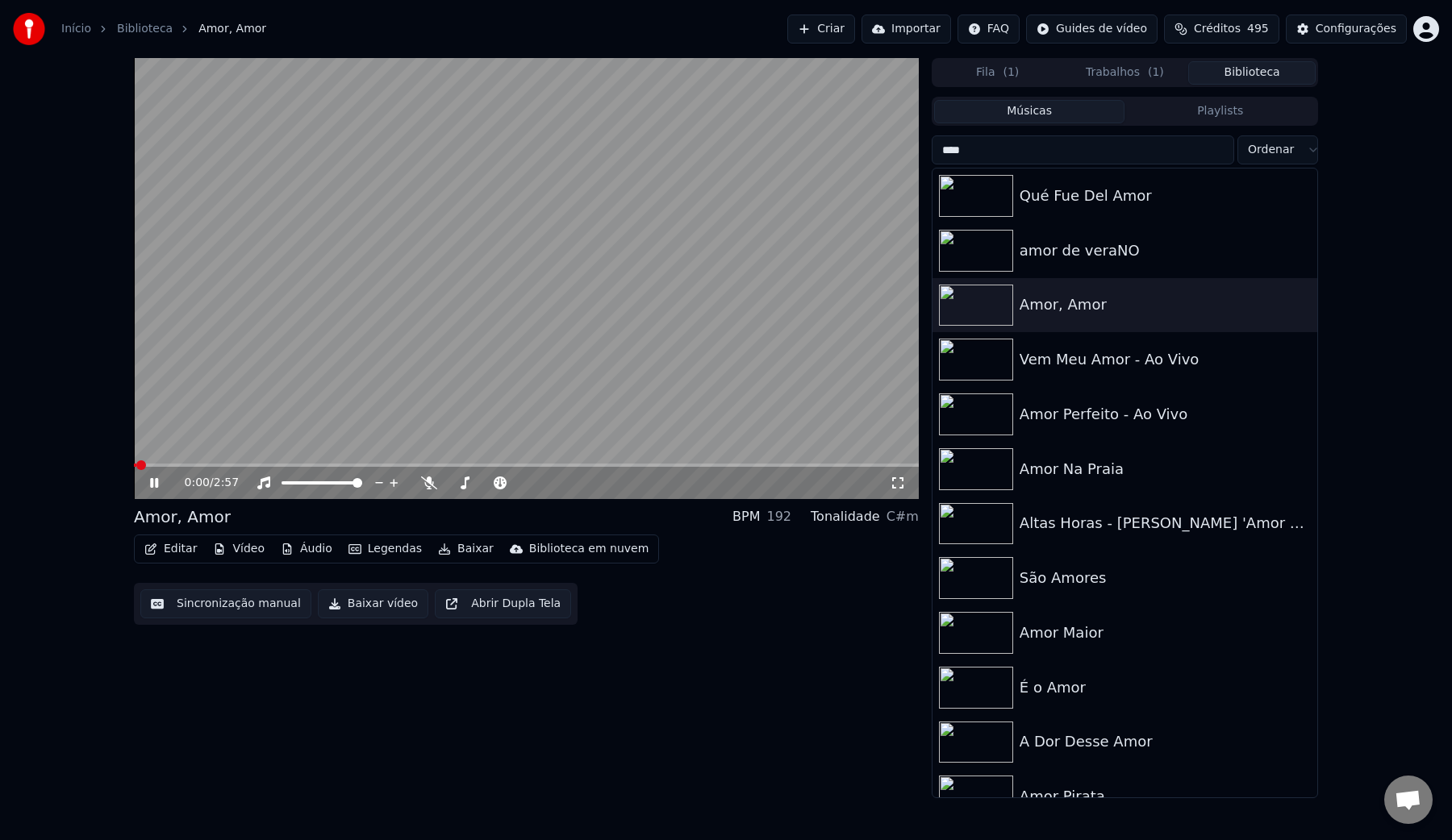
click at [184, 602] on button "Sincronização manual" at bounding box center [225, 604] width 171 height 29
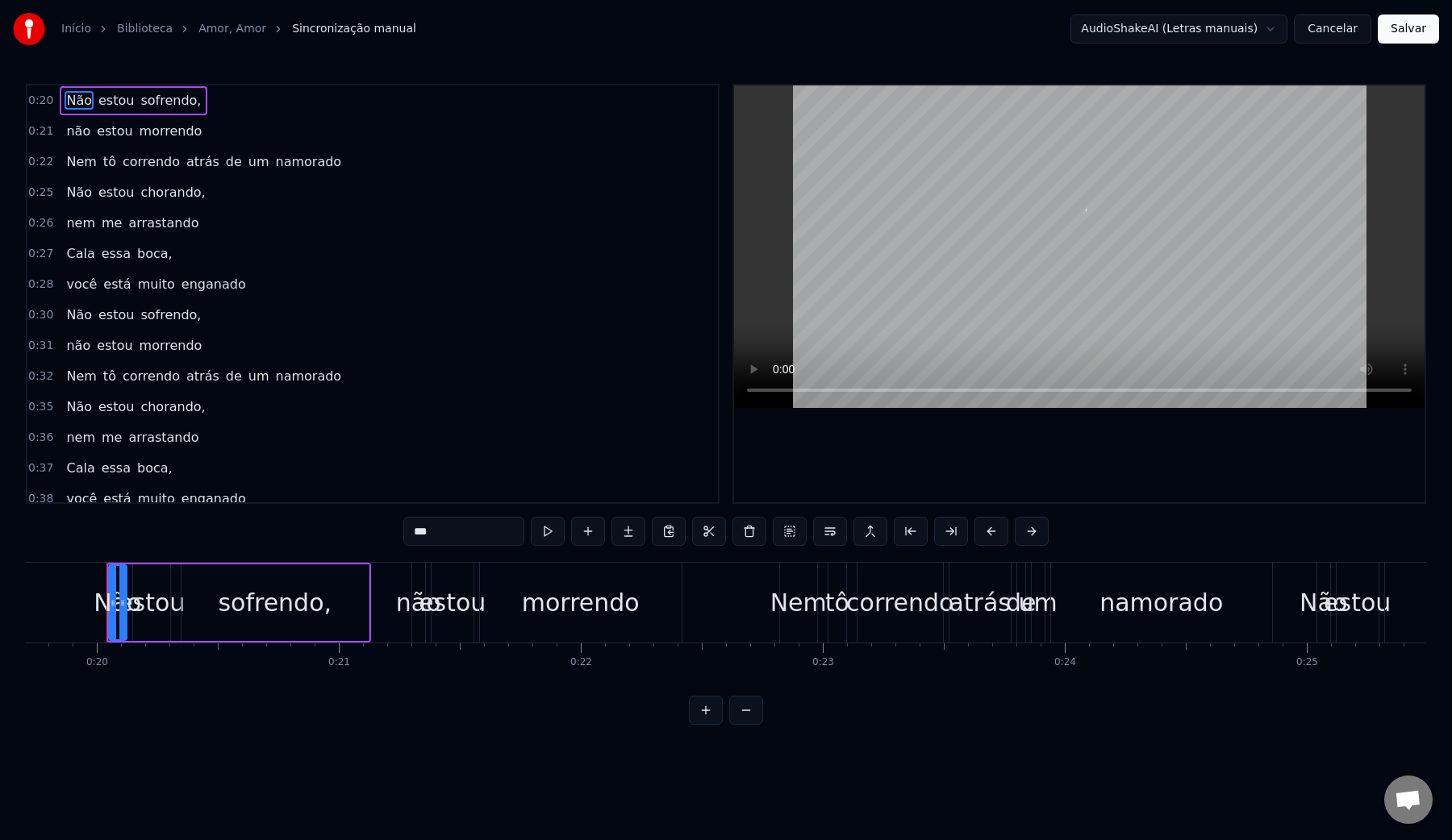
scroll to position [0, 4341]
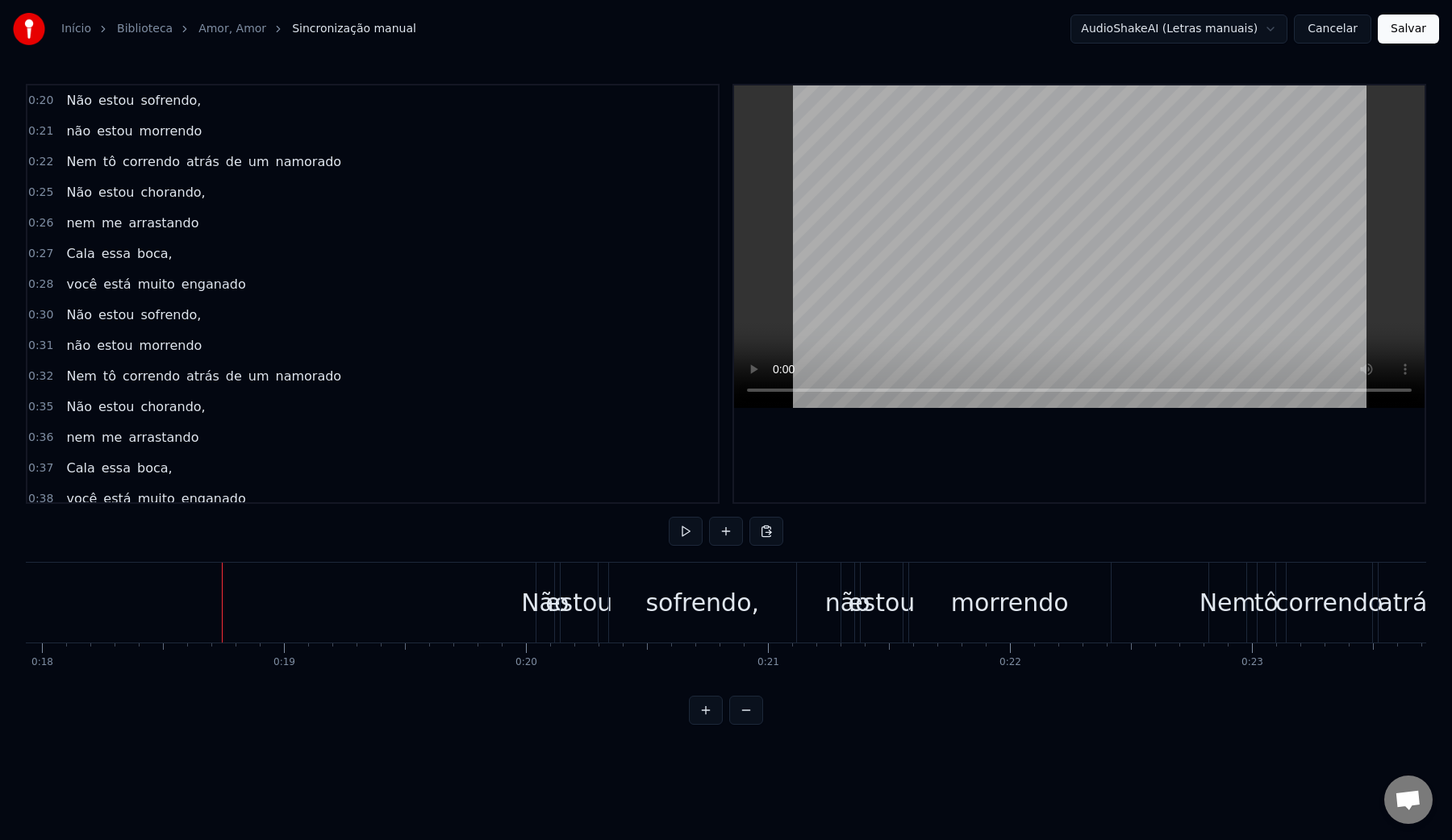
click at [963, 253] on video at bounding box center [1079, 246] width 691 height 322
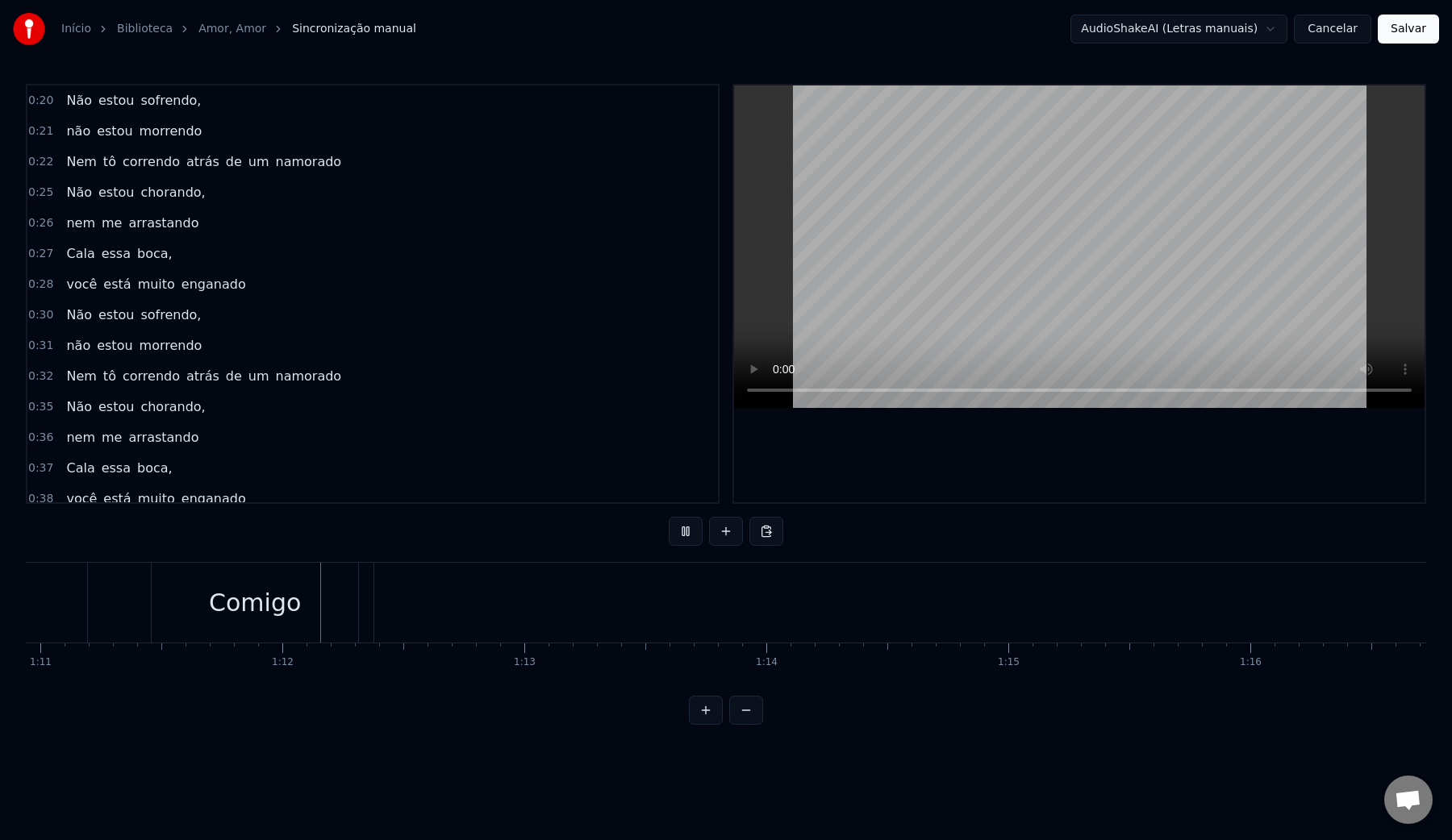
scroll to position [0, 17205]
click at [1054, 202] on video at bounding box center [1079, 246] width 691 height 322
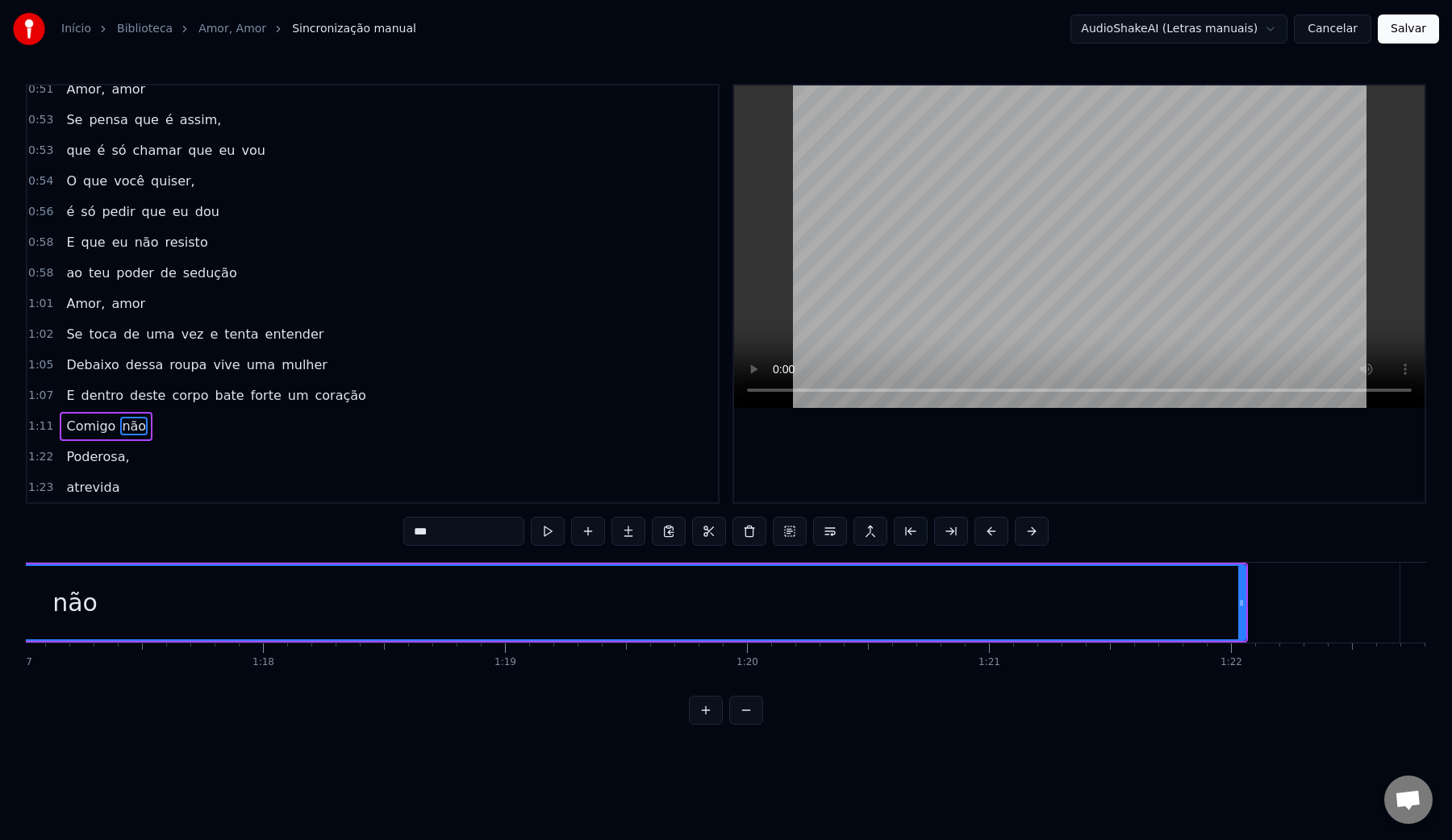
scroll to position [0, 18642]
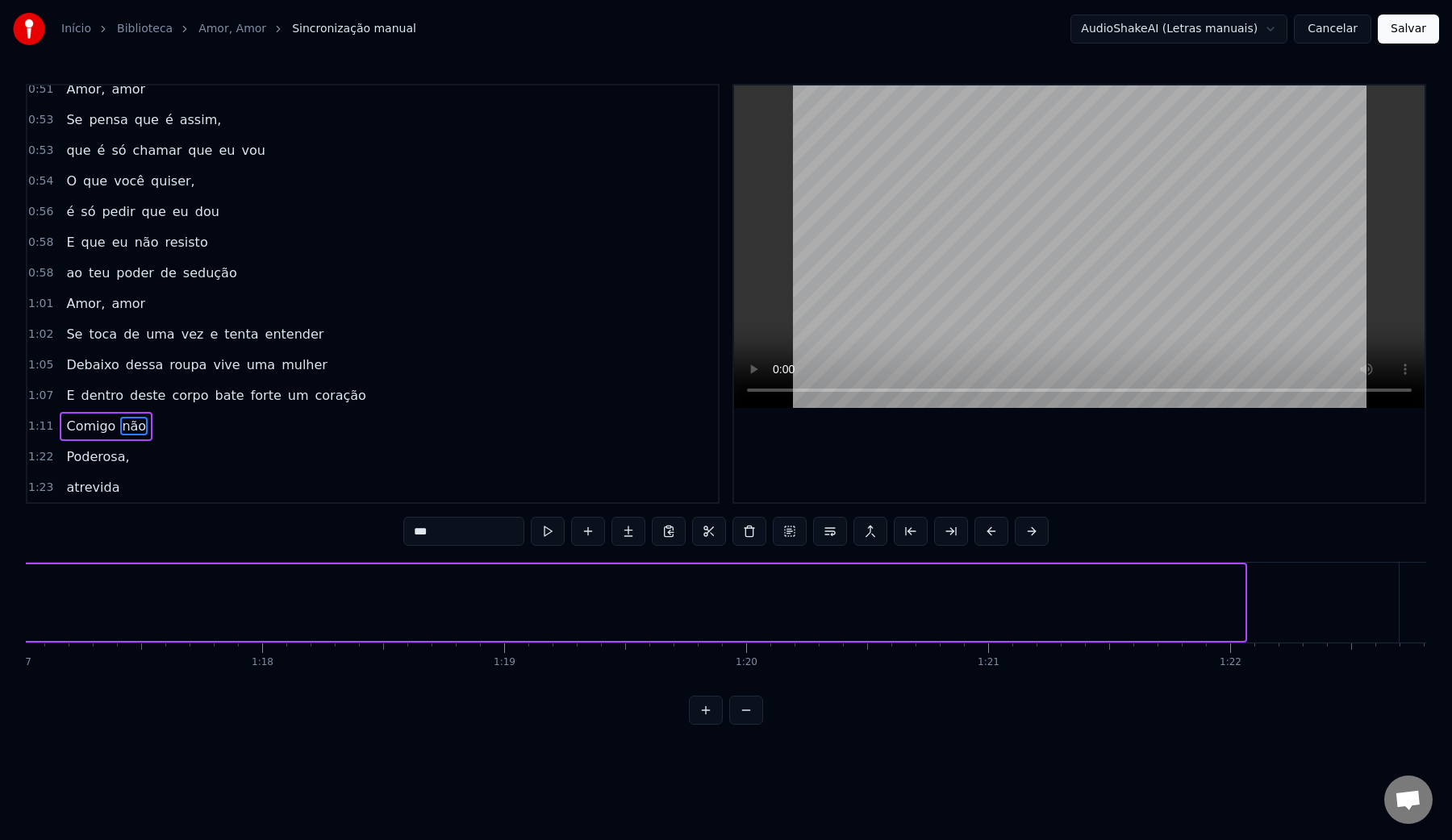
drag, startPoint x: 1241, startPoint y: 601, endPoint x: 10, endPoint y: 587, distance: 1231.1
click at [10, 587] on div "Início Biblioteca Amor, Amor Sincronização manual AudioShakeAI (Letras manuais)…" at bounding box center [726, 362] width 1452 height 725
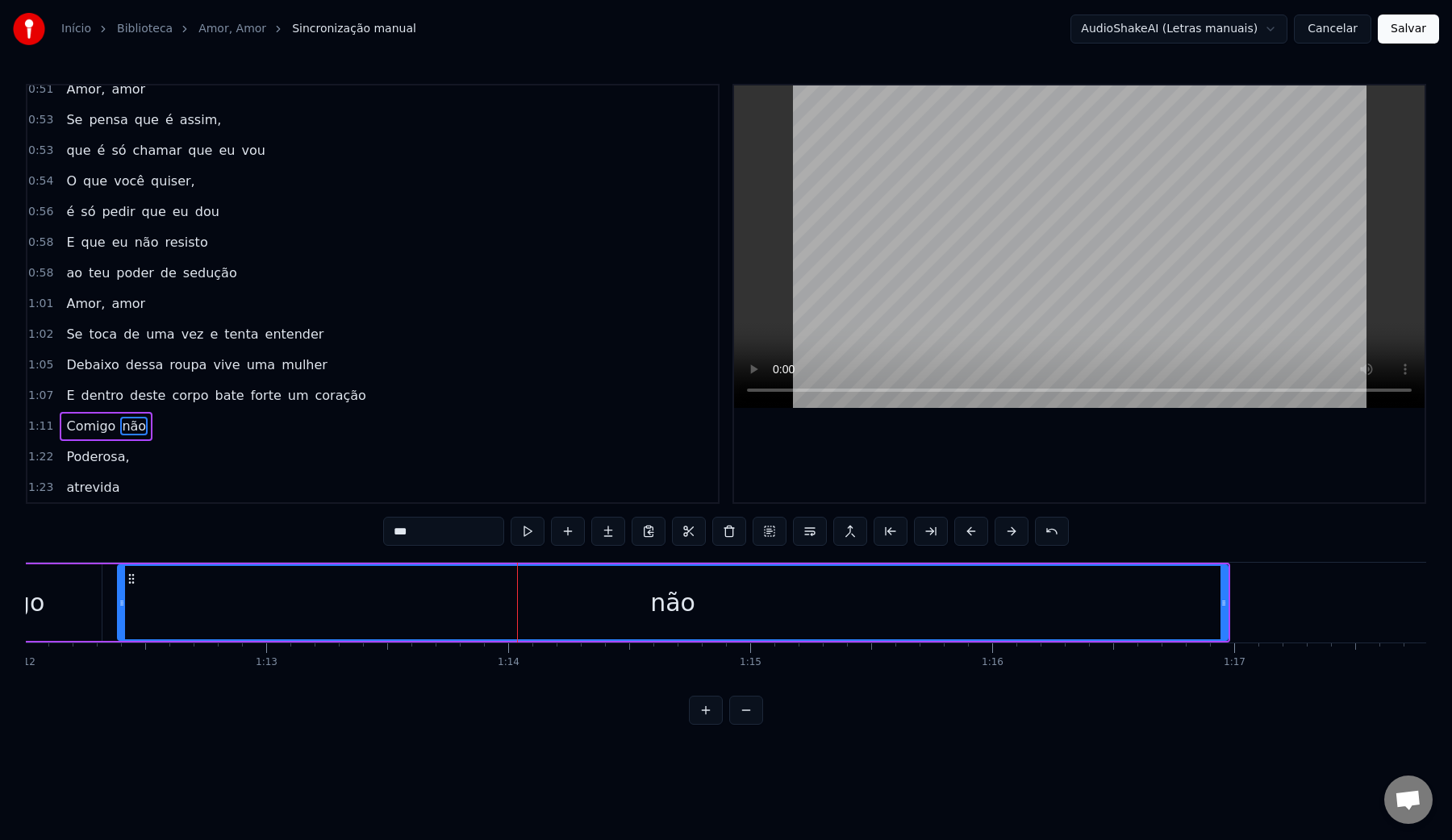
scroll to position [0, 17422]
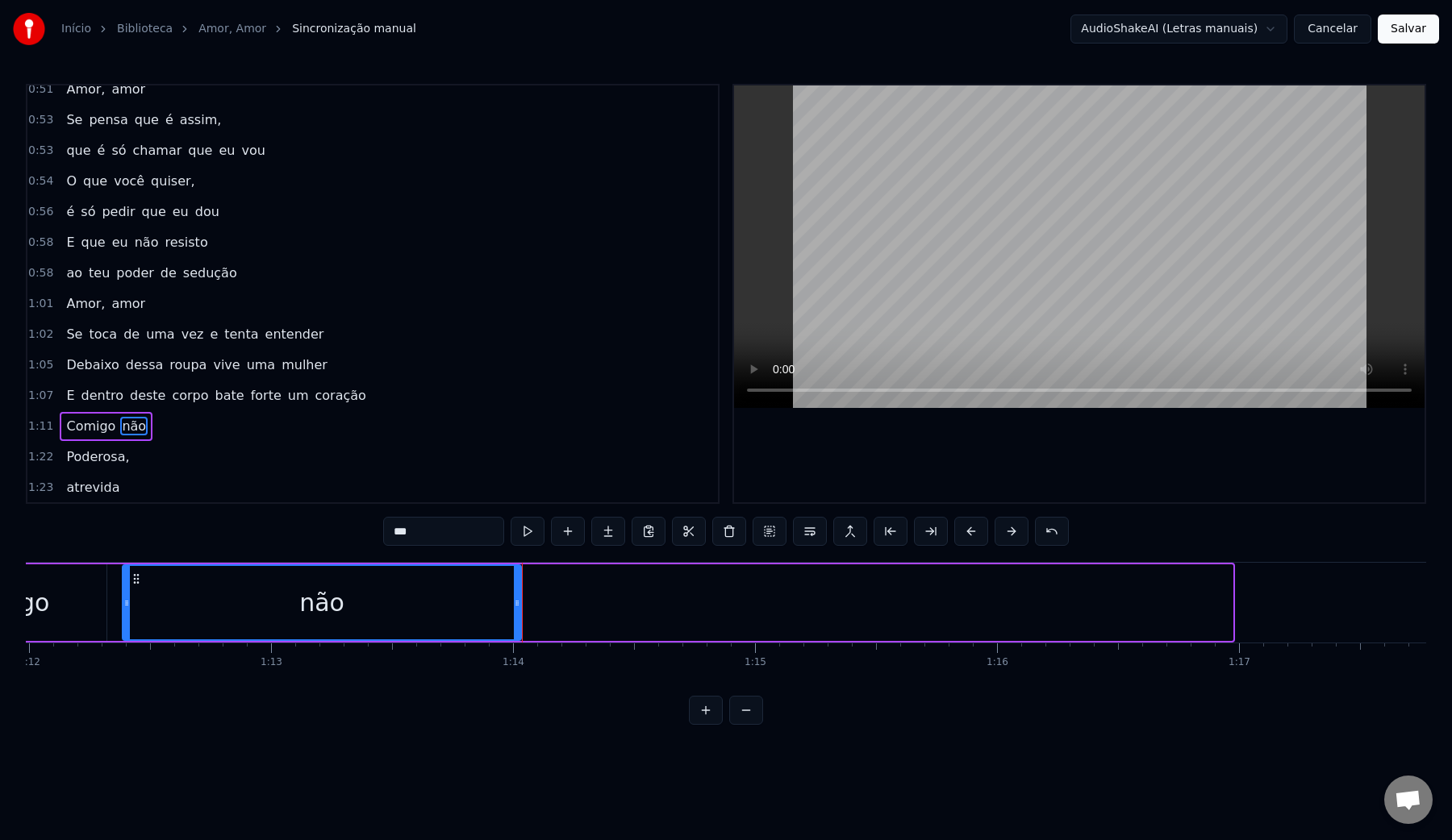
drag, startPoint x: 1228, startPoint y: 602, endPoint x: 518, endPoint y: 591, distance: 710.1
click at [518, 591] on div at bounding box center [517, 602] width 6 height 74
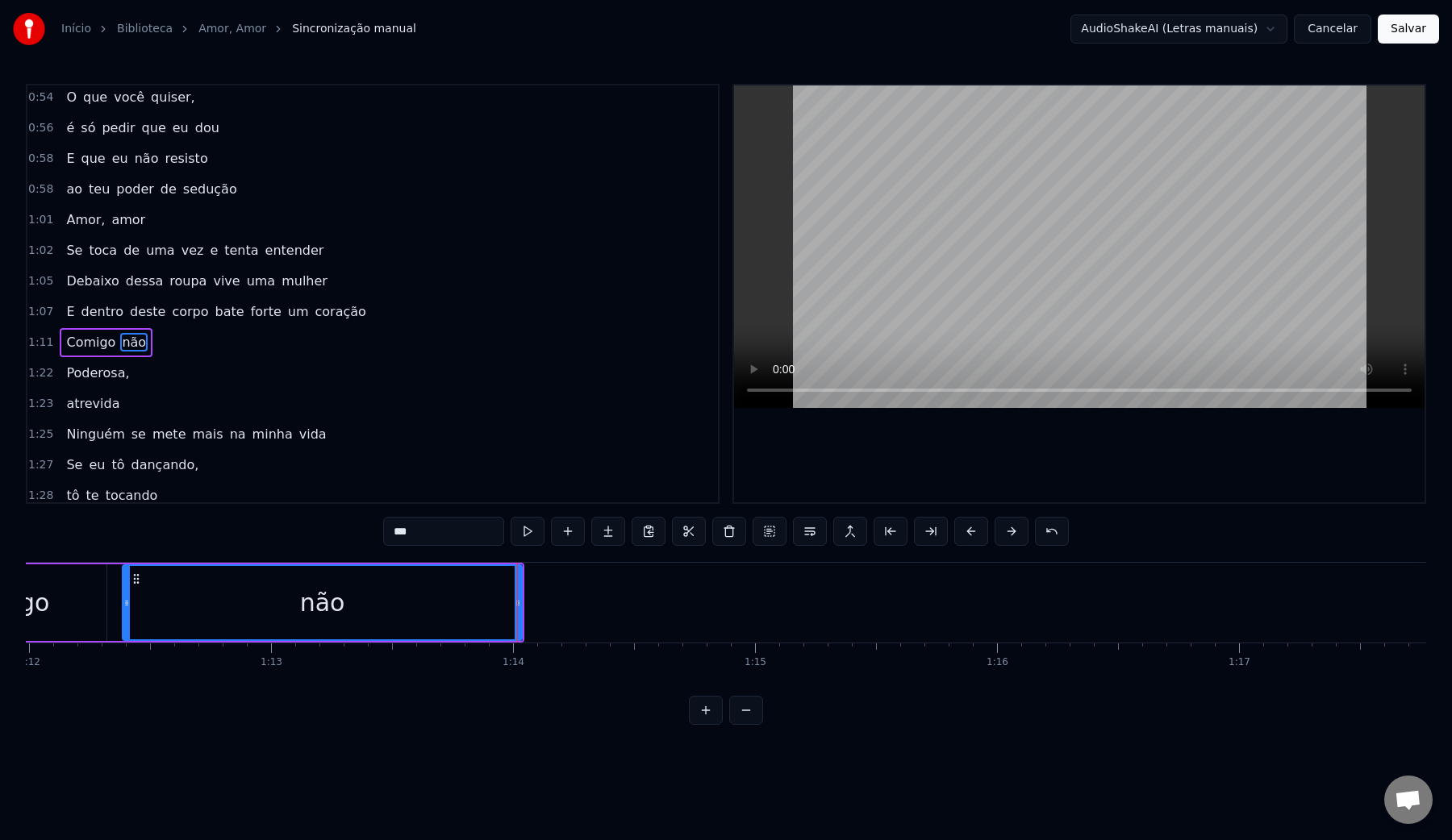
scroll to position [695, 0]
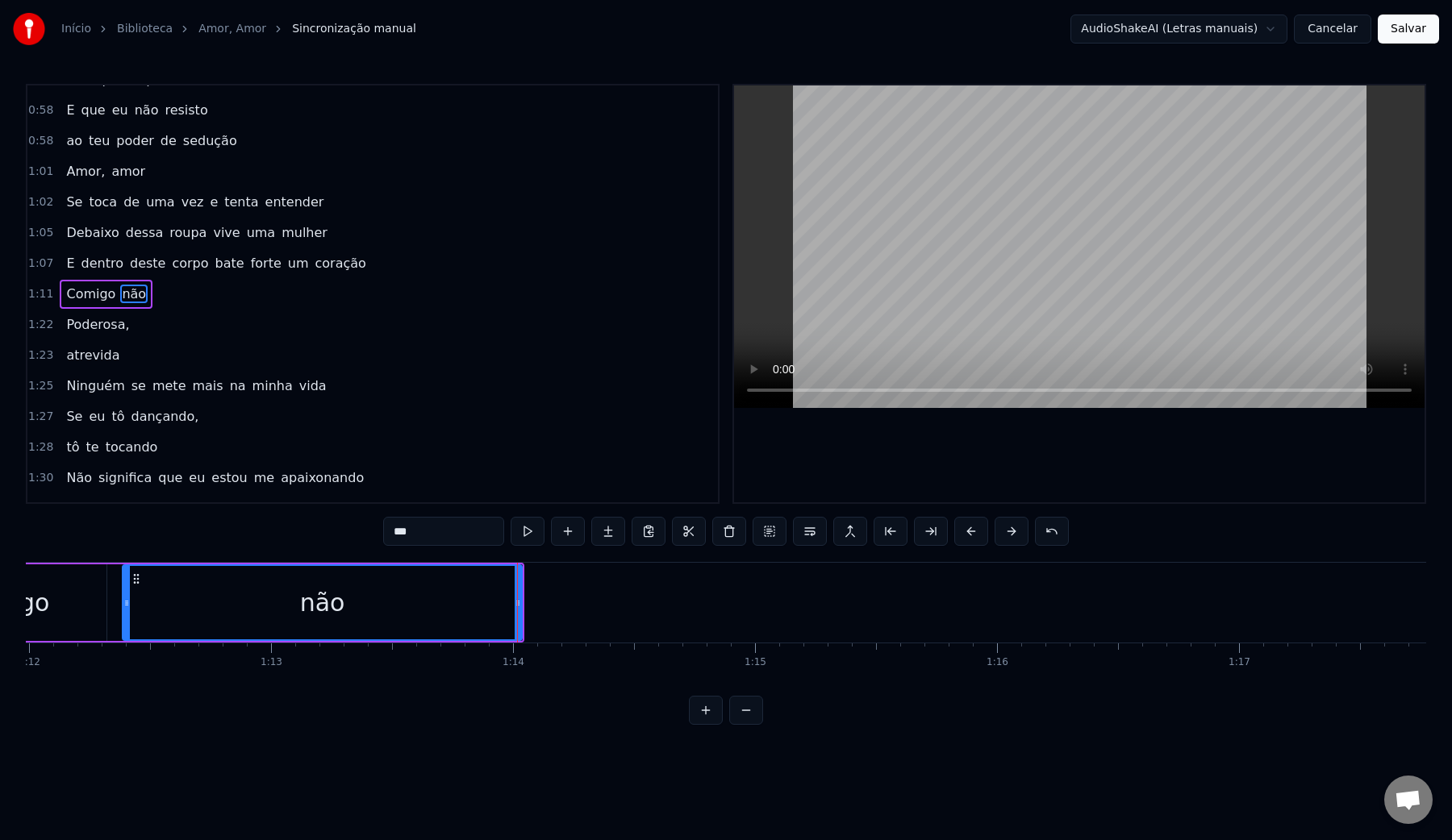
click at [155, 595] on div "não" at bounding box center [323, 602] width 398 height 74
click at [1127, 189] on video at bounding box center [1079, 246] width 691 height 322
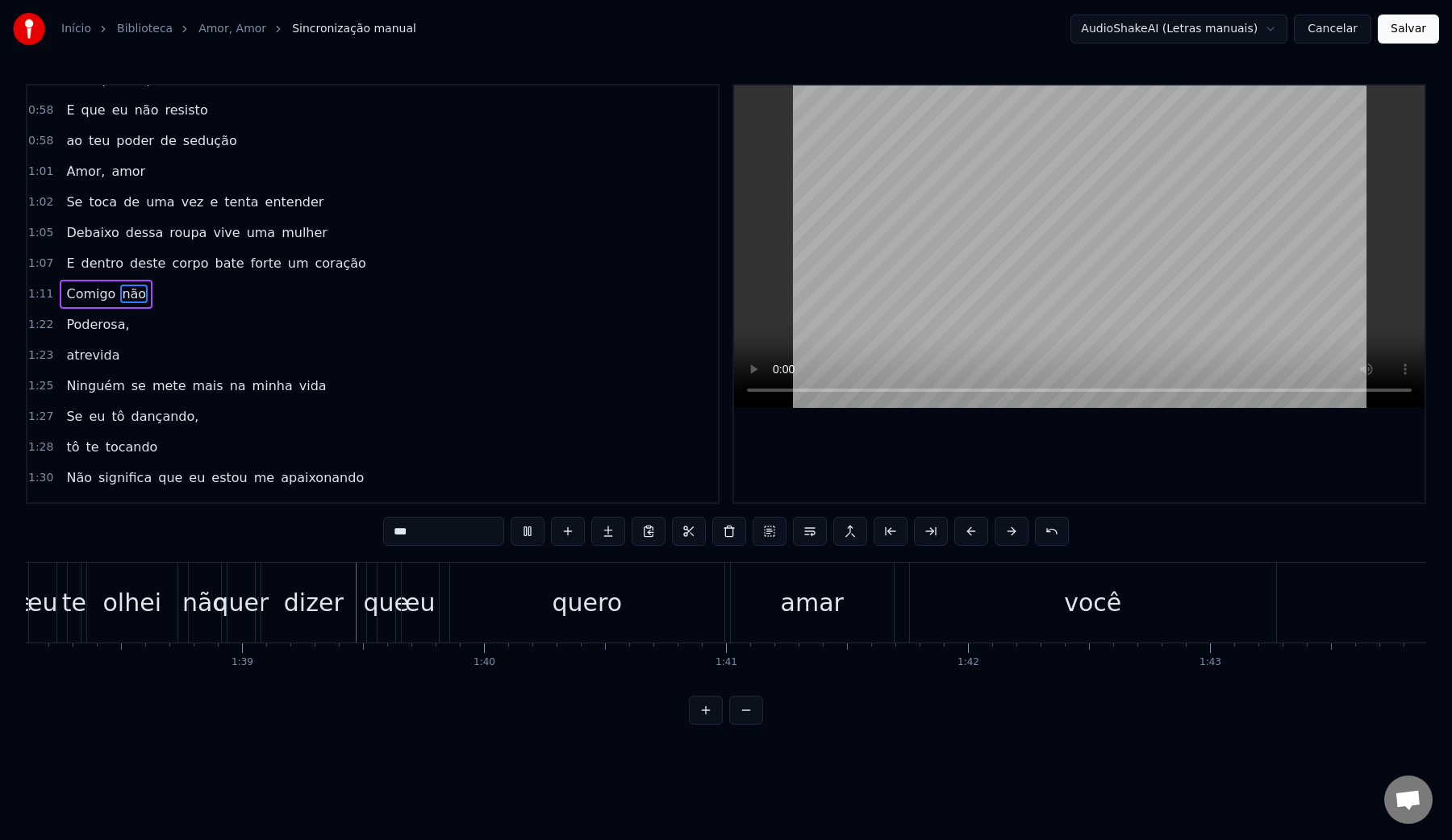
scroll to position [0, 23865]
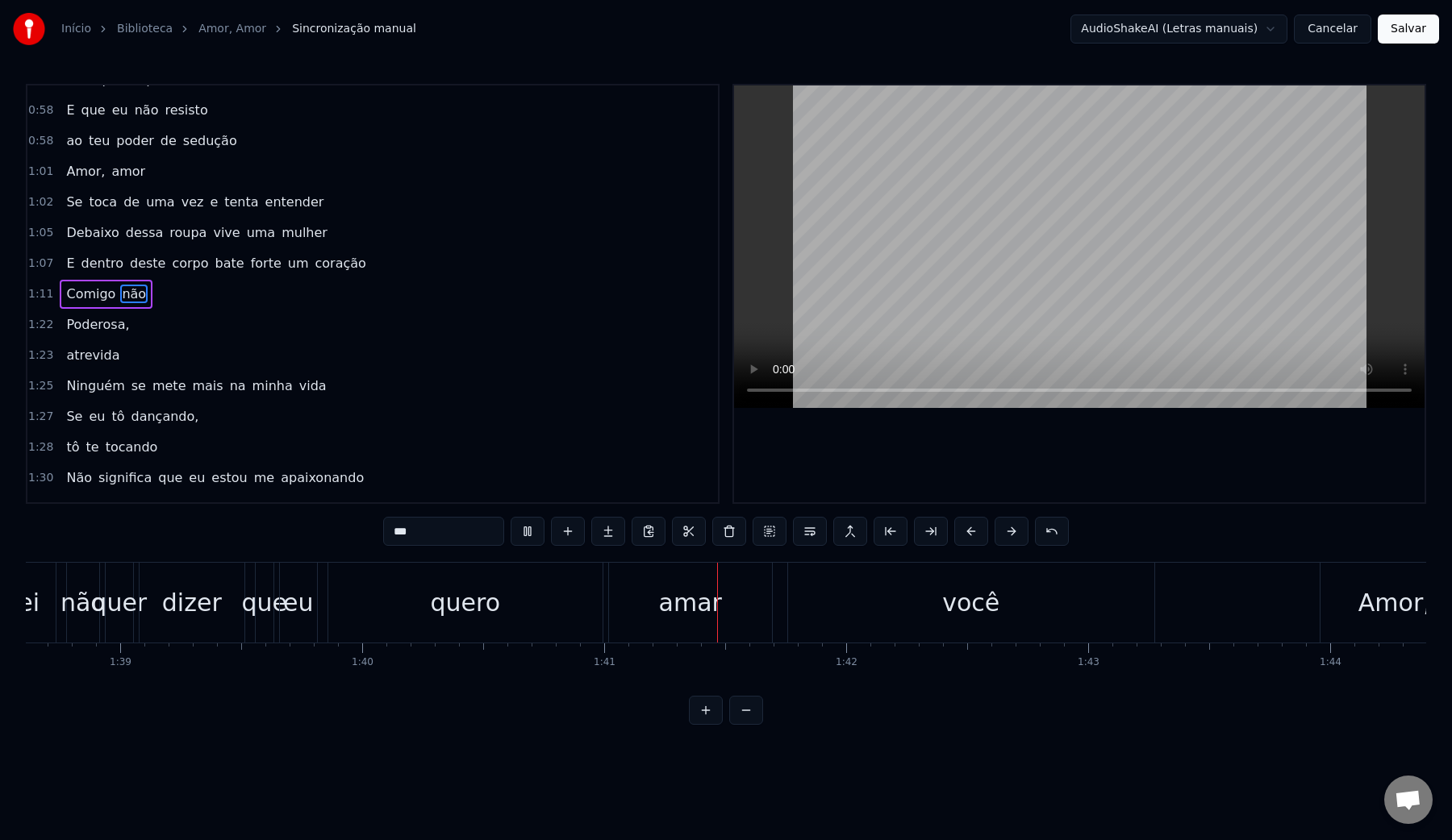
click at [1177, 176] on video at bounding box center [1079, 246] width 691 height 322
click at [383, 612] on div "quero" at bounding box center [465, 603] width 274 height 80
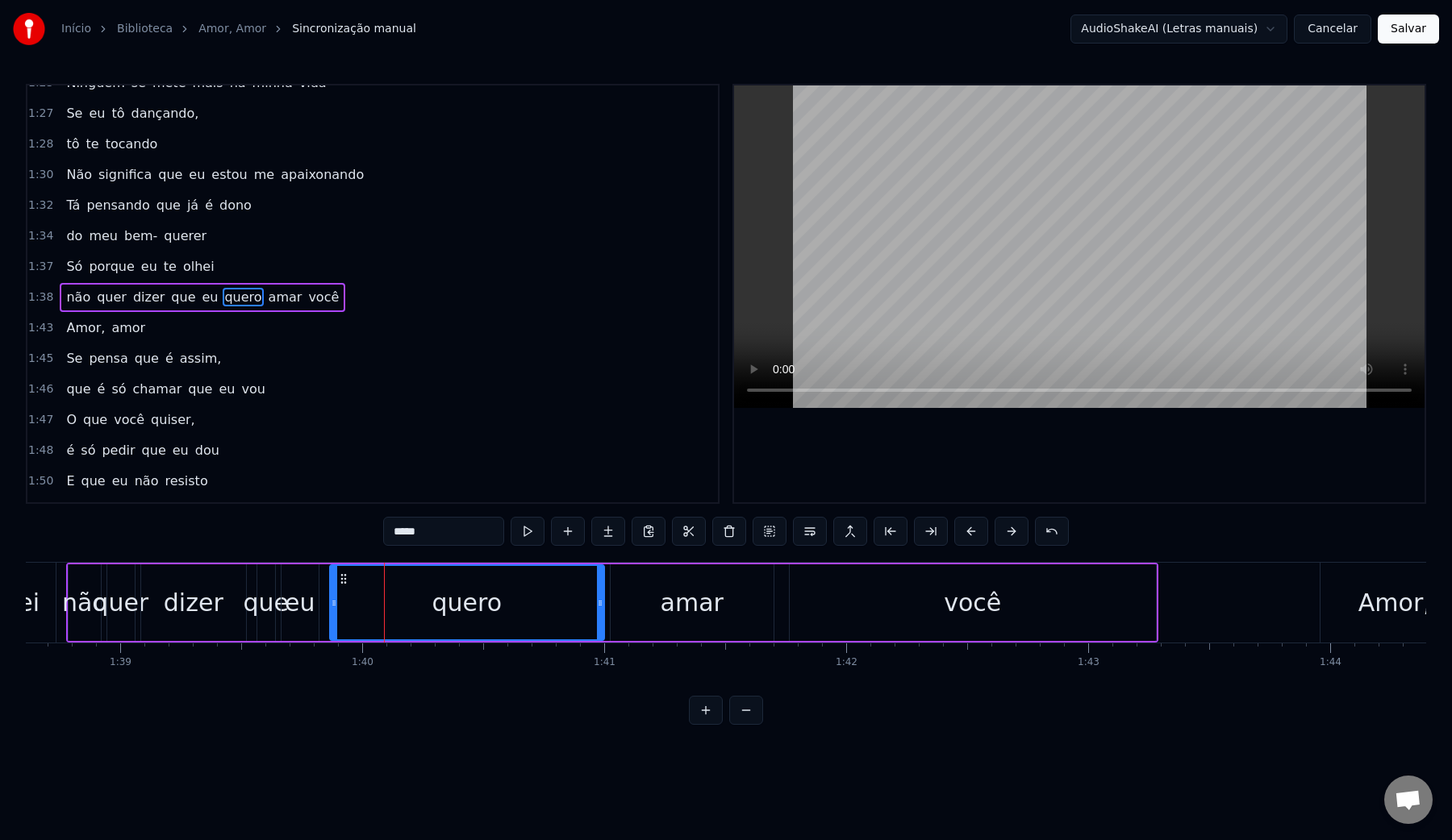
scroll to position [1002, 0]
click at [895, 283] on video at bounding box center [1079, 246] width 691 height 322
drag, startPoint x: 600, startPoint y: 600, endPoint x: 495, endPoint y: 599, distance: 105.0
click at [495, 599] on icon at bounding box center [494, 603] width 6 height 13
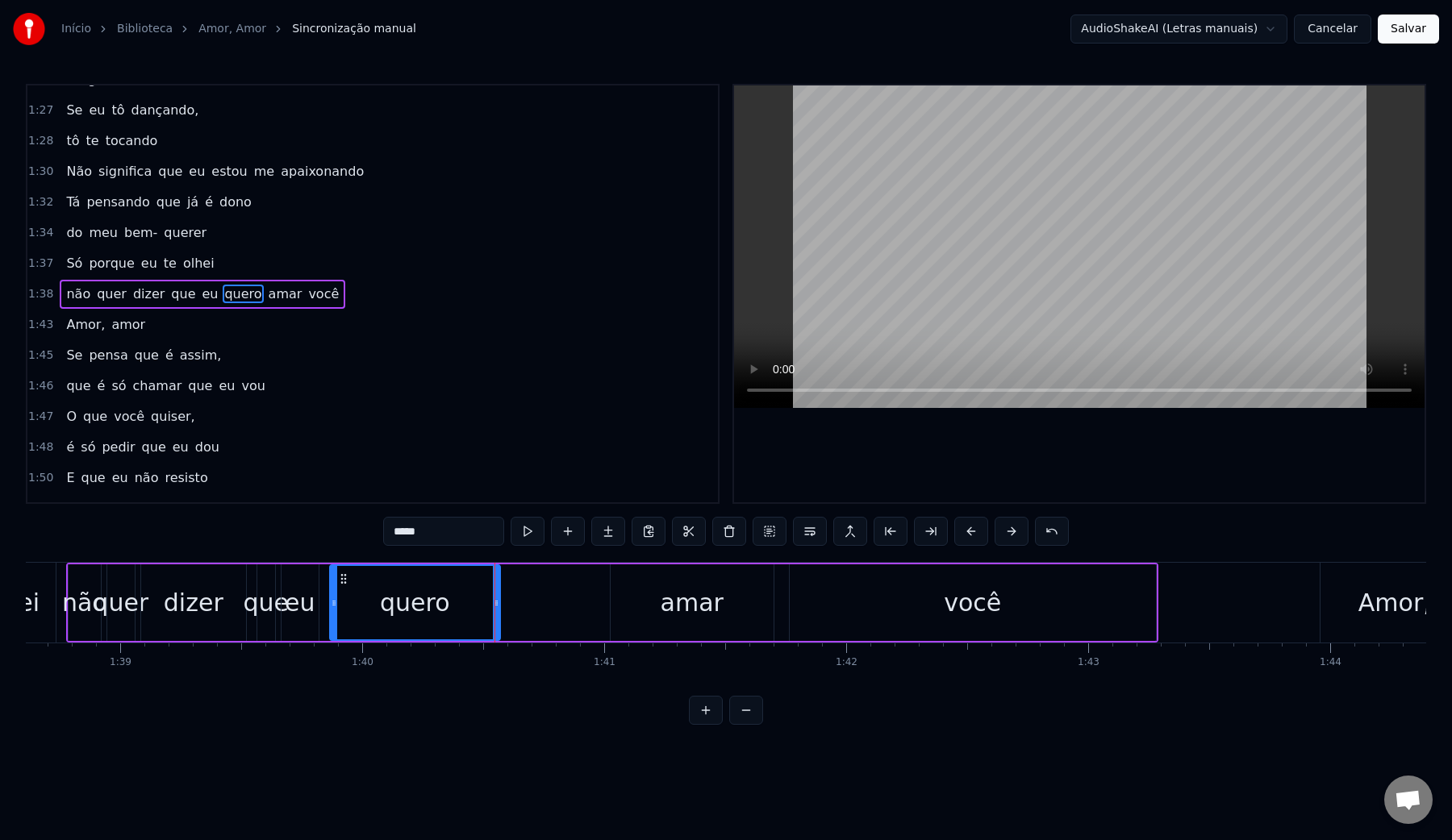
click at [692, 602] on div "amar" at bounding box center [691, 603] width 63 height 36
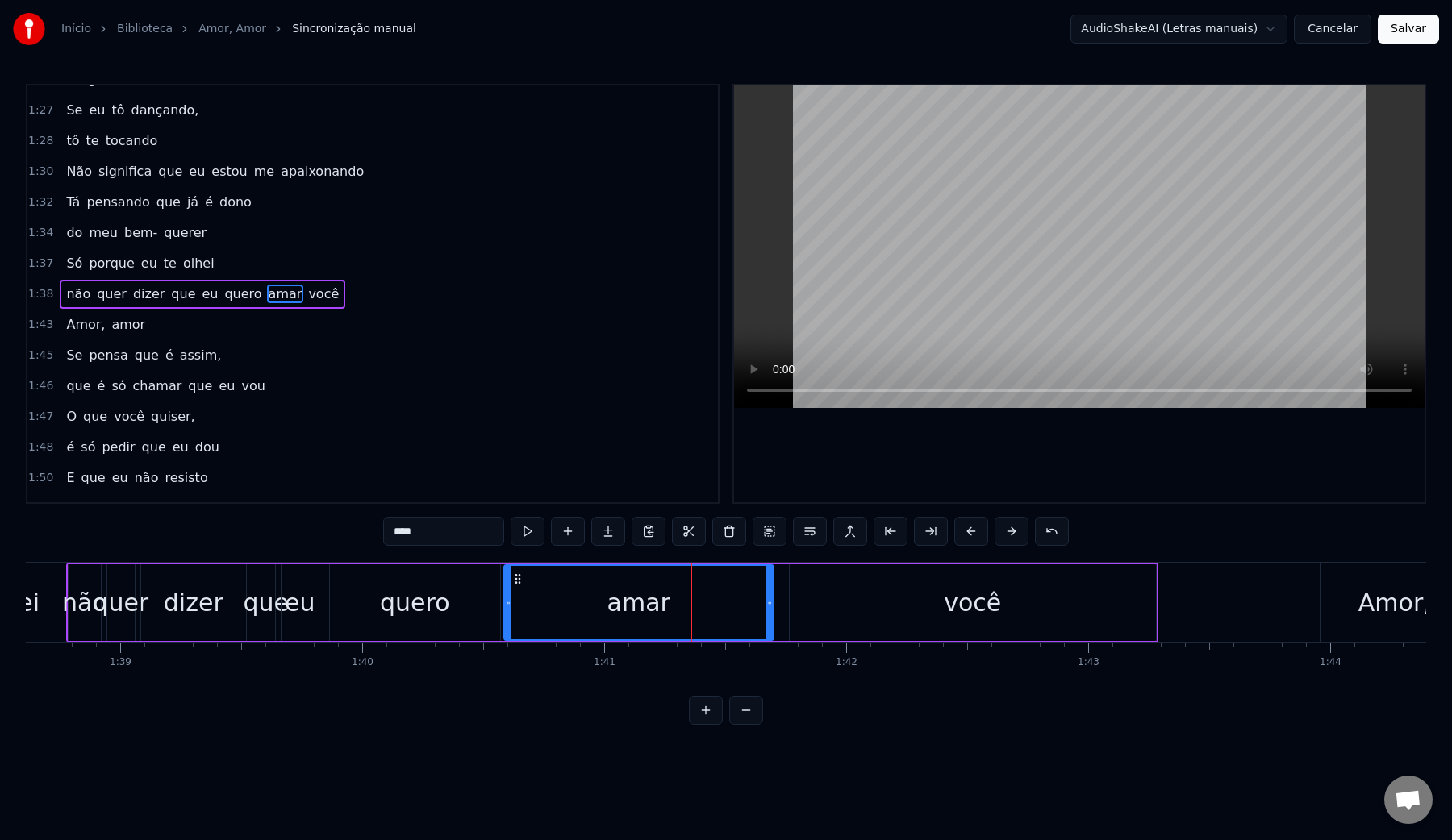
drag, startPoint x: 613, startPoint y: 600, endPoint x: 507, endPoint y: 593, distance: 106.2
click at [507, 593] on div at bounding box center [508, 602] width 6 height 74
click at [953, 198] on video at bounding box center [1079, 246] width 691 height 322
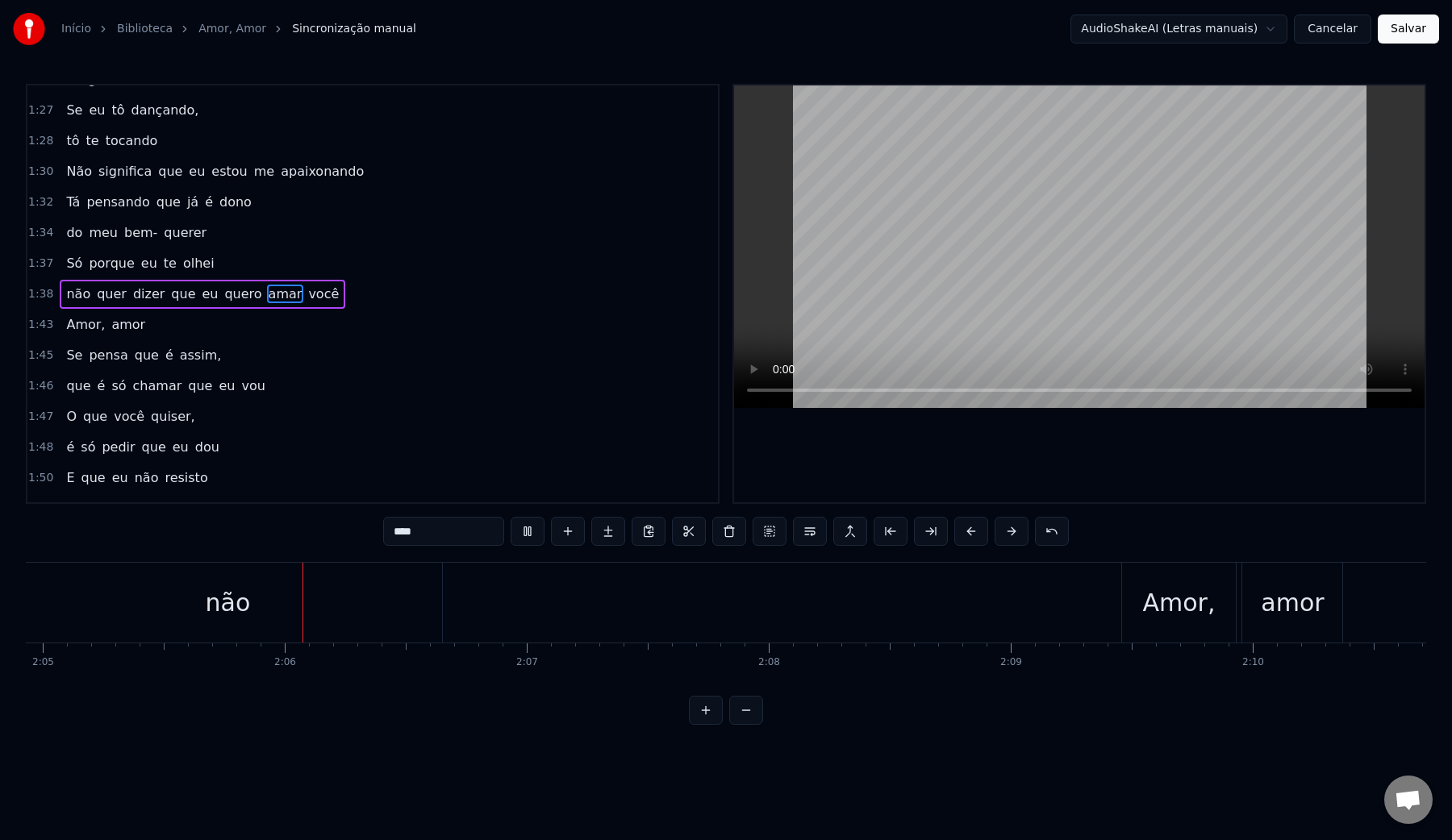
scroll to position [0, 30237]
click at [995, 216] on video at bounding box center [1079, 246] width 691 height 322
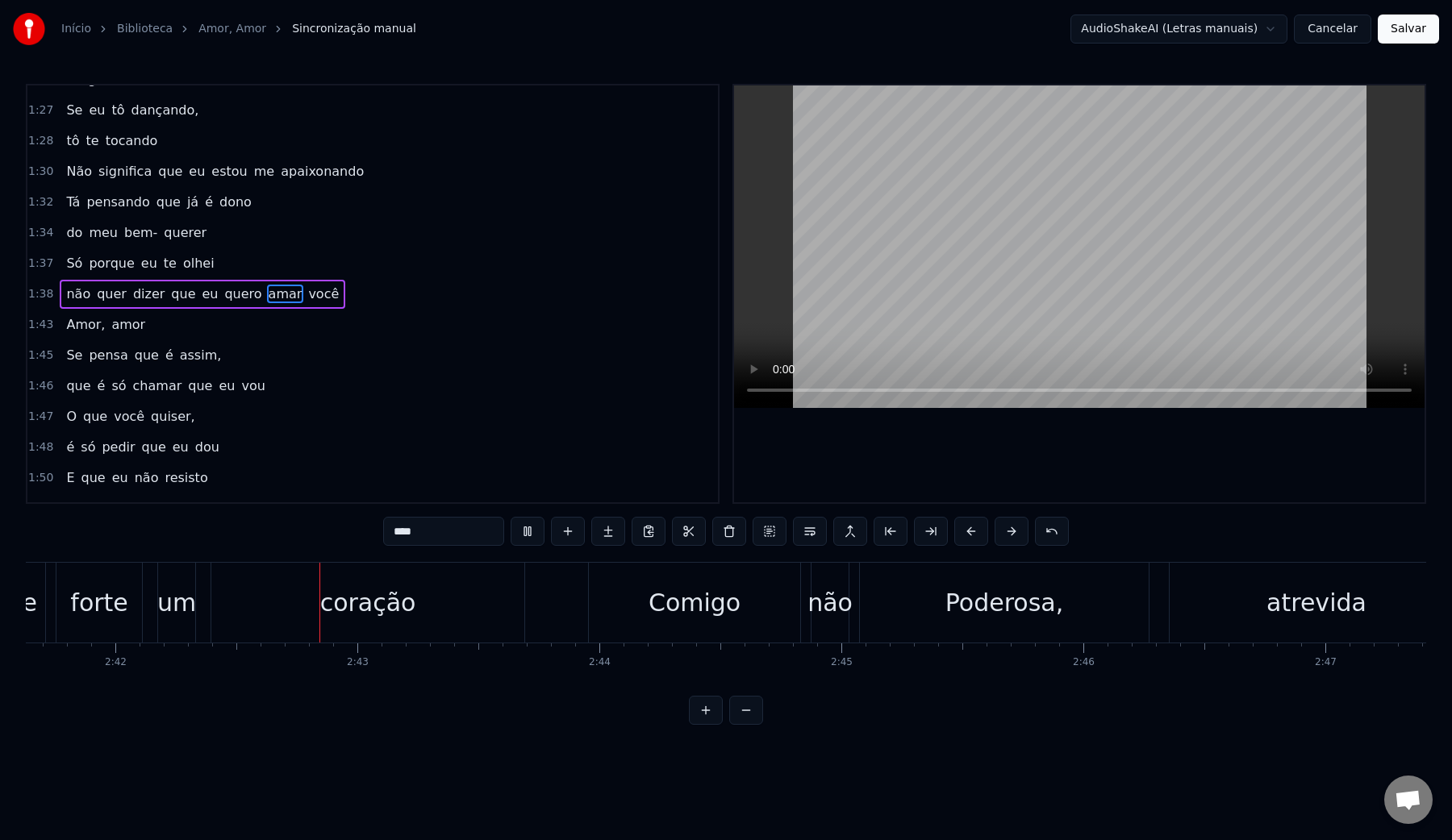
scroll to position [0, 39162]
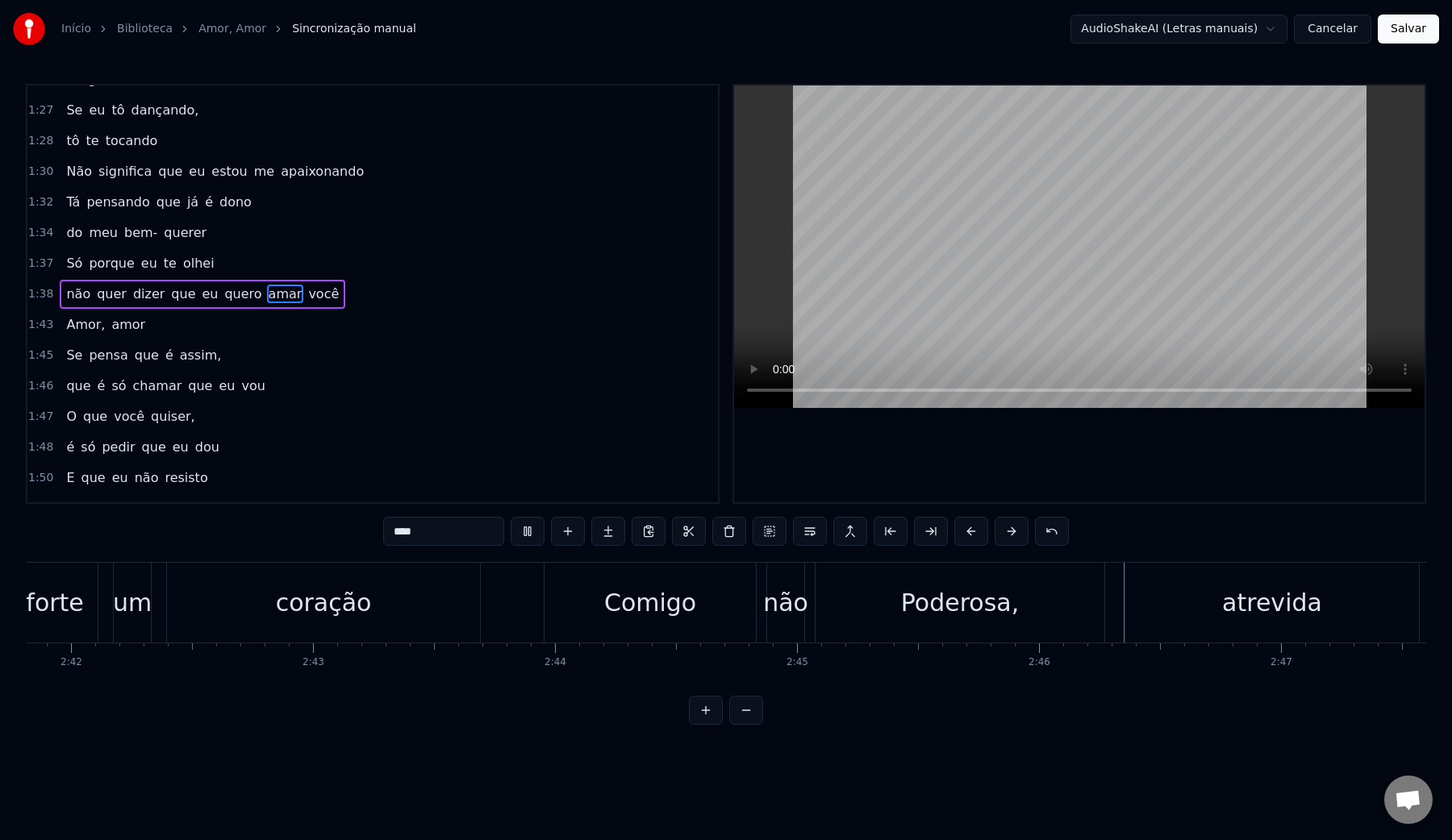
click at [1021, 206] on video at bounding box center [1079, 246] width 691 height 322
click at [788, 600] on div "não" at bounding box center [786, 603] width 45 height 36
type input "***"
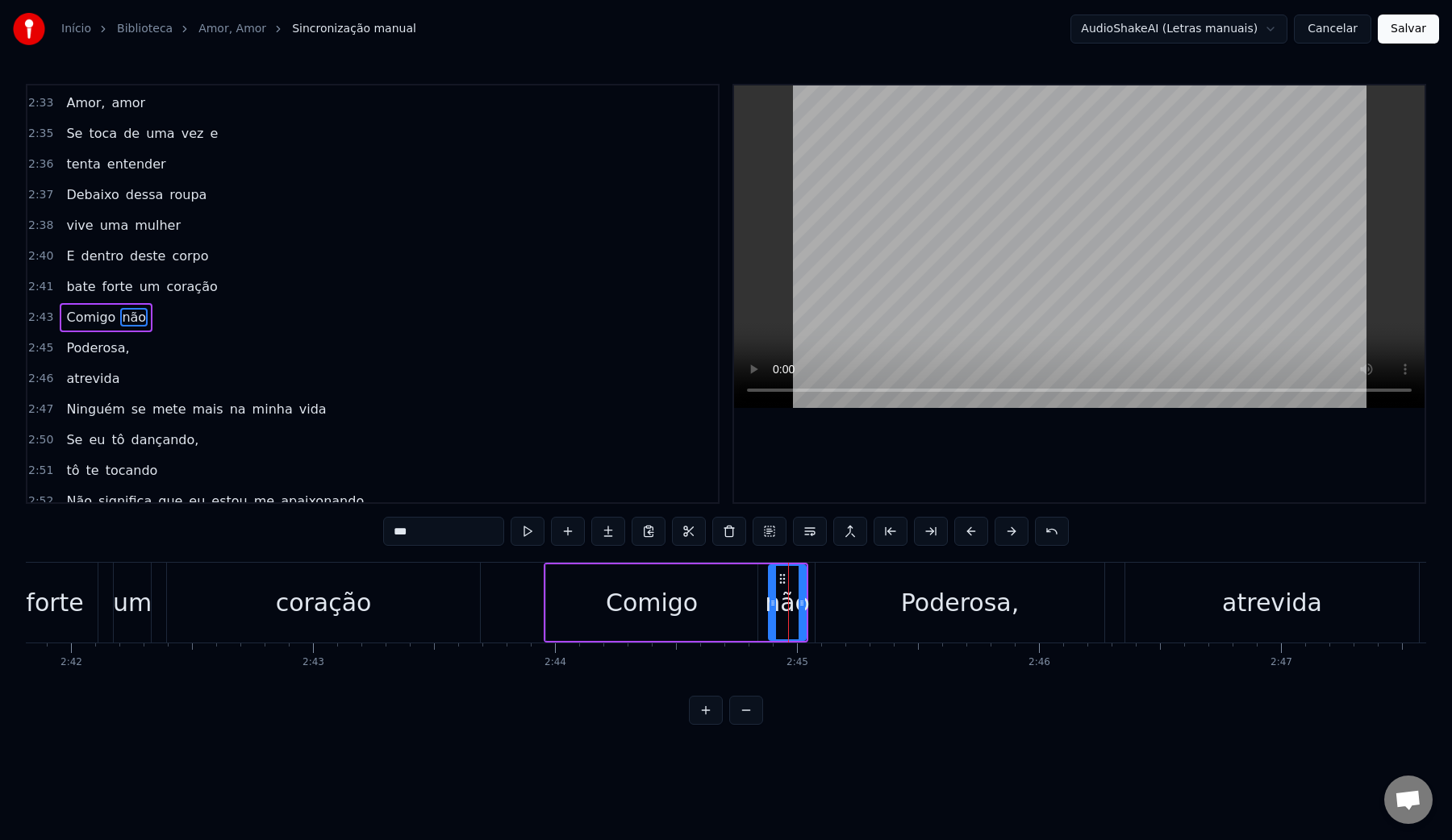
scroll to position [2065, 0]
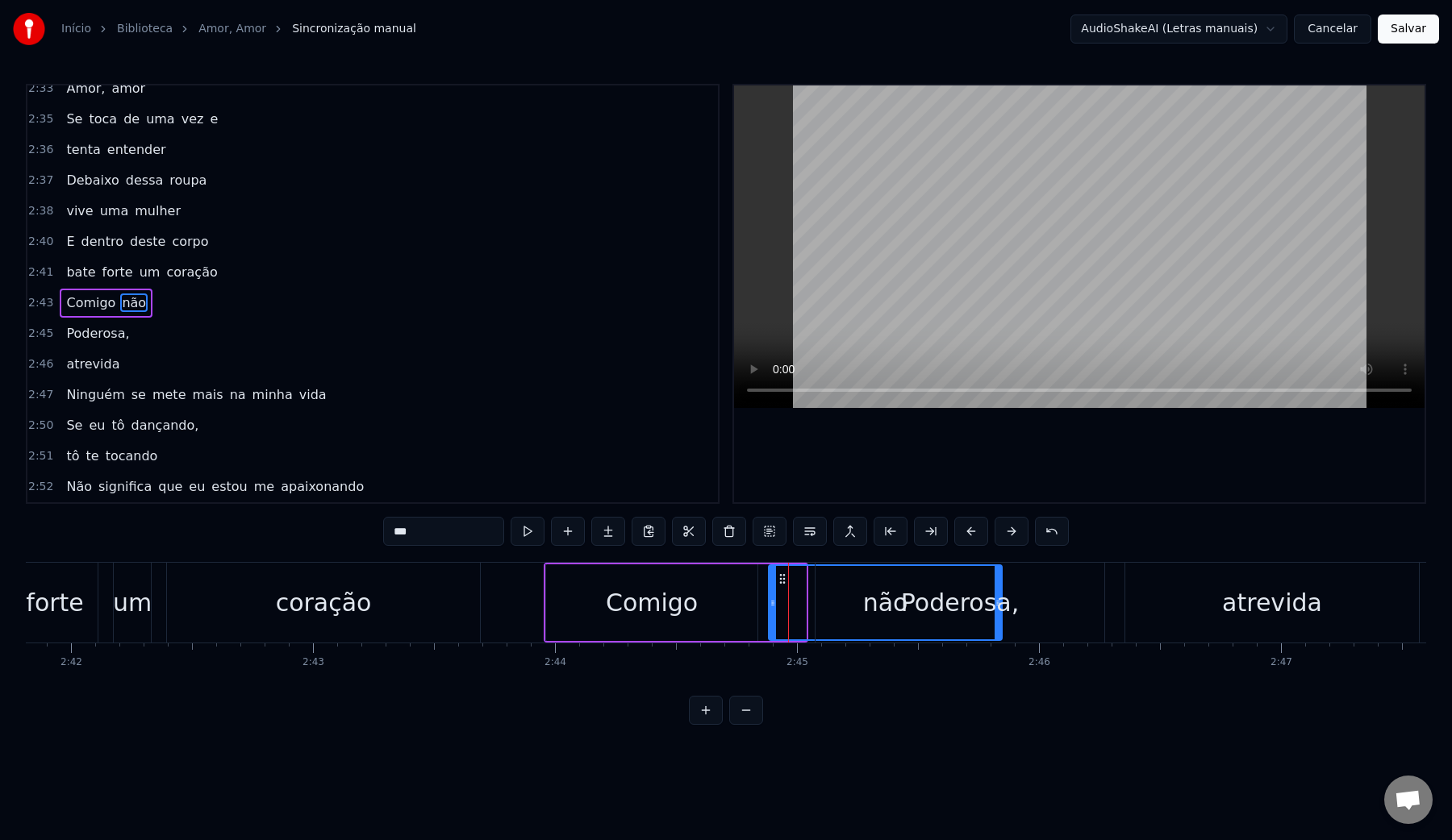
drag, startPoint x: 802, startPoint y: 603, endPoint x: 1002, endPoint y: 602, distance: 200.0
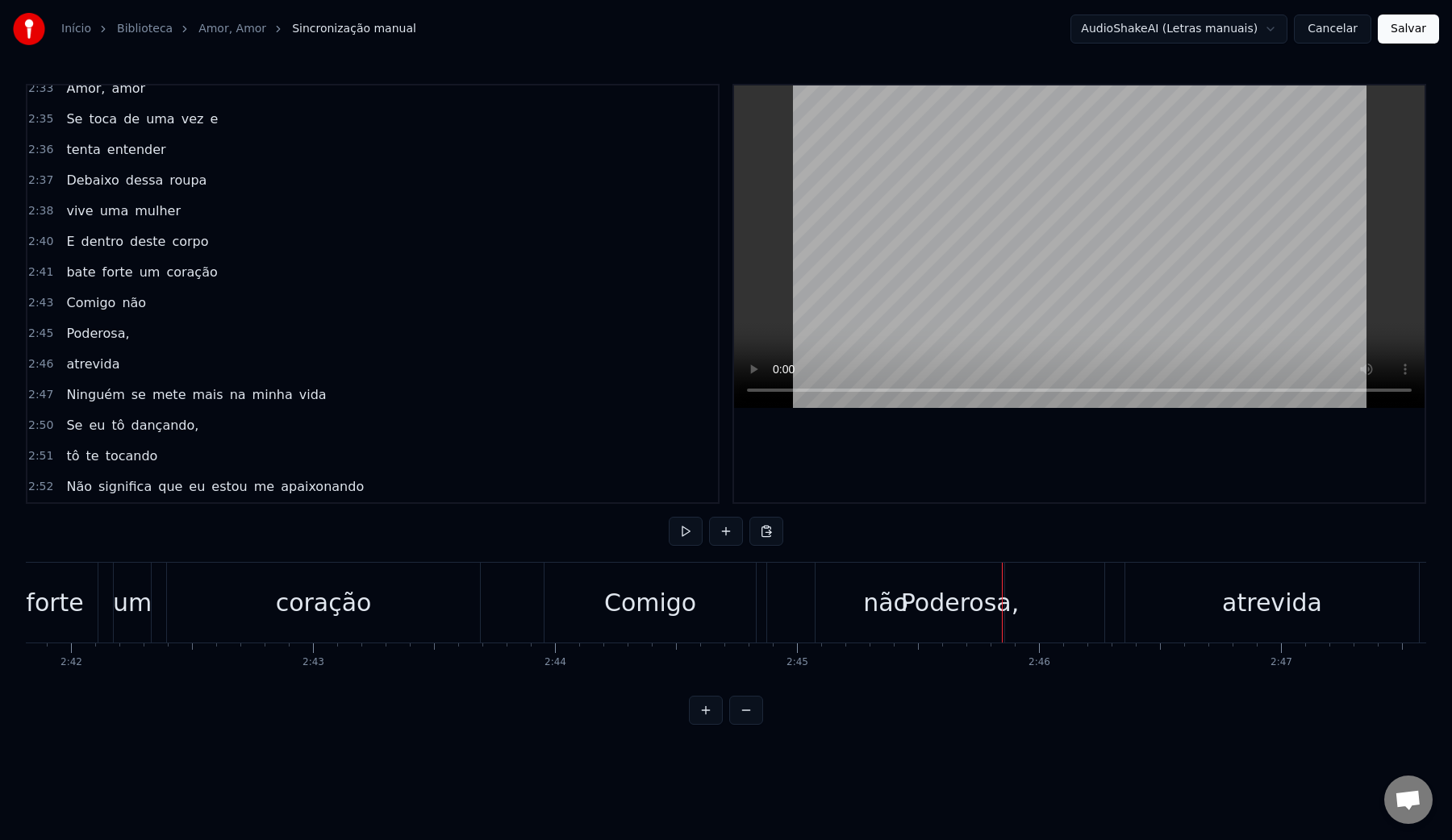
click at [669, 601] on div "Comigo" at bounding box center [650, 603] width 92 height 36
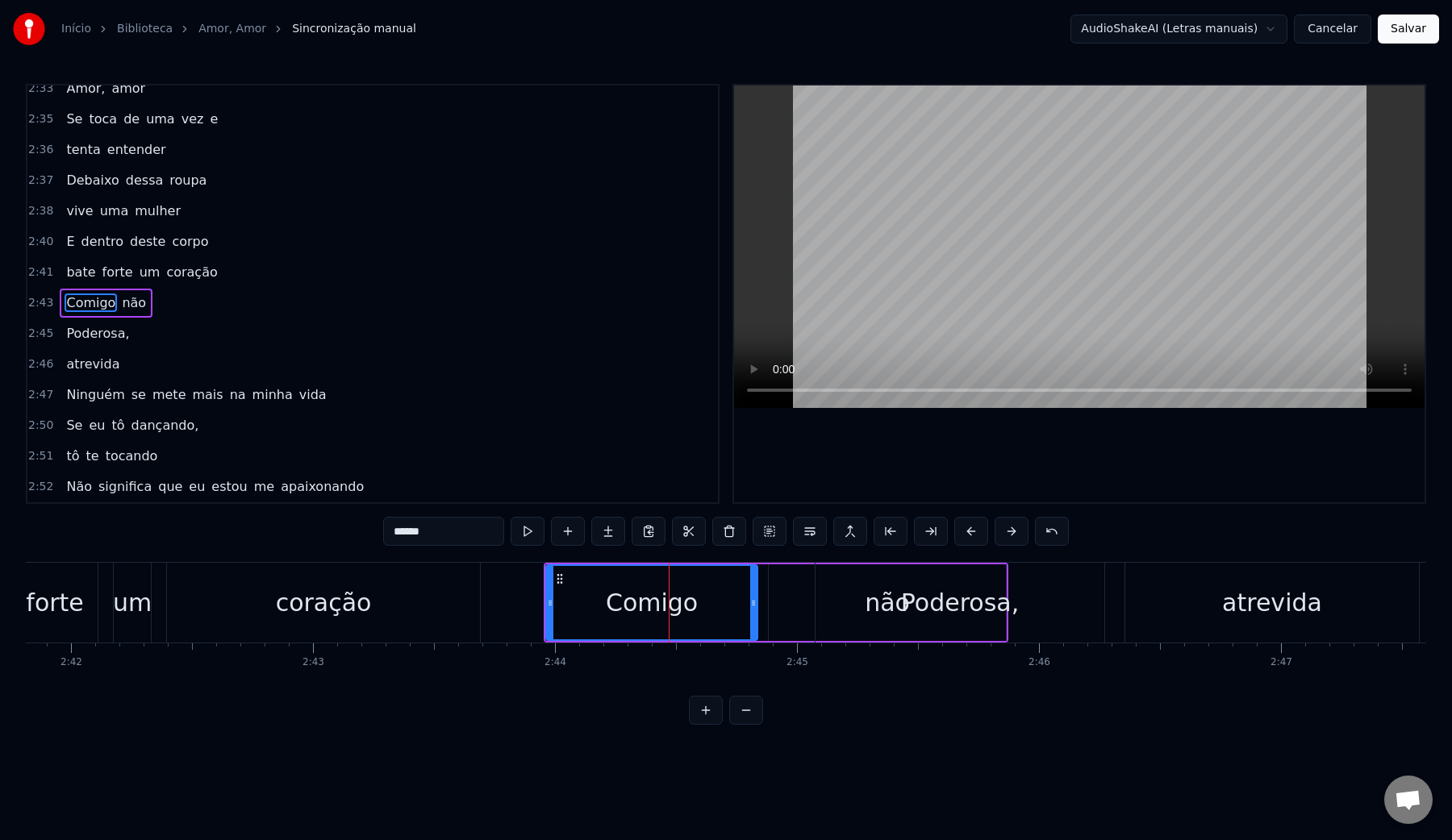
click at [993, 233] on video at bounding box center [1079, 246] width 691 height 322
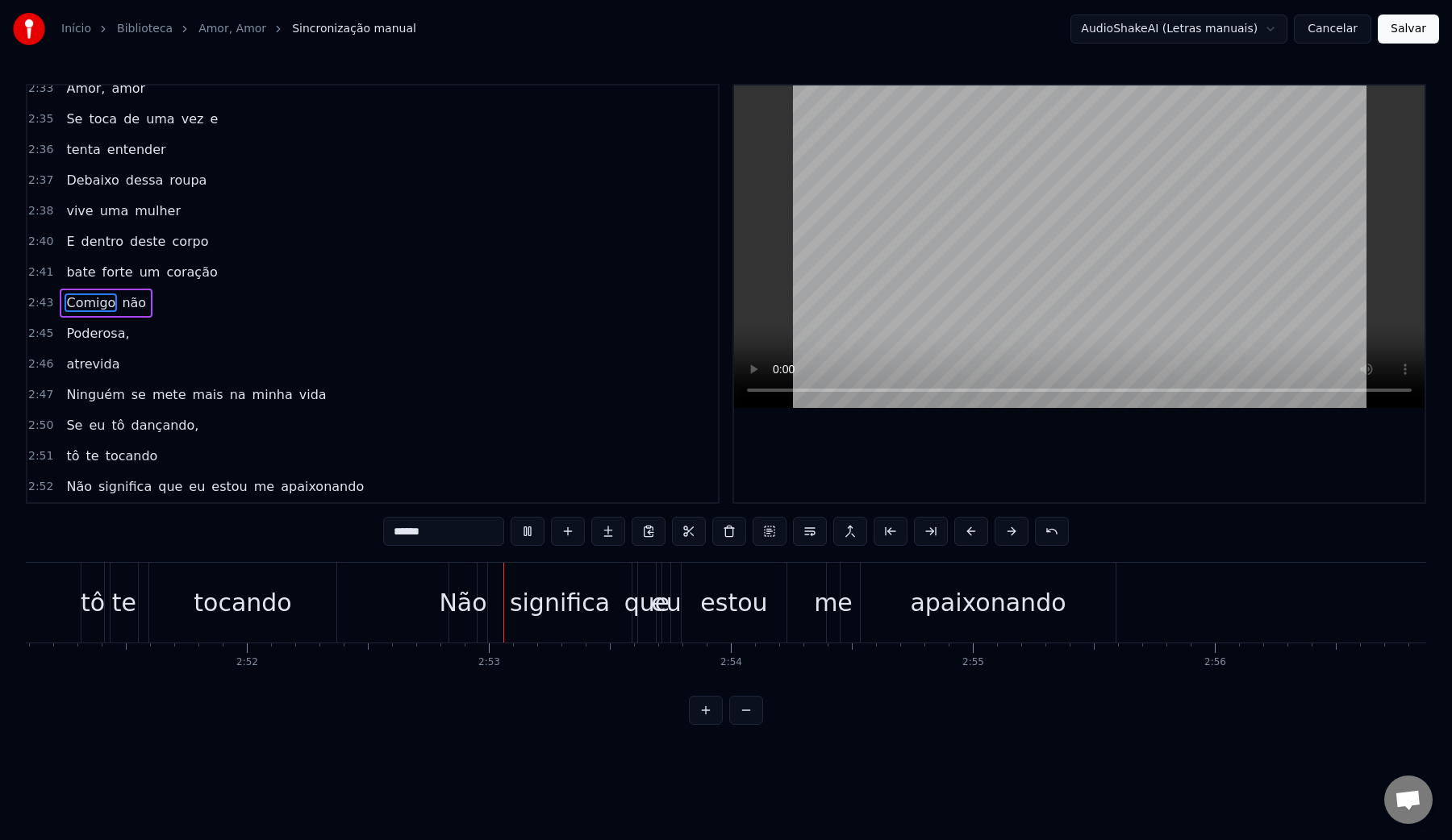
scroll to position [0, 41566]
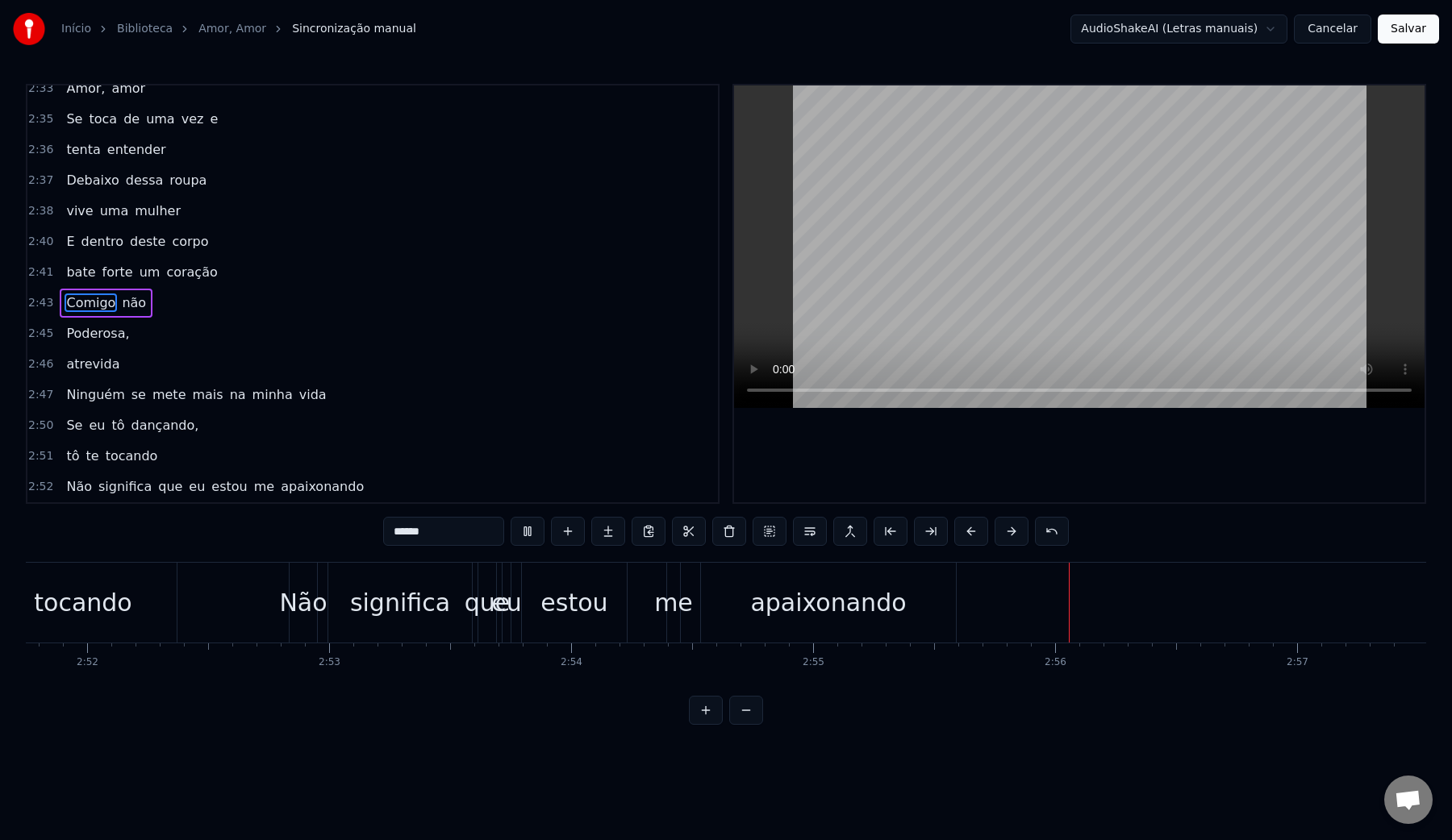
click at [1072, 234] on video at bounding box center [1079, 246] width 691 height 322
click at [1421, 33] on button "Salvar" at bounding box center [1407, 29] width 61 height 29
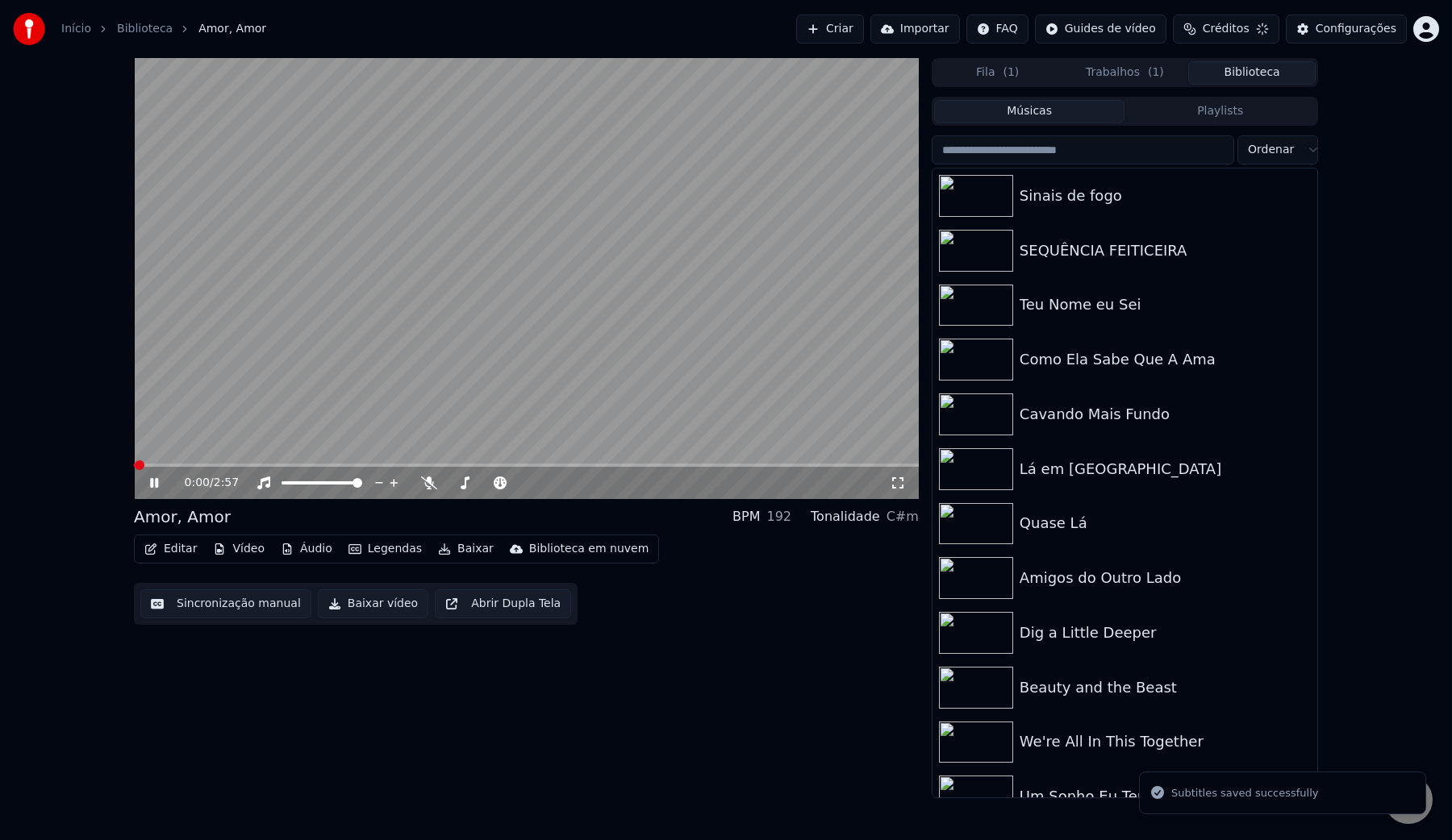
click at [382, 600] on button "Baixar vídeo" at bounding box center [373, 604] width 111 height 29
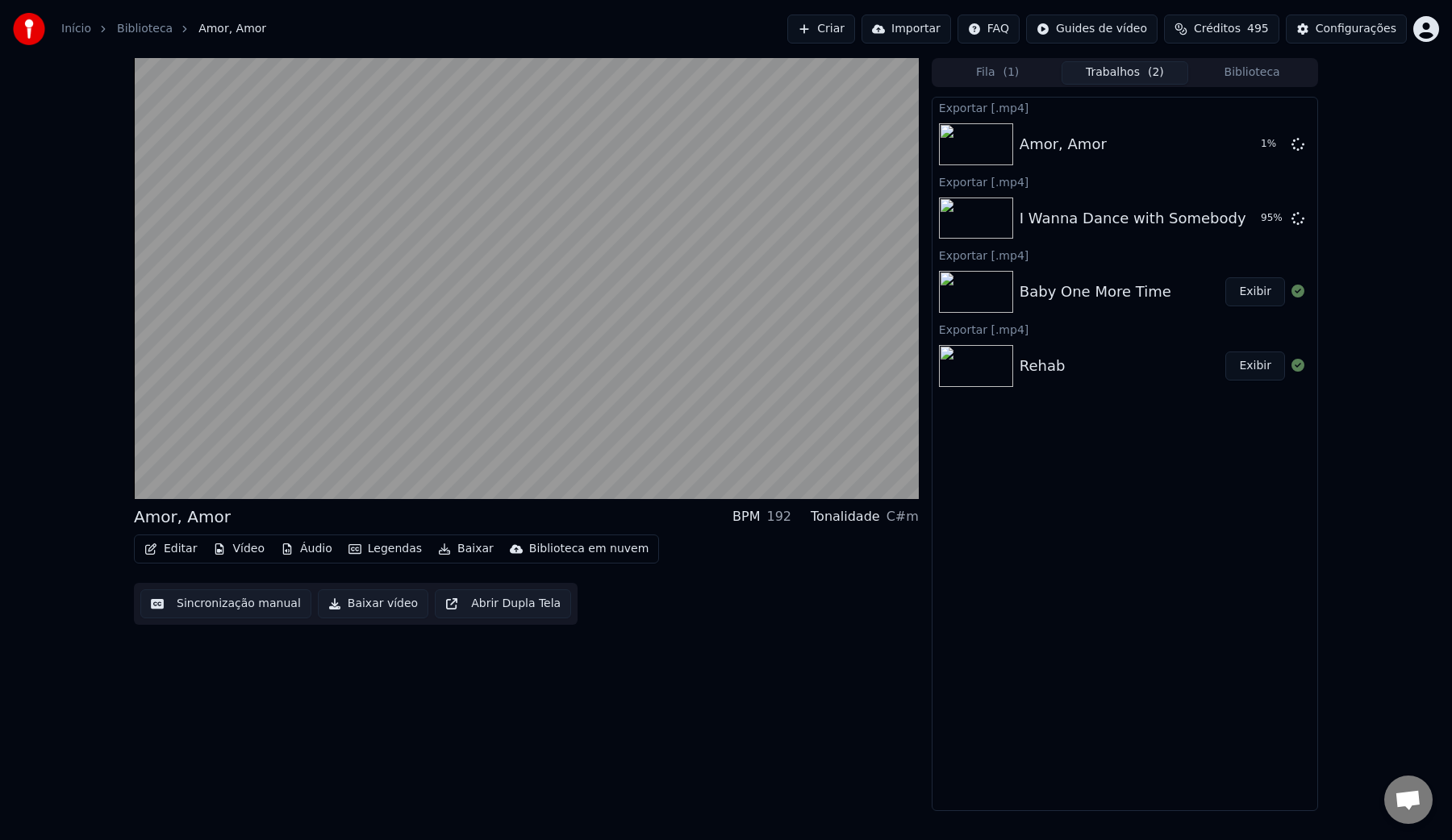
click at [1238, 77] on button "Biblioteca" at bounding box center [1252, 73] width 127 height 24
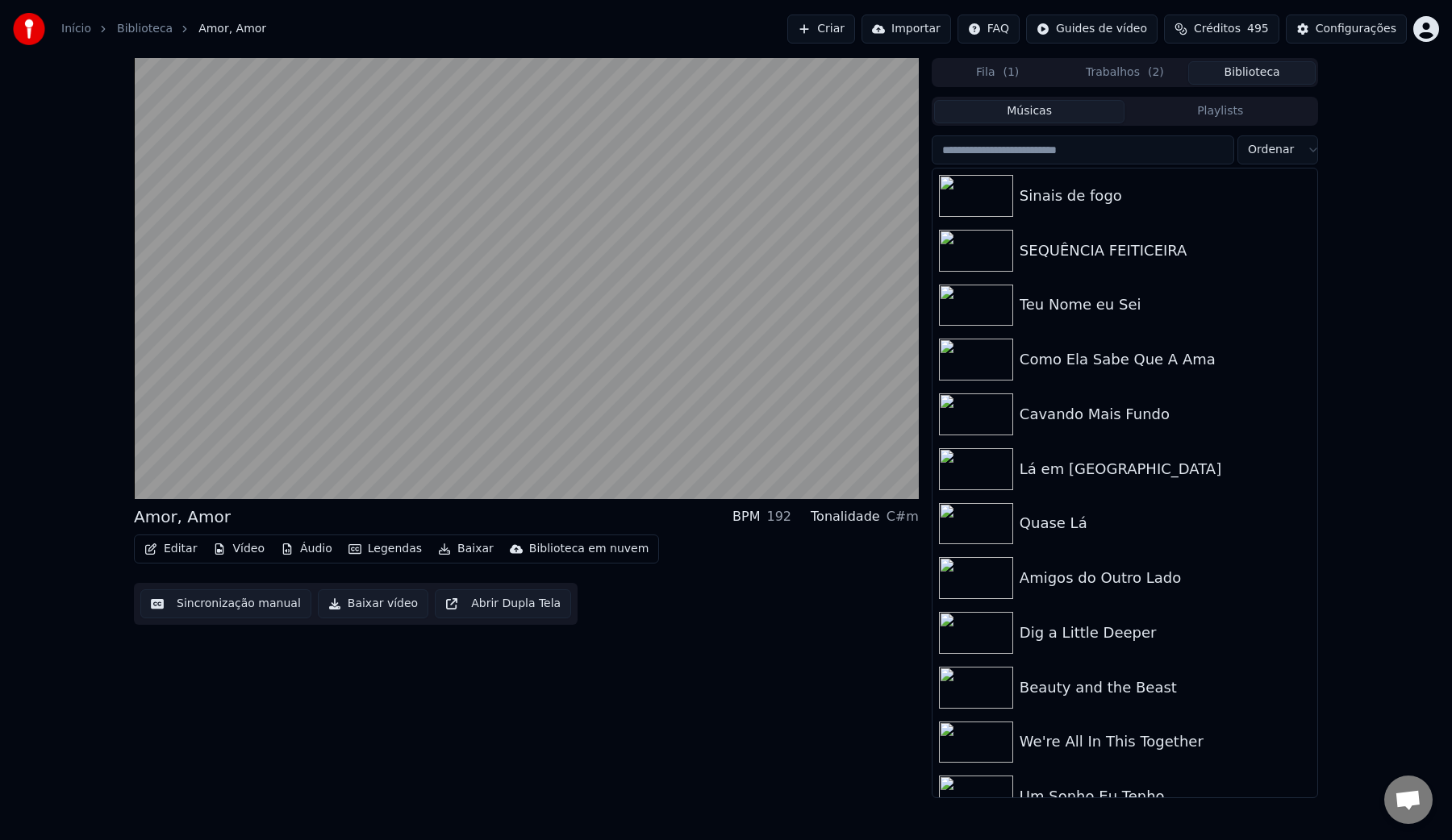
click at [1097, 147] on input "search" at bounding box center [1082, 150] width 303 height 29
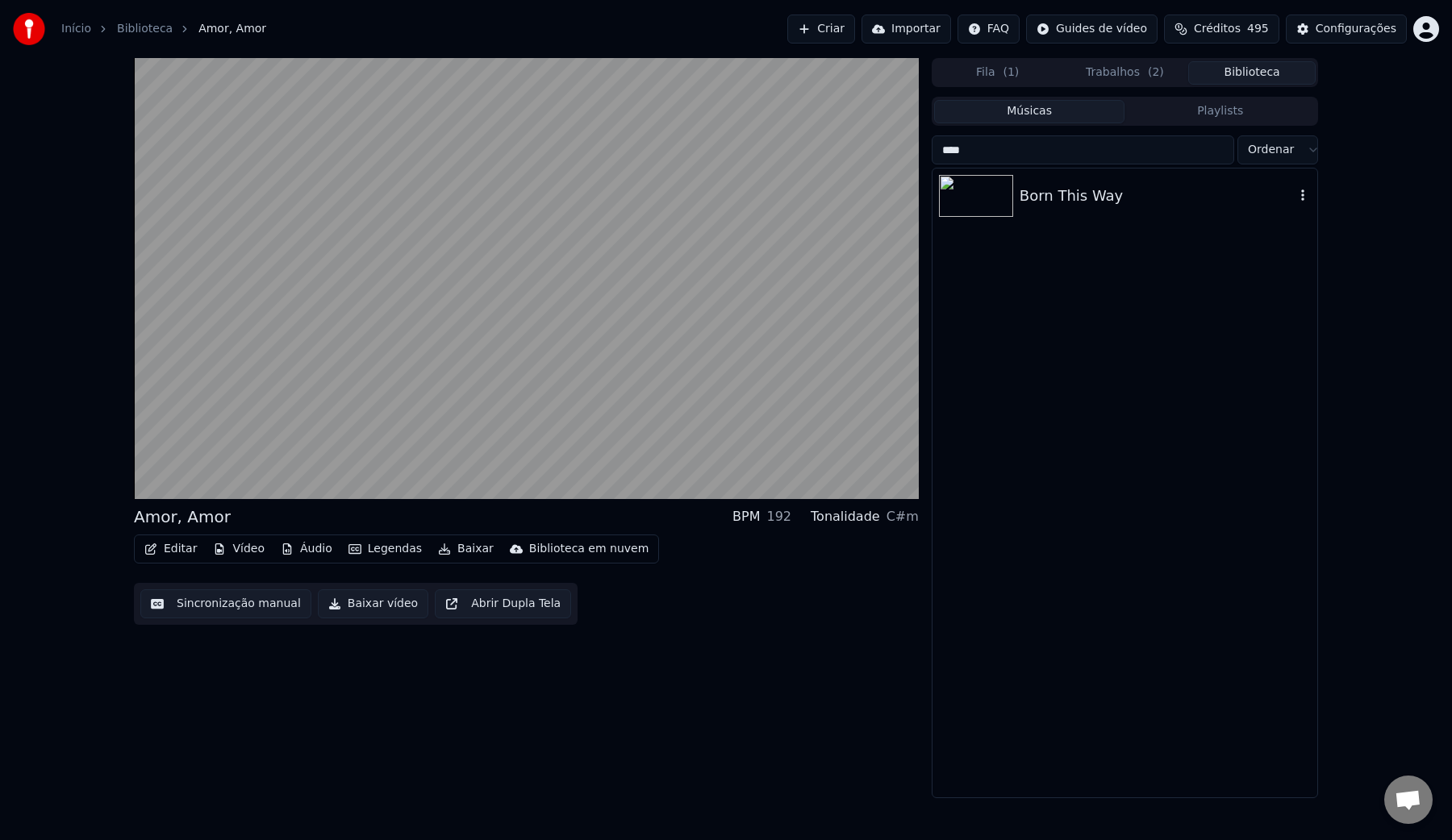
type input "****"
click at [1101, 205] on div "Born This Way" at bounding box center [1157, 195] width 275 height 23
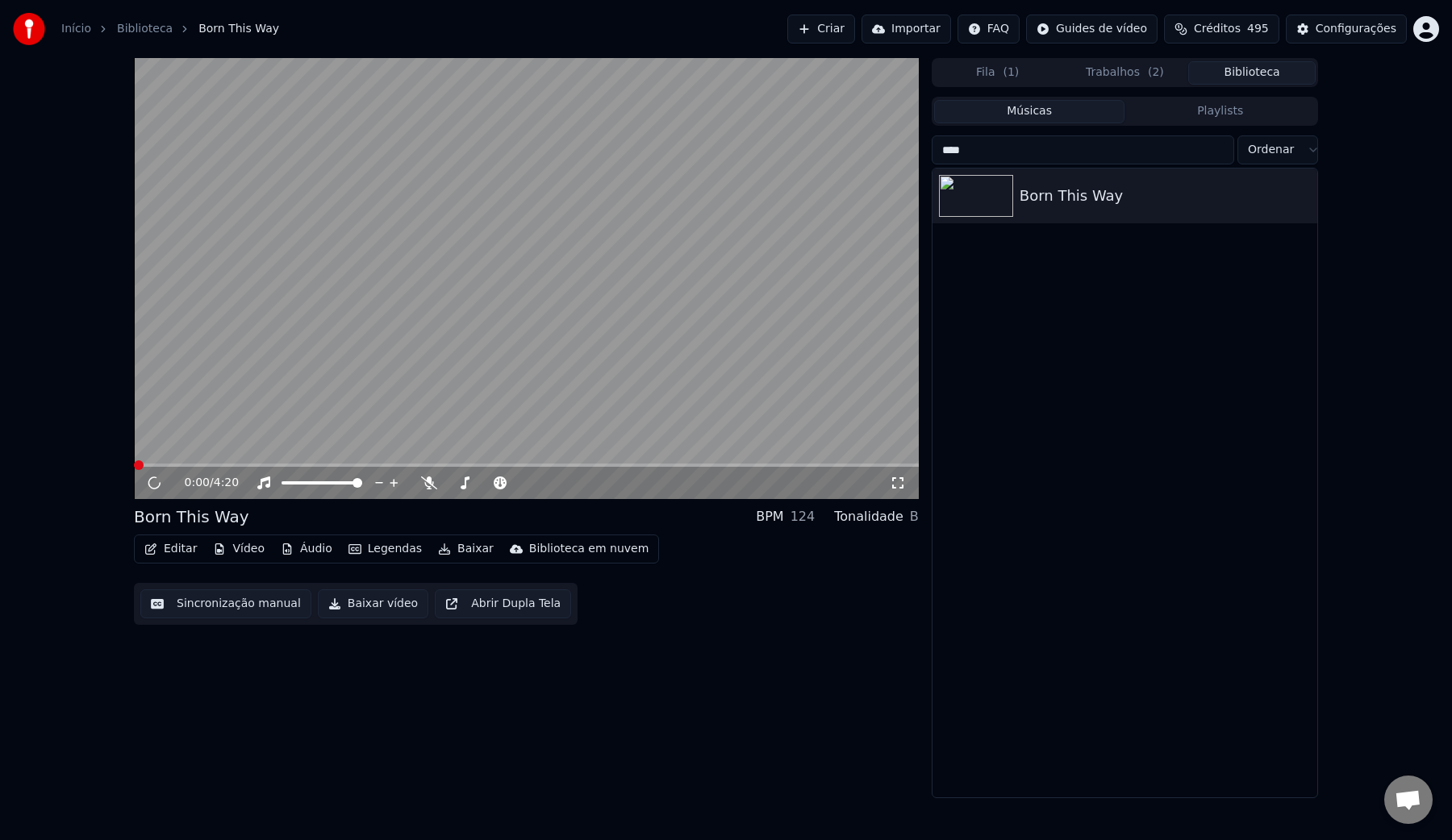
click at [204, 604] on button "Sincronização manual" at bounding box center [225, 604] width 171 height 29
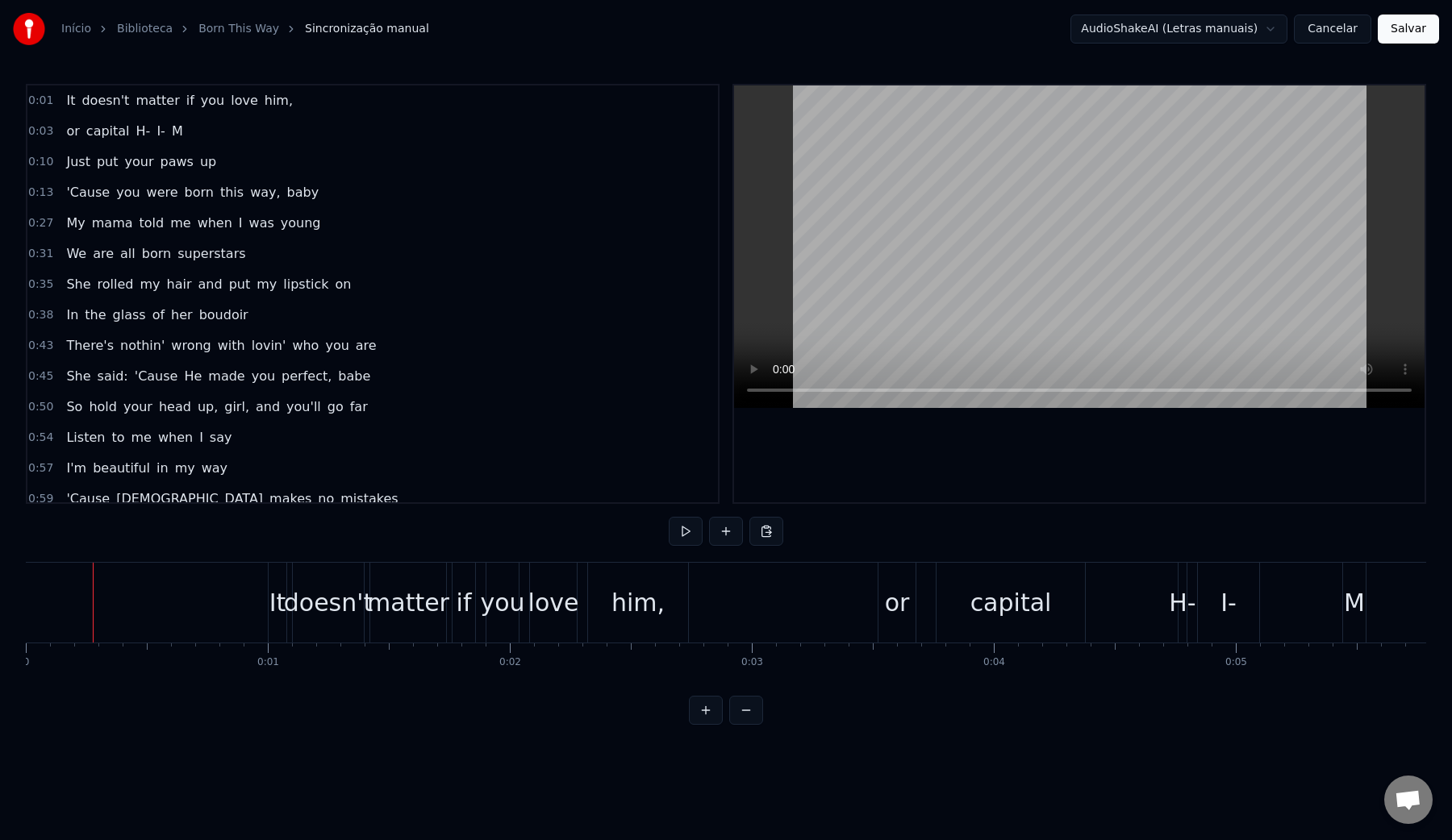
click at [996, 205] on video at bounding box center [1079, 246] width 691 height 322
click at [975, 207] on video at bounding box center [1079, 246] width 691 height 322
click at [1328, 29] on button "Cancelar" at bounding box center [1332, 29] width 77 height 29
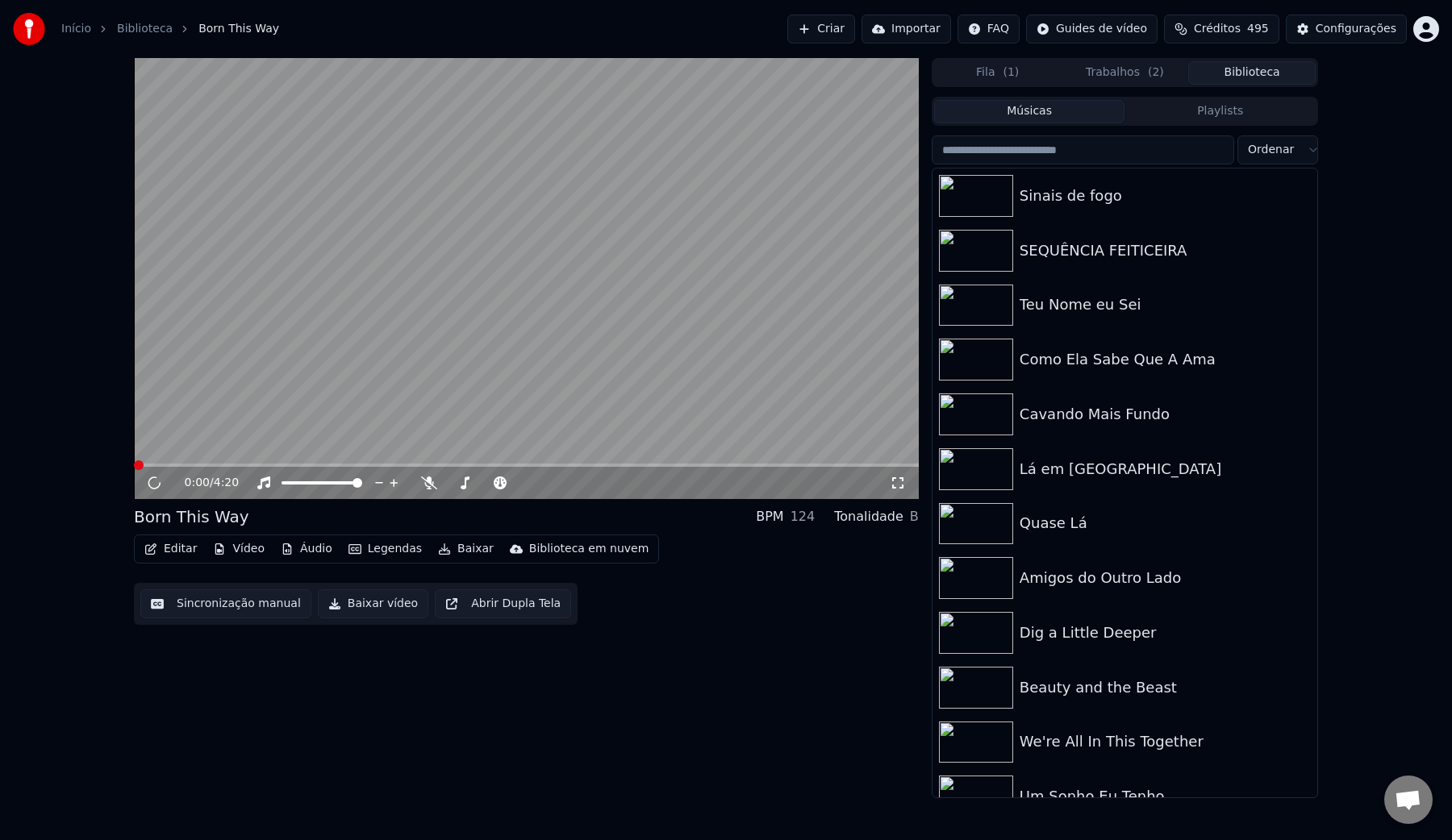
click at [277, 333] on video at bounding box center [526, 279] width 785 height 441
click at [154, 484] on icon at bounding box center [154, 482] width 8 height 10
click at [189, 604] on button "Sincronização manual" at bounding box center [225, 604] width 171 height 29
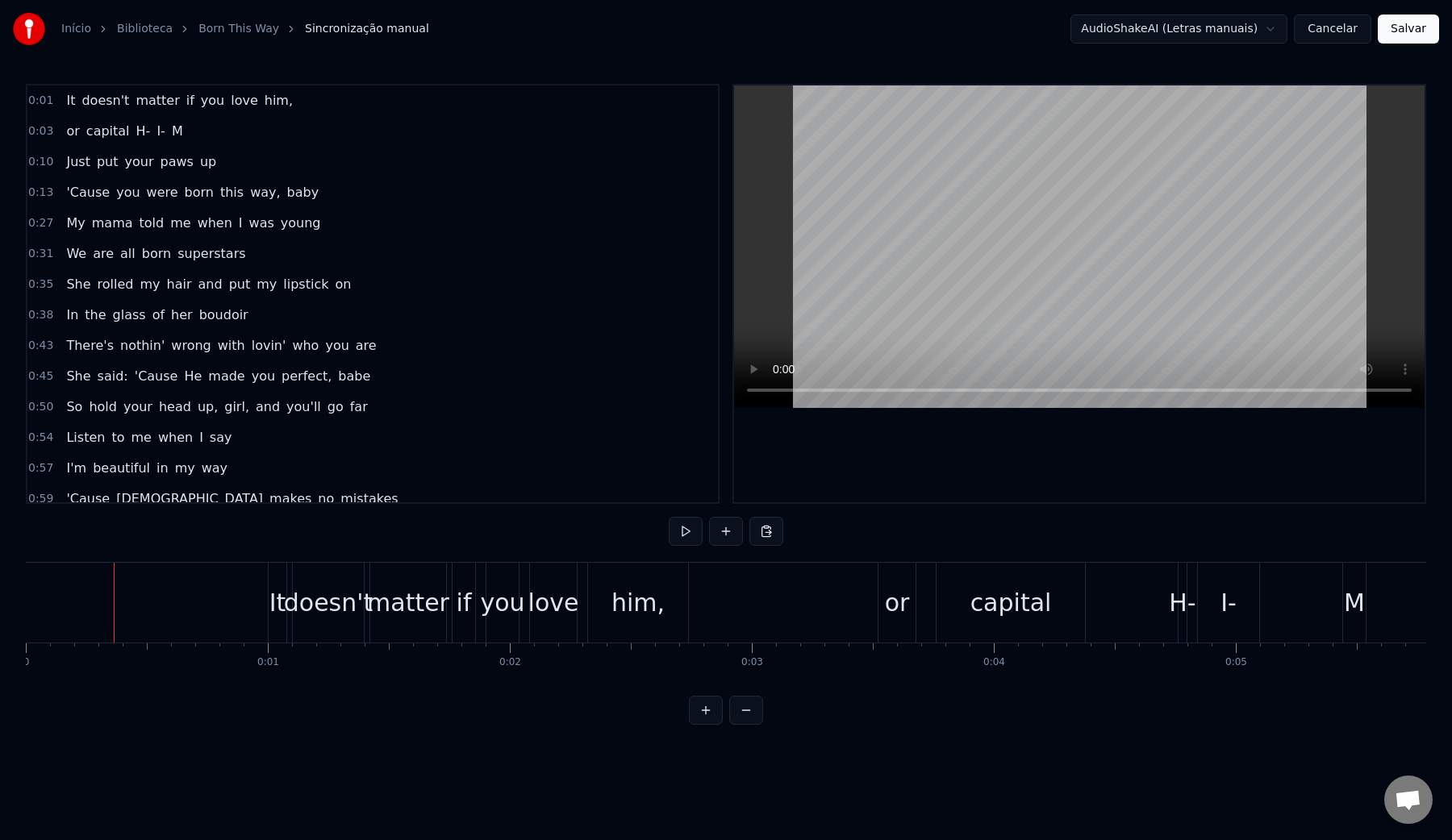
click at [972, 222] on video at bounding box center [1079, 246] width 691 height 322
click at [1180, 605] on div "H-" at bounding box center [1181, 603] width 26 height 36
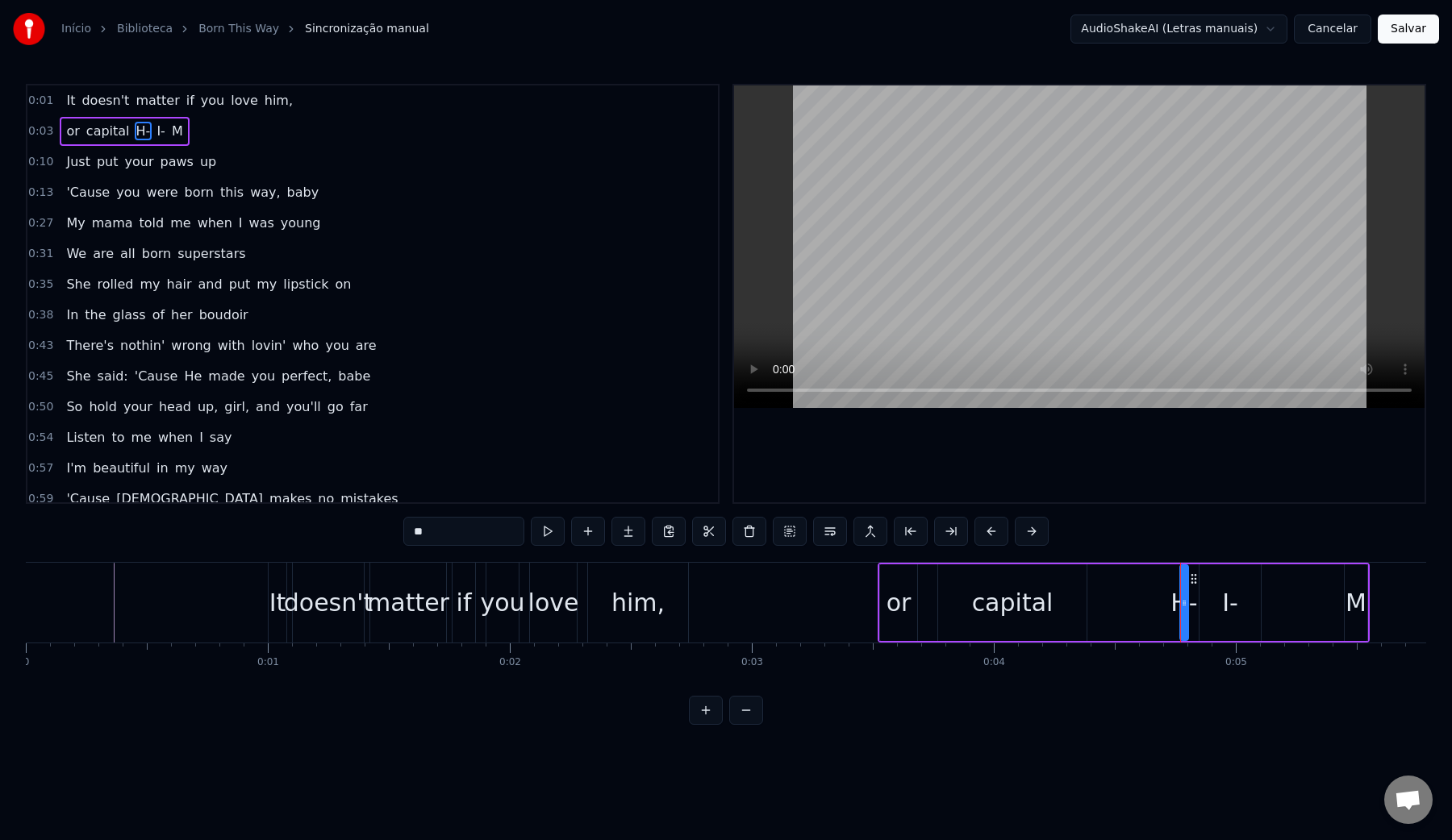
click at [1188, 603] on div "H-" at bounding box center [1183, 603] width 26 height 36
drag, startPoint x: 1183, startPoint y: 603, endPoint x: 1210, endPoint y: 600, distance: 27.2
click at [1210, 600] on icon at bounding box center [1209, 603] width 6 height 13
drag, startPoint x: 1185, startPoint y: 581, endPoint x: 1119, endPoint y: 582, distance: 66.0
click at [1119, 582] on icon at bounding box center [1119, 578] width 13 height 13
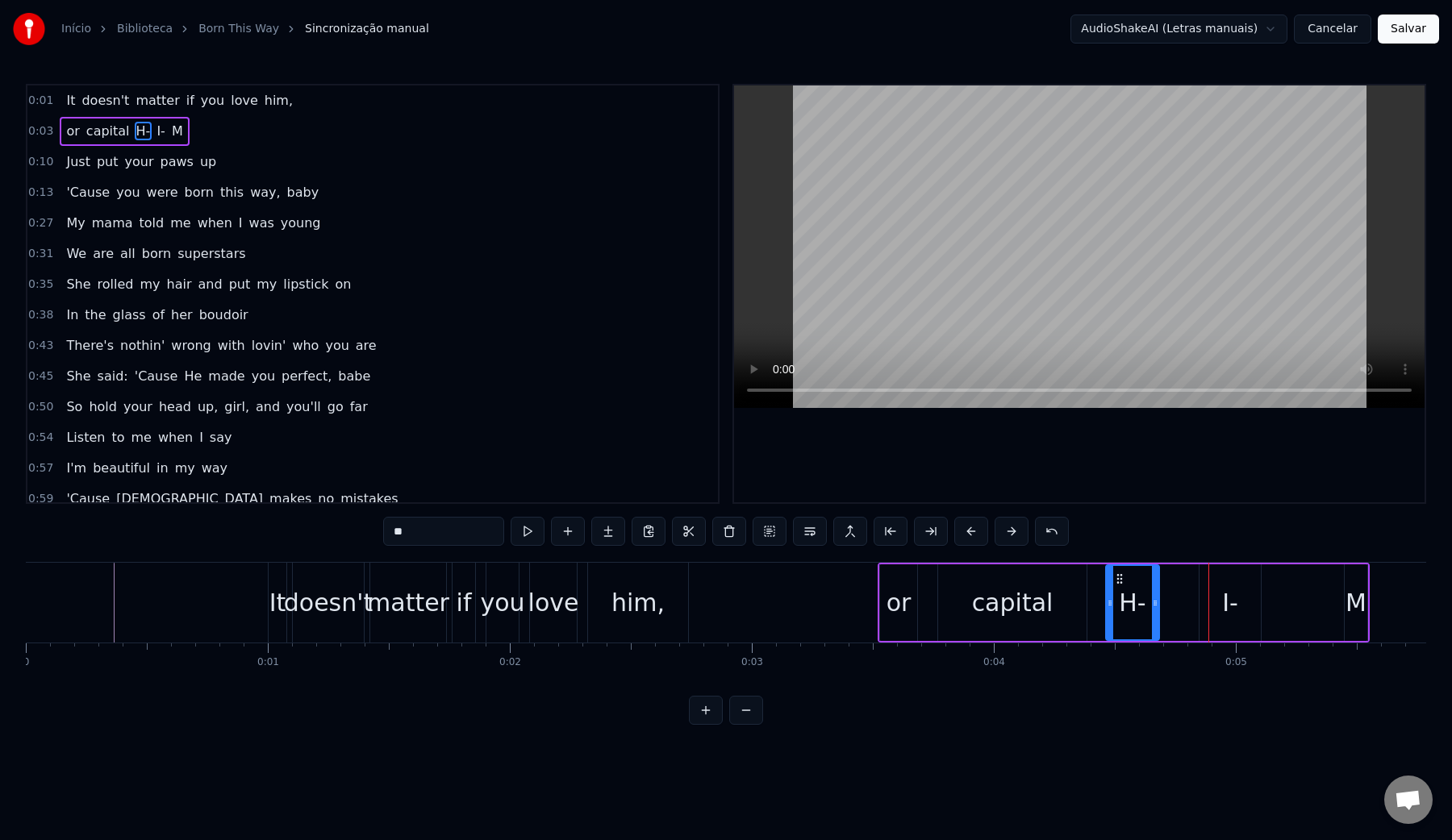
drag, startPoint x: 1137, startPoint y: 605, endPoint x: 1158, endPoint y: 606, distance: 21.0
click at [1158, 606] on icon at bounding box center [1155, 603] width 6 height 13
drag, startPoint x: 1157, startPoint y: 604, endPoint x: 1180, endPoint y: 605, distance: 23.0
click at [1180, 605] on icon at bounding box center [1181, 603] width 6 height 13
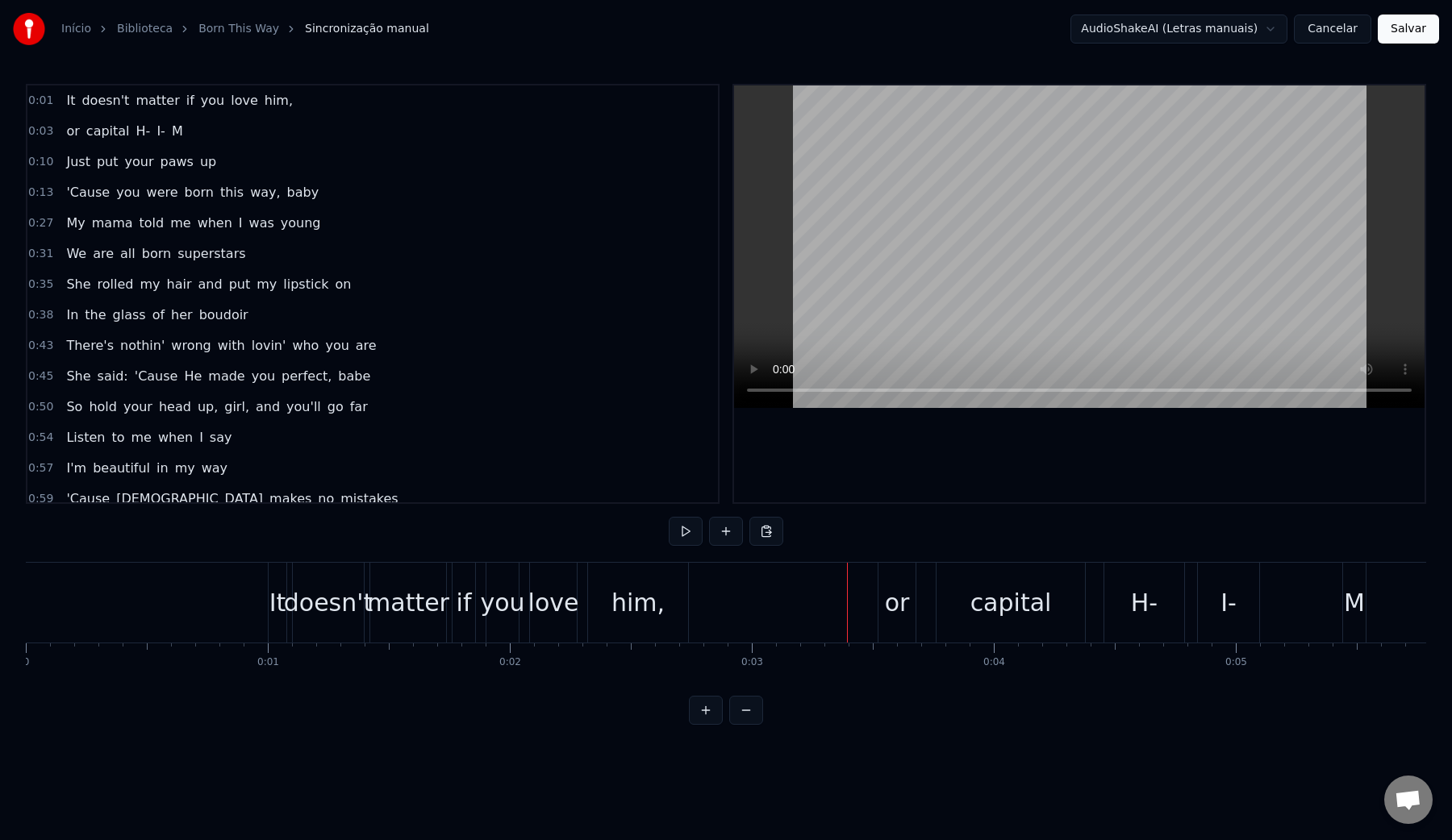
click at [910, 231] on video at bounding box center [1079, 246] width 691 height 322
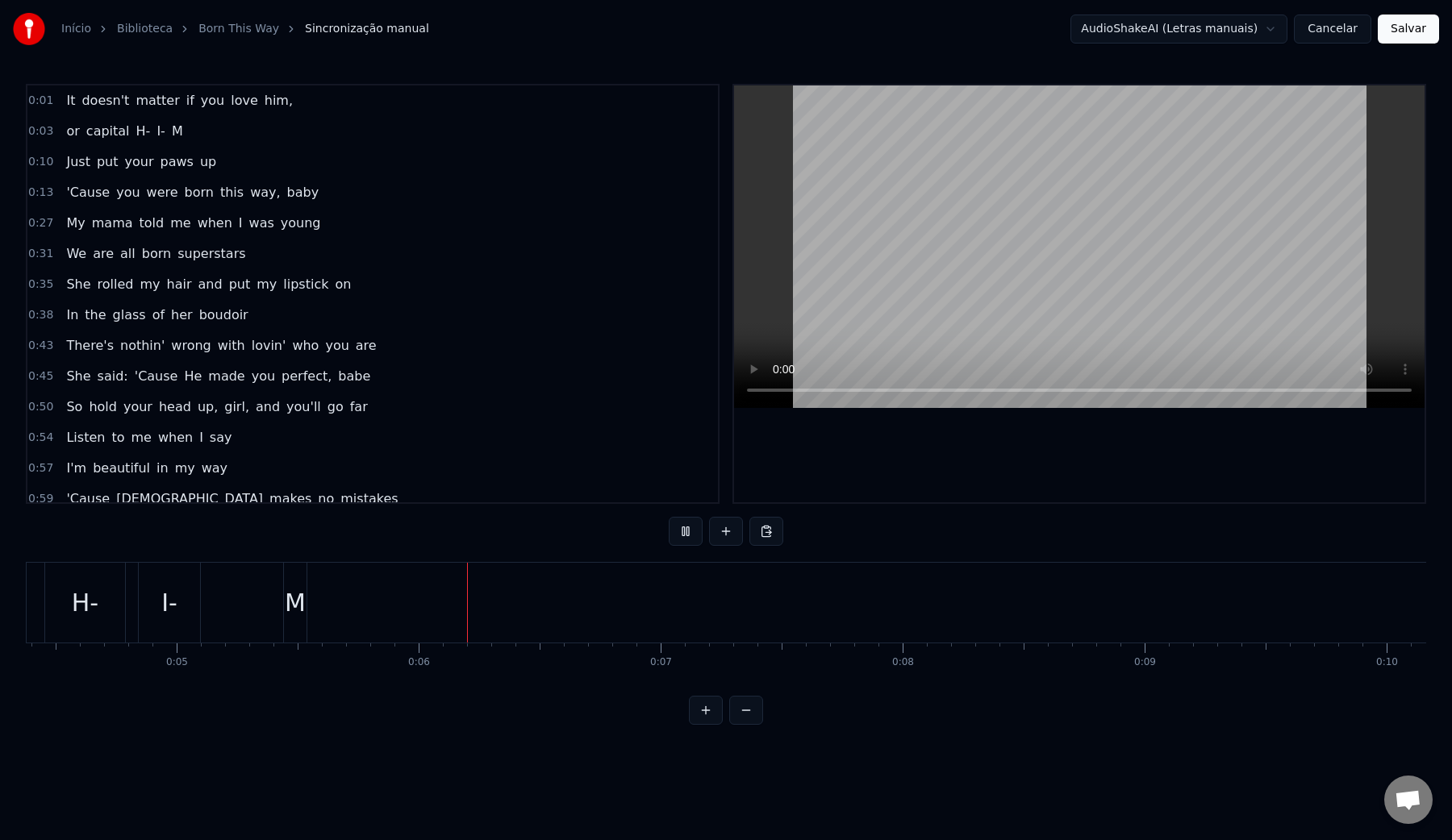
scroll to position [0, 1276]
click at [910, 231] on video at bounding box center [1079, 246] width 691 height 322
click at [437, 608] on div "M" at bounding box center [433, 603] width 21 height 36
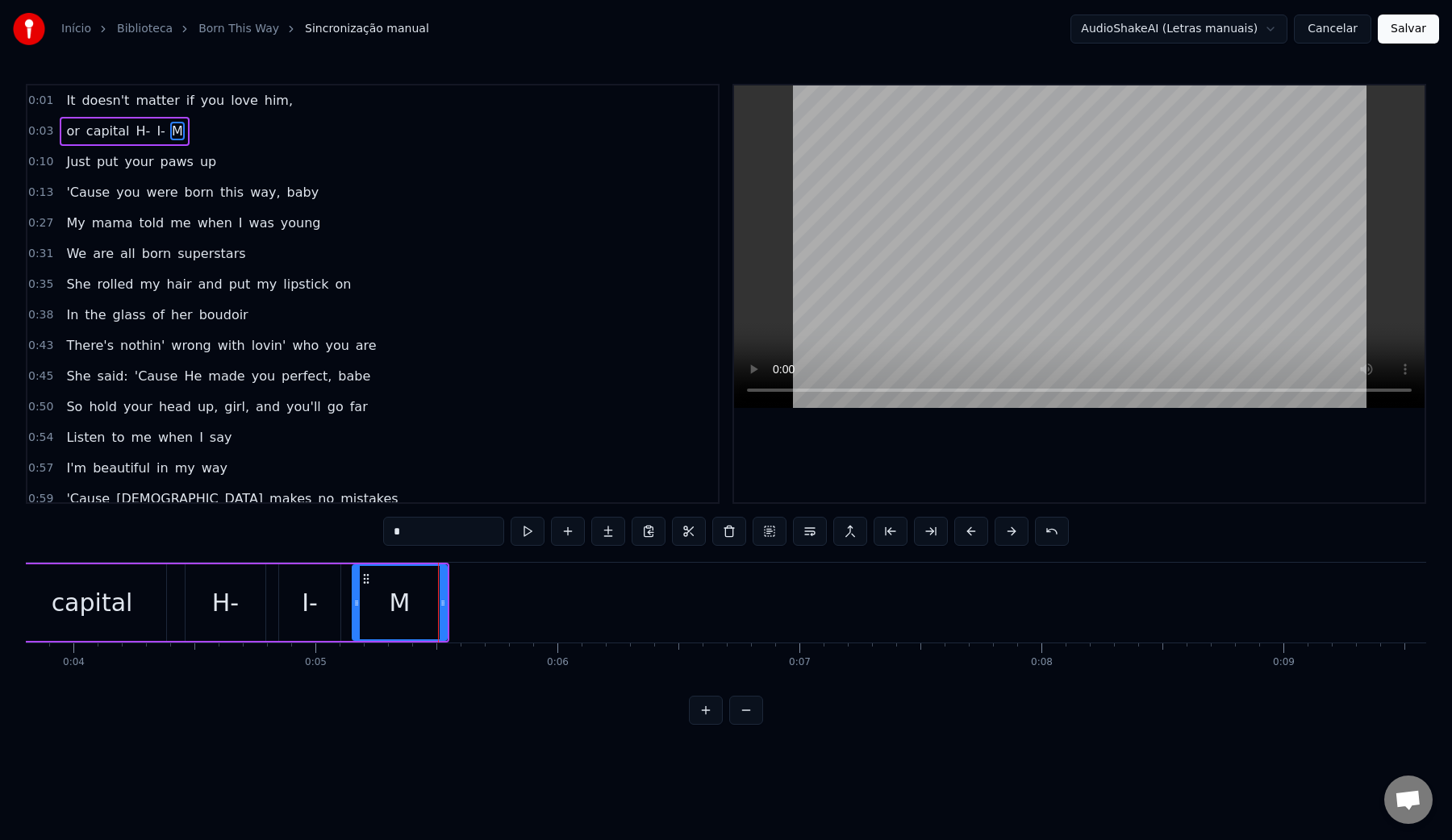
drag, startPoint x: 428, startPoint y: 606, endPoint x: 355, endPoint y: 600, distance: 73.2
click at [355, 600] on icon at bounding box center [356, 603] width 6 height 13
click at [938, 252] on video at bounding box center [1079, 246] width 691 height 322
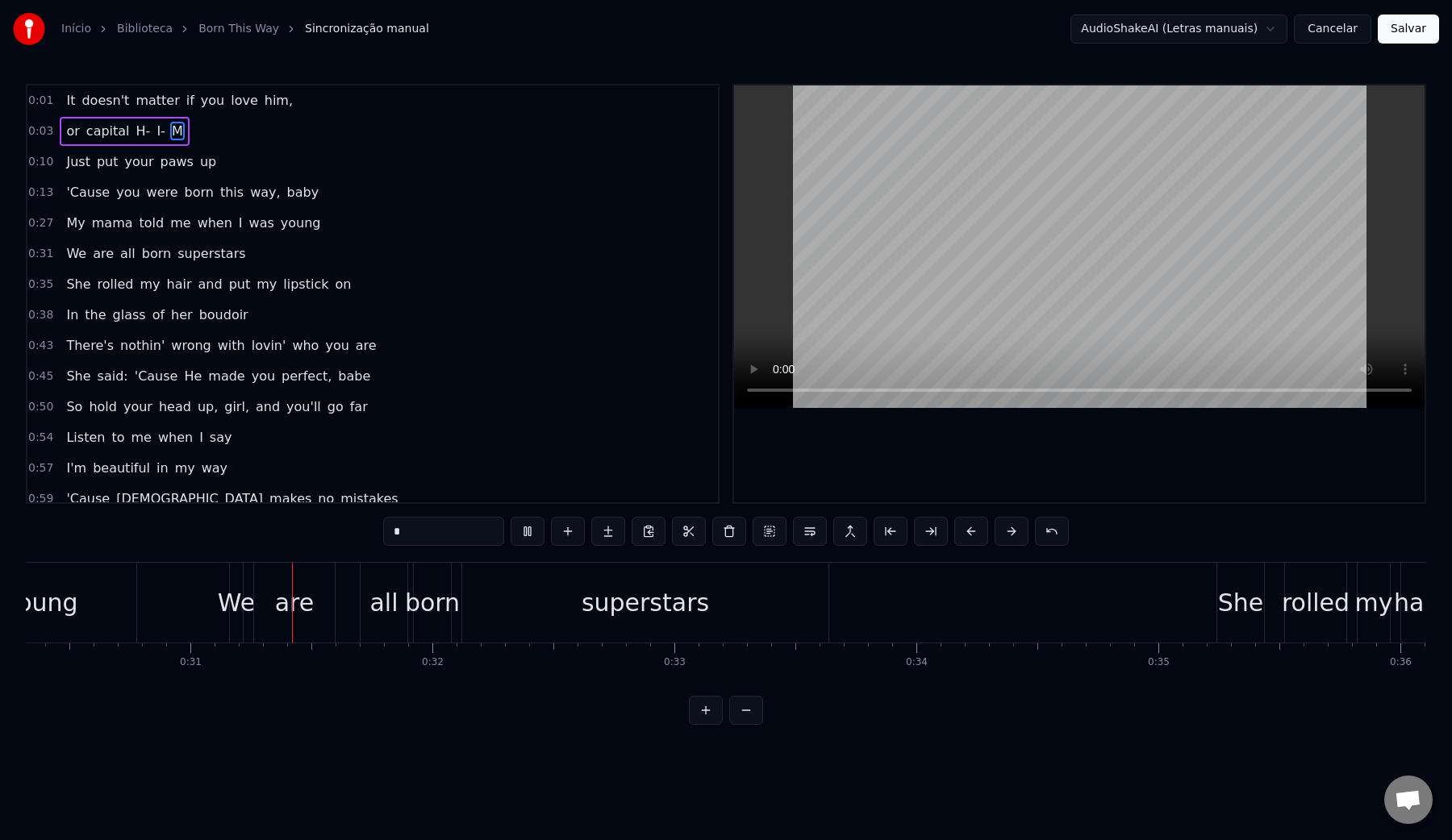
scroll to position [0, 7341]
click at [1021, 208] on video at bounding box center [1079, 246] width 691 height 322
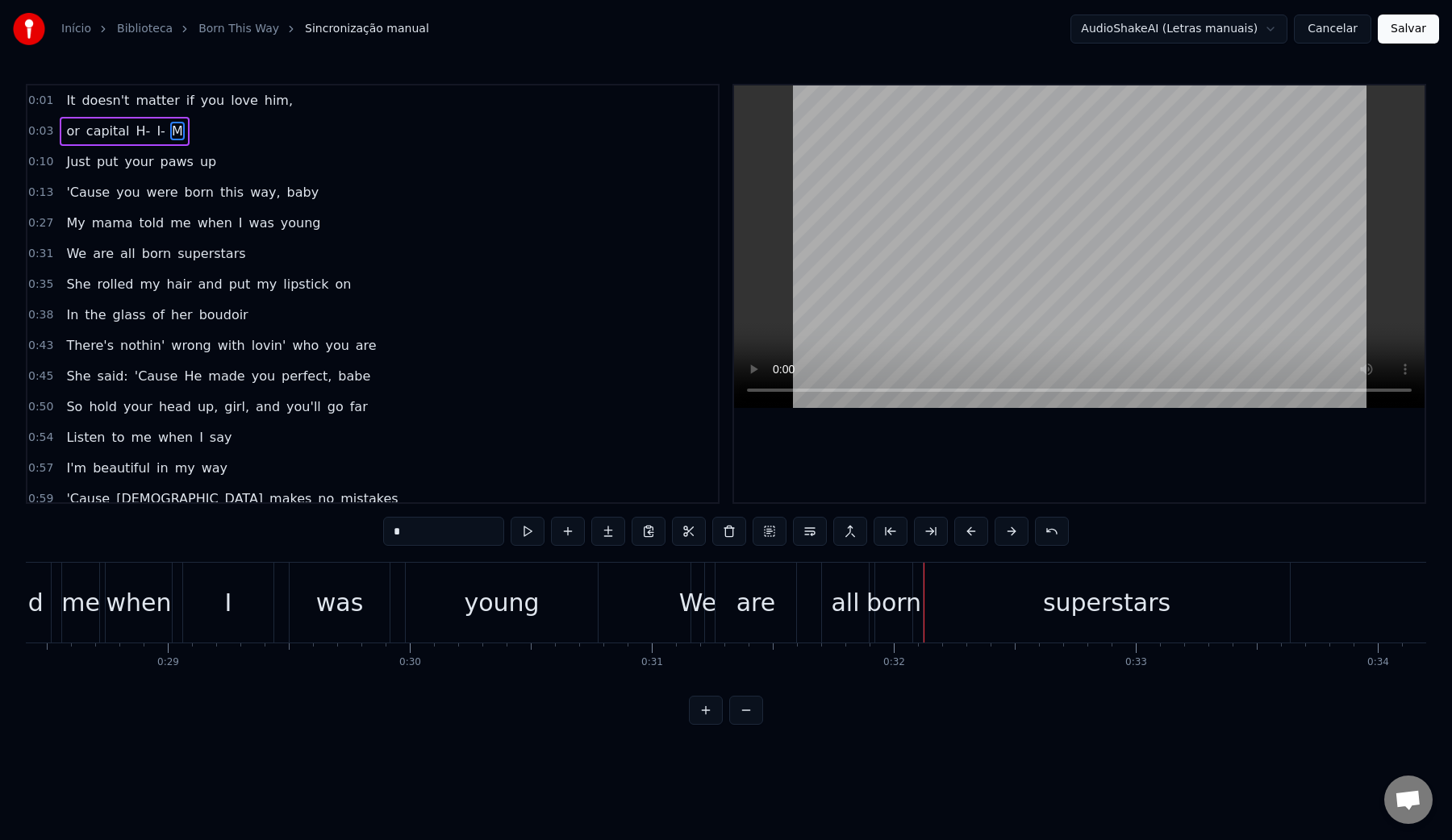
scroll to position [0, 6823]
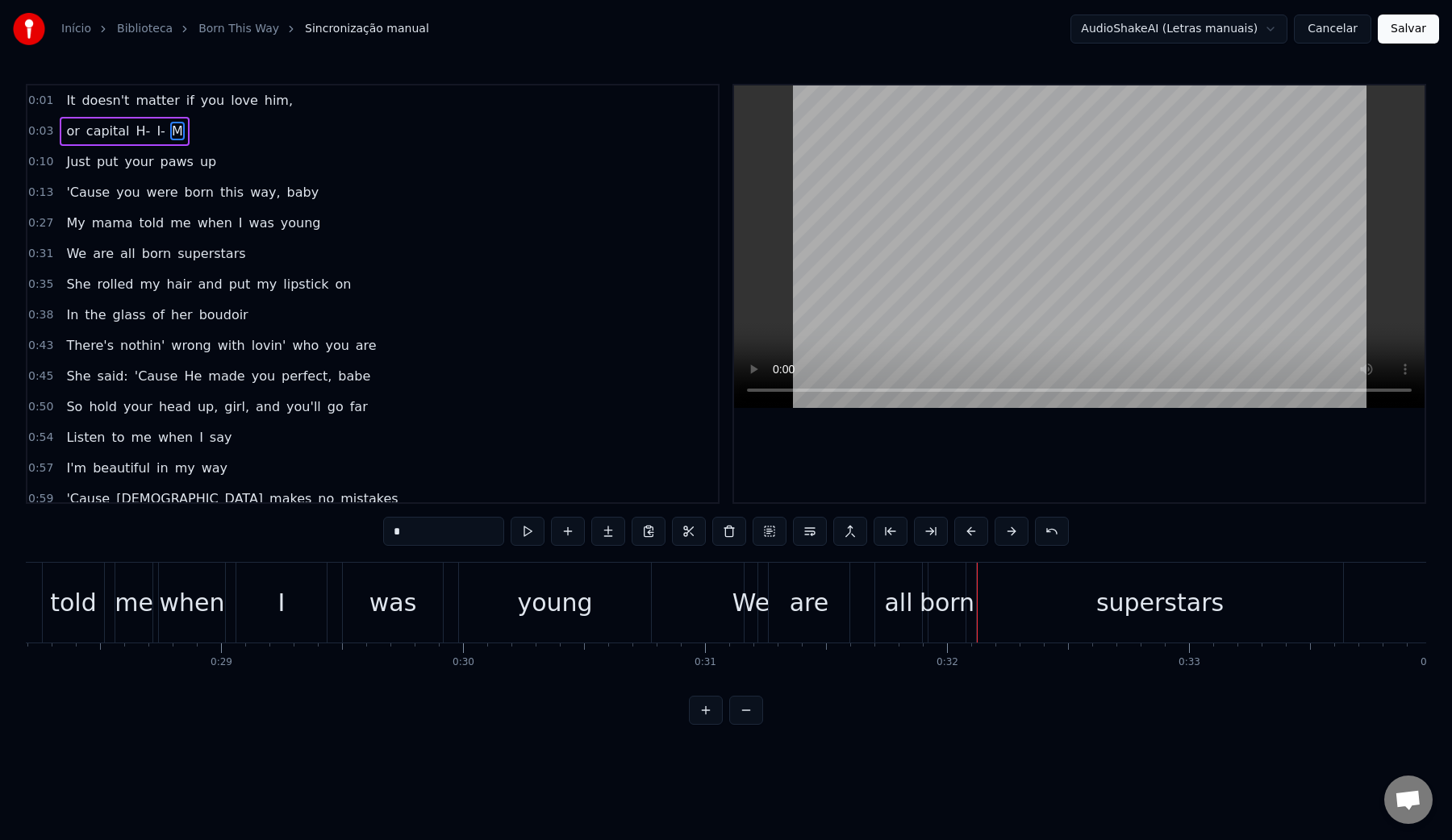
click at [145, 104] on span "matter" at bounding box center [156, 100] width 46 height 18
type input "******"
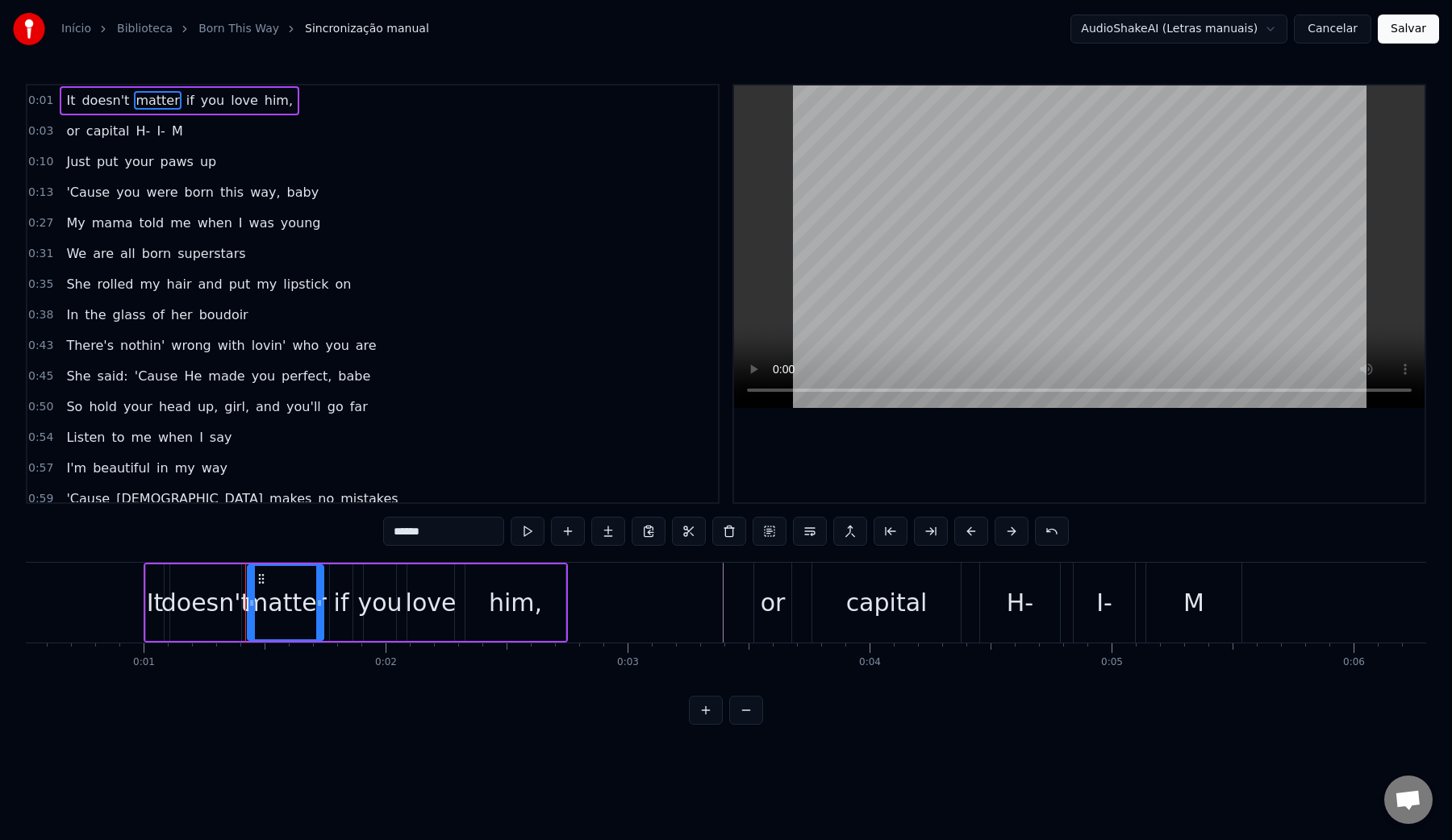
scroll to position [0, 0]
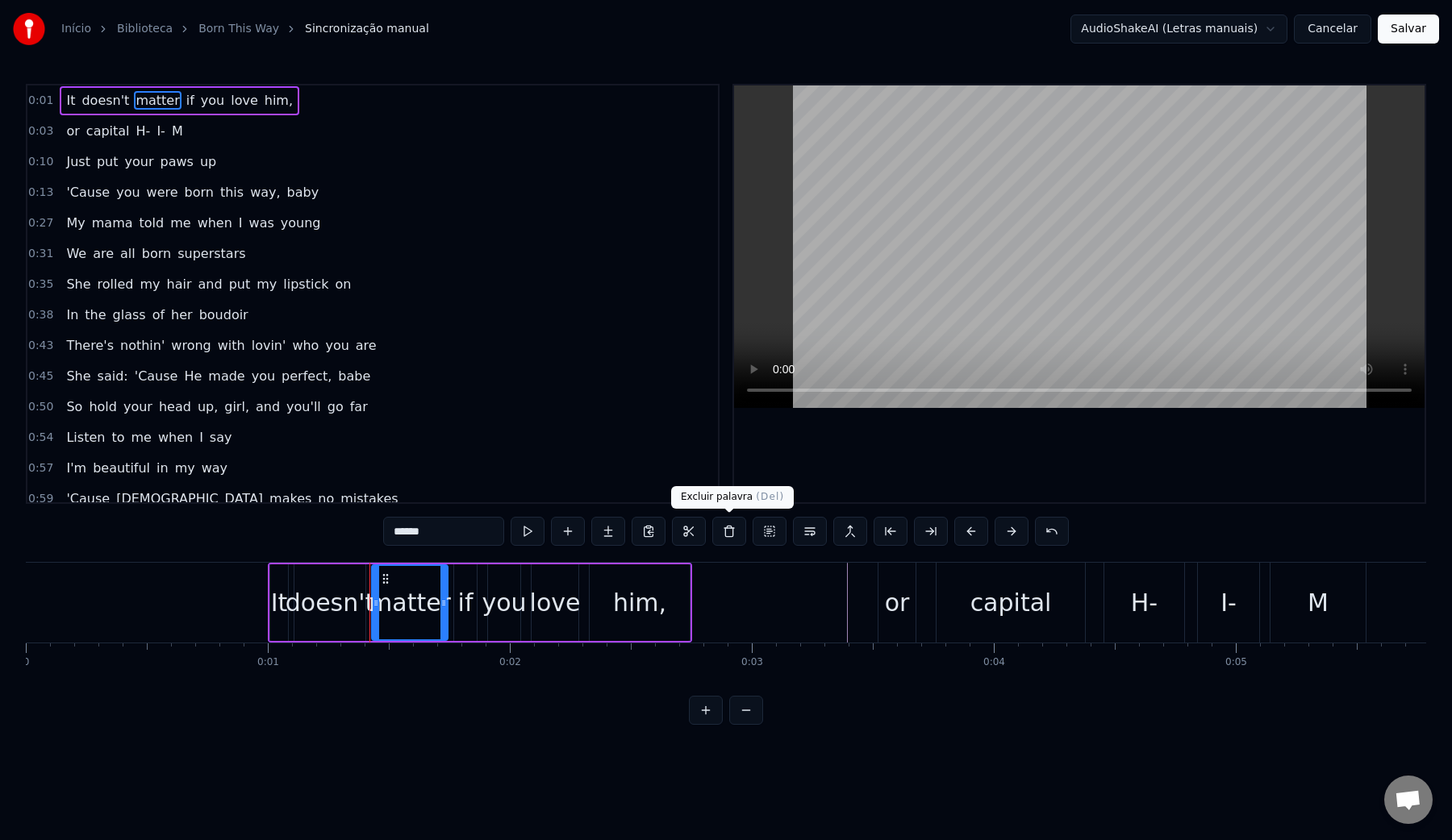
click at [726, 529] on button at bounding box center [729, 531] width 34 height 29
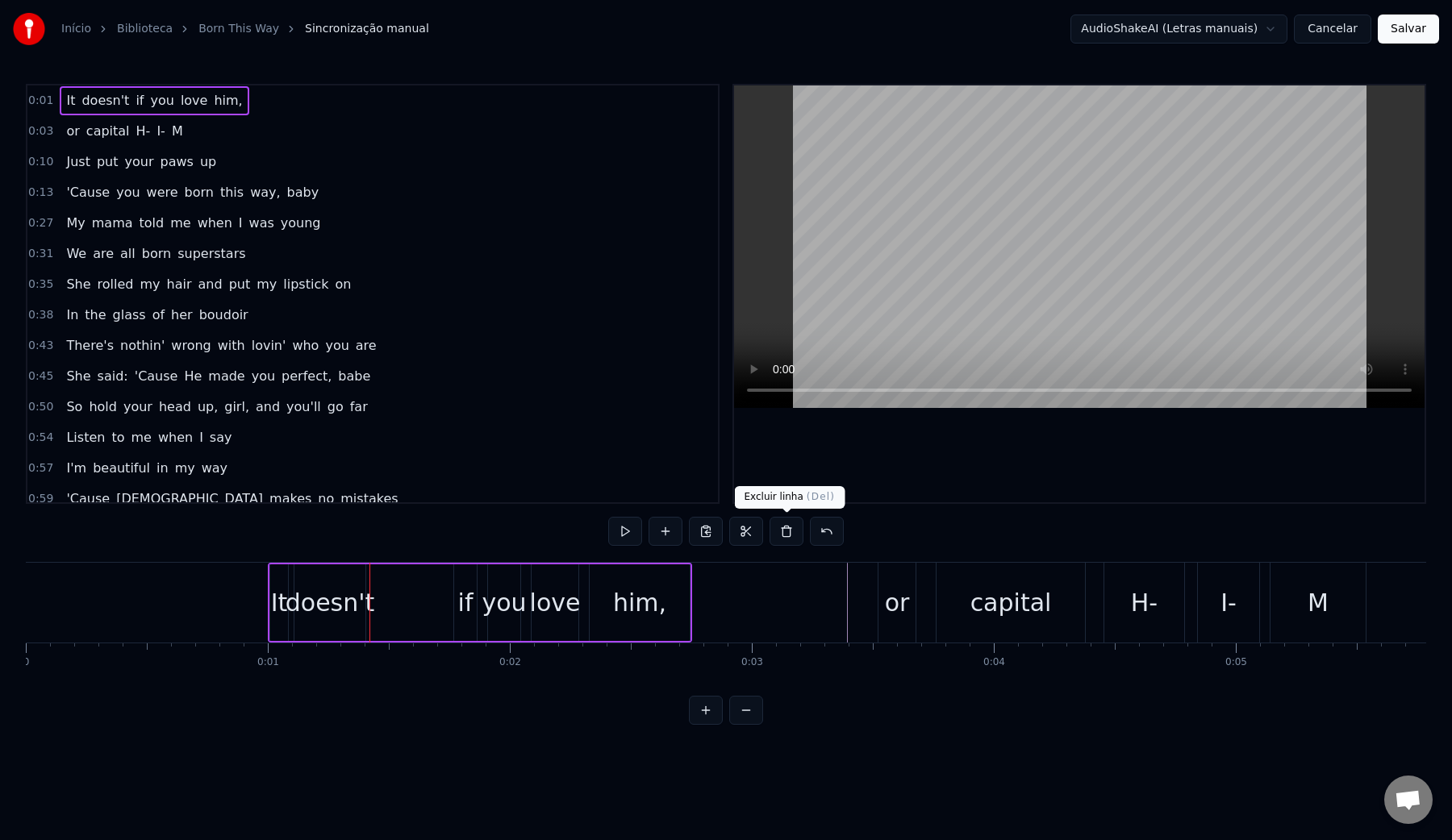
click at [790, 530] on button at bounding box center [786, 531] width 34 height 29
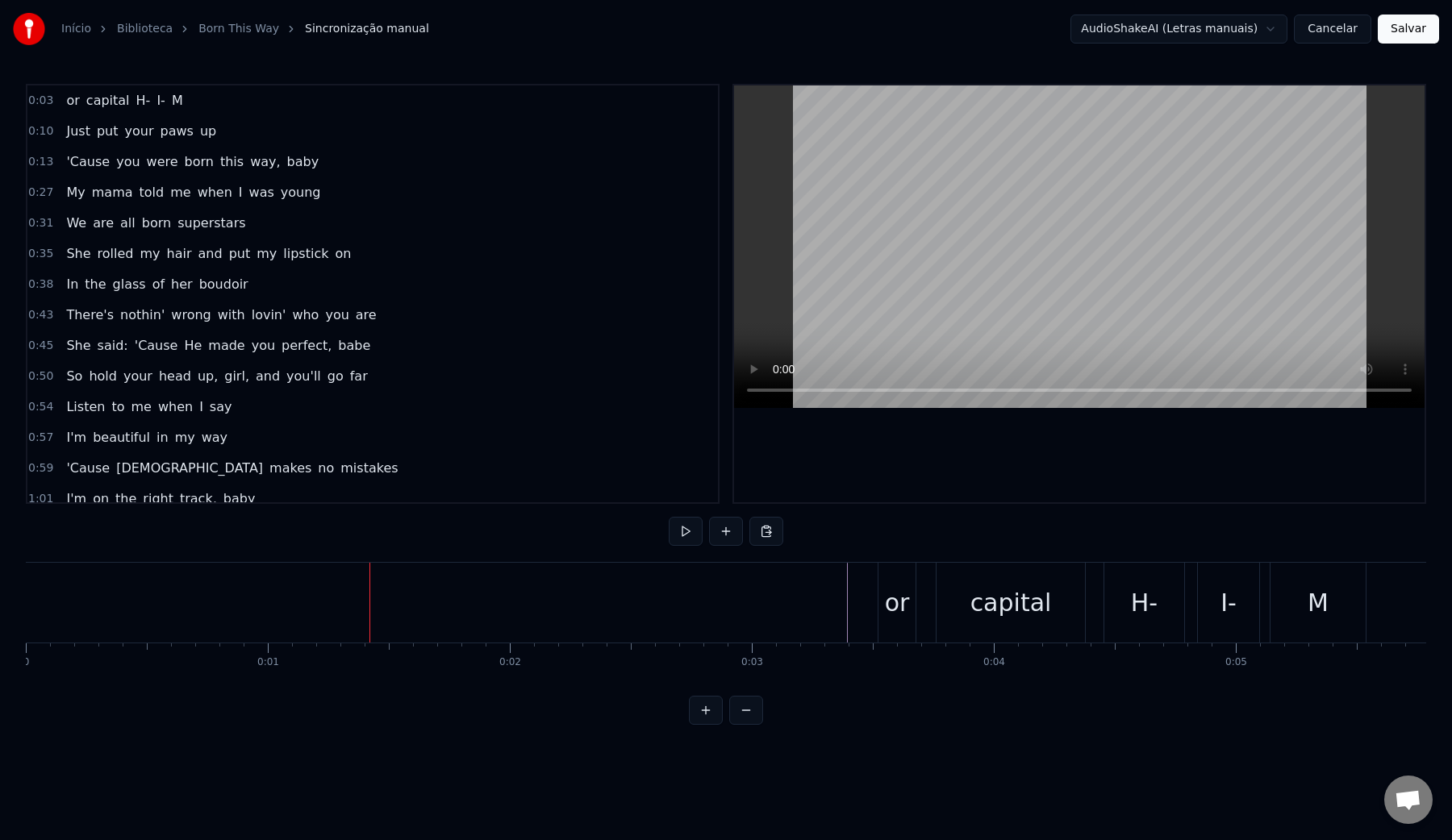
click at [46, 101] on span "0:03" at bounding box center [41, 101] width 25 height 16
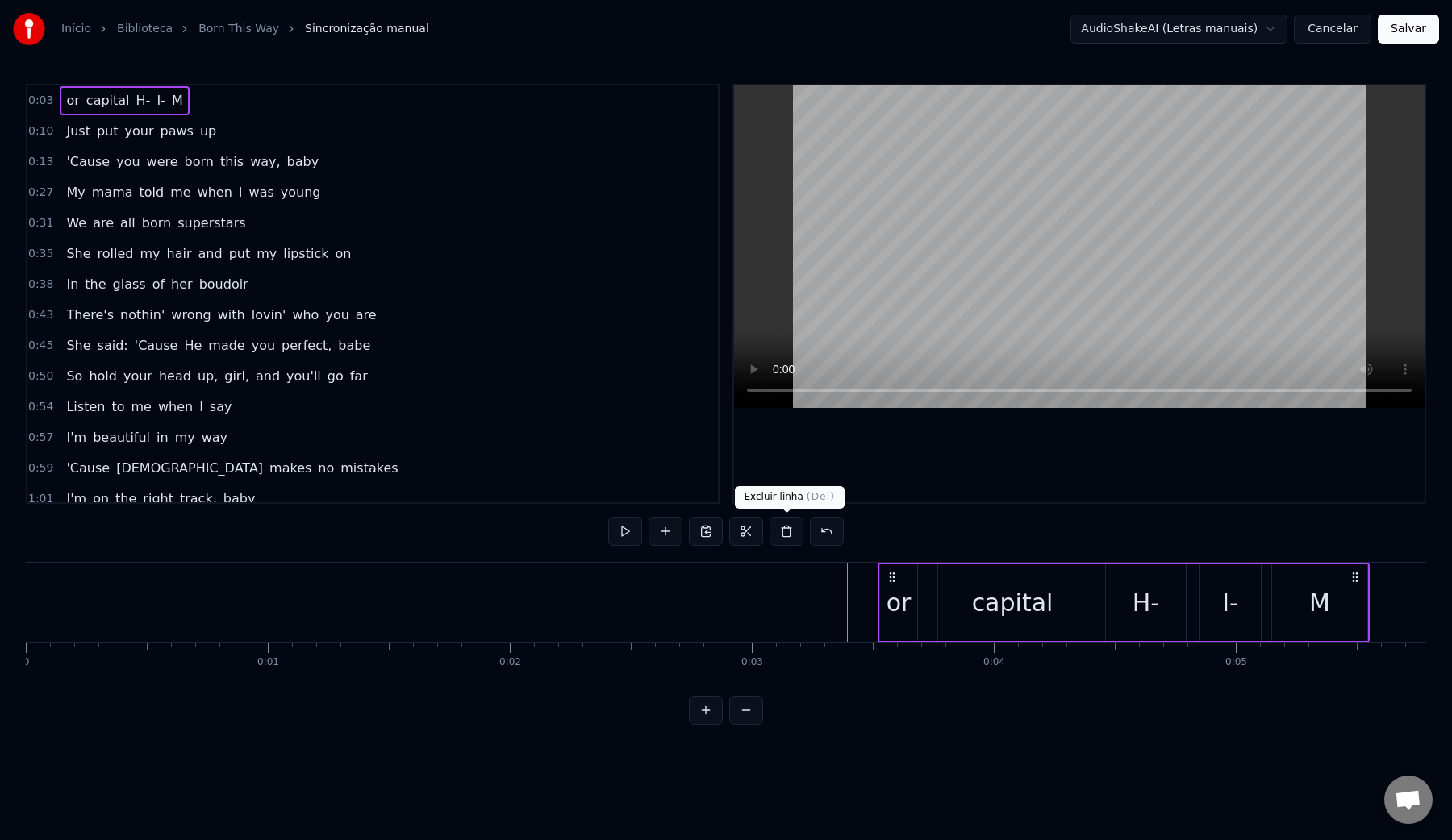
click at [781, 534] on button at bounding box center [786, 531] width 34 height 29
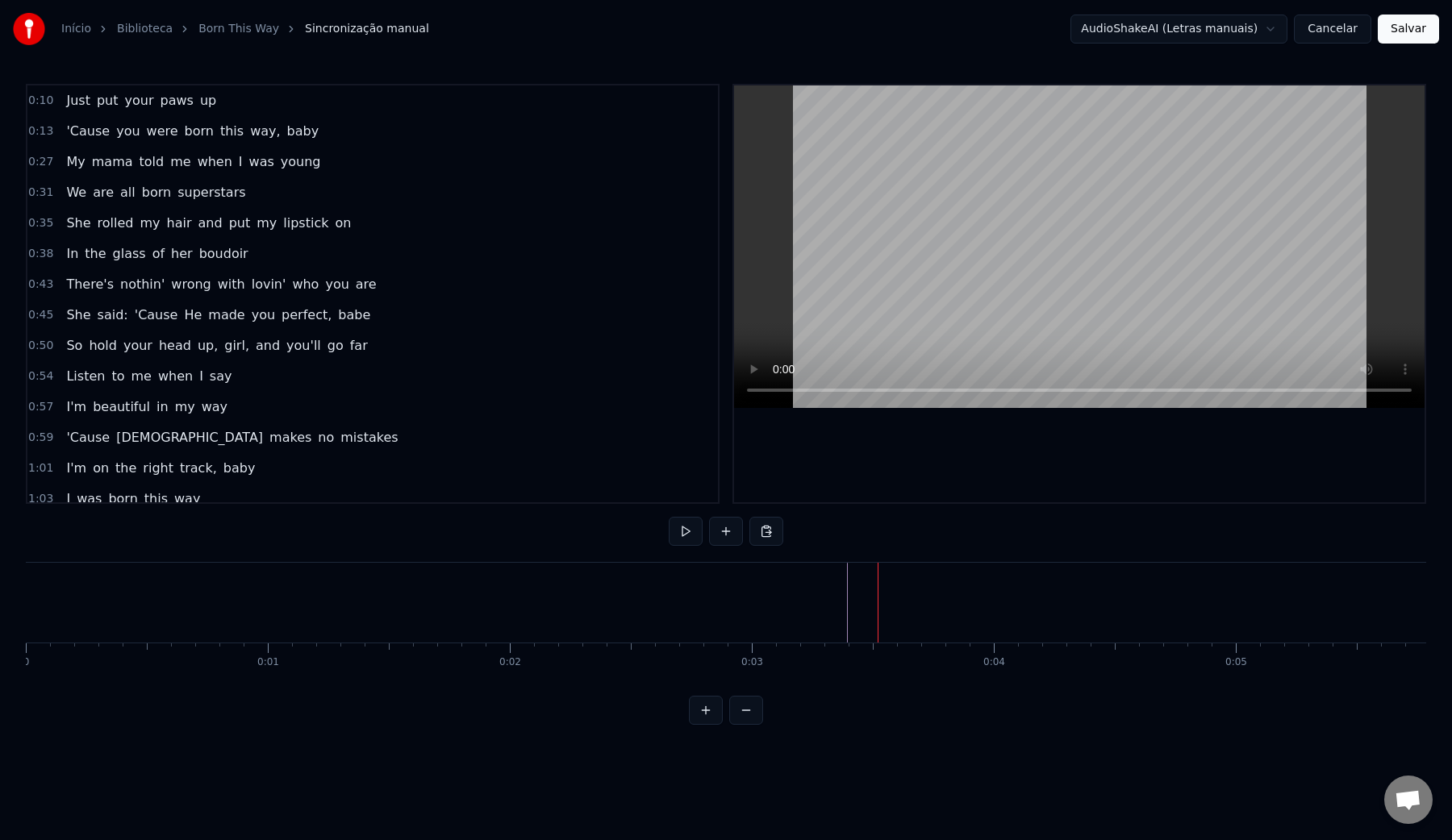
click at [952, 184] on video at bounding box center [1079, 246] width 691 height 322
click at [992, 238] on video at bounding box center [1079, 246] width 691 height 322
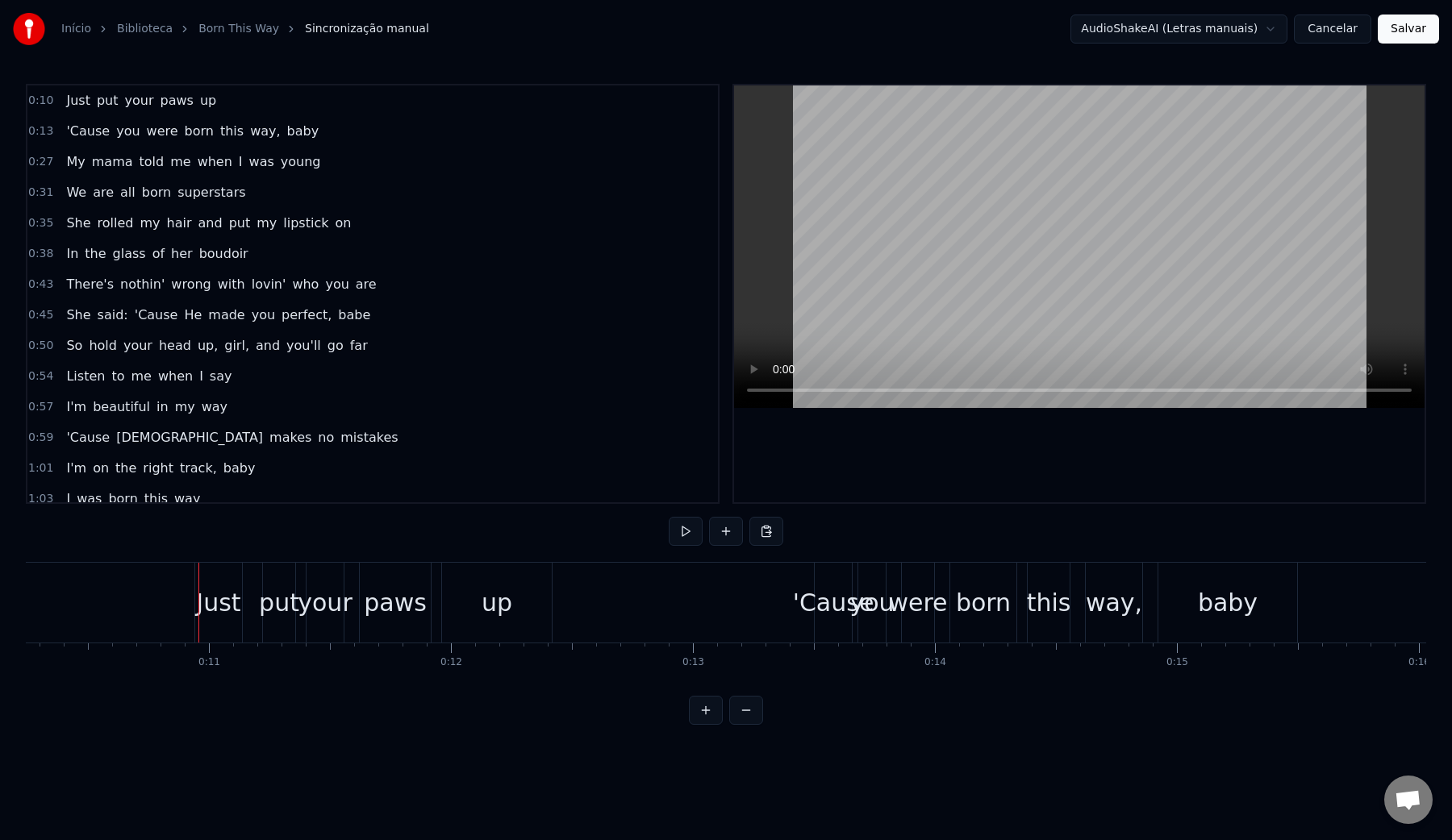
scroll to position [0, 2485]
click at [1399, 797] on span "Bate-papo aberto" at bounding box center [1407, 801] width 26 height 23
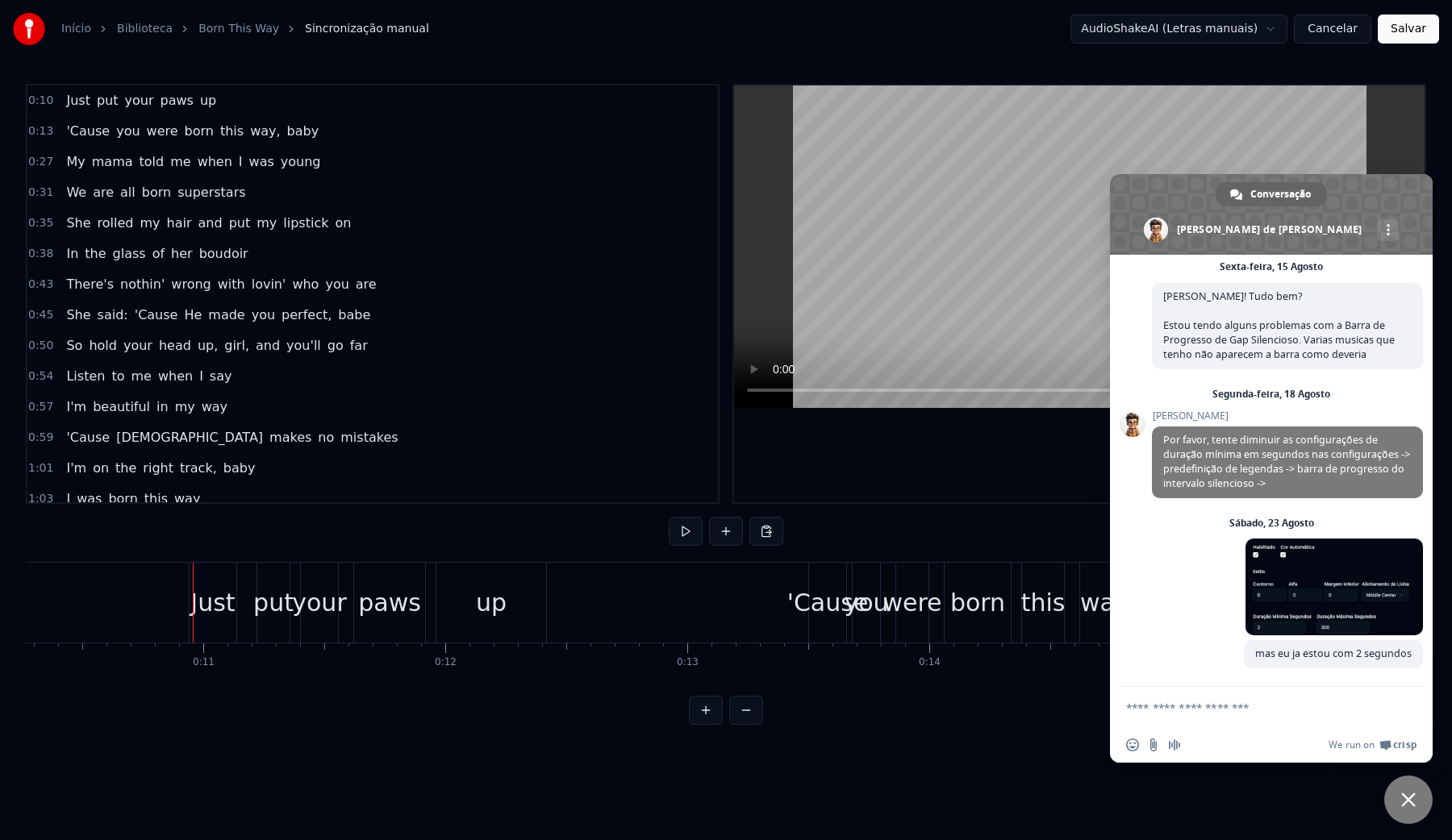
click at [1201, 707] on textarea "Escreva sua mensagem..." at bounding box center [1253, 708] width 255 height 15
click at [1223, 712] on textarea "Escreva sua mensagem..." at bounding box center [1253, 708] width 255 height 15
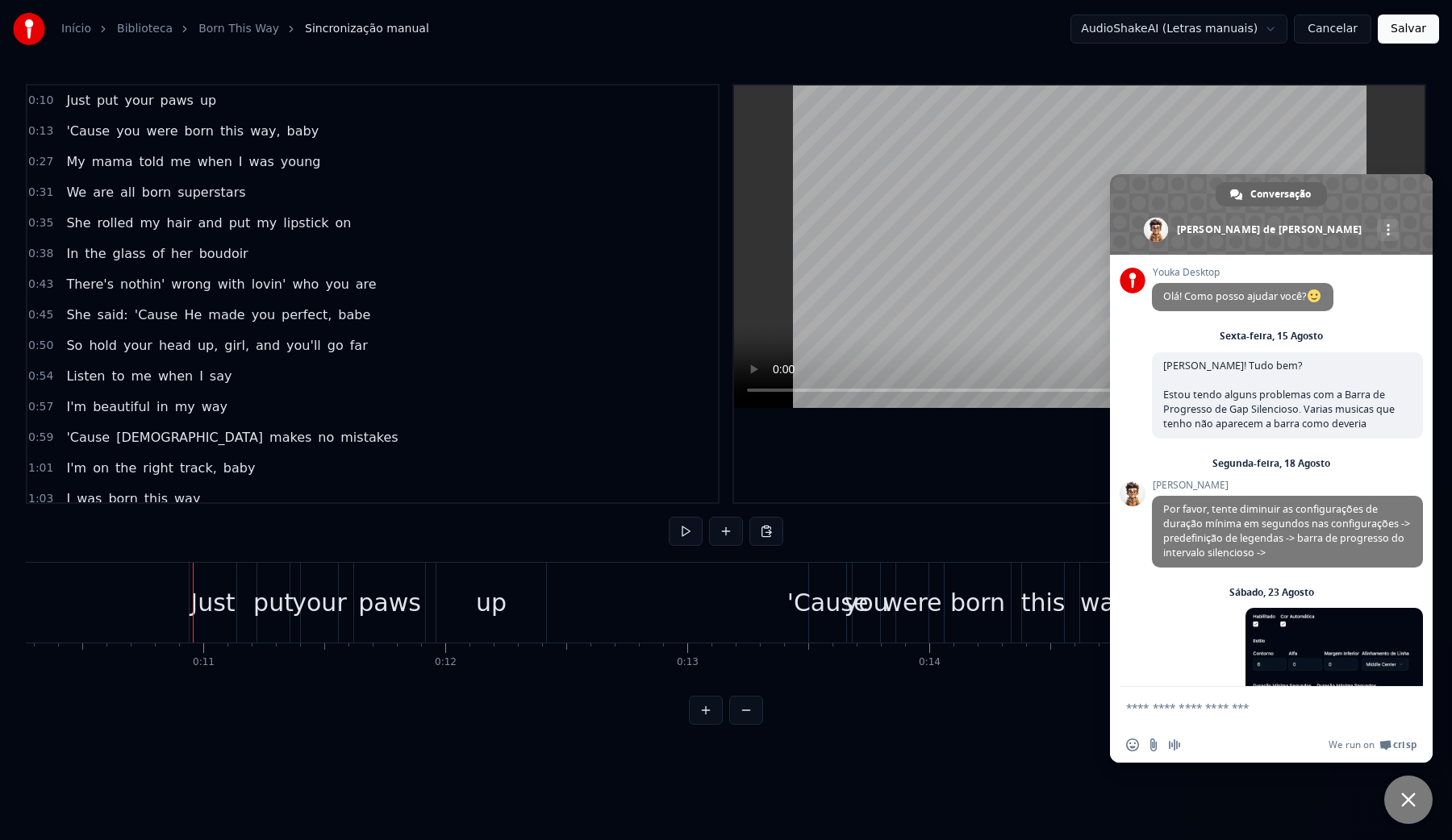
scroll to position [74, 0]
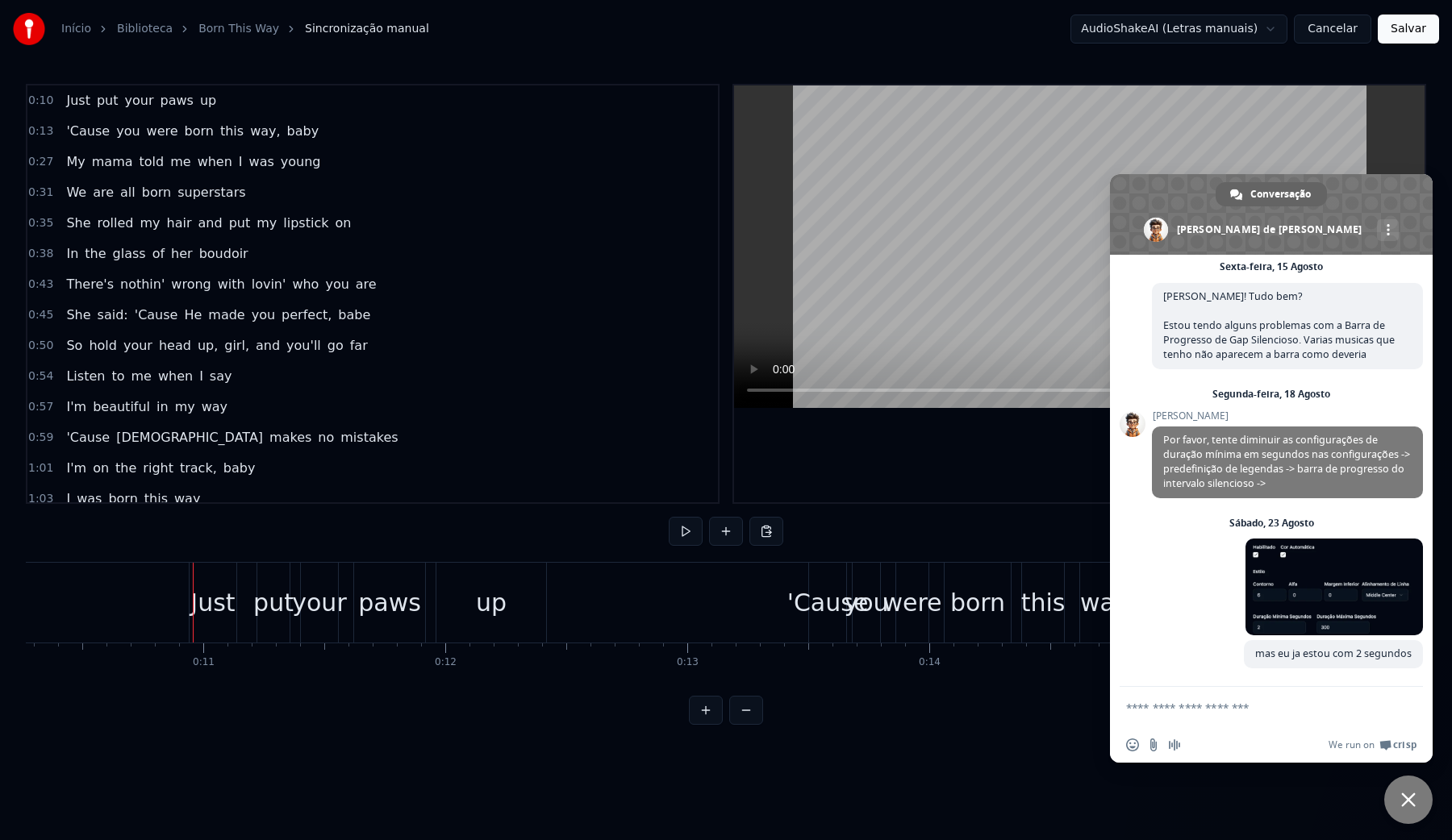
click at [1183, 705] on textarea "Escreva sua mensagem..." at bounding box center [1253, 708] width 255 height 15
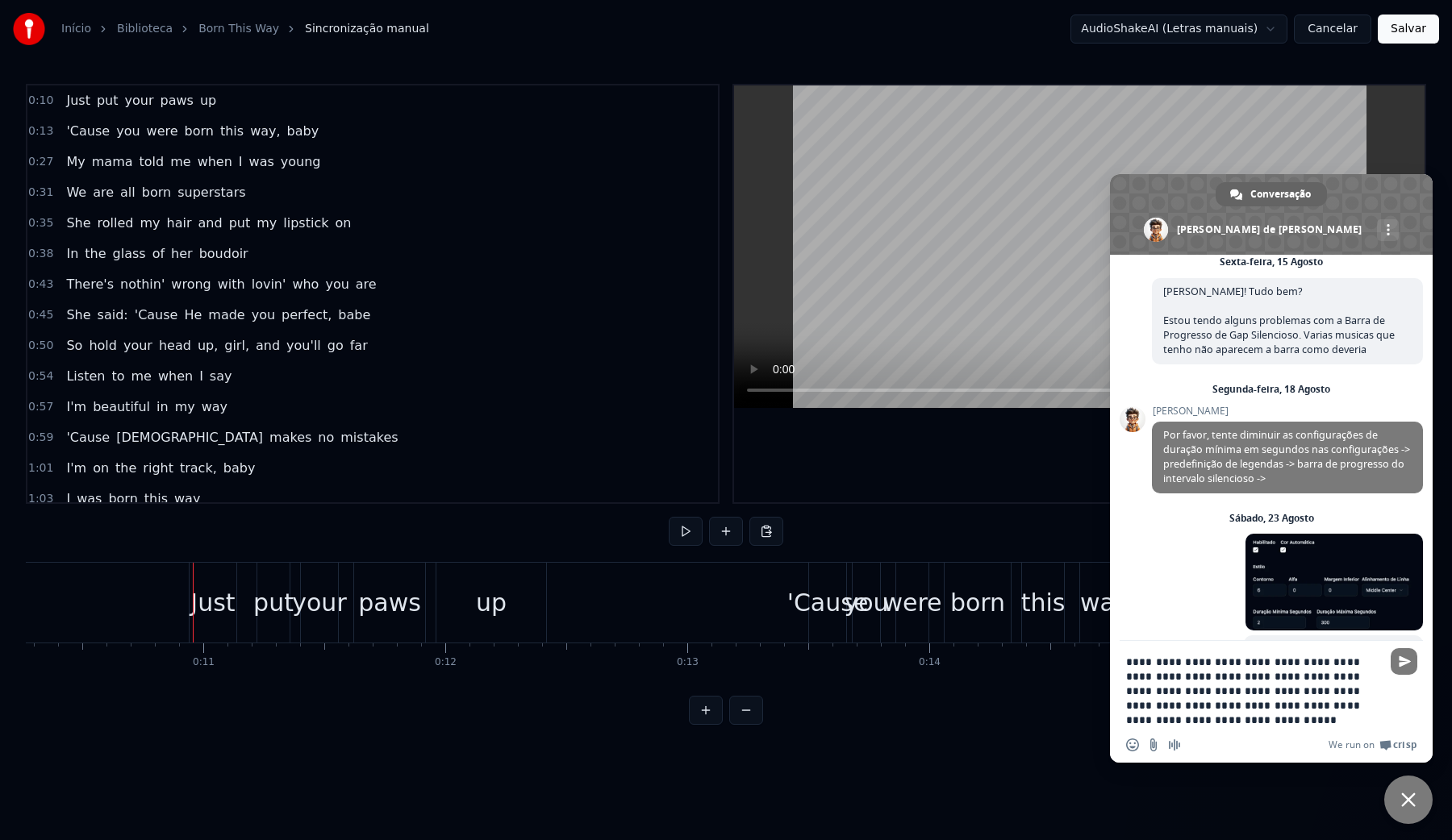
type textarea "**********"
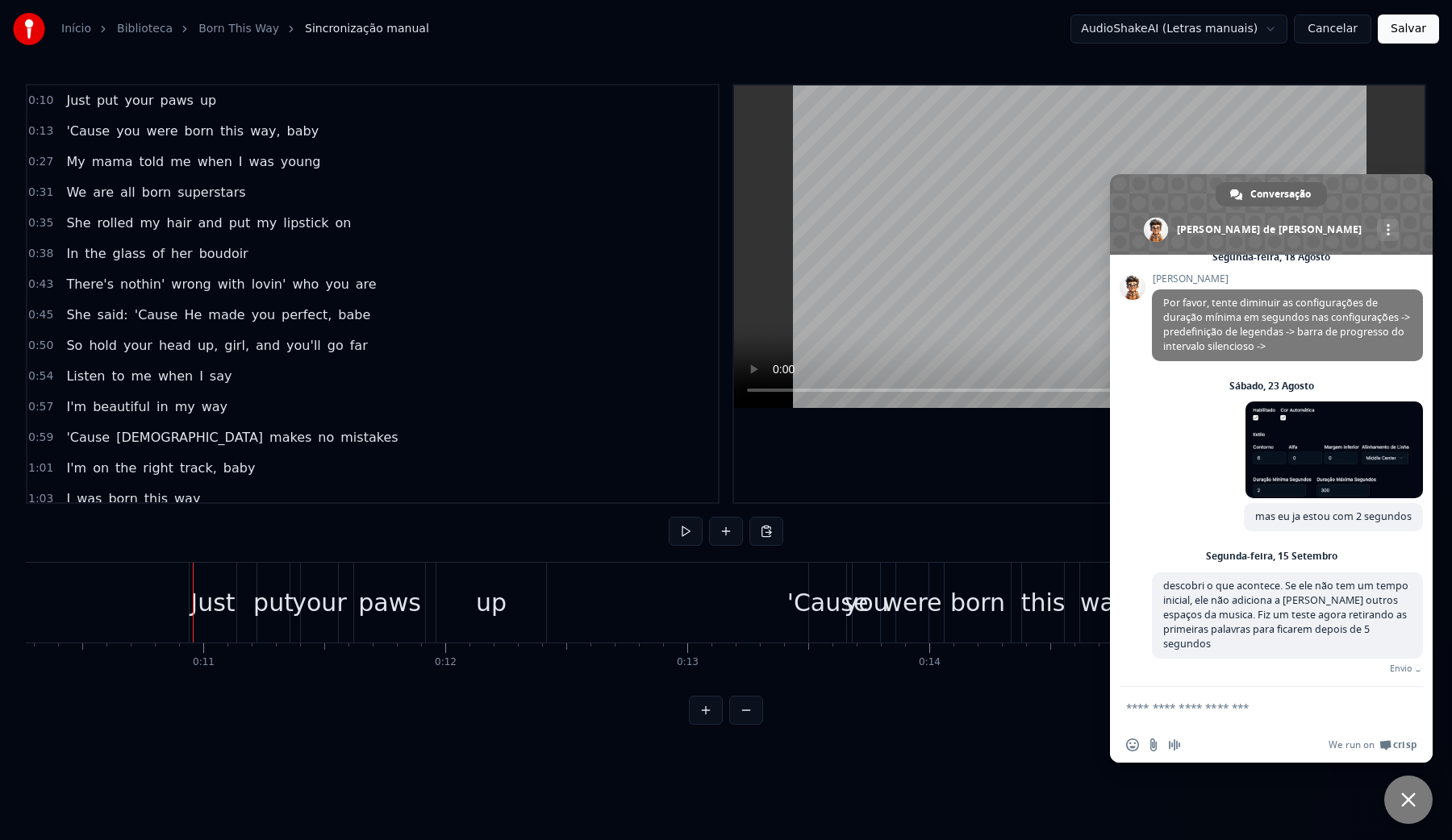
scroll to position [188, 0]
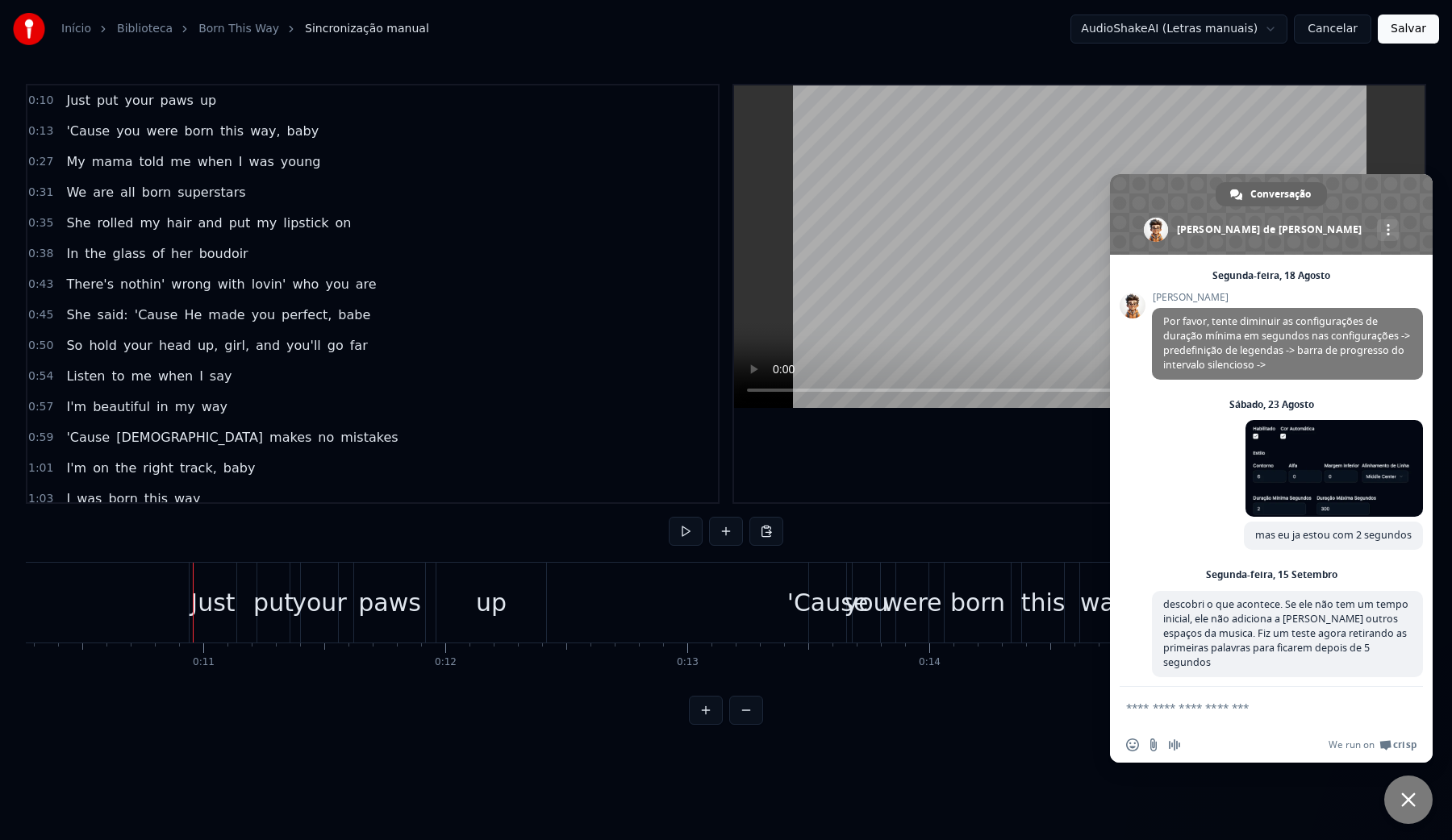
click at [1406, 805] on span "Bate-papo" at bounding box center [1408, 800] width 15 height 15
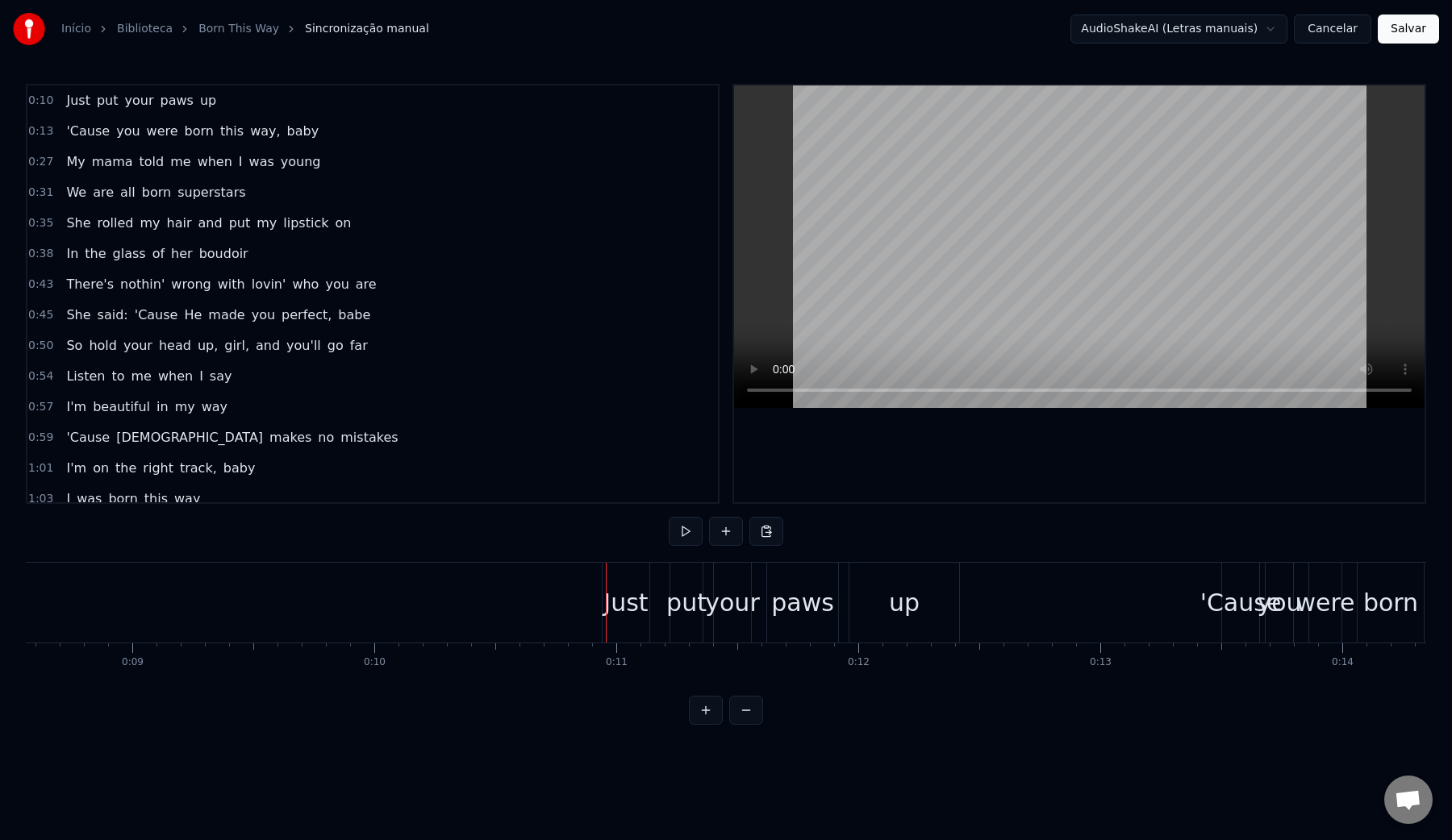
scroll to position [0, 2061]
click at [903, 216] on video at bounding box center [1079, 246] width 691 height 322
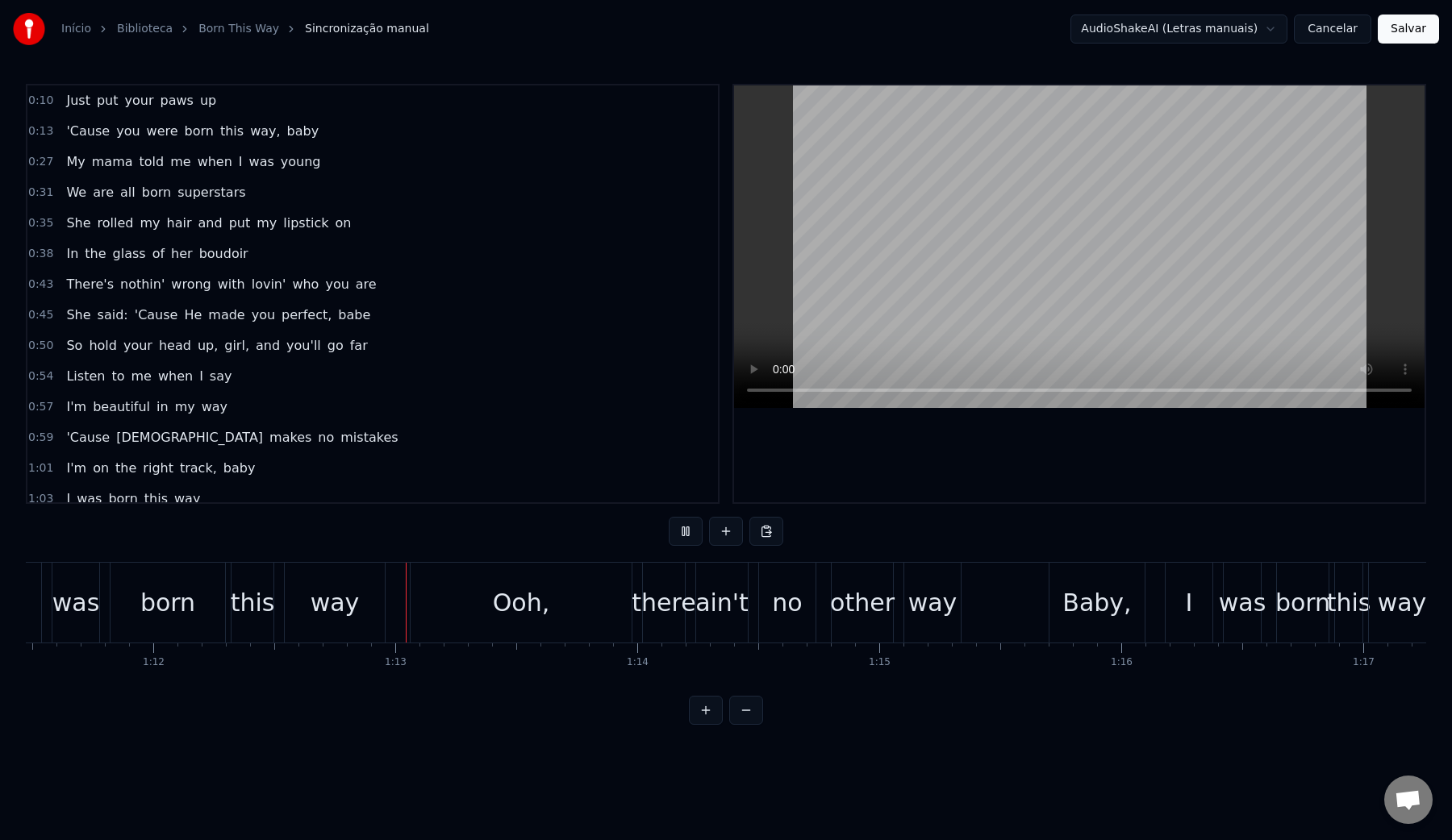
scroll to position [0, 17463]
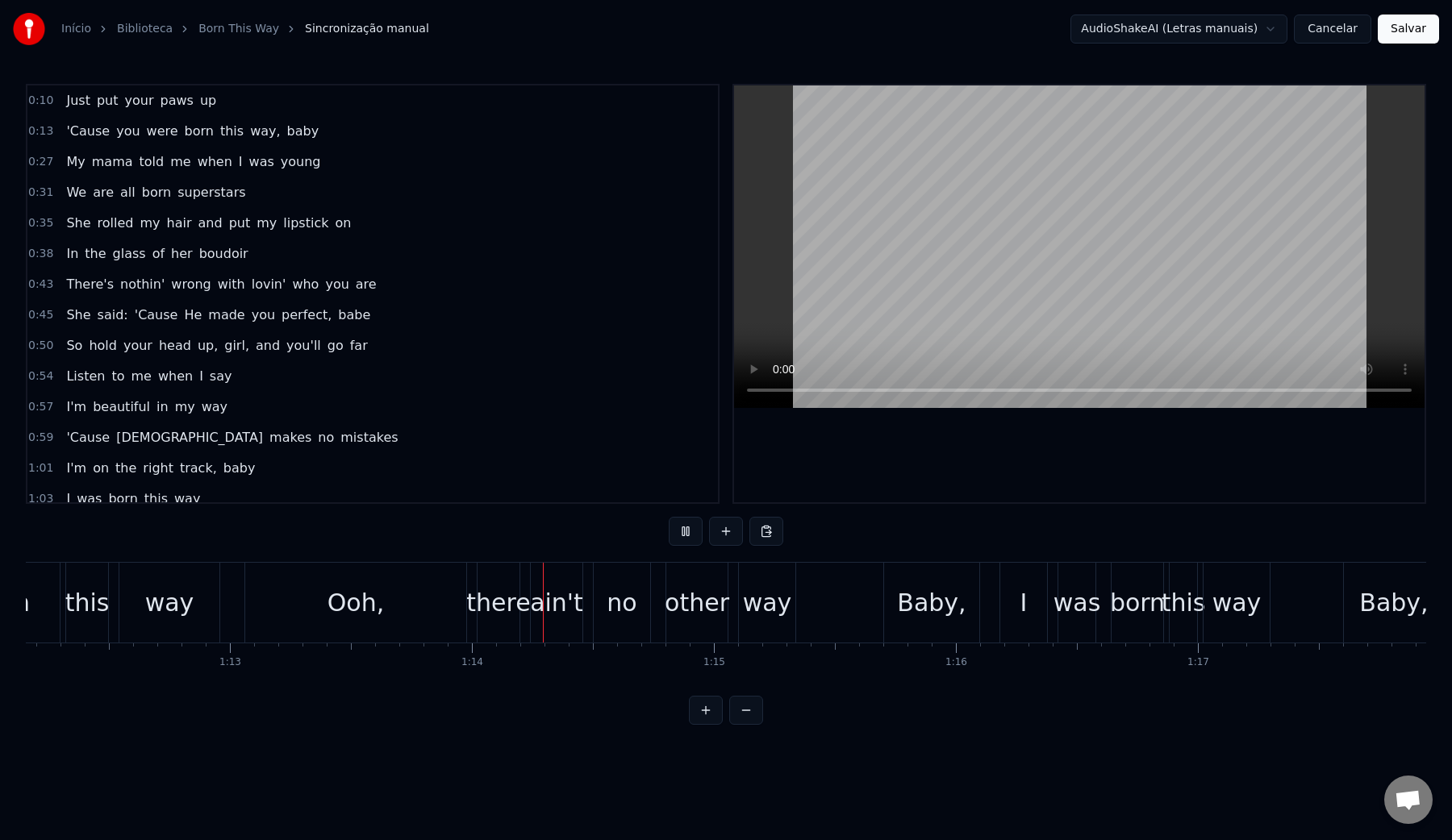
click at [993, 226] on video at bounding box center [1079, 246] width 691 height 322
click at [355, 618] on div "Ooh," at bounding box center [355, 603] width 57 height 36
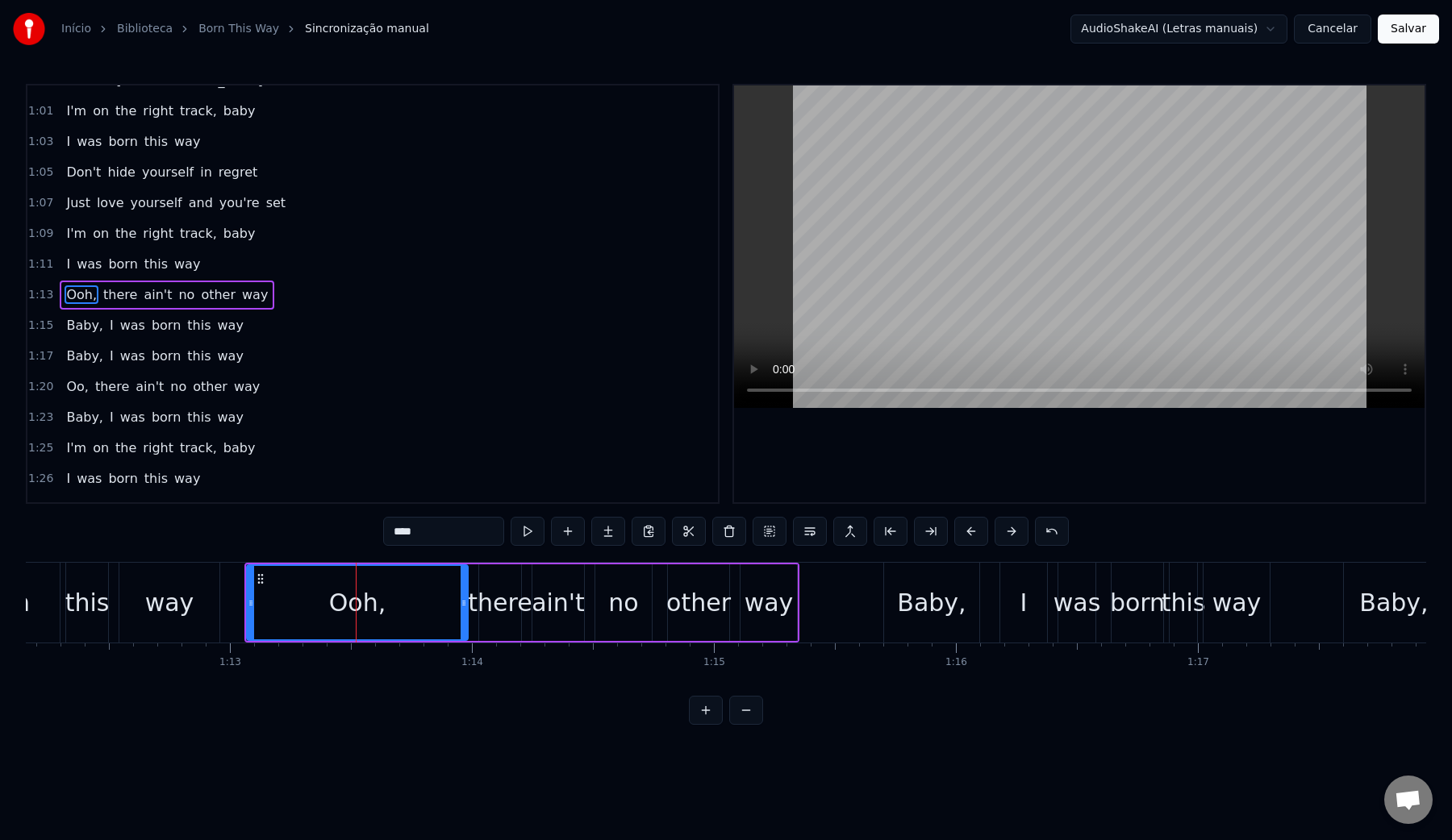
scroll to position [358, 0]
drag, startPoint x: 249, startPoint y: 606, endPoint x: 394, endPoint y: 606, distance: 145.0
click at [394, 606] on icon at bounding box center [395, 603] width 6 height 13
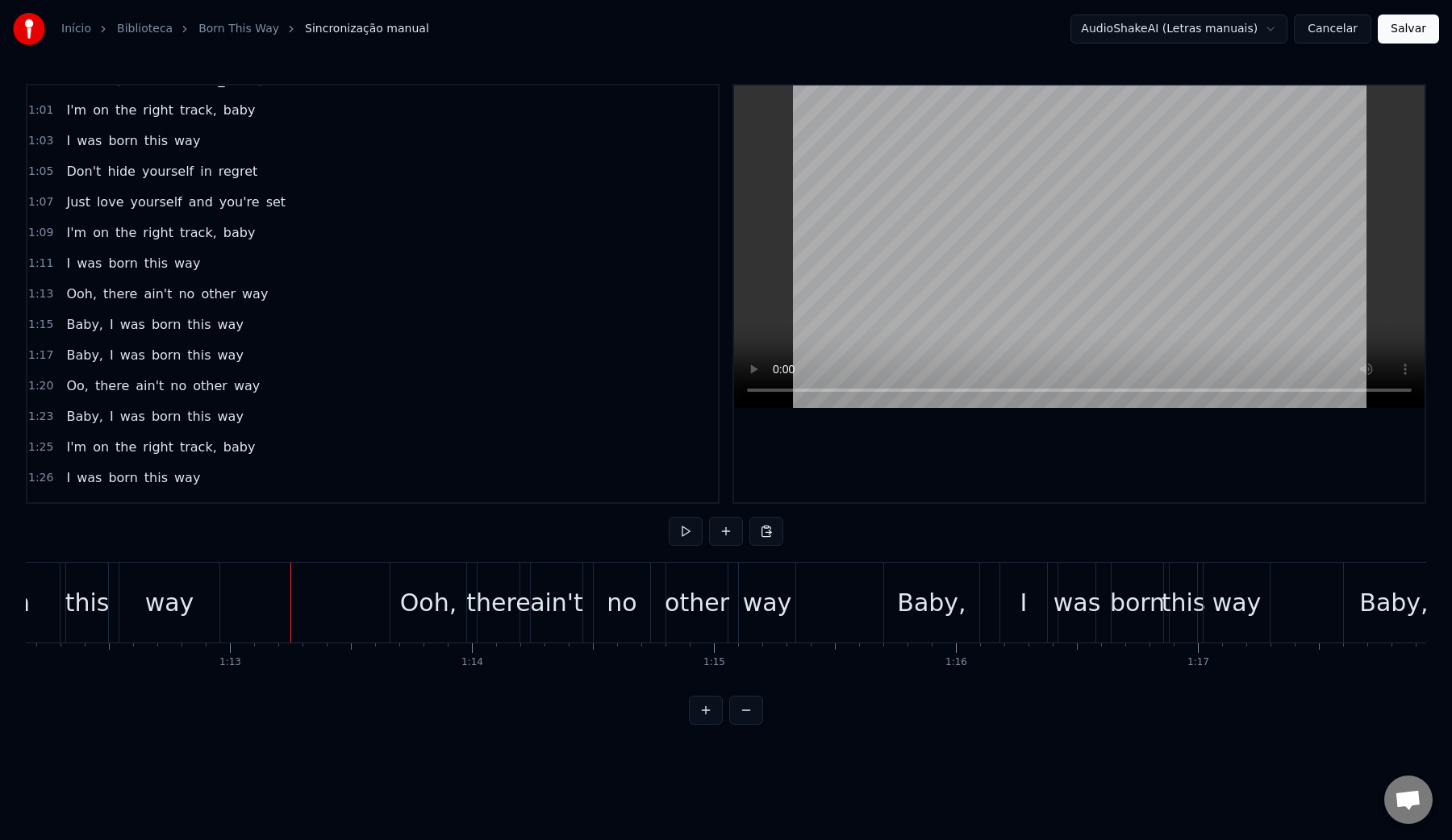
click at [935, 245] on video at bounding box center [1079, 246] width 691 height 322
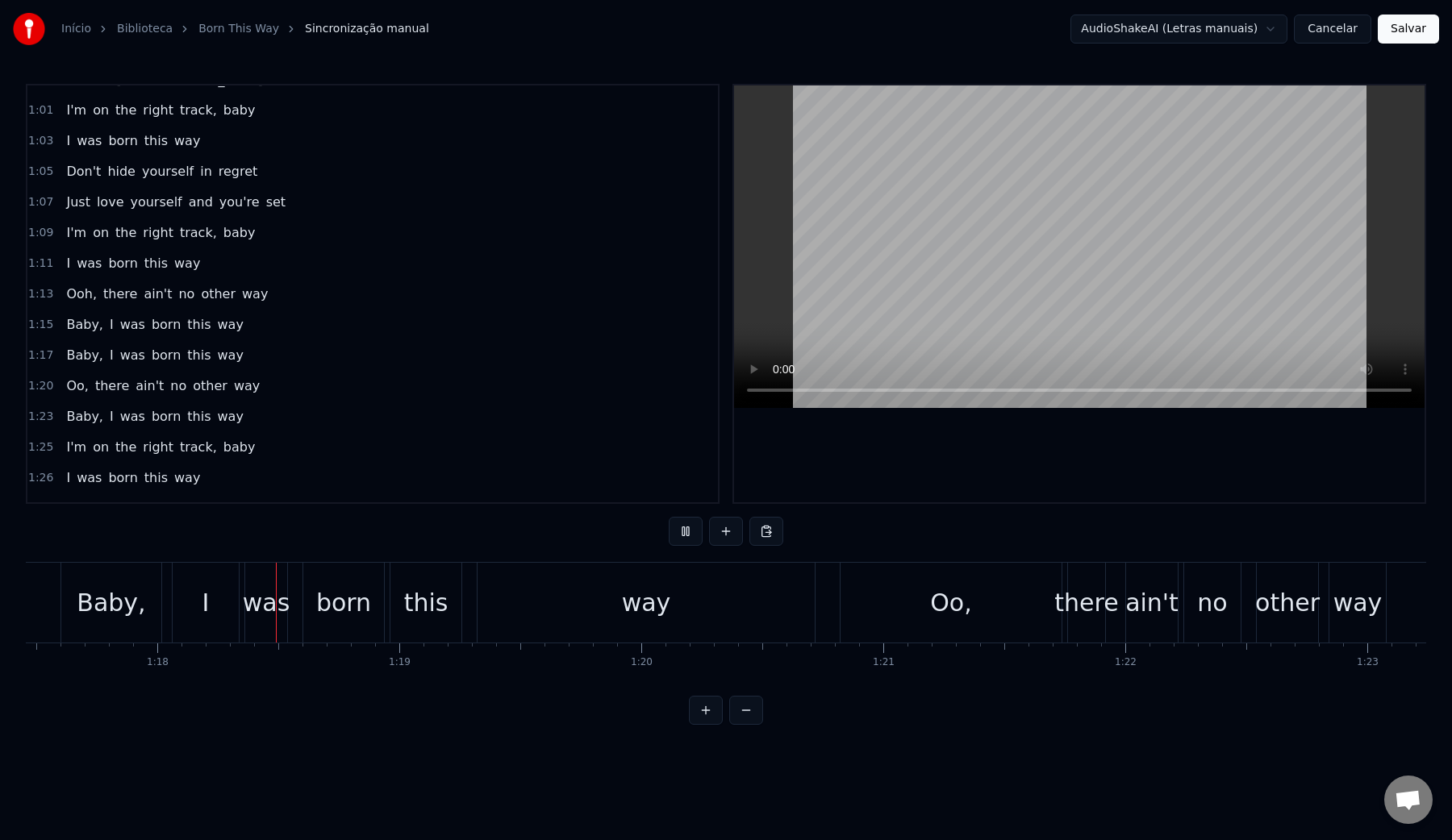
scroll to position [0, 18752]
click at [935, 245] on video at bounding box center [1079, 246] width 691 height 322
click at [999, 606] on div "Oo," at bounding box center [945, 603] width 221 height 80
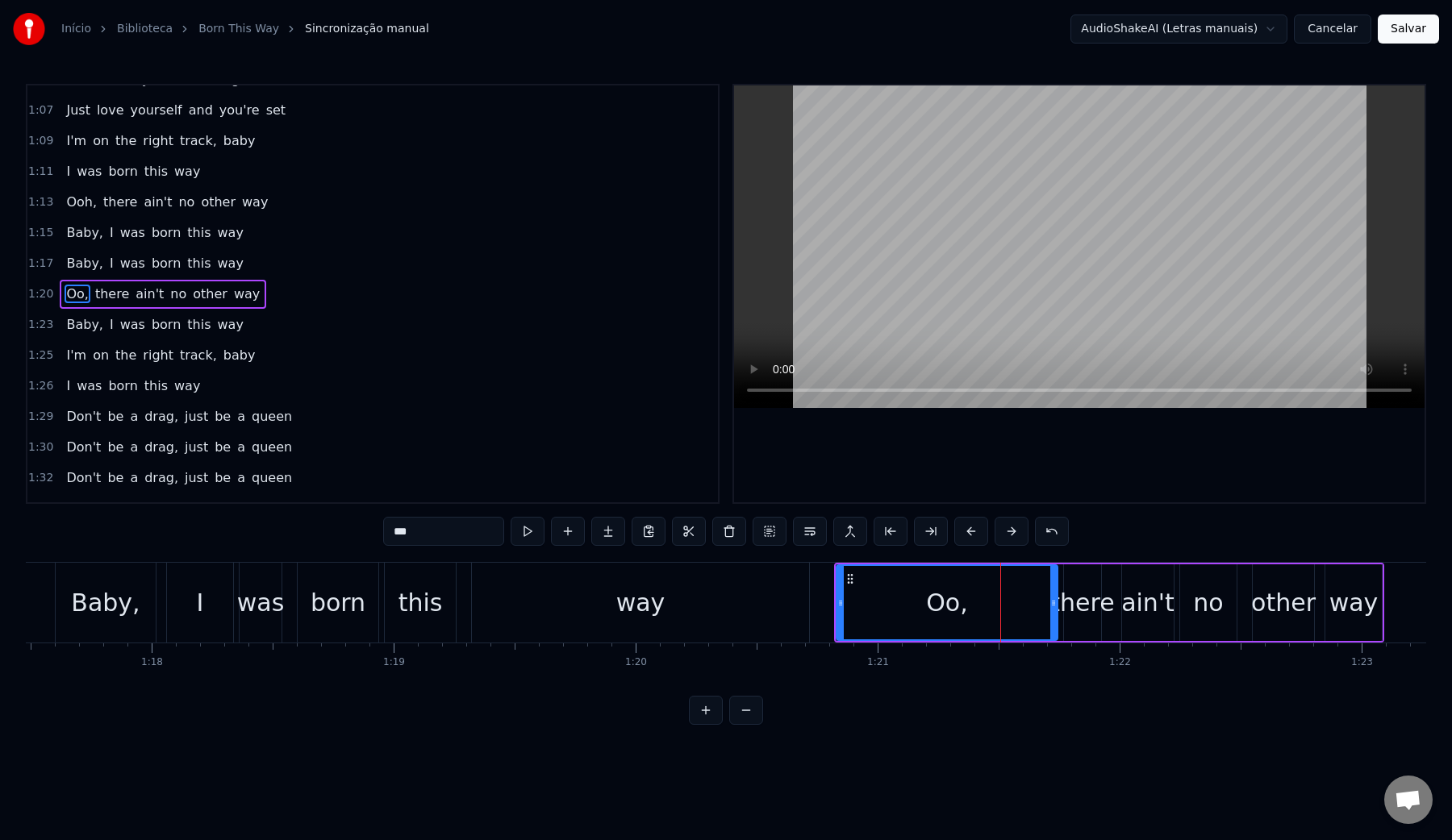
scroll to position [450, 0]
drag, startPoint x: 839, startPoint y: 610, endPoint x: 995, endPoint y: 618, distance: 156.2
click at [991, 618] on div at bounding box center [988, 602] width 6 height 74
click at [731, 617] on div "way" at bounding box center [640, 603] width 337 height 80
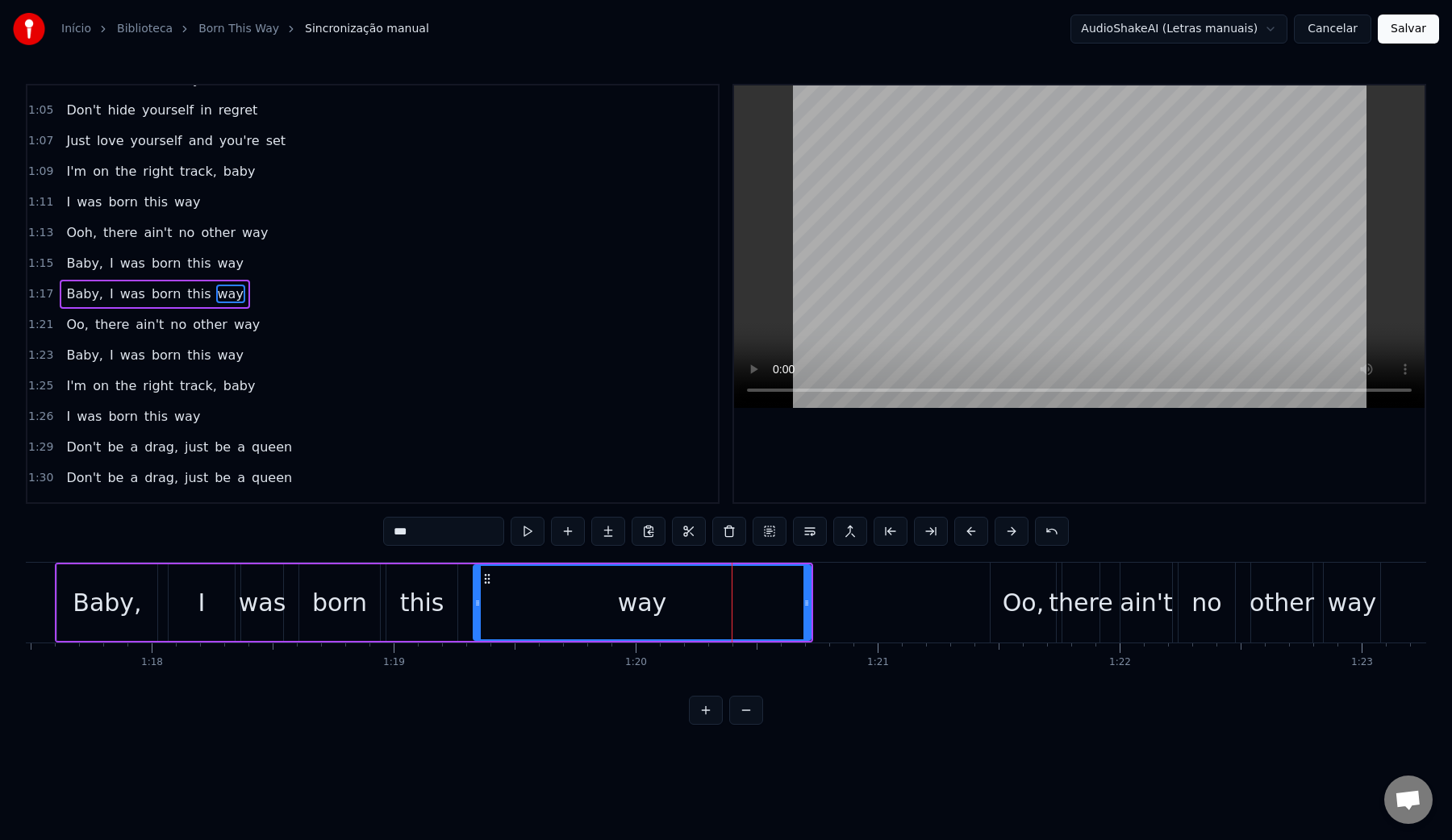
click at [977, 172] on video at bounding box center [1079, 246] width 691 height 322
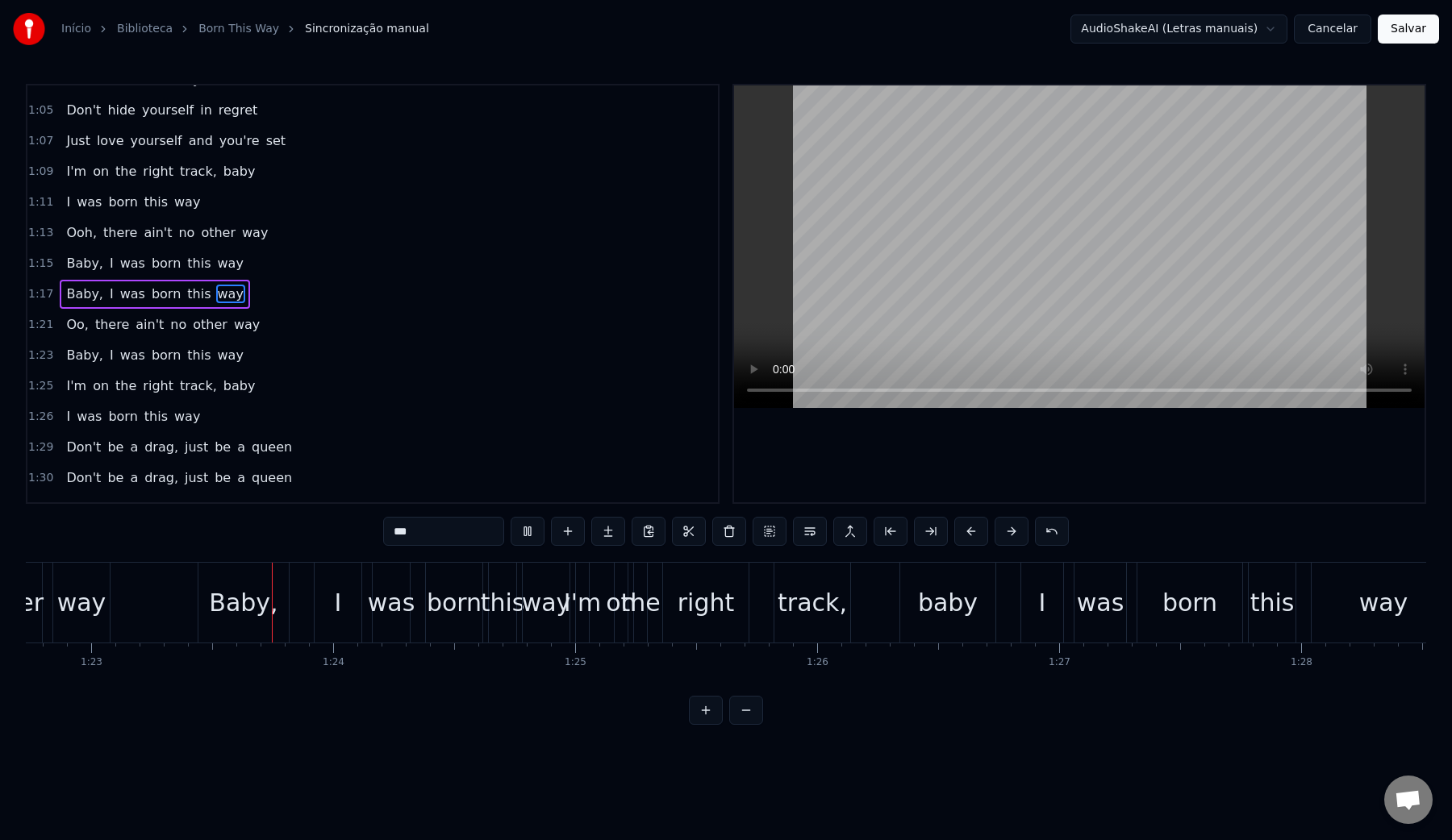
scroll to position [0, 20031]
click at [977, 172] on video at bounding box center [1079, 246] width 691 height 322
click at [462, 615] on div "born" at bounding box center [445, 603] width 55 height 36
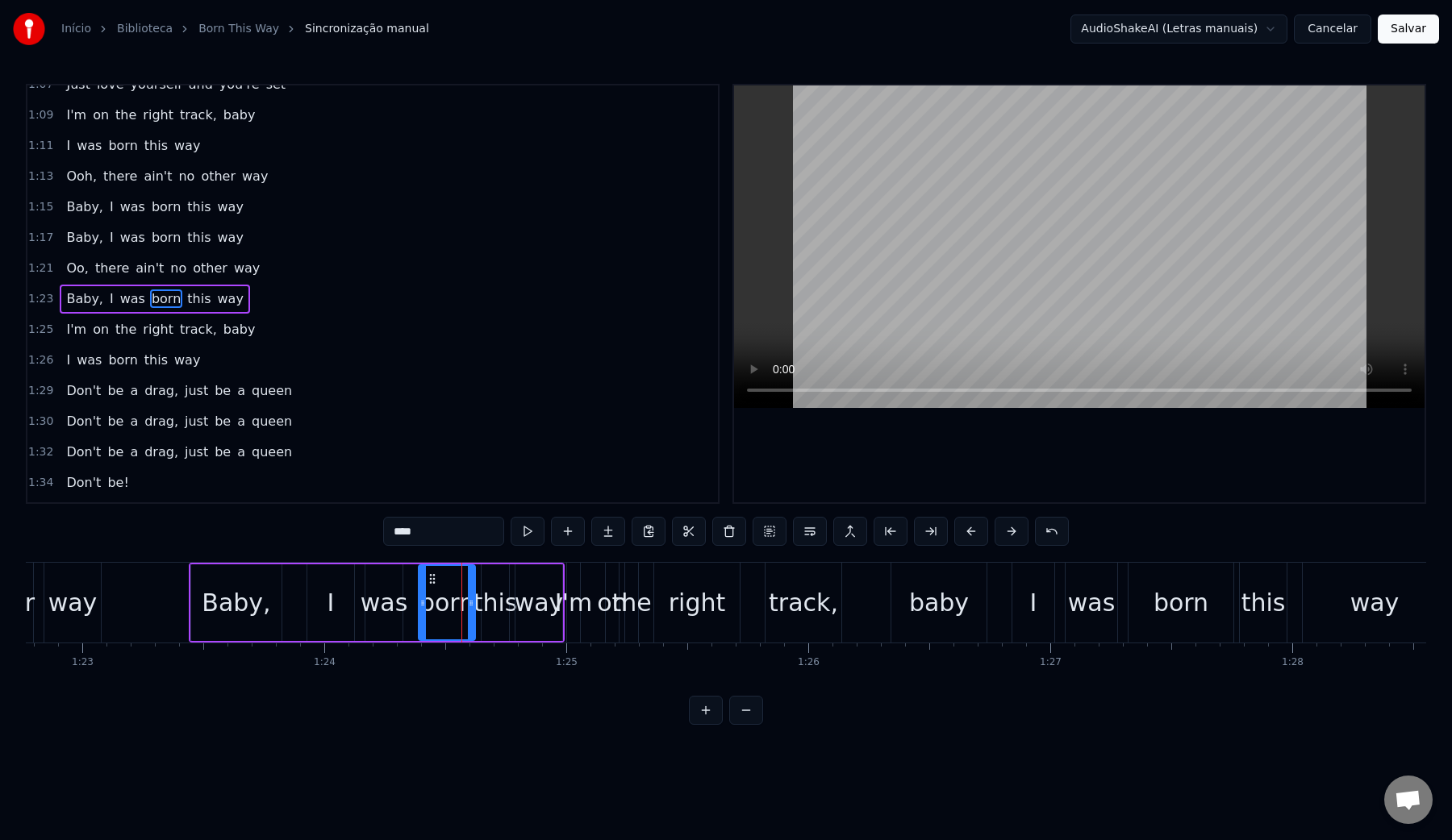
scroll to position [480, 0]
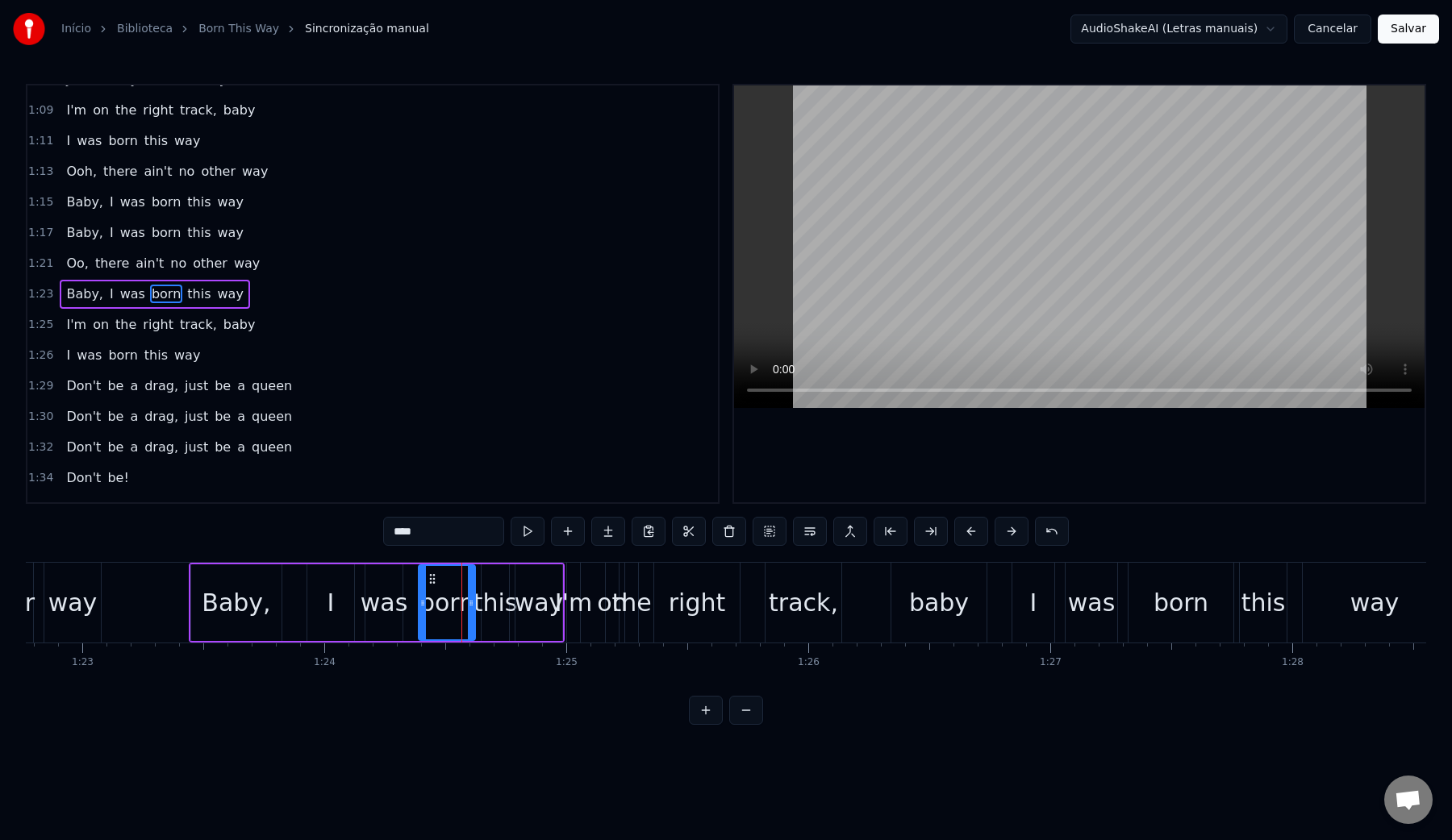
click at [980, 222] on video at bounding box center [1079, 246] width 691 height 322
click at [937, 307] on video at bounding box center [1079, 246] width 691 height 322
click at [573, 610] on div "I'm" at bounding box center [573, 603] width 37 height 36
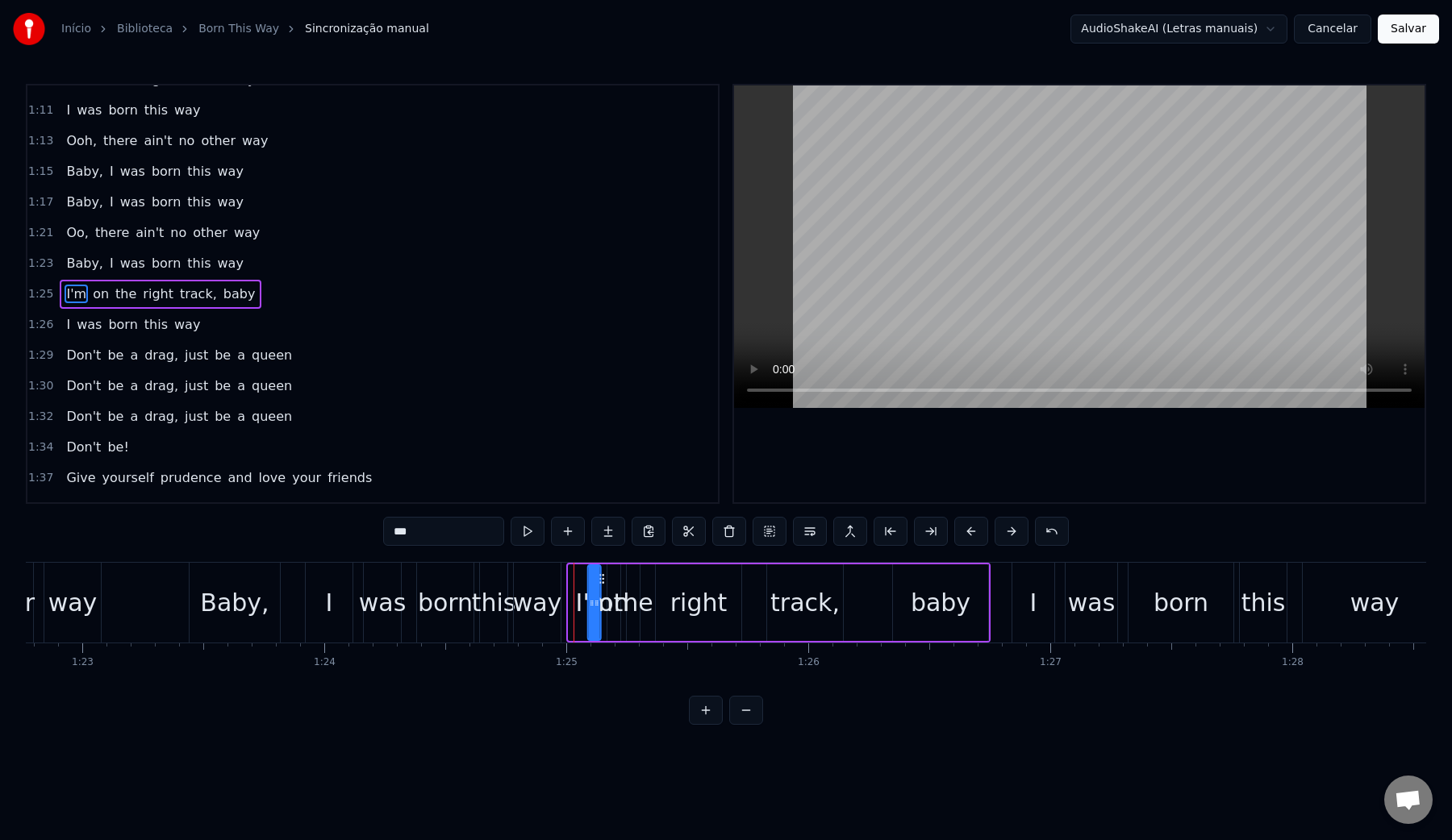
drag, startPoint x: 581, startPoint y: 580, endPoint x: 601, endPoint y: 580, distance: 20.0
click at [601, 580] on icon at bounding box center [602, 578] width 13 height 13
click at [382, 590] on div "was" at bounding box center [383, 603] width 47 height 36
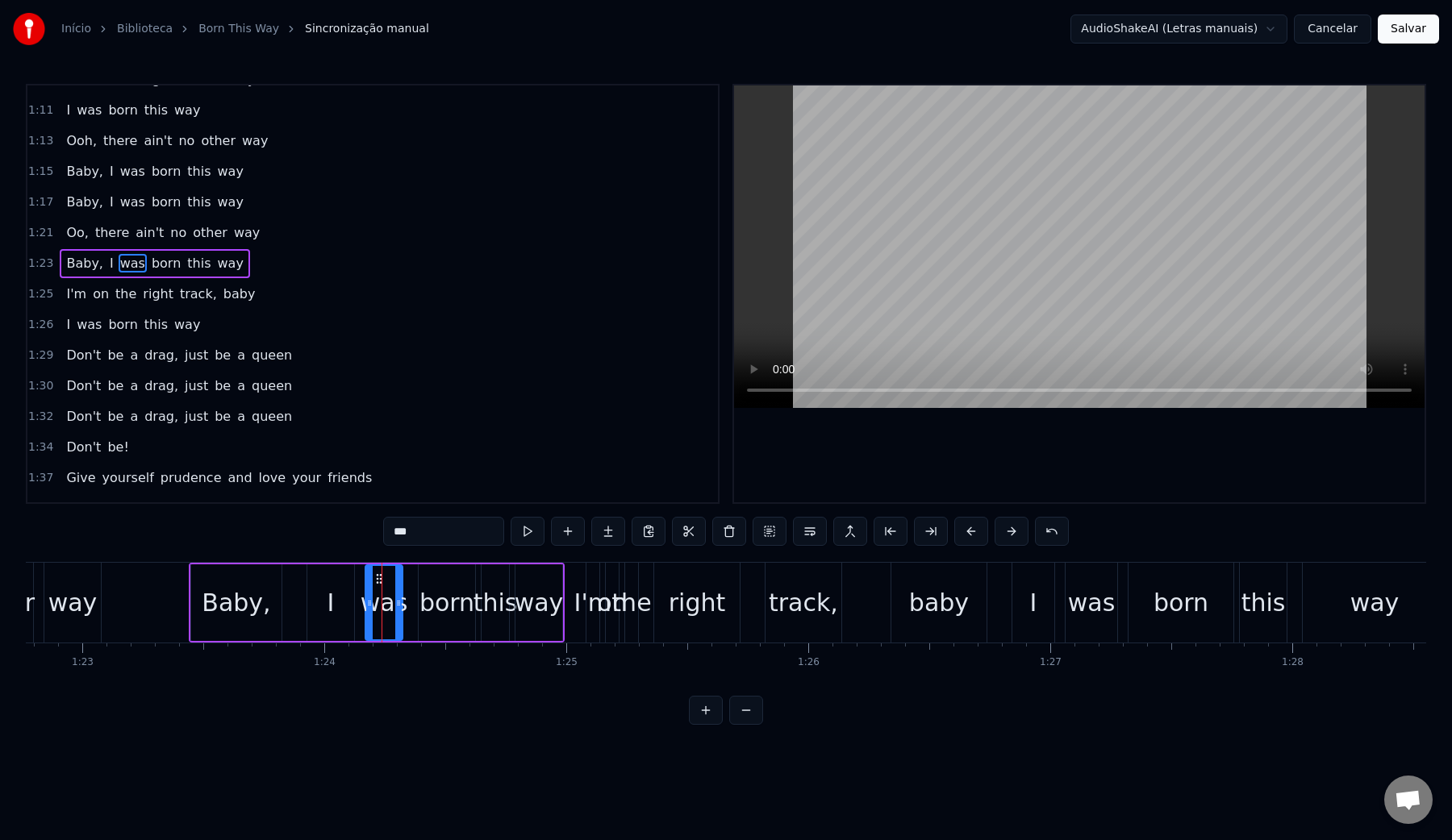
scroll to position [480, 0]
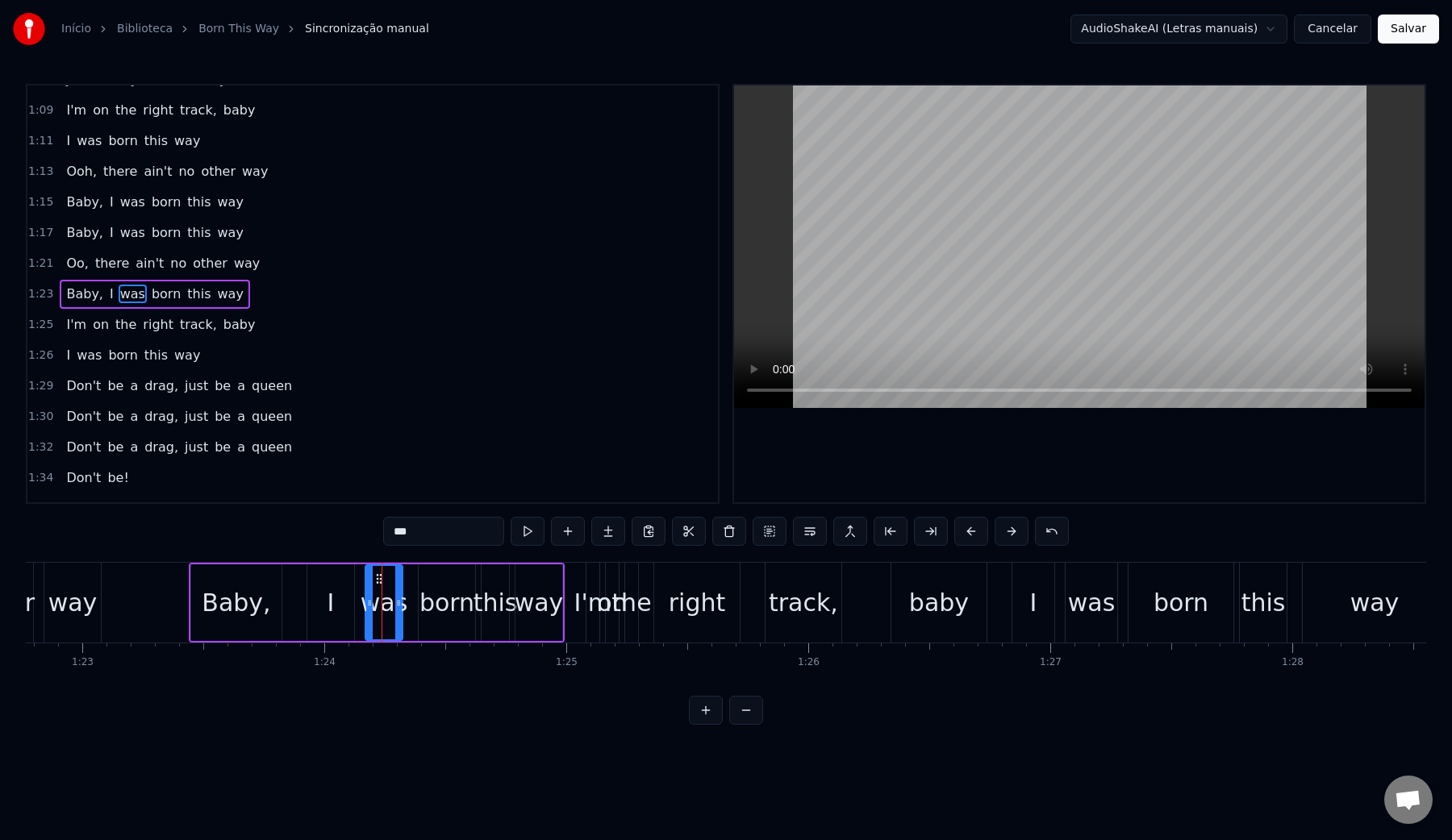
click at [1024, 212] on video at bounding box center [1079, 246] width 691 height 322
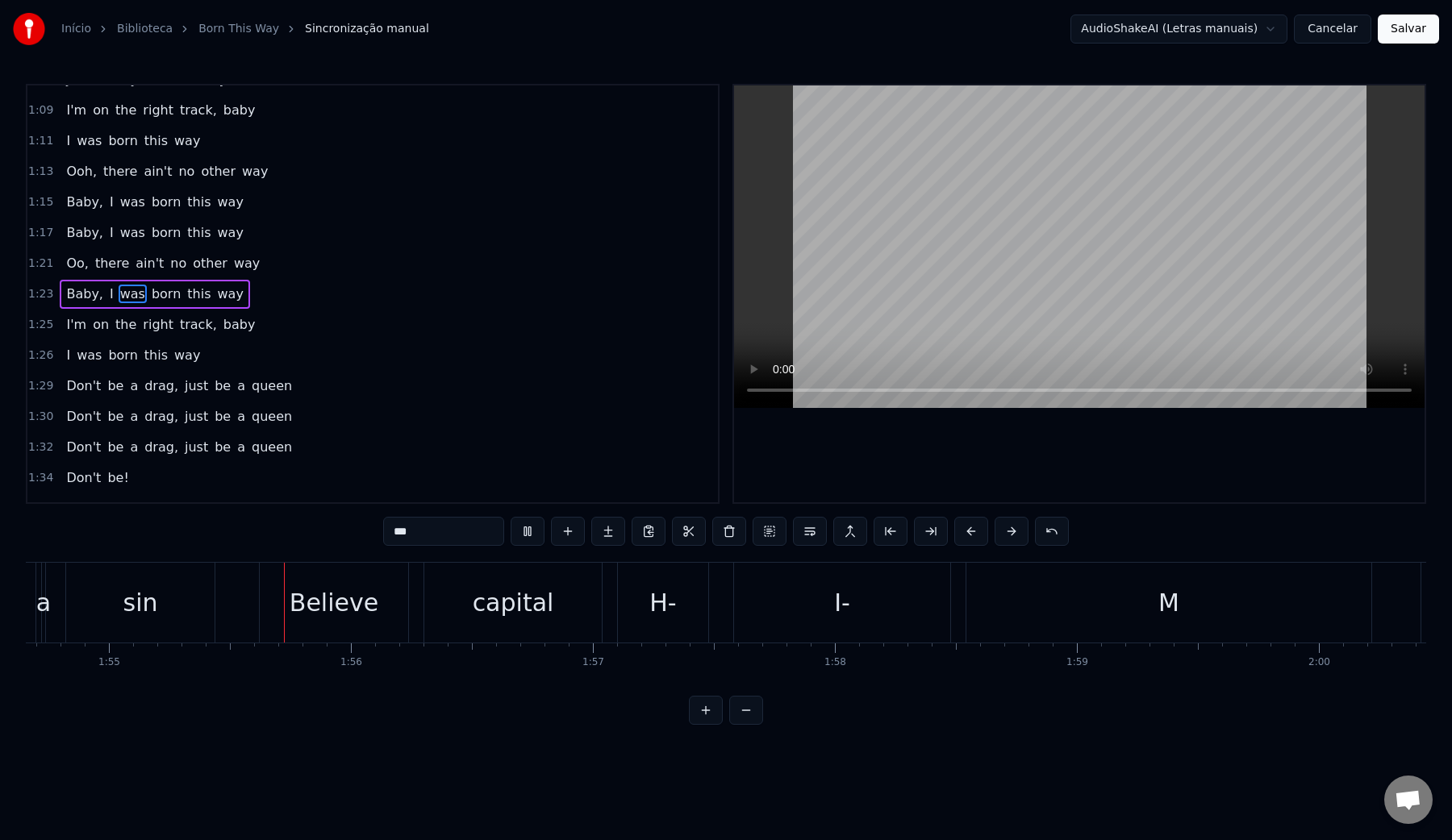
scroll to position [0, 27755]
click at [1024, 212] on video at bounding box center [1079, 246] width 691 height 322
click at [839, 603] on div "I-" at bounding box center [837, 603] width 16 height 36
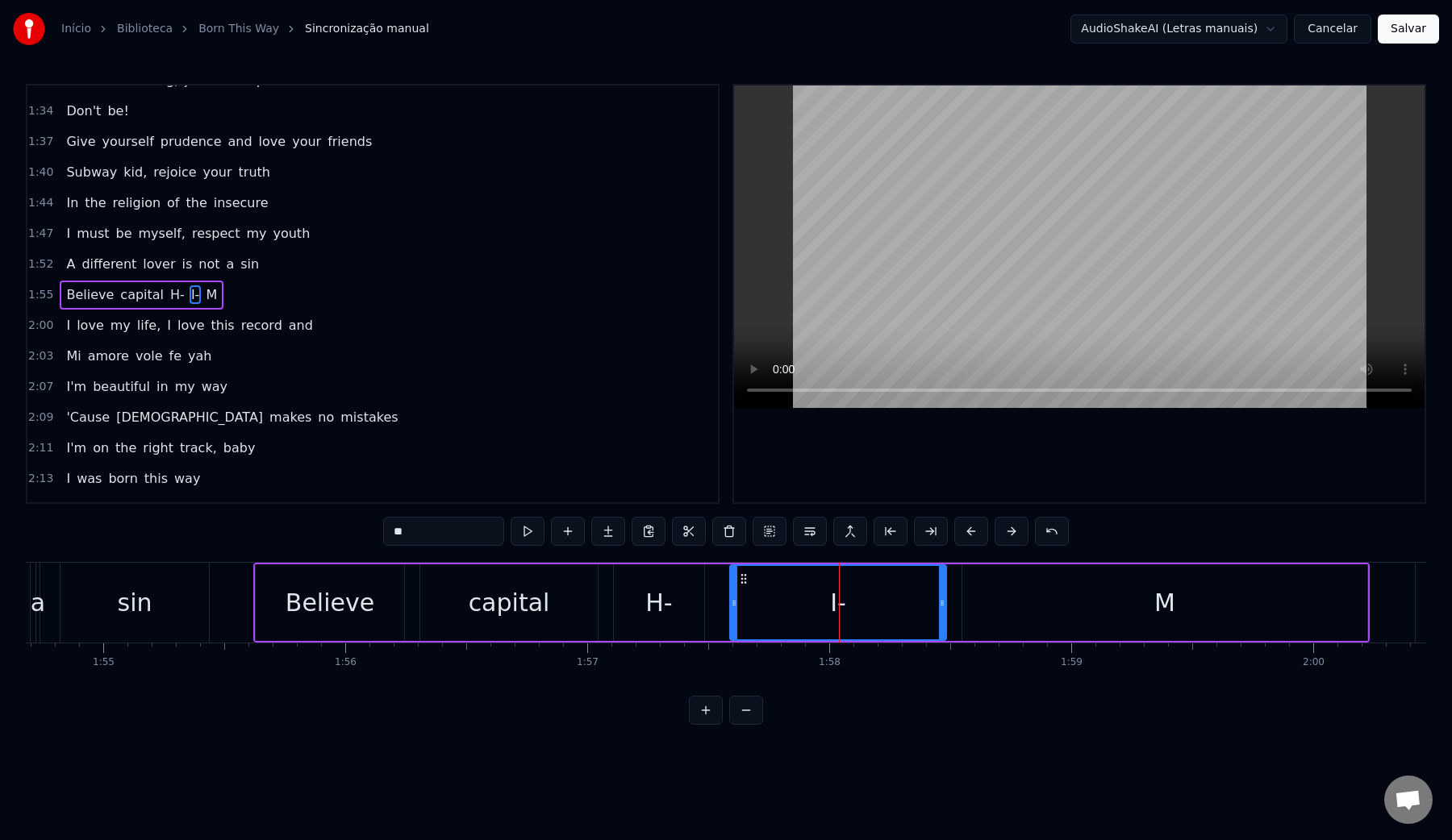
scroll to position [848, 0]
drag, startPoint x: 941, startPoint y: 606, endPoint x: 820, endPoint y: 606, distance: 121.0
click at [821, 606] on icon at bounding box center [824, 603] width 6 height 13
click at [992, 601] on div "M" at bounding box center [1165, 602] width 405 height 76
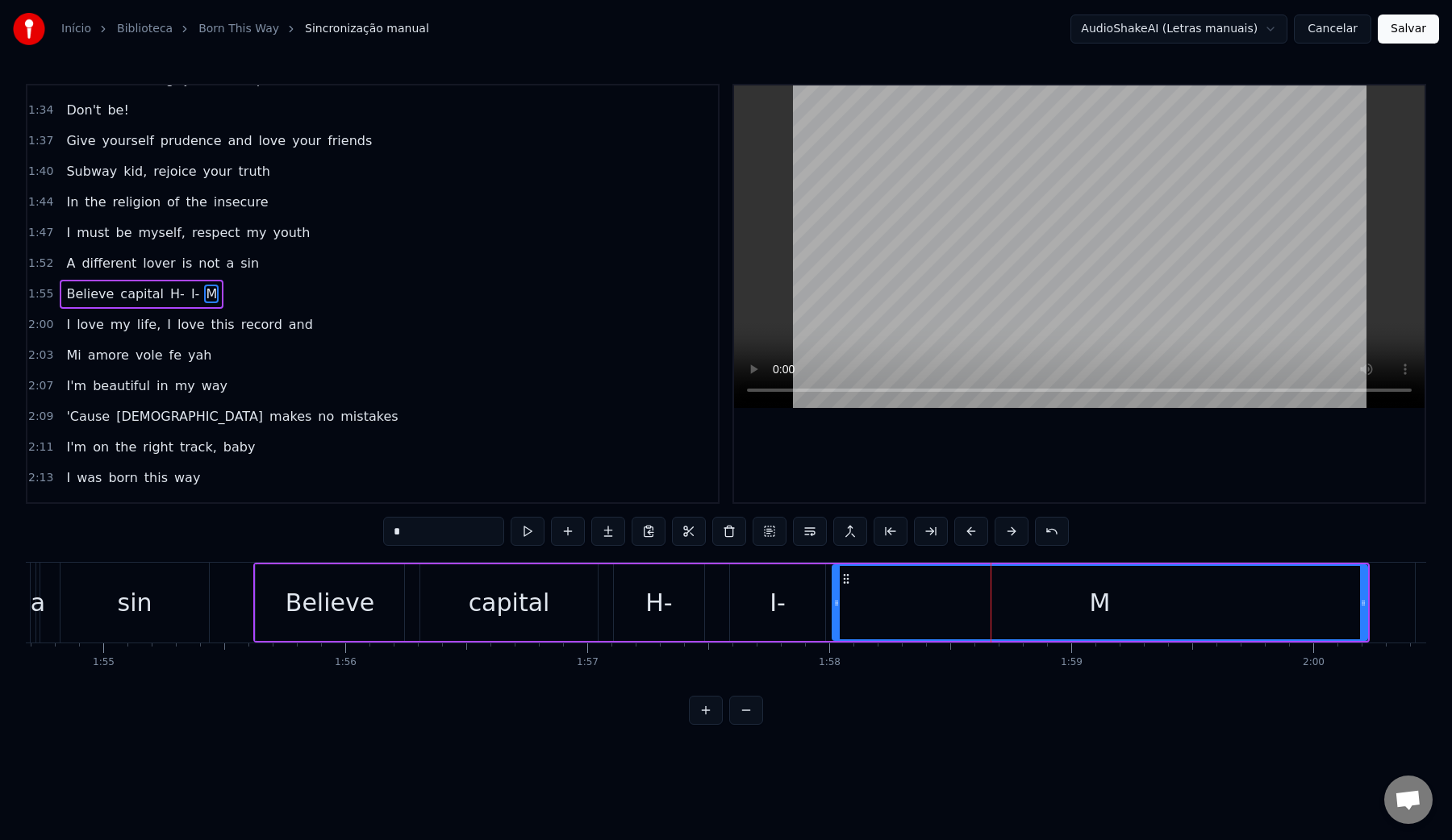
drag, startPoint x: 964, startPoint y: 602, endPoint x: 834, endPoint y: 600, distance: 130.0
click at [834, 600] on icon at bounding box center [836, 603] width 6 height 13
click at [553, 615] on div "capital" at bounding box center [509, 602] width 177 height 76
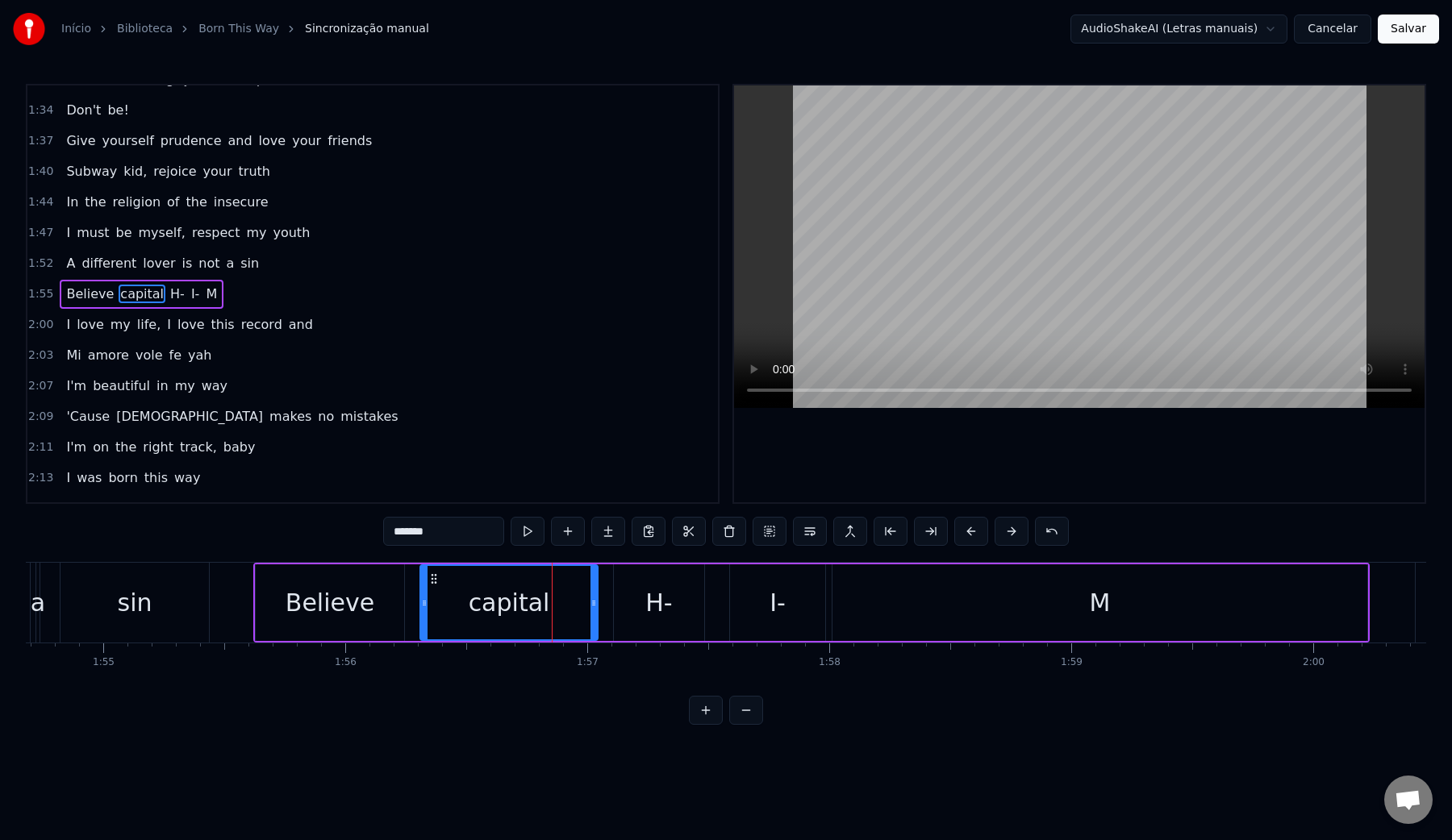
click at [1015, 264] on video at bounding box center [1079, 246] width 691 height 322
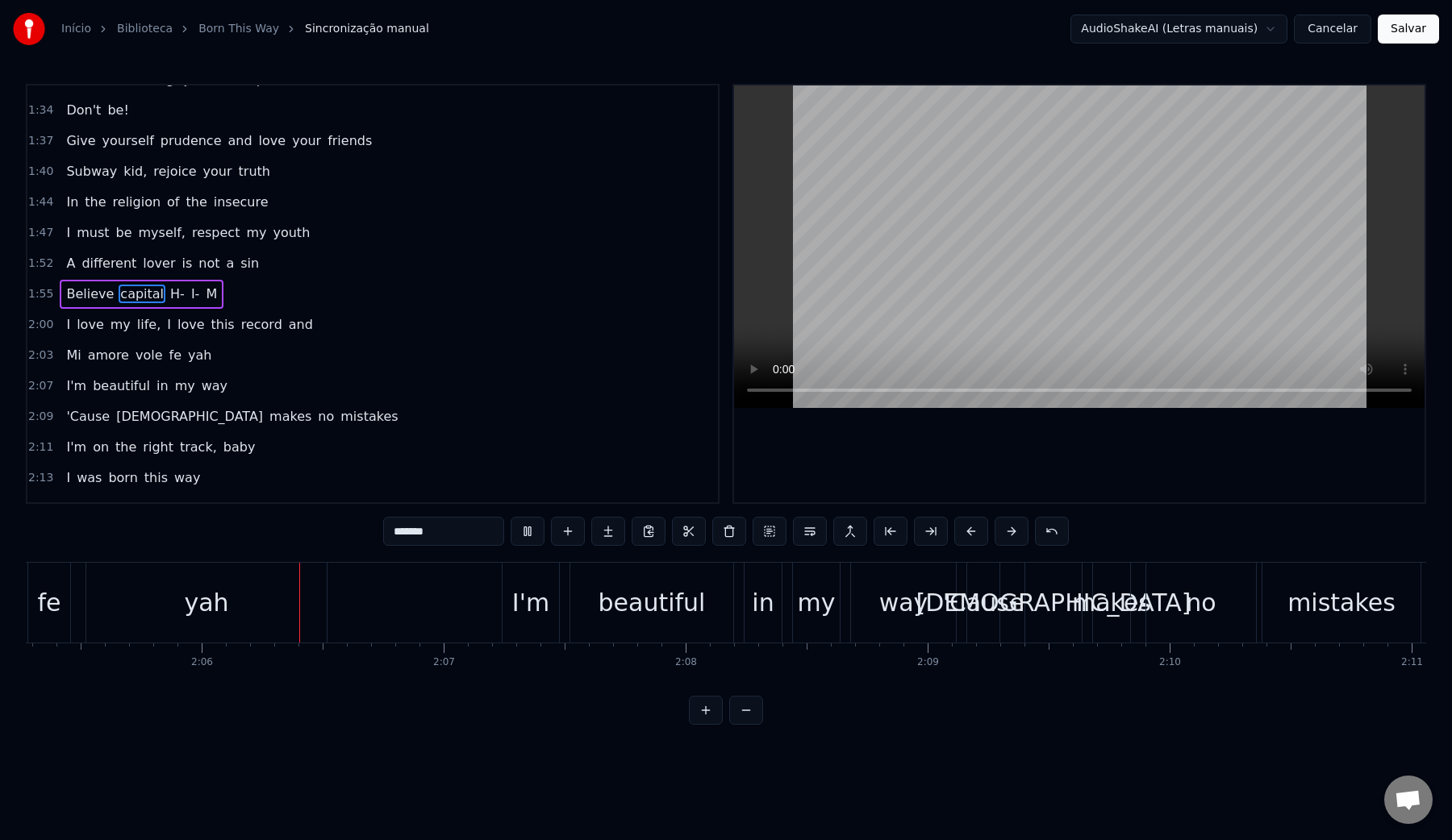
scroll to position [0, 30337]
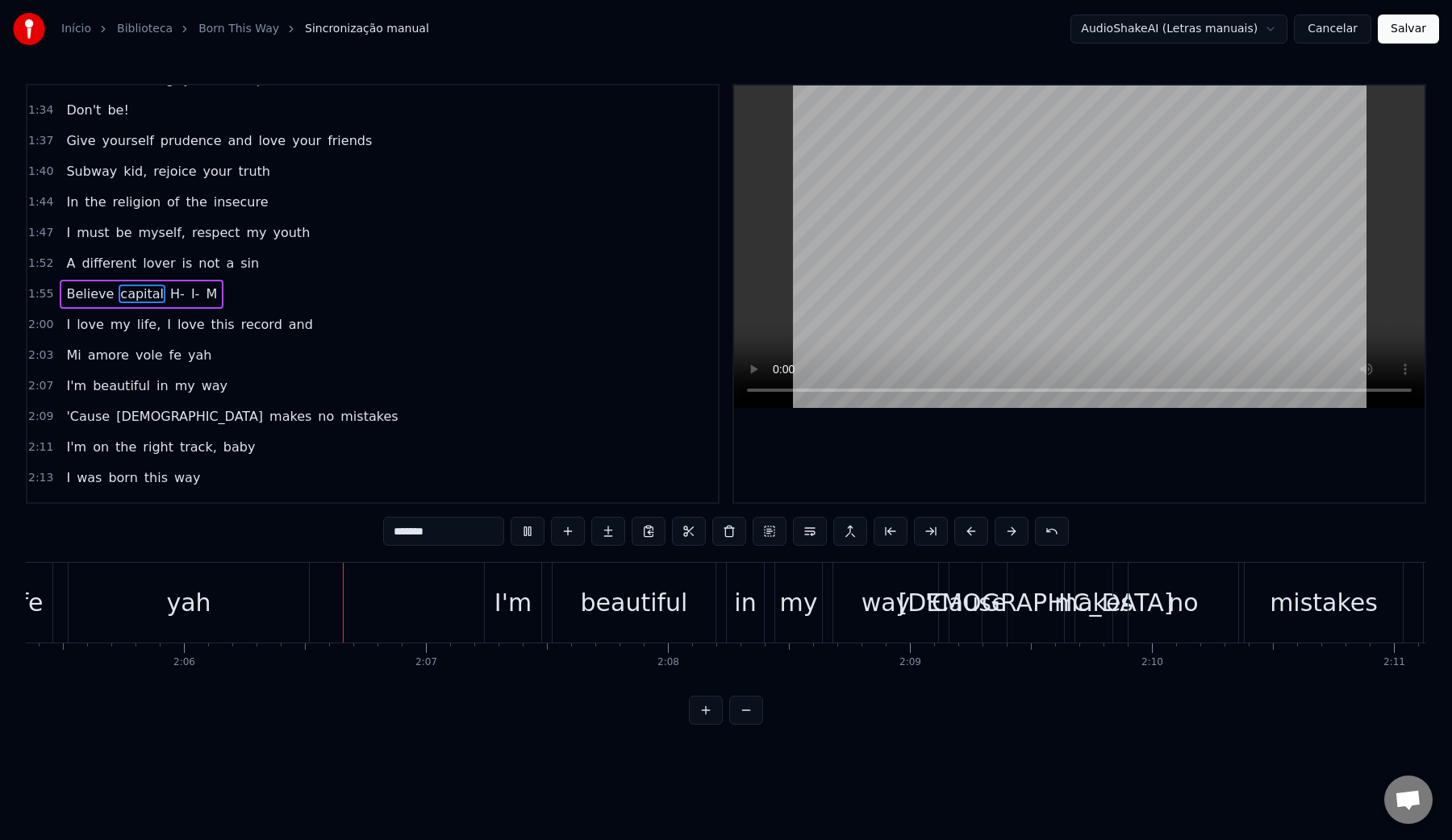
click at [1019, 260] on video at bounding box center [1079, 246] width 691 height 322
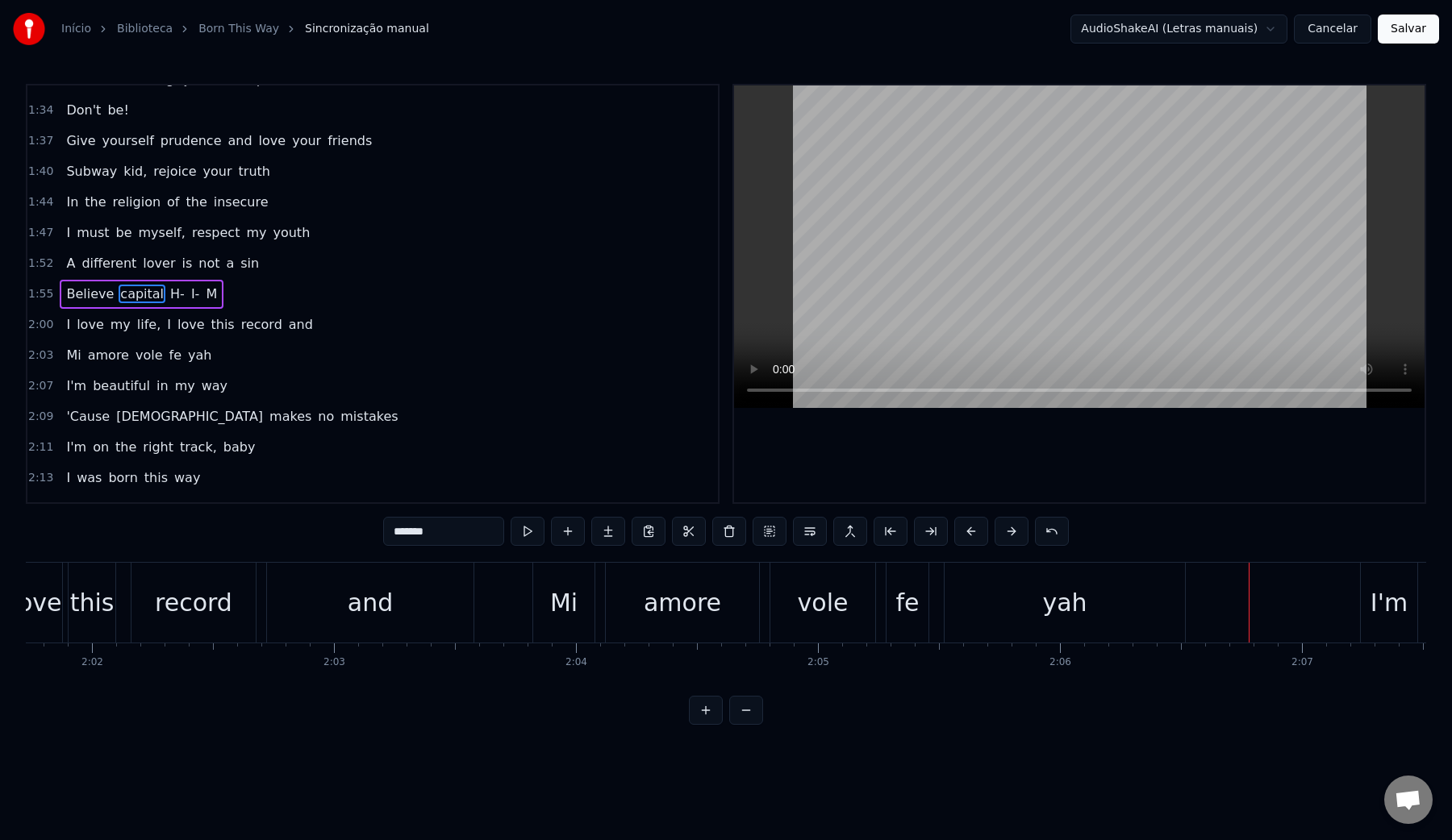
scroll to position [0, 29439]
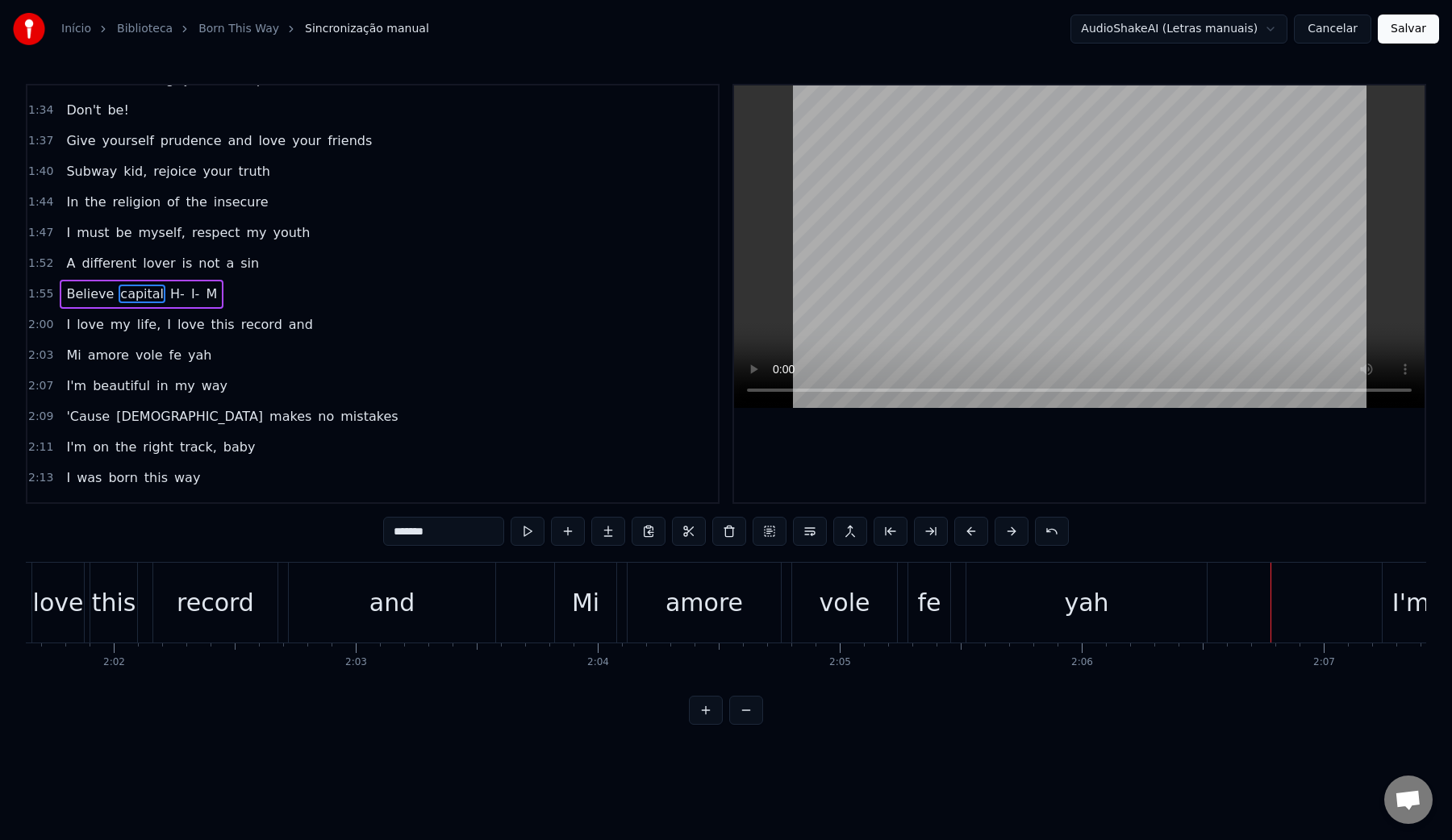
click at [445, 605] on div "and" at bounding box center [392, 603] width 206 height 80
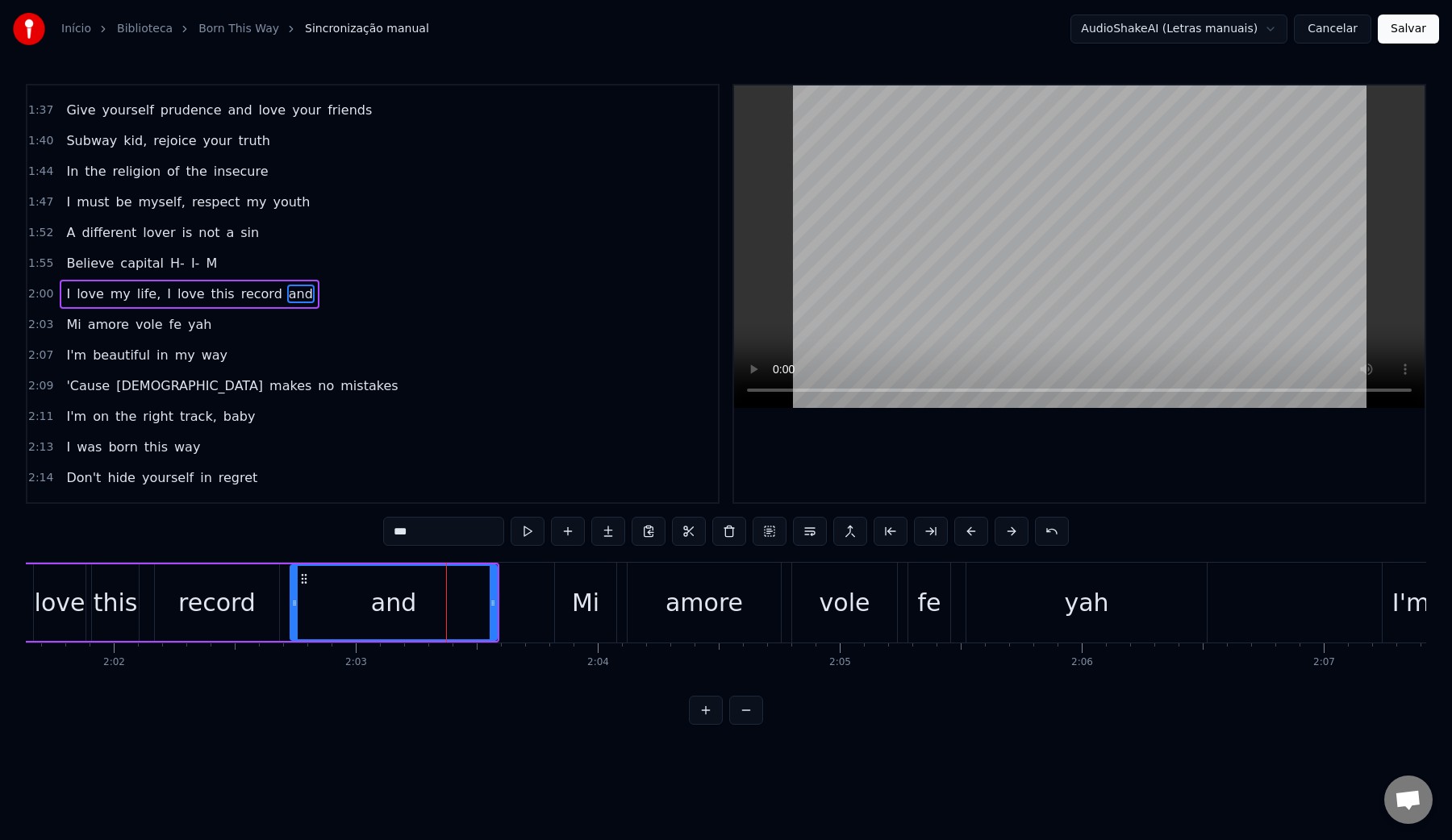
click at [922, 303] on video at bounding box center [1079, 246] width 691 height 322
click at [932, 288] on video at bounding box center [1079, 246] width 691 height 322
click at [662, 613] on div "amore" at bounding box center [704, 603] width 154 height 80
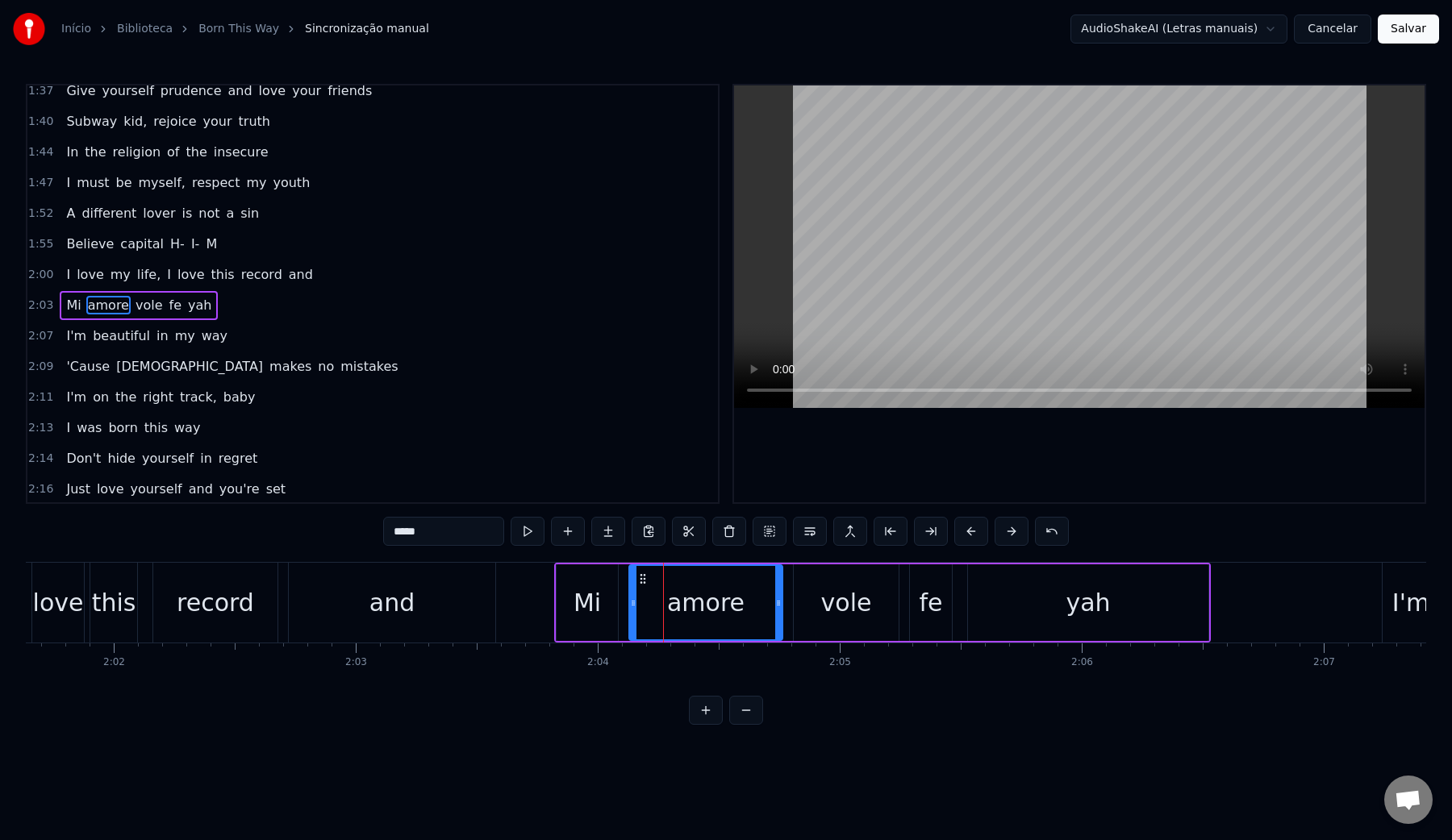
scroll to position [909, 0]
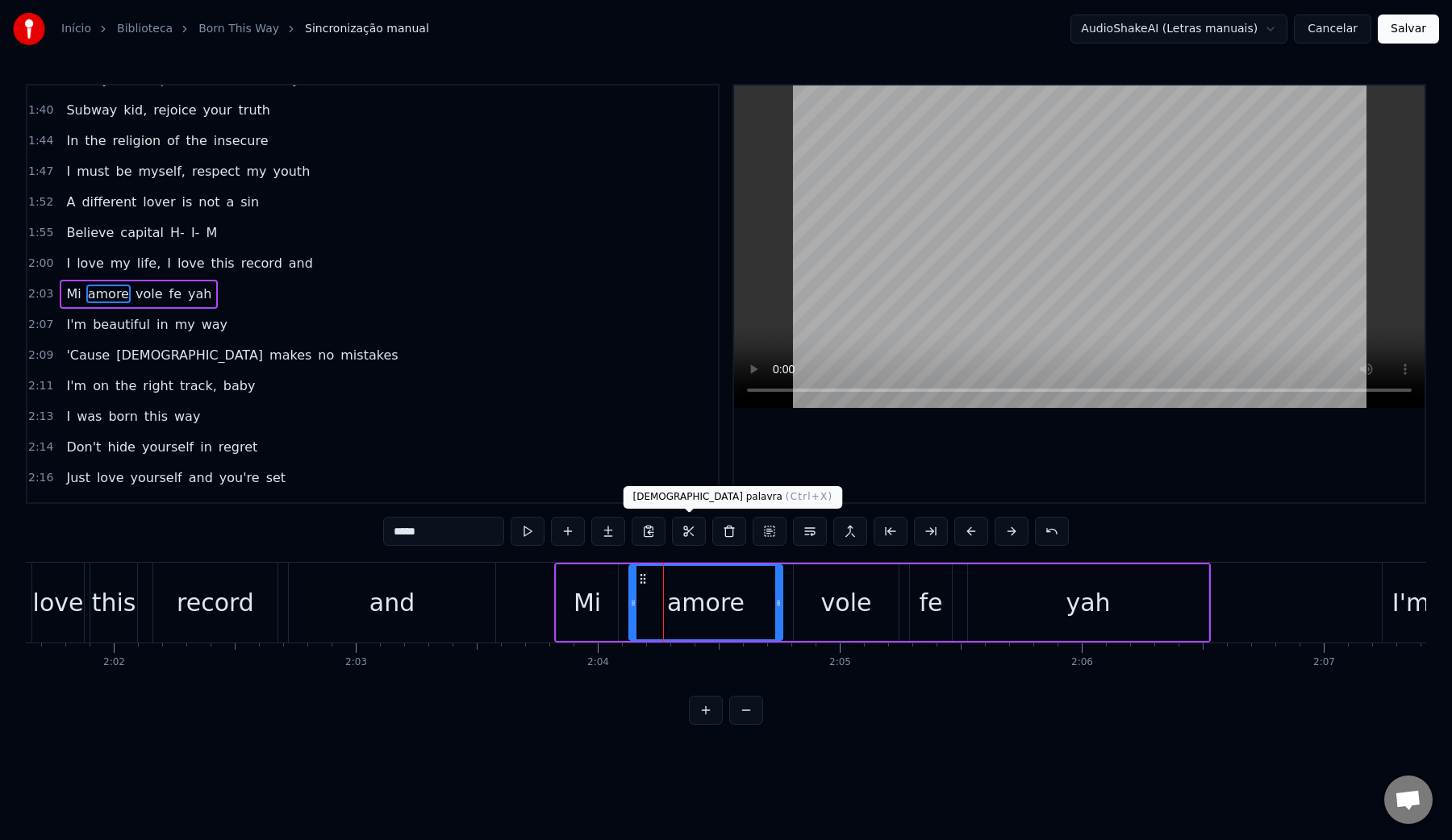
click at [907, 222] on video at bounding box center [1079, 246] width 691 height 322
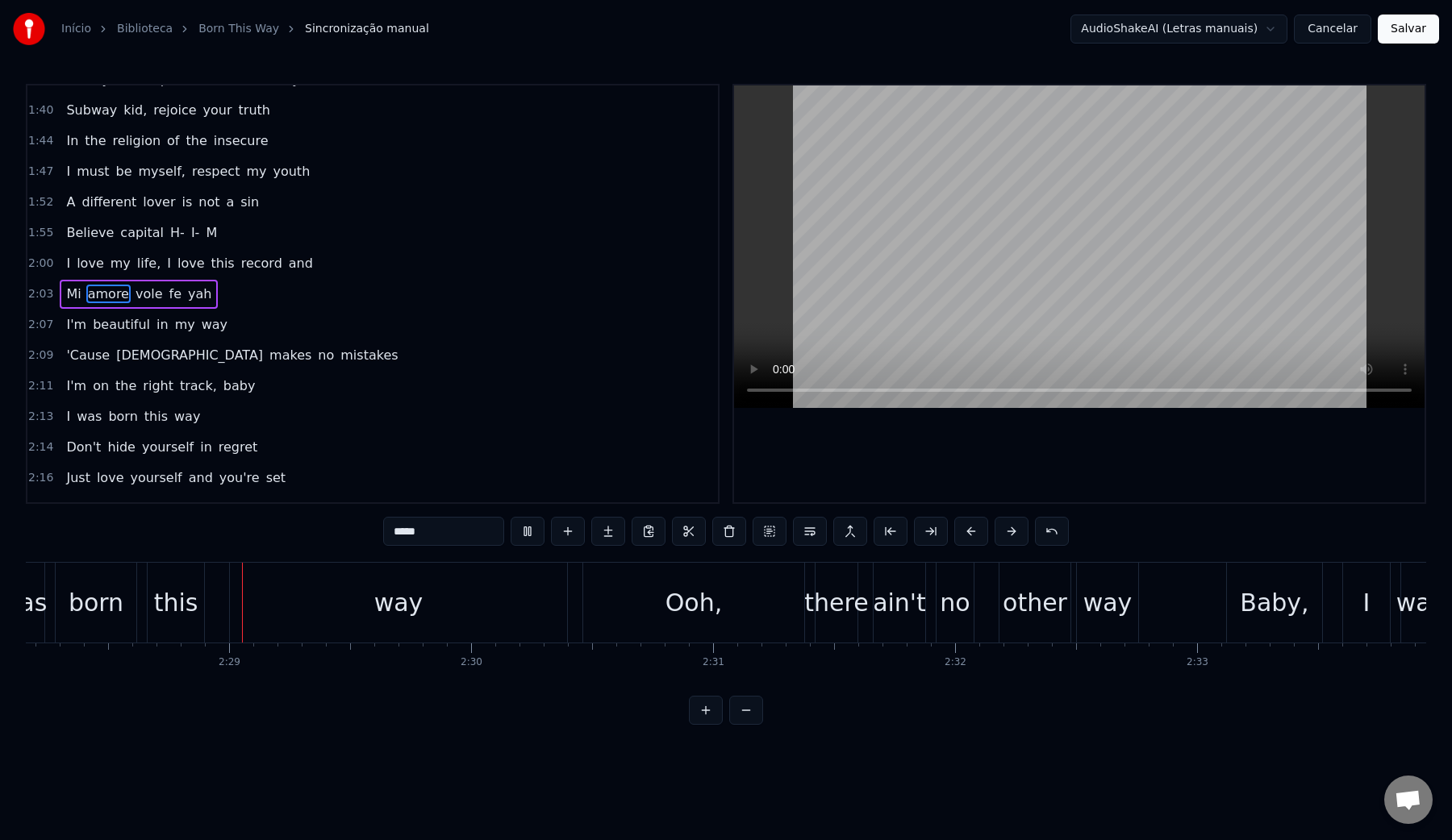
scroll to position [0, 35863]
click at [950, 203] on video at bounding box center [1079, 246] width 691 height 322
click at [751, 600] on div "Ooh," at bounding box center [688, 603] width 221 height 80
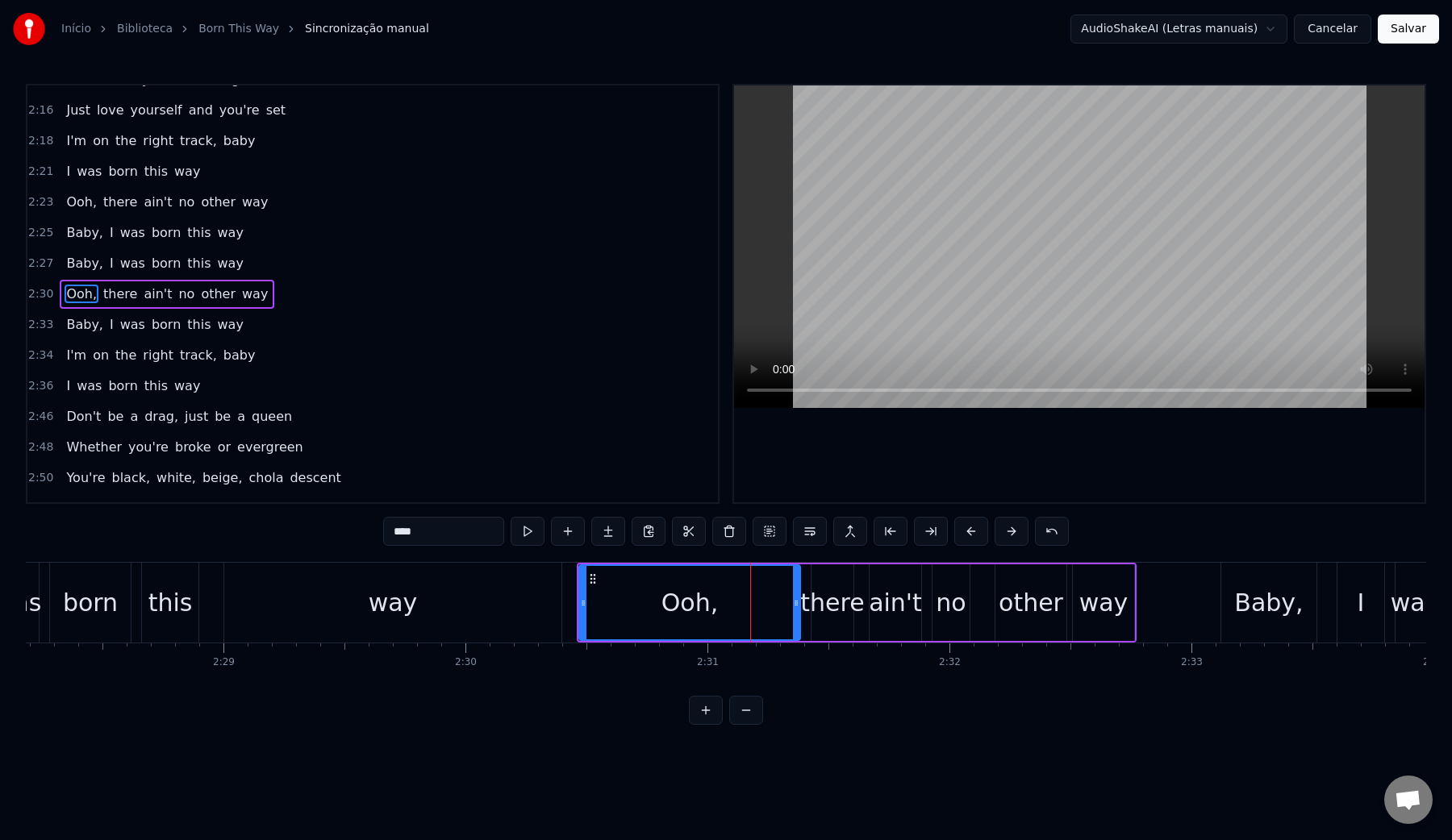
scroll to position [1277, 0]
drag, startPoint x: 583, startPoint y: 608, endPoint x: 748, endPoint y: 609, distance: 165.0
click at [748, 609] on div at bounding box center [746, 602] width 6 height 74
click at [887, 265] on video at bounding box center [1079, 246] width 691 height 322
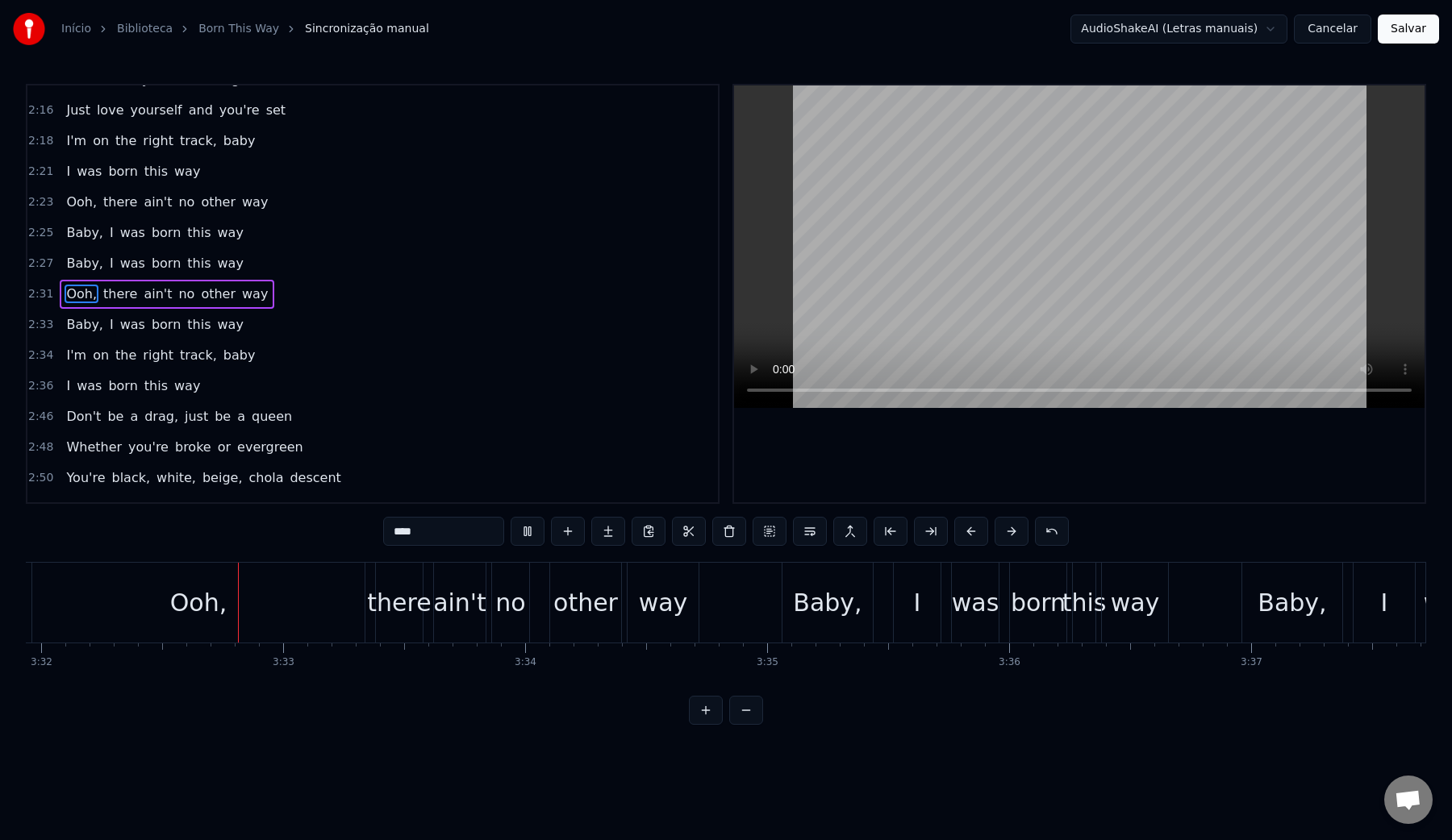
scroll to position [0, 51302]
click at [1097, 166] on video at bounding box center [1079, 246] width 691 height 322
click at [270, 603] on div "Ooh," at bounding box center [190, 603] width 333 height 80
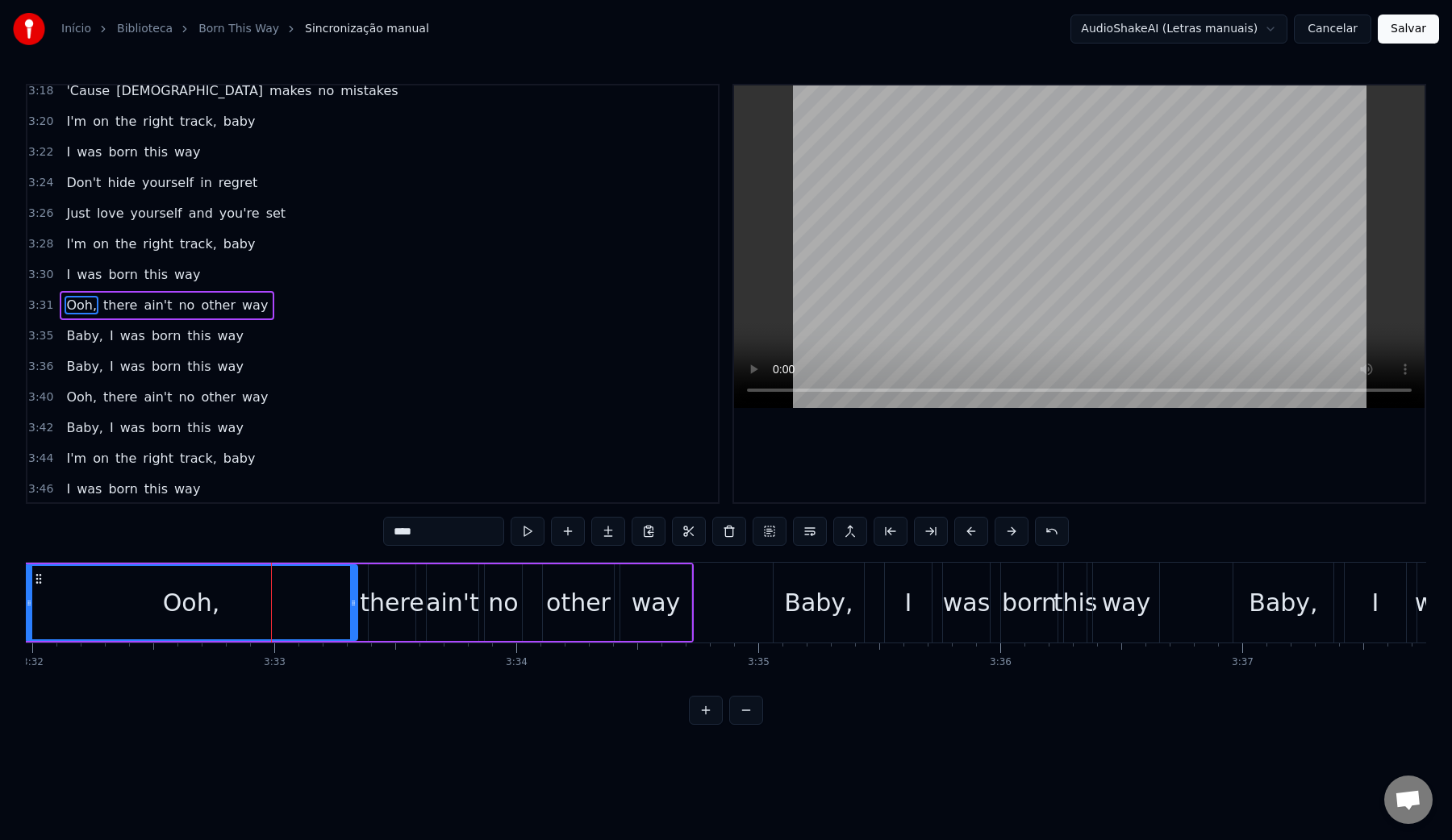
scroll to position [2135, 0]
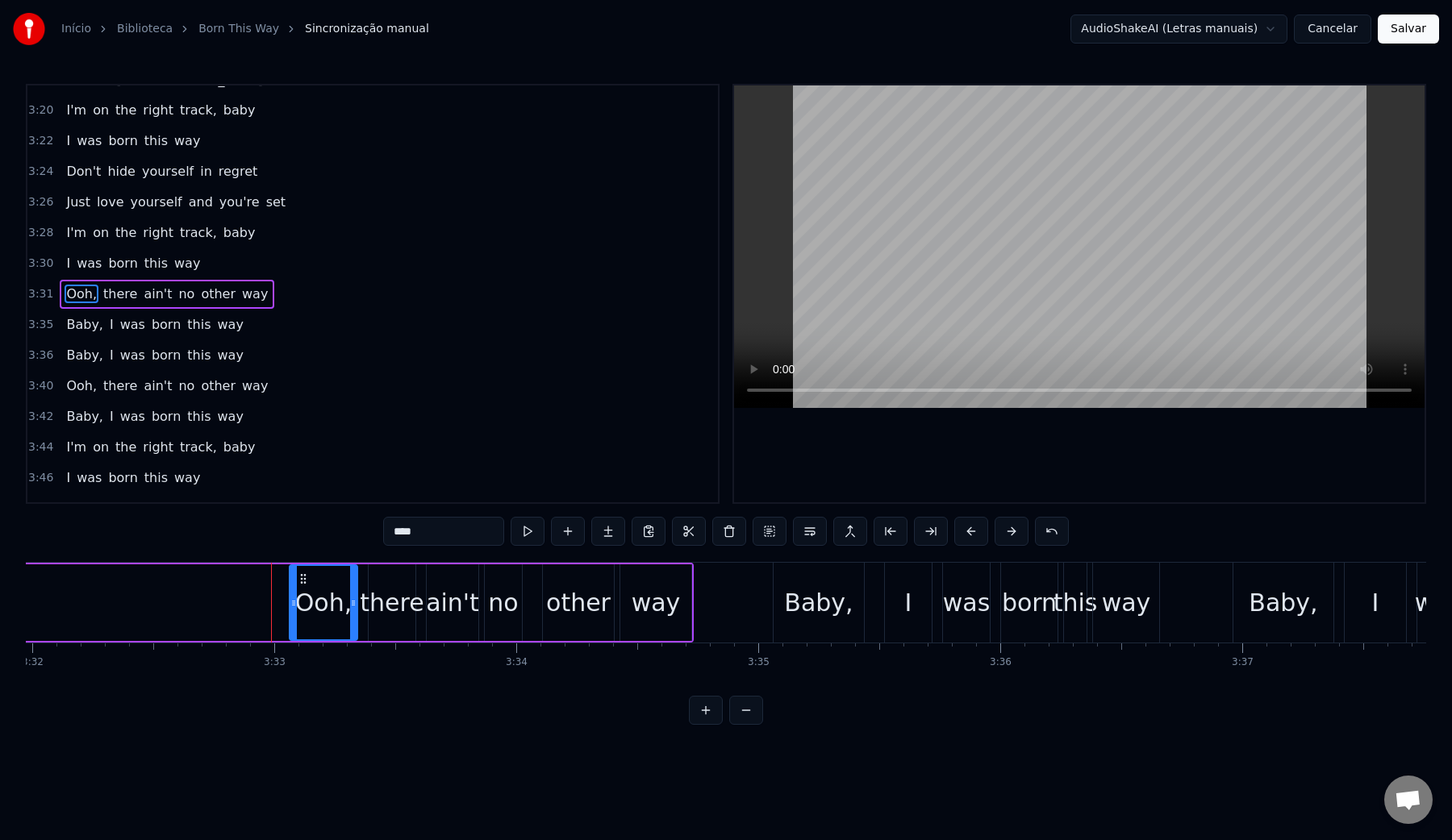
drag, startPoint x: 30, startPoint y: 605, endPoint x: 294, endPoint y: 606, distance: 264.0
click at [294, 606] on icon at bounding box center [293, 603] width 6 height 13
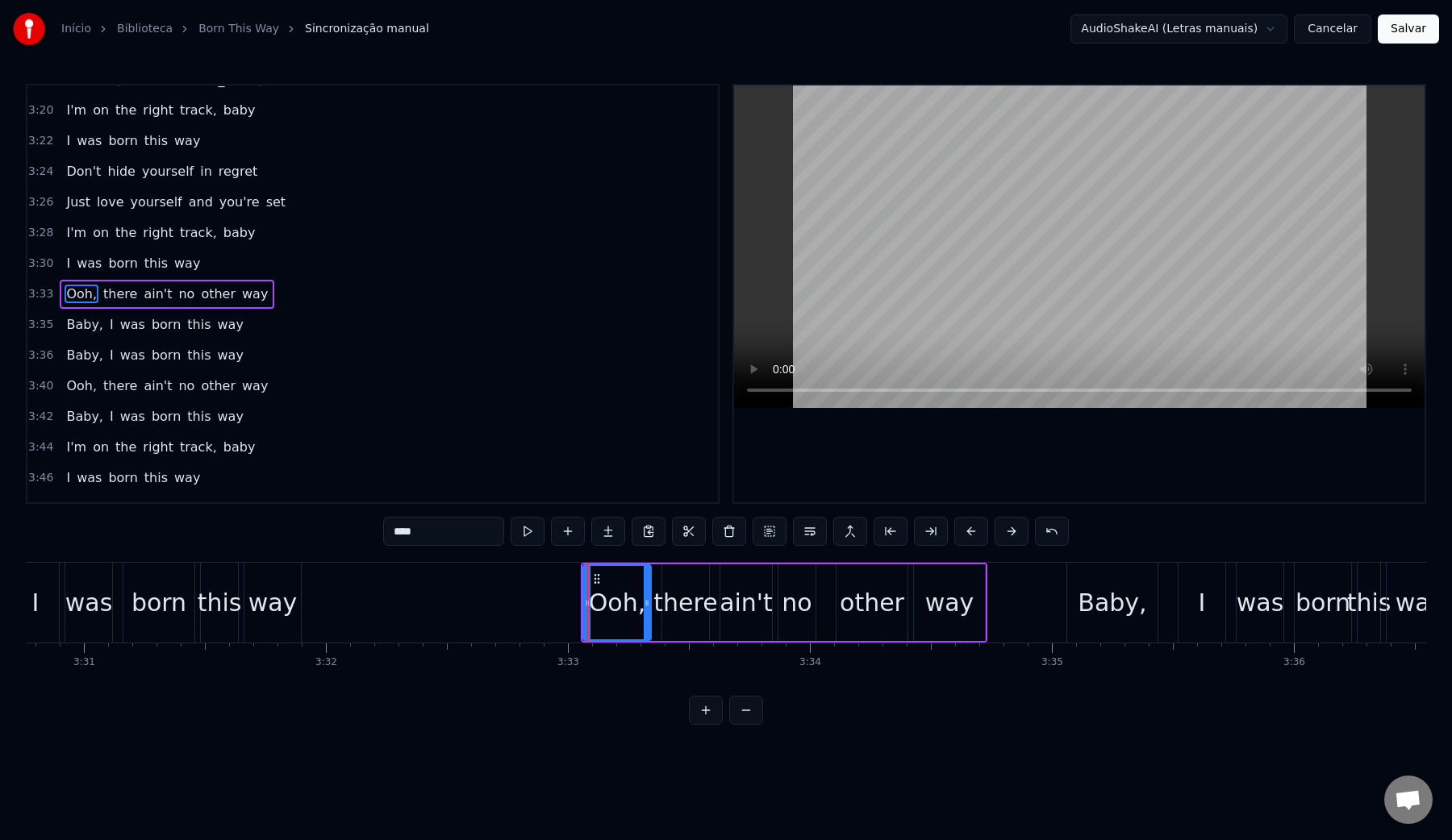
scroll to position [0, 50738]
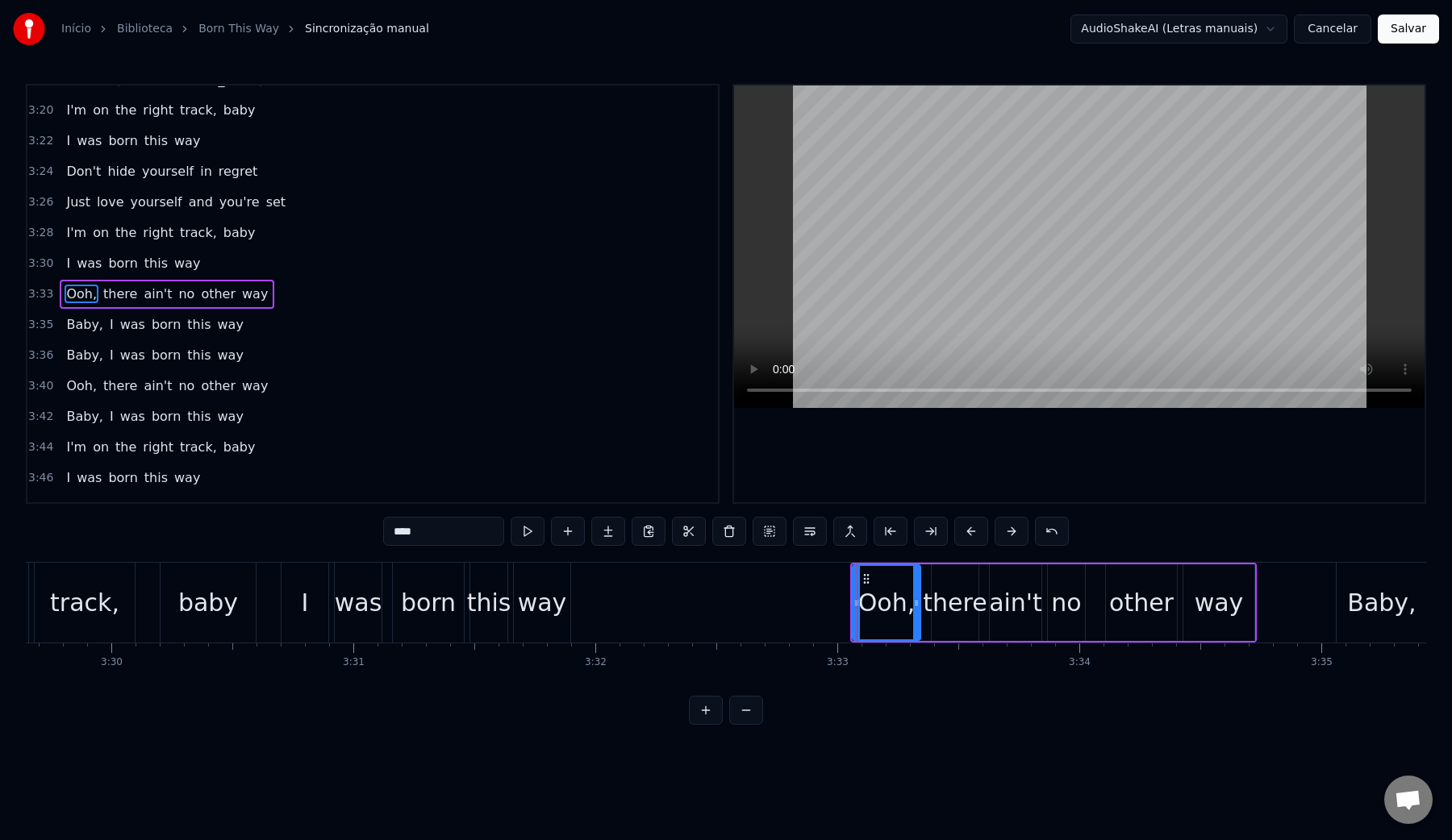
click at [548, 616] on div "way" at bounding box center [542, 603] width 49 height 36
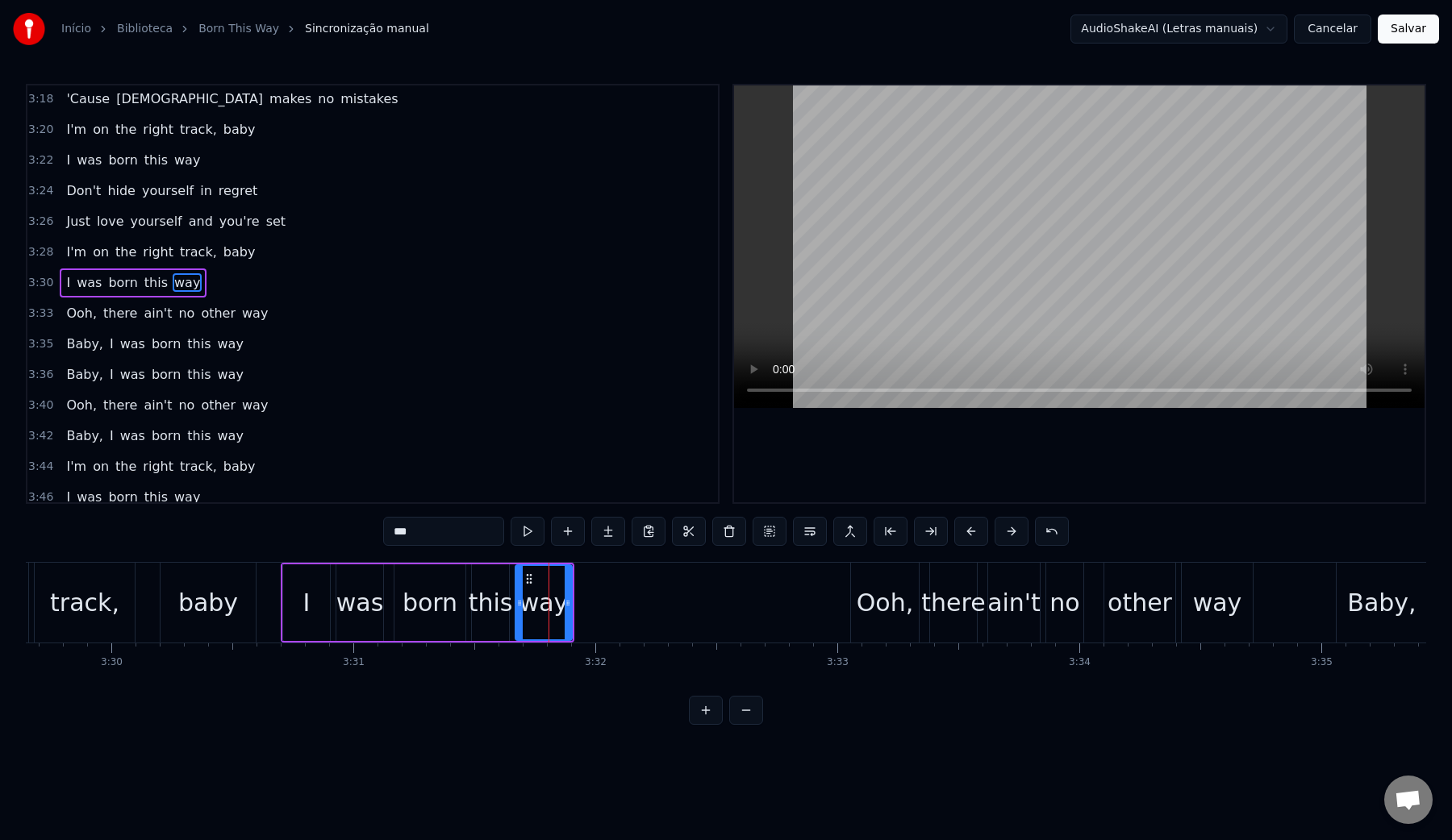
scroll to position [2104, 0]
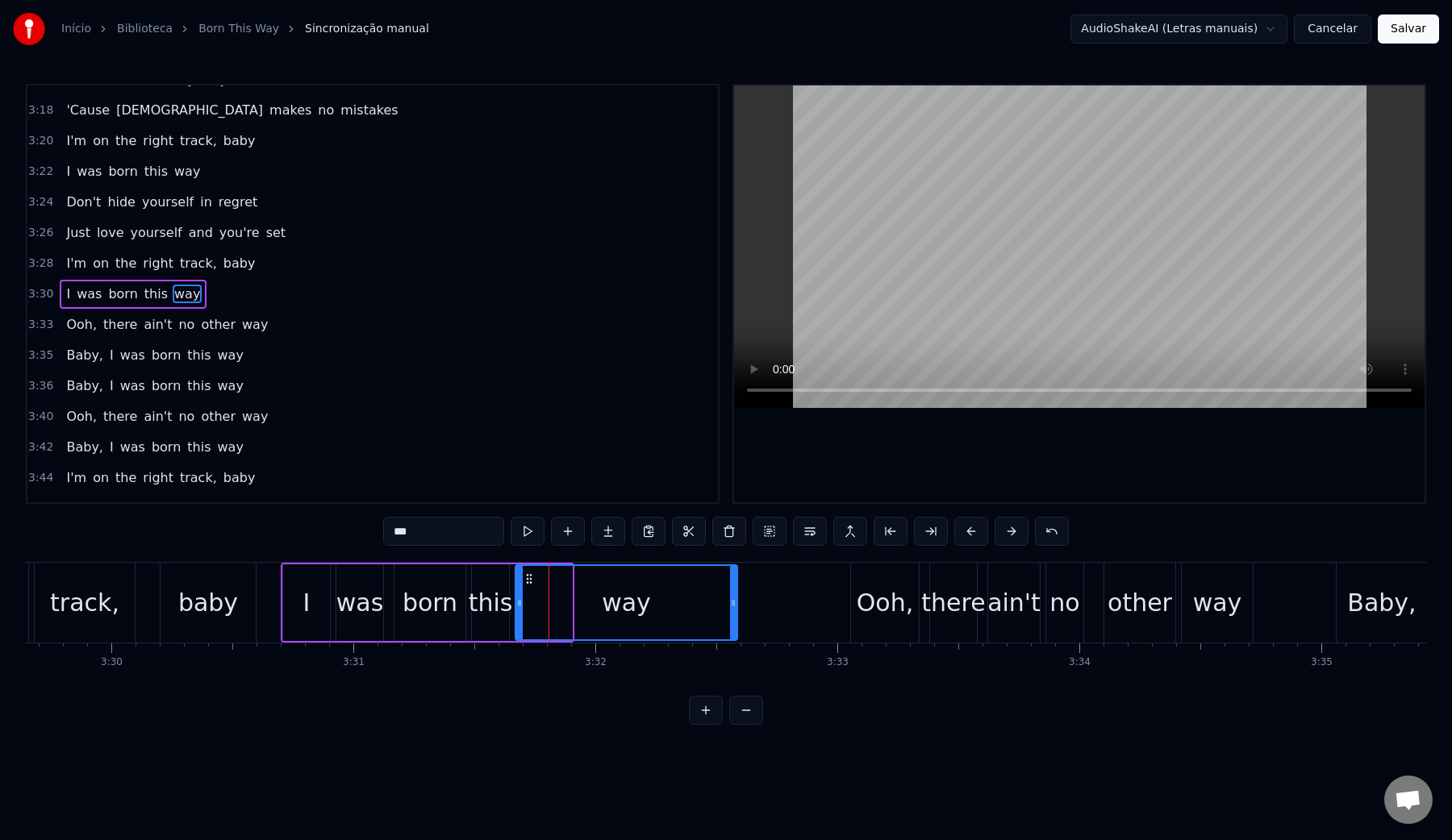
drag, startPoint x: 566, startPoint y: 605, endPoint x: 741, endPoint y: 608, distance: 175.0
click at [737, 608] on icon at bounding box center [733, 603] width 6 height 13
click at [322, 590] on div "I" at bounding box center [306, 602] width 46 height 76
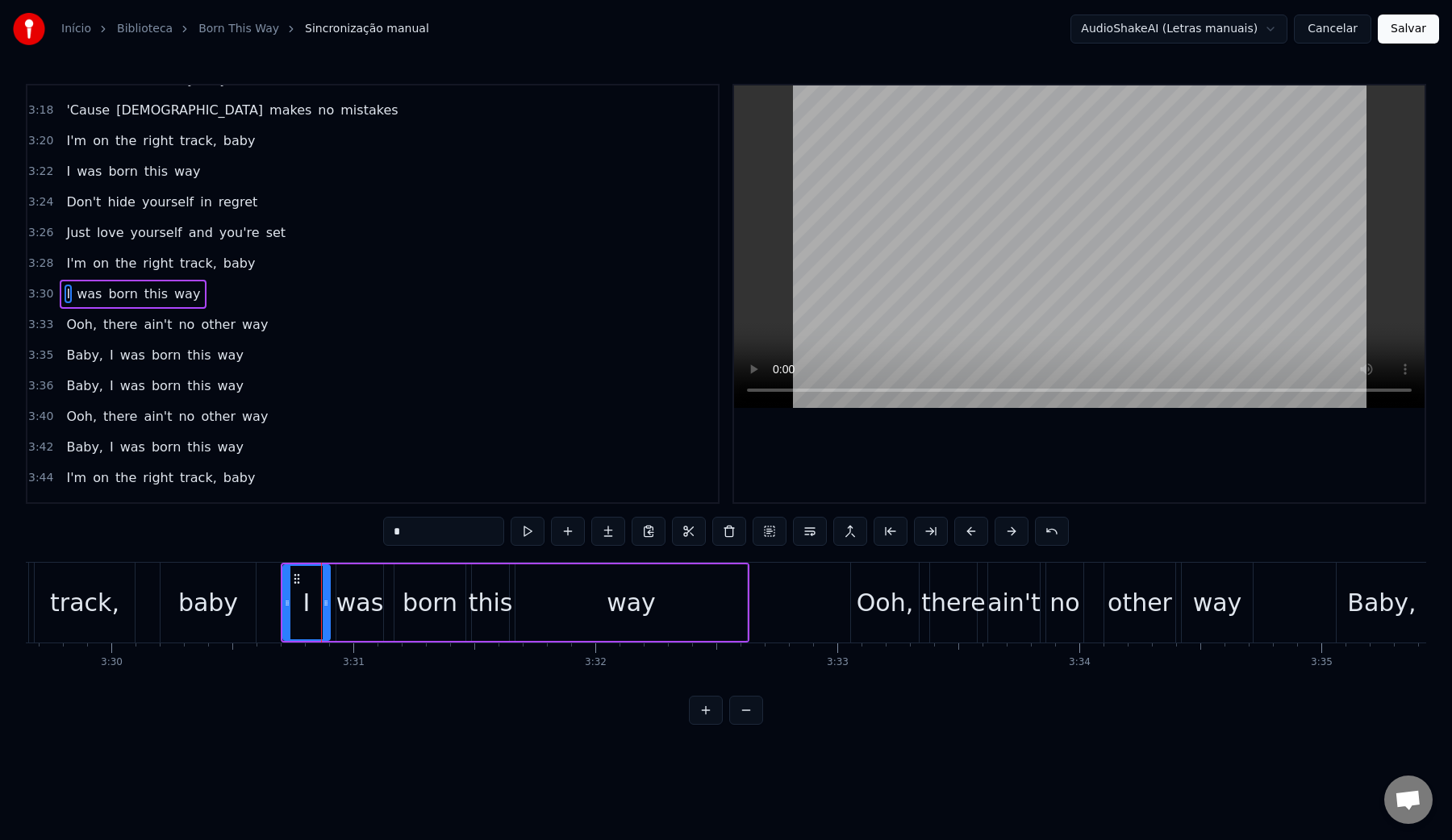
click at [986, 215] on video at bounding box center [1079, 246] width 691 height 322
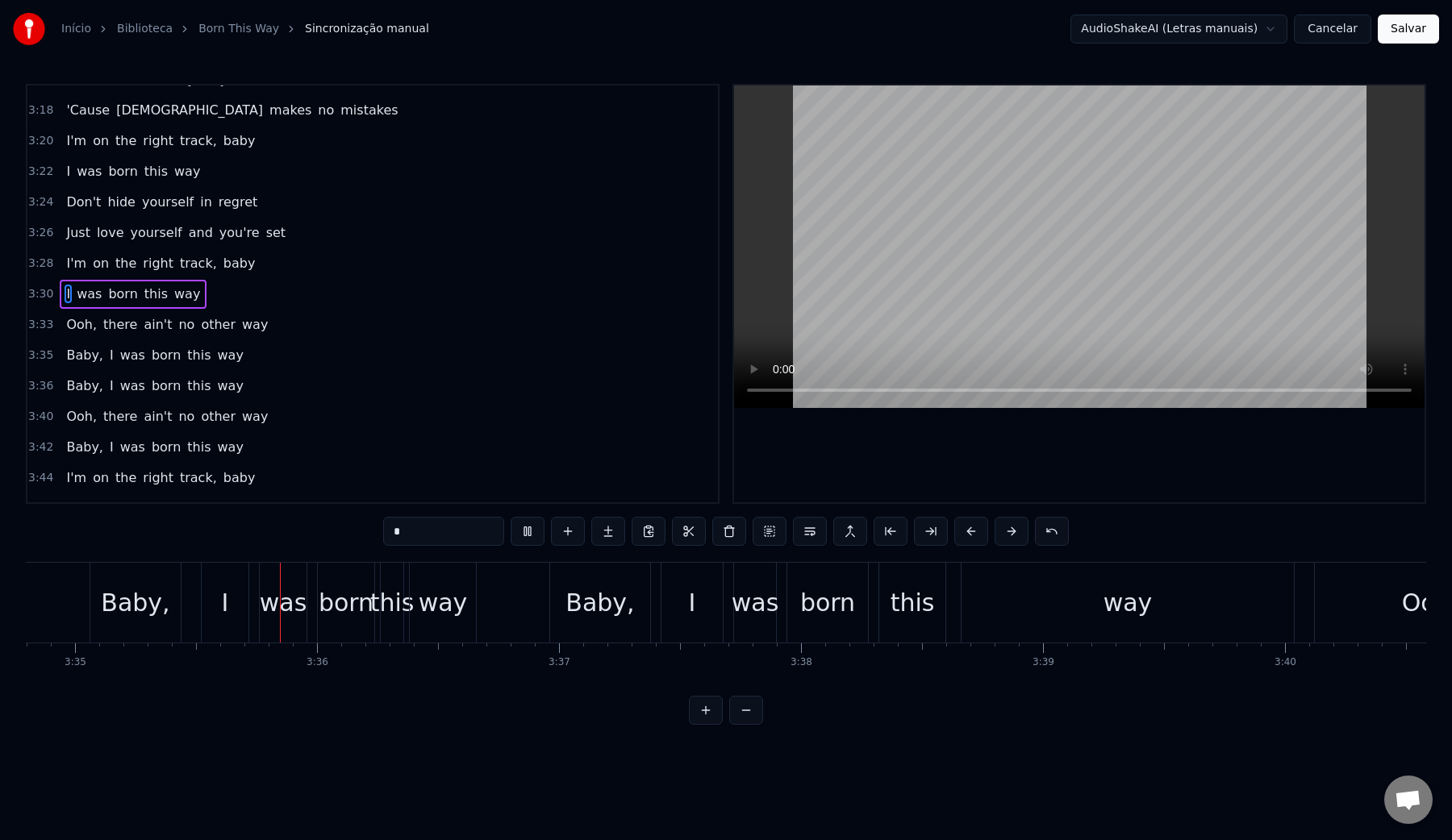
scroll to position [0, 51989]
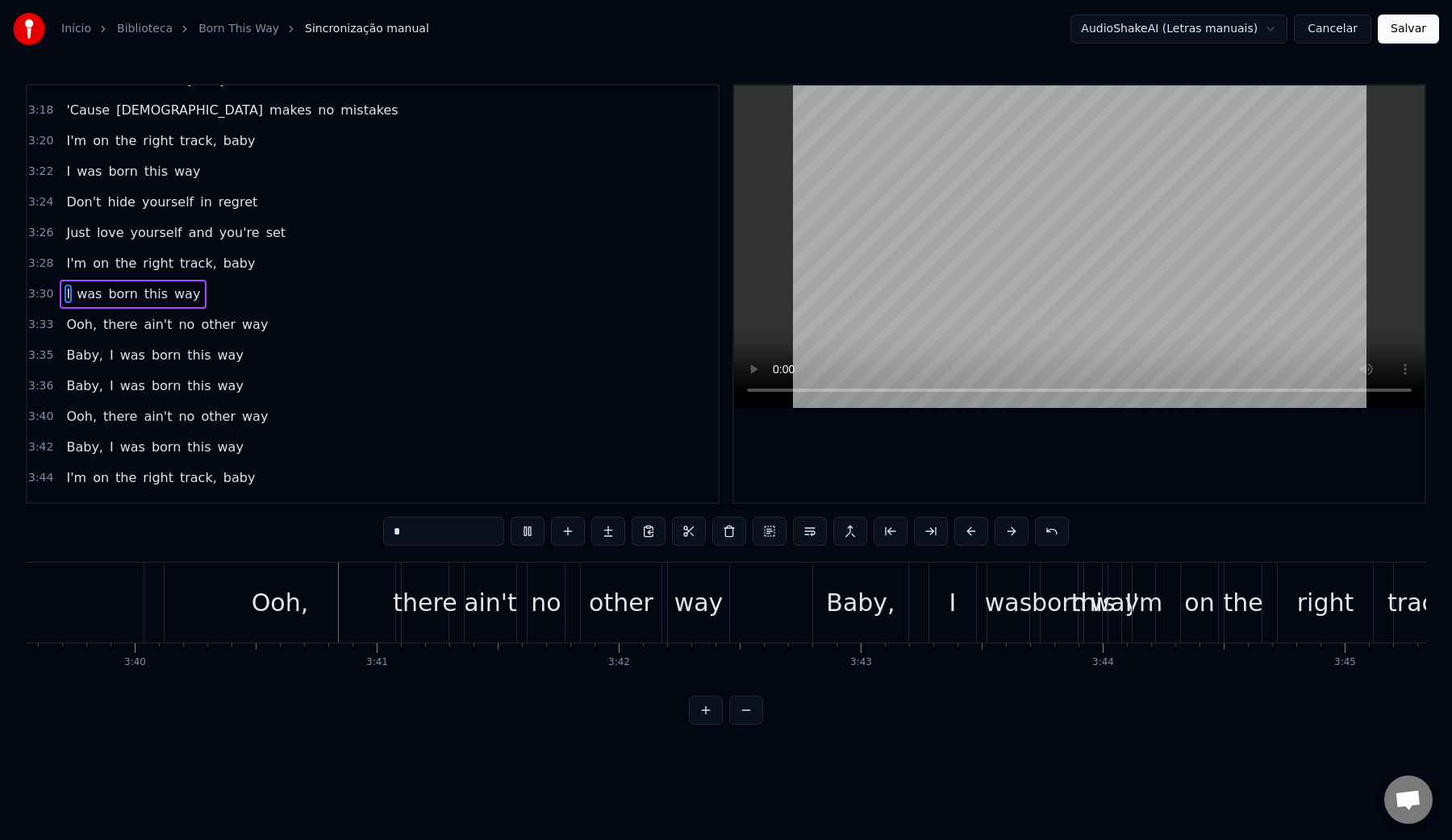
click at [1050, 222] on video at bounding box center [1079, 246] width 691 height 322
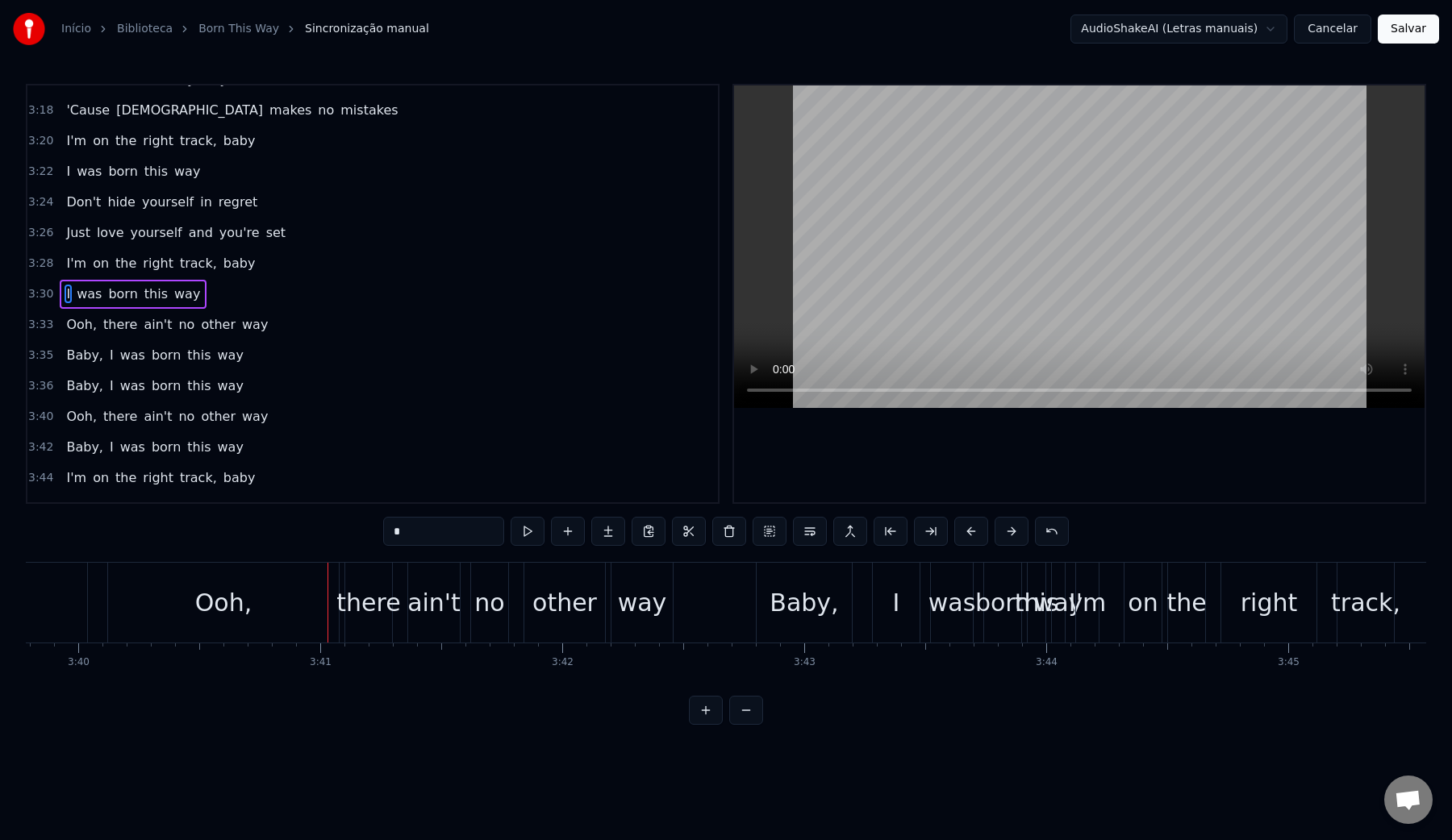
scroll to position [0, 53275]
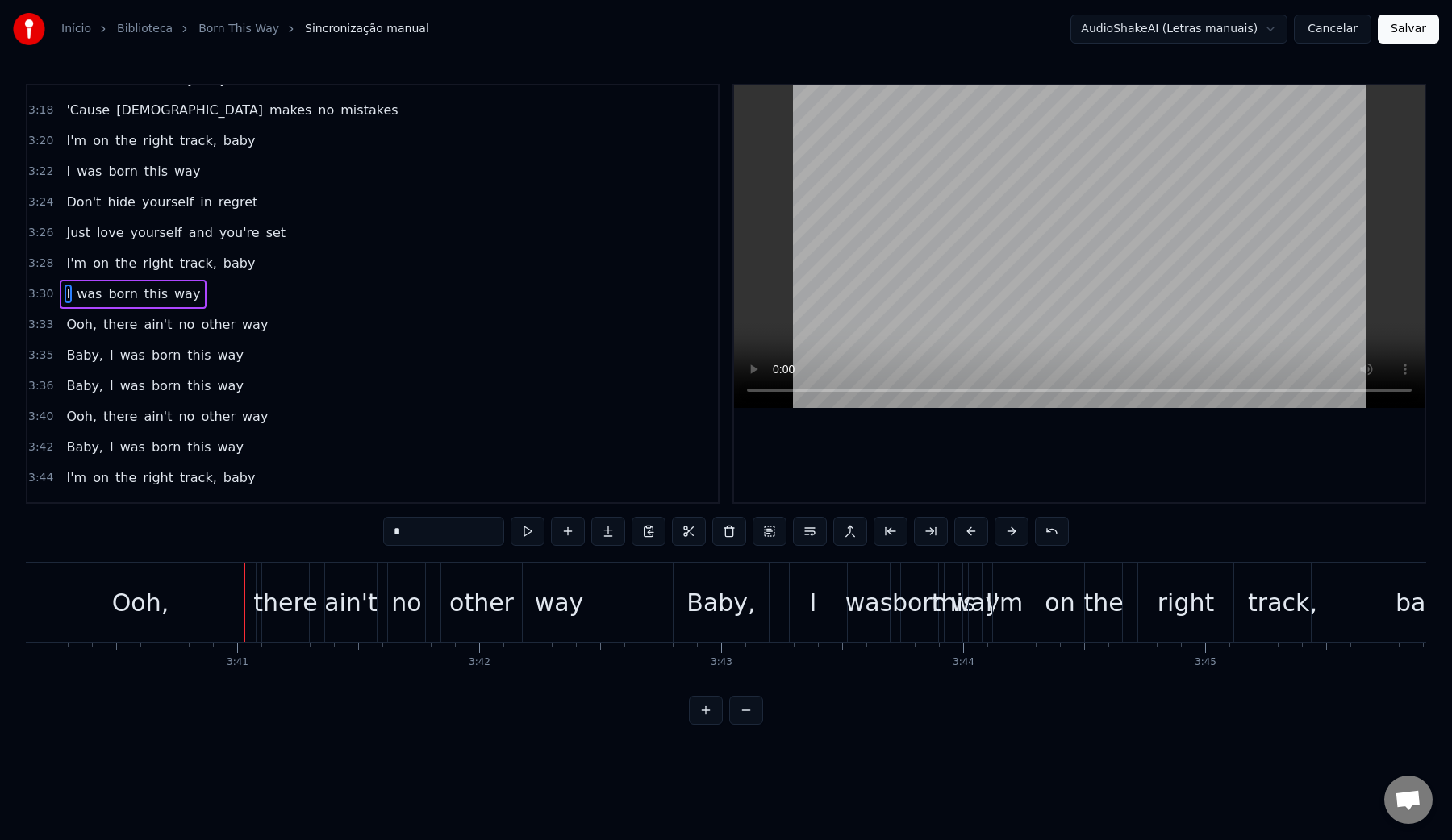
click at [214, 604] on div "Ooh," at bounding box center [141, 603] width 231 height 80
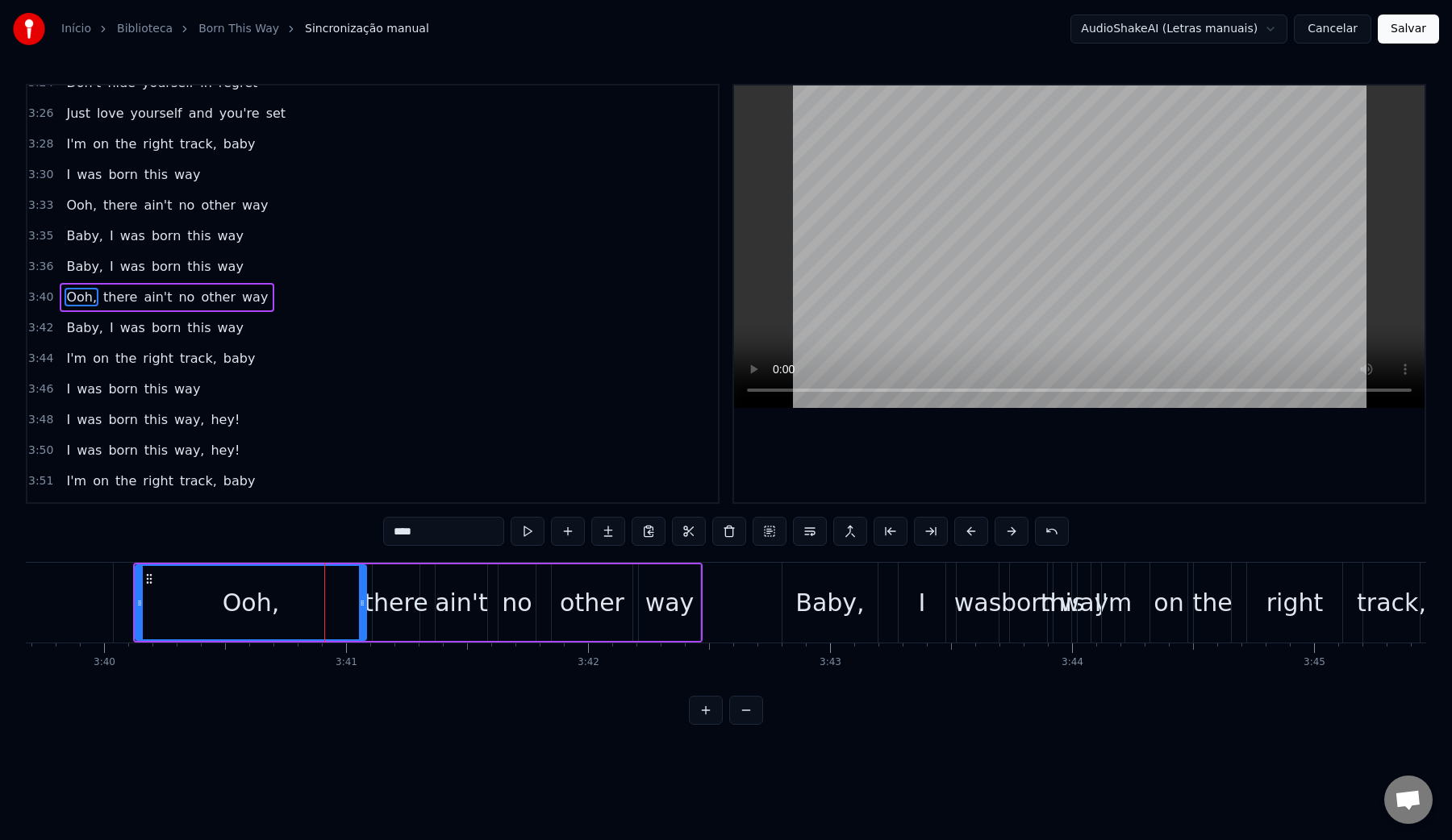
scroll to position [0, 53118]
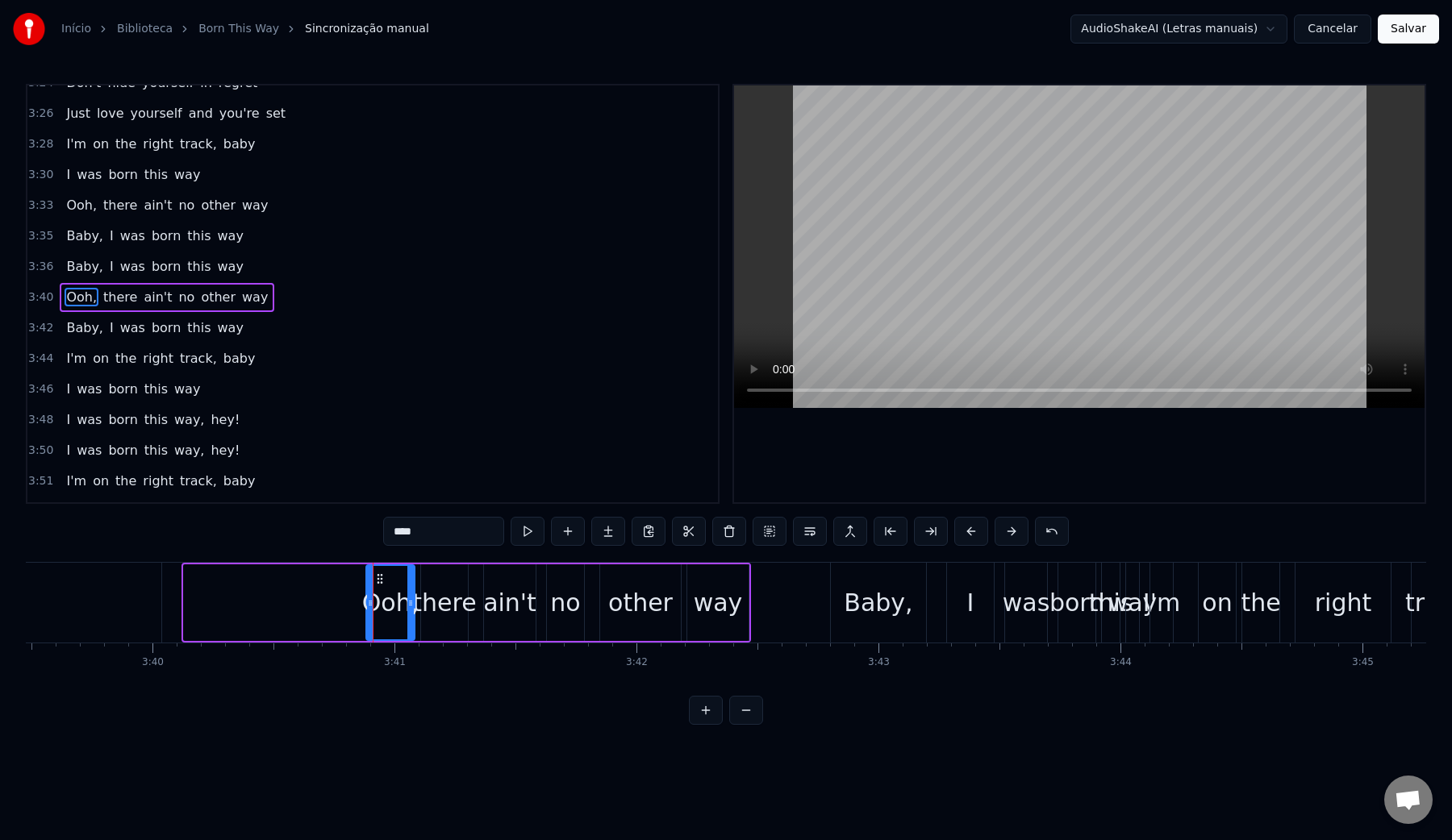
drag, startPoint x: 187, startPoint y: 604, endPoint x: 371, endPoint y: 604, distance: 184.0
click at [371, 604] on icon at bounding box center [370, 603] width 6 height 13
click at [855, 308] on video at bounding box center [1079, 246] width 691 height 322
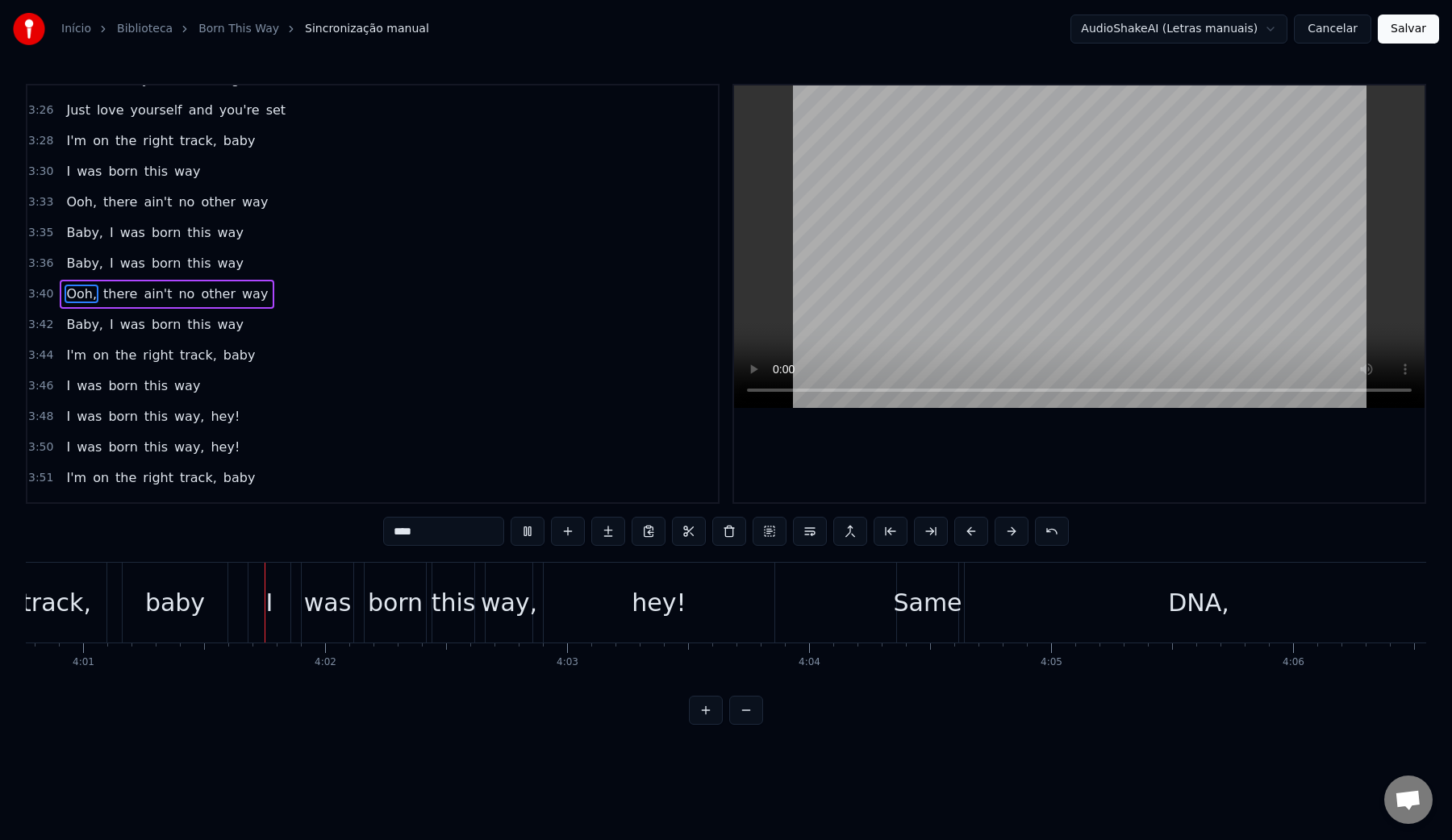
scroll to position [0, 58275]
click at [930, 302] on video at bounding box center [1079, 246] width 691 height 322
click at [968, 606] on div "DNA," at bounding box center [1193, 603] width 468 height 80
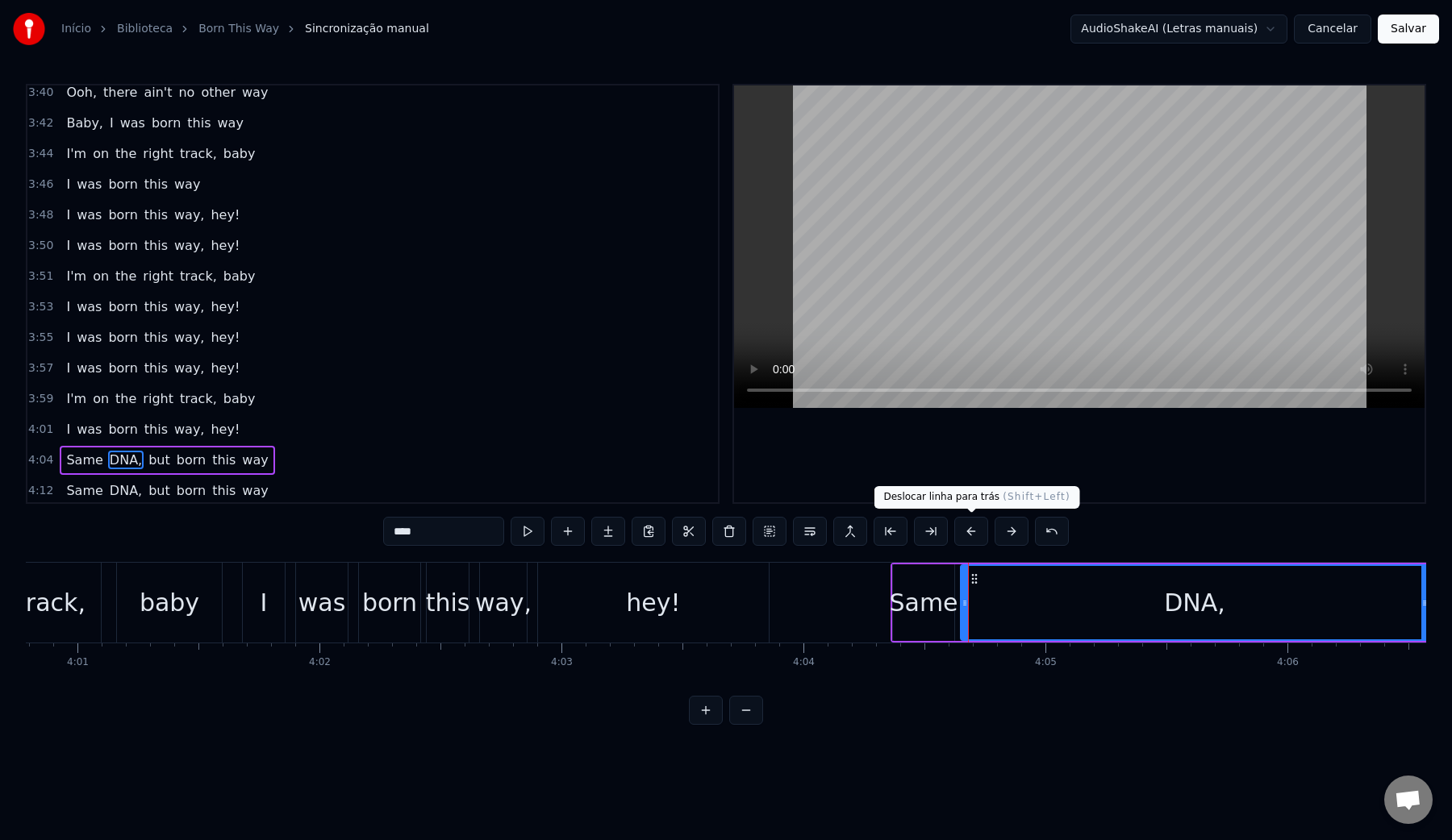
scroll to position [2433, 0]
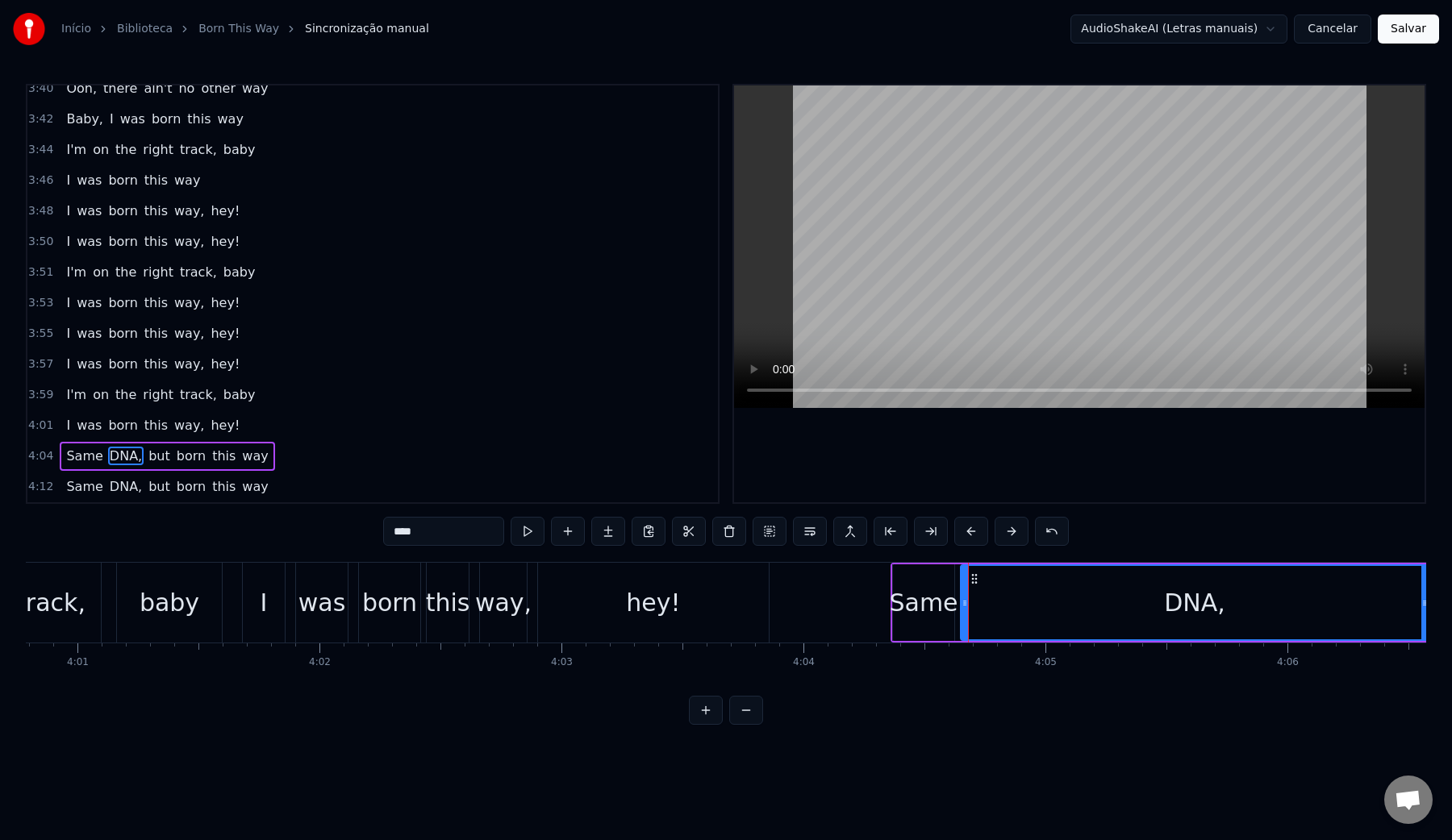
click at [972, 262] on video at bounding box center [1079, 246] width 691 height 322
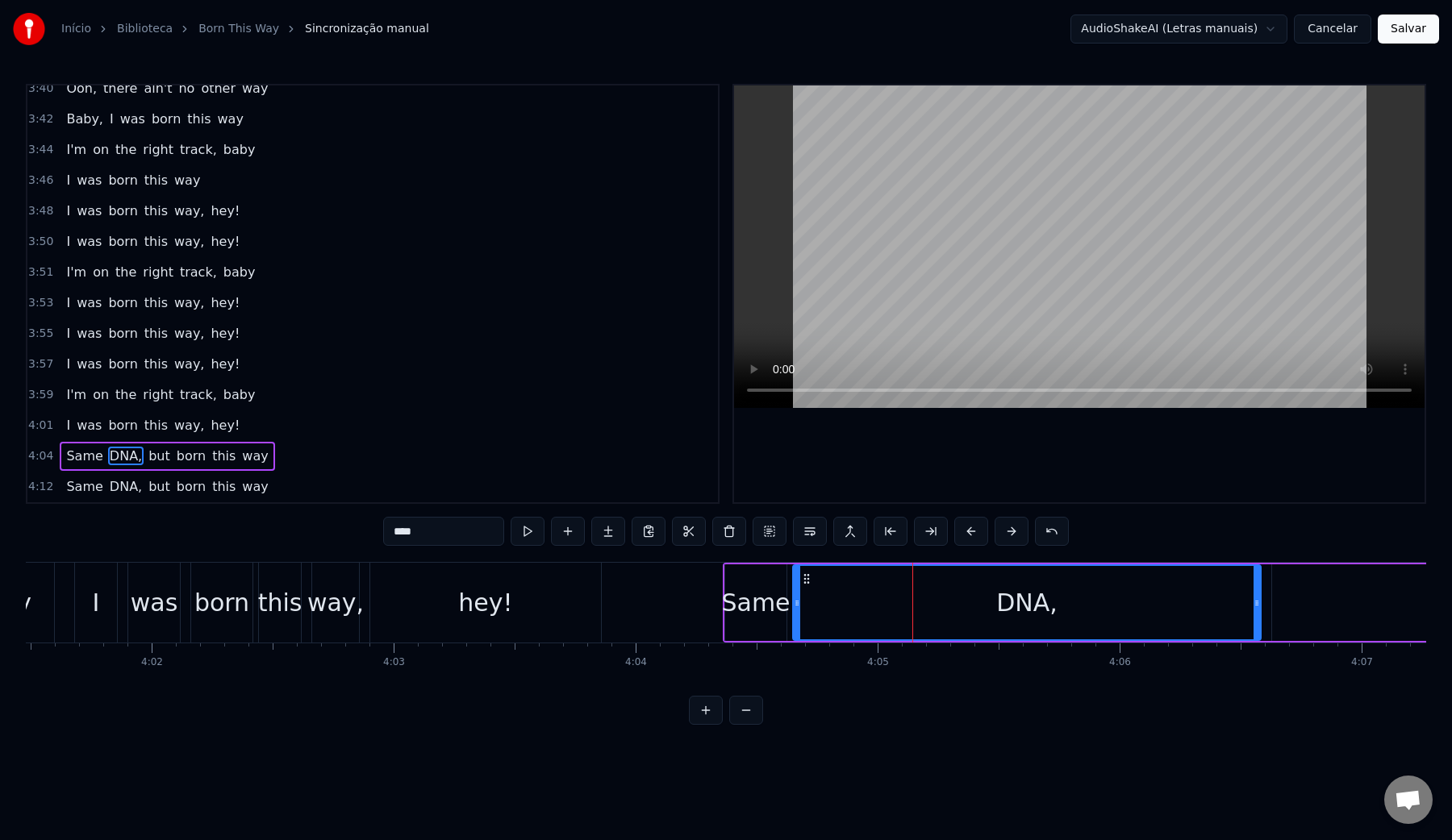
scroll to position [0, 58456]
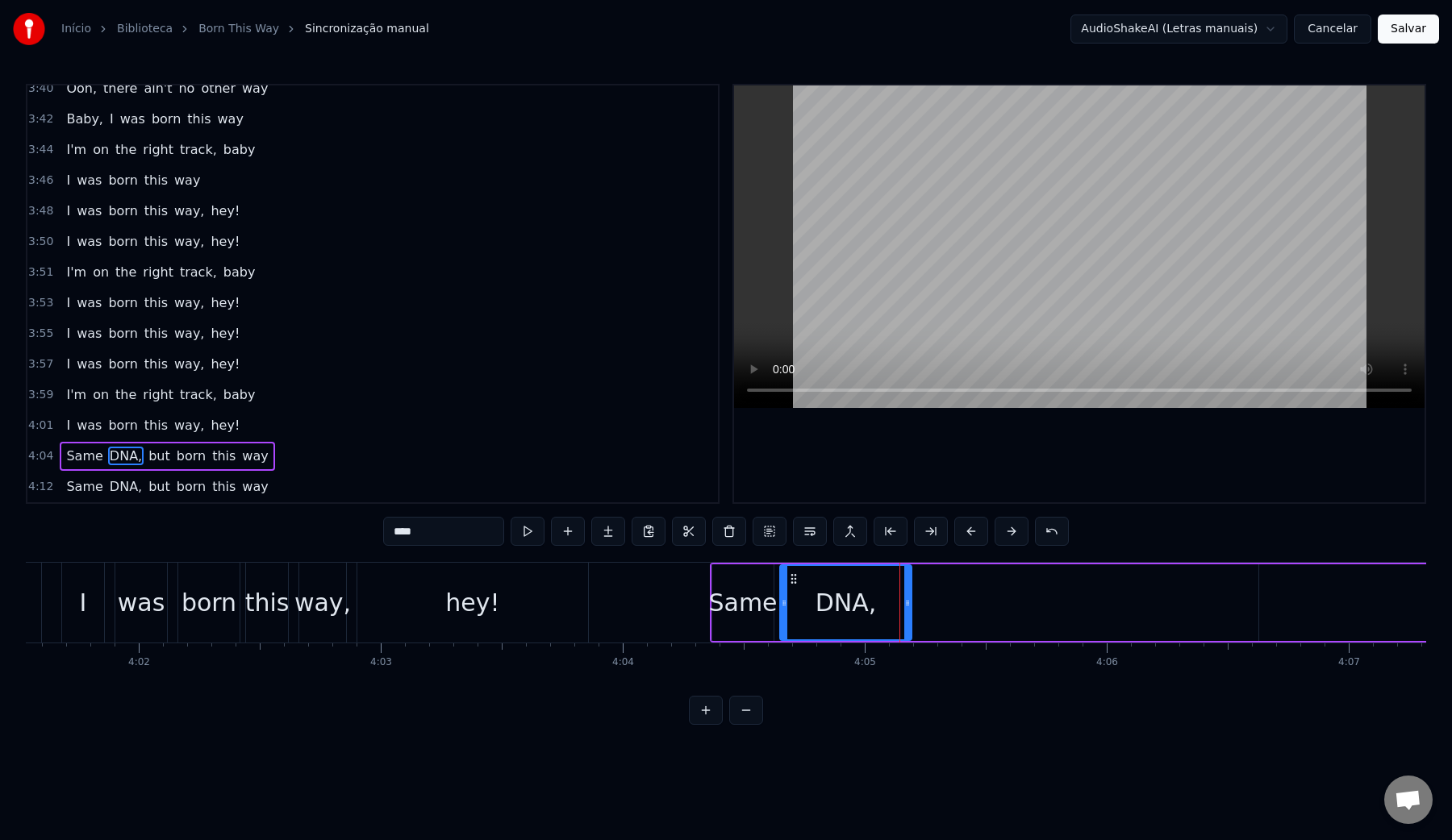
drag, startPoint x: 1245, startPoint y: 602, endPoint x: 908, endPoint y: 590, distance: 337.2
click at [908, 590] on div at bounding box center [907, 602] width 6 height 74
click at [732, 592] on div "Same" at bounding box center [742, 603] width 68 height 36
click at [980, 232] on video at bounding box center [1079, 246] width 691 height 322
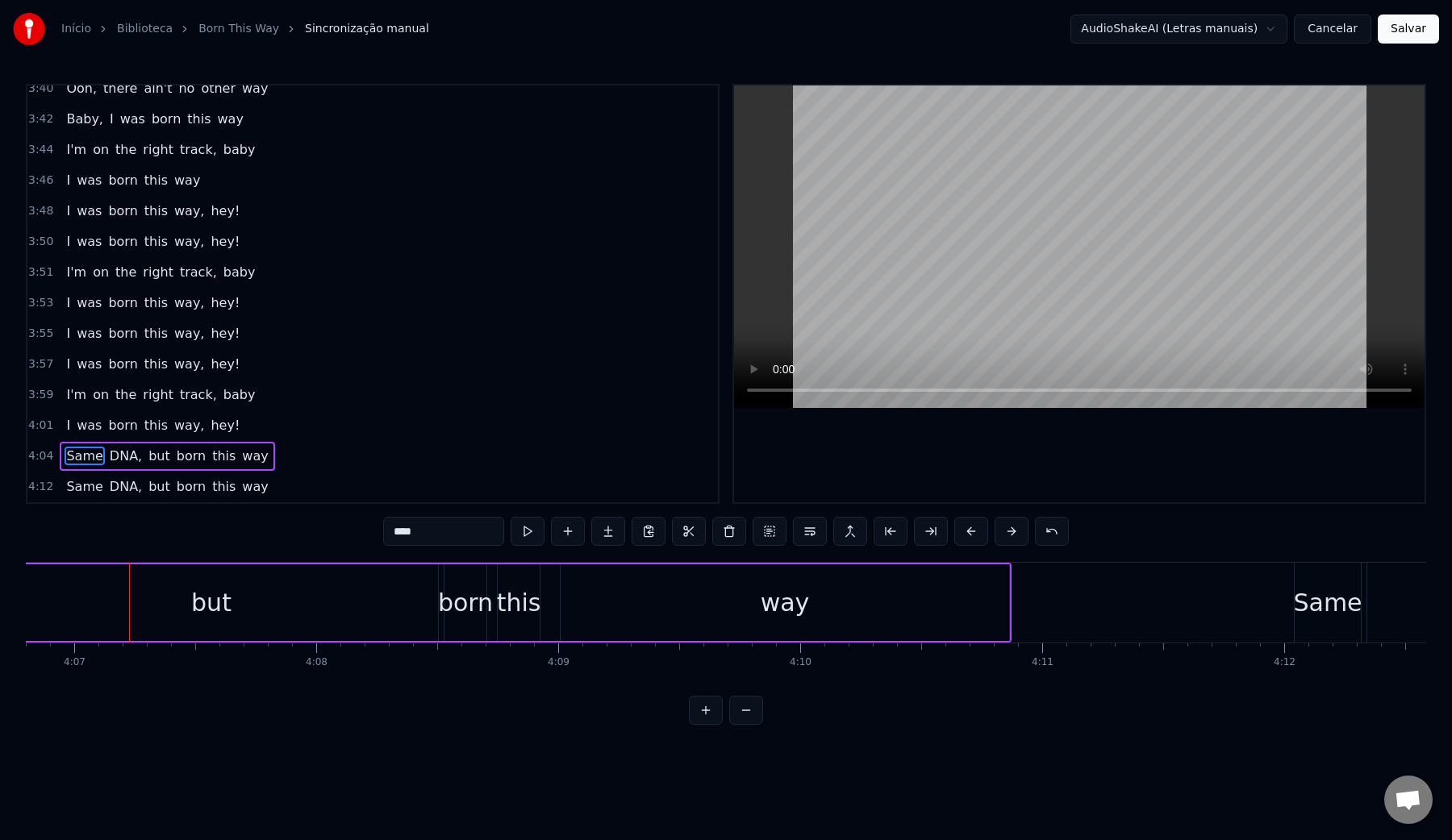
scroll to position [0, 59753]
click at [971, 212] on video at bounding box center [1079, 246] width 691 height 322
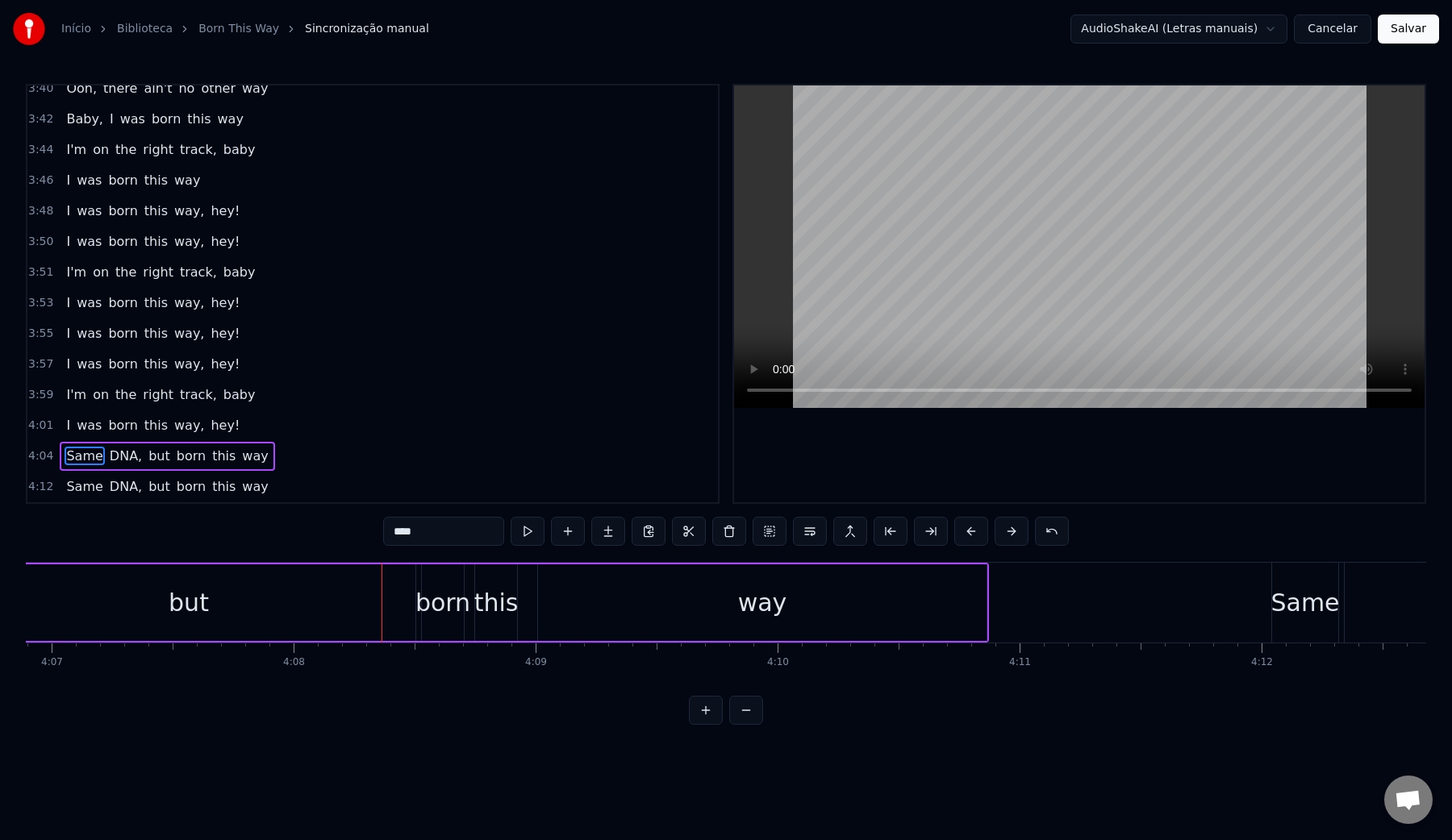
click at [313, 597] on div "but" at bounding box center [188, 602] width 453 height 76
type input "***"
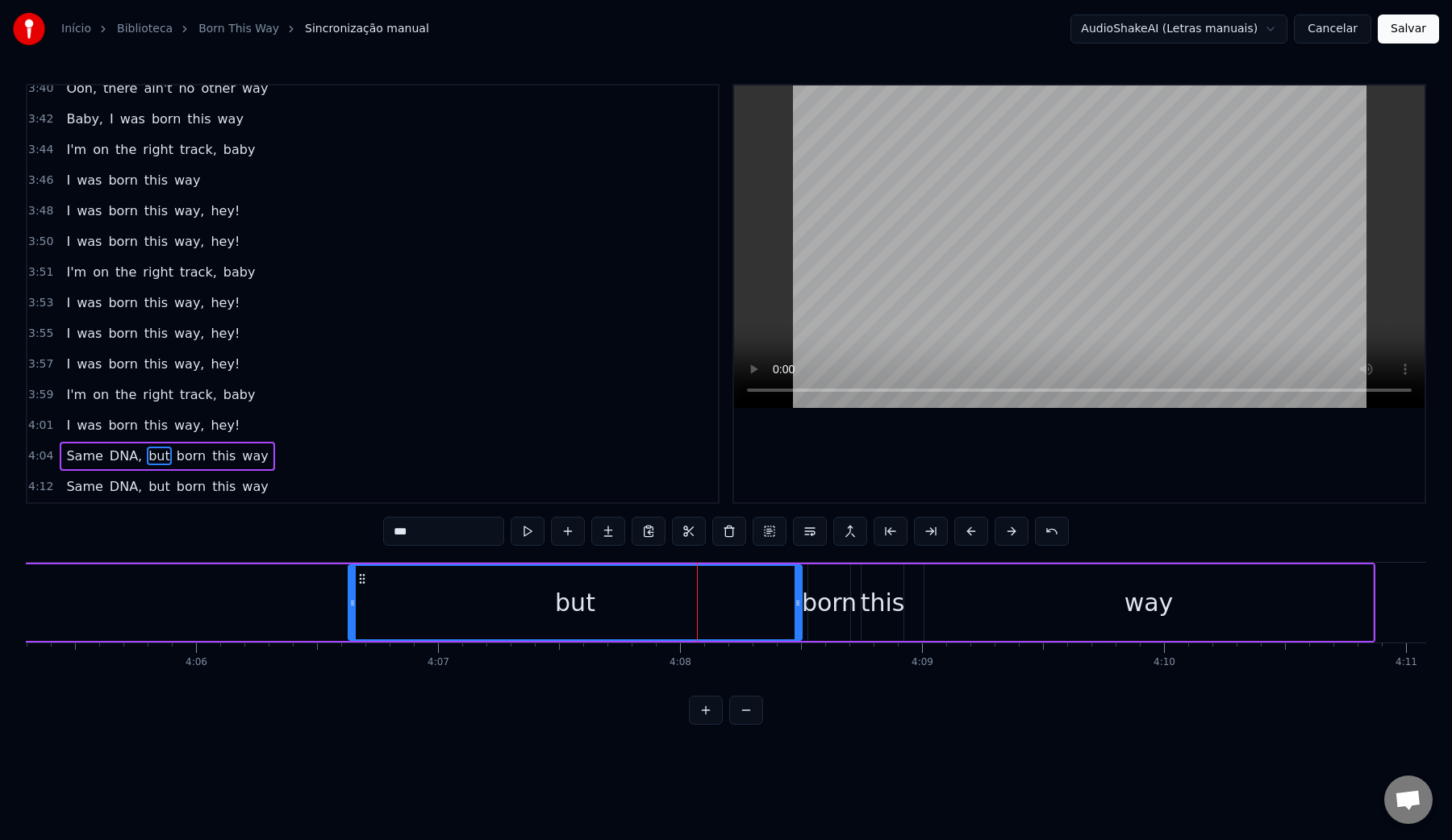
scroll to position [0, 59364]
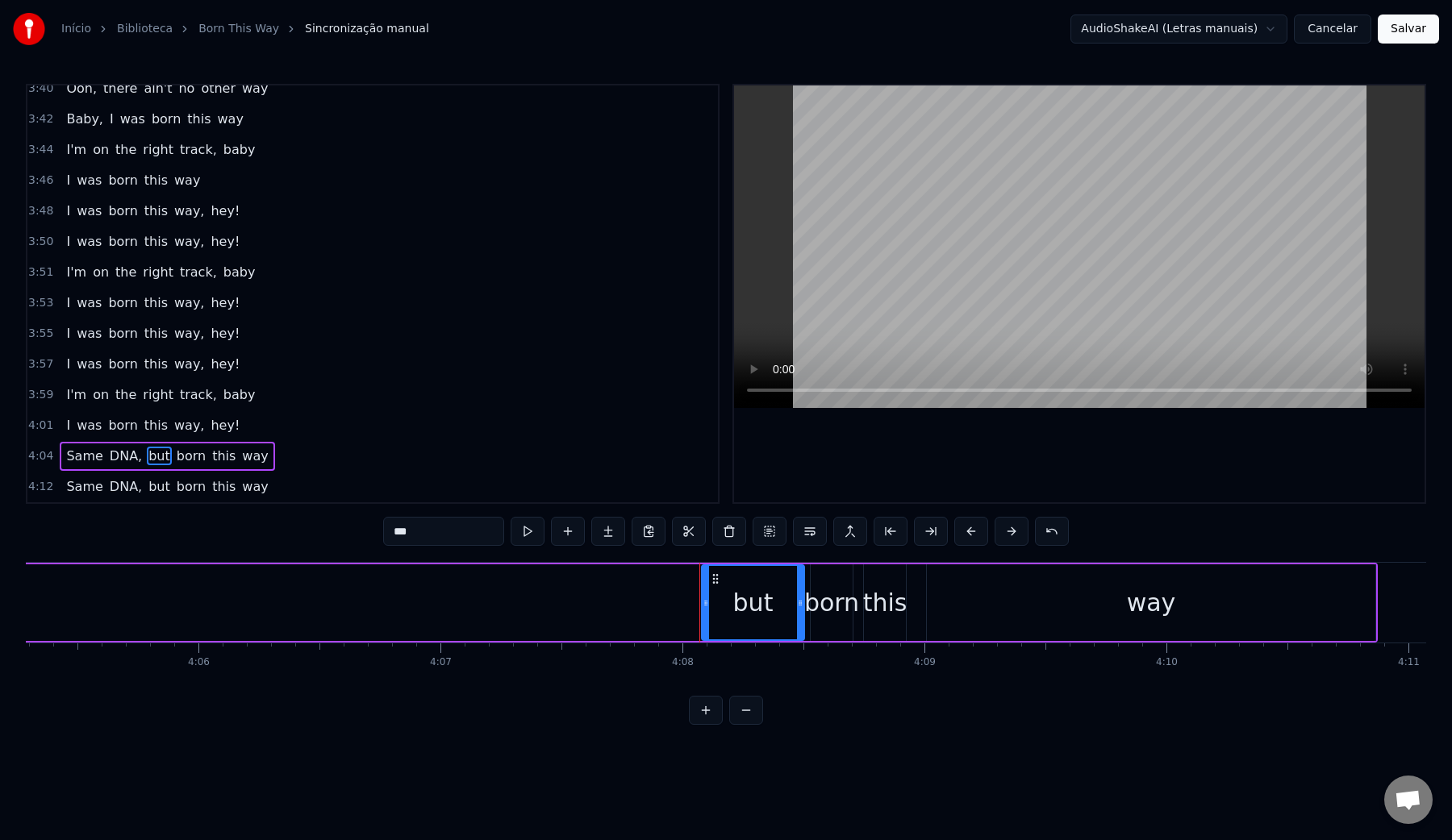
drag, startPoint x: 356, startPoint y: 608, endPoint x: 704, endPoint y: 603, distance: 348.0
click at [704, 603] on icon at bounding box center [705, 603] width 6 height 13
click at [811, 536] on button at bounding box center [810, 531] width 34 height 29
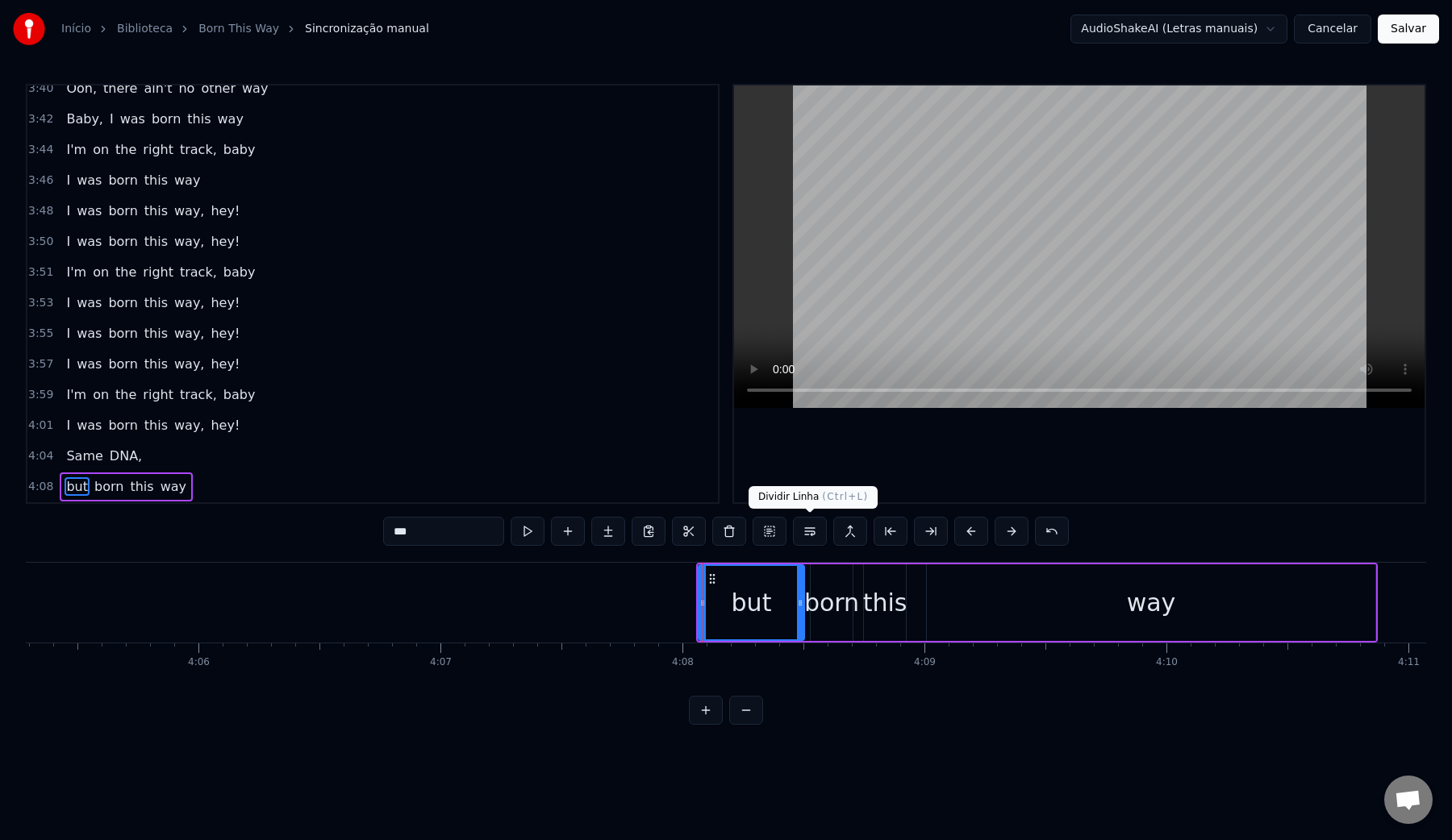
scroll to position [2463, 0]
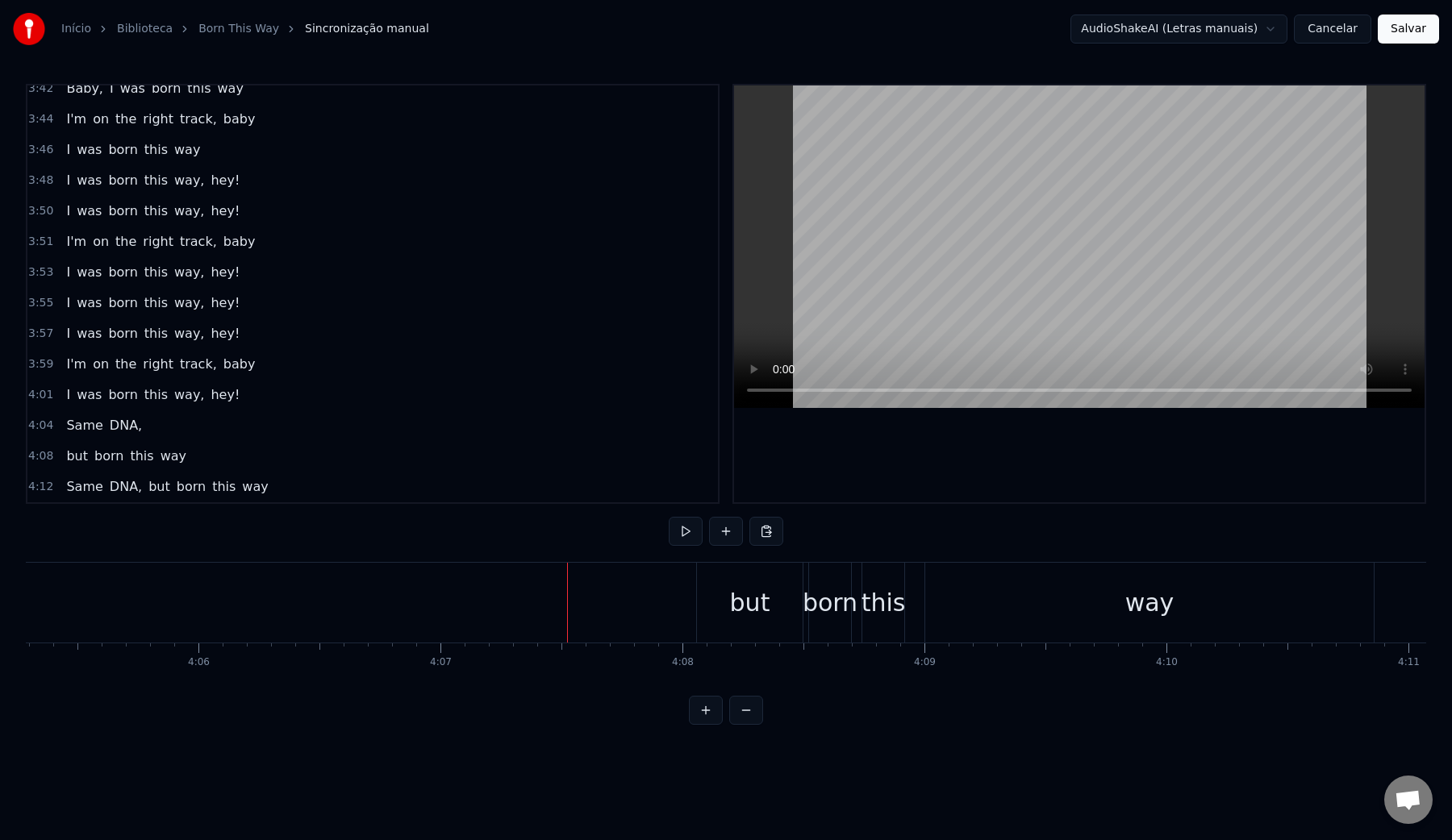
click at [968, 226] on video at bounding box center [1079, 246] width 691 height 322
click at [1049, 607] on div "way" at bounding box center [1149, 603] width 449 height 80
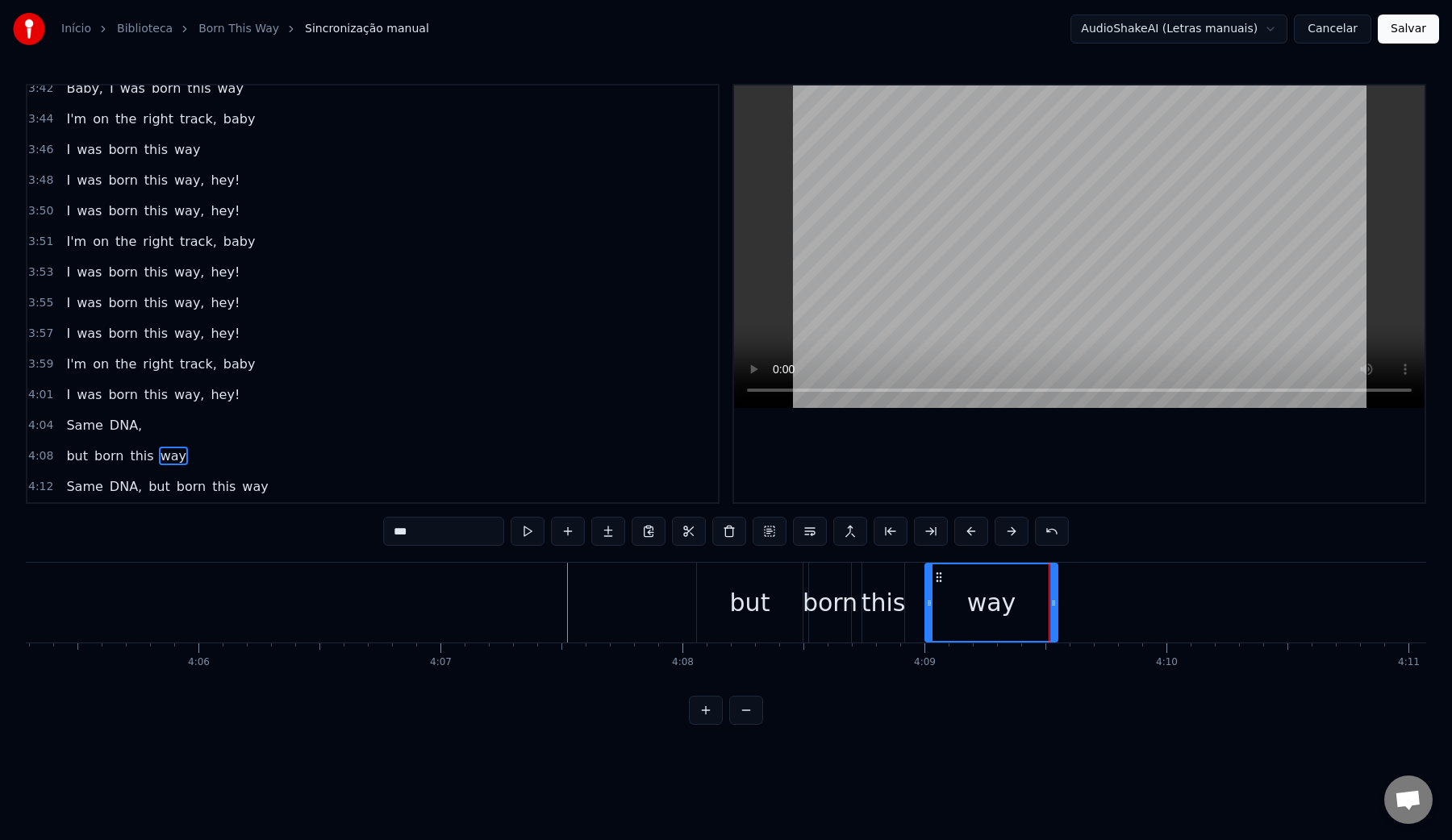
drag, startPoint x: 1368, startPoint y: 602, endPoint x: 1050, endPoint y: 604, distance: 318.0
click at [1050, 604] on icon at bounding box center [1053, 603] width 6 height 13
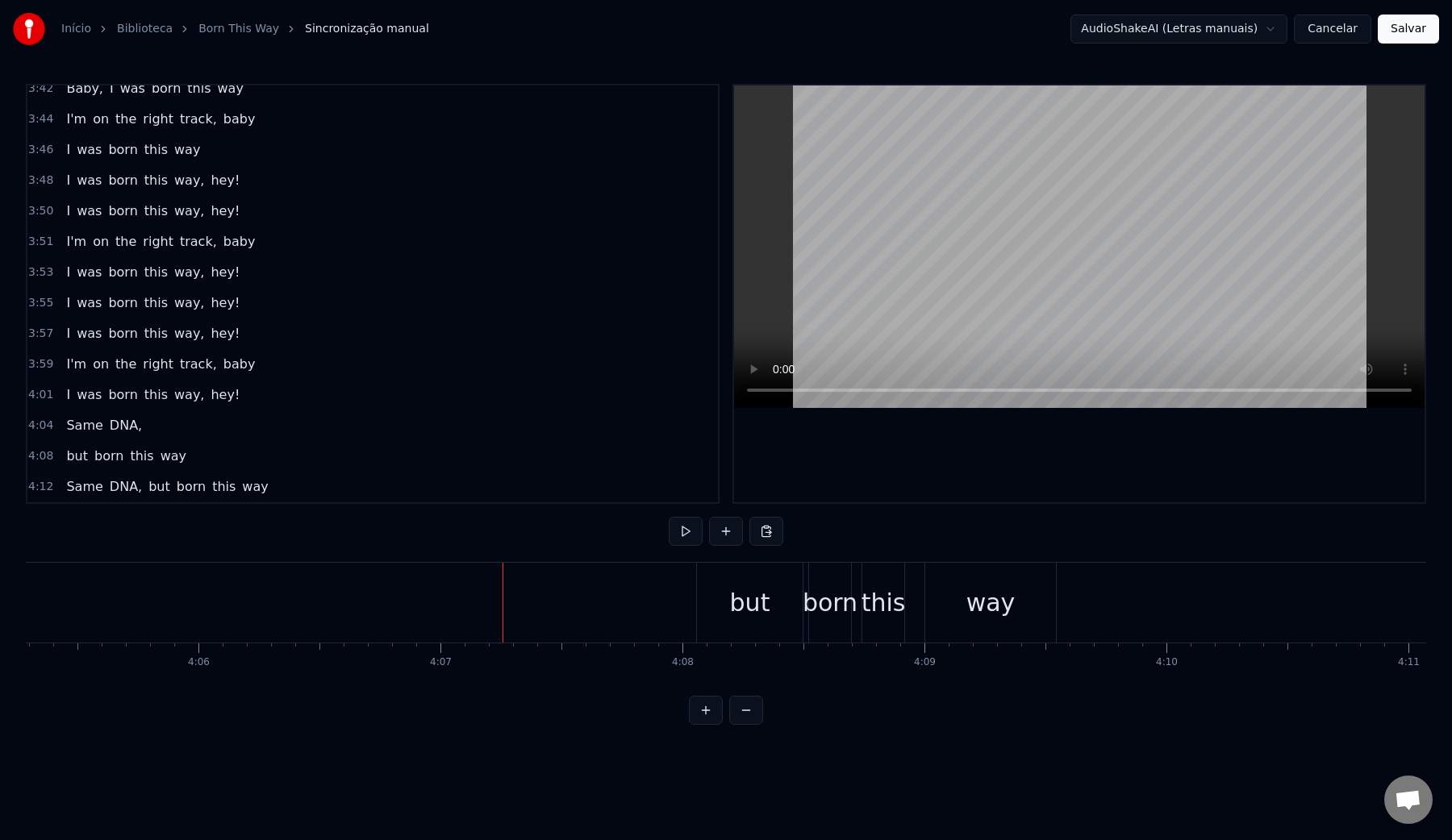
click at [1039, 183] on video at bounding box center [1079, 246] width 691 height 322
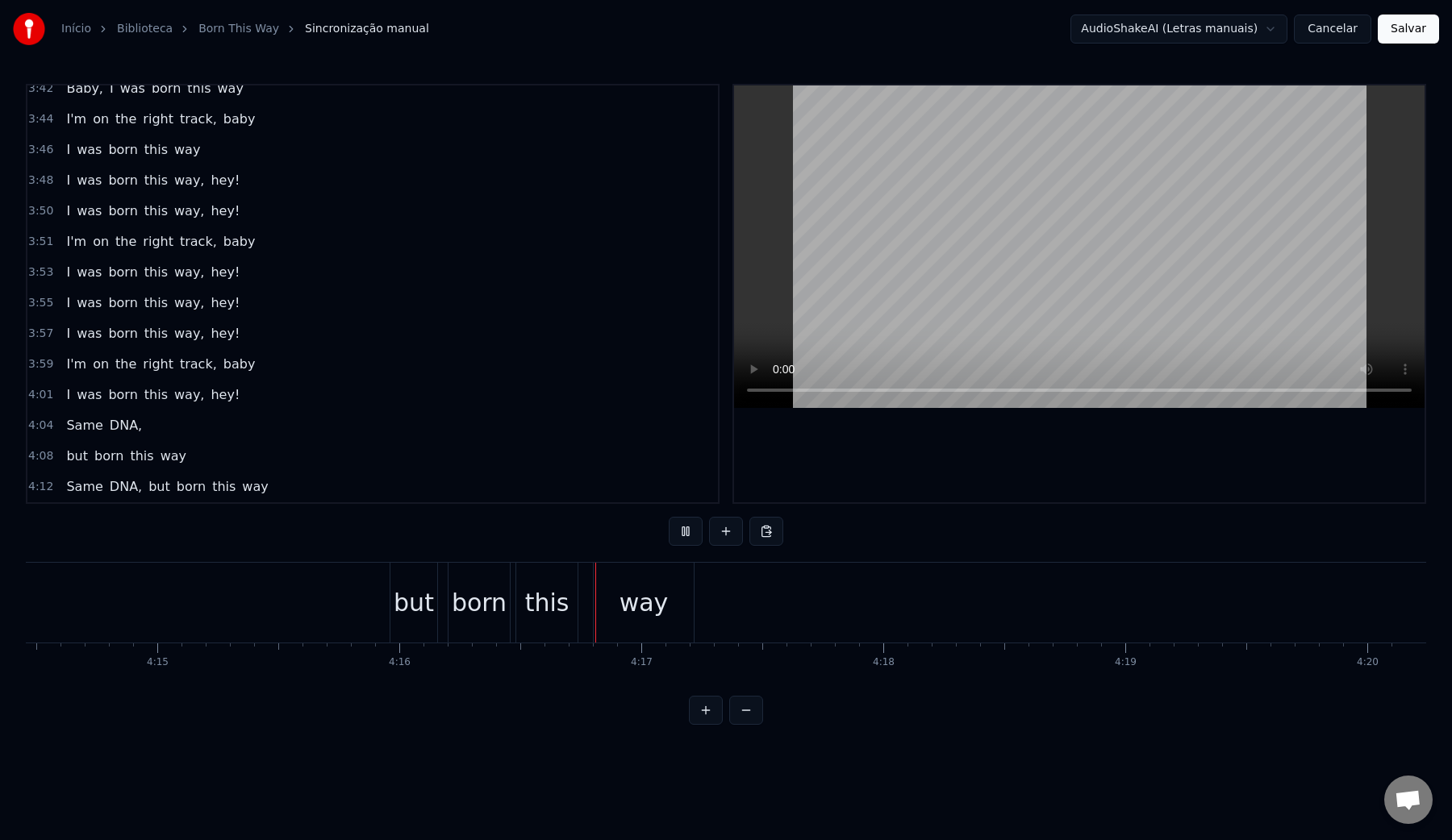
scroll to position [0, 61593]
click at [1039, 183] on video at bounding box center [1079, 246] width 691 height 322
click at [397, 605] on div "but" at bounding box center [404, 603] width 40 height 36
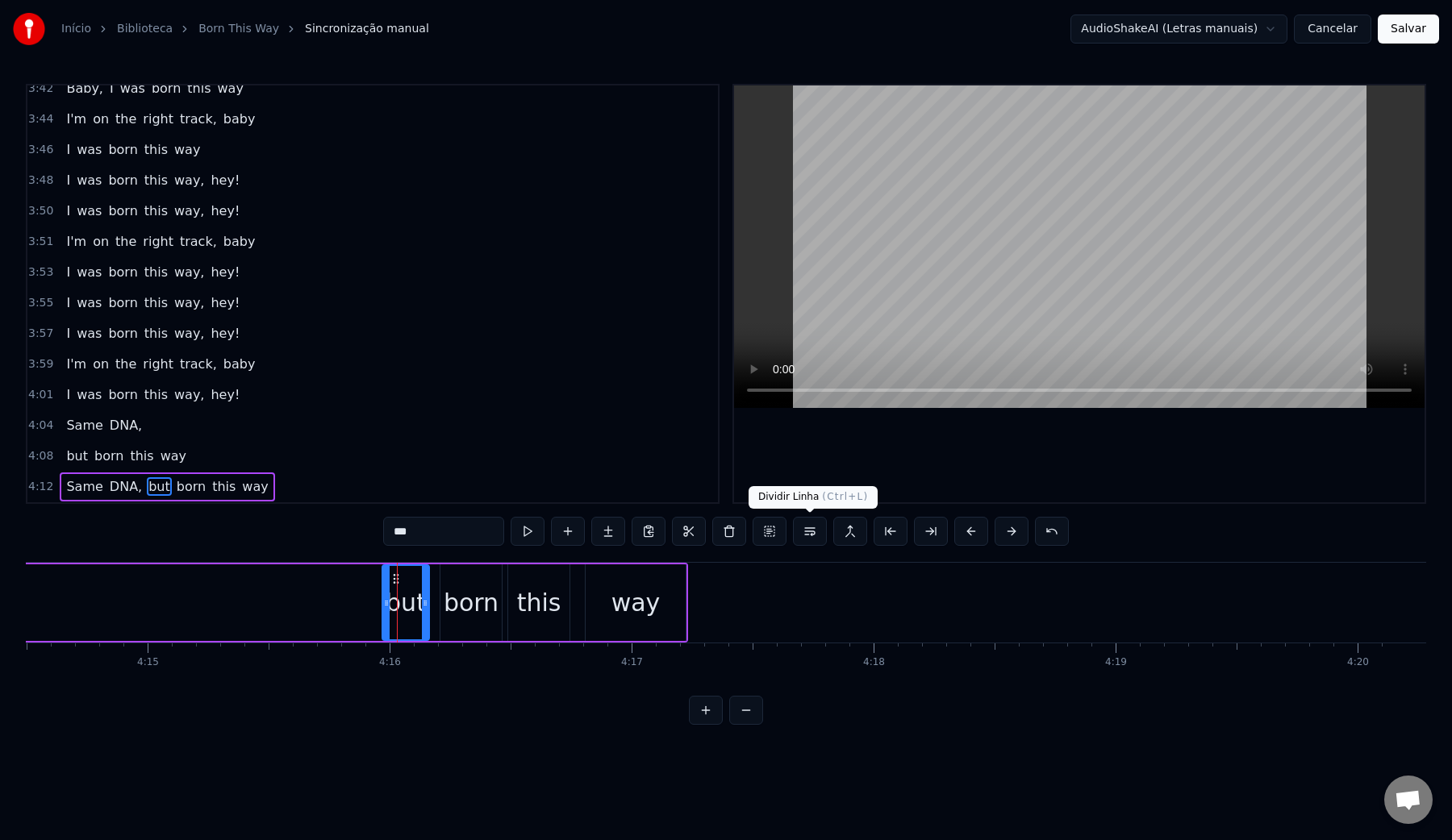
click at [813, 532] on button at bounding box center [810, 531] width 34 height 29
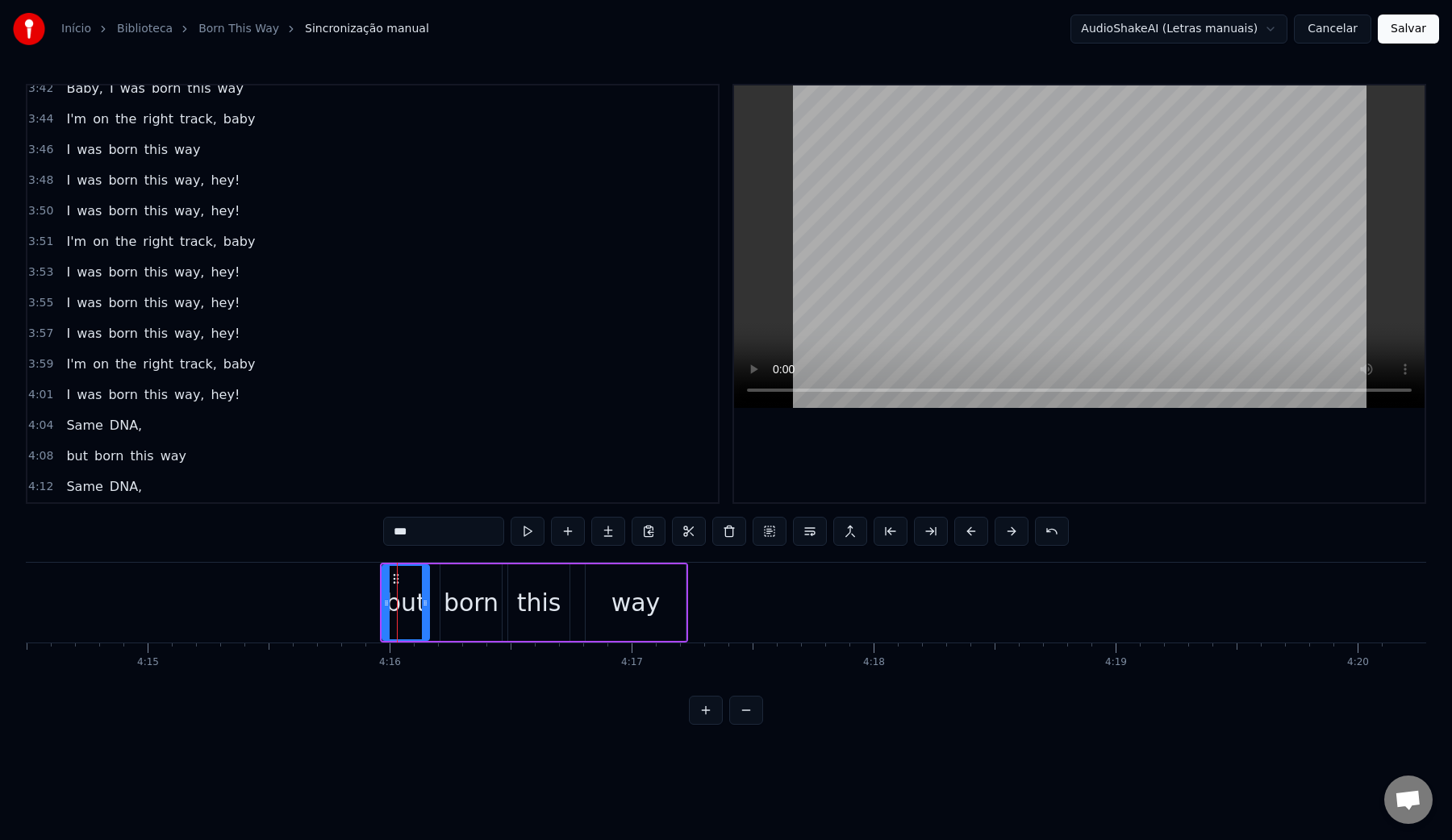
scroll to position [2494, 0]
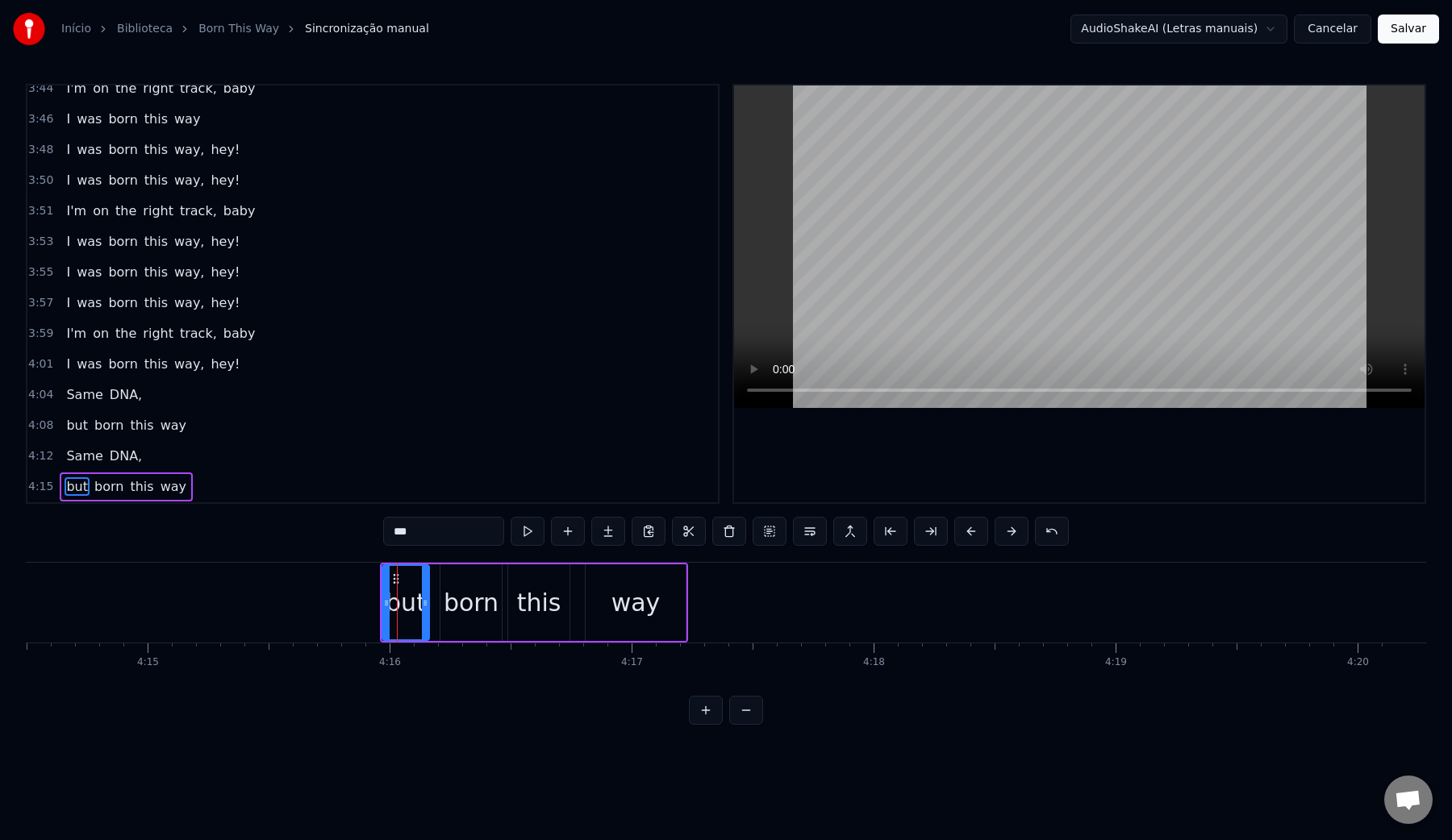
click at [981, 273] on video at bounding box center [1079, 246] width 691 height 322
click at [1018, 241] on video at bounding box center [1079, 246] width 691 height 322
click at [1402, 33] on button "Salvar" at bounding box center [1407, 29] width 61 height 29
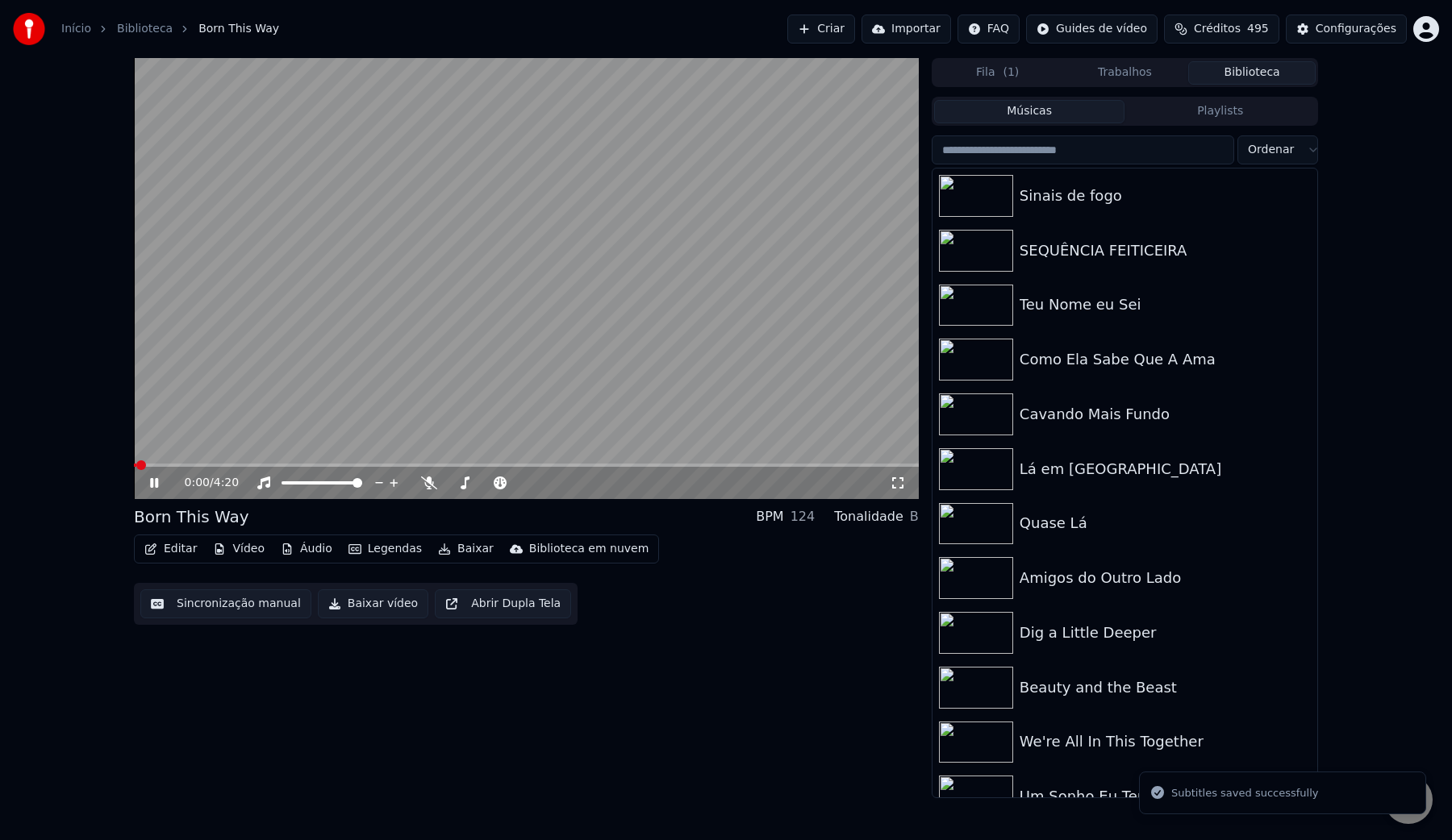
click at [348, 608] on button "Baixar vídeo" at bounding box center [373, 604] width 111 height 29
